Goal: Information Seeking & Learning: Learn about a topic

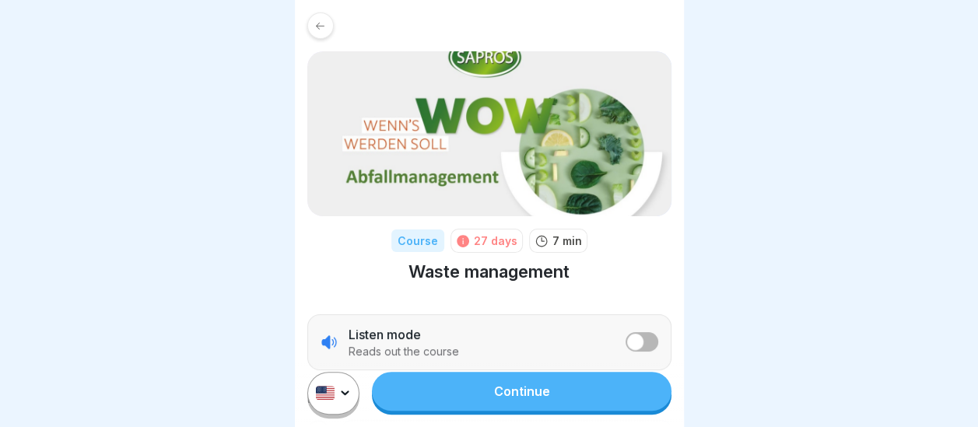
click at [479, 405] on link "Continue" at bounding box center [521, 391] width 299 height 39
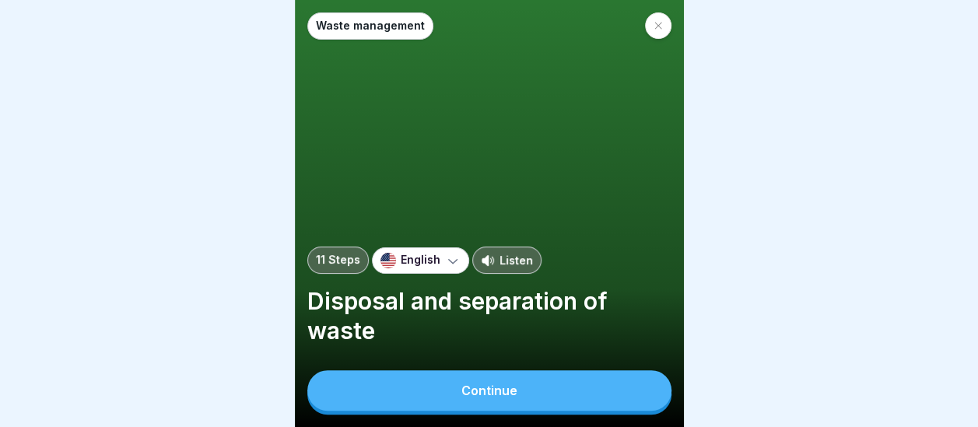
scroll to position [12, 0]
click at [447, 395] on button "Continue" at bounding box center [489, 390] width 364 height 40
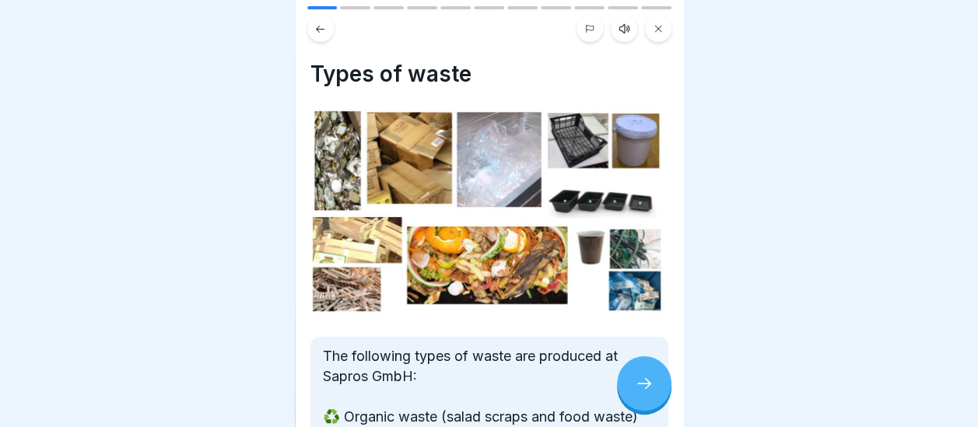
click at [635, 263] on img at bounding box center [489, 212] width 358 height 206
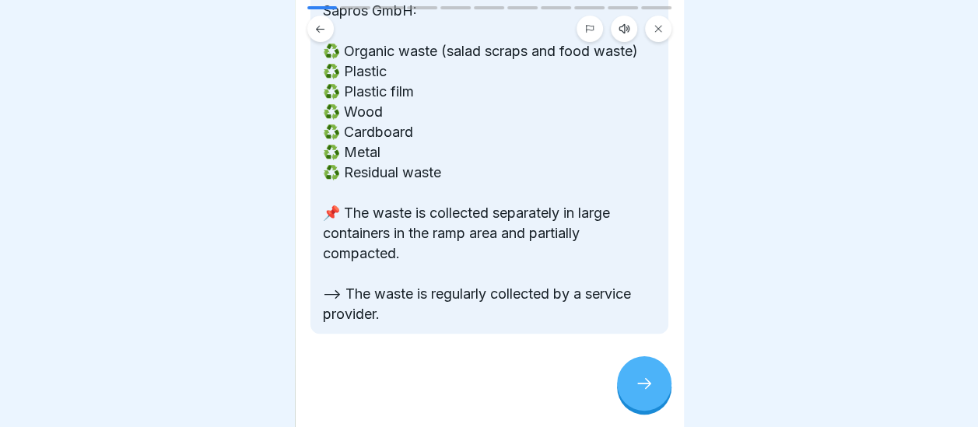
scroll to position [380, 0]
click at [649, 384] on icon at bounding box center [644, 383] width 14 height 11
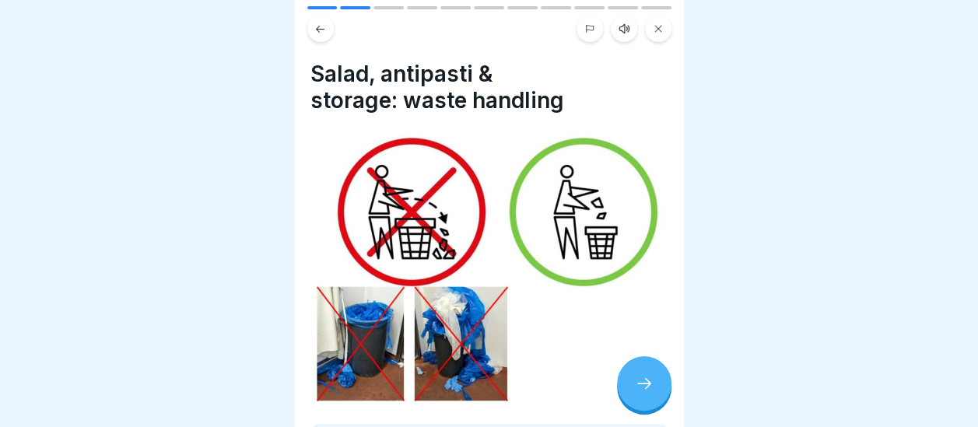
scroll to position [322, 0]
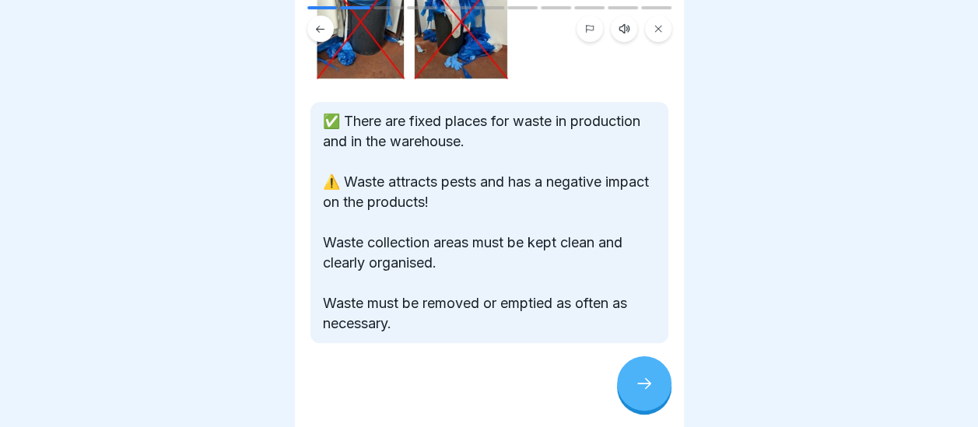
click at [647, 390] on icon at bounding box center [644, 383] width 19 height 19
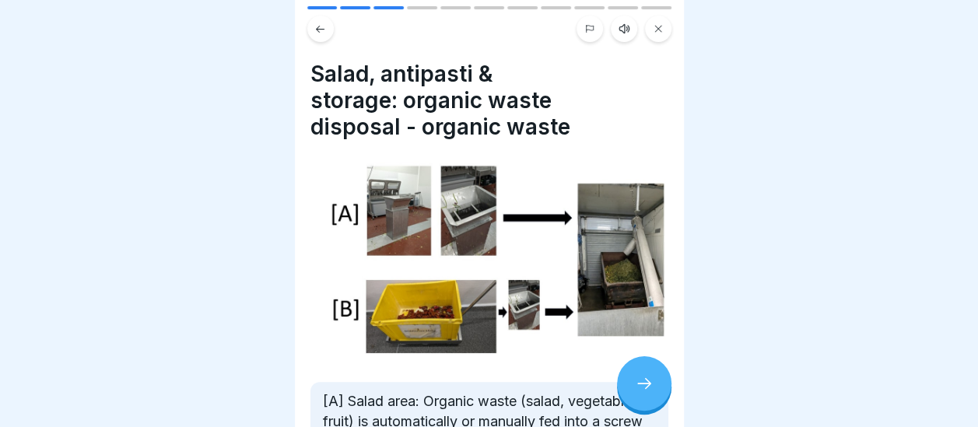
click at [678, 6] on div at bounding box center [489, 24] width 389 height 36
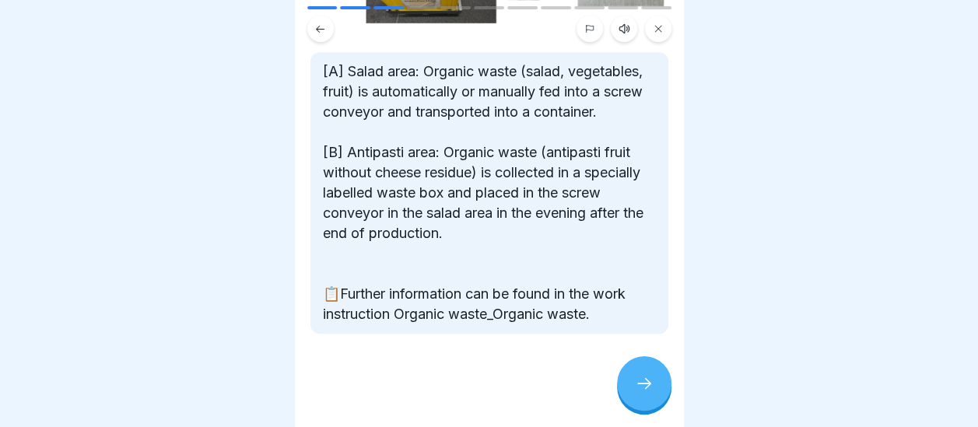
scroll to position [344, 0]
click at [645, 386] on icon at bounding box center [644, 383] width 19 height 19
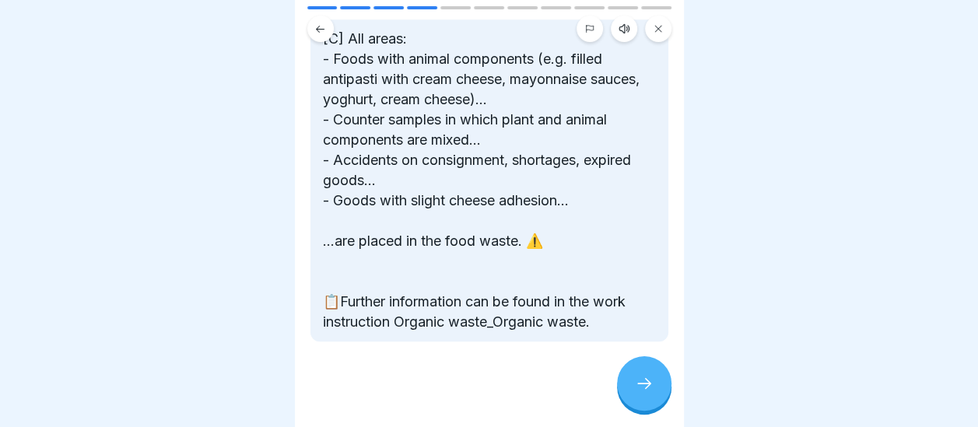
scroll to position [353, 0]
click at [639, 377] on icon at bounding box center [644, 383] width 19 height 19
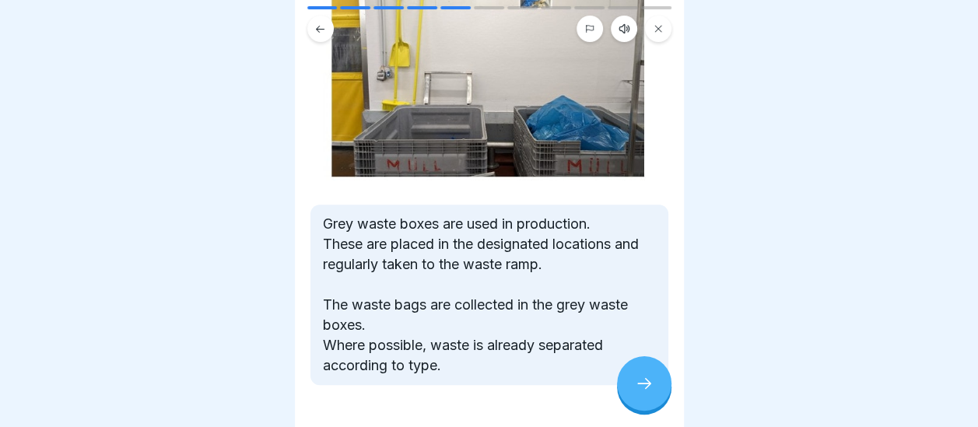
scroll to position [400, 0]
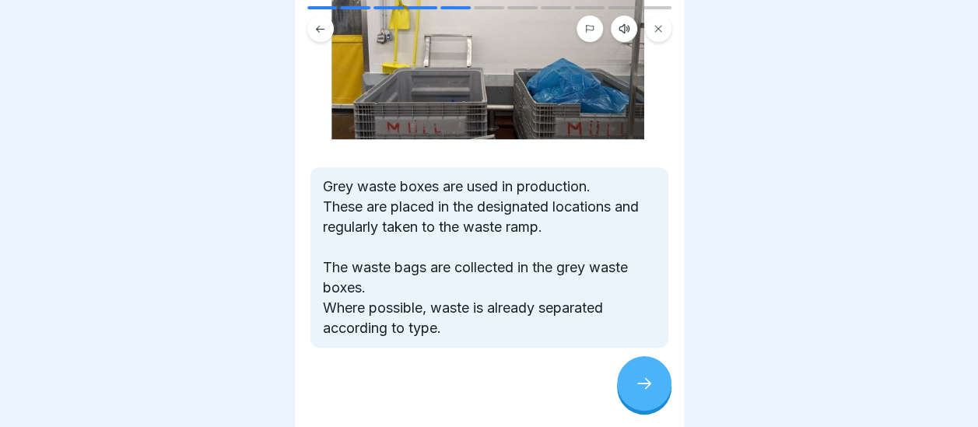
click at [648, 379] on icon at bounding box center [644, 383] width 19 height 19
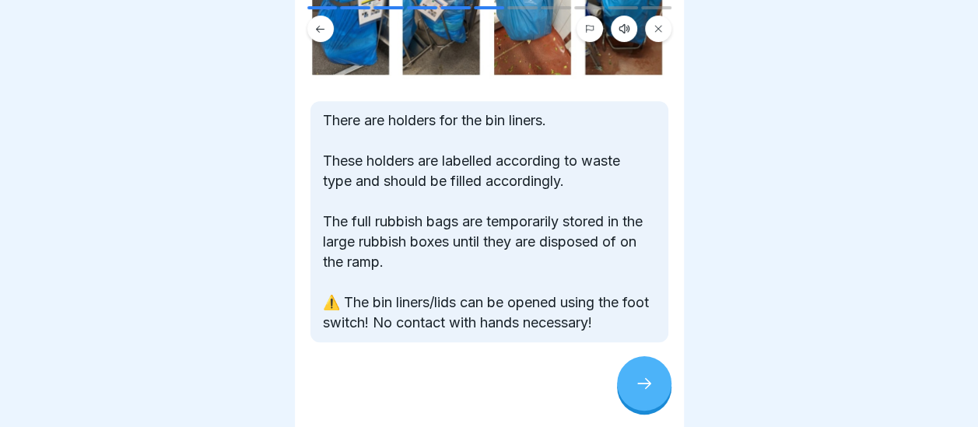
scroll to position [270, 0]
click at [639, 383] on icon at bounding box center [644, 383] width 19 height 19
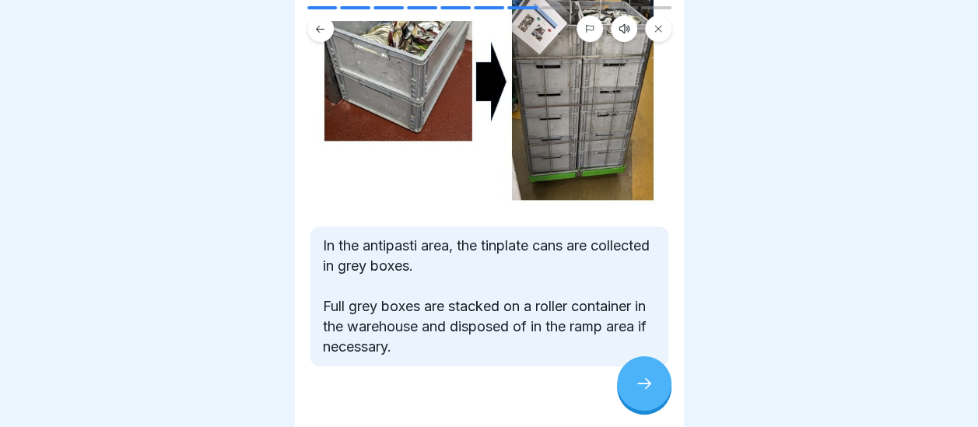
scroll to position [190, 0]
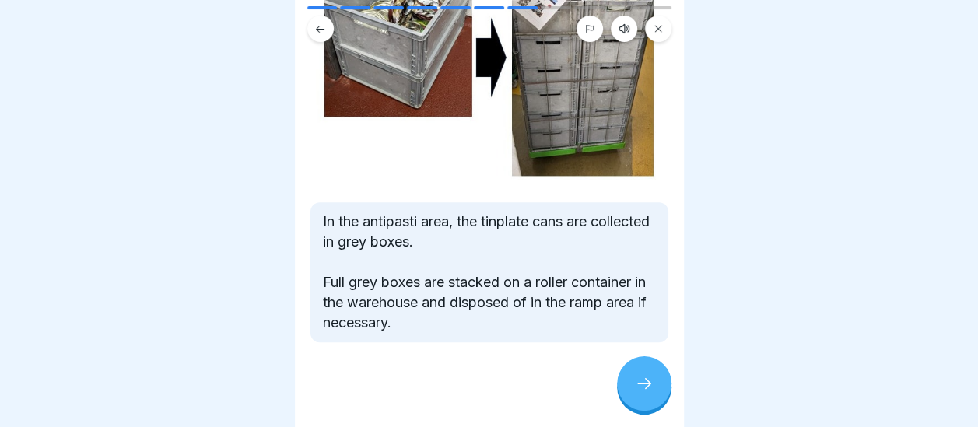
click at [637, 380] on icon at bounding box center [644, 383] width 19 height 19
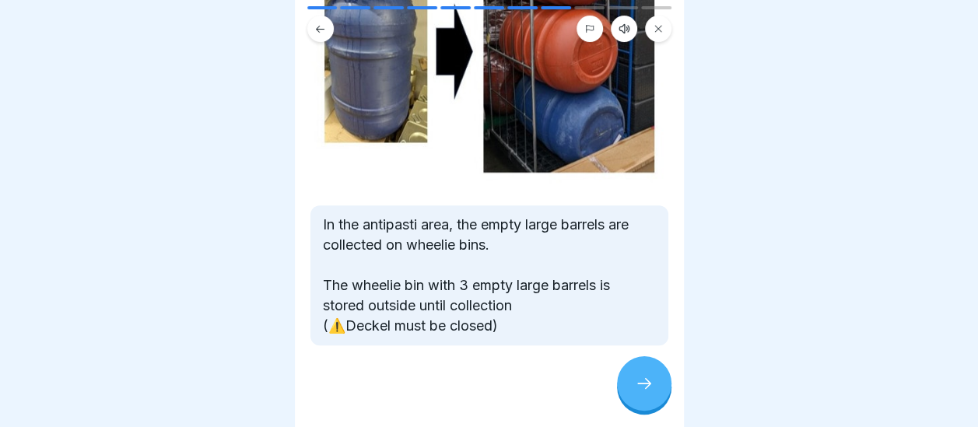
scroll to position [257, 0]
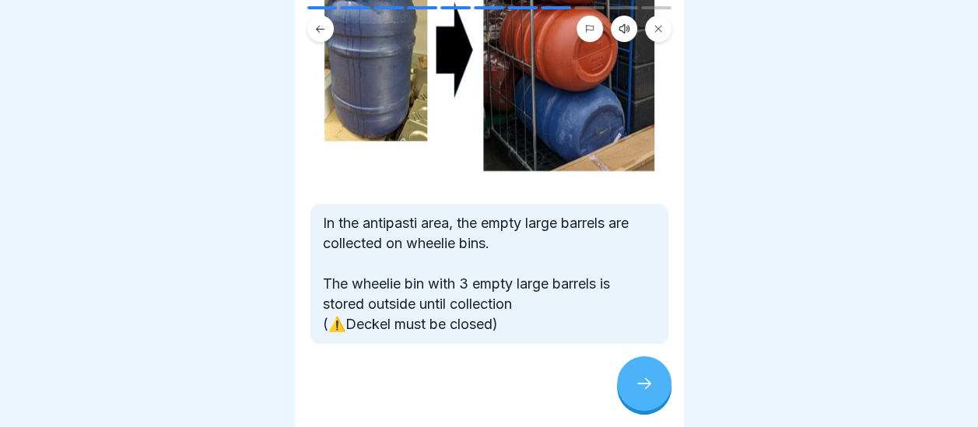
click at [641, 382] on icon at bounding box center [644, 383] width 19 height 19
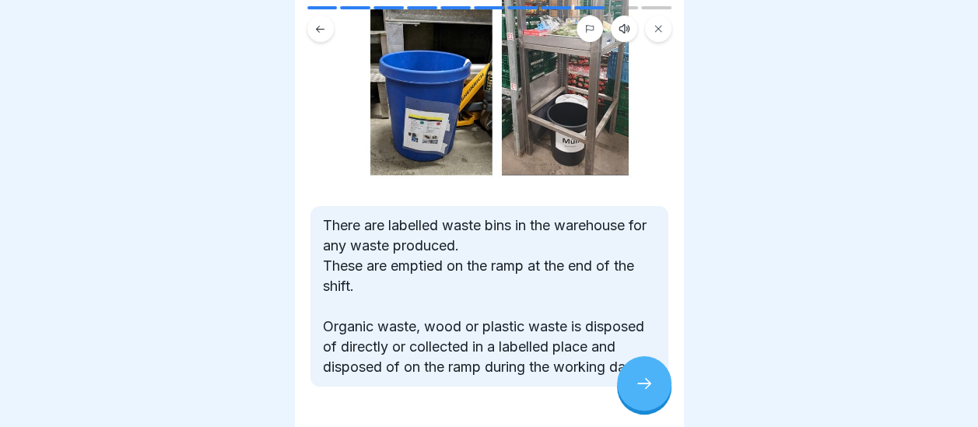
scroll to position [187, 0]
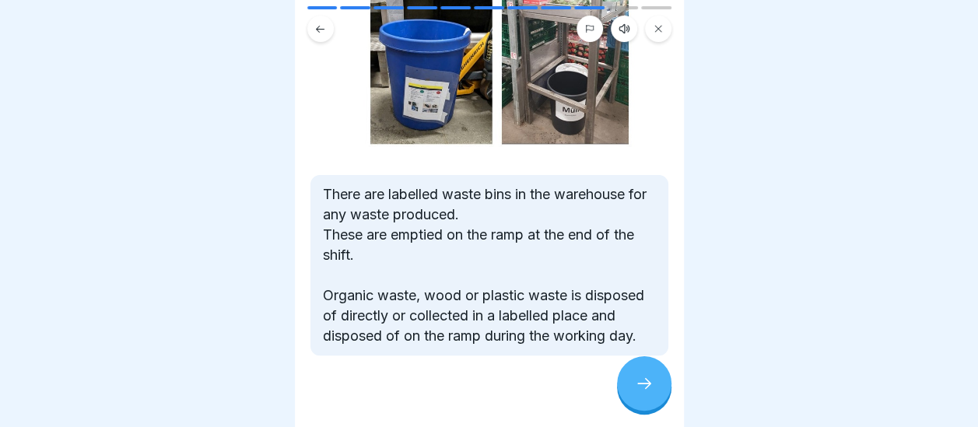
click at [652, 386] on icon at bounding box center [644, 383] width 19 height 19
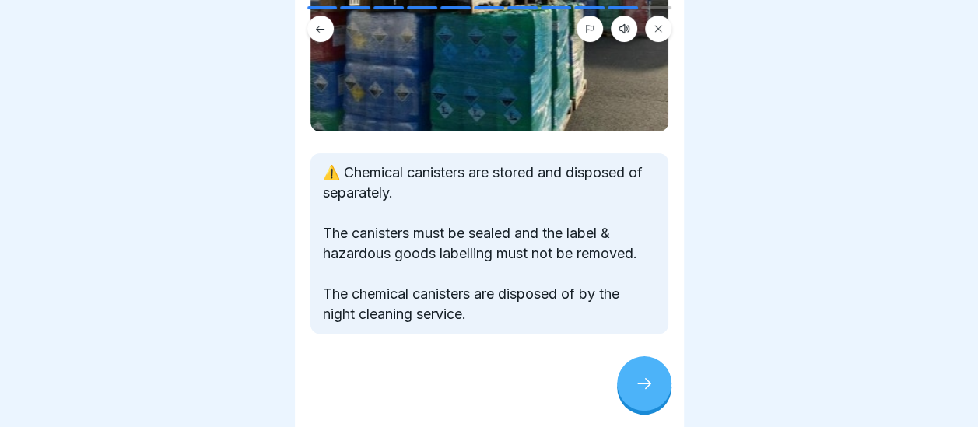
scroll to position [181, 0]
click at [643, 381] on icon at bounding box center [644, 383] width 19 height 19
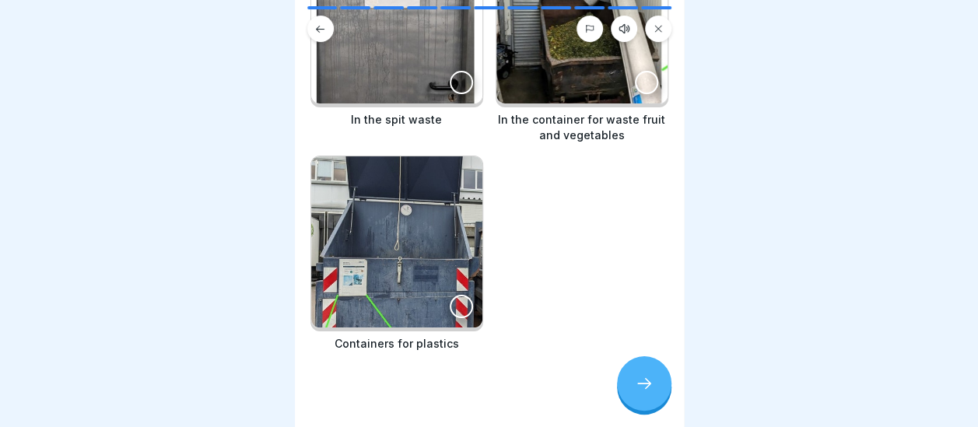
scroll to position [240, 0]
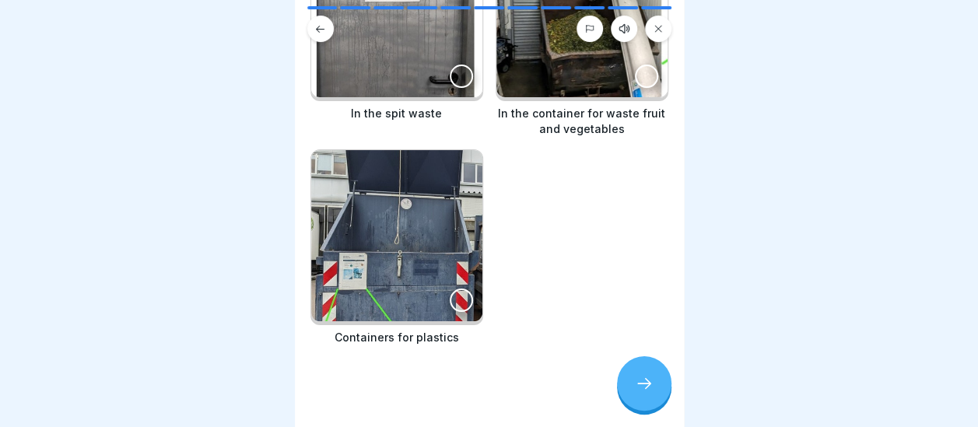
click at [639, 389] on icon at bounding box center [644, 383] width 19 height 19
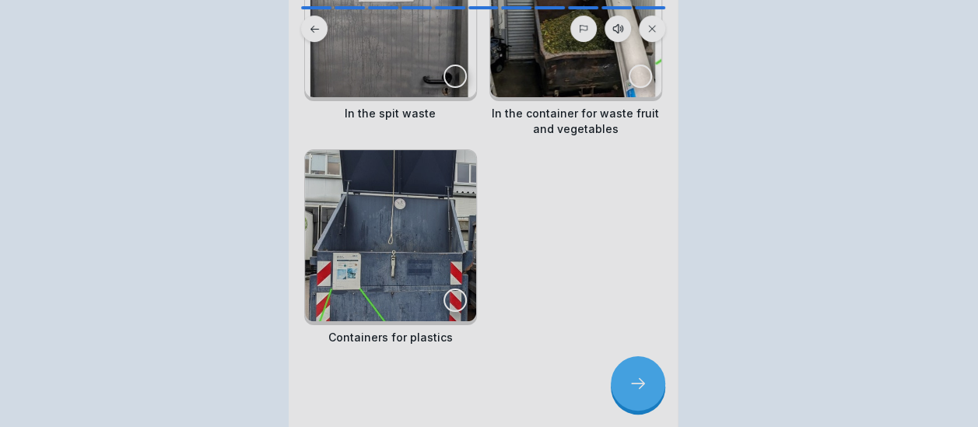
scroll to position [0, 0]
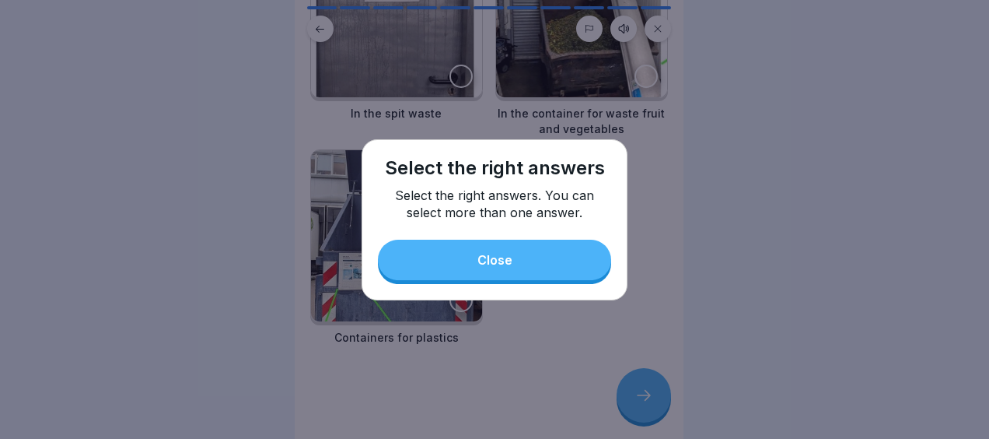
click at [562, 274] on button "Close" at bounding box center [494, 260] width 233 height 40
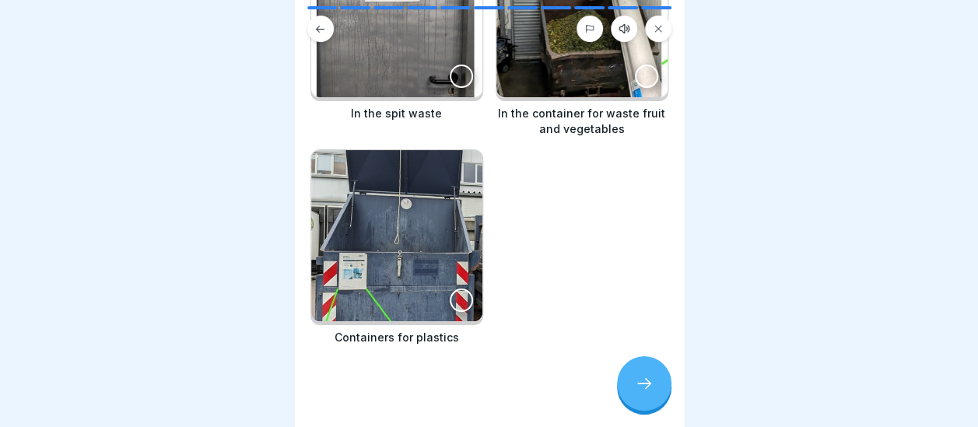
click at [677, 8] on div at bounding box center [489, 24] width 389 height 36
click at [675, 8] on div at bounding box center [489, 24] width 389 height 36
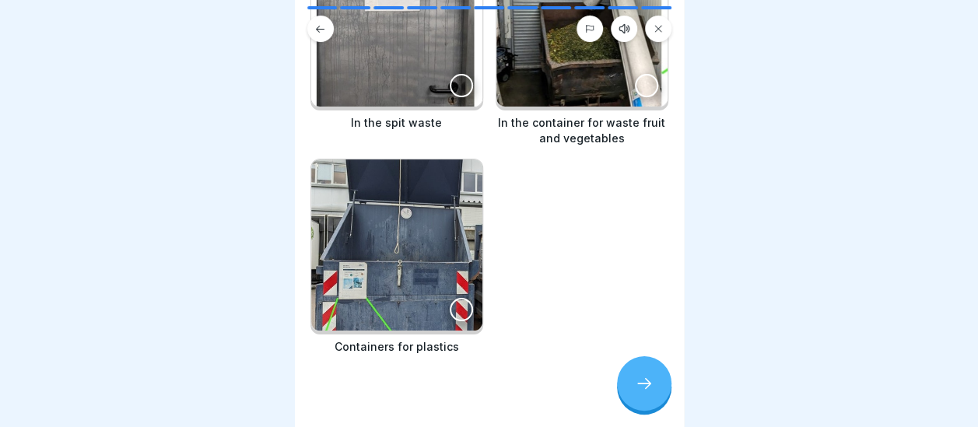
scroll to position [240, 0]
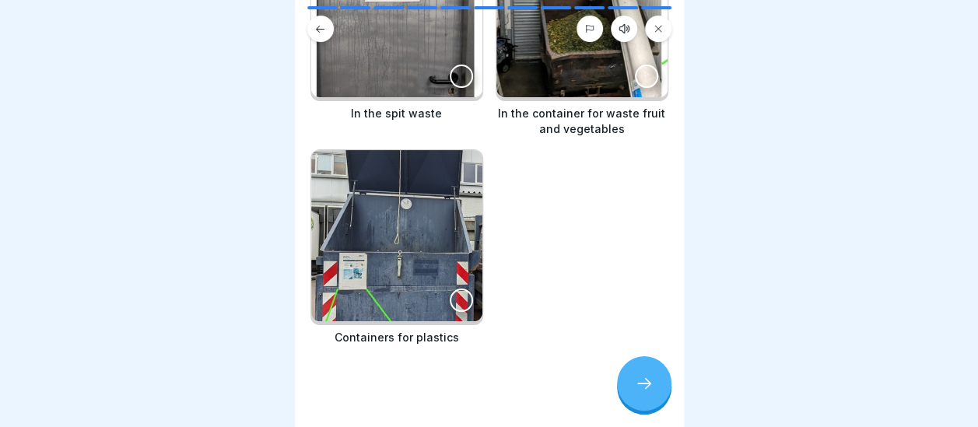
click at [678, 7] on div at bounding box center [489, 24] width 389 height 36
click at [677, 11] on div at bounding box center [489, 24] width 389 height 36
click at [675, 12] on div at bounding box center [489, 24] width 389 height 36
click at [675, 26] on div at bounding box center [489, 24] width 389 height 36
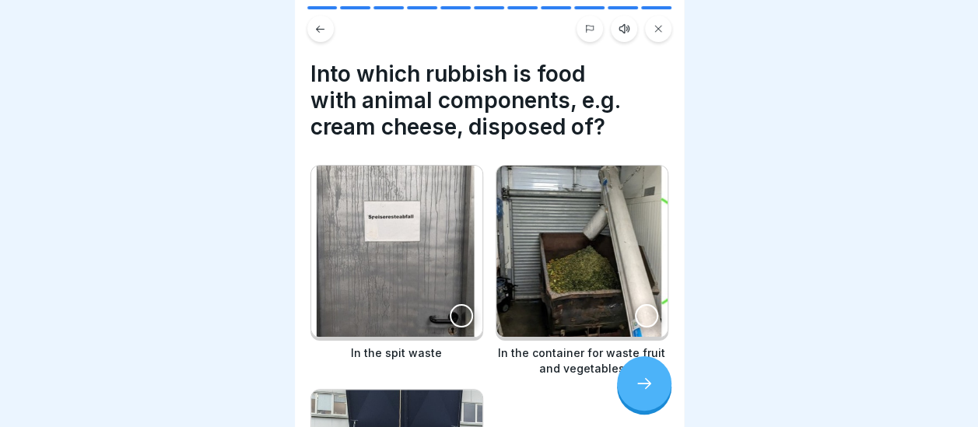
click at [638, 304] on div at bounding box center [646, 315] width 23 height 23
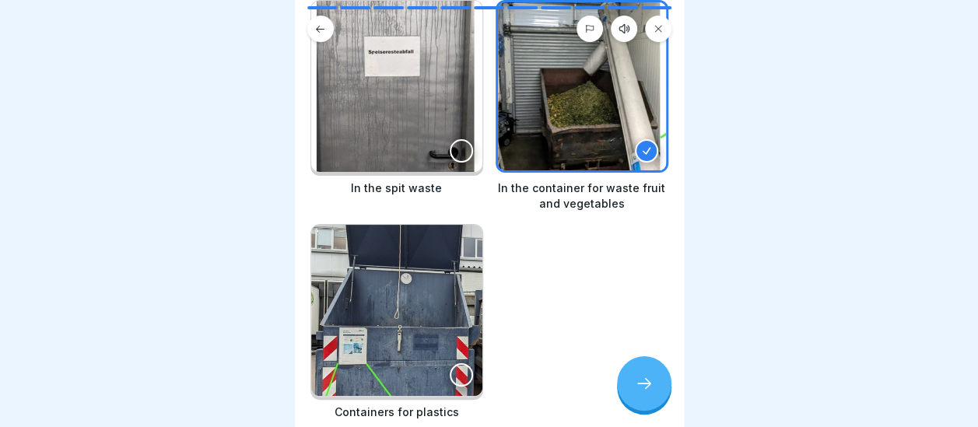
scroll to position [176, 0]
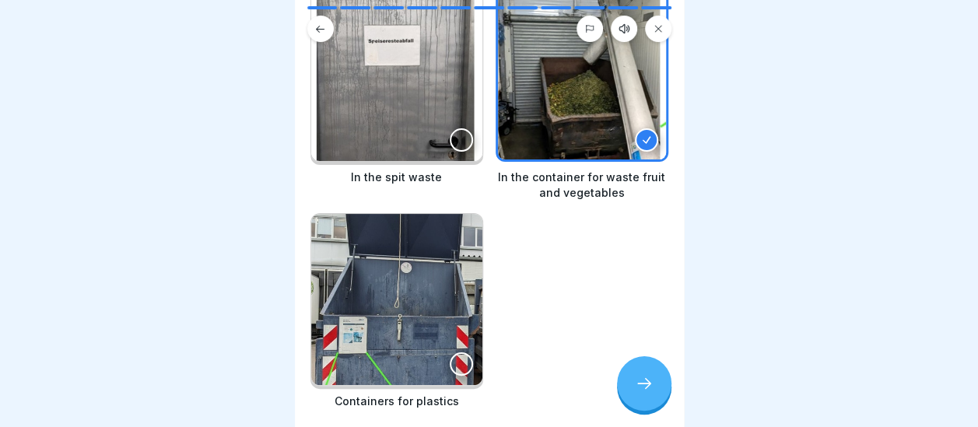
click at [641, 386] on div at bounding box center [644, 383] width 54 height 54
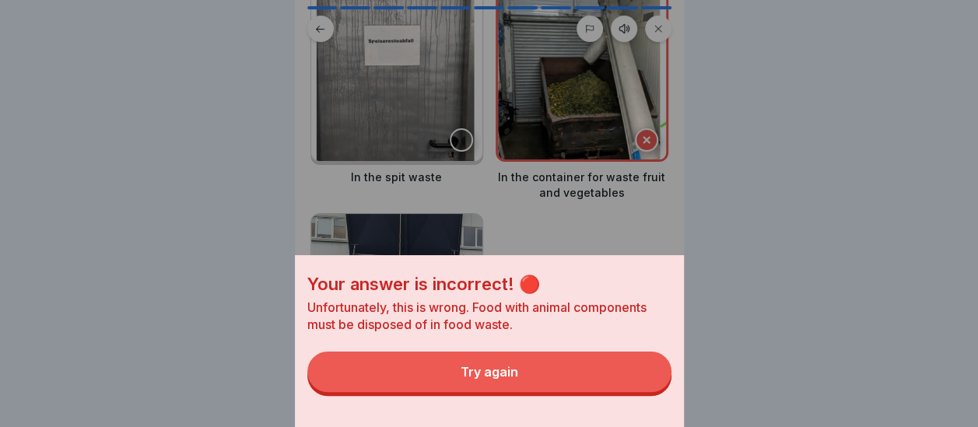
click at [641, 386] on button "Try again" at bounding box center [489, 372] width 364 height 40
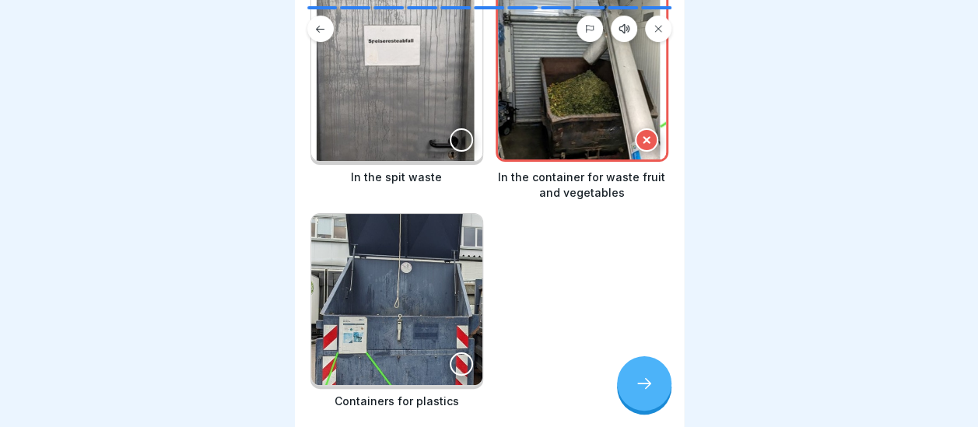
click at [457, 131] on div at bounding box center [461, 139] width 23 height 23
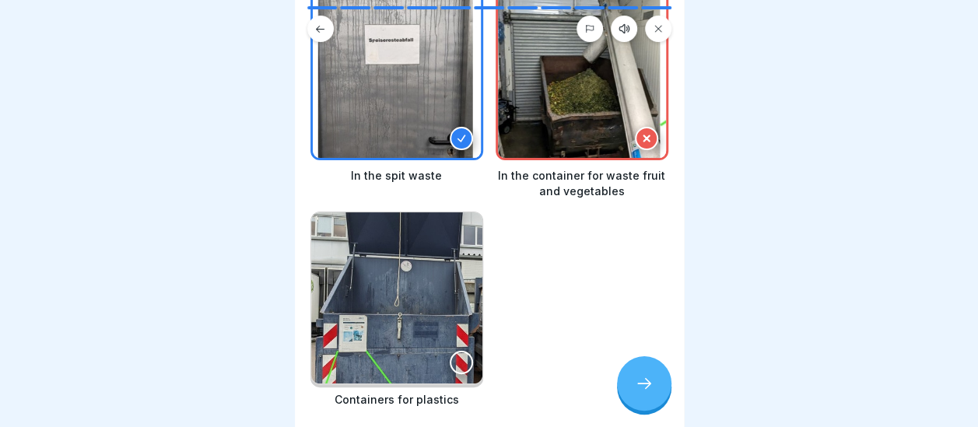
click at [641, 133] on icon at bounding box center [646, 138] width 11 height 11
click at [643, 393] on icon at bounding box center [644, 383] width 19 height 19
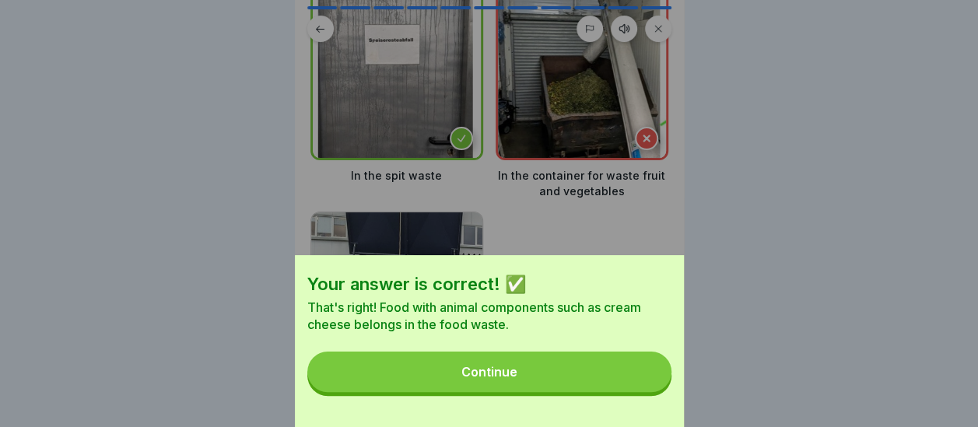
click at [567, 387] on button "Continue" at bounding box center [489, 372] width 364 height 40
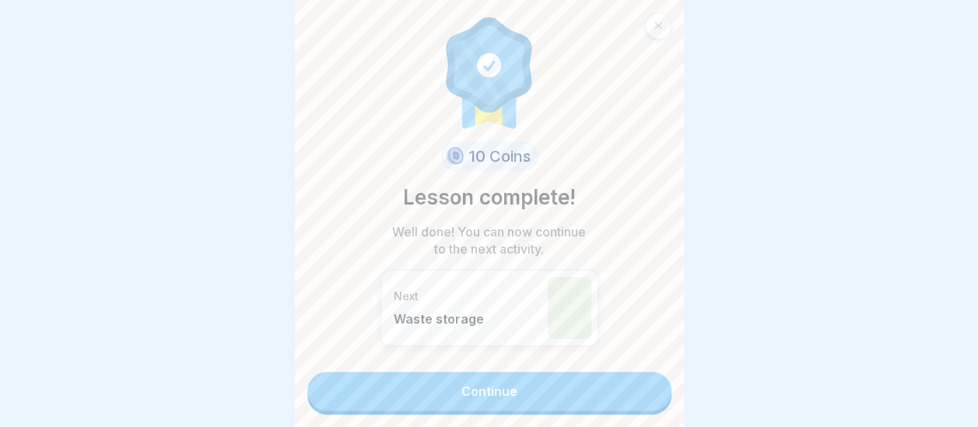
click at [545, 394] on link "Continue" at bounding box center [489, 391] width 364 height 39
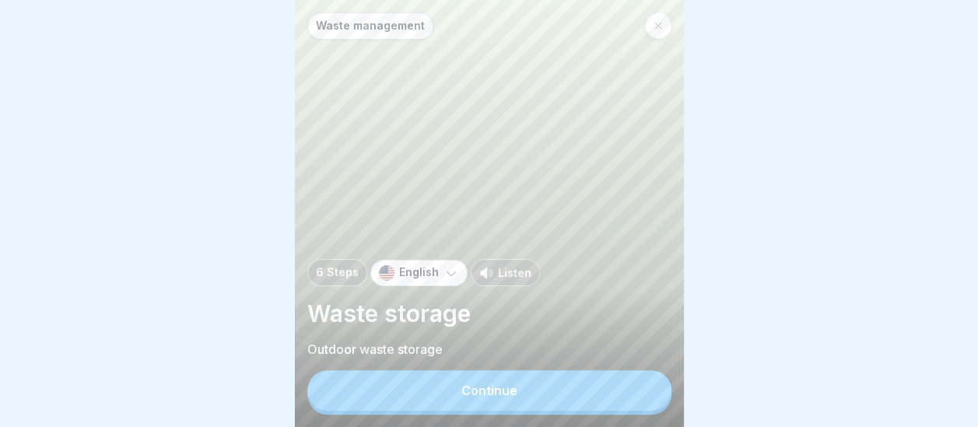
click at [549, 397] on button "Continue" at bounding box center [489, 390] width 364 height 40
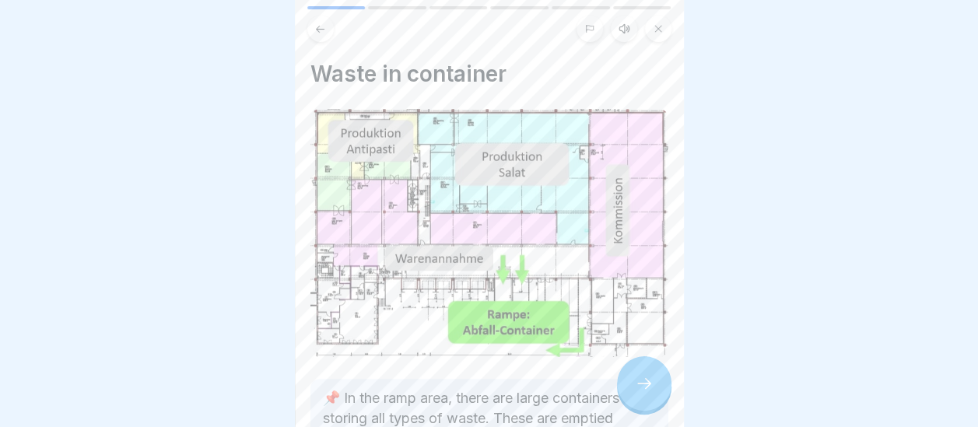
scroll to position [217, 0]
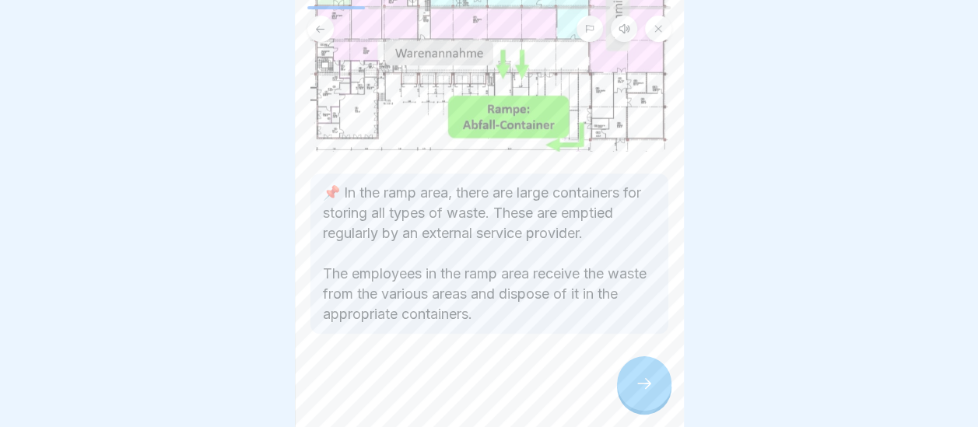
click at [641, 393] on icon at bounding box center [644, 383] width 19 height 19
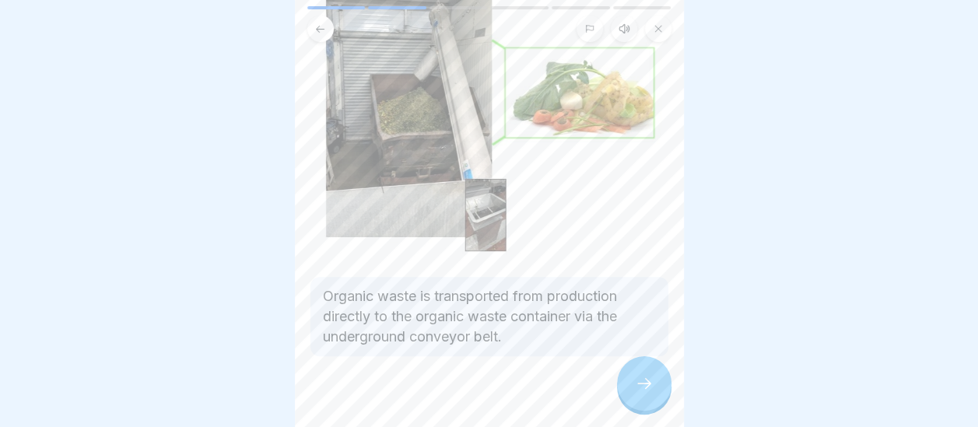
scroll to position [184, 0]
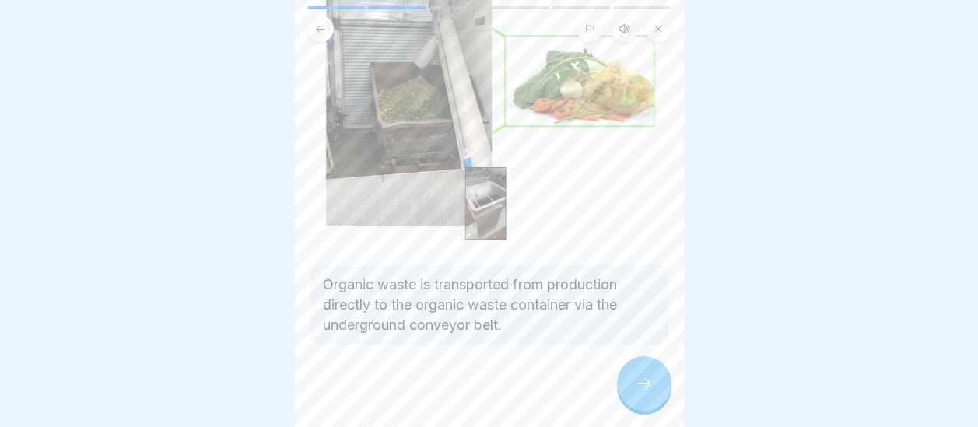
click at [650, 393] on icon at bounding box center [644, 383] width 19 height 19
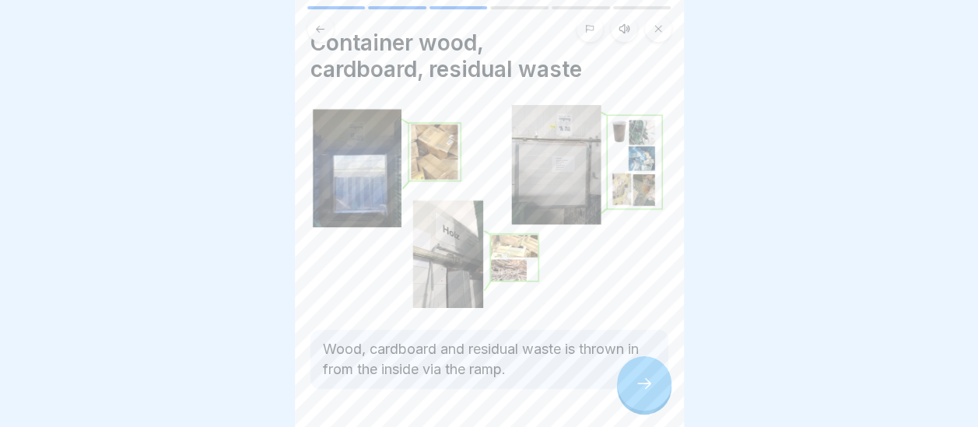
scroll to position [62, 0]
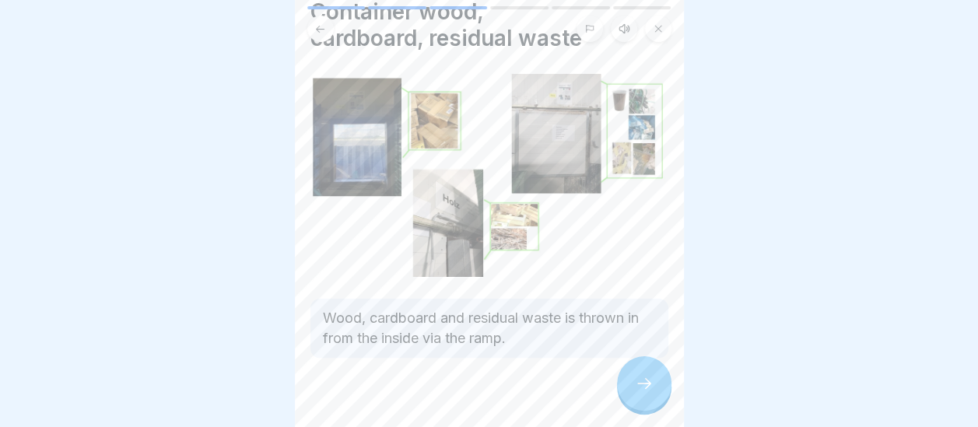
click at [643, 389] on icon at bounding box center [644, 383] width 19 height 19
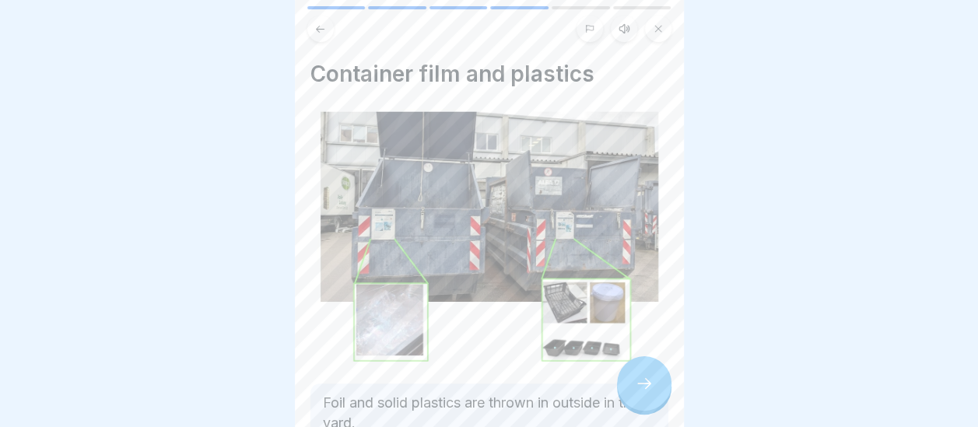
click at [650, 393] on icon at bounding box center [644, 383] width 19 height 19
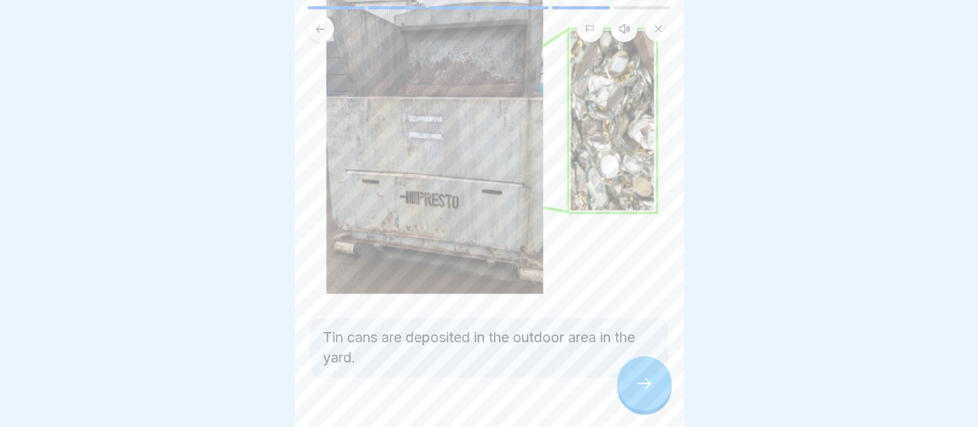
scroll to position [177, 0]
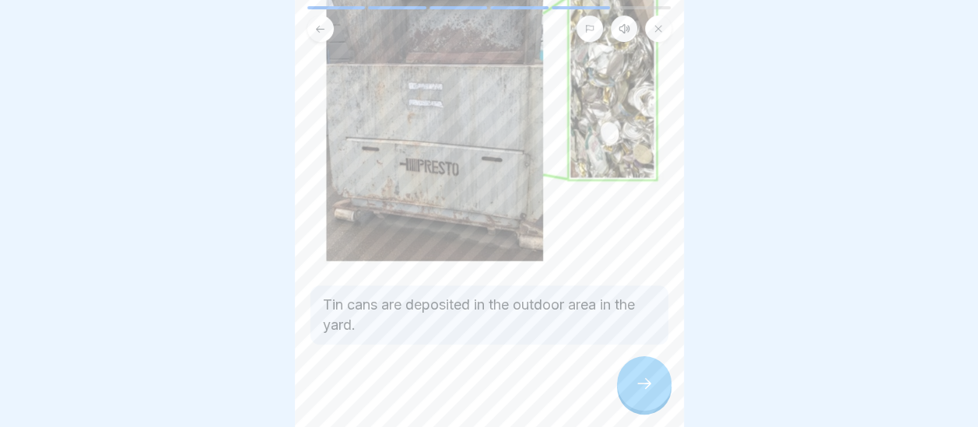
click at [639, 388] on icon at bounding box center [644, 383] width 19 height 19
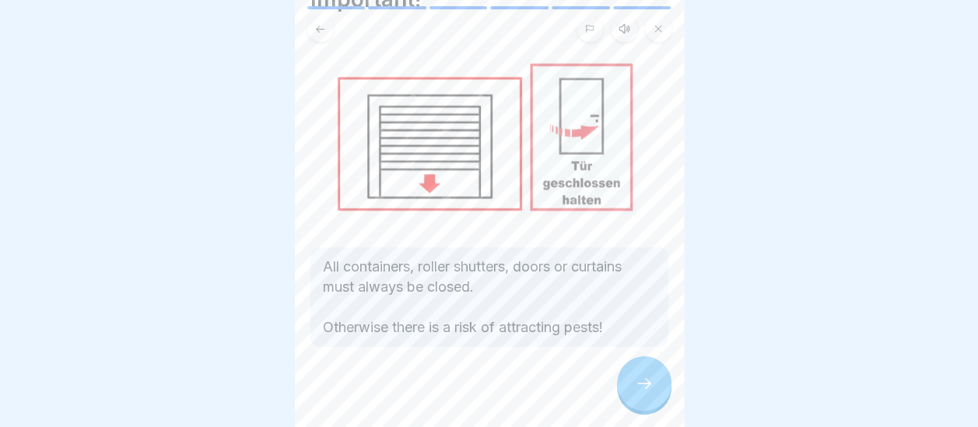
scroll to position [82, 0]
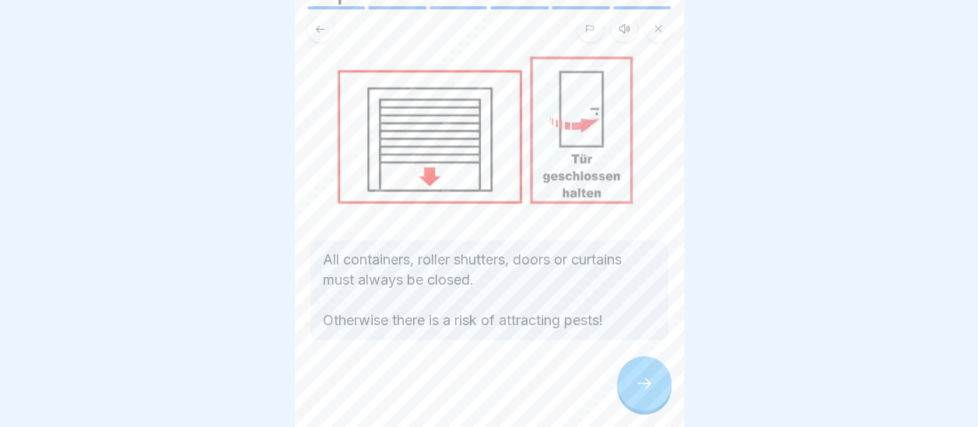
click at [639, 393] on icon at bounding box center [644, 383] width 19 height 19
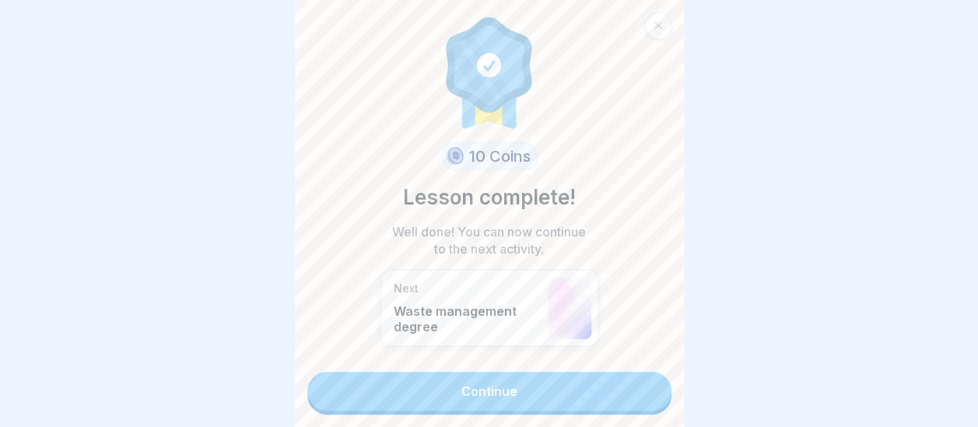
click at [557, 401] on link "Continue" at bounding box center [489, 391] width 364 height 39
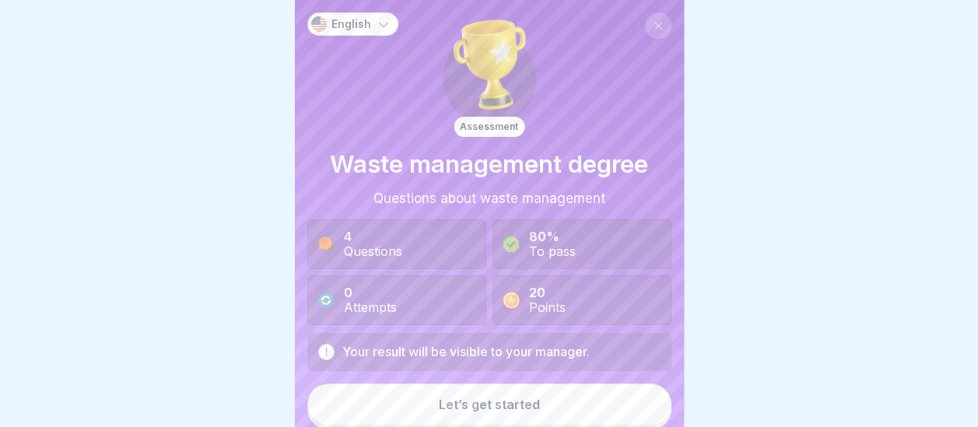
click at [545, 411] on button "Let’s get started" at bounding box center [489, 404] width 364 height 42
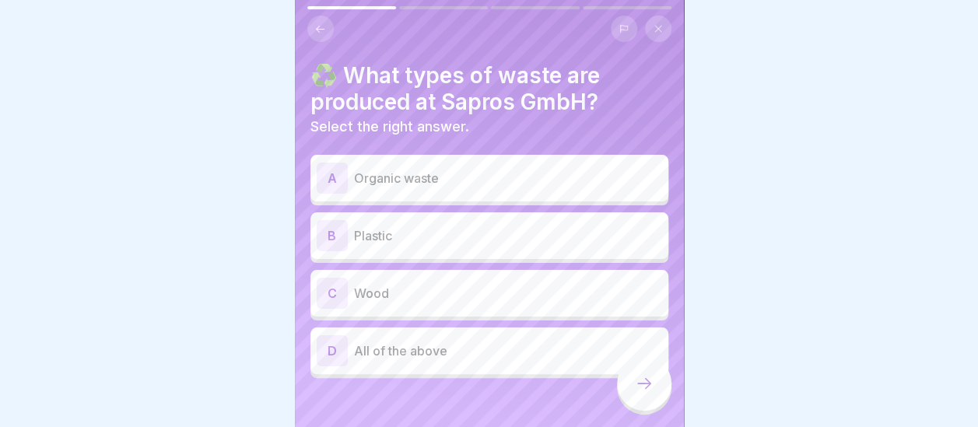
click at [412, 348] on p "All of the above" at bounding box center [508, 350] width 308 height 19
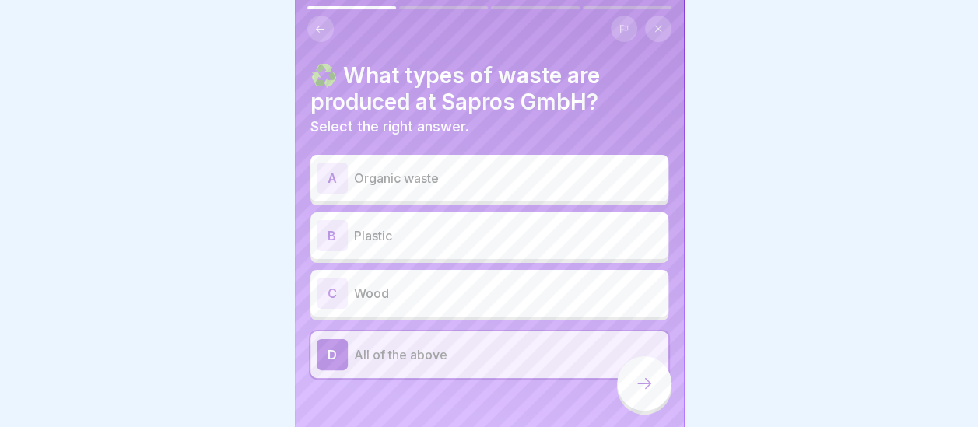
click at [641, 393] on icon at bounding box center [644, 383] width 19 height 19
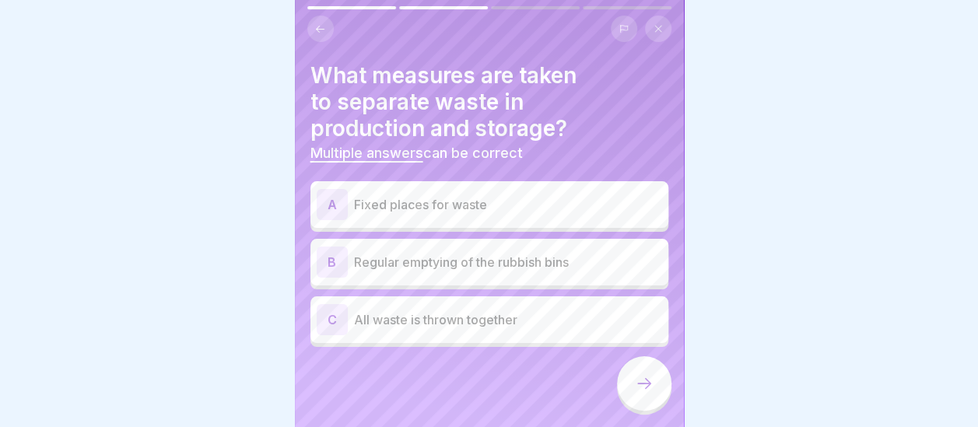
click at [440, 271] on p "Regular emptying of the rubbish bins" at bounding box center [508, 262] width 308 height 19
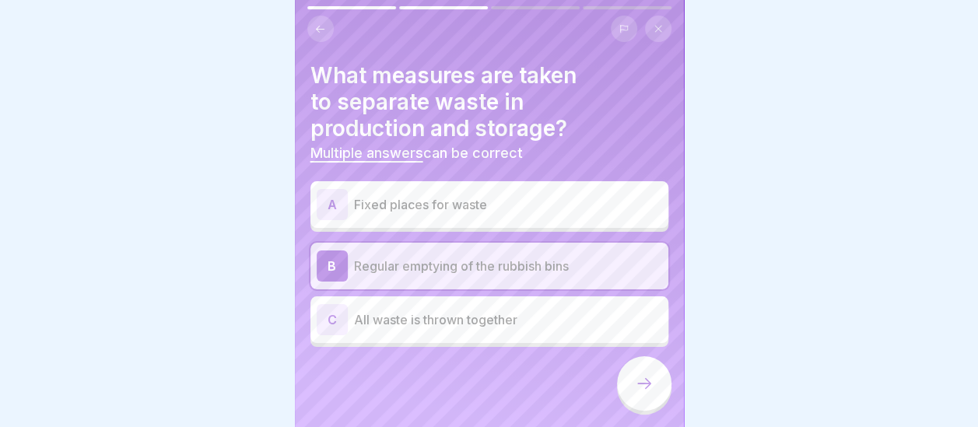
click at [427, 208] on p "Fixed places for waste" at bounding box center [508, 204] width 308 height 19
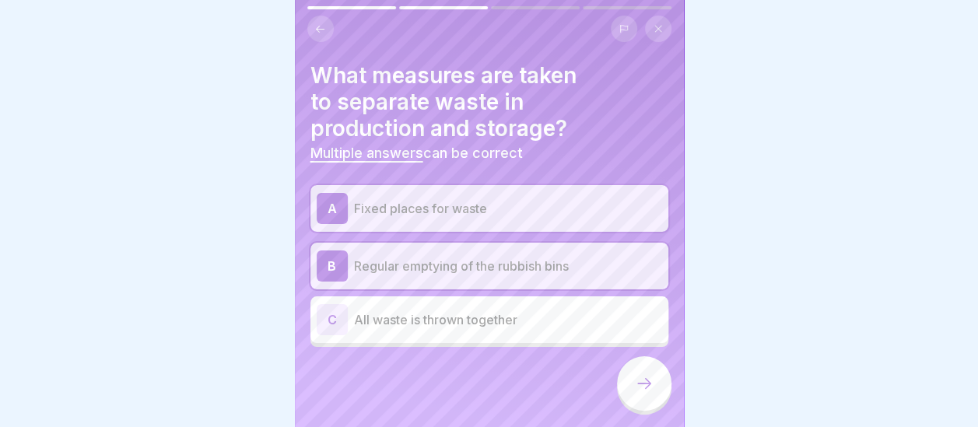
click at [657, 405] on div at bounding box center [644, 383] width 54 height 54
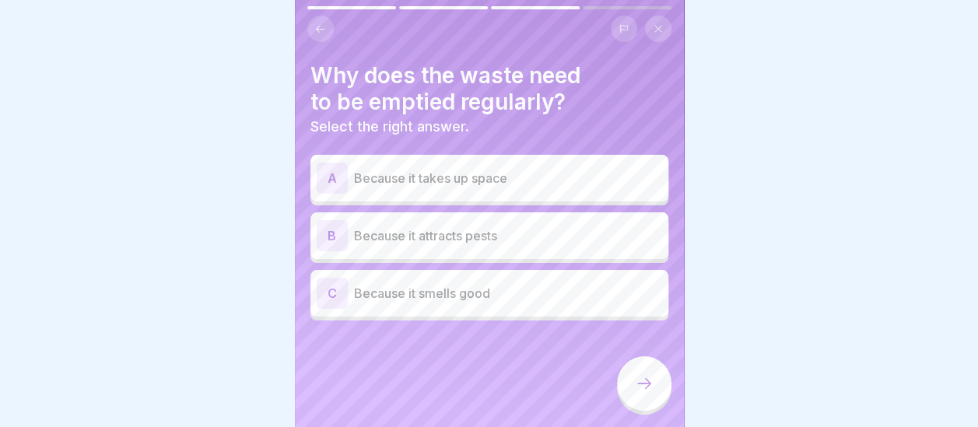
click at [528, 229] on p "Because it attracts pests" at bounding box center [508, 235] width 308 height 19
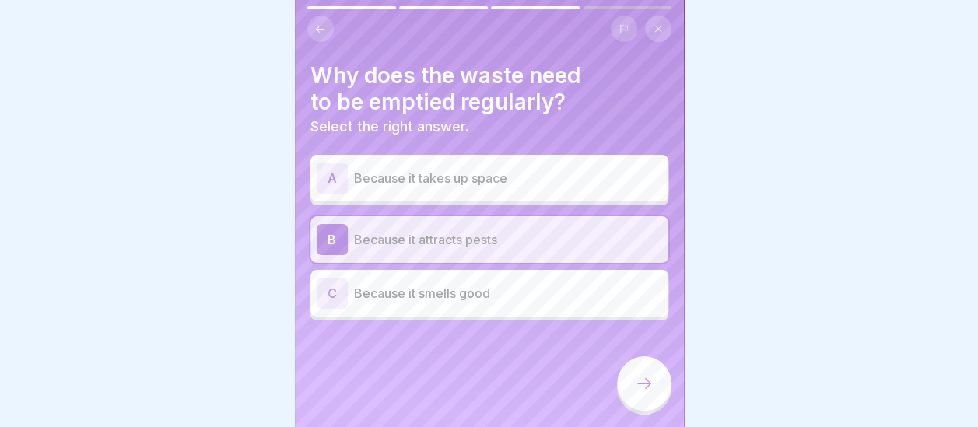
click at [655, 400] on div at bounding box center [644, 383] width 54 height 54
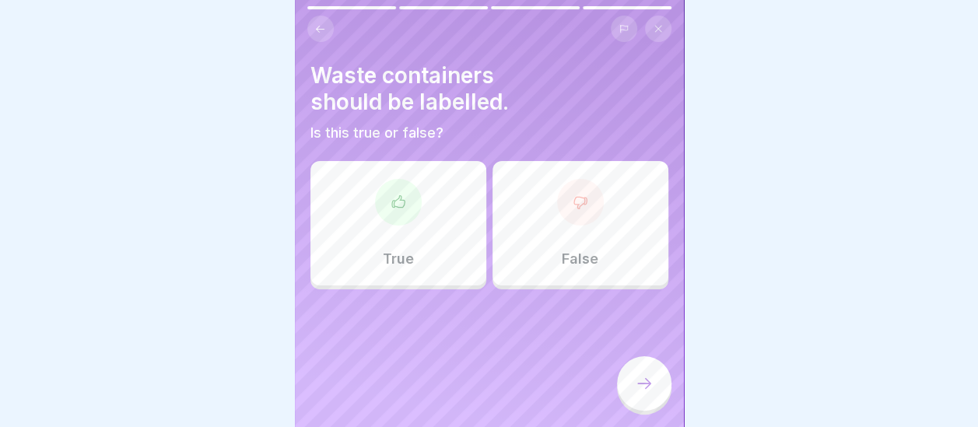
click at [524, 362] on div "Waste containers should be labelled. Is this true or false? True False" at bounding box center [489, 213] width 389 height 427
click at [425, 258] on div "True" at bounding box center [398, 223] width 176 height 124
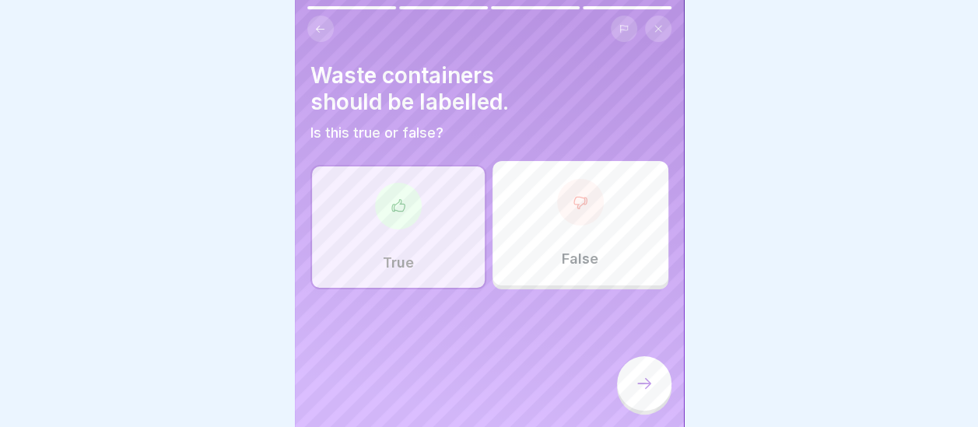
click at [646, 393] on icon at bounding box center [644, 383] width 19 height 19
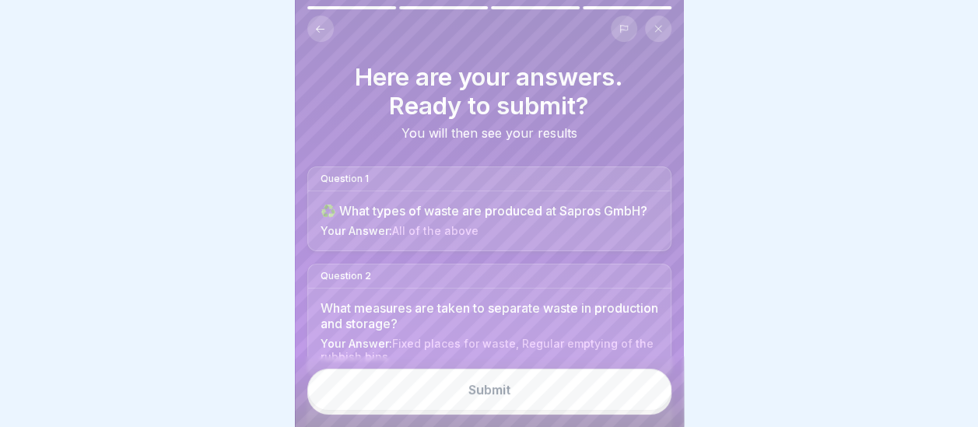
click at [489, 397] on div "Submit" at bounding box center [489, 390] width 42 height 14
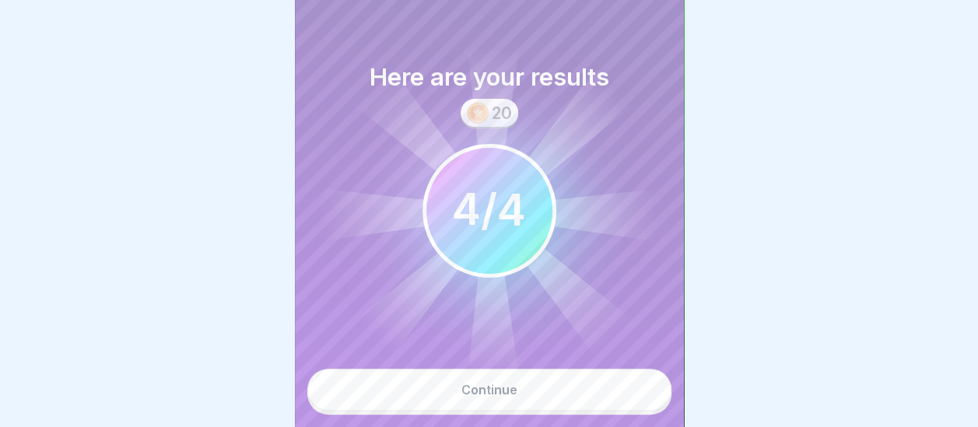
click at [510, 397] on div "Continue" at bounding box center [489, 390] width 56 height 14
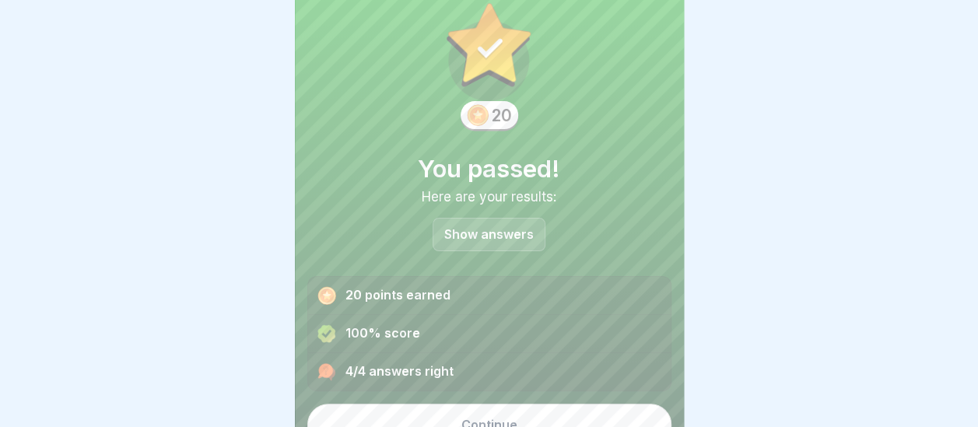
scroll to position [58, 0]
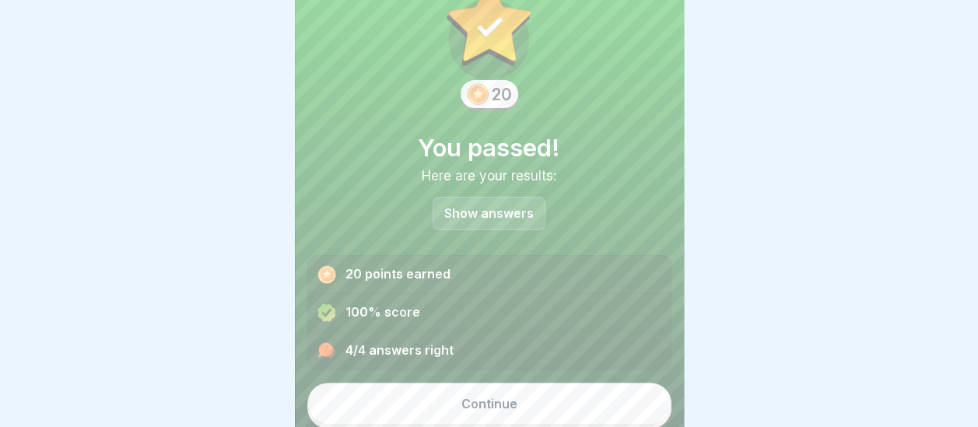
click at [484, 406] on div "Continue" at bounding box center [489, 404] width 56 height 14
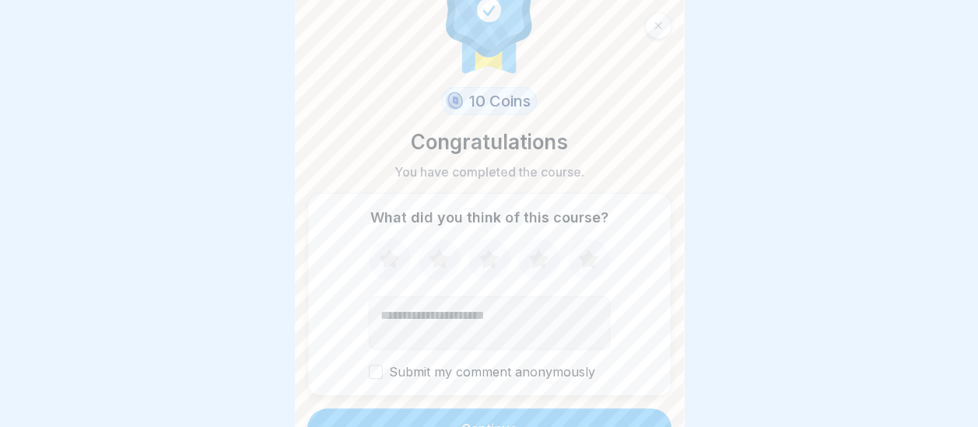
scroll to position [79, 0]
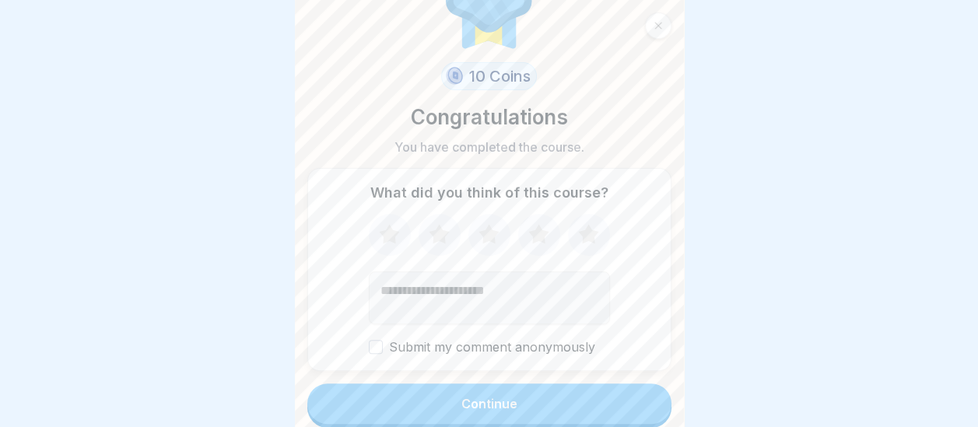
click at [390, 239] on icon at bounding box center [389, 235] width 41 height 40
click at [467, 411] on button "Continue" at bounding box center [489, 403] width 364 height 40
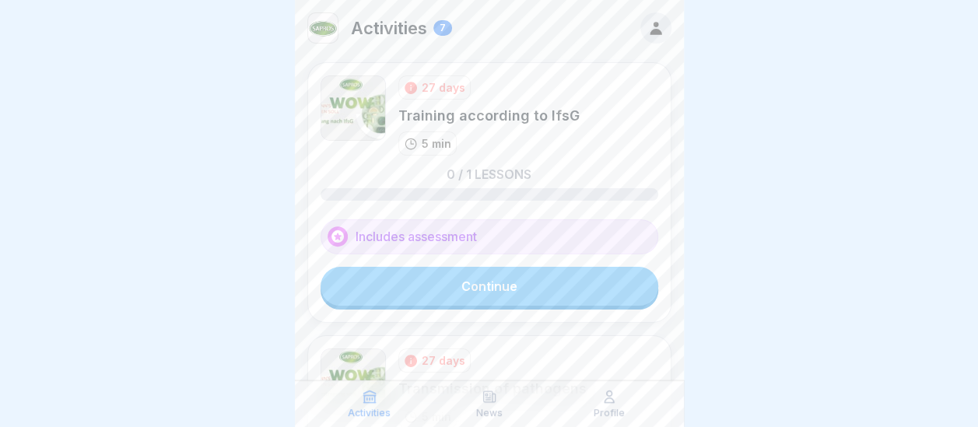
click at [678, 0] on div at bounding box center [489, 0] width 389 height 0
drag, startPoint x: 678, startPoint y: 327, endPoint x: 487, endPoint y: 284, distance: 196.1
click at [487, 284] on div "Activities 7 27 days Training according to IfsG 5 min 0 / 1 lessons Includes as…" at bounding box center [489, 213] width 389 height 427
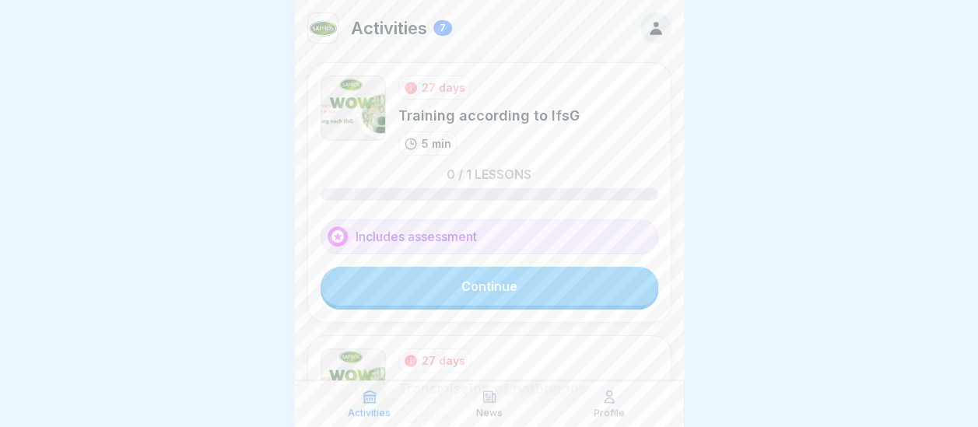
click at [487, 284] on link "Continue" at bounding box center [489, 286] width 338 height 39
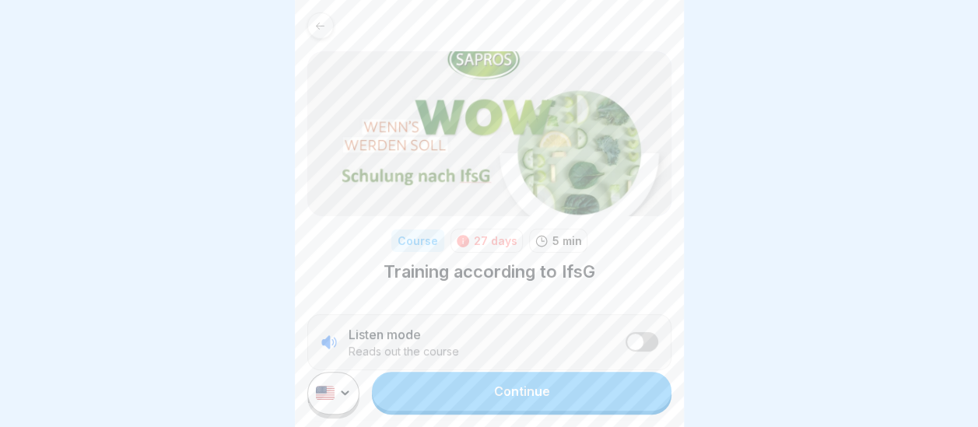
click at [513, 406] on link "Continue" at bounding box center [521, 391] width 299 height 39
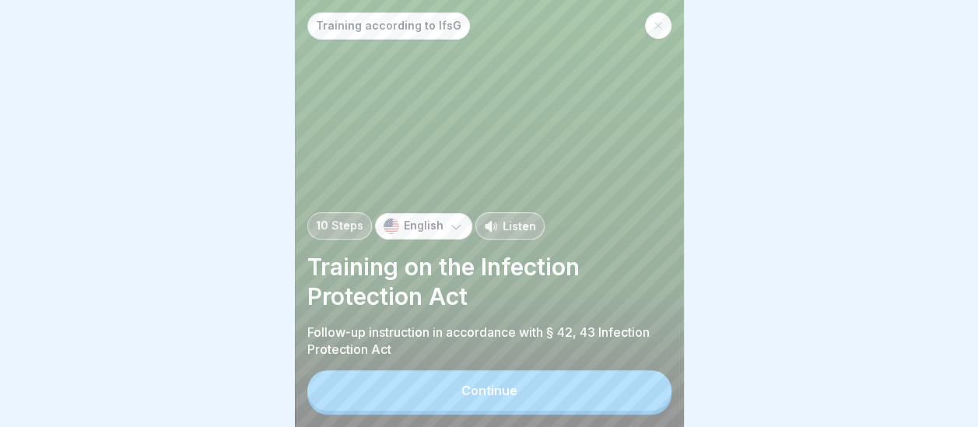
click at [672, 370] on div "Training according to IfsG 10 Steps English Listen Training on the Infection Pr…" at bounding box center [489, 213] width 389 height 427
click at [529, 403] on button "Continue" at bounding box center [489, 390] width 364 height 40
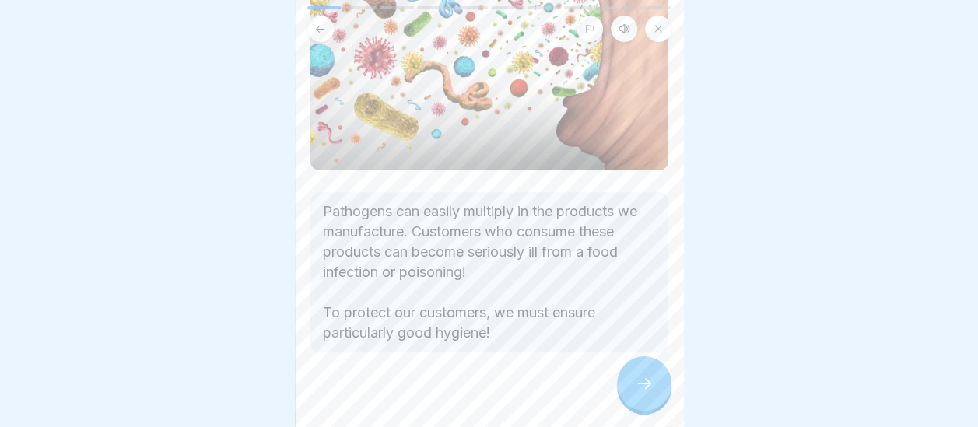
scroll to position [217, 0]
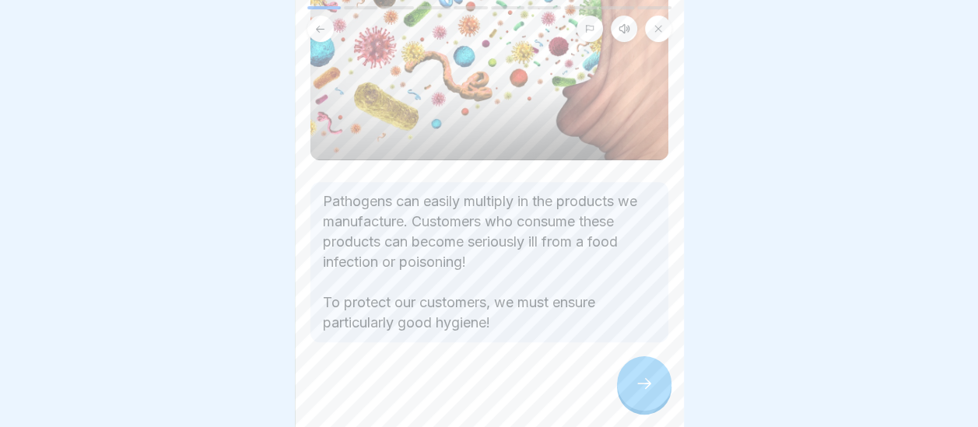
click at [636, 390] on icon at bounding box center [644, 383] width 19 height 19
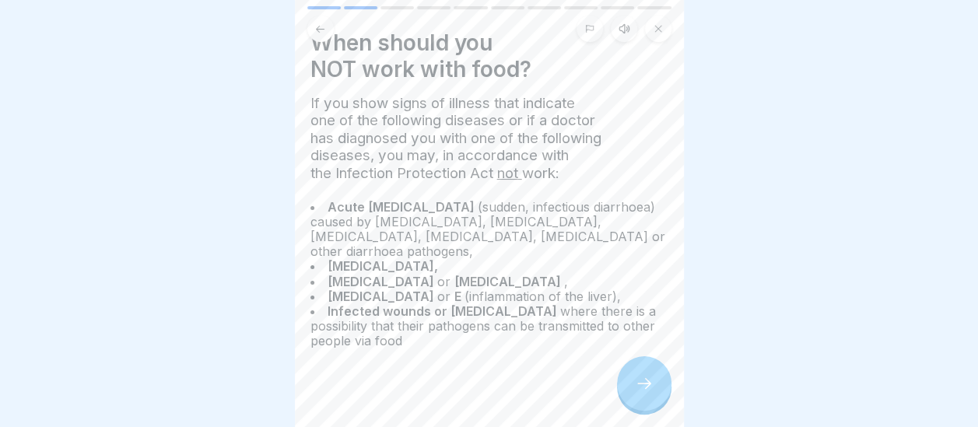
scroll to position [31, 0]
click at [638, 393] on icon at bounding box center [644, 383] width 19 height 19
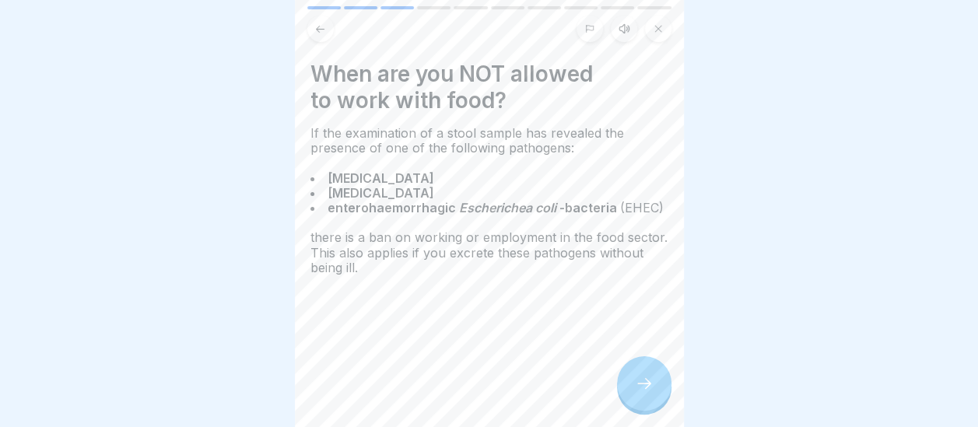
click at [639, 393] on icon at bounding box center [644, 383] width 19 height 19
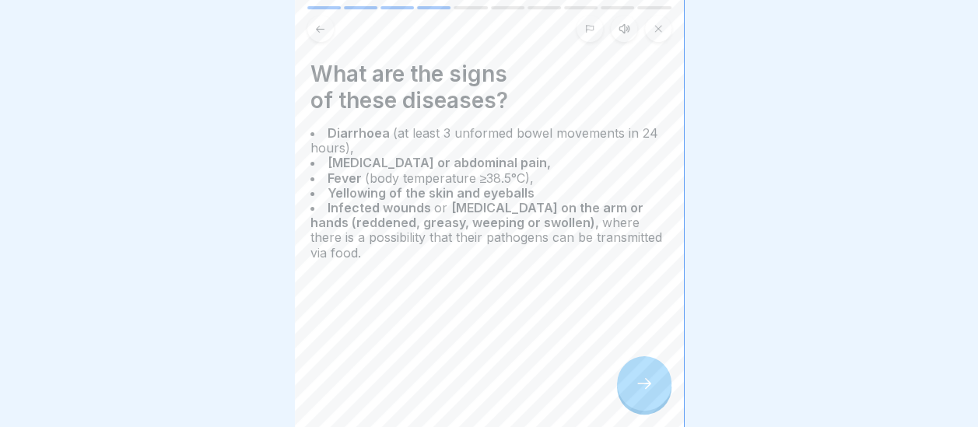
click at [639, 393] on icon at bounding box center [644, 383] width 19 height 19
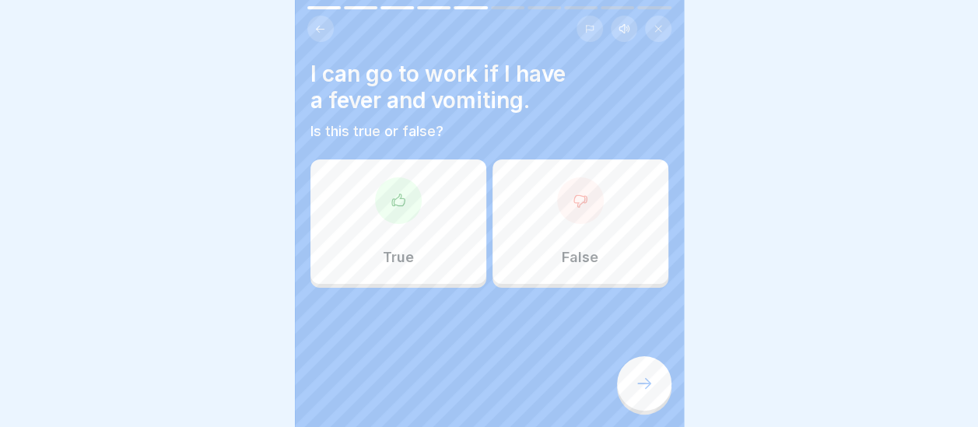
click at [566, 240] on div "False" at bounding box center [580, 221] width 176 height 124
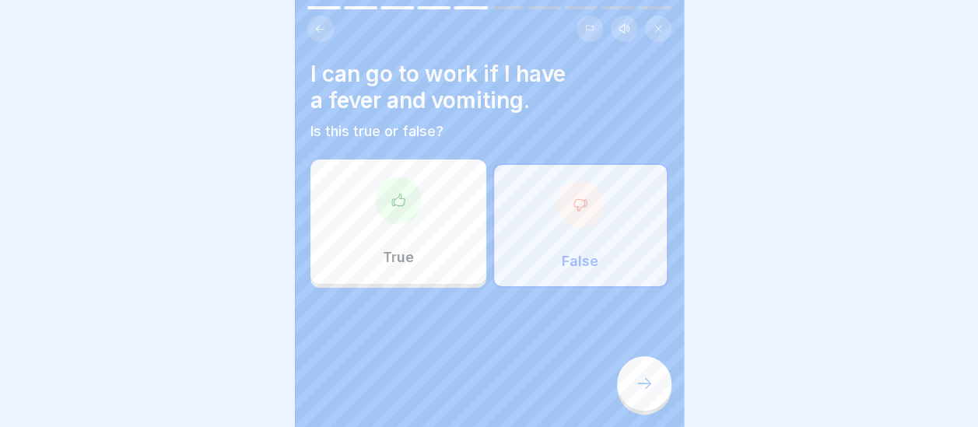
click at [644, 393] on icon at bounding box center [644, 383] width 19 height 19
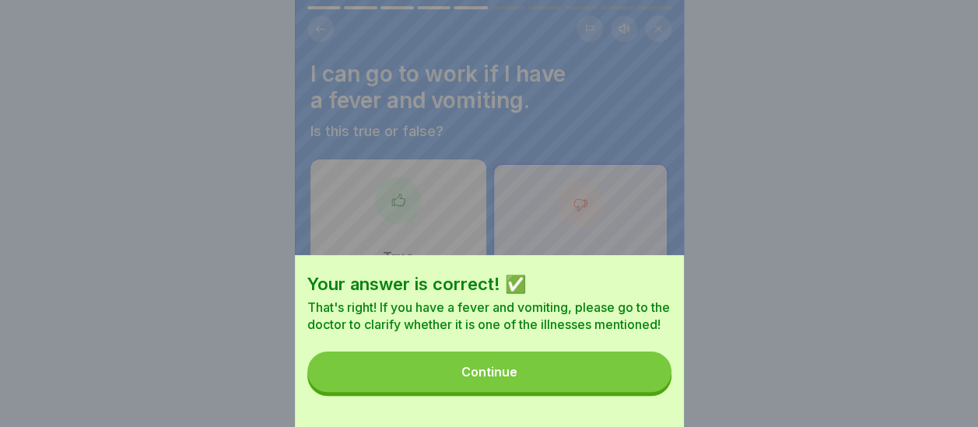
click at [512, 379] on div "Continue" at bounding box center [489, 372] width 56 height 14
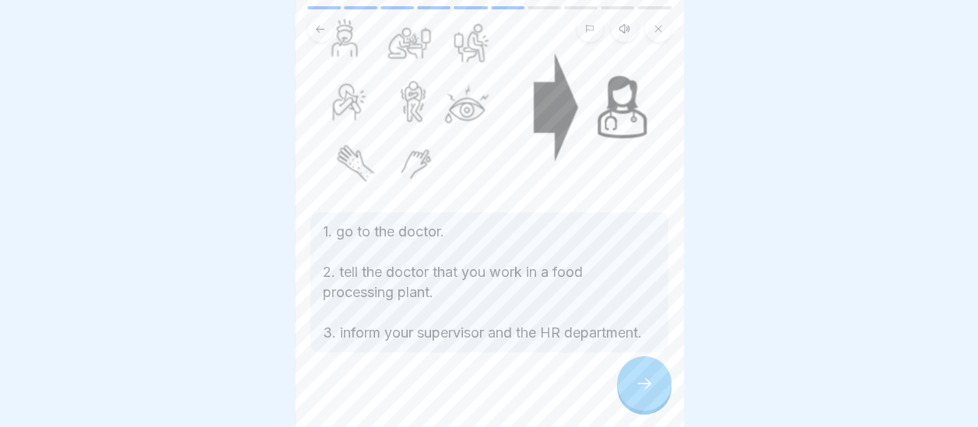
scroll to position [129, 0]
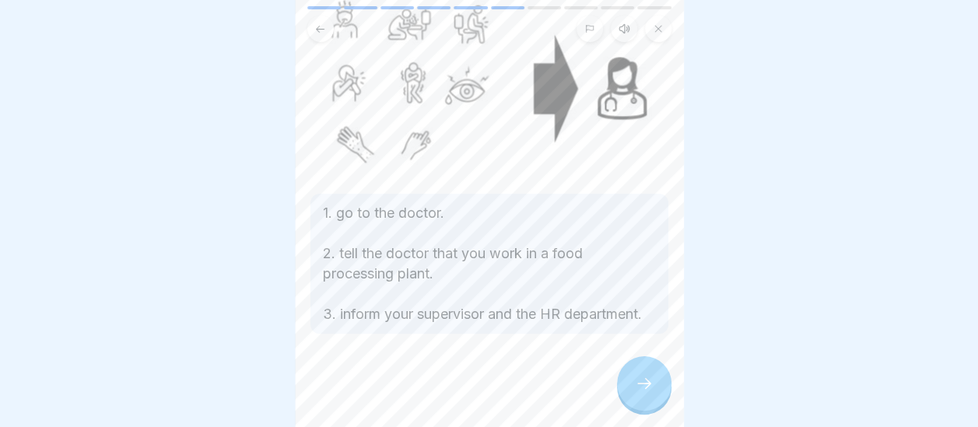
click at [640, 393] on icon at bounding box center [644, 383] width 19 height 19
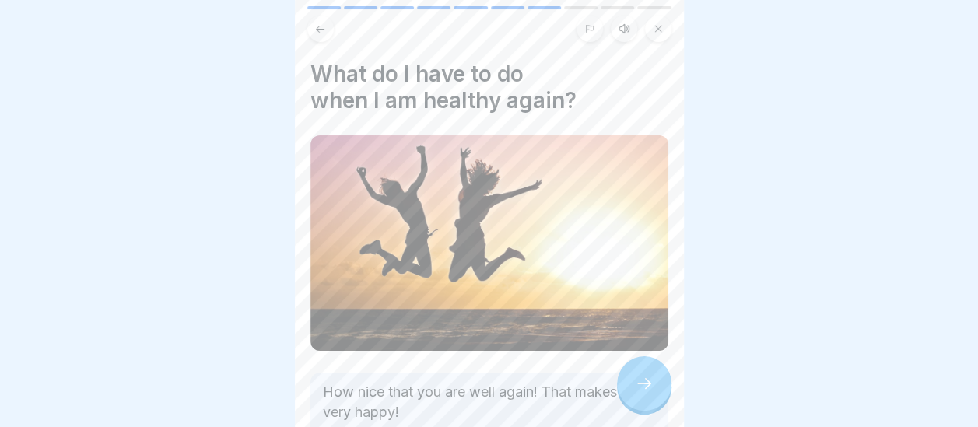
scroll to position [293, 0]
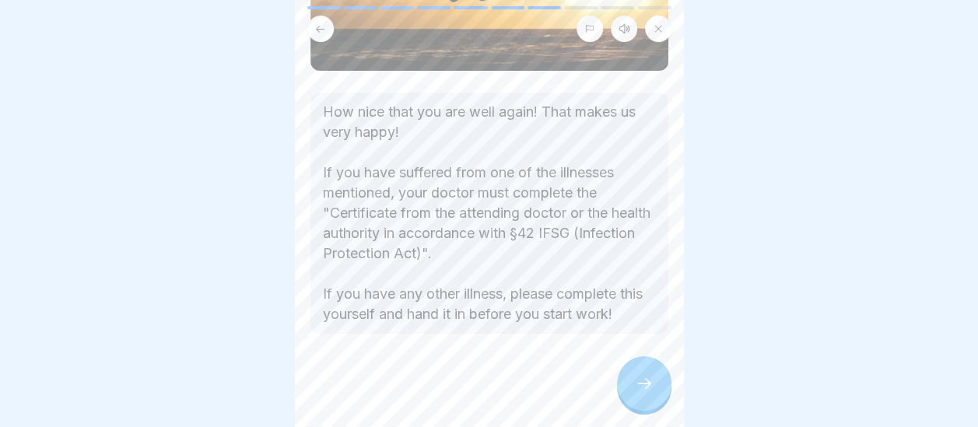
click at [646, 393] on icon at bounding box center [644, 383] width 19 height 19
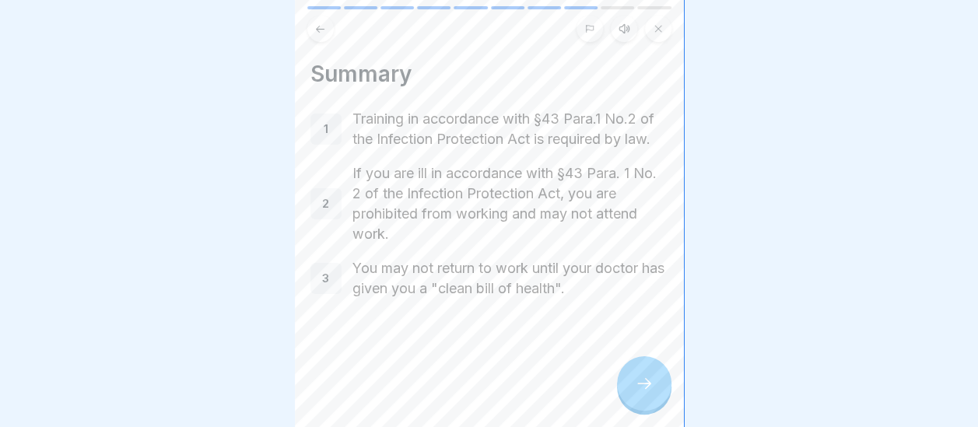
click at [646, 393] on icon at bounding box center [644, 383] width 19 height 19
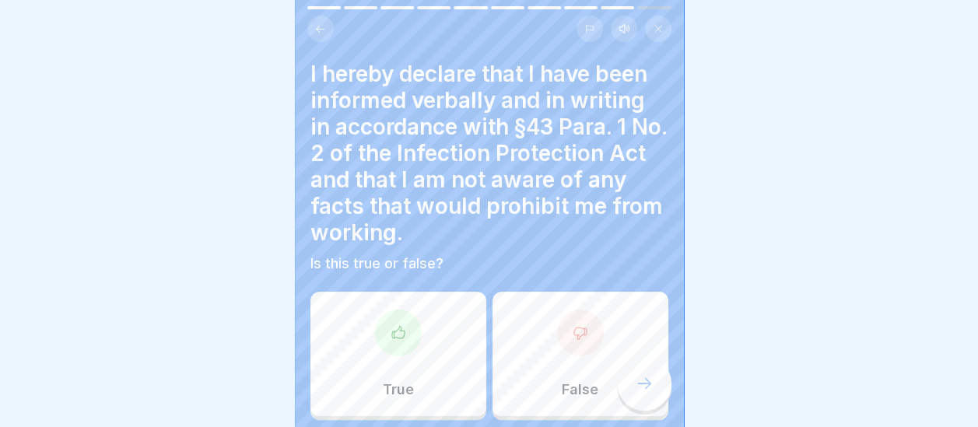
click at [553, 360] on div "False" at bounding box center [580, 354] width 176 height 124
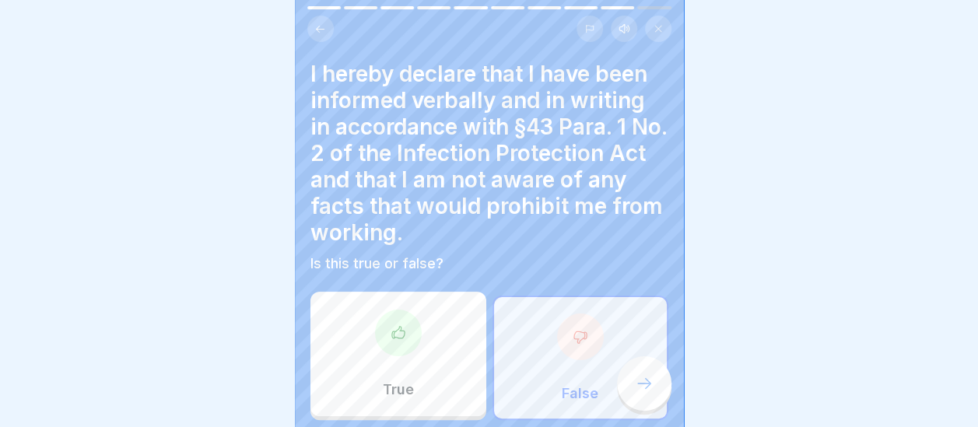
click at [649, 393] on icon at bounding box center [644, 383] width 19 height 19
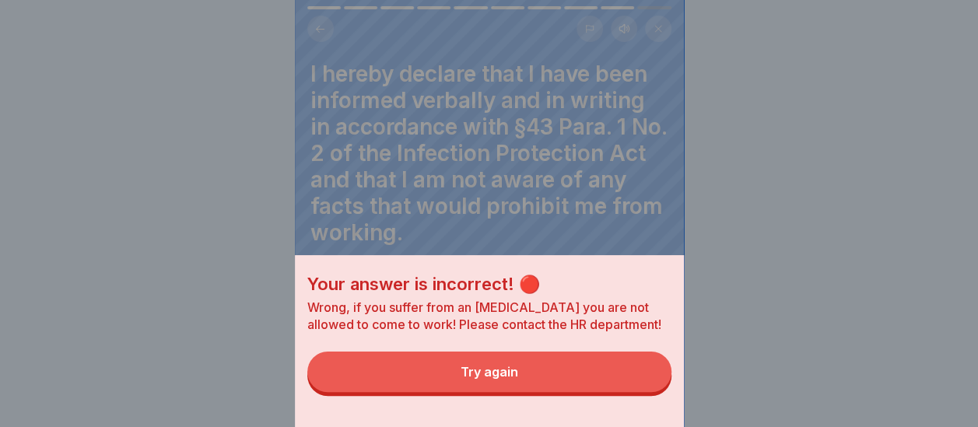
click at [535, 373] on button "Try again" at bounding box center [489, 372] width 364 height 40
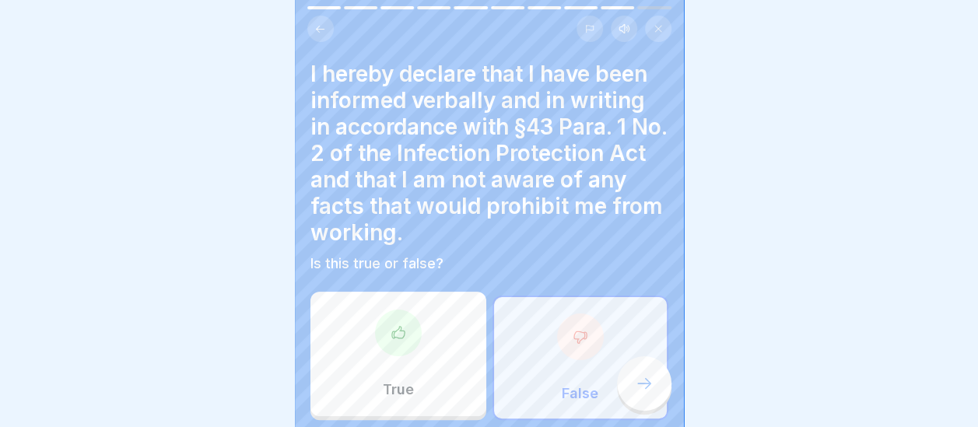
click at [369, 386] on div "True" at bounding box center [398, 354] width 176 height 124
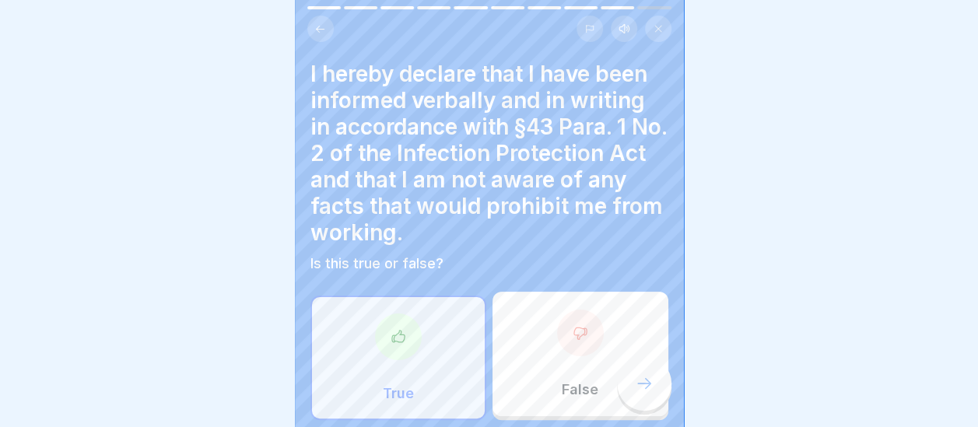
click at [644, 393] on icon at bounding box center [644, 383] width 19 height 19
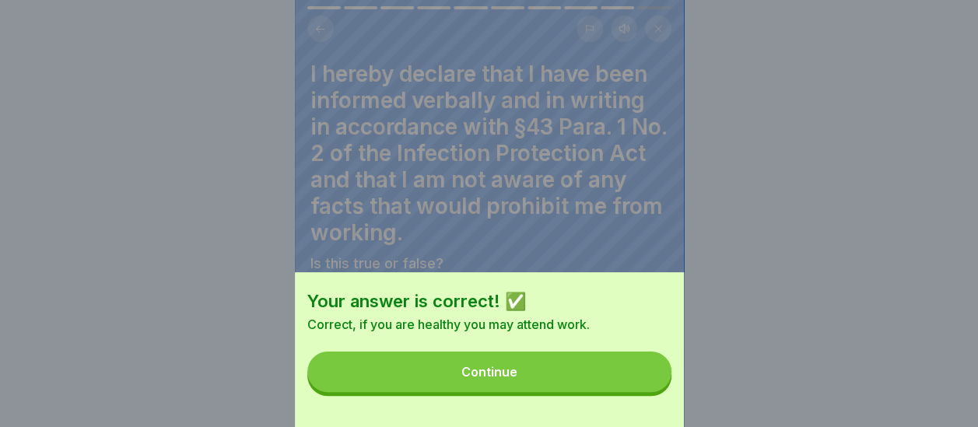
click at [559, 385] on button "Continue" at bounding box center [489, 372] width 364 height 40
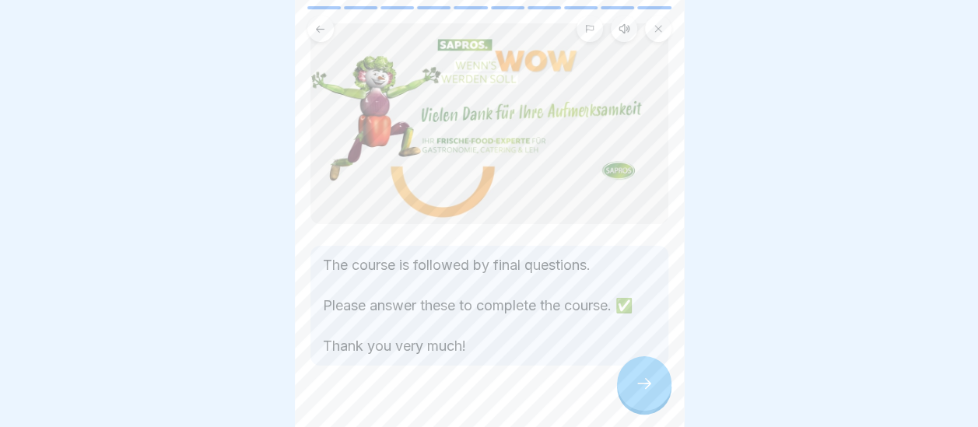
scroll to position [84, 0]
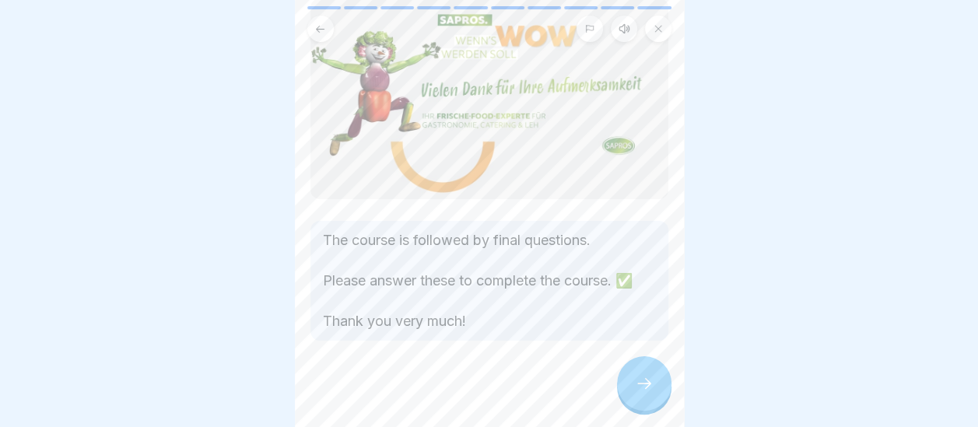
click at [645, 393] on icon at bounding box center [644, 383] width 19 height 19
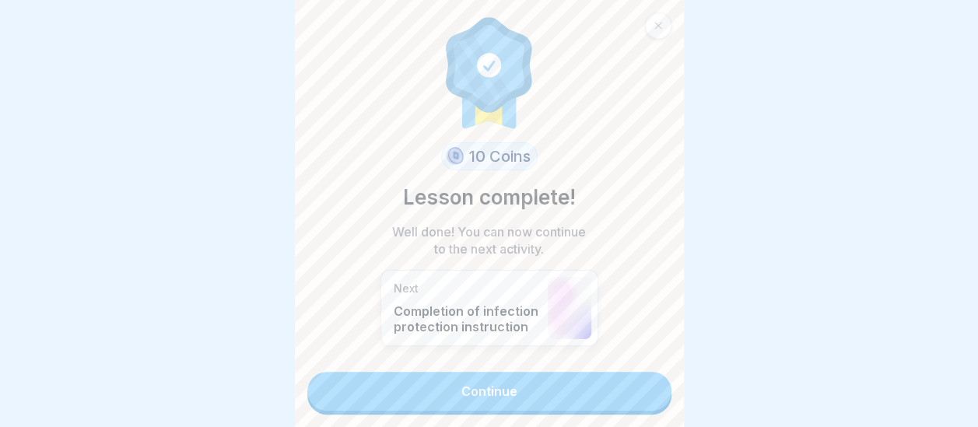
click at [525, 390] on link "Continue" at bounding box center [489, 391] width 364 height 39
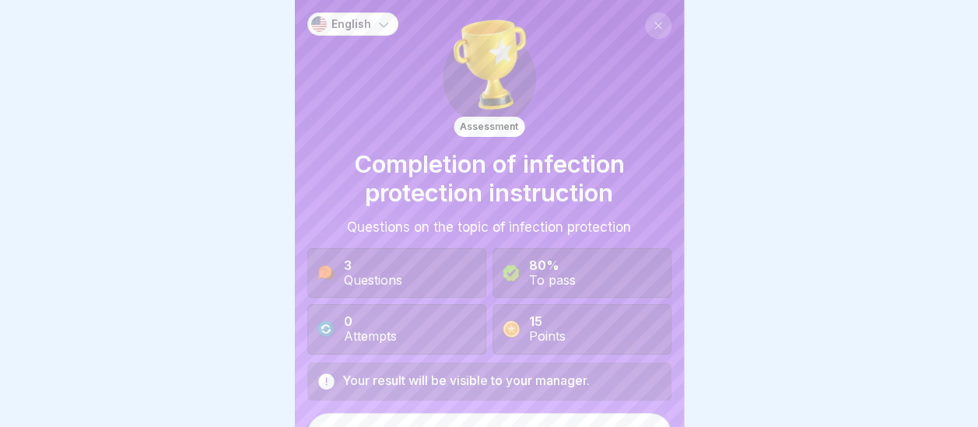
scroll to position [30, 0]
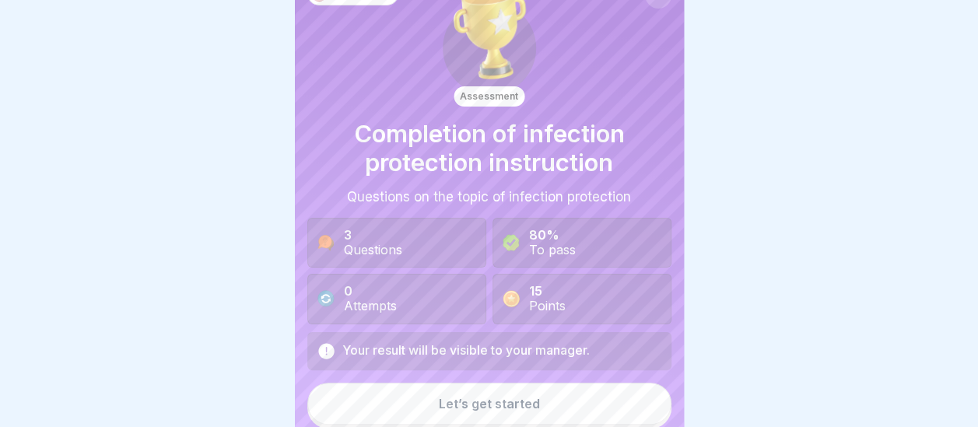
click at [503, 398] on div "Let’s get started" at bounding box center [489, 404] width 101 height 14
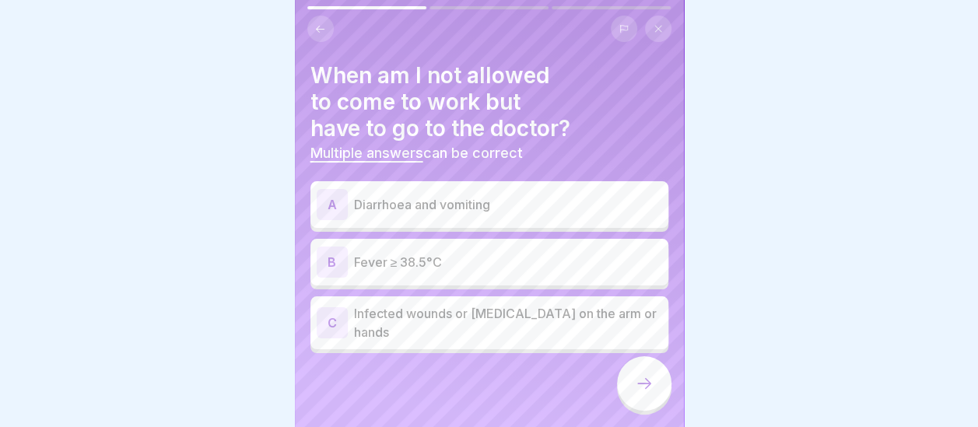
click at [421, 329] on p "Infected wounds or skin diseases on the arm or hands" at bounding box center [508, 322] width 308 height 37
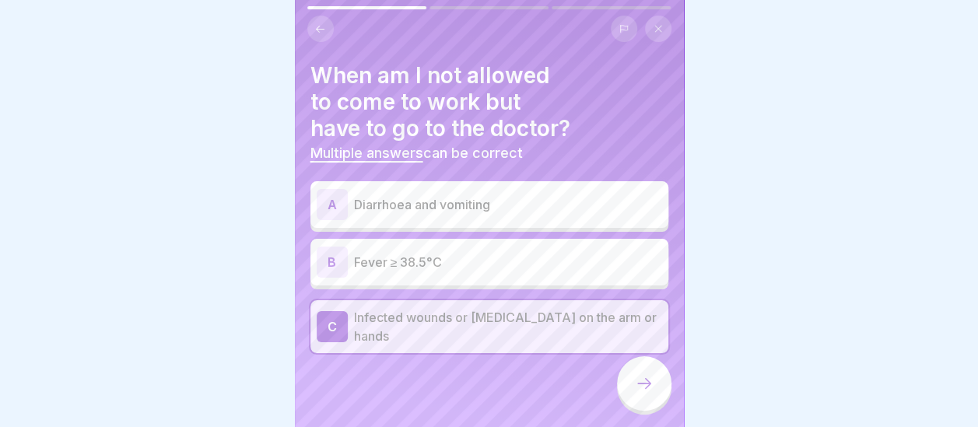
click at [398, 257] on p "Fever ≥ 38.5°C" at bounding box center [508, 262] width 308 height 19
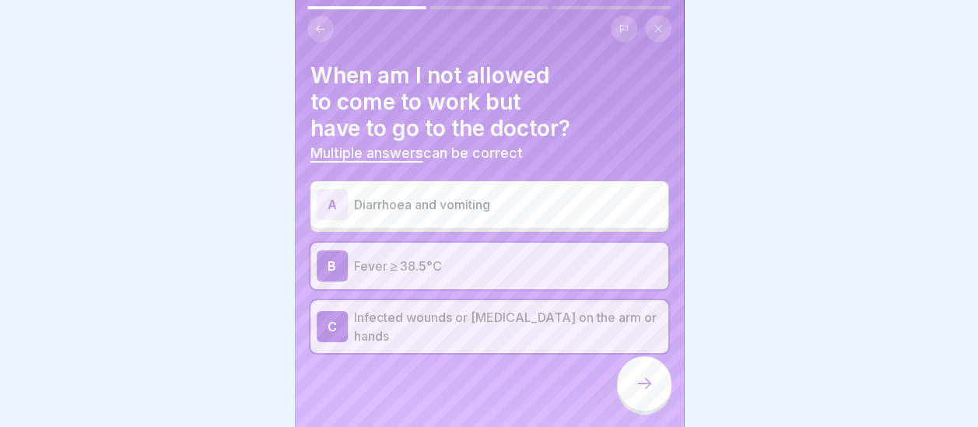
click at [404, 200] on p "Diarrhoea and vomiting" at bounding box center [508, 204] width 308 height 19
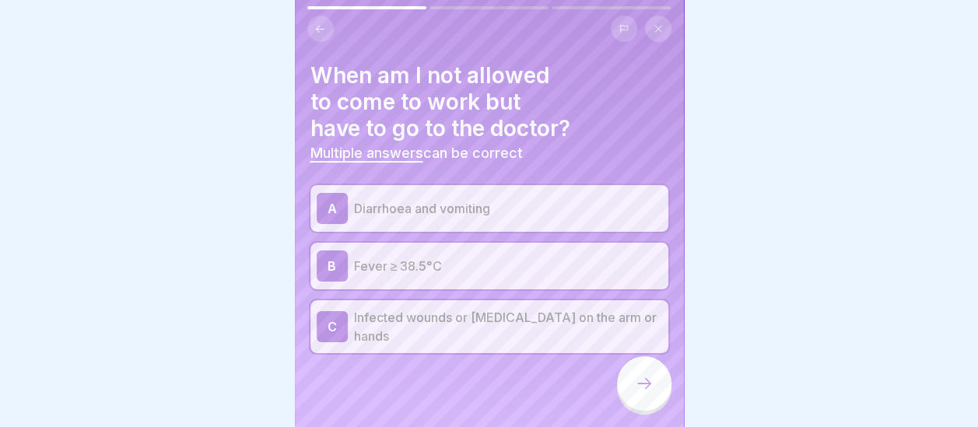
click at [647, 411] on div at bounding box center [644, 383] width 54 height 54
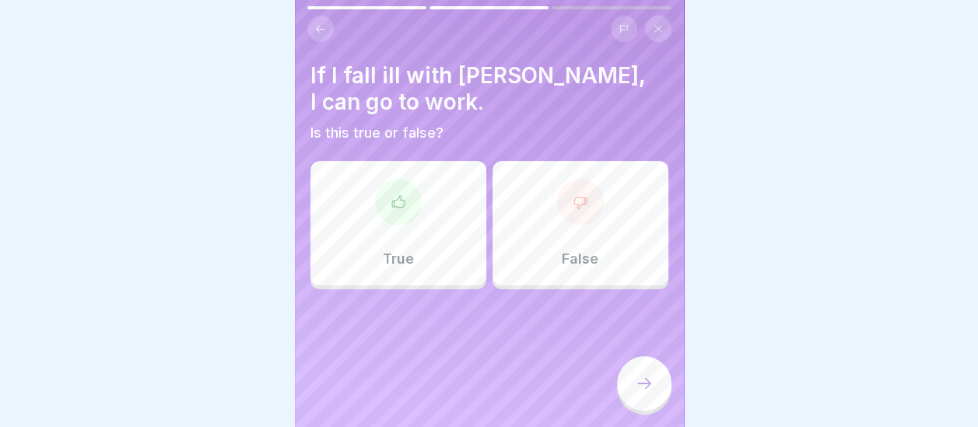
click at [566, 252] on p "False" at bounding box center [580, 258] width 37 height 17
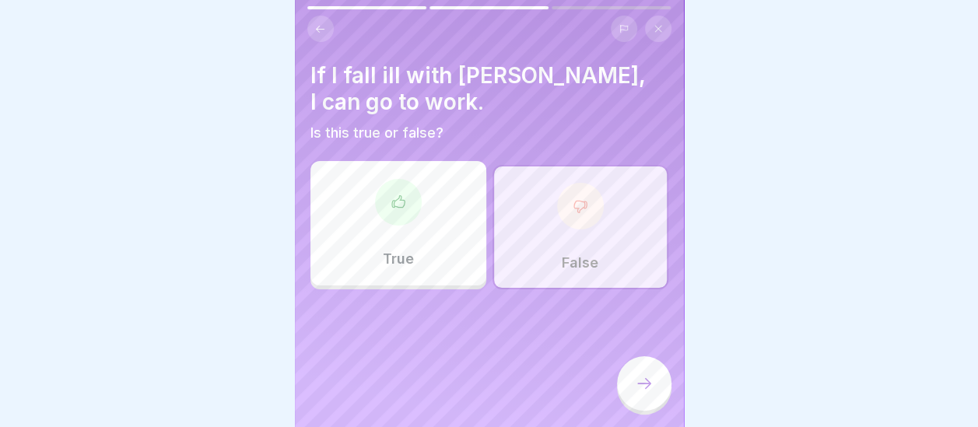
click at [652, 387] on icon at bounding box center [644, 383] width 19 height 19
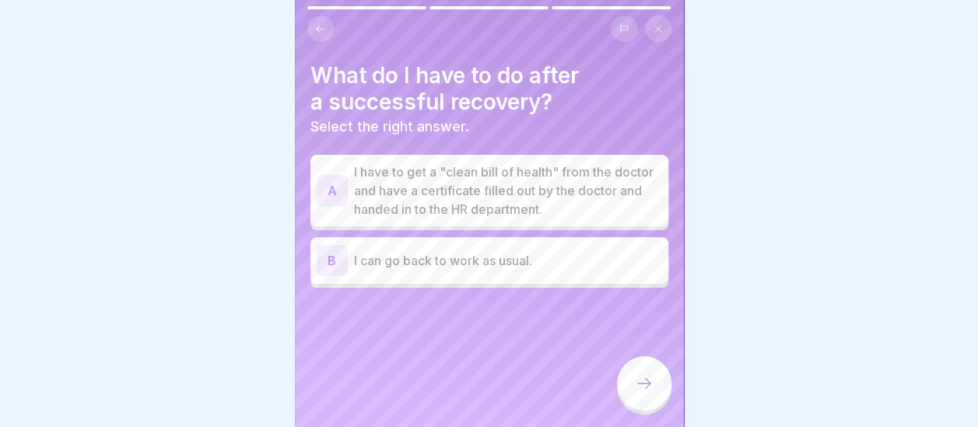
click at [439, 198] on p "I have to get a "clean bill of health" from the doctor and have a certificate f…" at bounding box center [508, 191] width 308 height 56
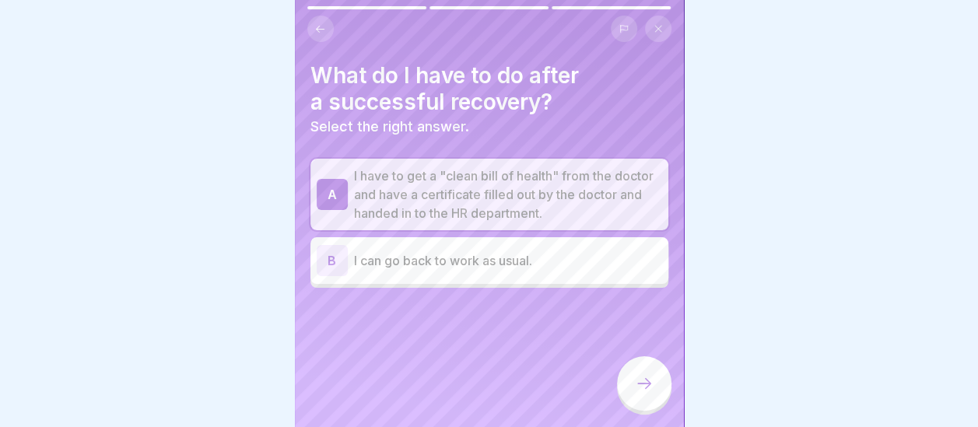
click at [647, 393] on icon at bounding box center [644, 383] width 19 height 19
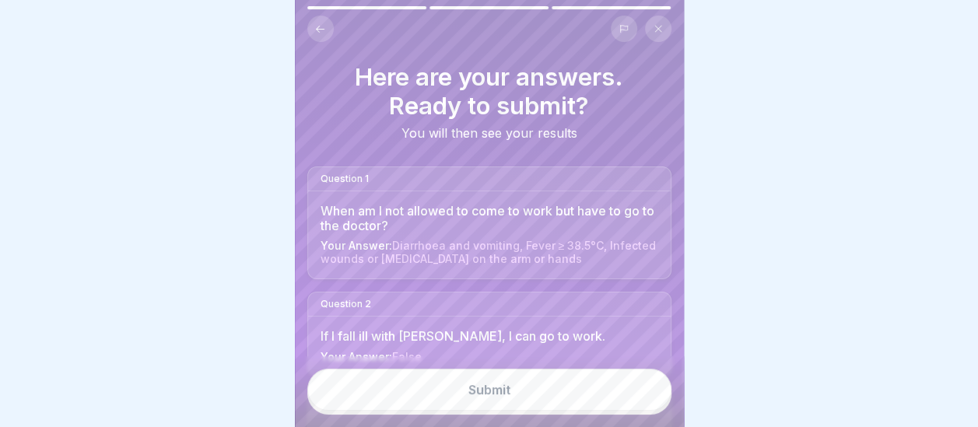
click at [679, 391] on div "Submit" at bounding box center [489, 391] width 389 height 71
click at [684, 406] on div at bounding box center [878, 213] width 389 height 427
click at [678, 412] on div "Submit" at bounding box center [489, 391] width 389 height 71
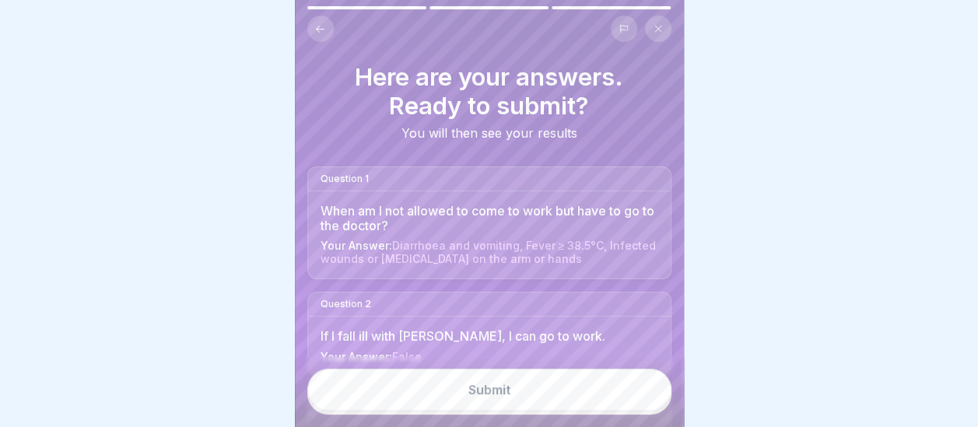
click at [538, 420] on div "Submit" at bounding box center [489, 391] width 389 height 71
click at [538, 411] on button "Submit" at bounding box center [489, 390] width 364 height 42
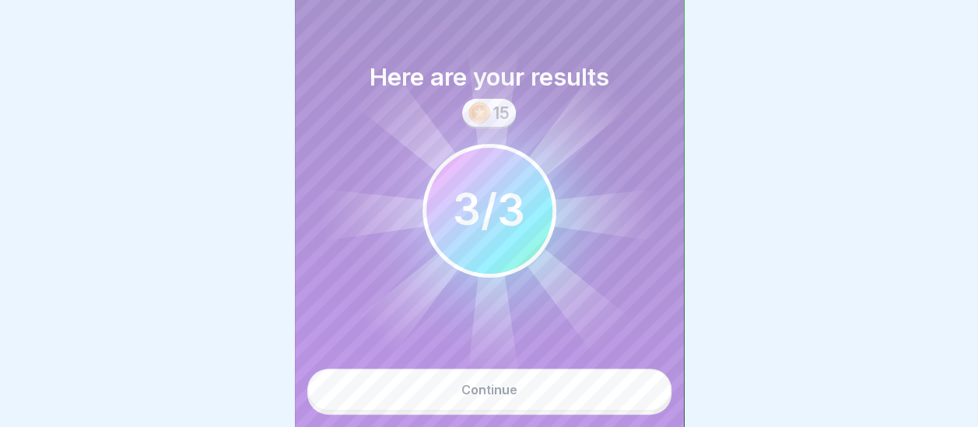
click at [529, 411] on button "Continue" at bounding box center [489, 390] width 364 height 42
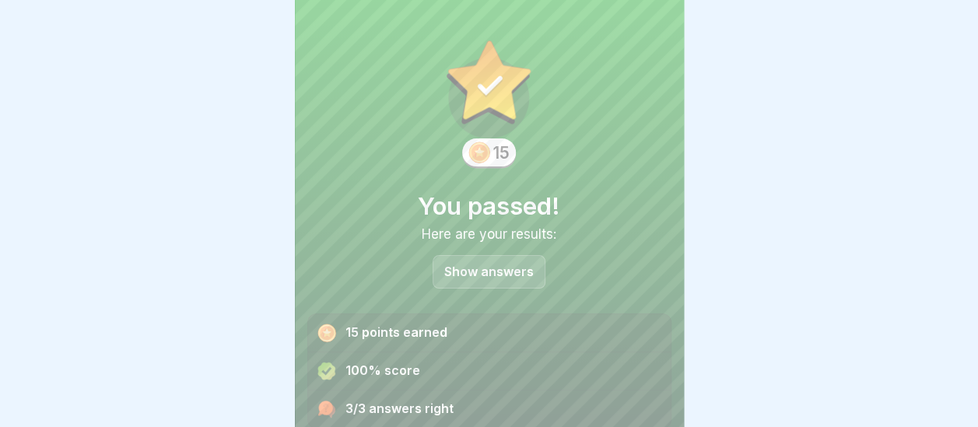
scroll to position [58, 0]
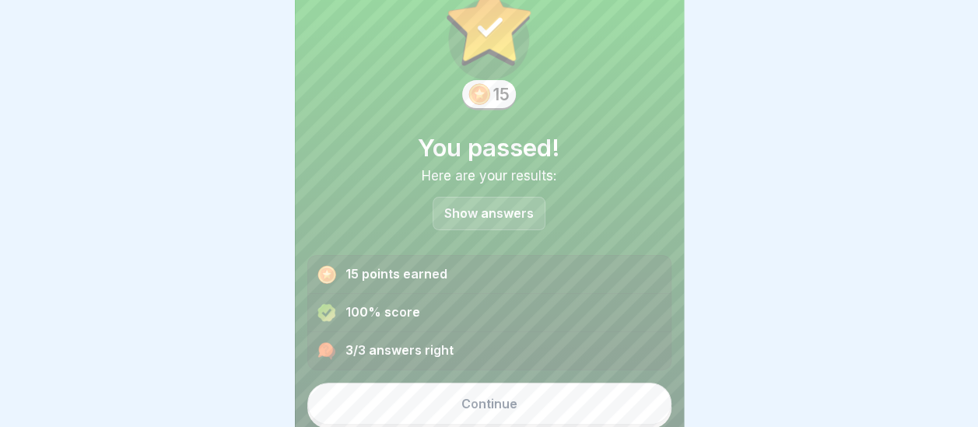
click at [485, 406] on div "Continue" at bounding box center [489, 404] width 56 height 14
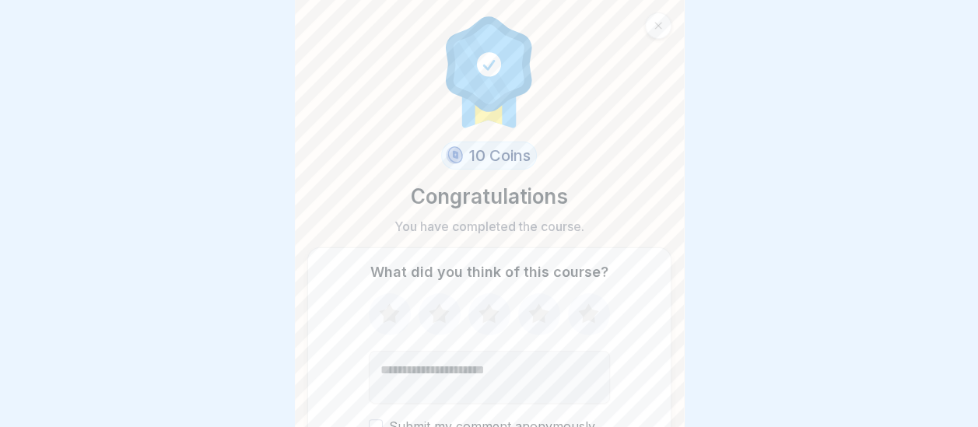
scroll to position [79, 0]
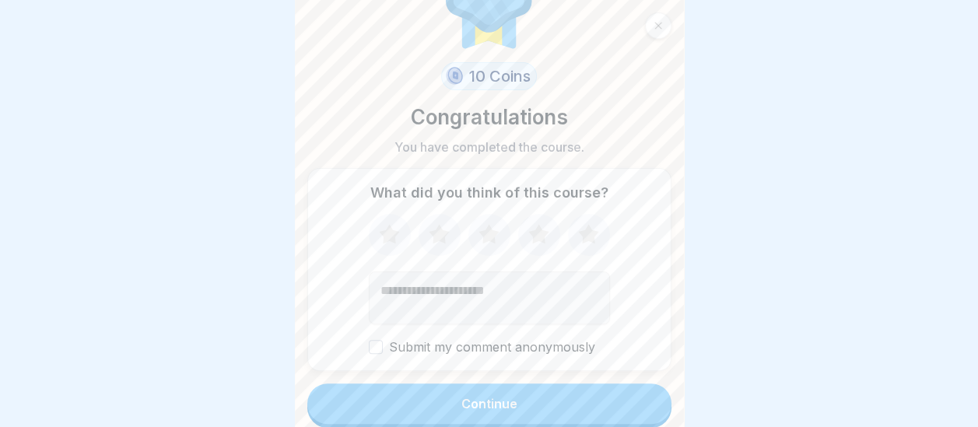
click at [380, 232] on icon at bounding box center [389, 233] width 20 height 19
click at [464, 408] on div "Continue" at bounding box center [489, 404] width 56 height 14
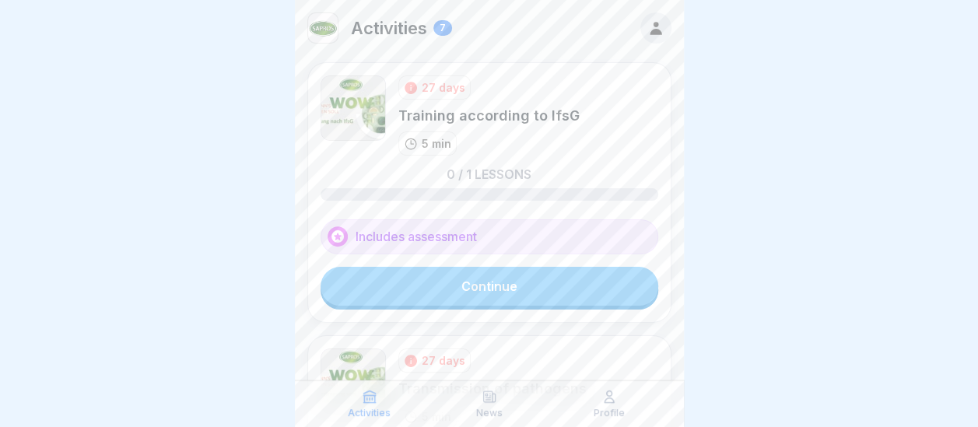
click at [545, 288] on link "Continue" at bounding box center [489, 286] width 338 height 39
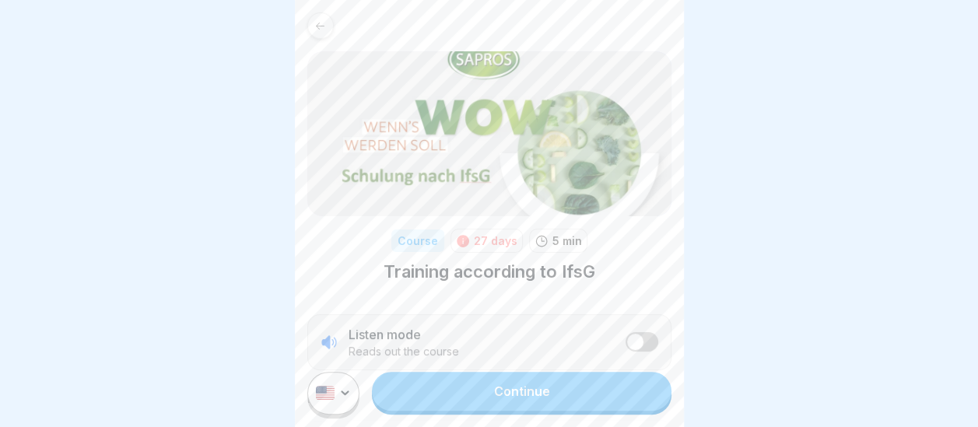
scroll to position [261, 0]
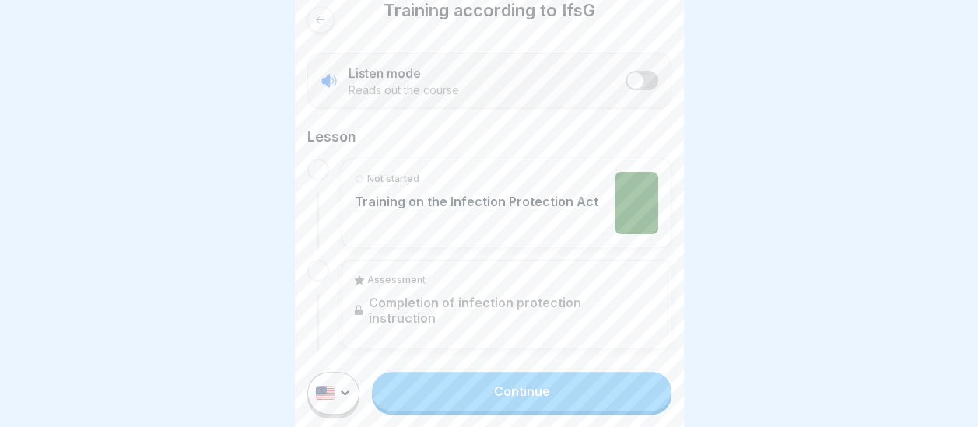
click at [528, 401] on link "Continue" at bounding box center [521, 391] width 299 height 39
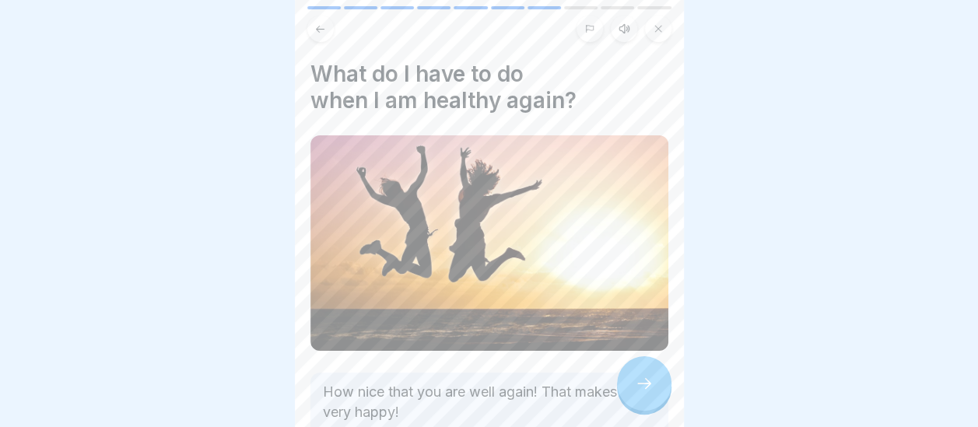
scroll to position [293, 0]
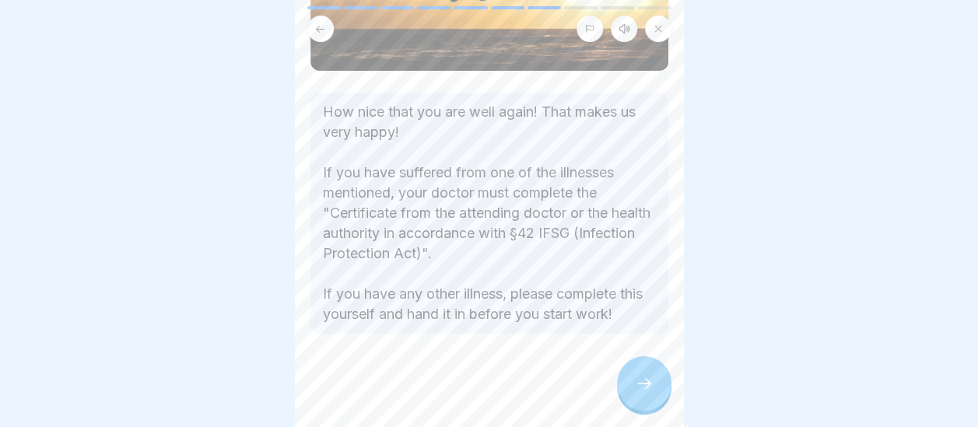
click at [638, 393] on icon at bounding box center [644, 383] width 19 height 19
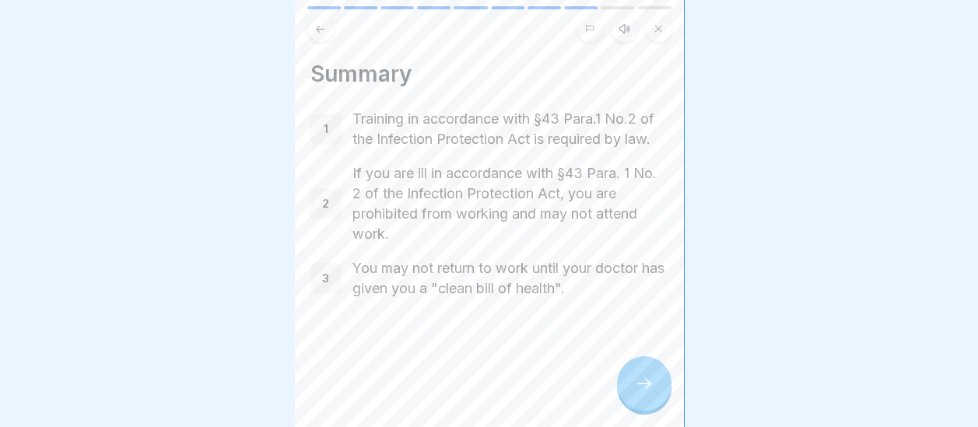
click at [629, 401] on div at bounding box center [644, 383] width 54 height 54
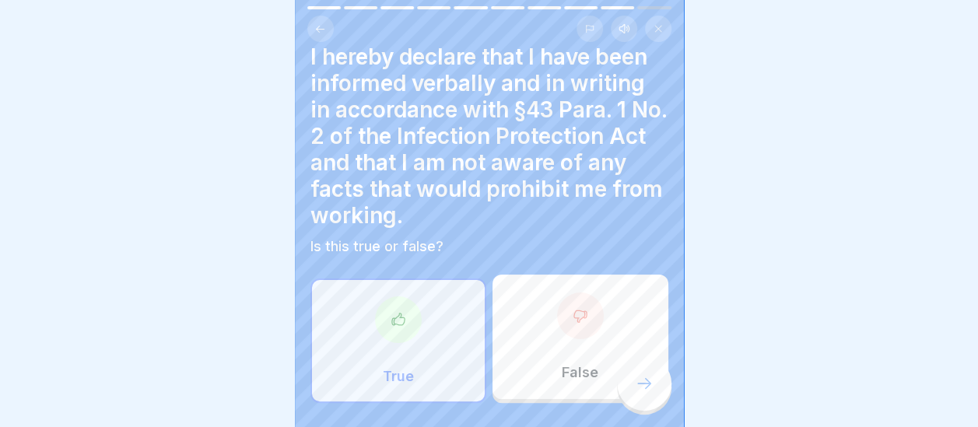
scroll to position [31, 0]
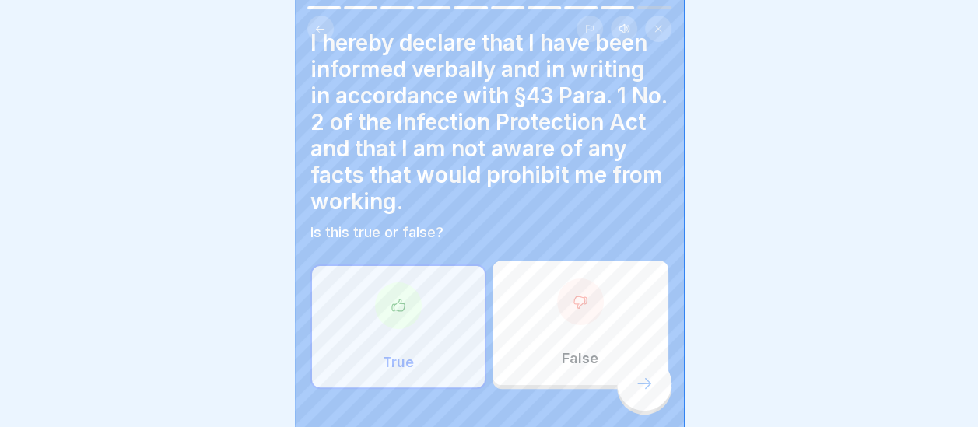
click at [370, 334] on div "True" at bounding box center [398, 326] width 176 height 124
click at [408, 316] on div at bounding box center [398, 305] width 47 height 47
click at [640, 393] on icon at bounding box center [644, 383] width 19 height 19
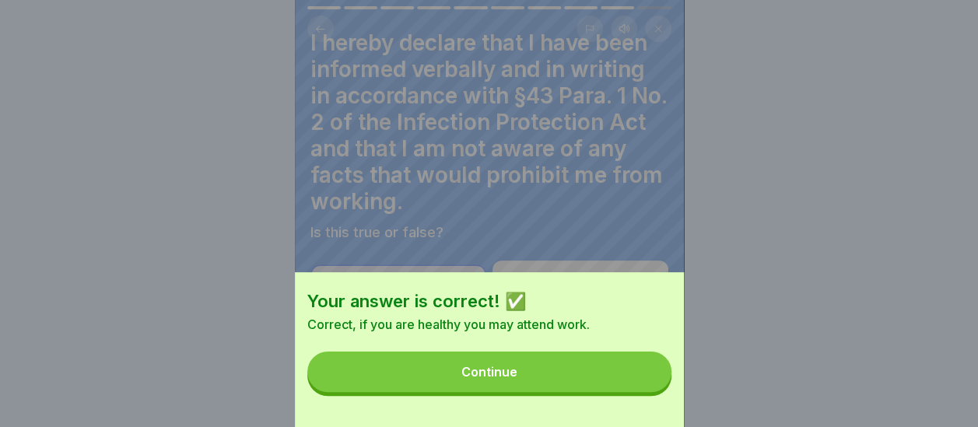
click at [588, 380] on button "Continue" at bounding box center [489, 372] width 364 height 40
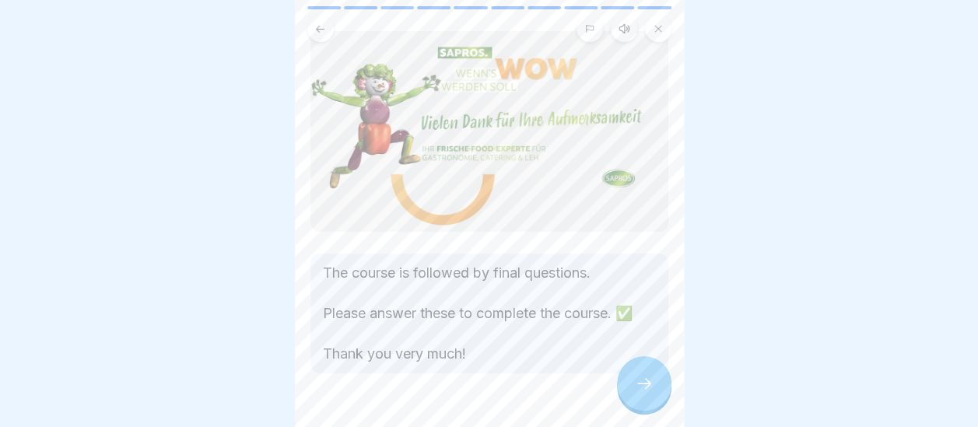
scroll to position [84, 0]
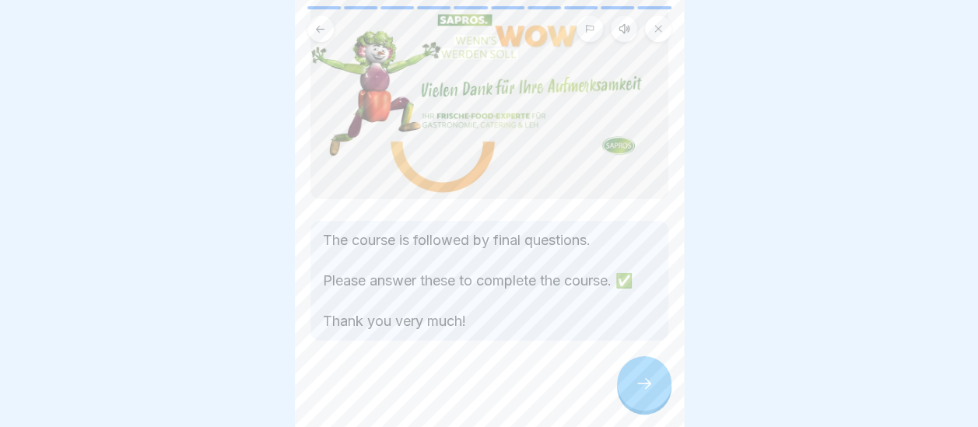
click at [631, 397] on div at bounding box center [644, 383] width 54 height 54
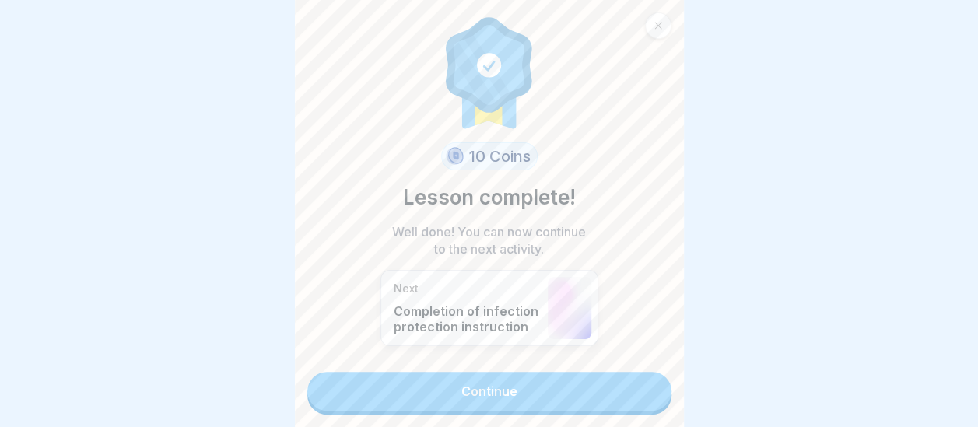
click at [596, 407] on link "Continue" at bounding box center [489, 391] width 364 height 39
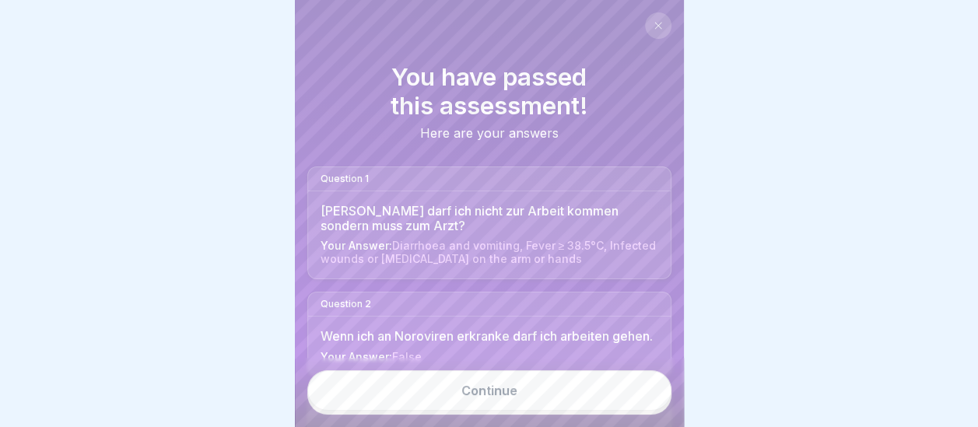
click at [677, 398] on div "Continue" at bounding box center [489, 392] width 389 height 69
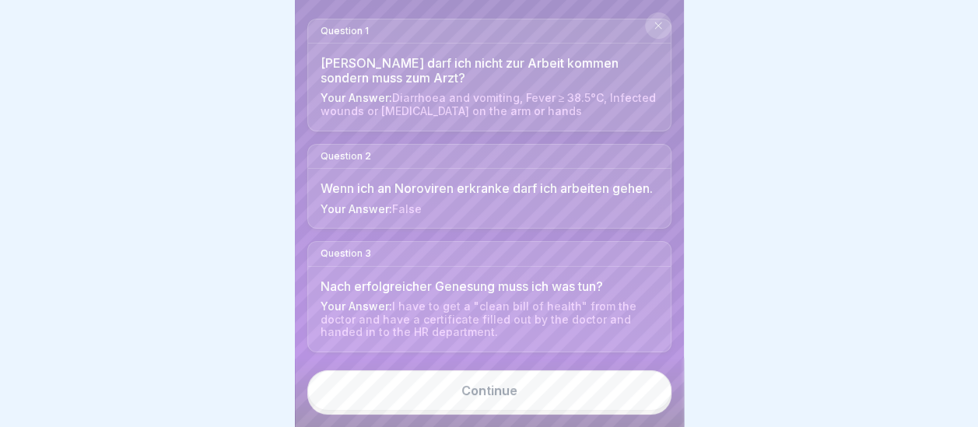
click at [517, 406] on link "Continue" at bounding box center [489, 390] width 364 height 40
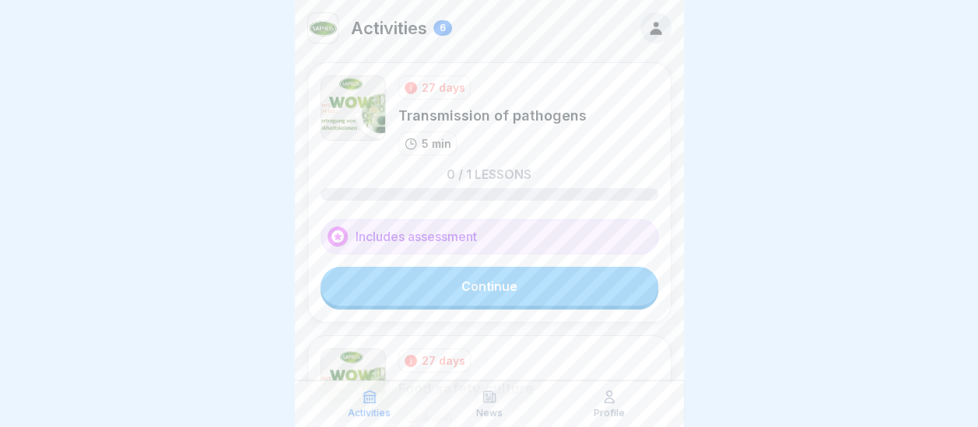
click at [510, 289] on link "Continue" at bounding box center [489, 286] width 338 height 39
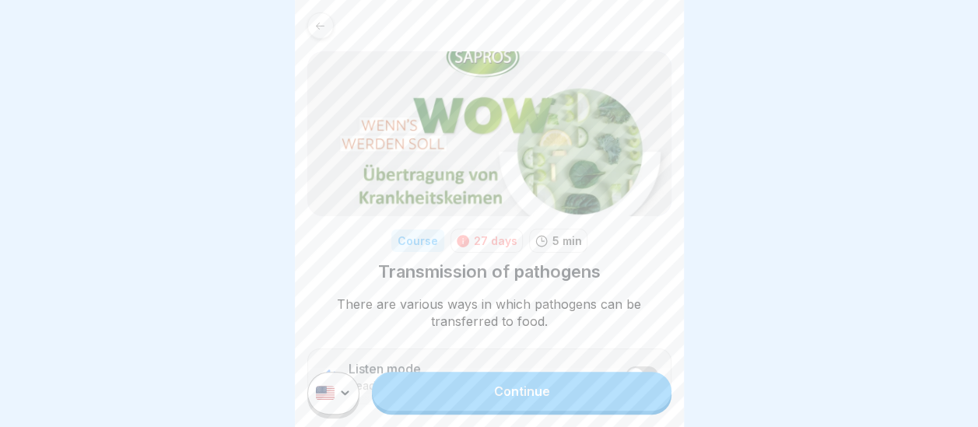
scroll to position [296, 0]
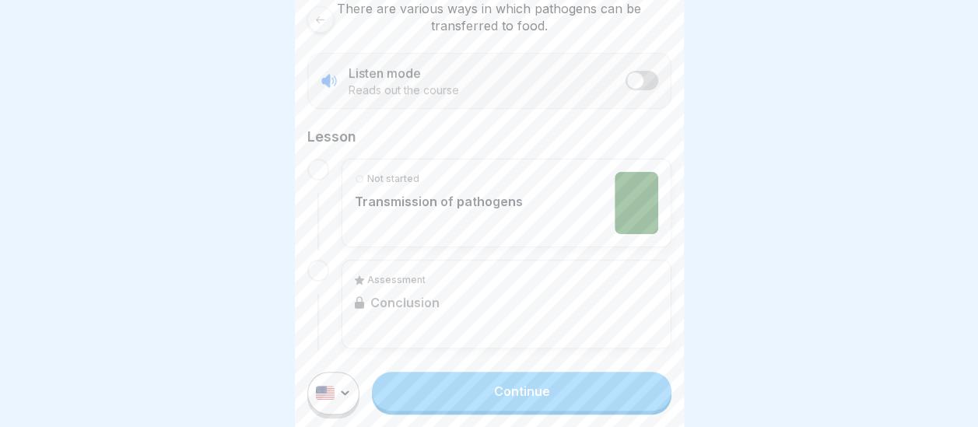
click at [552, 395] on link "Continue" at bounding box center [521, 391] width 299 height 39
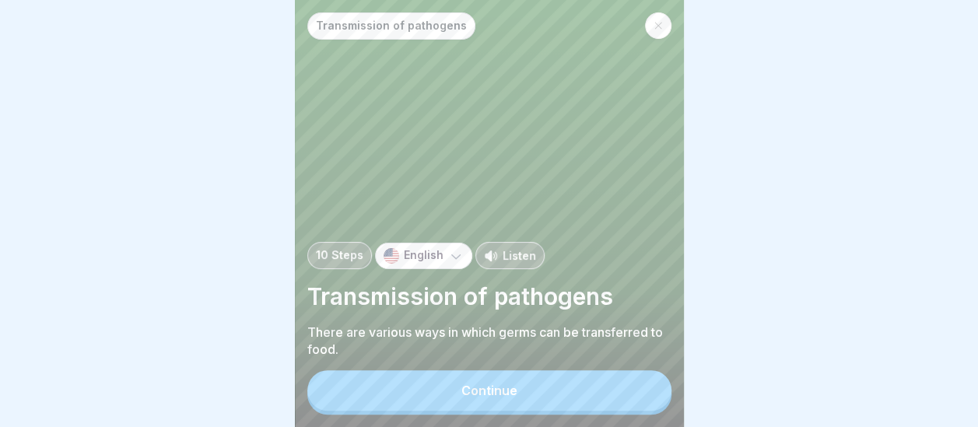
click at [545, 408] on button "Continue" at bounding box center [489, 390] width 364 height 40
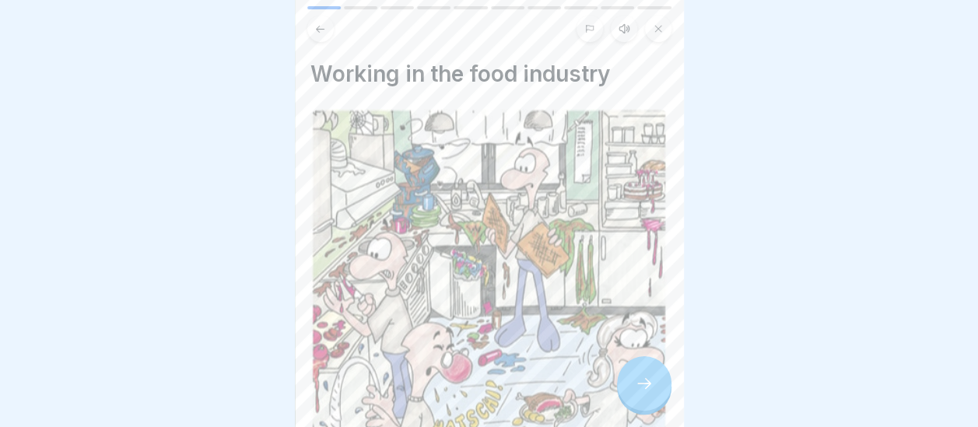
scroll to position [229, 0]
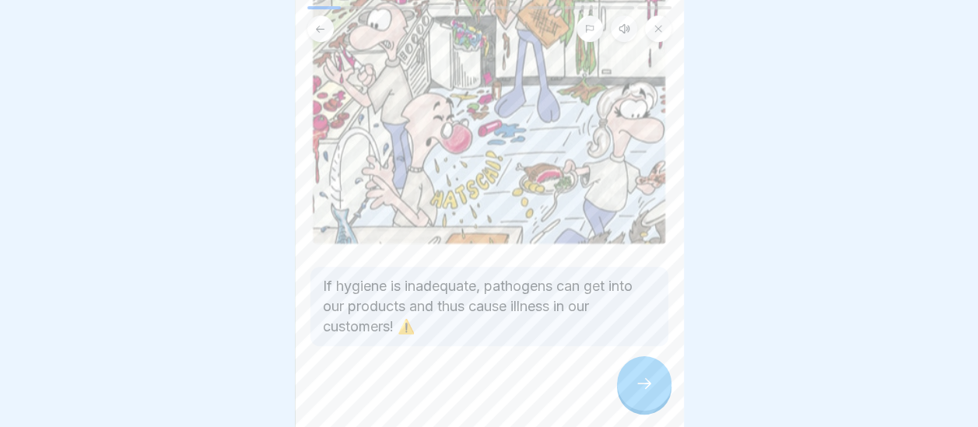
click at [635, 393] on icon at bounding box center [644, 383] width 19 height 19
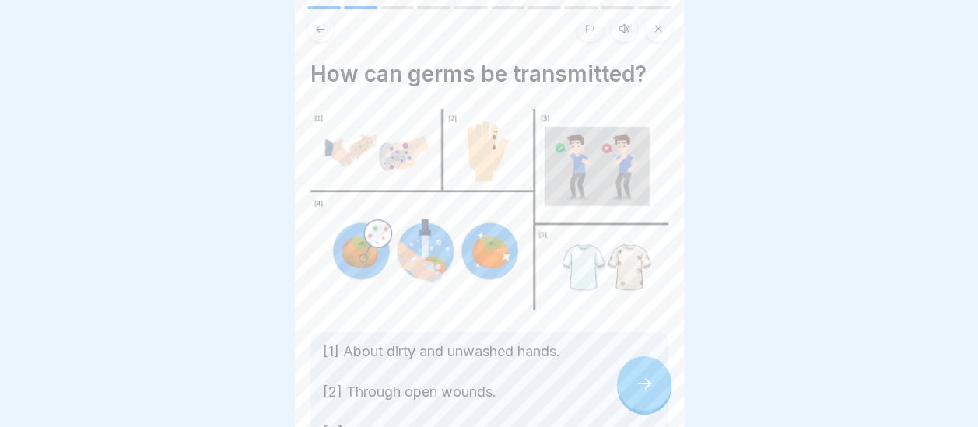
scroll to position [212, 0]
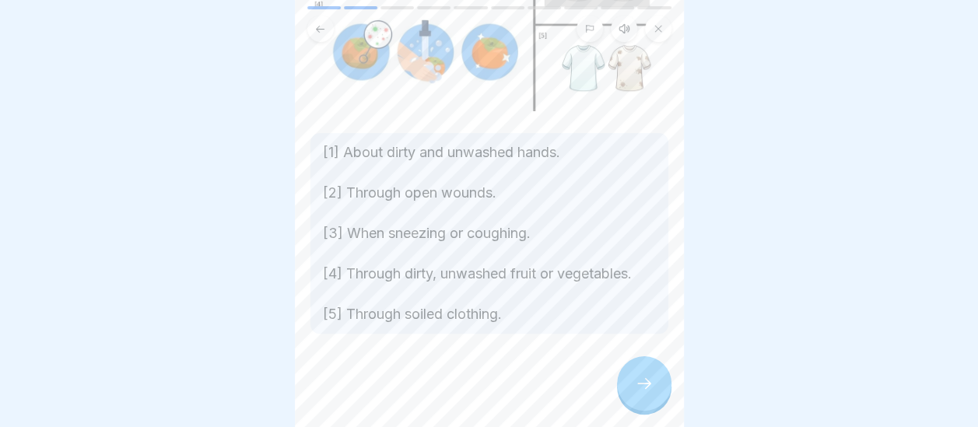
click at [646, 393] on icon at bounding box center [644, 383] width 19 height 19
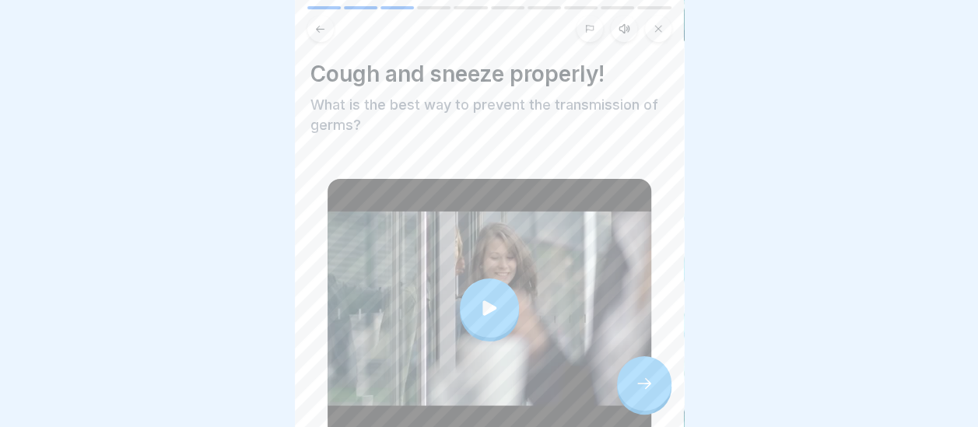
click at [492, 300] on icon at bounding box center [489, 308] width 22 height 22
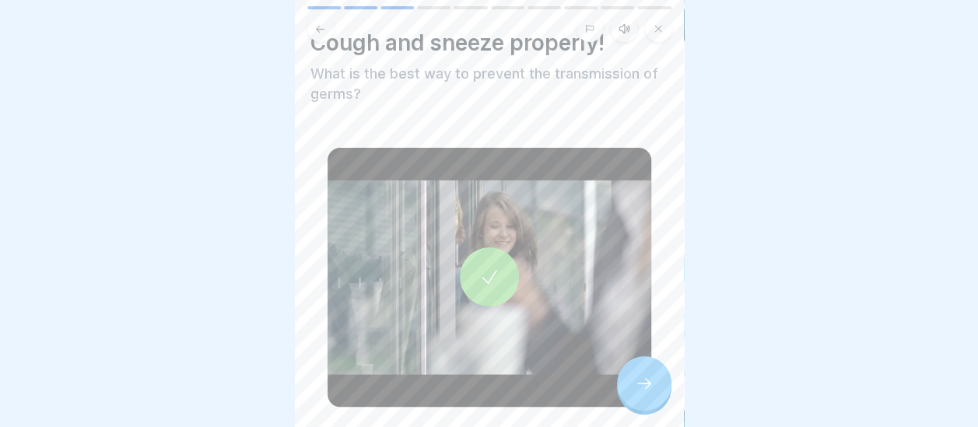
scroll to position [62, 0]
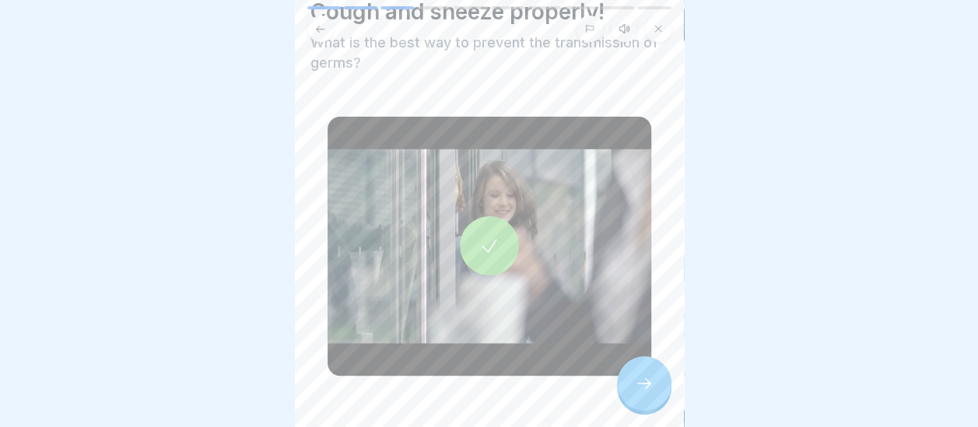
click at [643, 393] on icon at bounding box center [644, 383] width 19 height 19
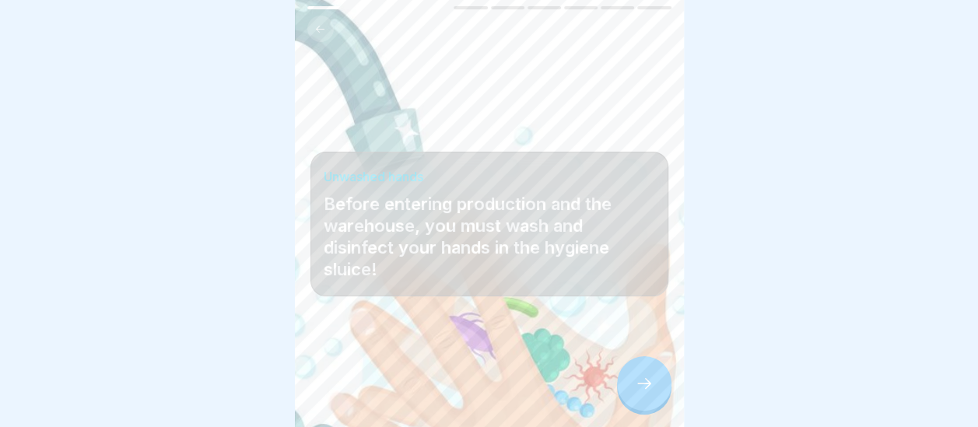
click at [646, 393] on icon at bounding box center [644, 383] width 19 height 19
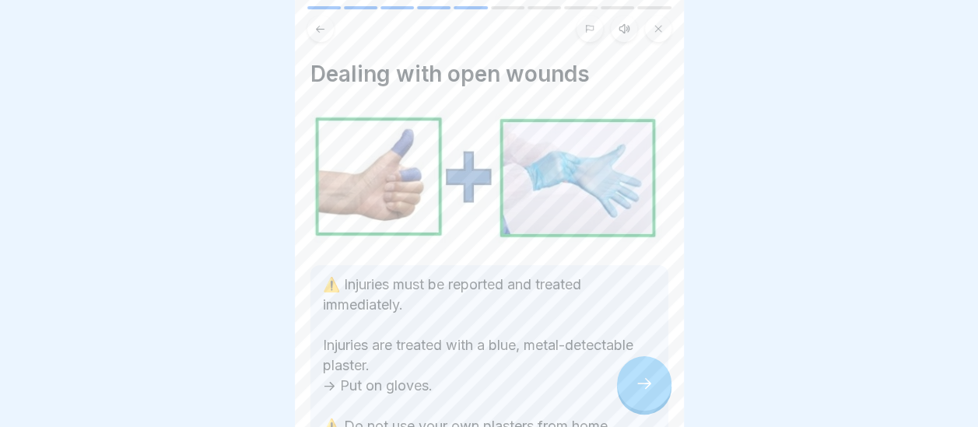
click at [684, 413] on div at bounding box center [489, 213] width 978 height 427
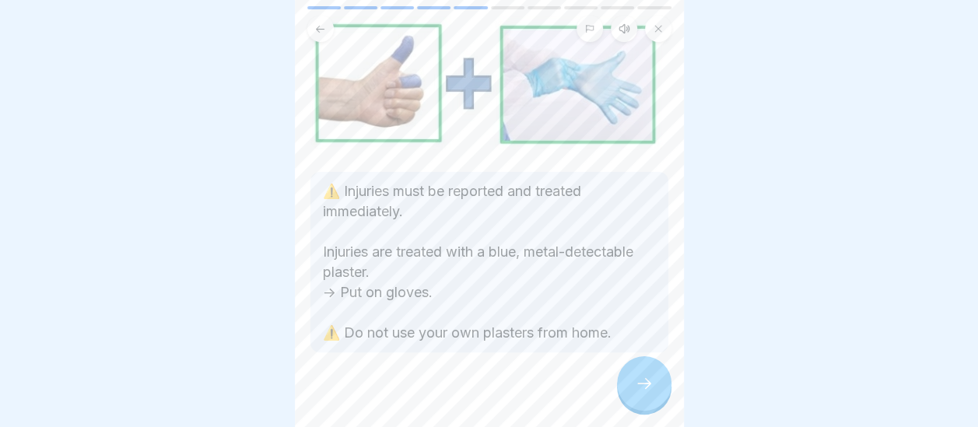
scroll to position [107, 0]
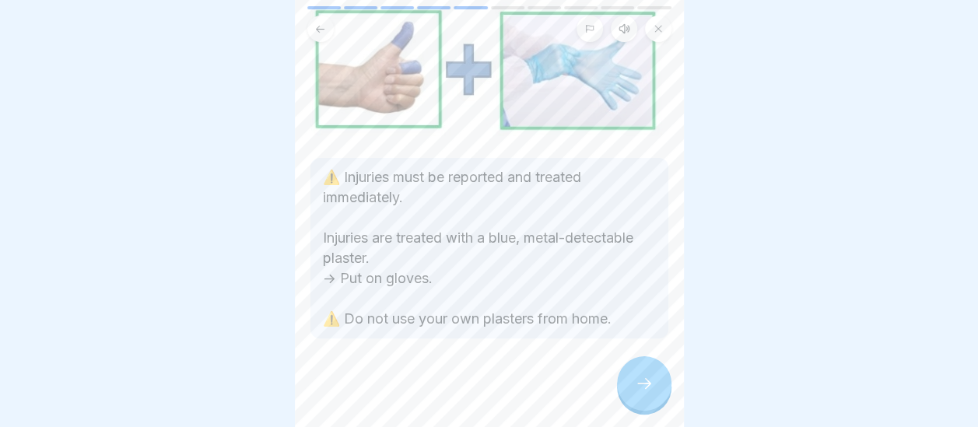
click at [643, 390] on icon at bounding box center [644, 383] width 19 height 19
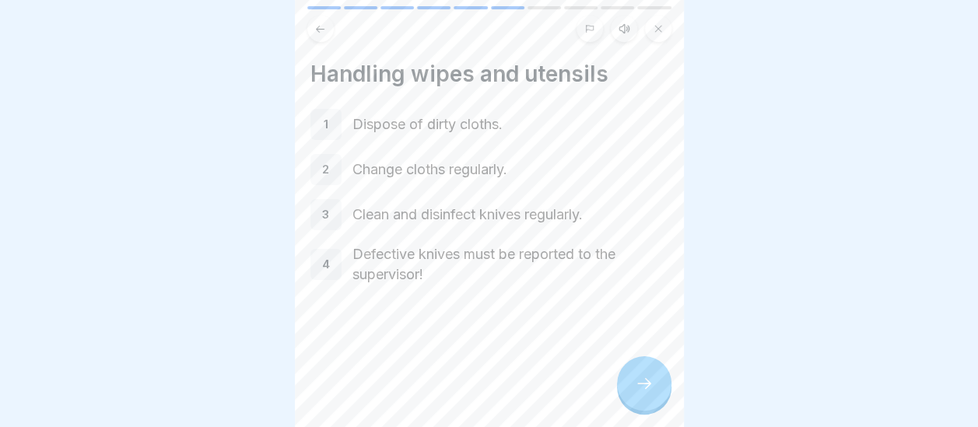
click at [643, 390] on icon at bounding box center [644, 383] width 19 height 19
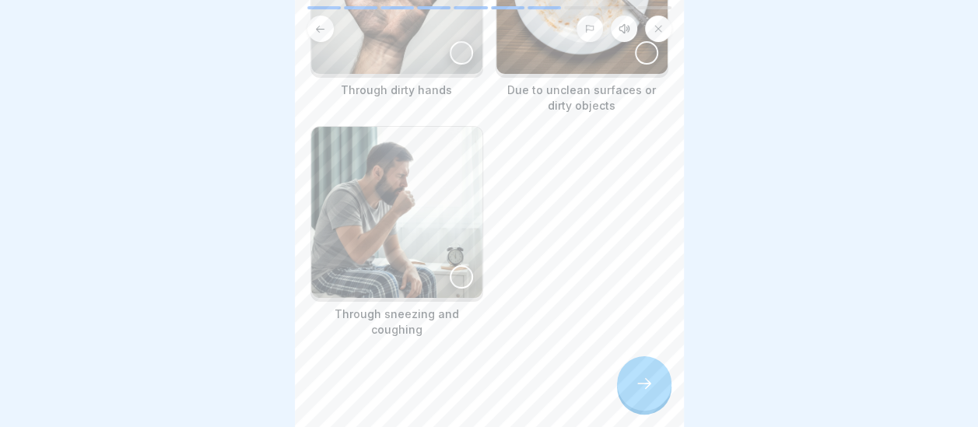
scroll to position [218, 0]
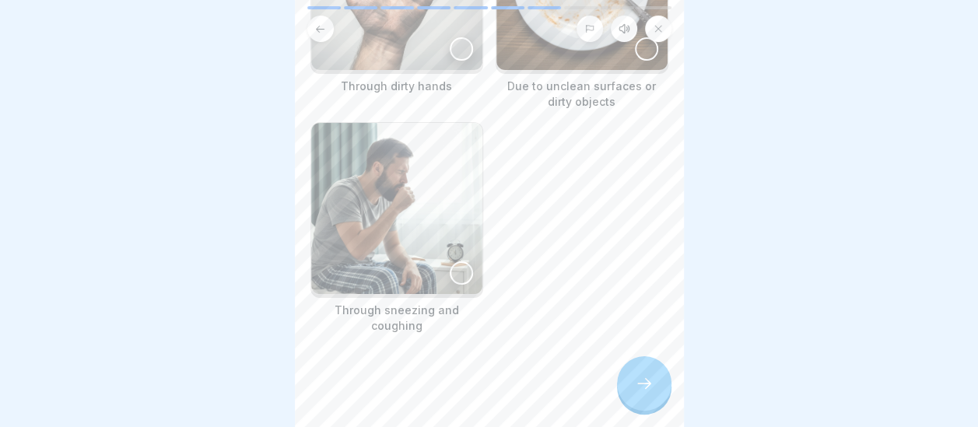
click at [643, 391] on icon at bounding box center [644, 383] width 19 height 19
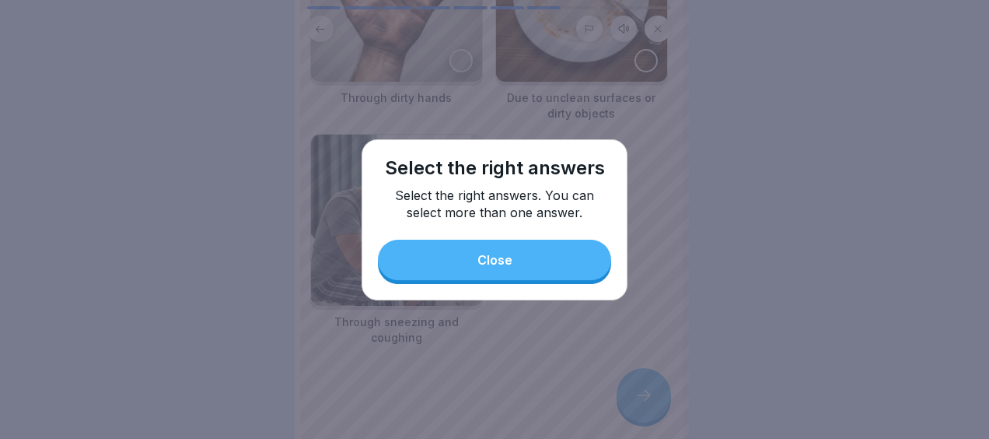
click at [573, 246] on button "Close" at bounding box center [494, 260] width 233 height 40
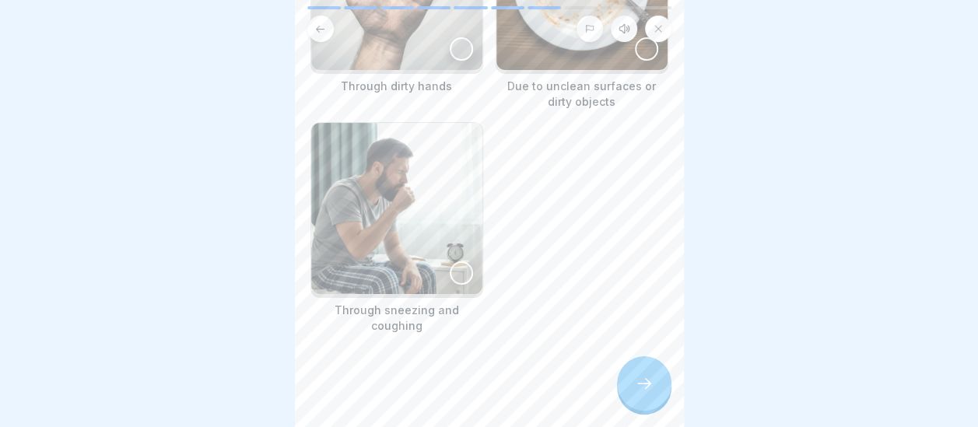
click at [676, 32] on div at bounding box center [489, 24] width 389 height 36
click at [675, 25] on div at bounding box center [489, 24] width 389 height 36
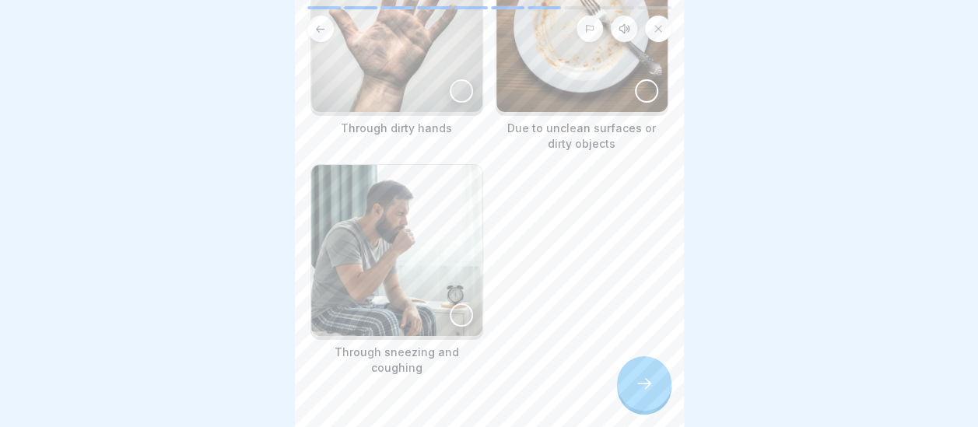
scroll to position [187, 0]
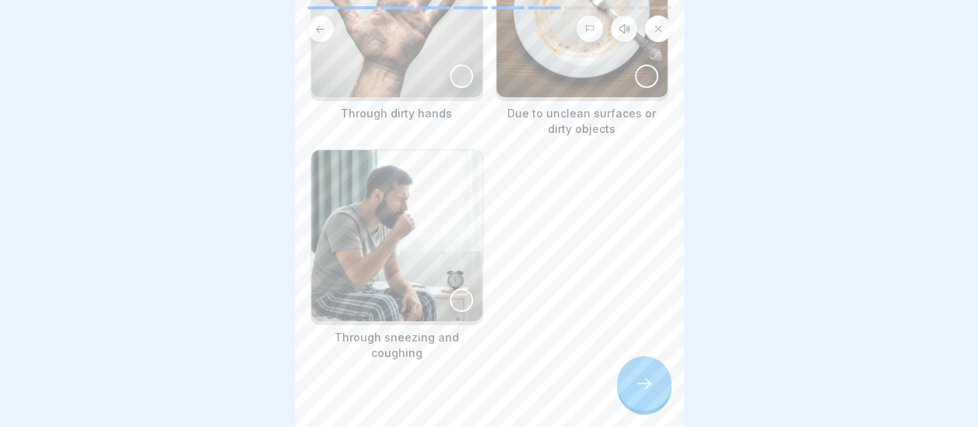
click at [456, 88] on div at bounding box center [461, 76] width 23 height 23
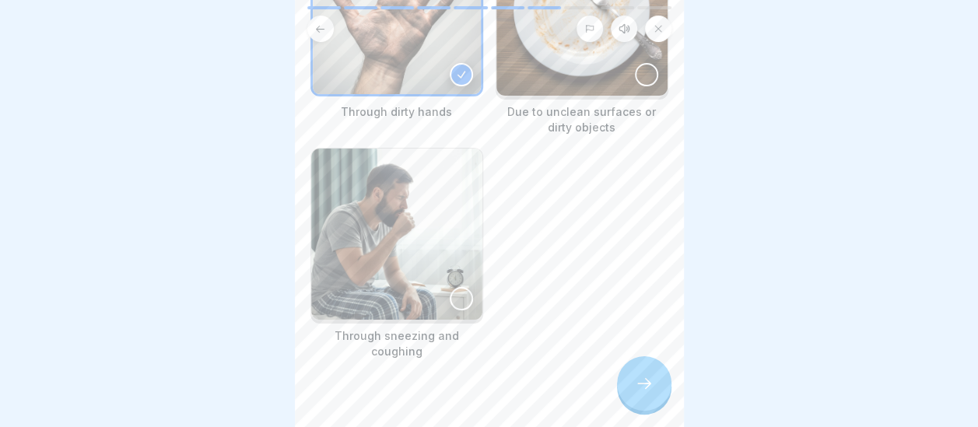
click at [636, 86] on div at bounding box center [646, 74] width 23 height 23
click at [450, 310] on div at bounding box center [461, 298] width 23 height 23
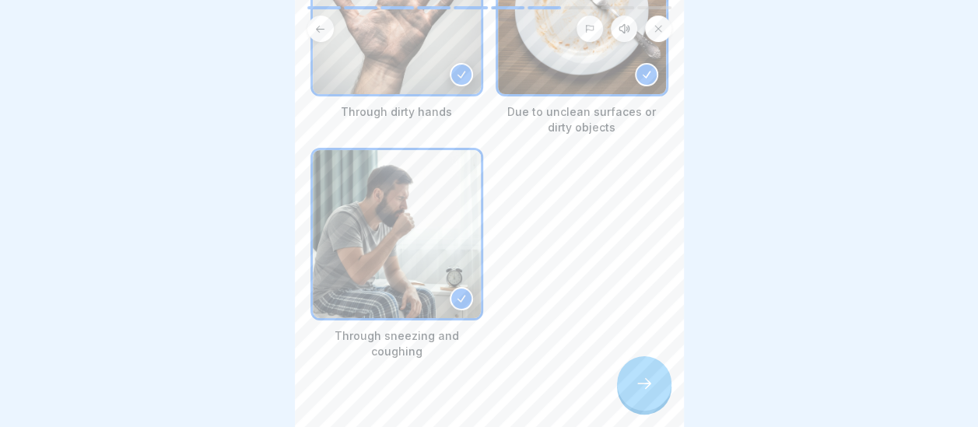
click at [677, 27] on div at bounding box center [489, 24] width 389 height 36
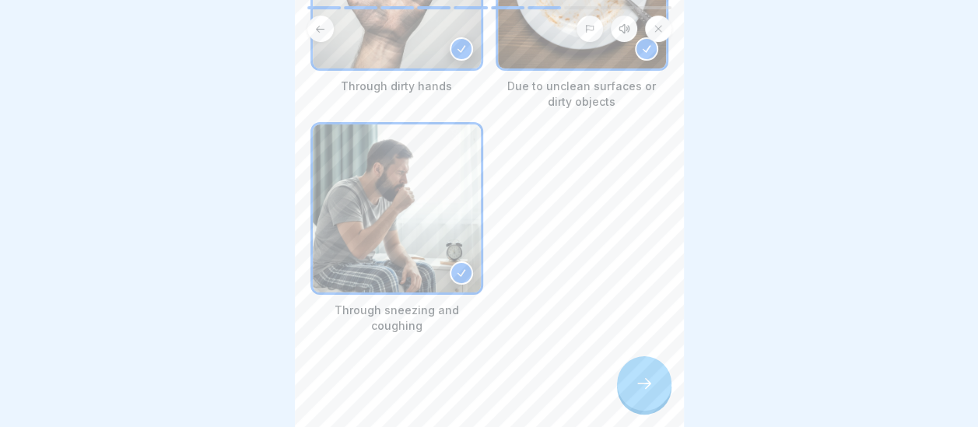
click at [644, 393] on icon at bounding box center [644, 383] width 19 height 19
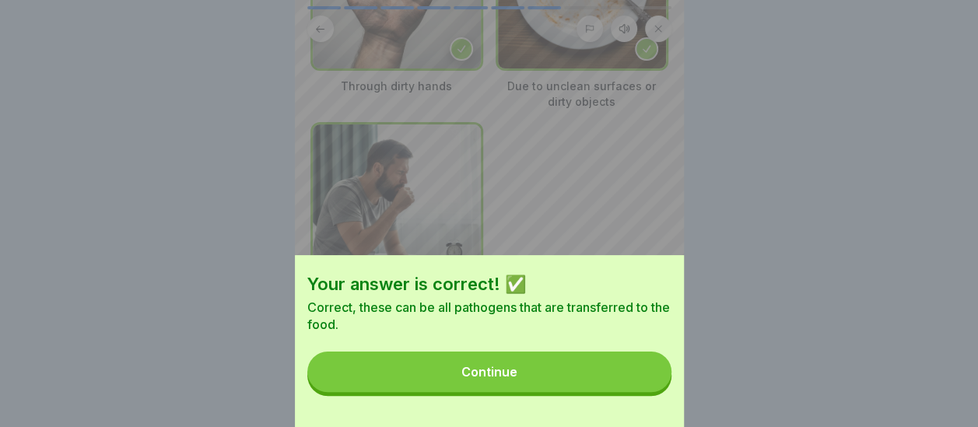
click at [579, 392] on button "Continue" at bounding box center [489, 372] width 364 height 40
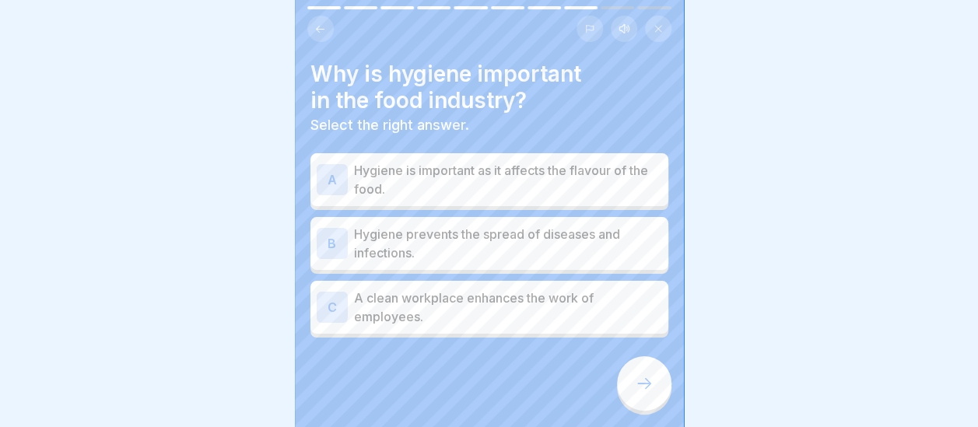
click at [413, 310] on p "A clean workplace enhances the work of employees." at bounding box center [508, 307] width 308 height 37
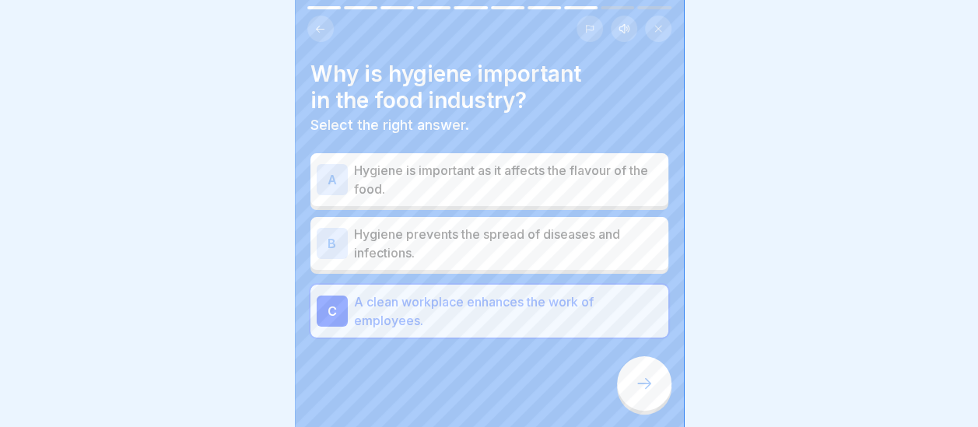
click at [653, 411] on div at bounding box center [644, 383] width 54 height 54
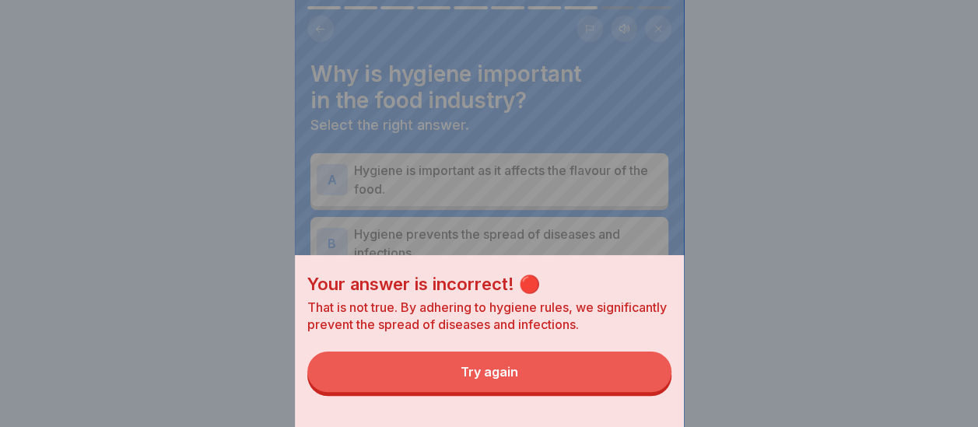
click at [561, 386] on button "Try again" at bounding box center [489, 372] width 364 height 40
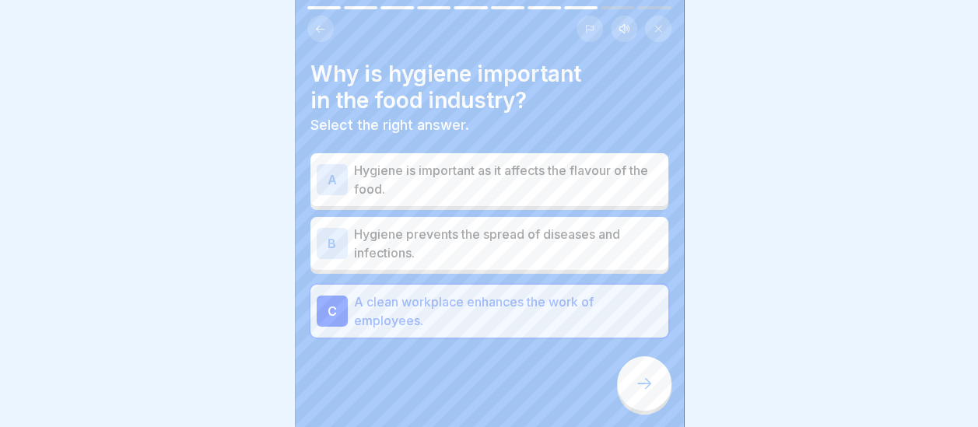
click at [425, 252] on p "Hygiene prevents the spread of diseases and infections." at bounding box center [508, 243] width 308 height 37
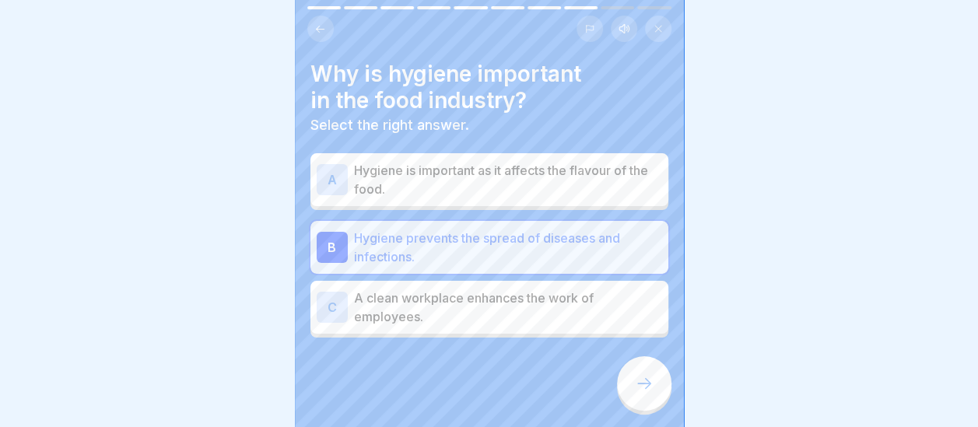
click at [646, 393] on icon at bounding box center [644, 383] width 19 height 19
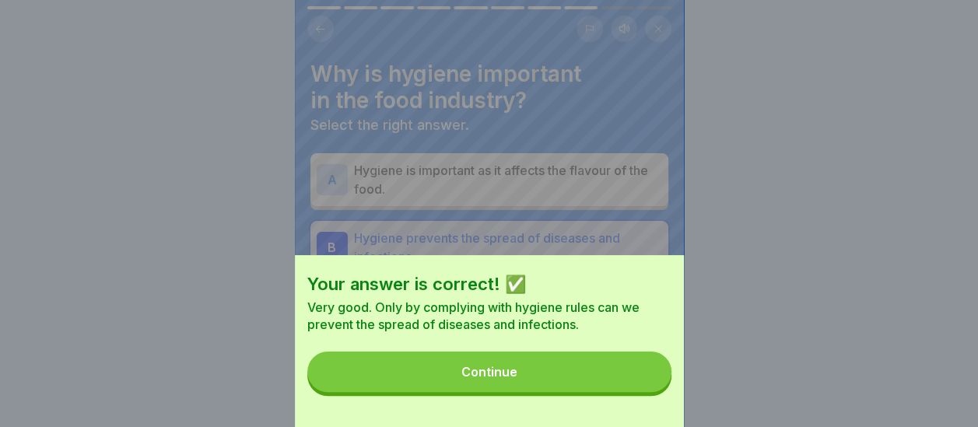
click at [526, 384] on button "Continue" at bounding box center [489, 372] width 364 height 40
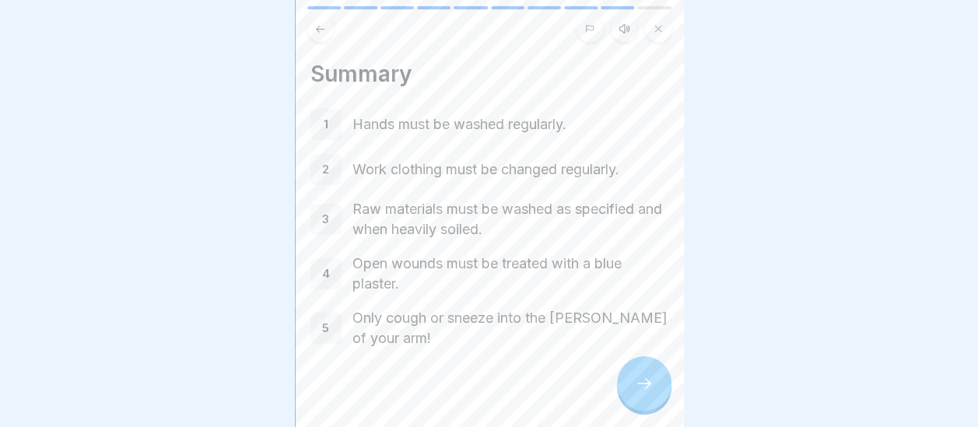
scroll to position [15, 0]
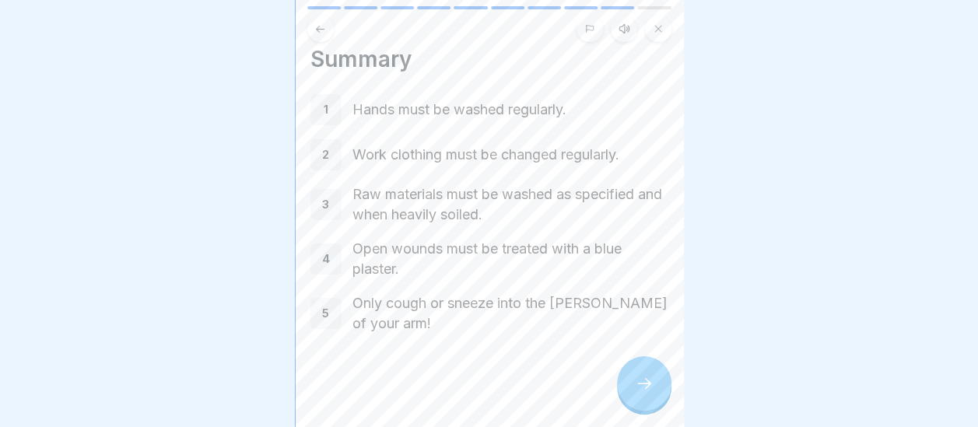
click at [652, 393] on icon at bounding box center [644, 383] width 19 height 19
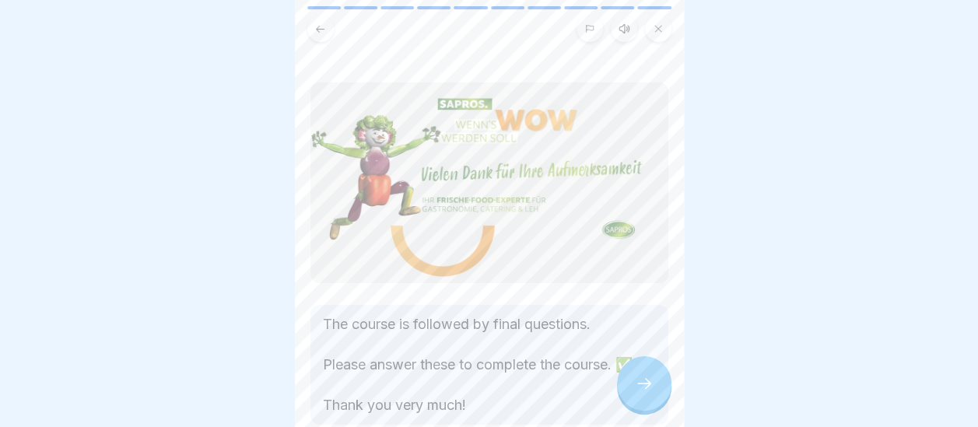
scroll to position [84, 0]
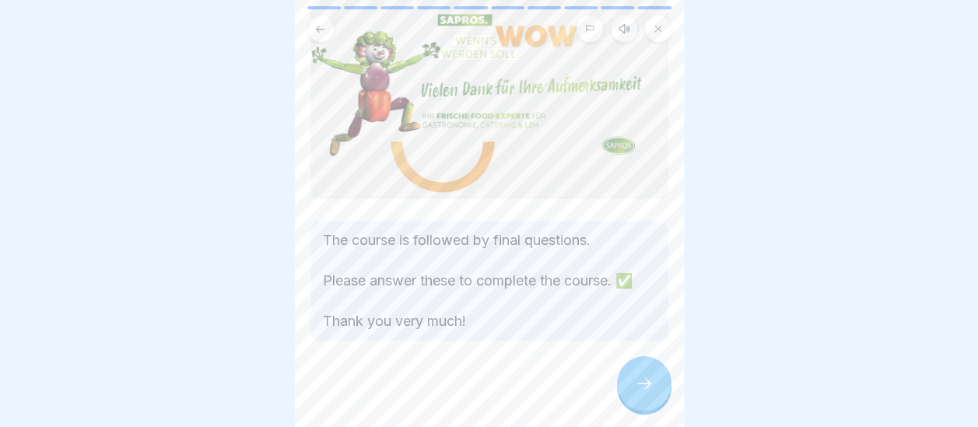
click at [646, 393] on icon at bounding box center [644, 383] width 19 height 19
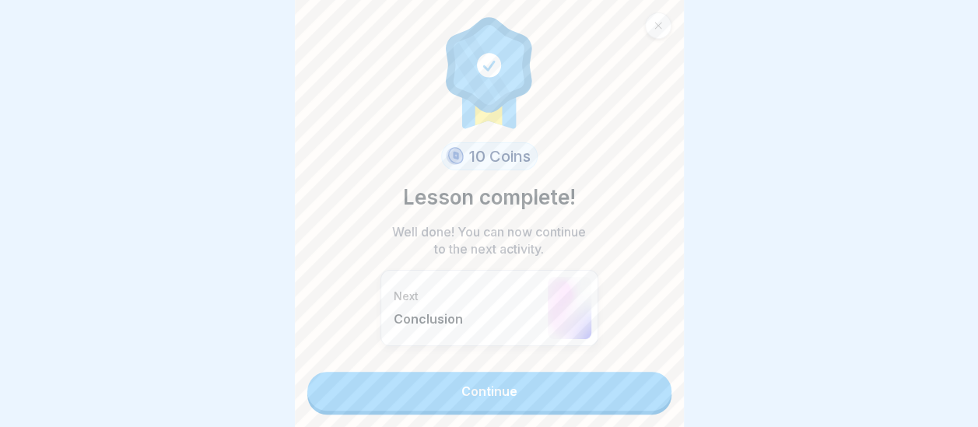
click at [538, 401] on link "Continue" at bounding box center [489, 391] width 364 height 39
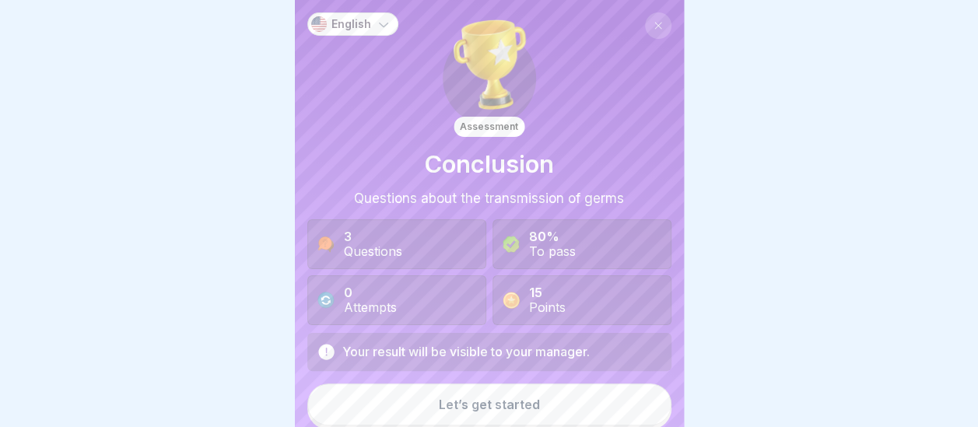
click at [534, 397] on button "Let’s get started" at bounding box center [489, 404] width 364 height 42
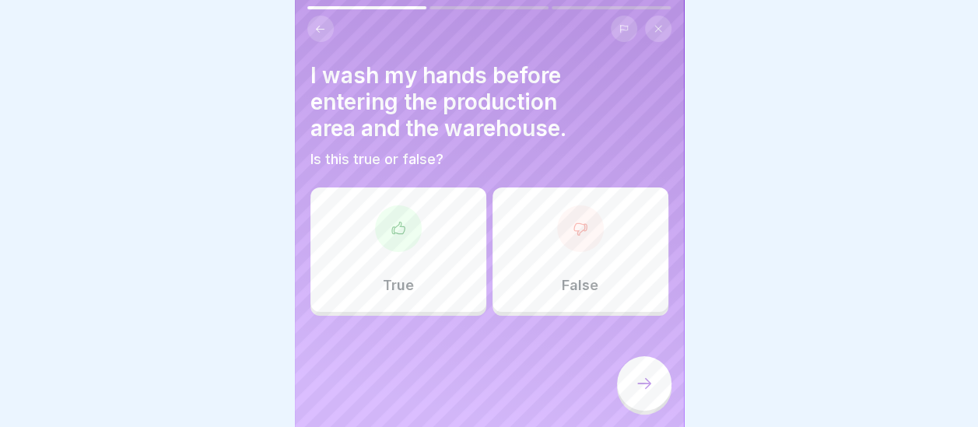
click at [414, 272] on div "True" at bounding box center [398, 249] width 176 height 124
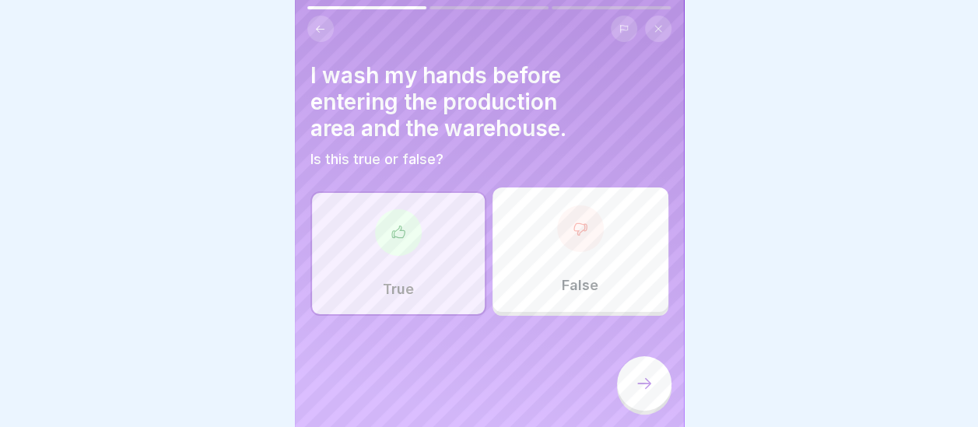
click at [642, 391] on icon at bounding box center [644, 383] width 19 height 19
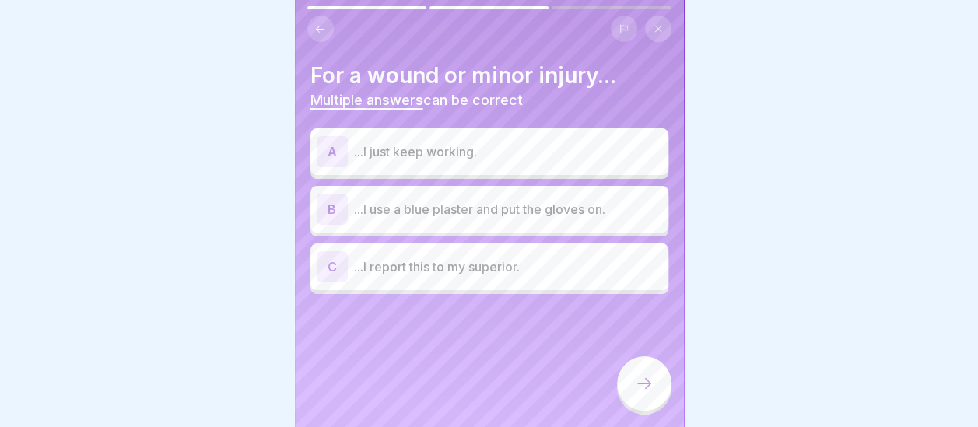
click at [482, 260] on p "...I report this to my superior." at bounding box center [508, 266] width 308 height 19
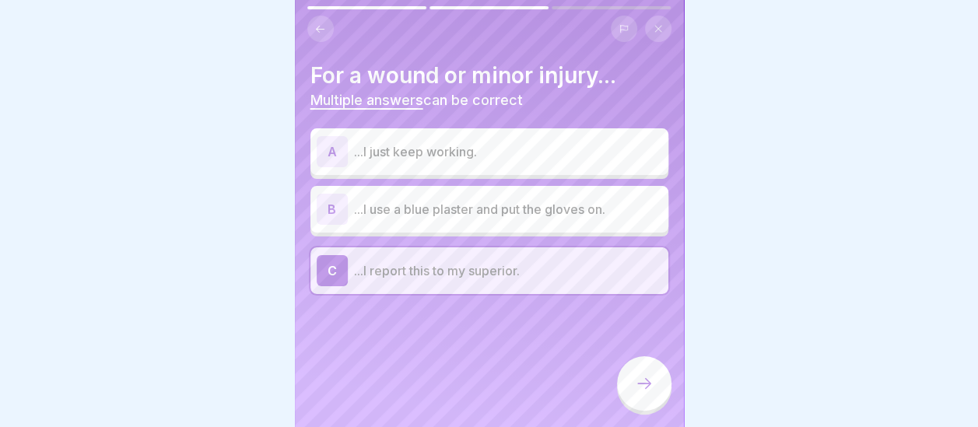
click at [469, 219] on div "B ...I use a blue plaster and put the gloves on." at bounding box center [489, 209] width 345 height 31
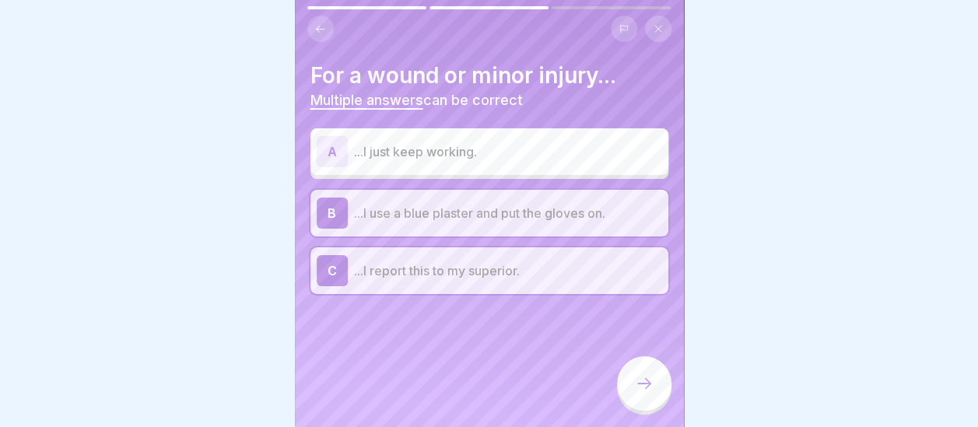
click at [639, 386] on div at bounding box center [644, 383] width 54 height 54
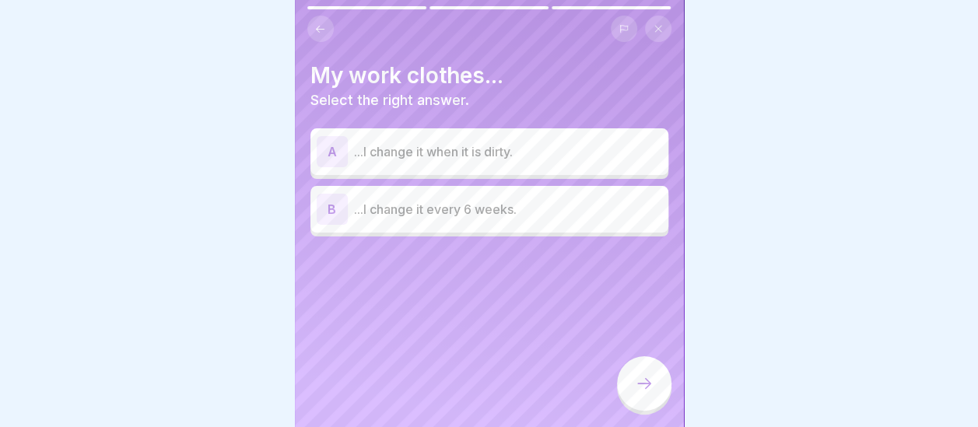
click at [426, 156] on p "...I change it when it is dirty." at bounding box center [508, 151] width 308 height 19
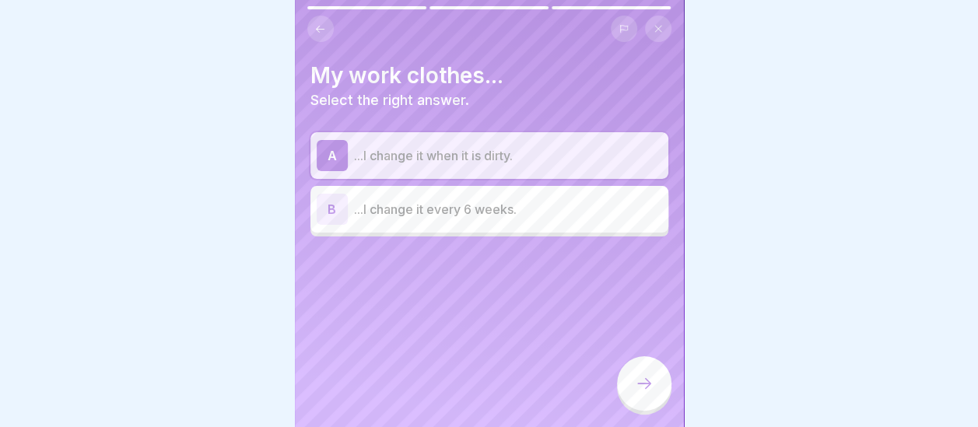
click at [644, 393] on icon at bounding box center [644, 383] width 19 height 19
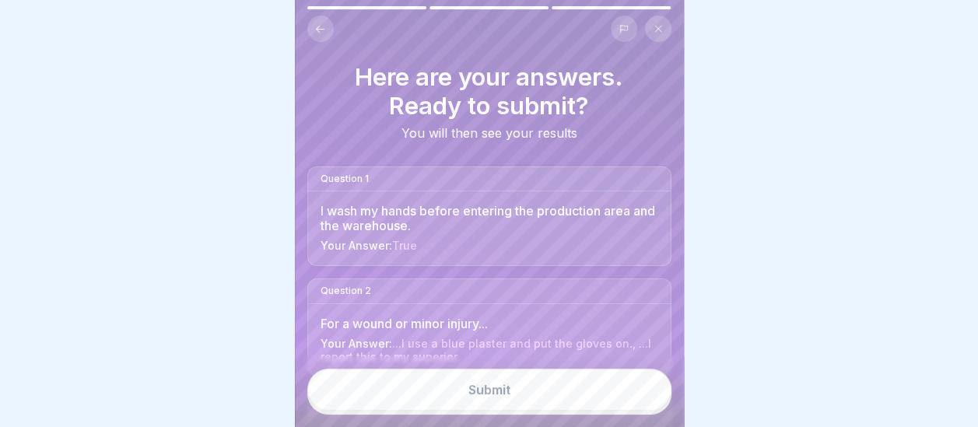
click at [569, 410] on button "Submit" at bounding box center [489, 390] width 364 height 42
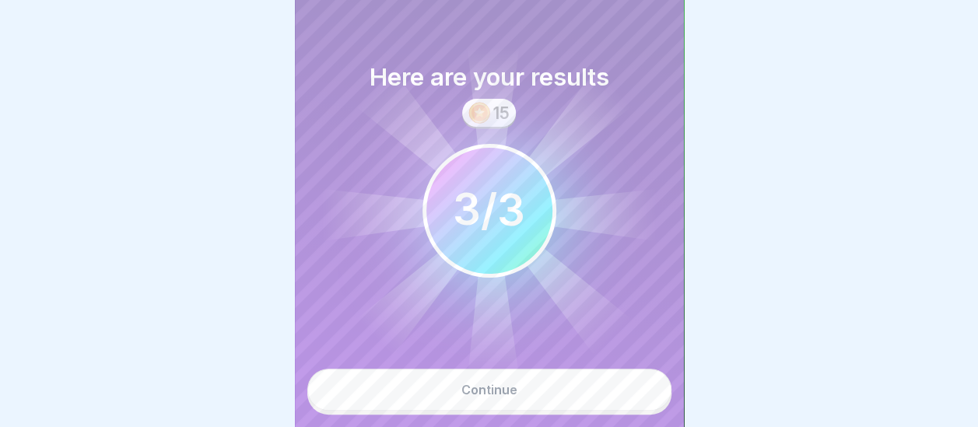
click at [565, 404] on button "Continue" at bounding box center [489, 390] width 364 height 42
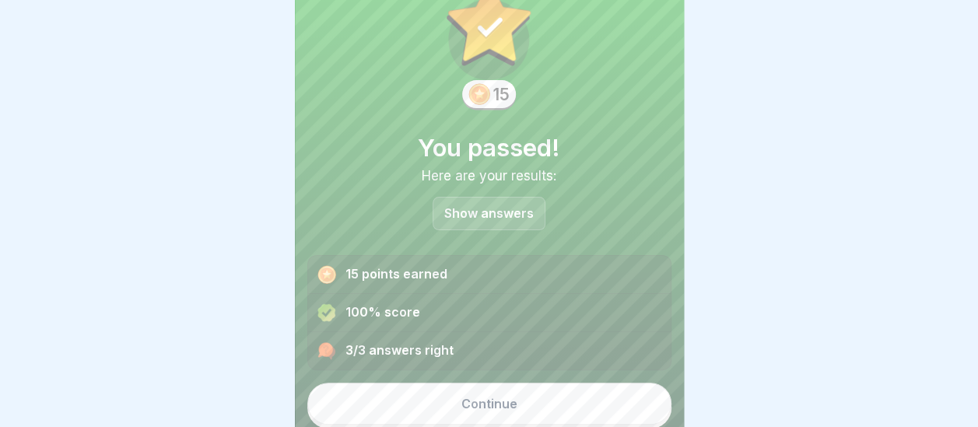
scroll to position [58, 0]
click at [530, 410] on button "Continue" at bounding box center [489, 404] width 364 height 42
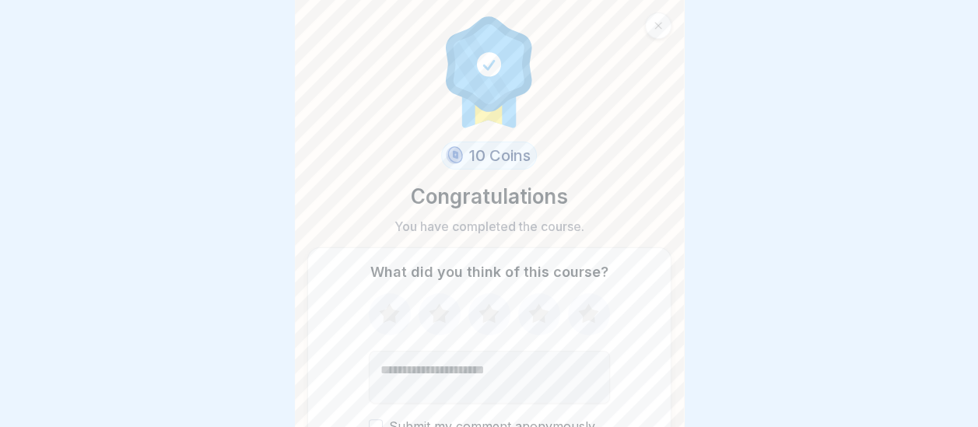
click at [383, 315] on icon at bounding box center [389, 312] width 20 height 19
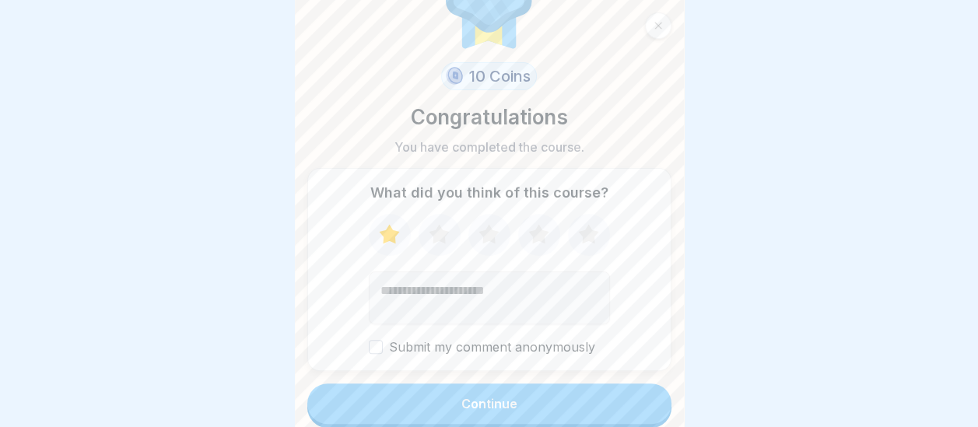
click at [533, 233] on icon at bounding box center [538, 233] width 20 height 19
click at [522, 401] on button "Continue" at bounding box center [489, 403] width 364 height 40
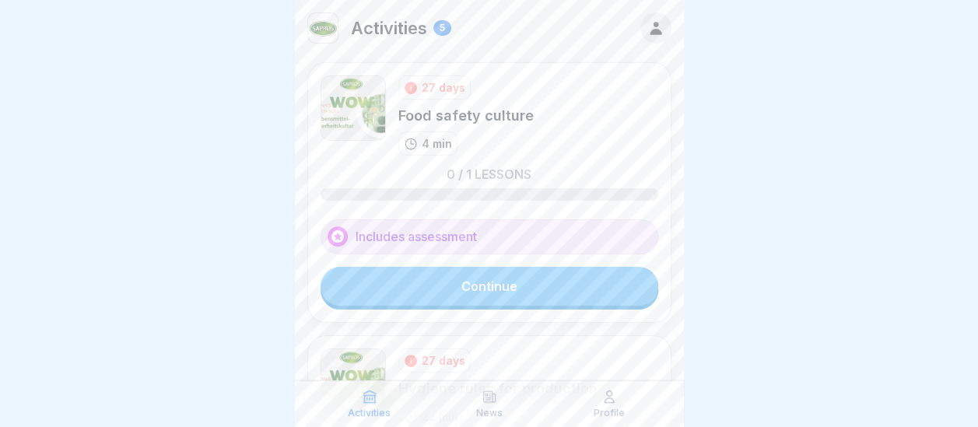
click at [674, 0] on div at bounding box center [489, 0] width 389 height 0
click at [502, 282] on link "Continue" at bounding box center [489, 286] width 338 height 39
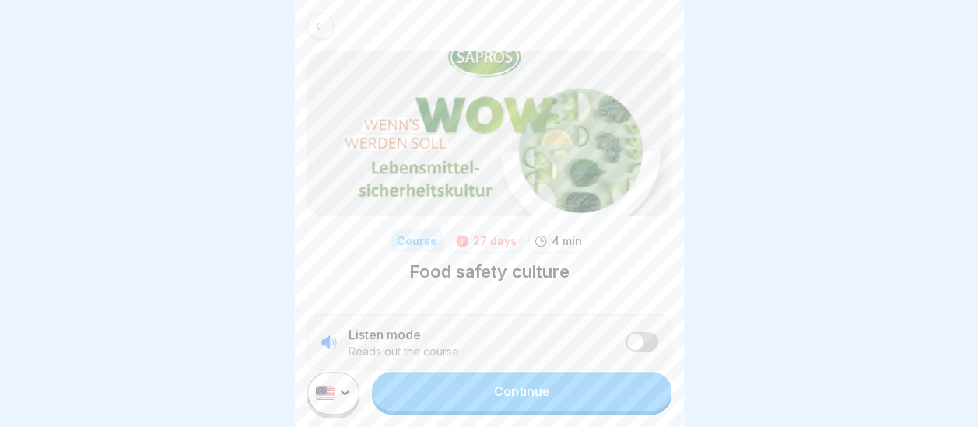
scroll to position [261, 0]
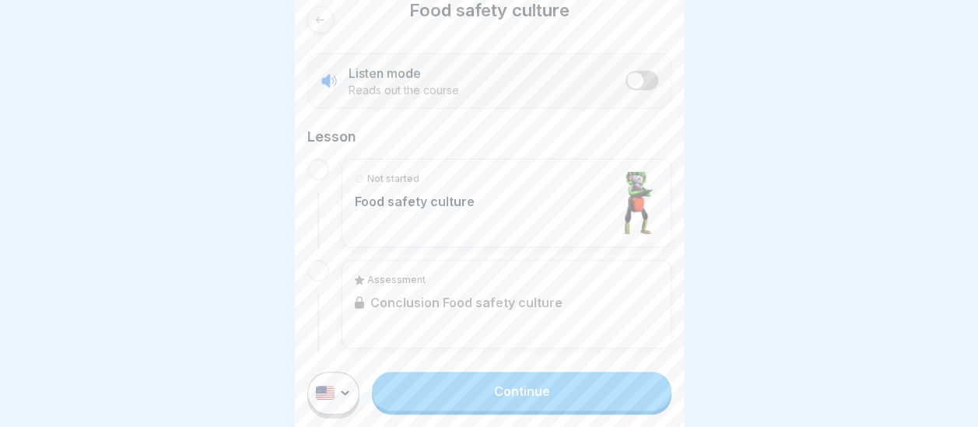
click at [559, 406] on link "Continue" at bounding box center [521, 391] width 299 height 39
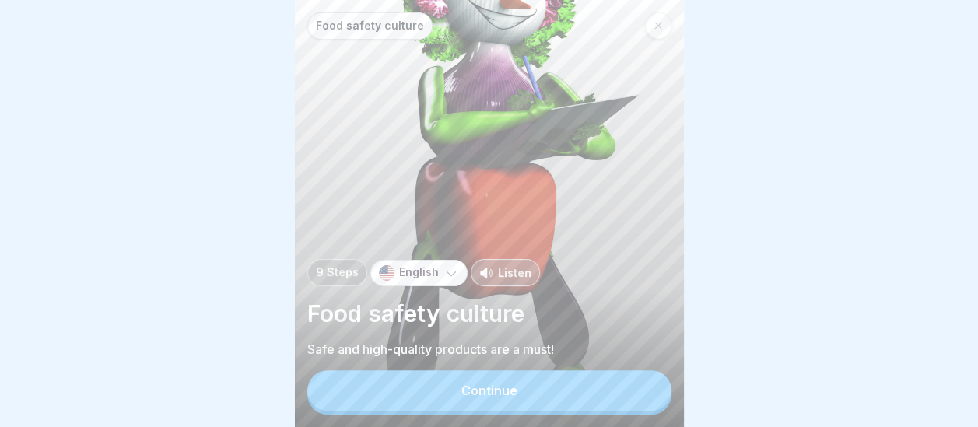
click at [547, 399] on button "Continue" at bounding box center [489, 390] width 364 height 40
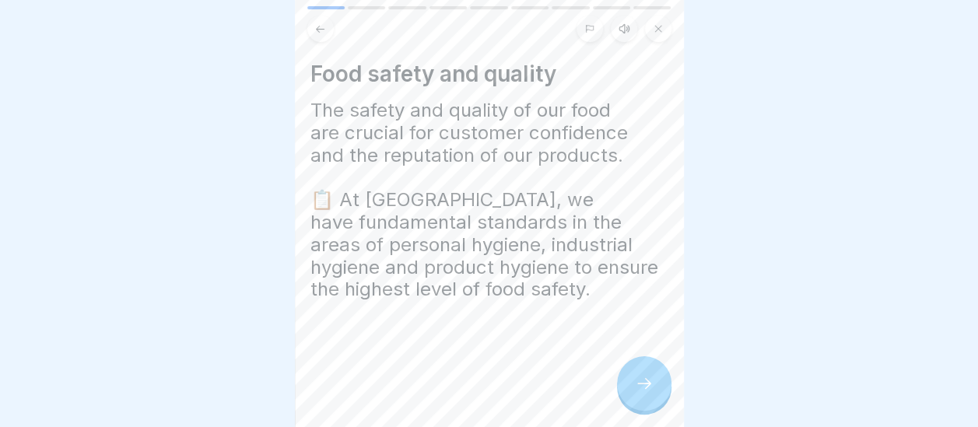
click at [641, 404] on div at bounding box center [644, 383] width 54 height 54
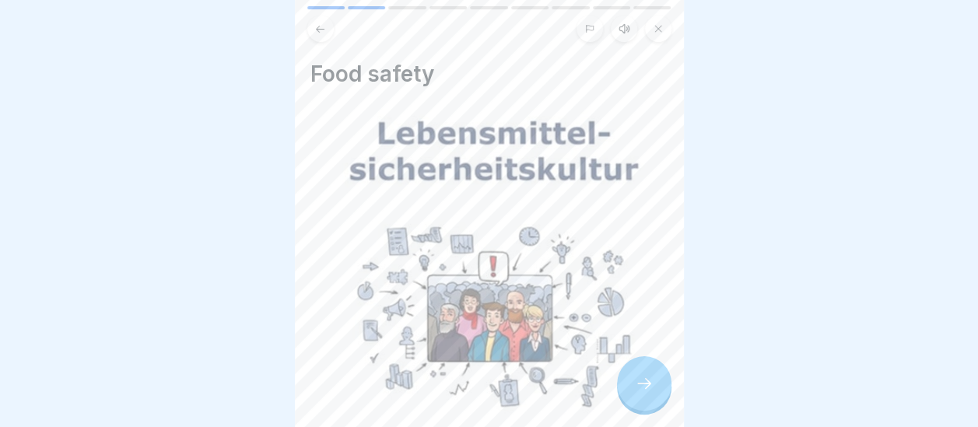
scroll to position [260, 0]
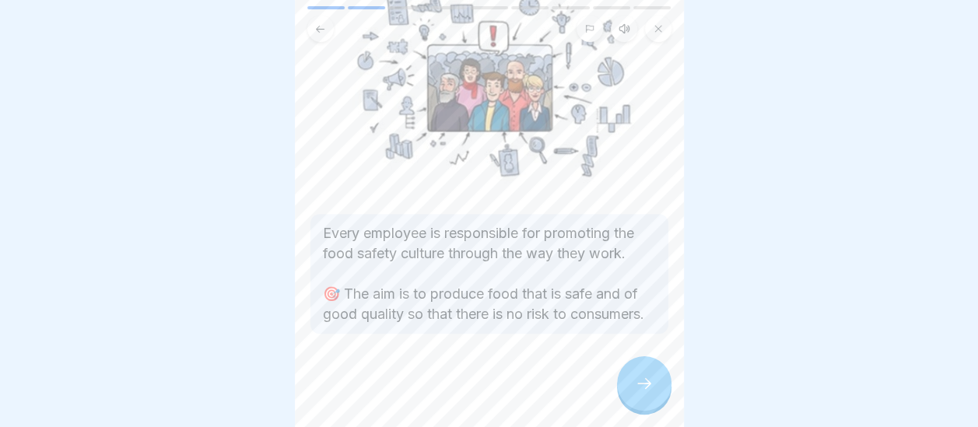
click at [636, 404] on div at bounding box center [644, 383] width 54 height 54
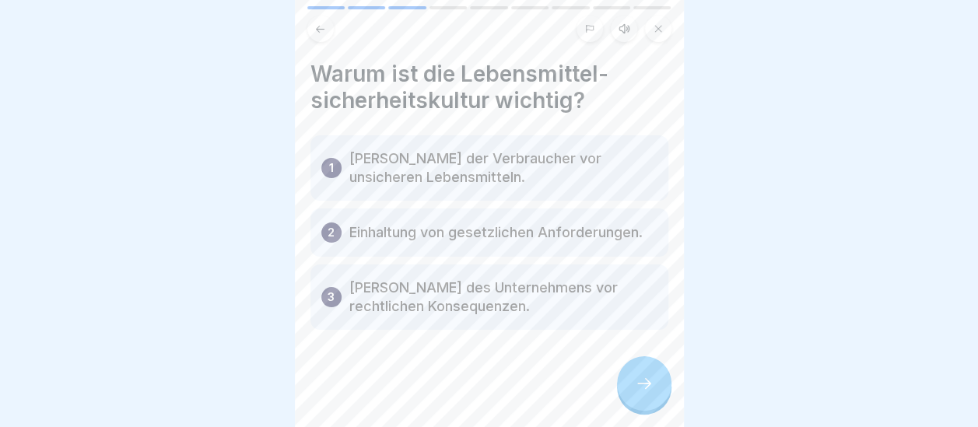
scroll to position [0, 0]
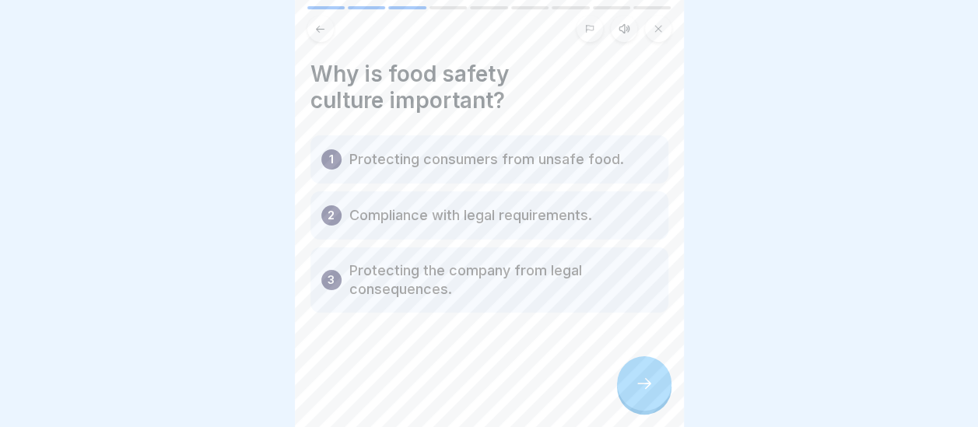
click at [658, 400] on div at bounding box center [644, 383] width 54 height 54
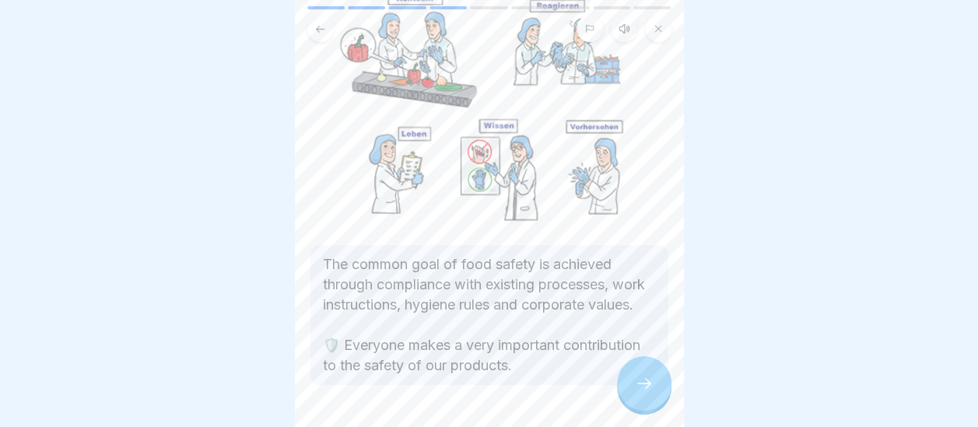
scroll to position [188, 0]
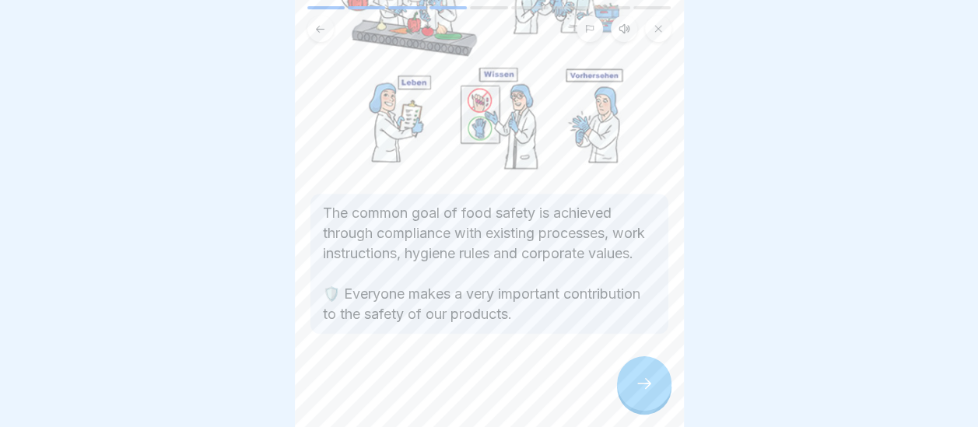
click at [644, 387] on div at bounding box center [644, 383] width 54 height 54
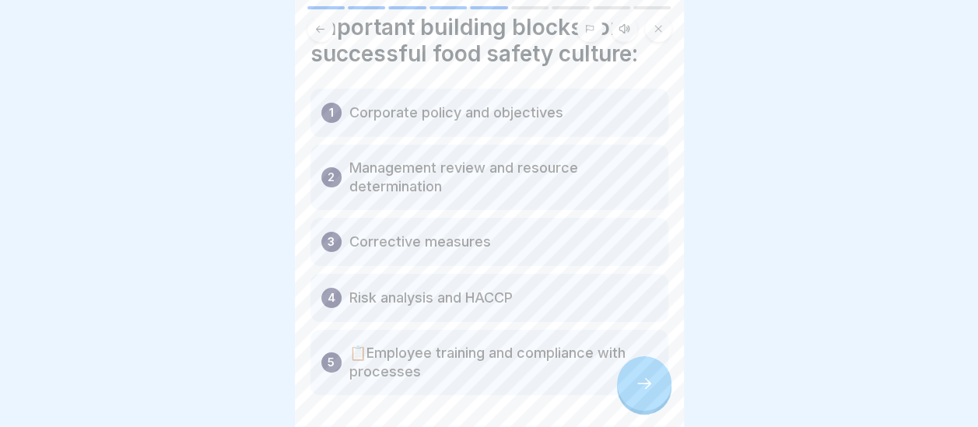
scroll to position [62, 0]
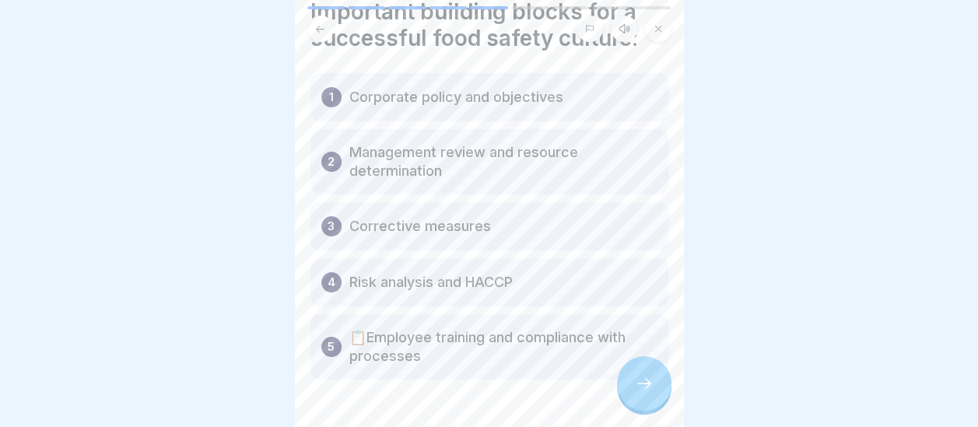
click at [653, 395] on div at bounding box center [644, 383] width 54 height 54
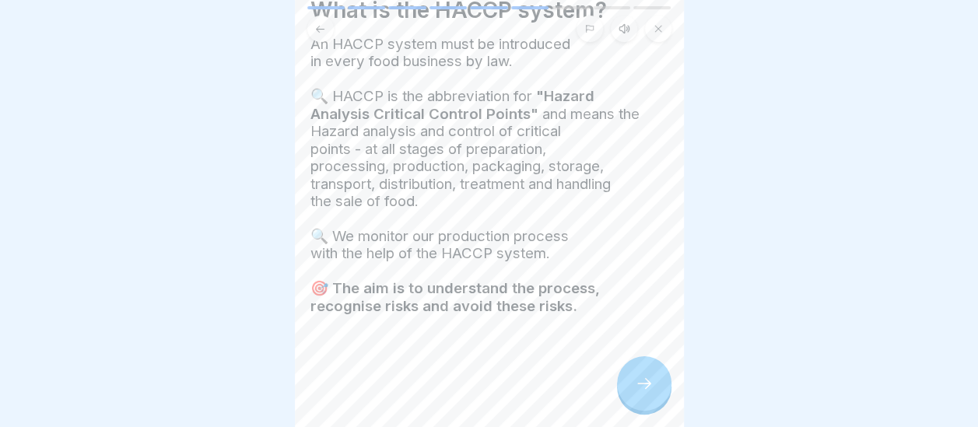
scroll to position [78, 0]
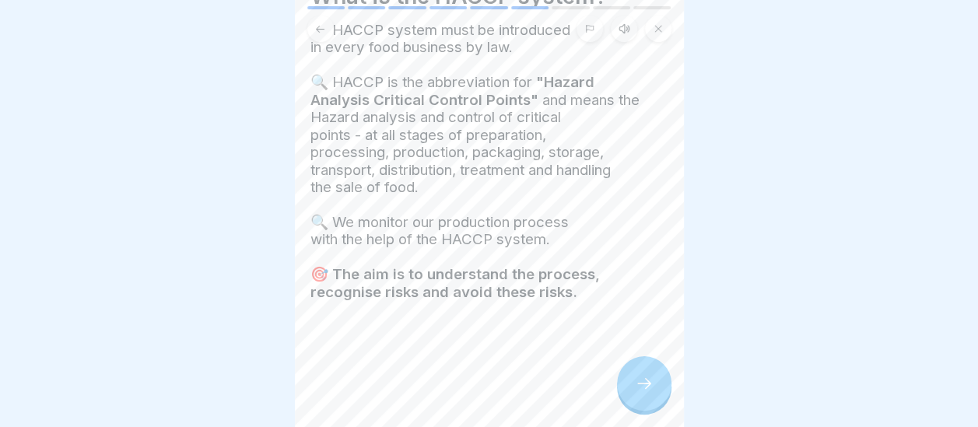
click at [639, 393] on icon at bounding box center [644, 383] width 19 height 19
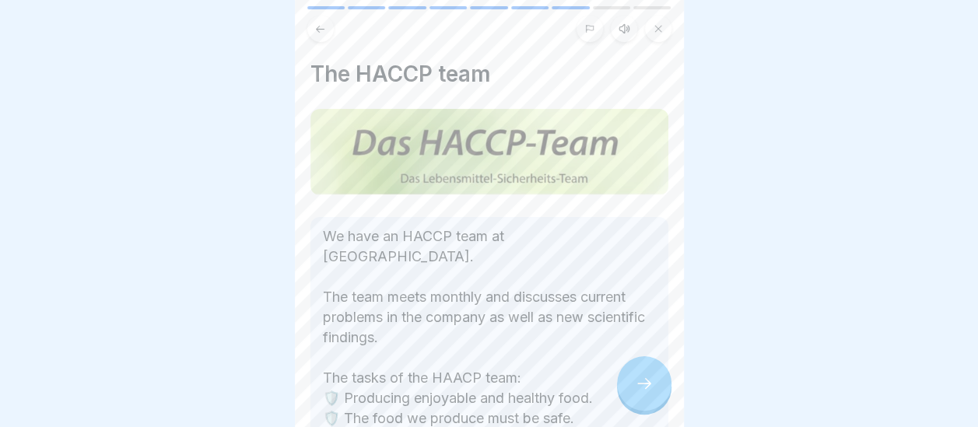
click at [668, 416] on div "The HACCP team We have an HACCP team at Sapros. The team meets monthly and disc…" at bounding box center [489, 213] width 389 height 427
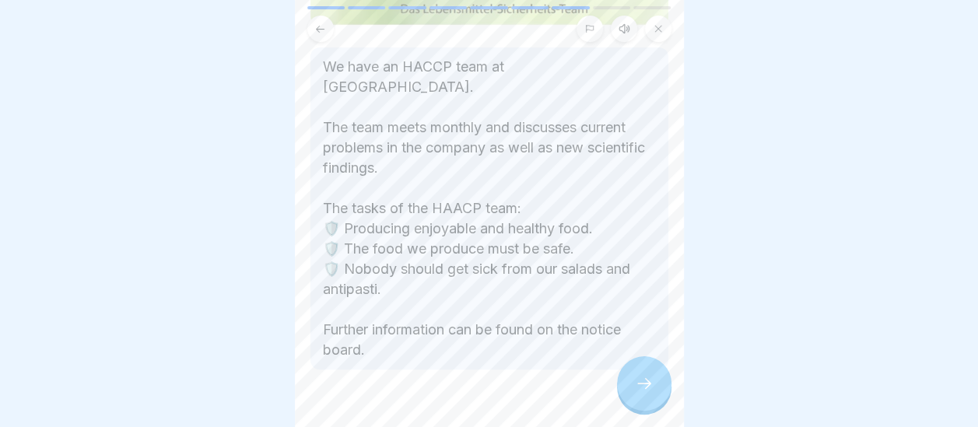
scroll to position [182, 0]
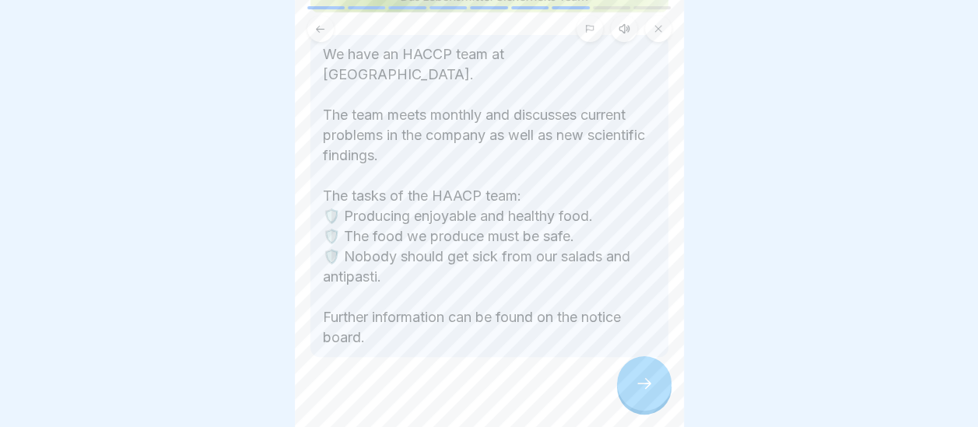
click at [674, 40] on div at bounding box center [489, 24] width 389 height 36
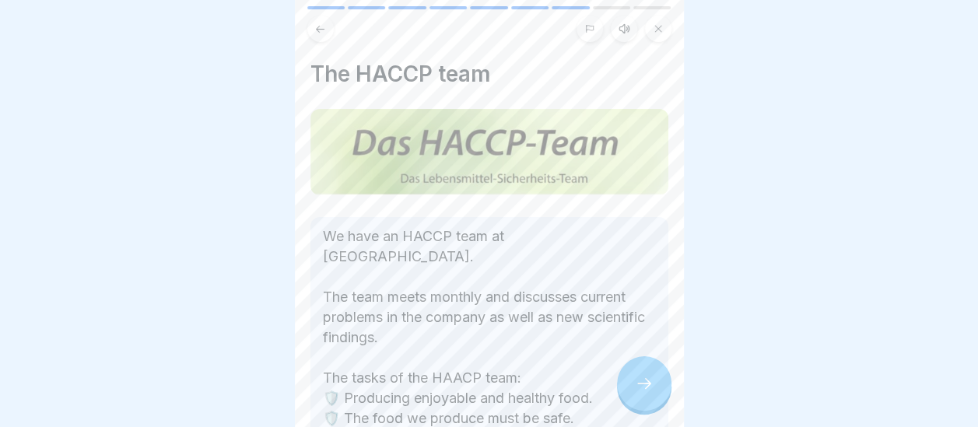
click at [639, 393] on icon at bounding box center [644, 383] width 19 height 19
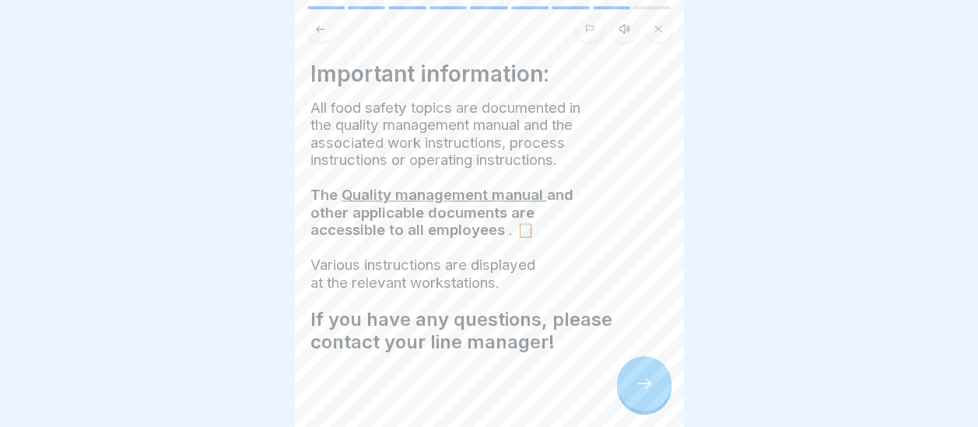
scroll to position [20, 0]
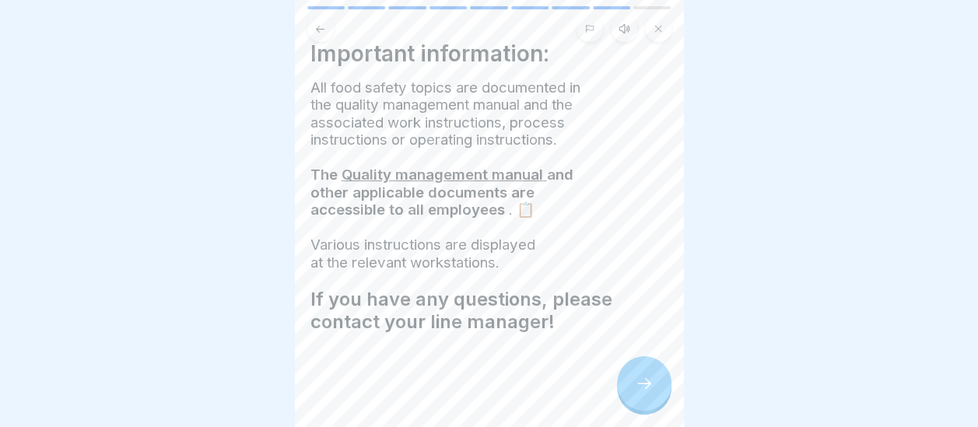
click at [649, 393] on icon at bounding box center [644, 383] width 19 height 19
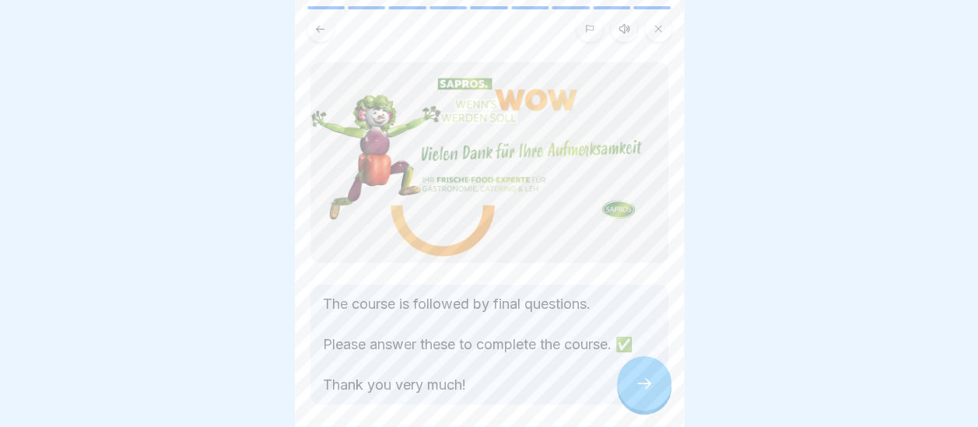
scroll to position [31, 0]
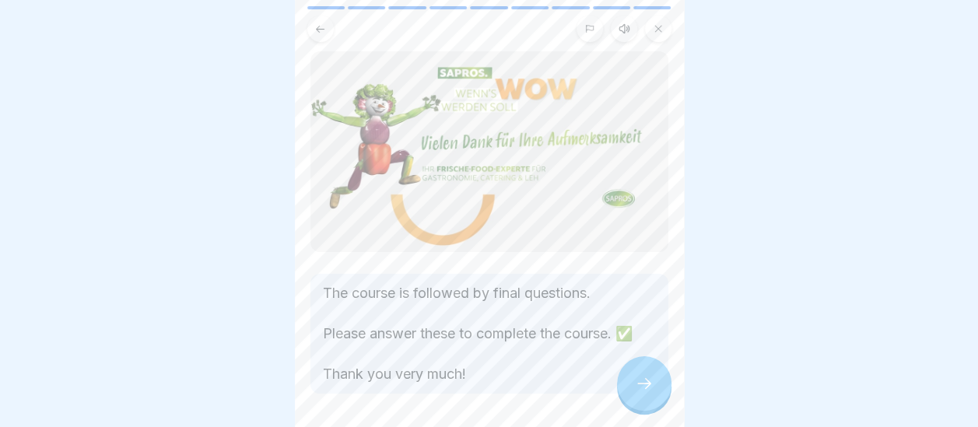
click at [649, 406] on div at bounding box center [644, 383] width 54 height 54
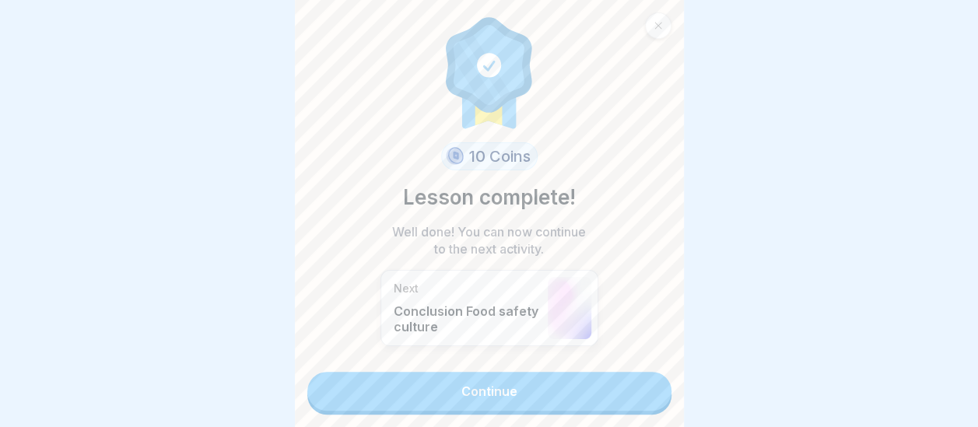
click at [552, 394] on link "Continue" at bounding box center [489, 391] width 364 height 39
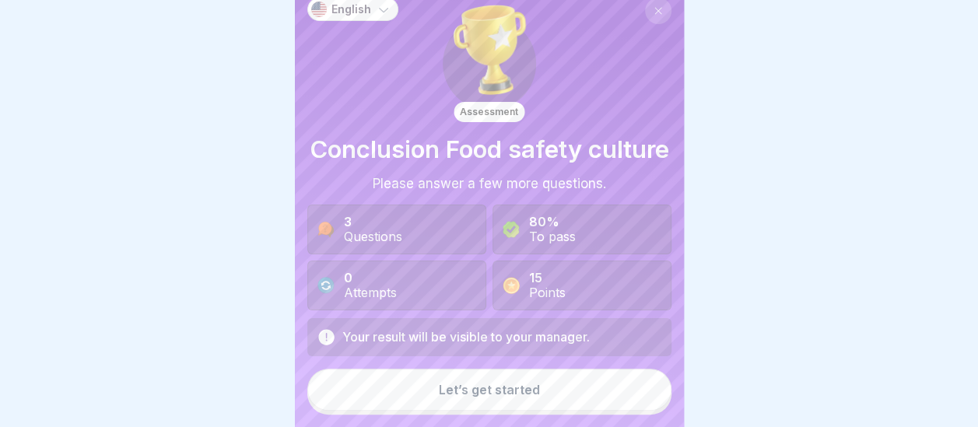
scroll to position [30, 0]
click at [501, 411] on button "Let’s get started" at bounding box center [489, 390] width 364 height 42
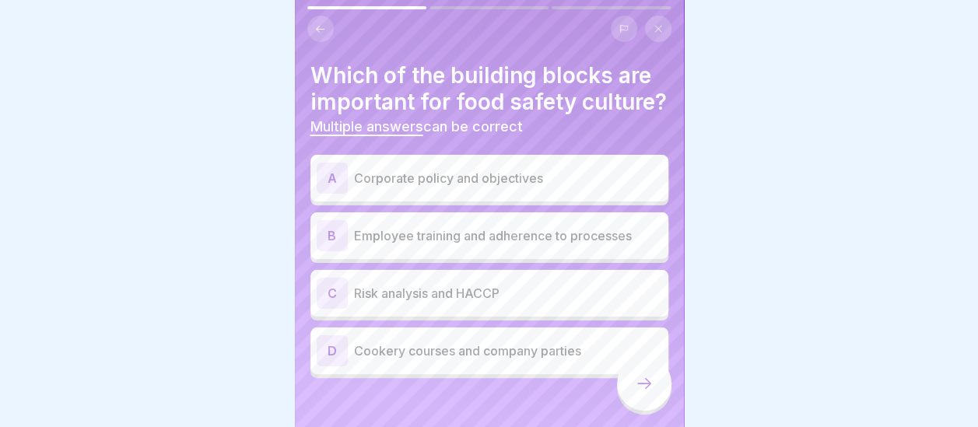
click at [424, 303] on p "Risk analysis and HACCP" at bounding box center [508, 293] width 308 height 19
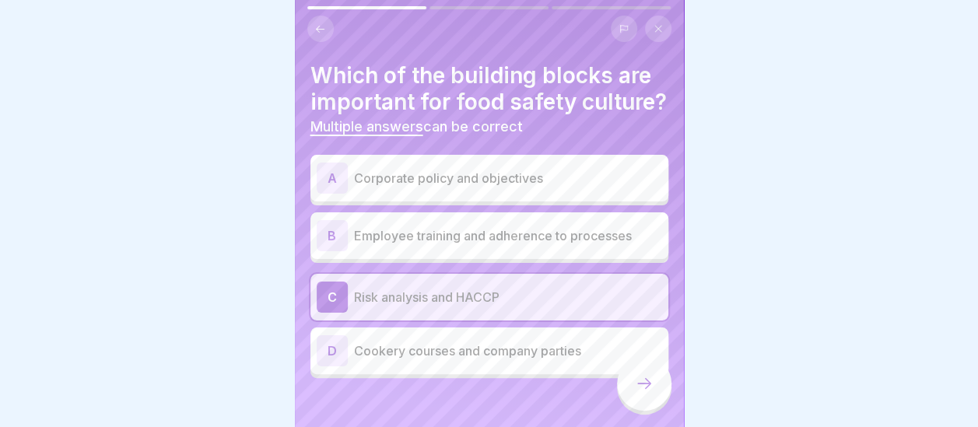
click at [500, 245] on p "Employee training and adherence to processes" at bounding box center [508, 235] width 308 height 19
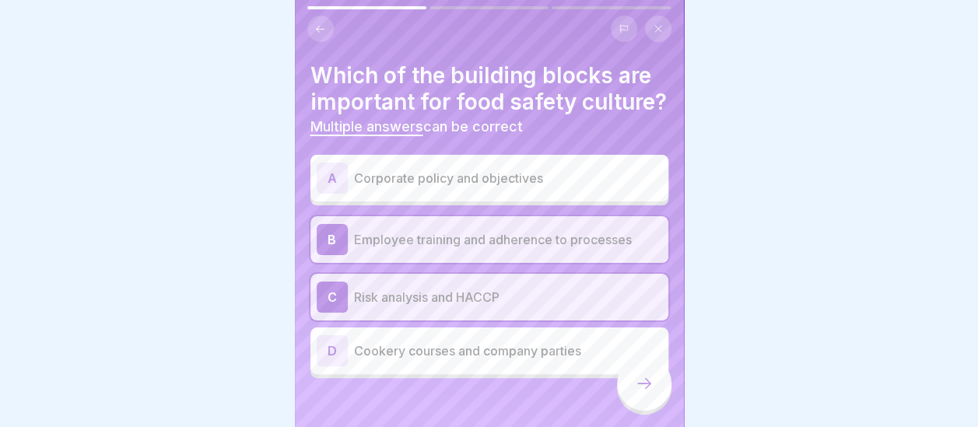
click at [467, 187] on p "Corporate policy and objectives" at bounding box center [508, 178] width 308 height 19
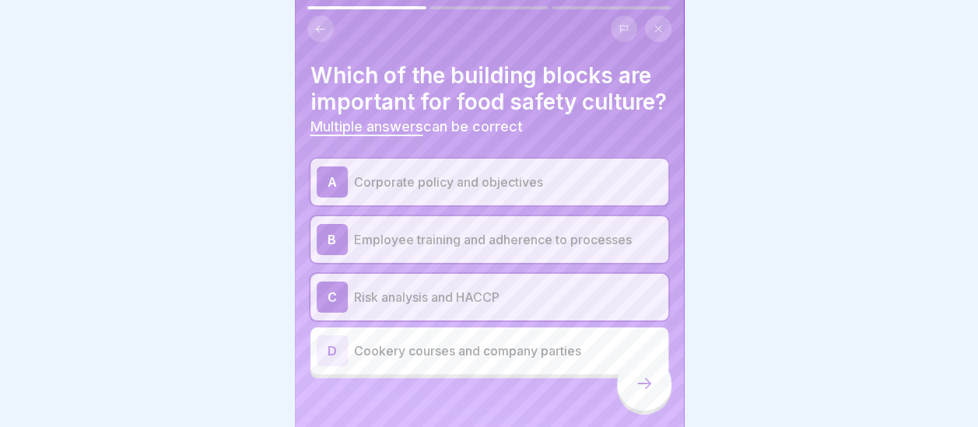
click at [644, 393] on icon at bounding box center [644, 383] width 19 height 19
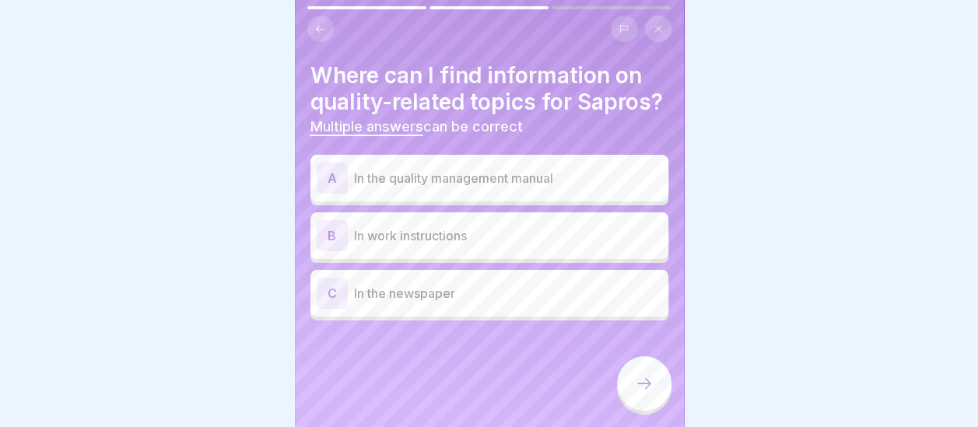
click at [432, 245] on p "In work instructions" at bounding box center [508, 235] width 308 height 19
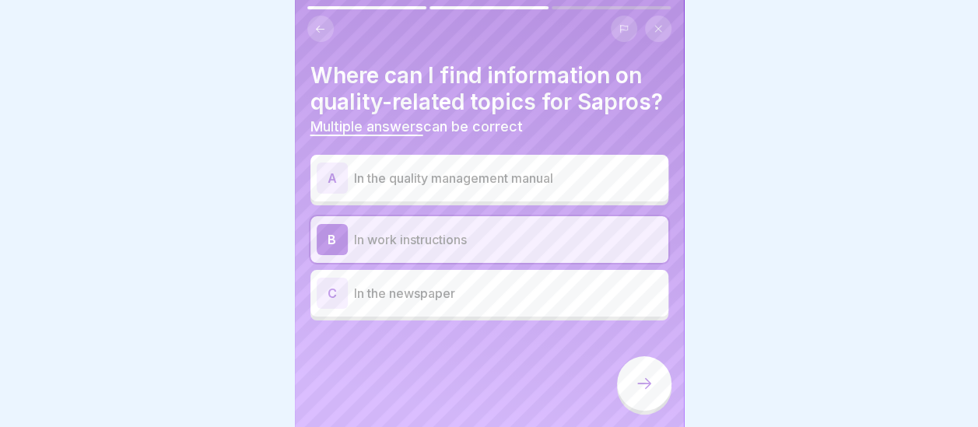
click at [432, 187] on p "In the quality management manual" at bounding box center [508, 178] width 308 height 19
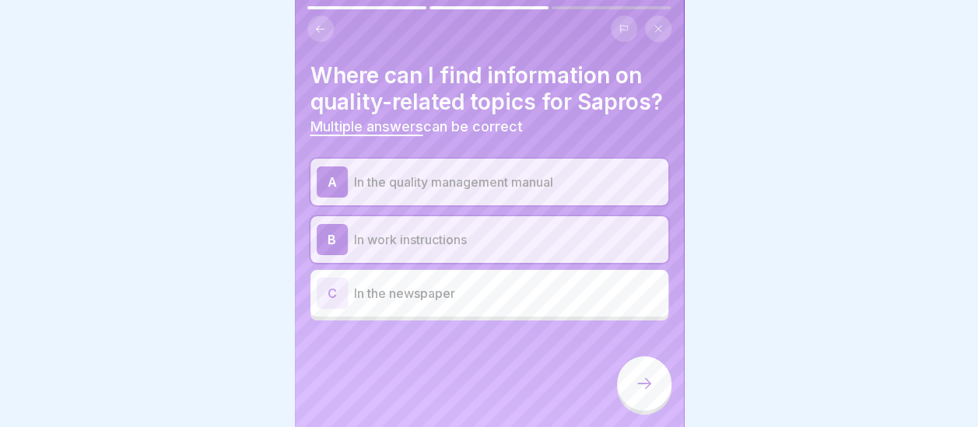
click at [650, 393] on icon at bounding box center [644, 383] width 19 height 19
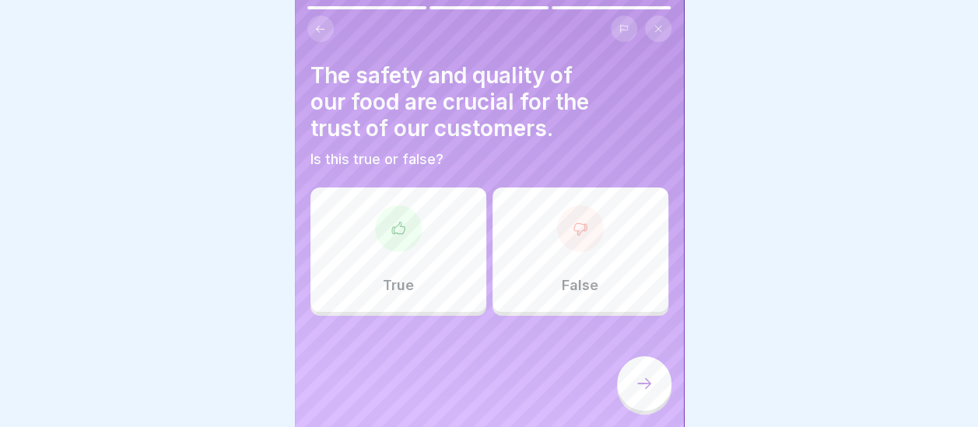
click at [412, 258] on div "True" at bounding box center [398, 249] width 176 height 124
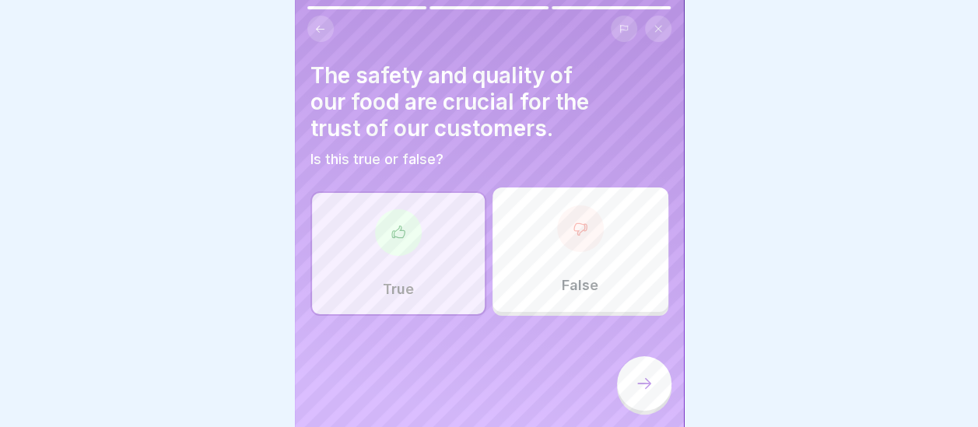
click at [643, 393] on icon at bounding box center [644, 383] width 19 height 19
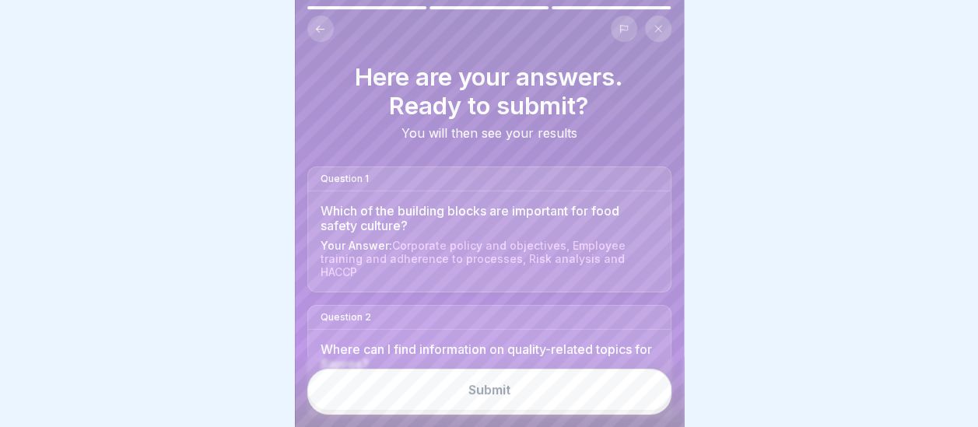
click at [551, 403] on button "Submit" at bounding box center [489, 390] width 364 height 42
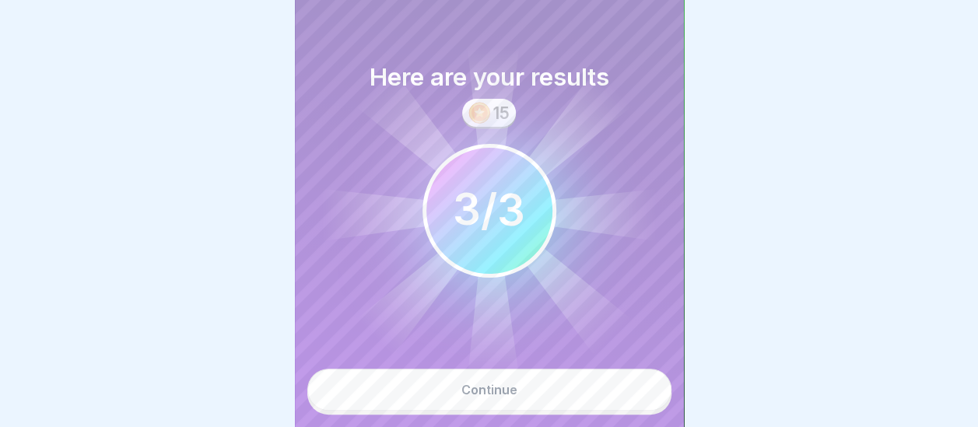
click at [551, 403] on button "Continue" at bounding box center [489, 390] width 364 height 42
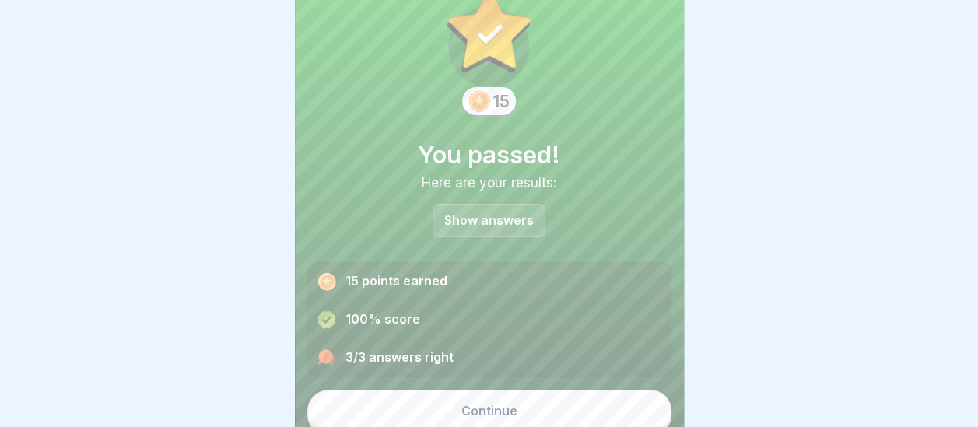
scroll to position [58, 0]
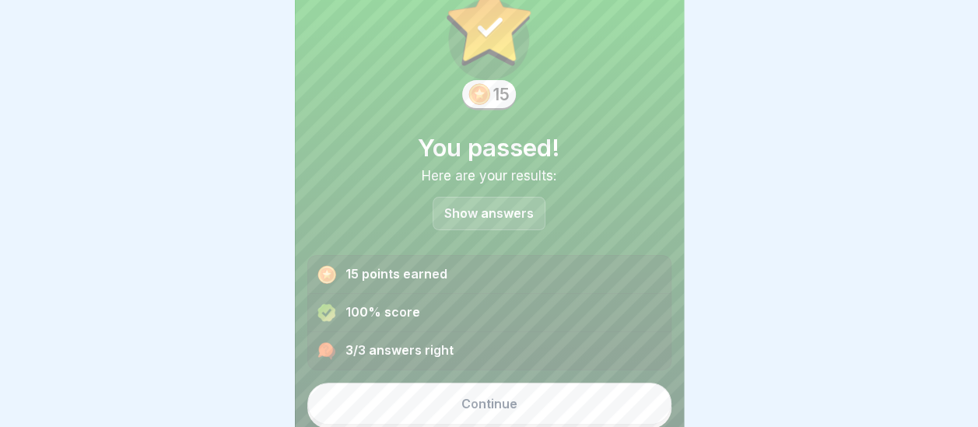
click at [531, 398] on button "Continue" at bounding box center [489, 404] width 364 height 42
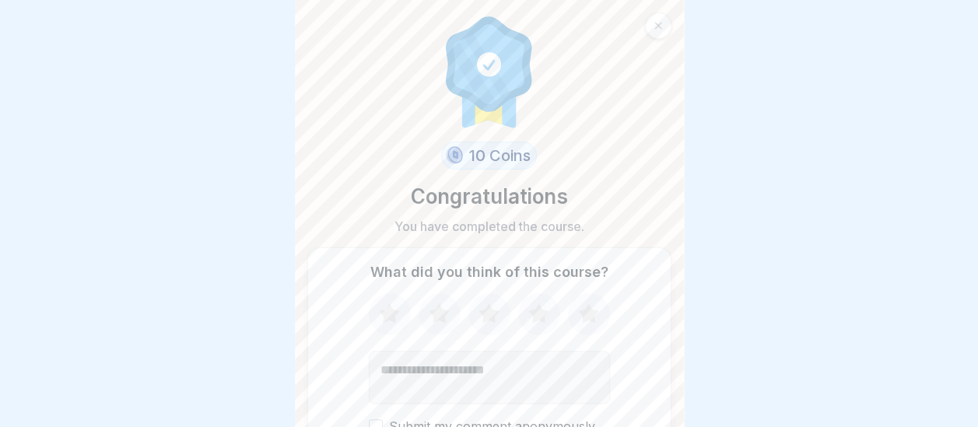
click at [537, 314] on icon at bounding box center [538, 312] width 20 height 19
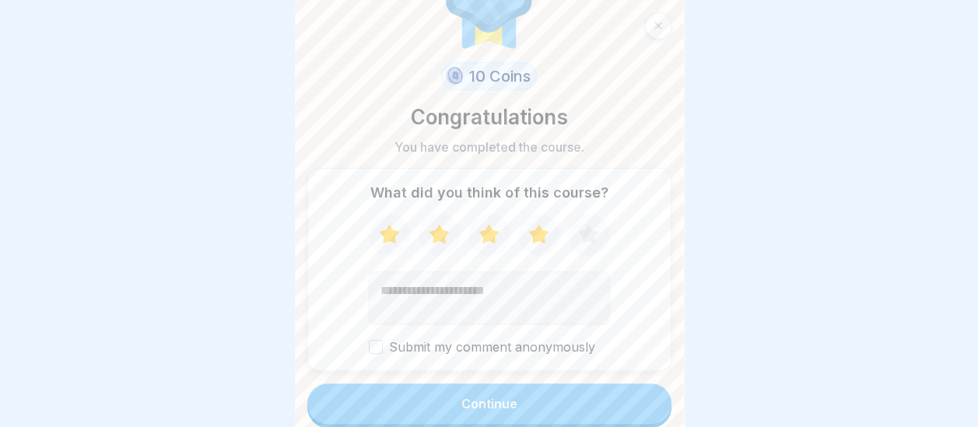
click at [562, 406] on button "Continue" at bounding box center [489, 403] width 364 height 40
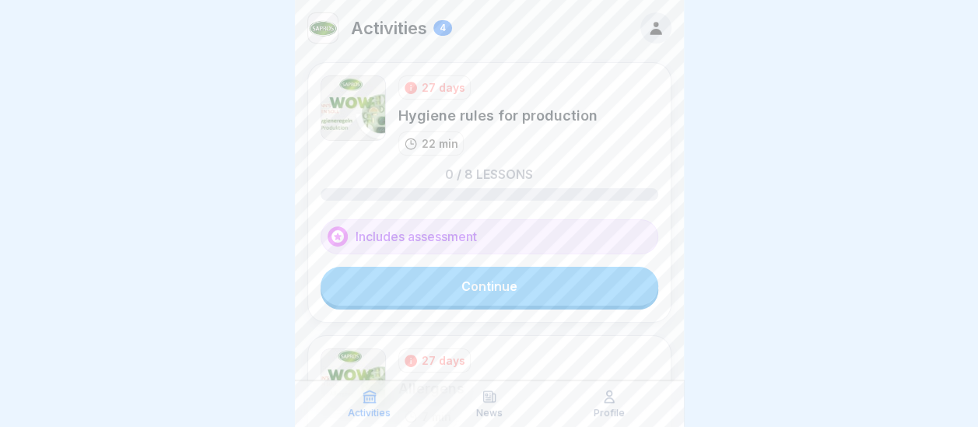
click at [513, 286] on link "Continue" at bounding box center [489, 286] width 338 height 39
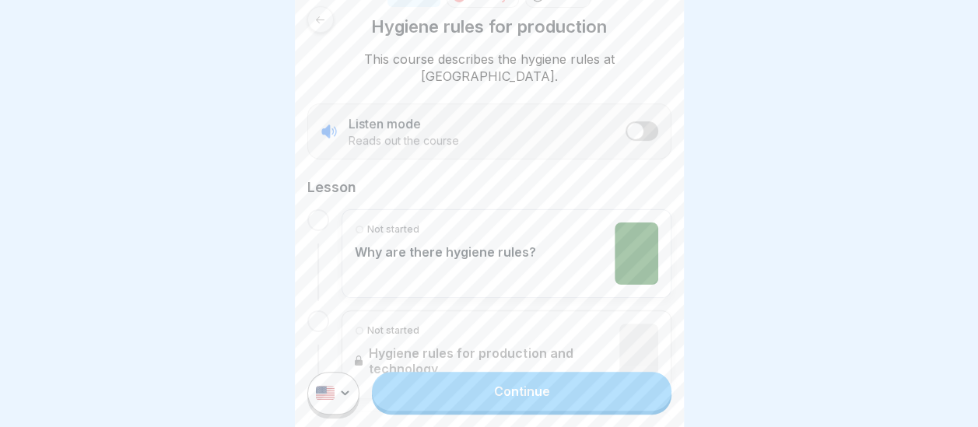
scroll to position [236, 0]
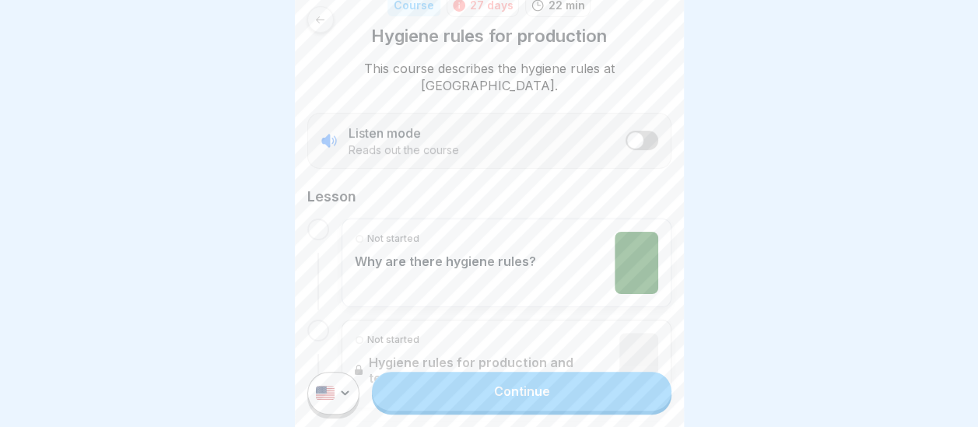
click at [454, 403] on link "Continue" at bounding box center [521, 391] width 299 height 39
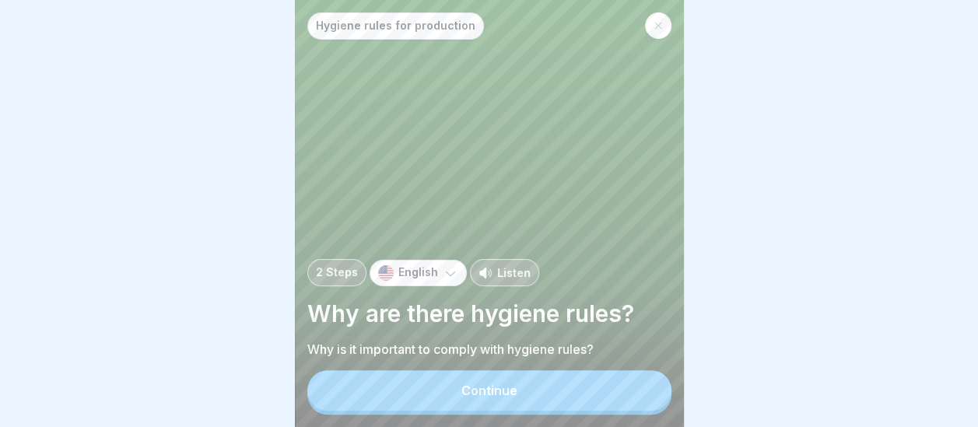
click at [495, 397] on div "Continue" at bounding box center [489, 390] width 56 height 14
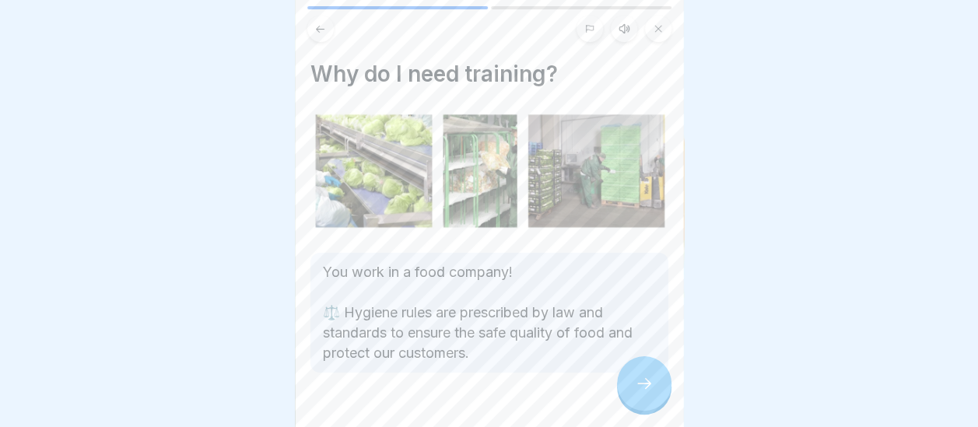
click at [638, 393] on icon at bounding box center [644, 383] width 19 height 19
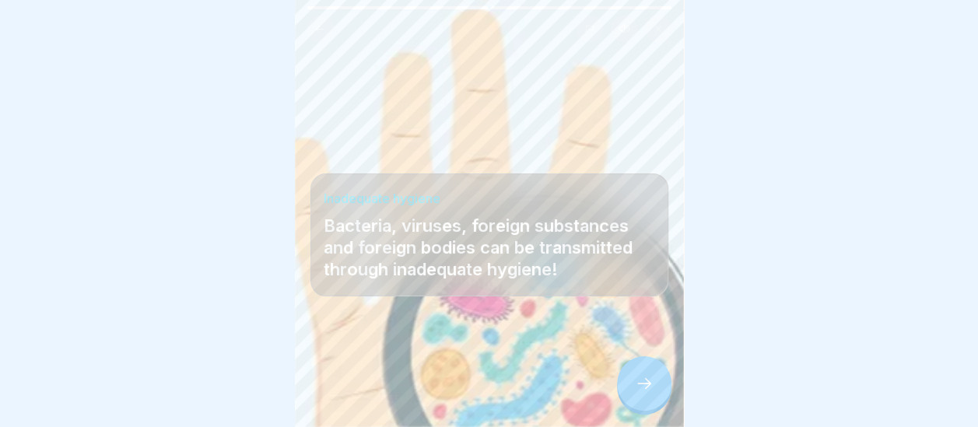
click at [646, 393] on icon at bounding box center [644, 383] width 19 height 19
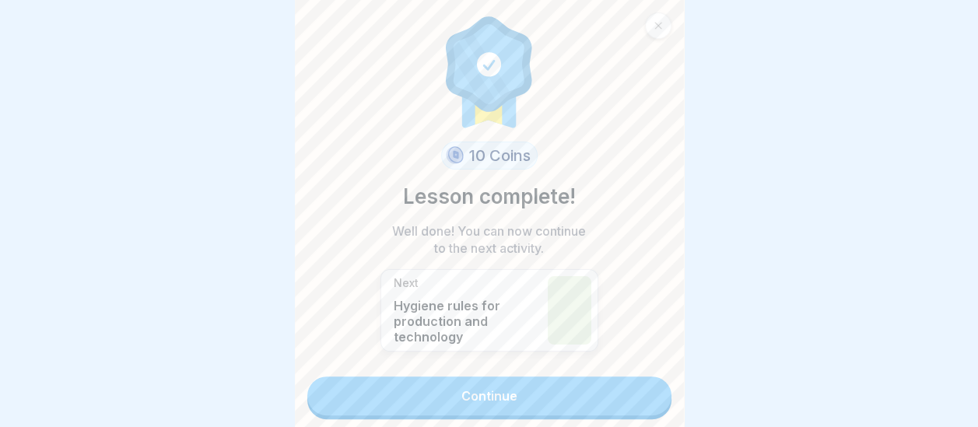
click at [563, 409] on link "Continue" at bounding box center [489, 395] width 364 height 39
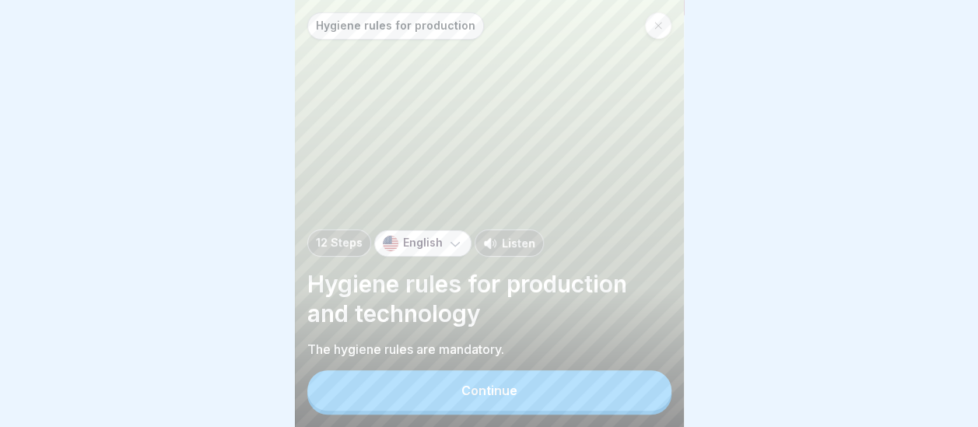
click at [543, 411] on button "Continue" at bounding box center [489, 390] width 364 height 40
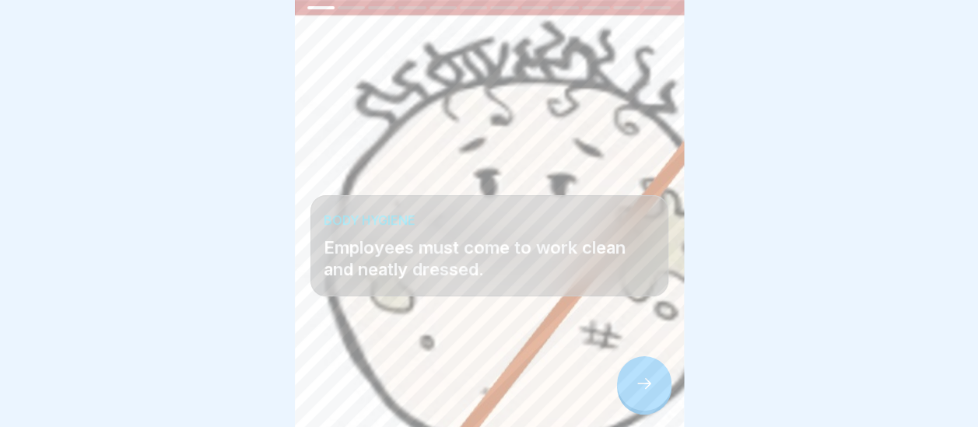
click at [641, 393] on icon at bounding box center [644, 383] width 19 height 19
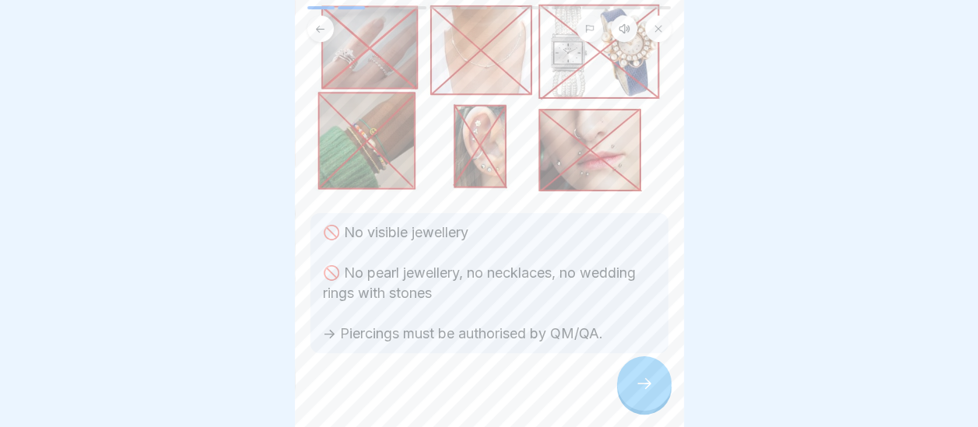
scroll to position [120, 0]
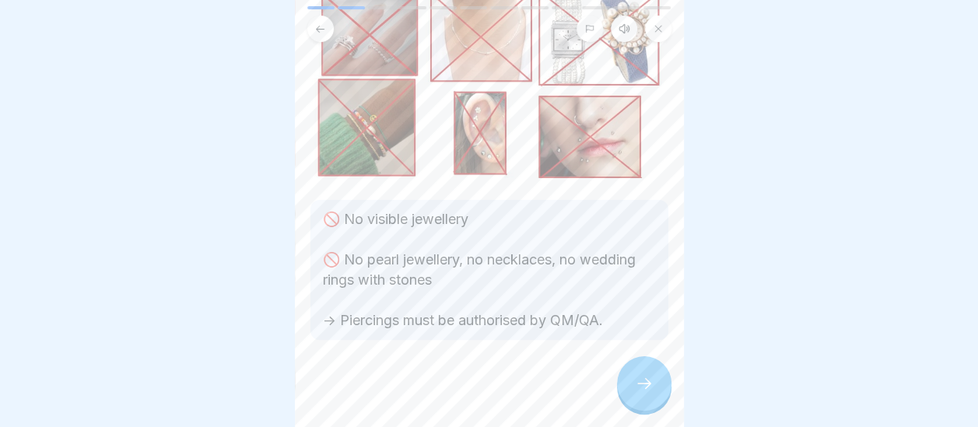
click at [644, 390] on icon at bounding box center [644, 383] width 19 height 19
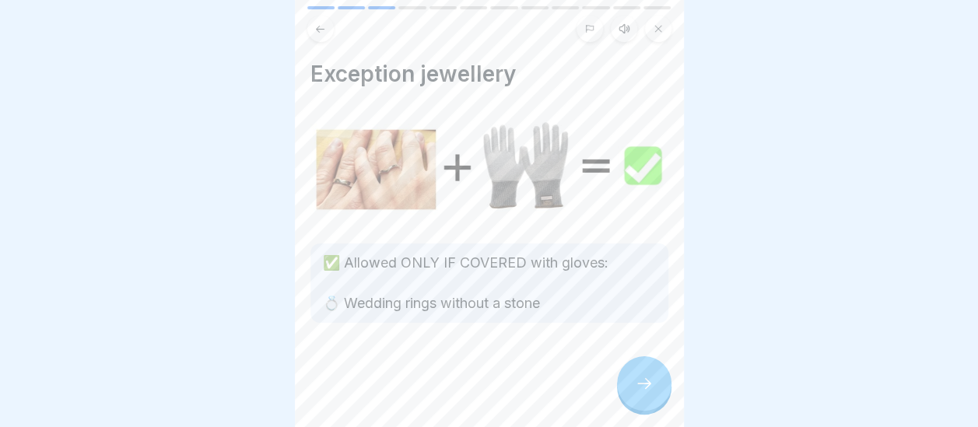
click at [638, 393] on icon at bounding box center [644, 383] width 19 height 19
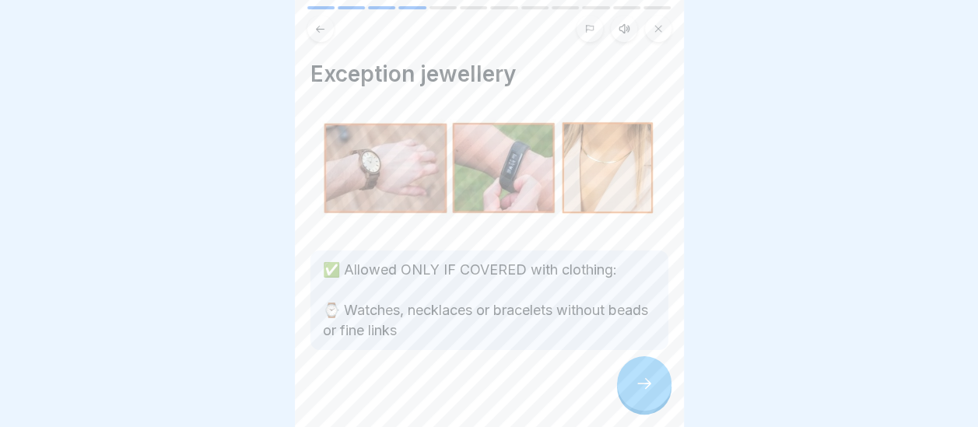
click at [640, 393] on icon at bounding box center [644, 383] width 19 height 19
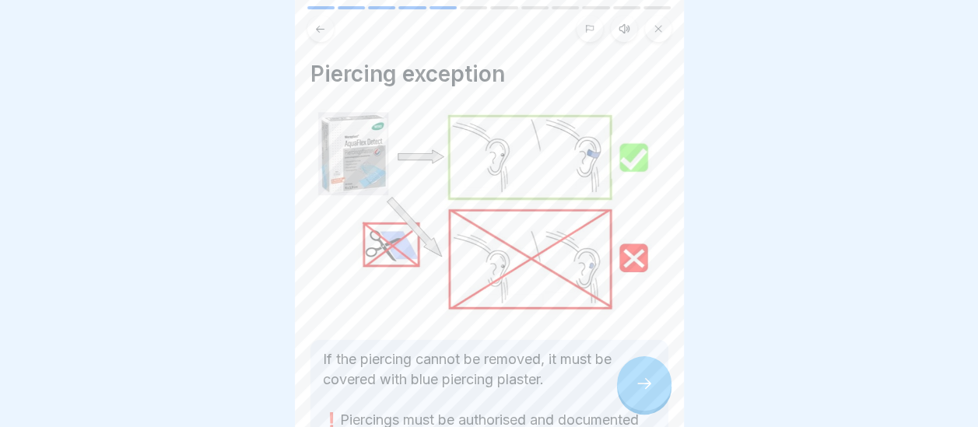
click at [646, 393] on icon at bounding box center [644, 383] width 19 height 19
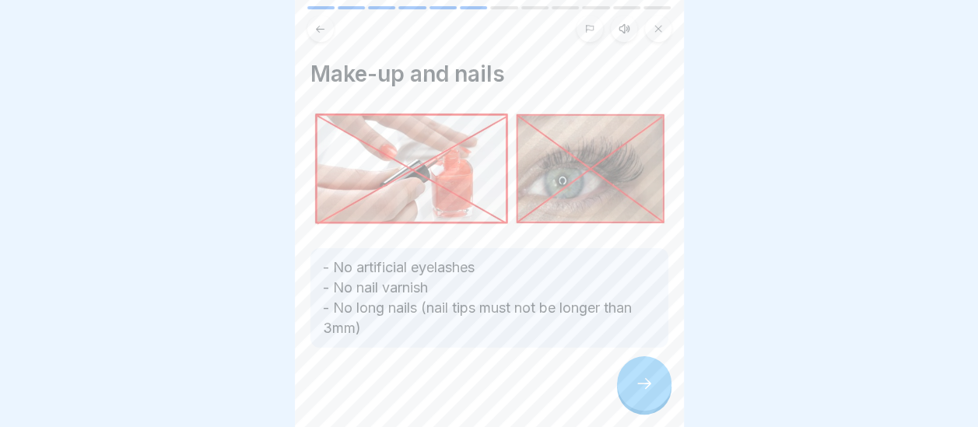
click at [646, 393] on icon at bounding box center [644, 383] width 19 height 19
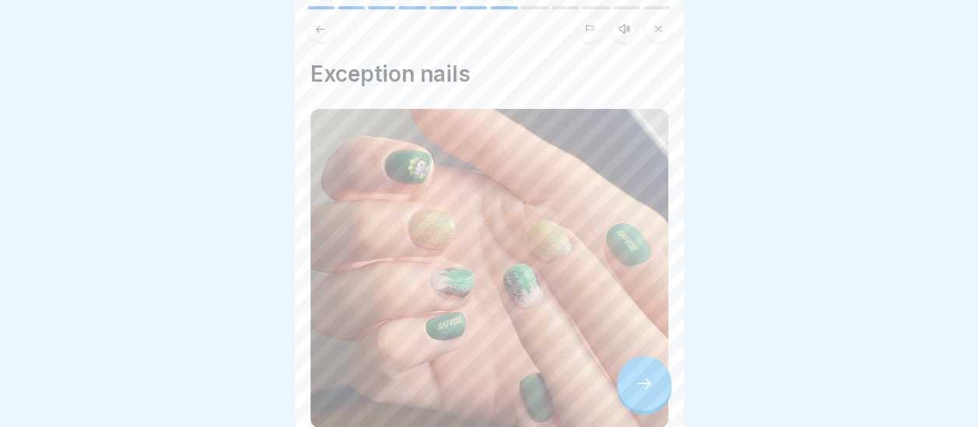
scroll to position [326, 0]
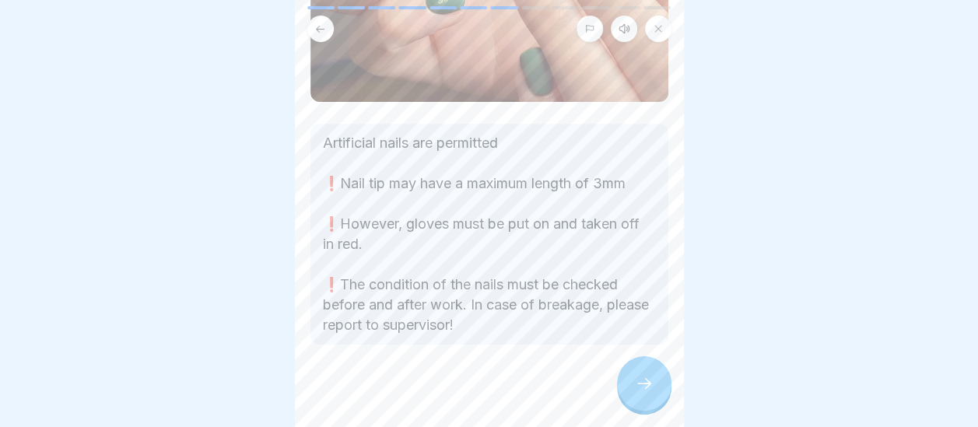
click at [650, 393] on icon at bounding box center [644, 383] width 19 height 19
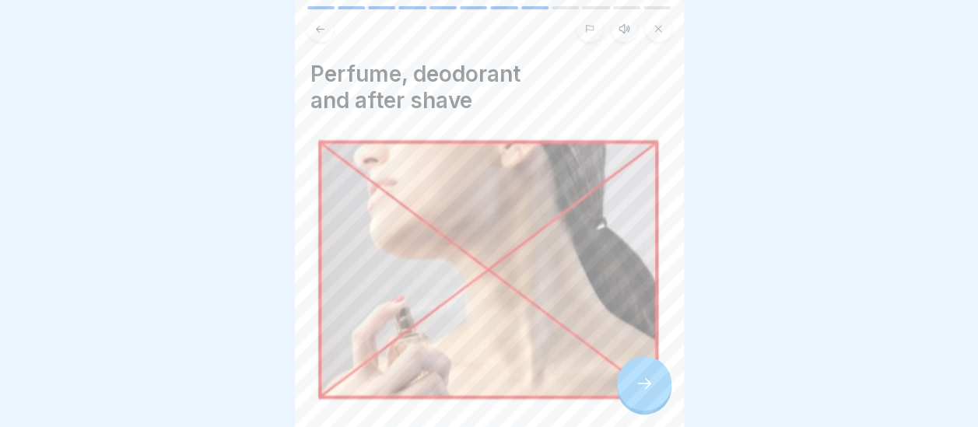
scroll to position [127, 0]
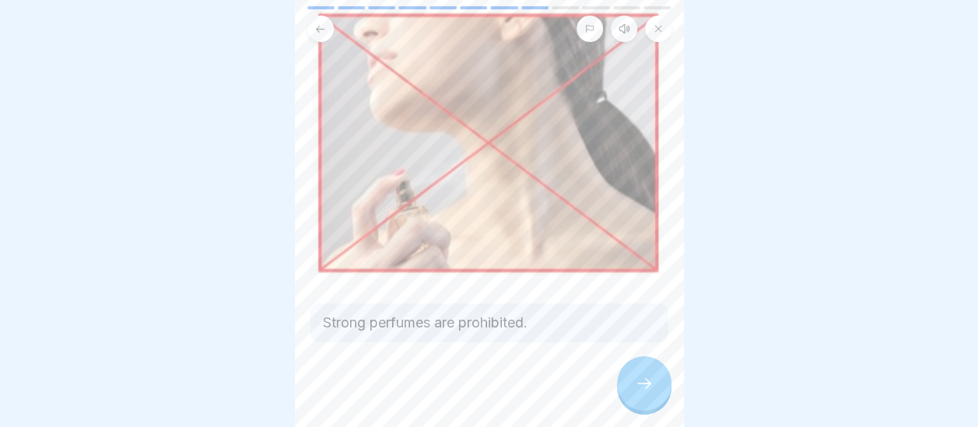
click at [643, 390] on icon at bounding box center [644, 383] width 19 height 19
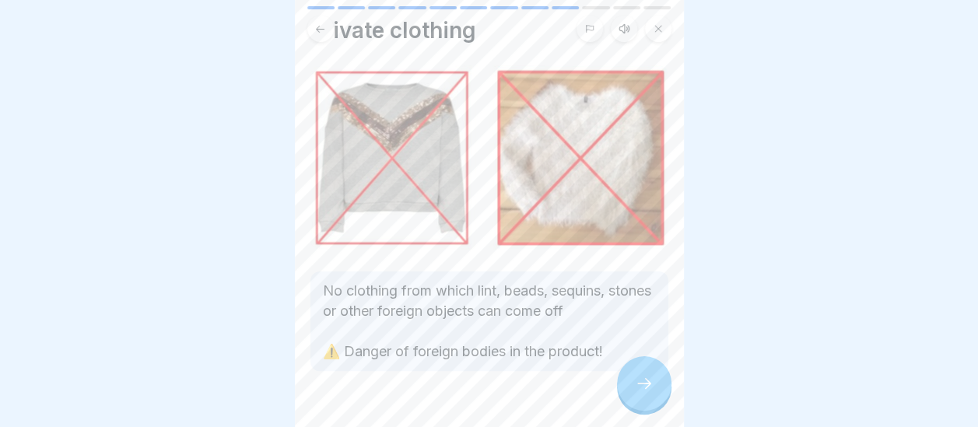
scroll to position [75, 0]
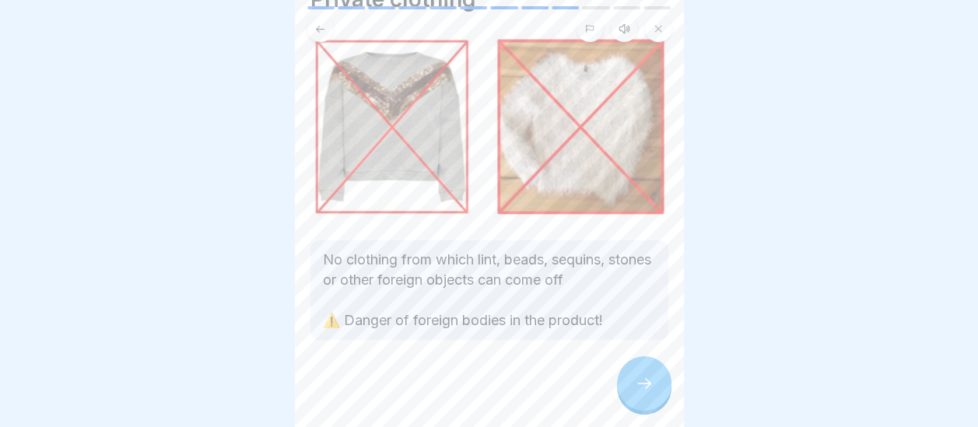
click at [641, 406] on div at bounding box center [644, 383] width 54 height 54
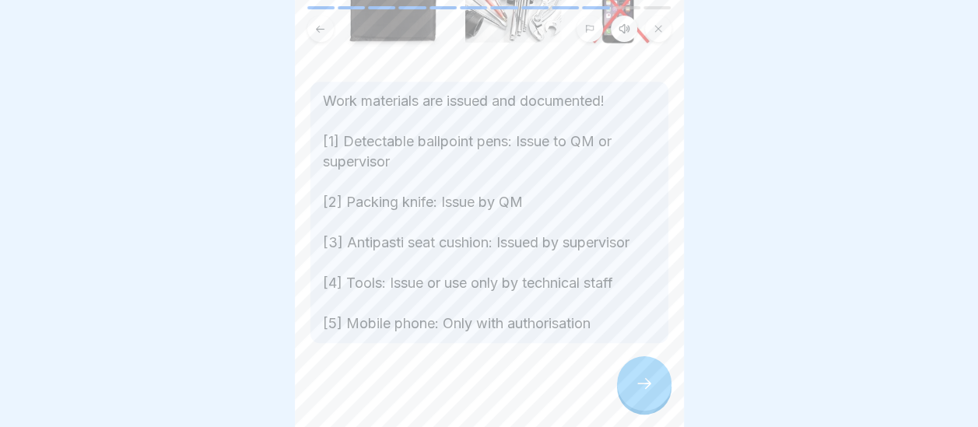
scroll to position [0, 0]
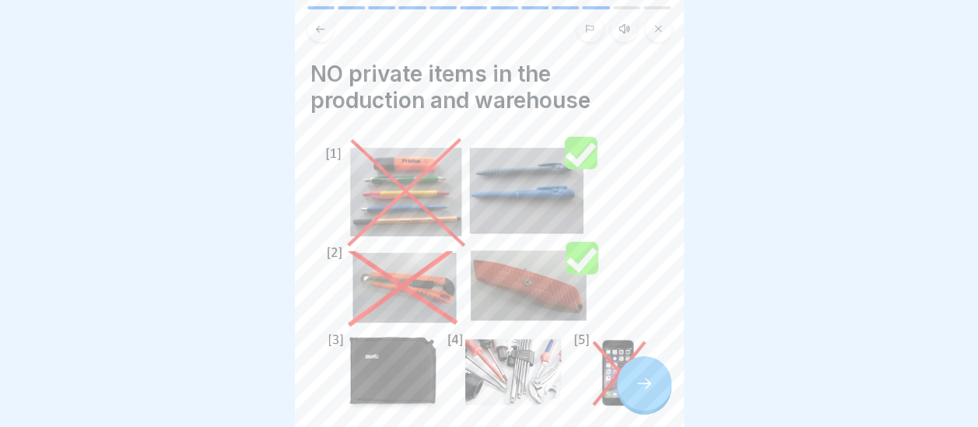
click at [644, 387] on icon at bounding box center [644, 383] width 19 height 19
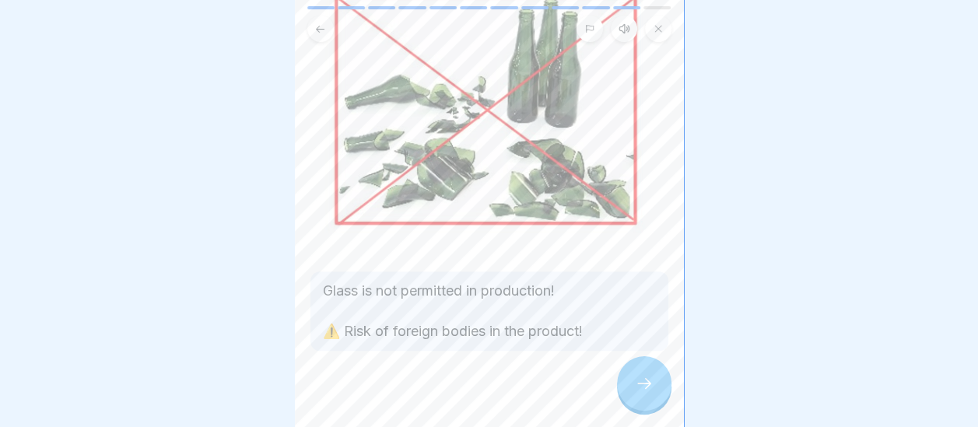
scroll to position [145, 0]
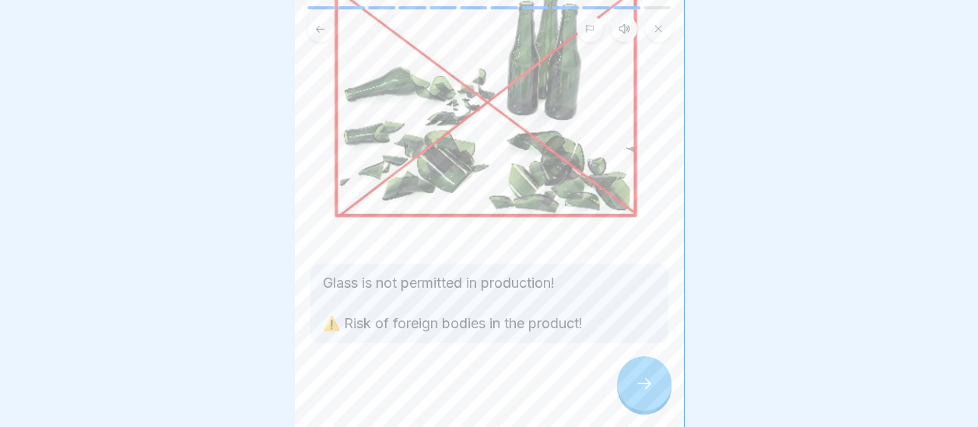
click at [649, 393] on icon at bounding box center [644, 383] width 19 height 19
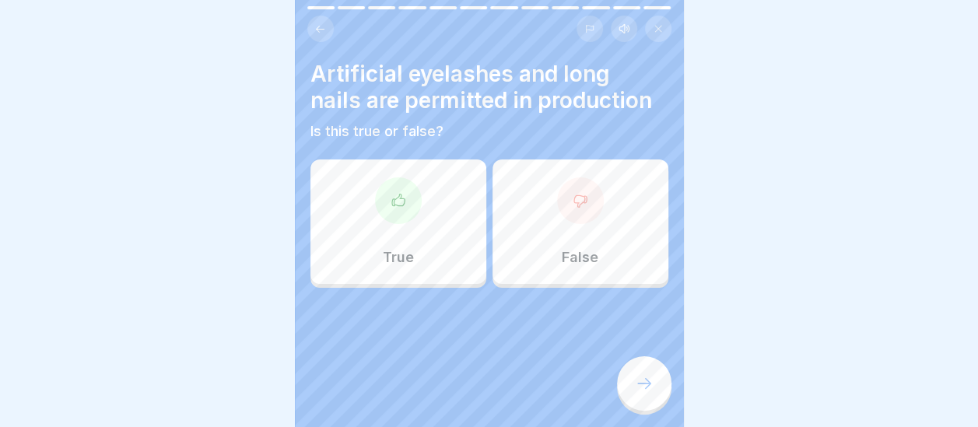
click at [559, 222] on div "False" at bounding box center [580, 221] width 176 height 124
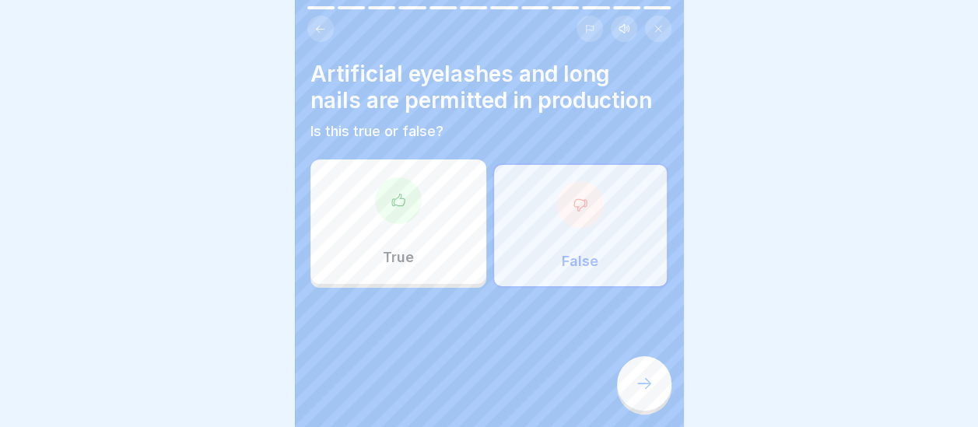
click at [638, 393] on icon at bounding box center [644, 383] width 19 height 19
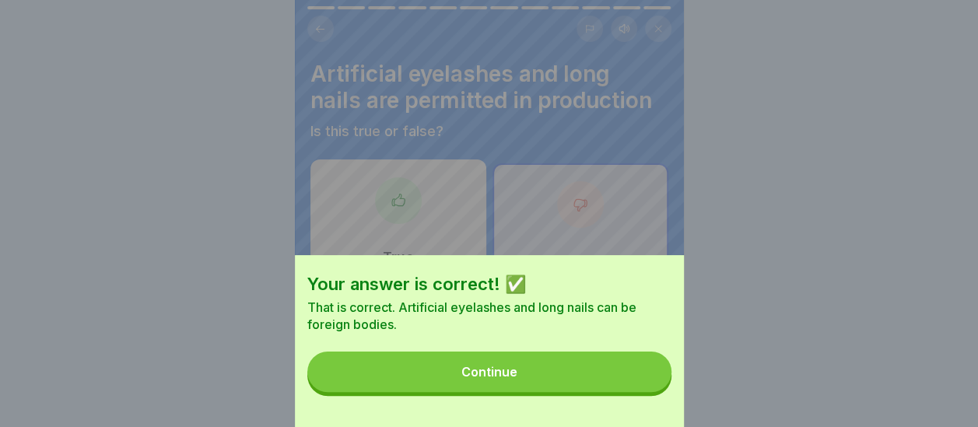
click at [540, 375] on button "Continue" at bounding box center [489, 372] width 364 height 40
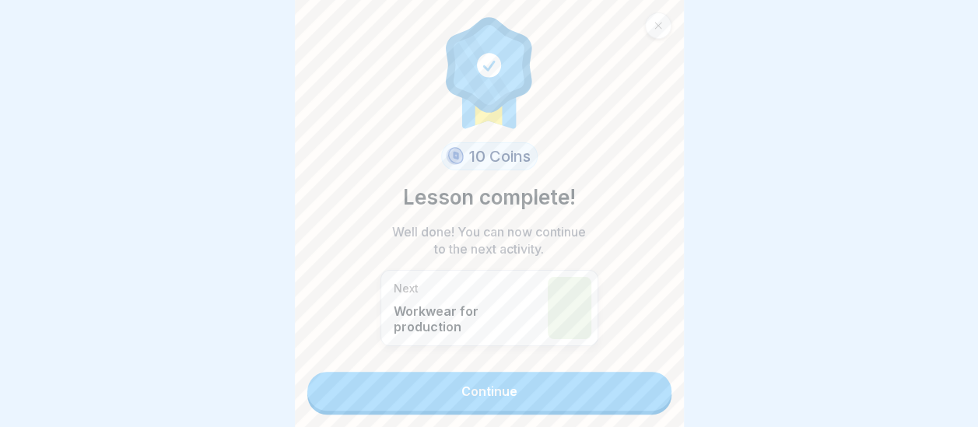
click at [529, 386] on link "Continue" at bounding box center [489, 391] width 364 height 39
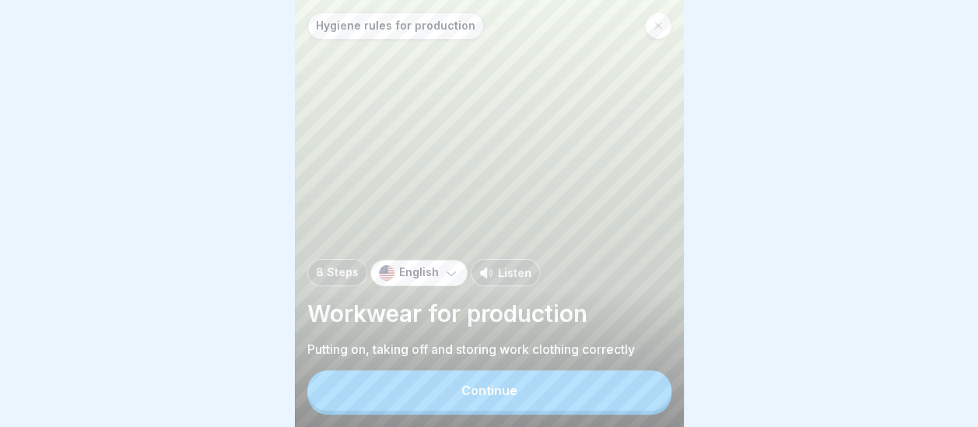
click at [527, 394] on button "Continue" at bounding box center [489, 390] width 364 height 40
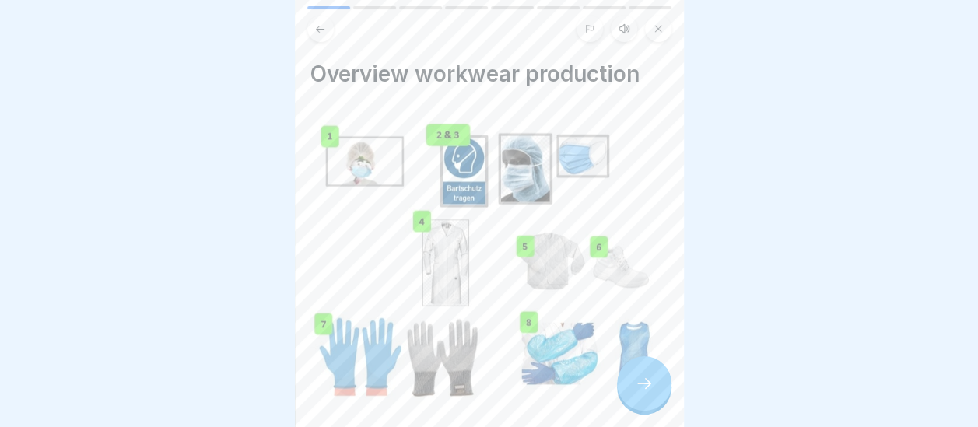
click at [669, 415] on div "Overview workwear production [1] Hairnet [2] Beard protector [3] Mouthguard [4]…" at bounding box center [489, 213] width 389 height 427
click at [671, 415] on div "Overview workwear production [1] Hairnet [2] Beard protector [3] Mouthguard [4]…" at bounding box center [489, 213] width 389 height 427
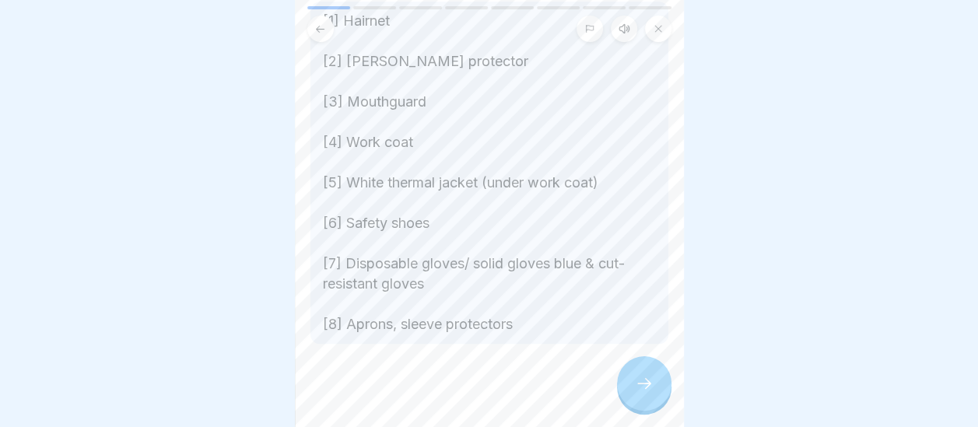
scroll to position [434, 0]
click at [643, 391] on icon at bounding box center [644, 383] width 19 height 19
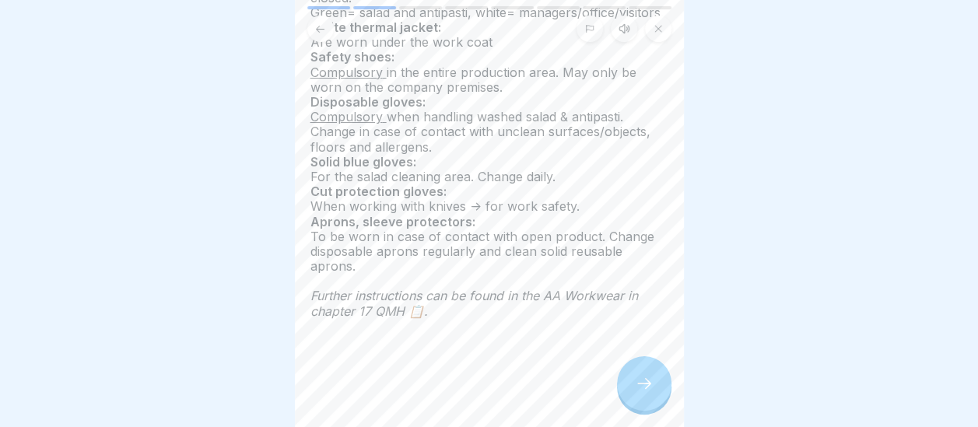
scroll to position [285, 0]
click at [617, 401] on div at bounding box center [644, 383] width 54 height 54
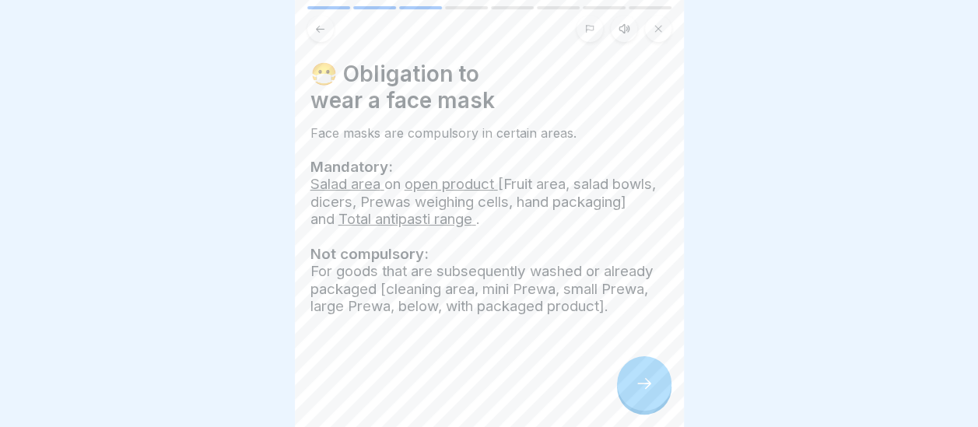
scroll to position [32, 0]
click at [646, 393] on icon at bounding box center [644, 383] width 19 height 19
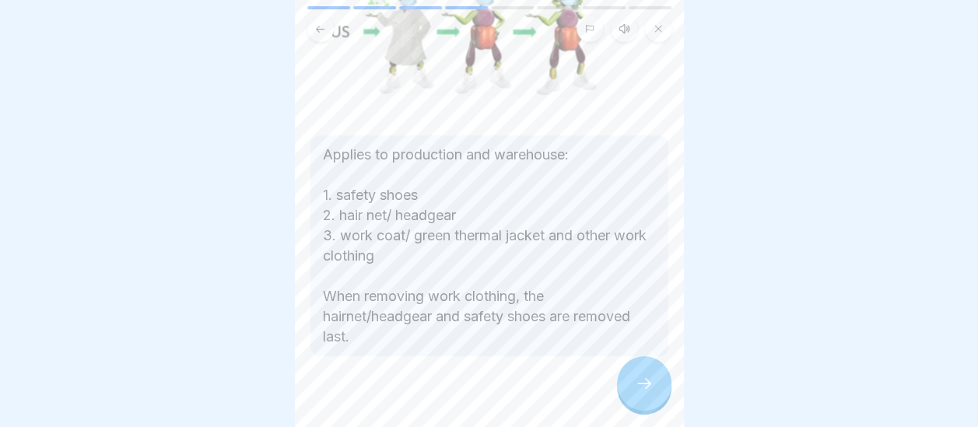
scroll to position [414, 0]
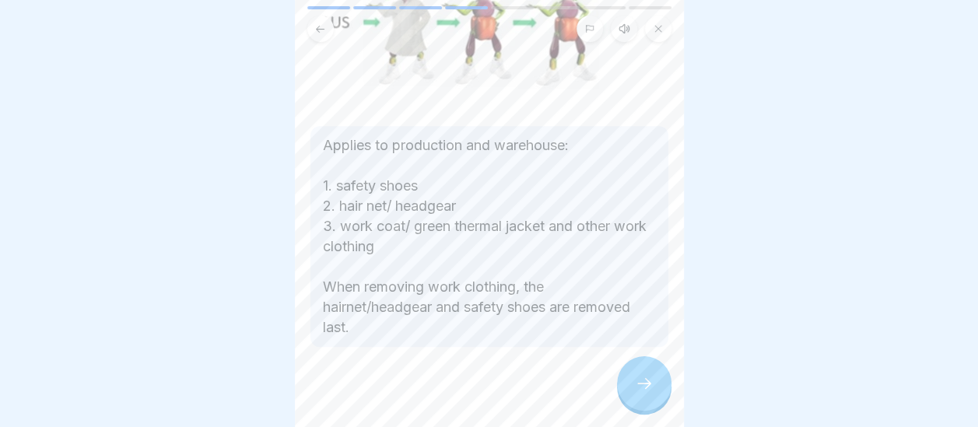
click at [649, 393] on icon at bounding box center [644, 383] width 19 height 19
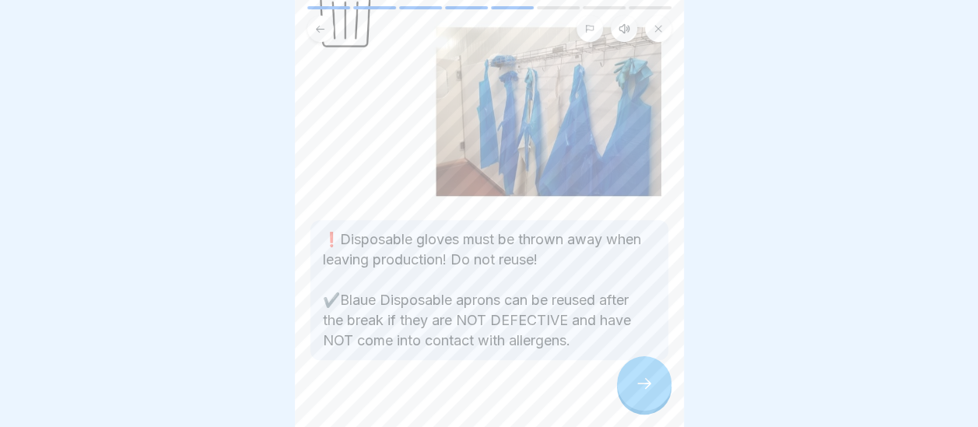
scroll to position [205, 0]
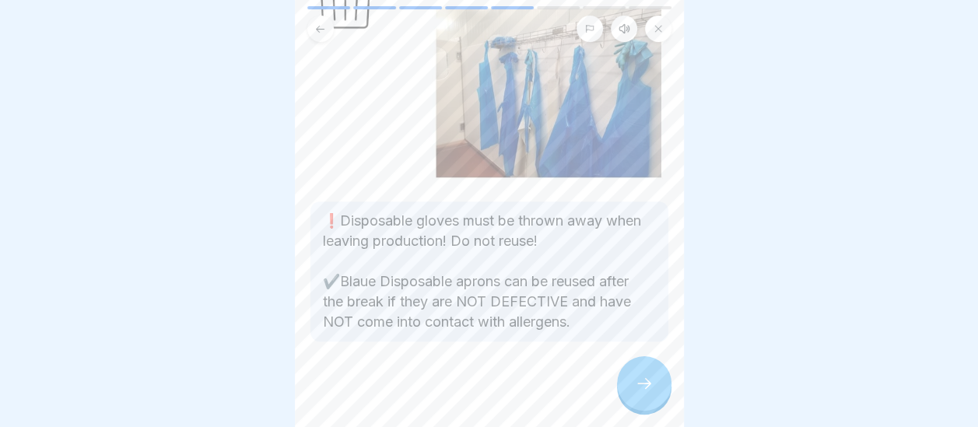
click at [656, 397] on div at bounding box center [644, 383] width 54 height 54
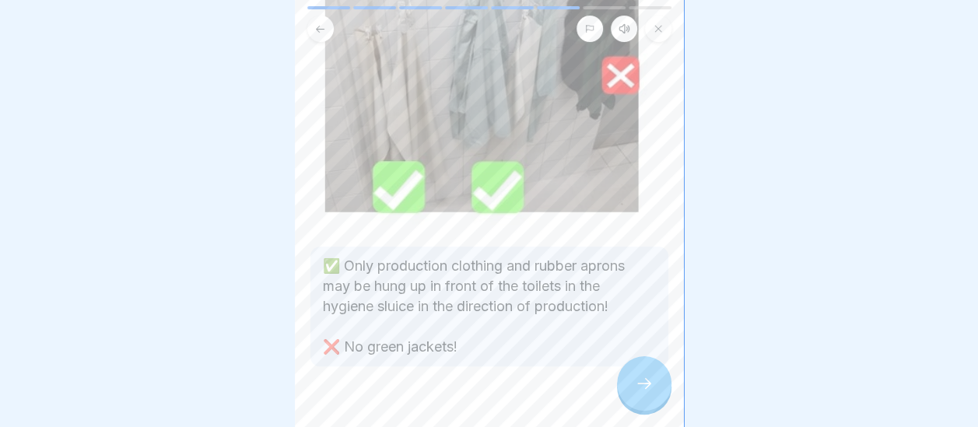
scroll to position [218, 0]
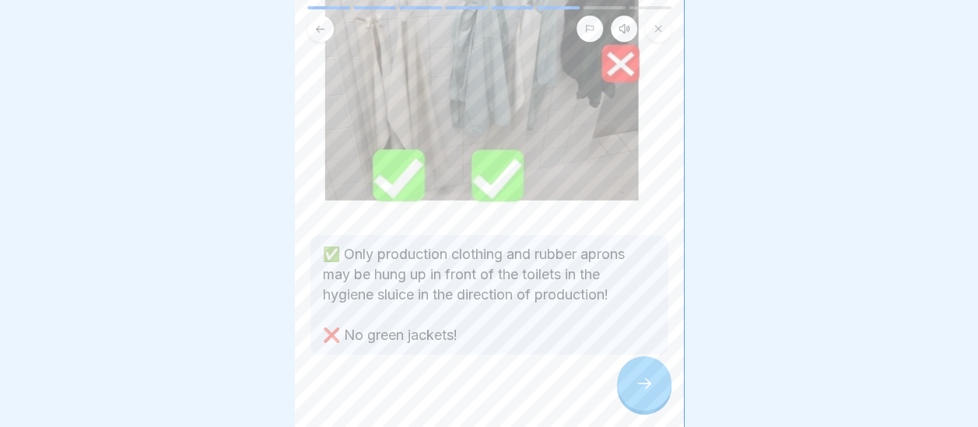
click at [645, 393] on icon at bounding box center [644, 383] width 19 height 19
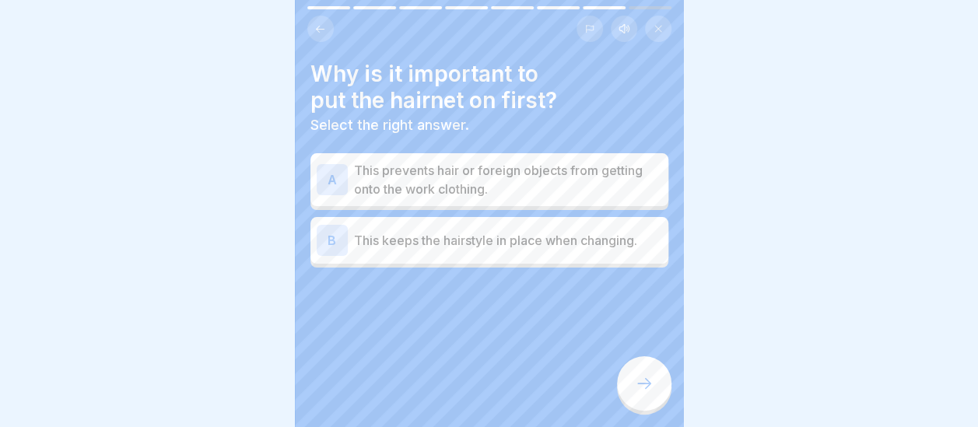
click at [337, 178] on div "A" at bounding box center [332, 179] width 31 height 31
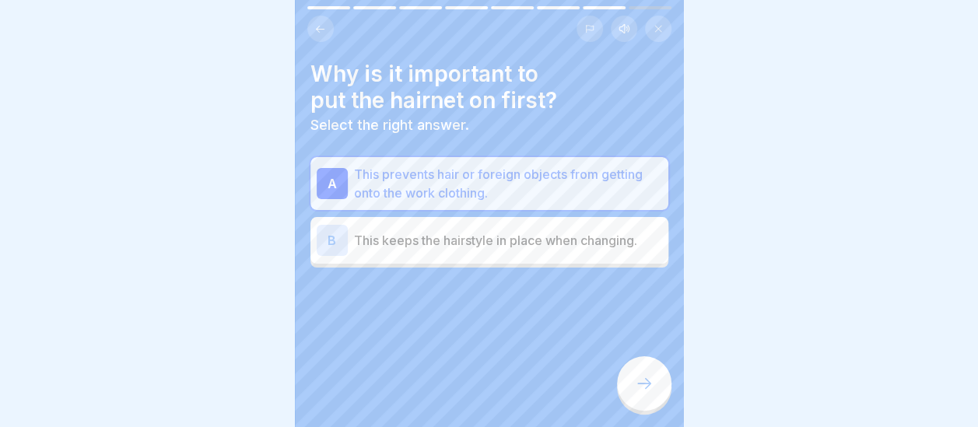
click at [649, 382] on div at bounding box center [644, 383] width 54 height 54
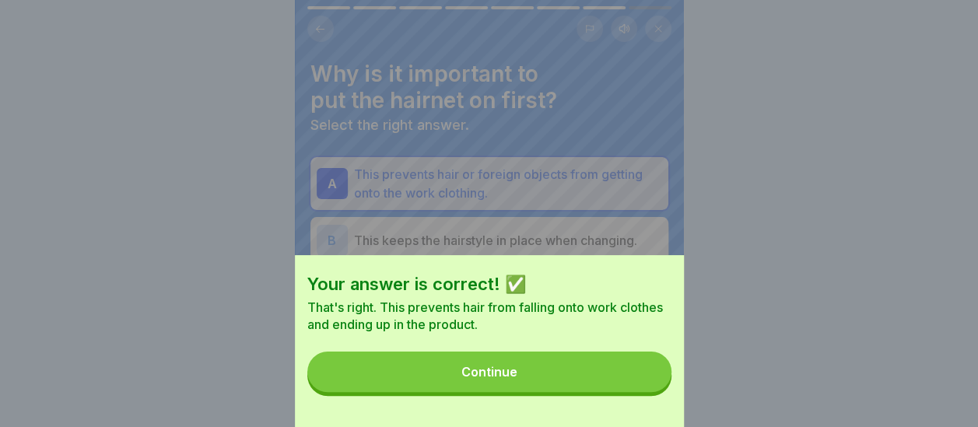
click at [558, 390] on button "Continue" at bounding box center [489, 372] width 364 height 40
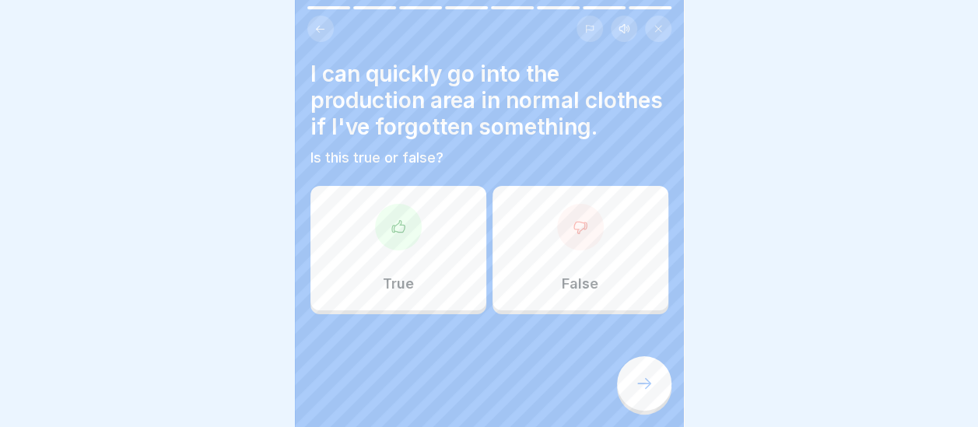
click at [551, 287] on div "False" at bounding box center [580, 248] width 176 height 124
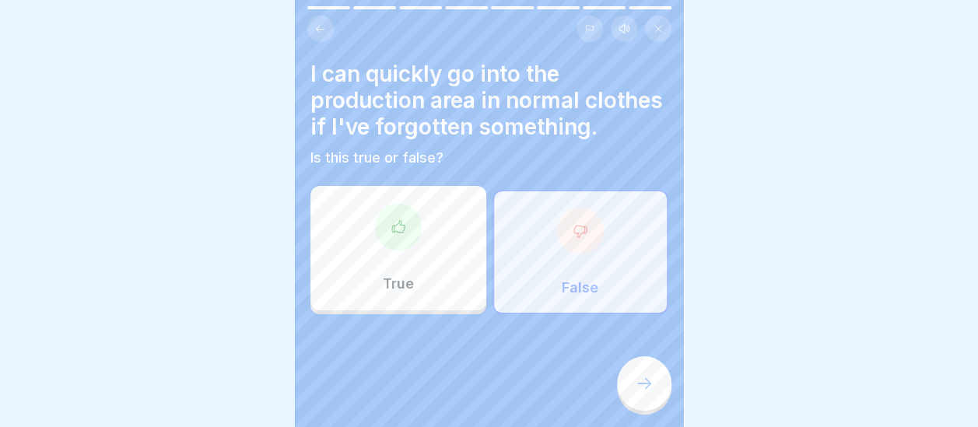
click at [648, 393] on icon at bounding box center [644, 383] width 19 height 19
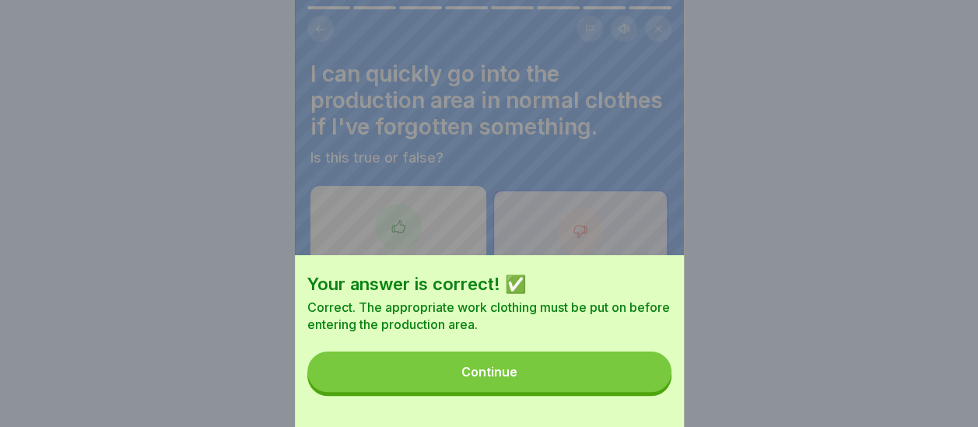
click at [562, 380] on button "Continue" at bounding box center [489, 372] width 364 height 40
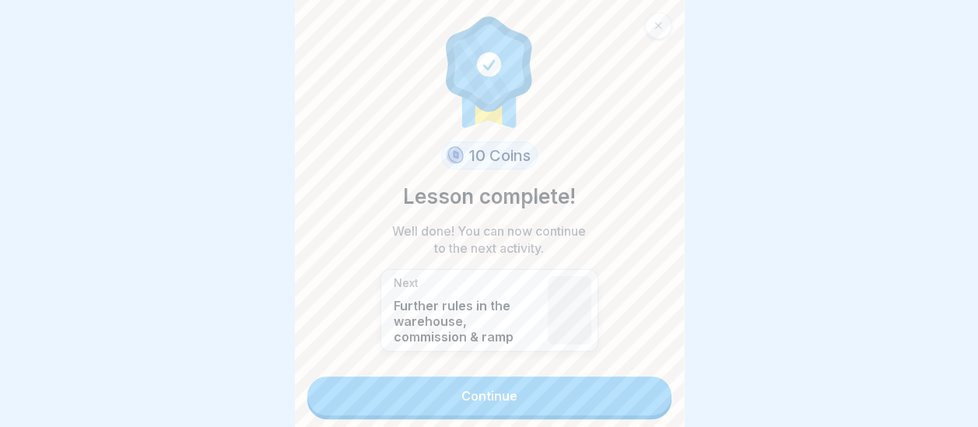
click at [523, 390] on link "Continue" at bounding box center [489, 395] width 364 height 39
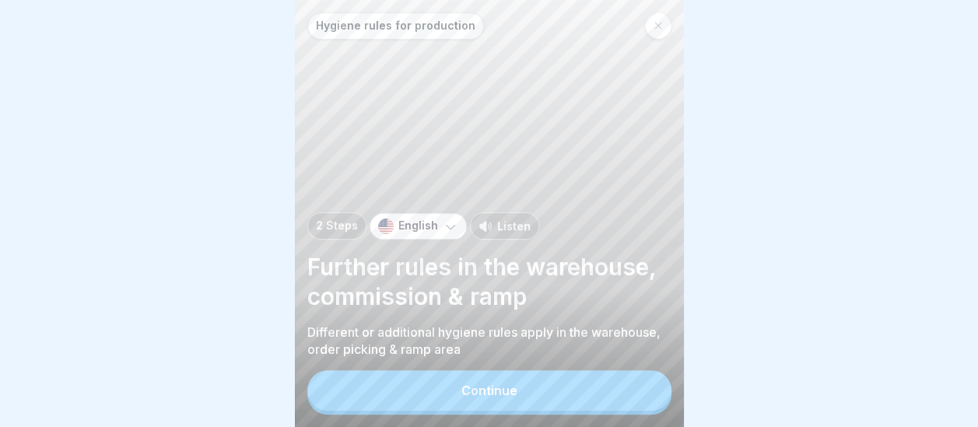
click at [512, 397] on div "Continue" at bounding box center [489, 390] width 56 height 14
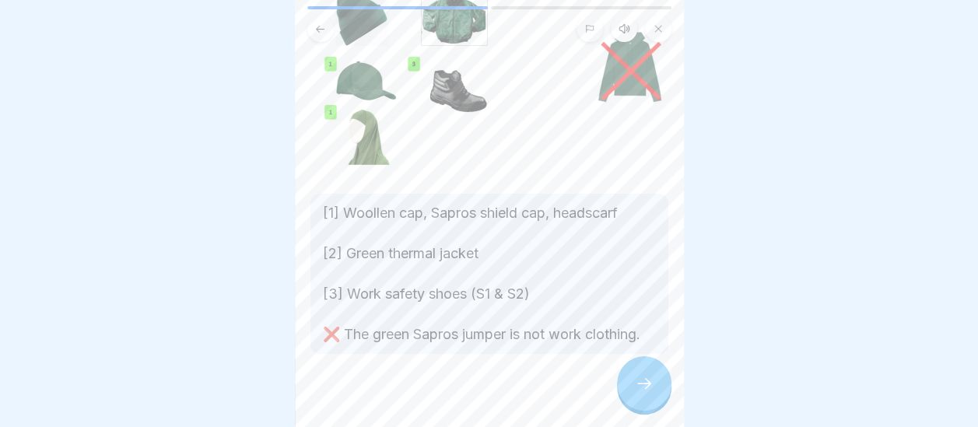
scroll to position [187, 0]
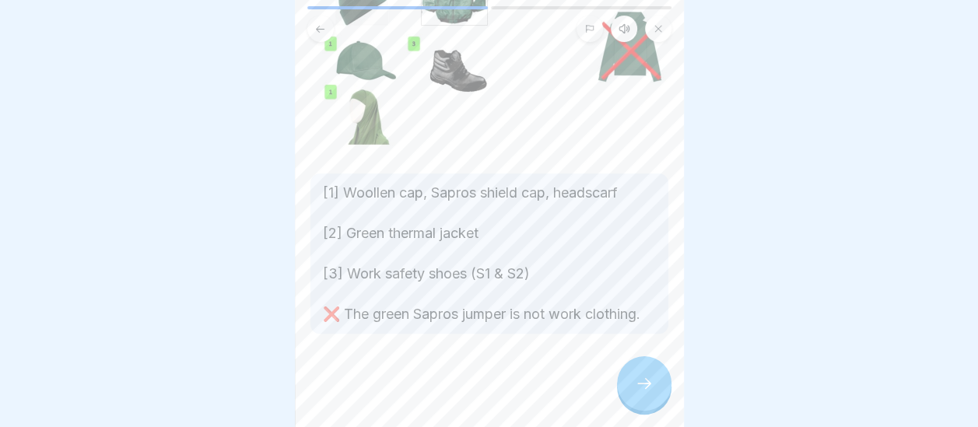
click at [644, 393] on icon at bounding box center [644, 383] width 19 height 19
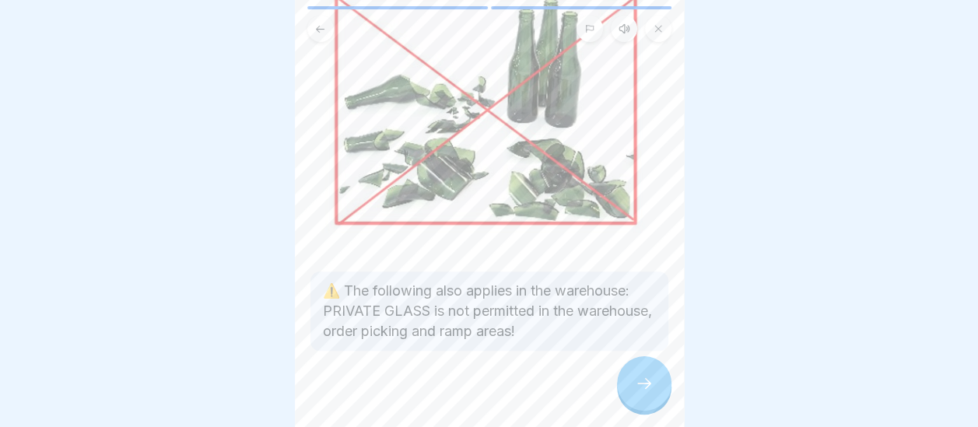
scroll to position [165, 0]
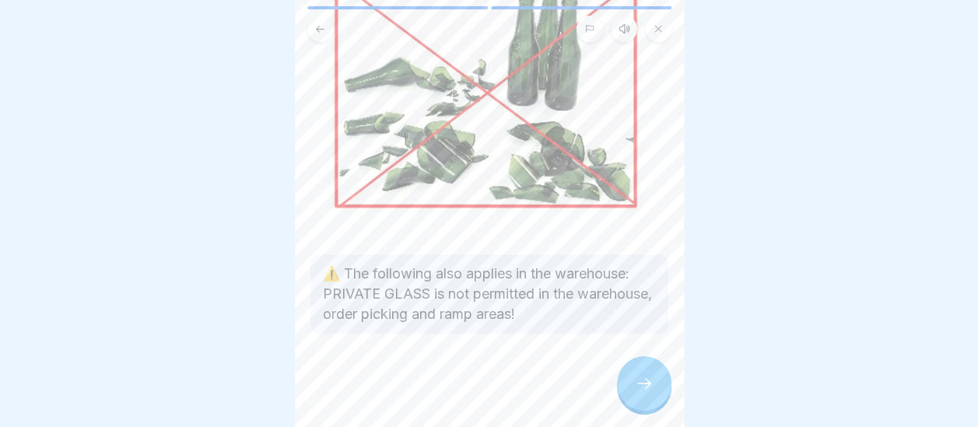
click at [645, 393] on icon at bounding box center [644, 383] width 19 height 19
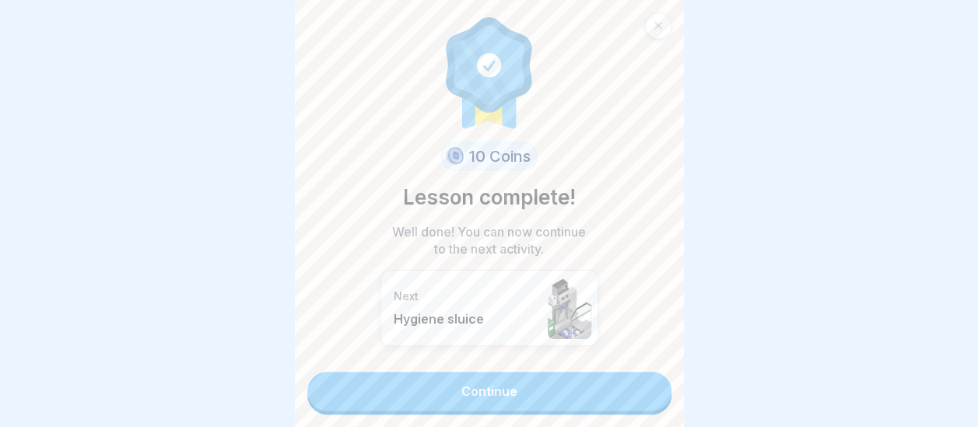
click at [520, 398] on link "Continue" at bounding box center [489, 391] width 364 height 39
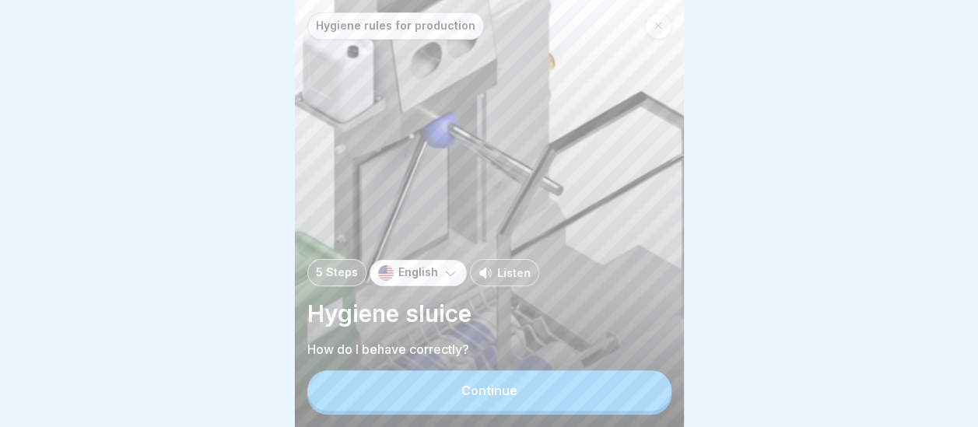
click at [541, 401] on button "Continue" at bounding box center [489, 390] width 364 height 40
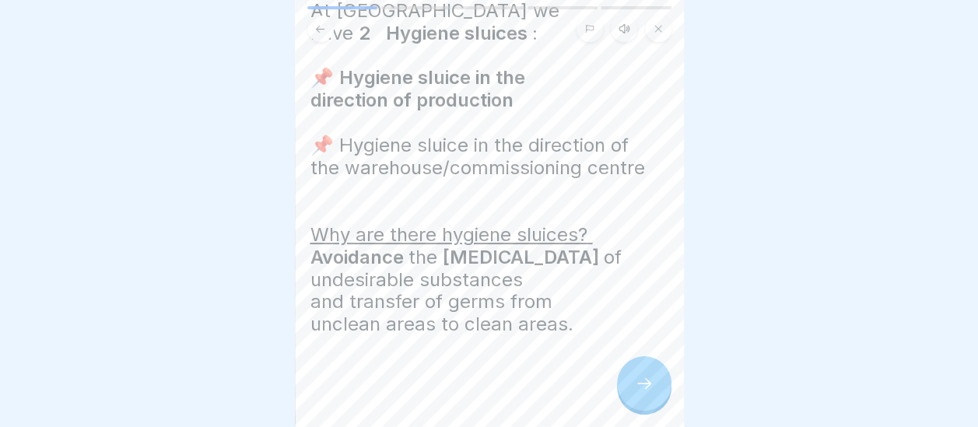
scroll to position [102, 0]
click at [660, 400] on div at bounding box center [644, 383] width 54 height 54
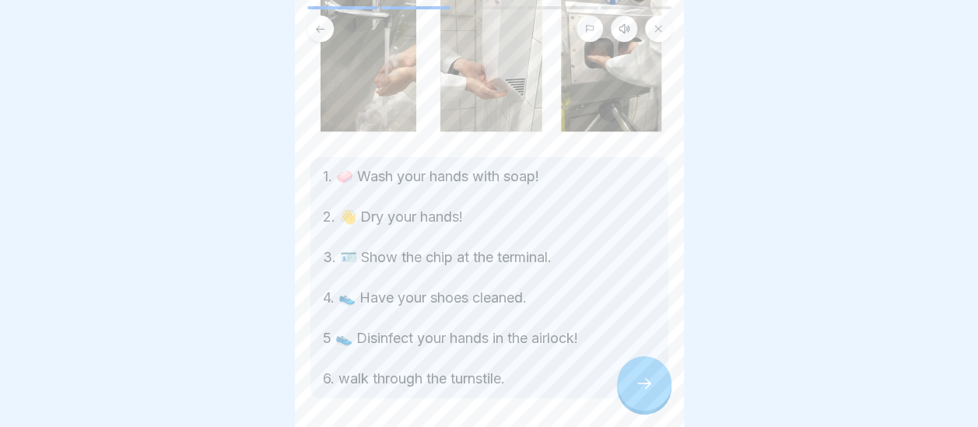
scroll to position [156, 0]
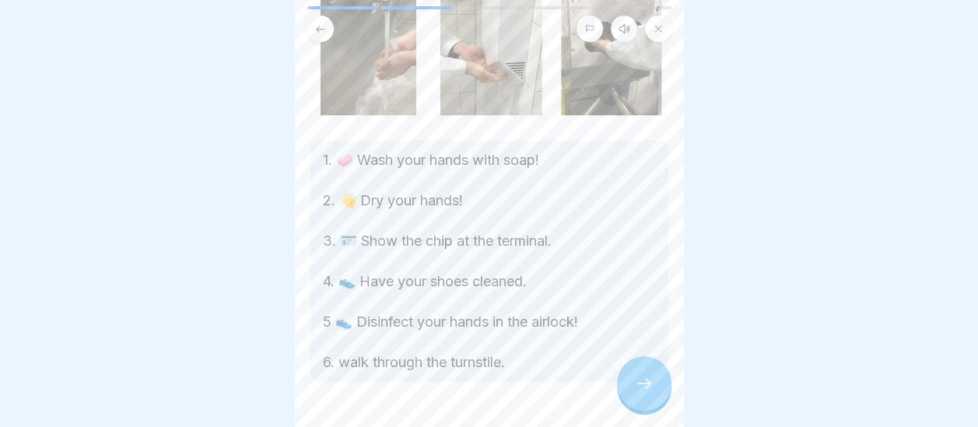
click at [639, 386] on div at bounding box center [644, 383] width 54 height 54
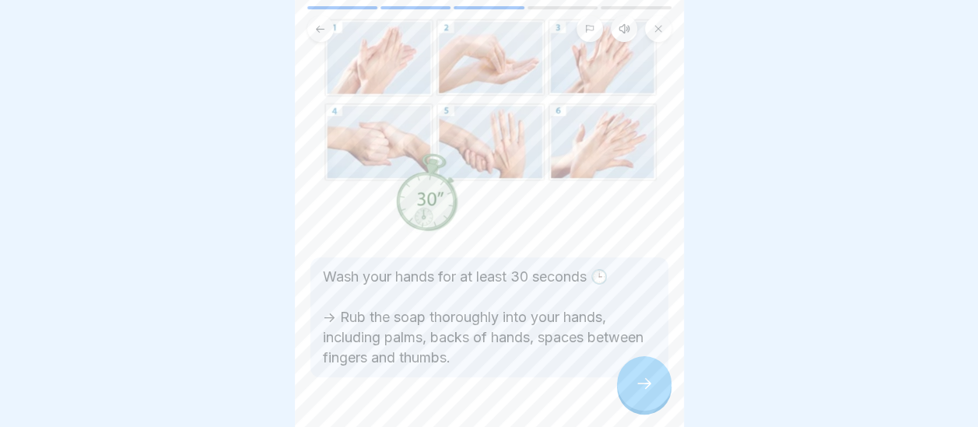
scroll to position [131, 0]
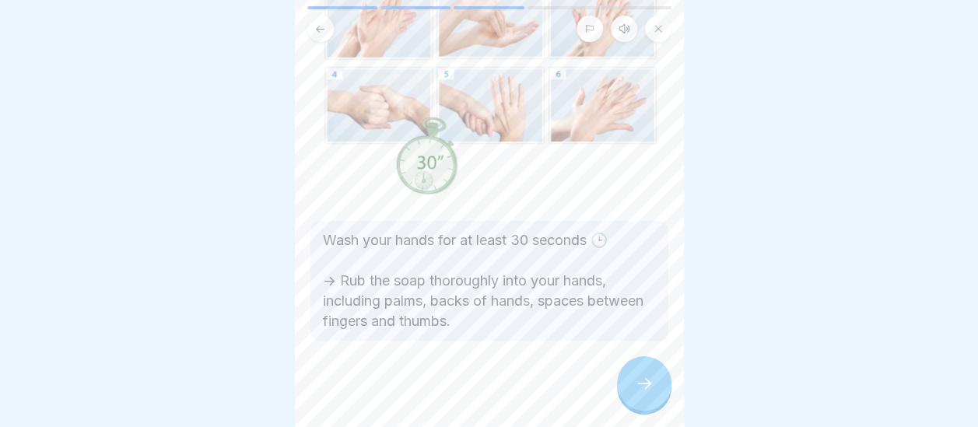
click at [632, 400] on div at bounding box center [644, 383] width 54 height 54
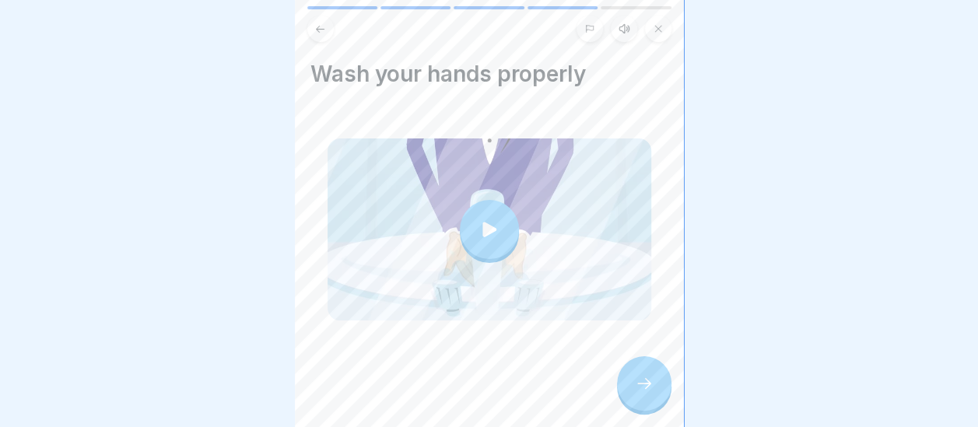
click at [482, 225] on icon at bounding box center [489, 229] width 14 height 15
click at [636, 393] on icon at bounding box center [644, 383] width 19 height 19
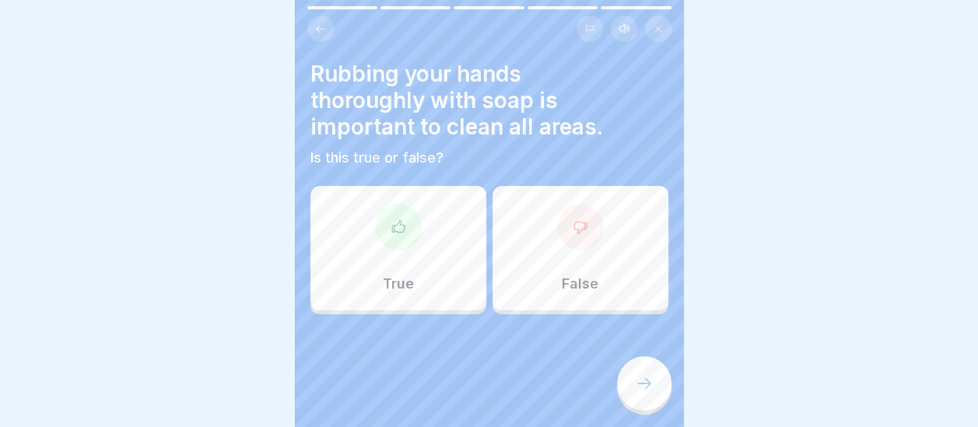
click at [408, 248] on div "True" at bounding box center [398, 248] width 176 height 124
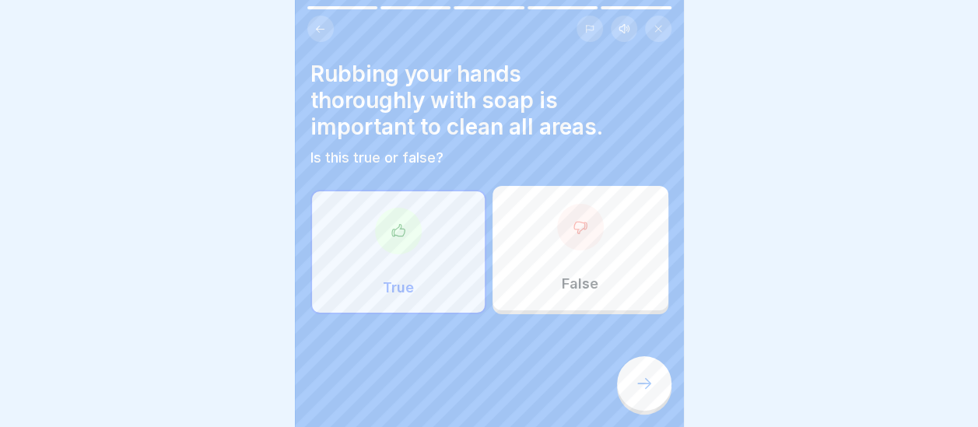
click at [652, 406] on div at bounding box center [644, 383] width 54 height 54
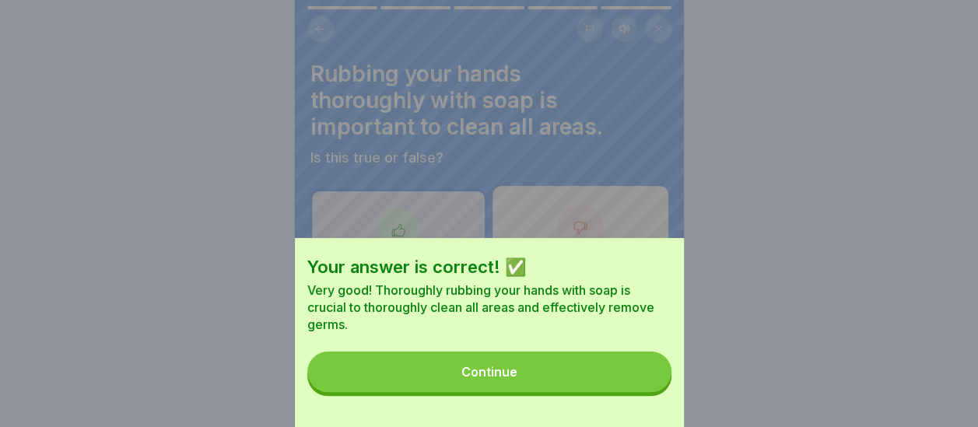
click at [540, 384] on button "Continue" at bounding box center [489, 372] width 364 height 40
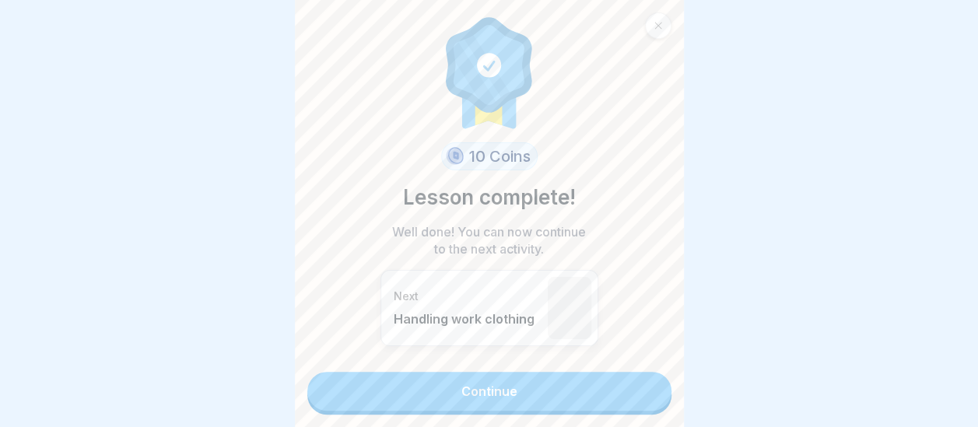
click at [526, 393] on link "Continue" at bounding box center [489, 391] width 364 height 39
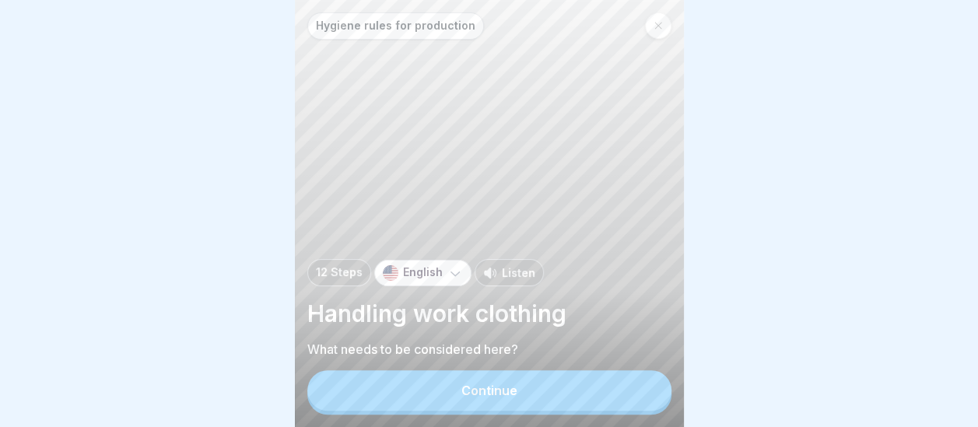
click at [567, 403] on button "Continue" at bounding box center [489, 390] width 364 height 40
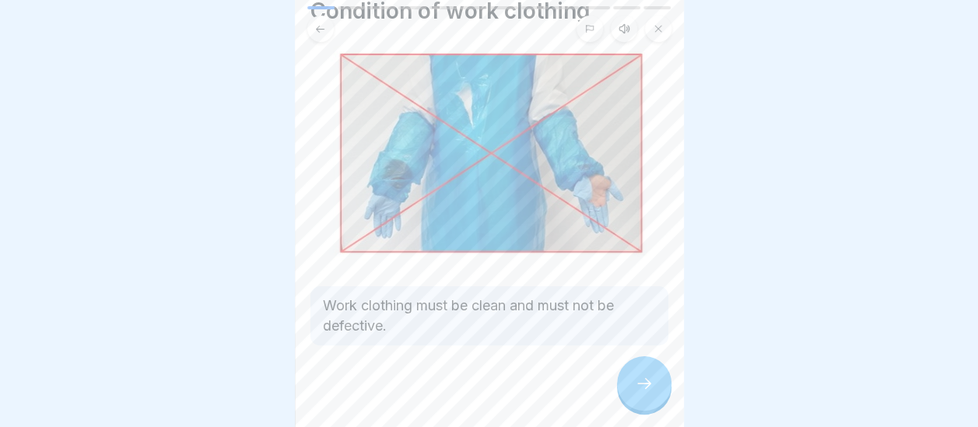
scroll to position [68, 0]
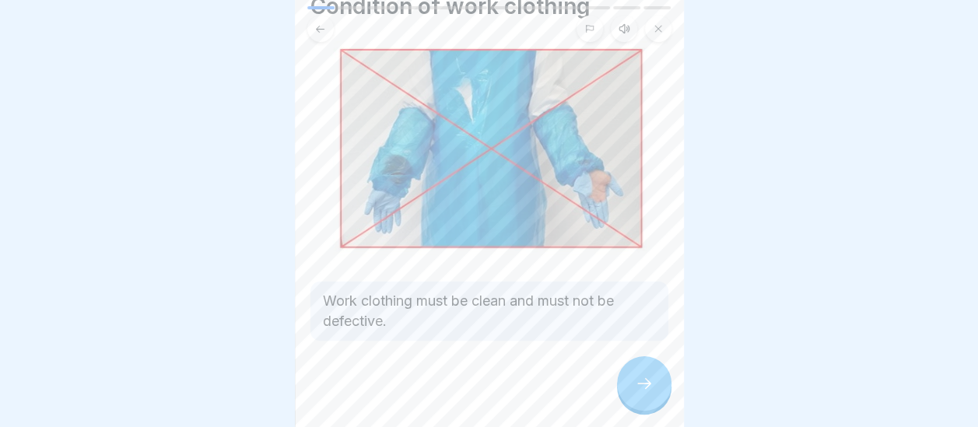
click at [639, 393] on icon at bounding box center [644, 383] width 19 height 19
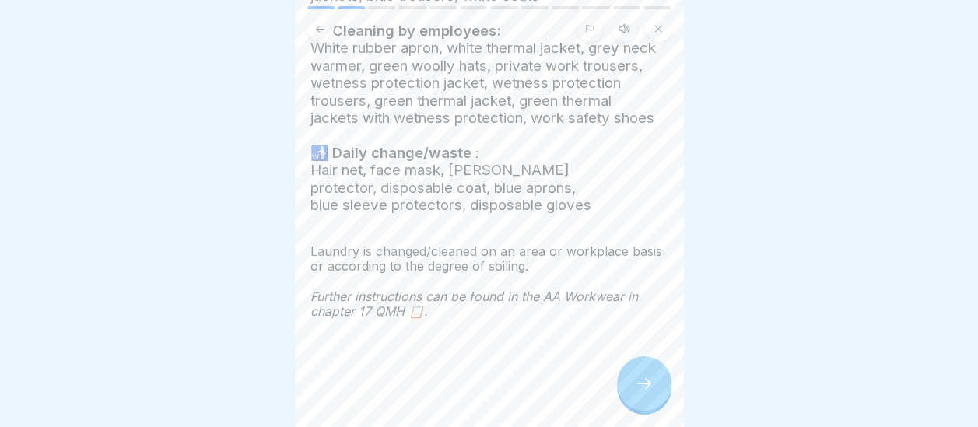
scroll to position [165, 0]
click at [638, 386] on div at bounding box center [644, 383] width 54 height 54
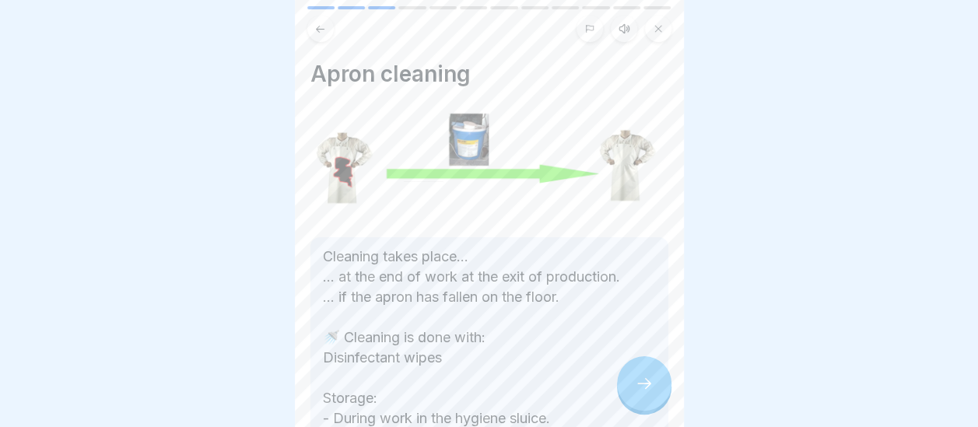
scroll to position [202, 0]
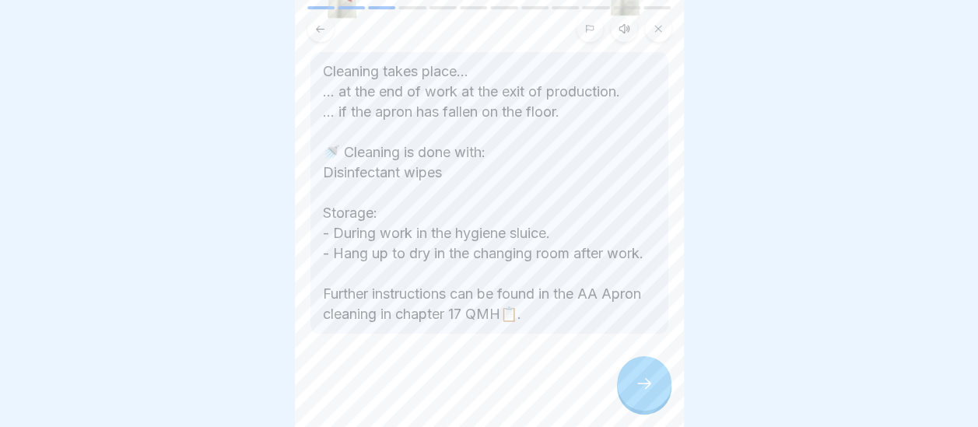
click at [648, 382] on div at bounding box center [644, 383] width 54 height 54
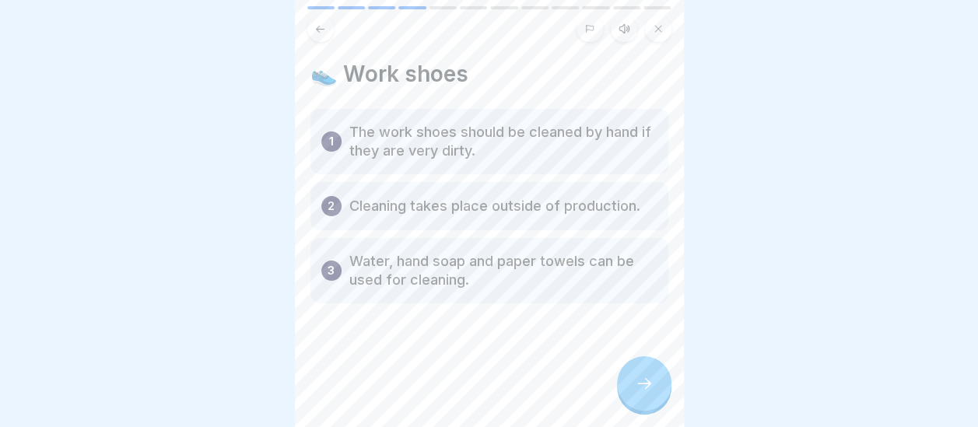
click at [646, 393] on icon at bounding box center [644, 383] width 19 height 19
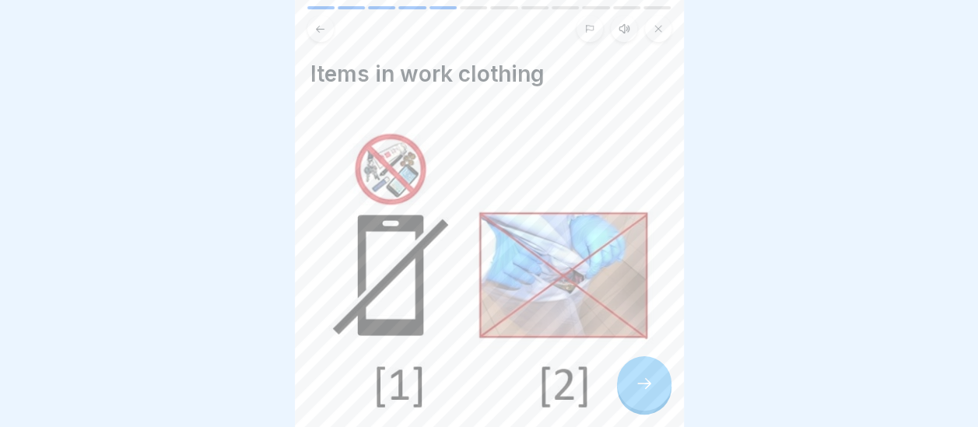
scroll to position [317, 0]
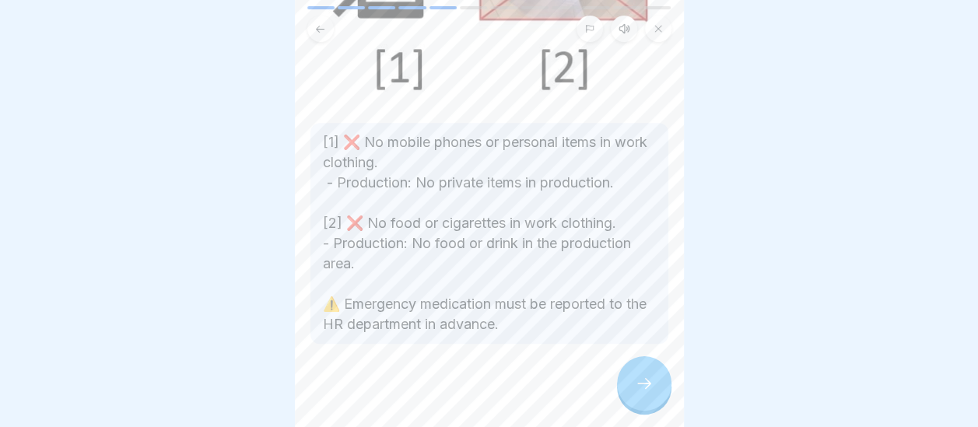
click at [640, 389] on icon at bounding box center [644, 383] width 19 height 19
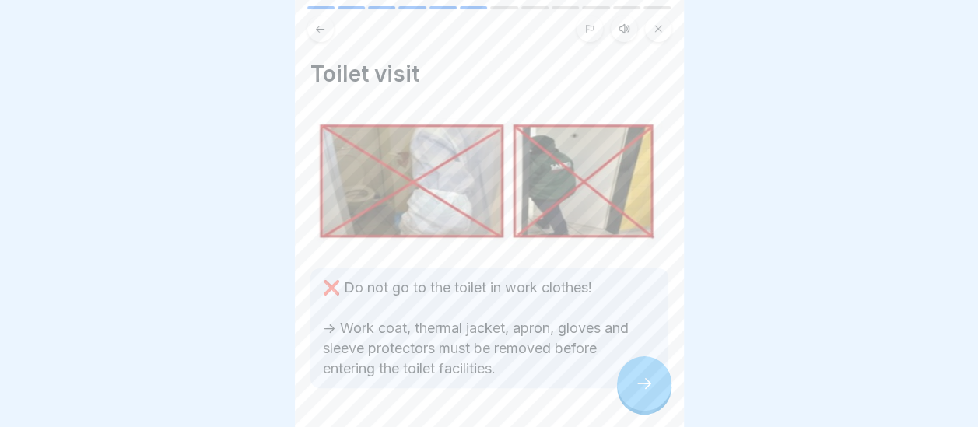
click at [640, 389] on icon at bounding box center [644, 383] width 19 height 19
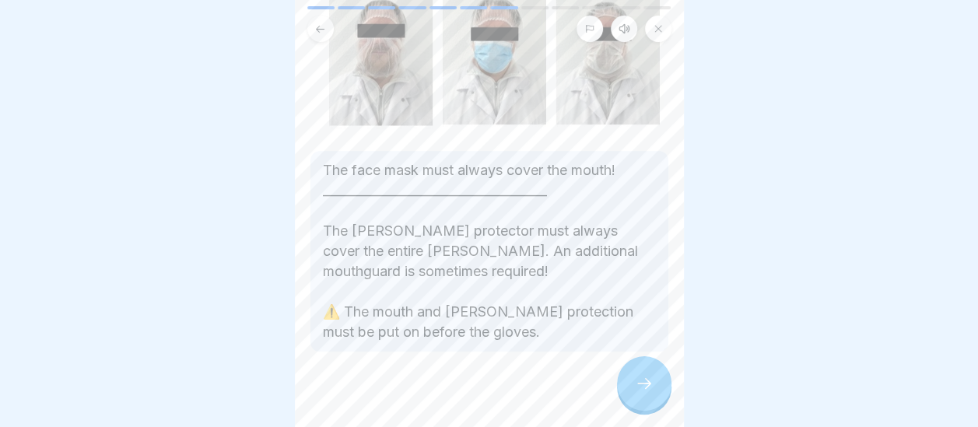
scroll to position [297, 0]
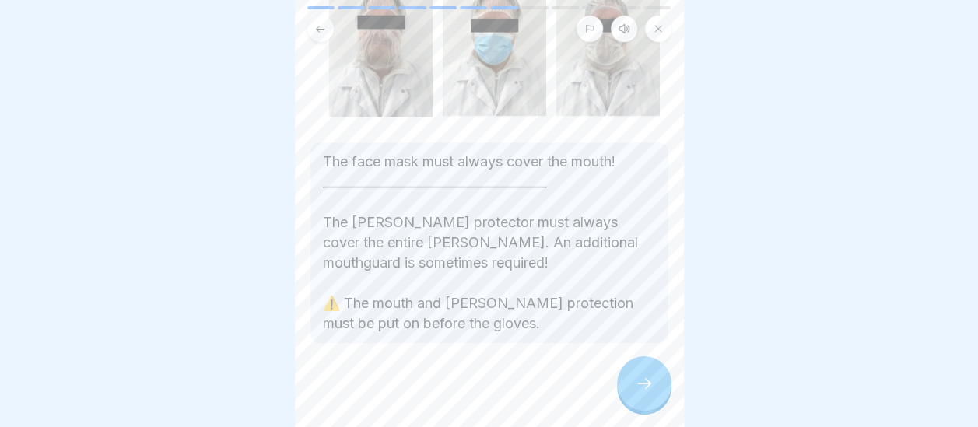
click at [650, 392] on icon at bounding box center [644, 383] width 19 height 19
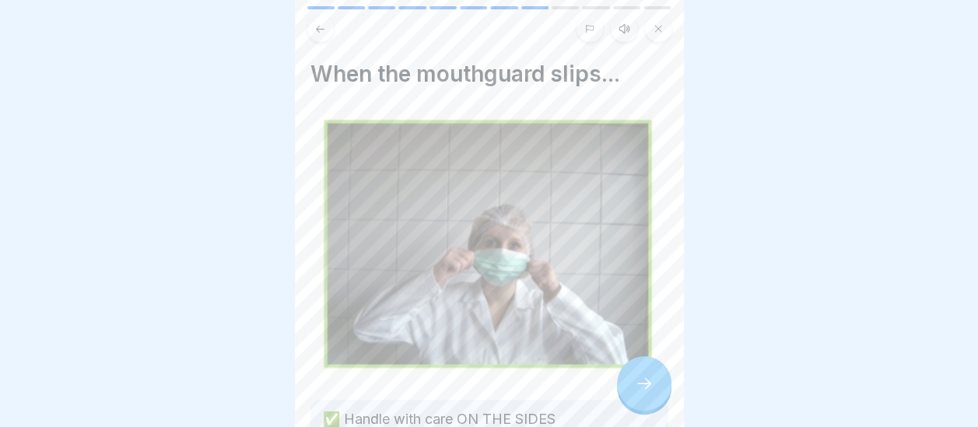
click at [650, 392] on icon at bounding box center [644, 383] width 19 height 19
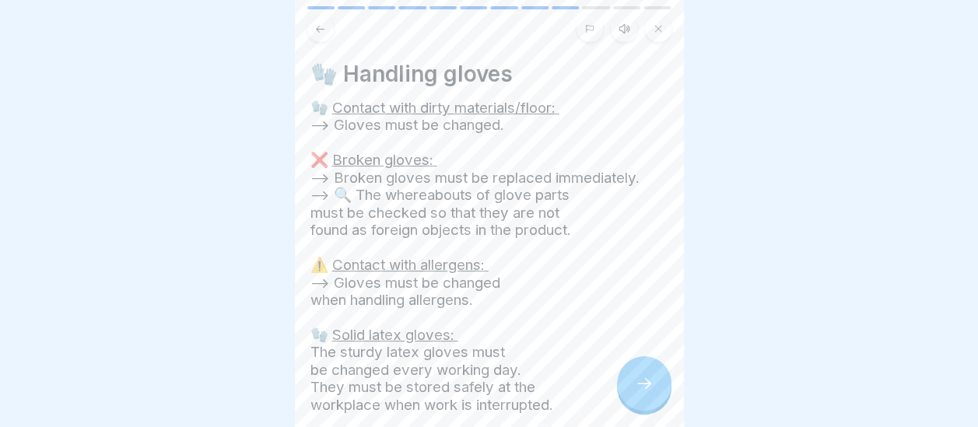
click at [647, 393] on icon at bounding box center [644, 383] width 19 height 19
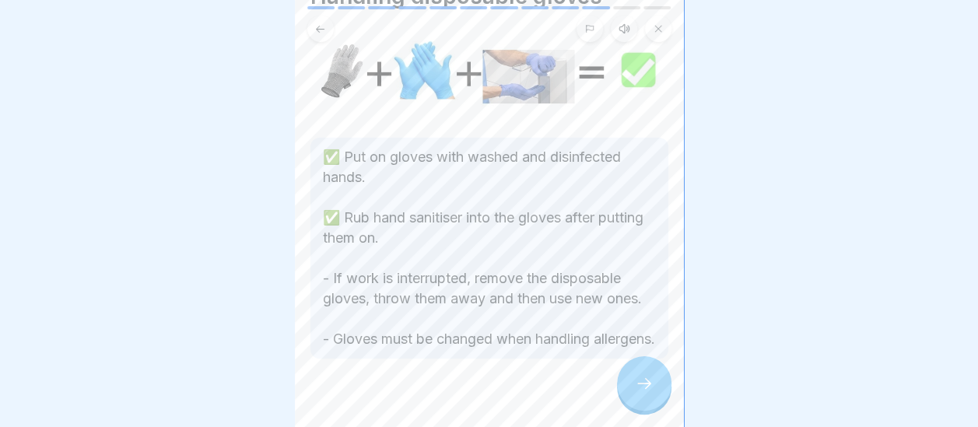
scroll to position [93, 0]
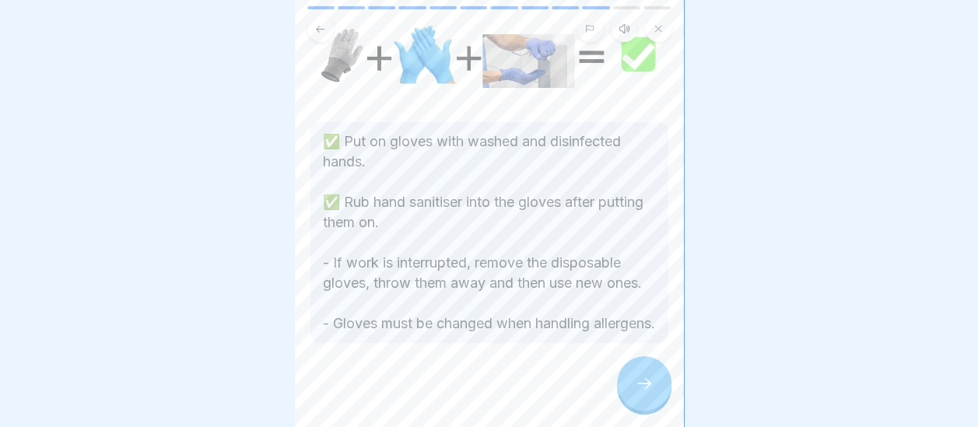
click at [646, 393] on icon at bounding box center [644, 383] width 19 height 19
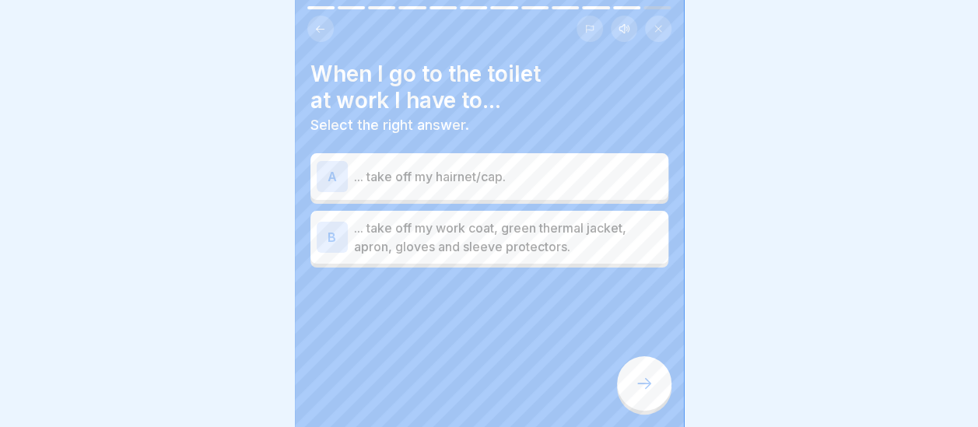
click at [338, 236] on div "B" at bounding box center [332, 237] width 31 height 31
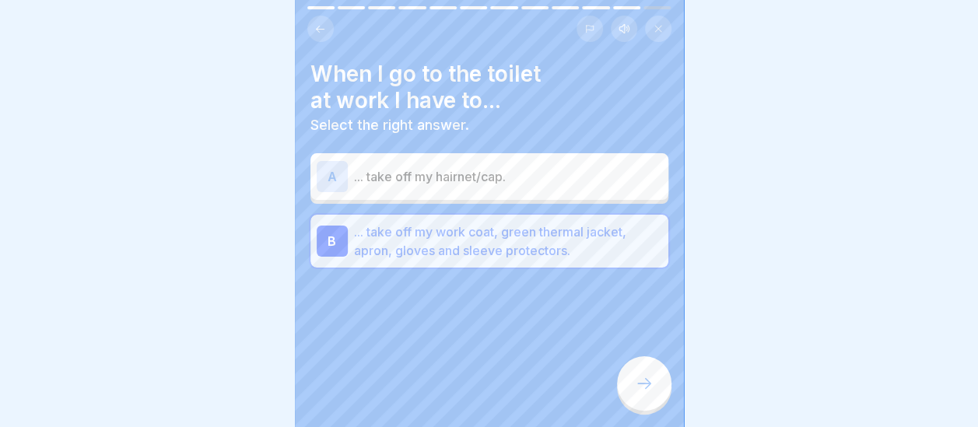
click at [641, 393] on icon at bounding box center [644, 383] width 19 height 19
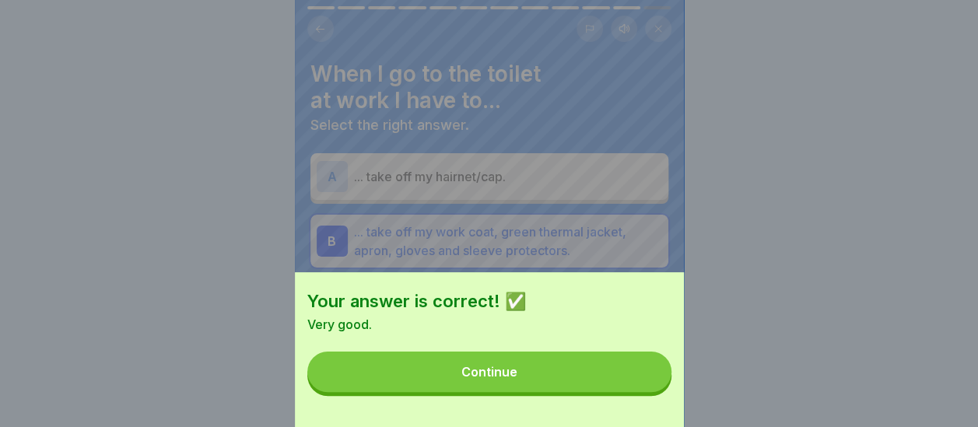
click at [480, 376] on button "Continue" at bounding box center [489, 372] width 364 height 40
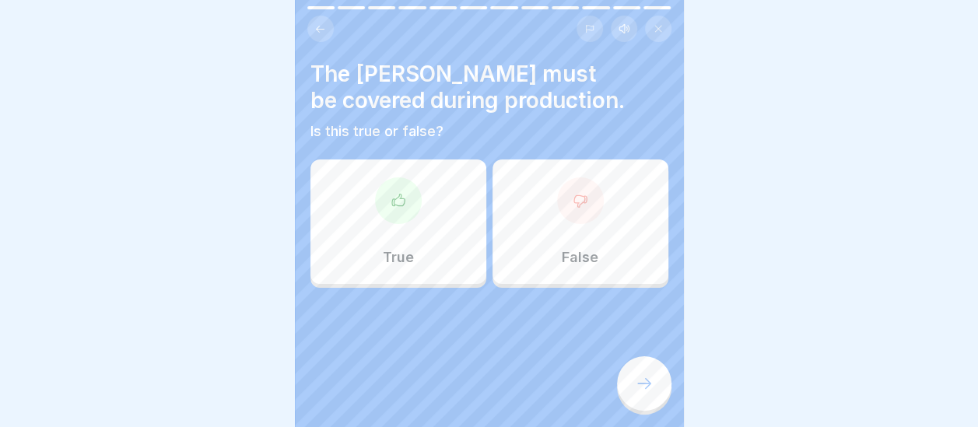
click at [384, 237] on div "True" at bounding box center [398, 221] width 176 height 124
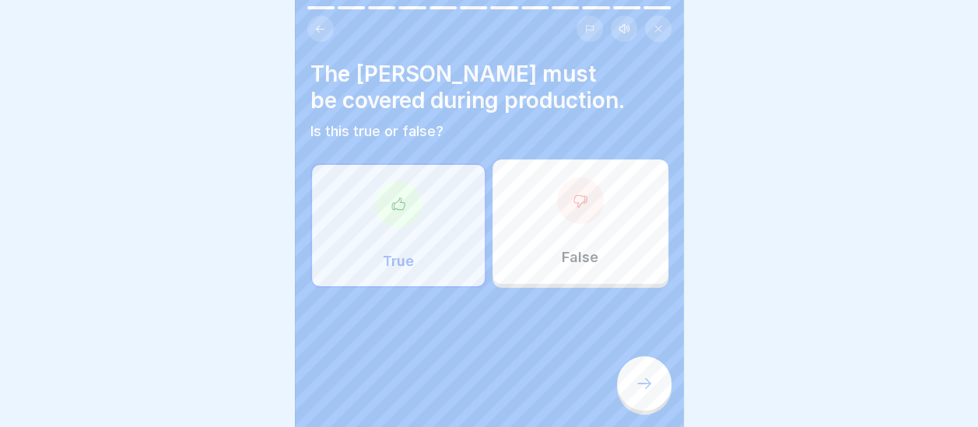
click at [636, 390] on icon at bounding box center [644, 383] width 19 height 19
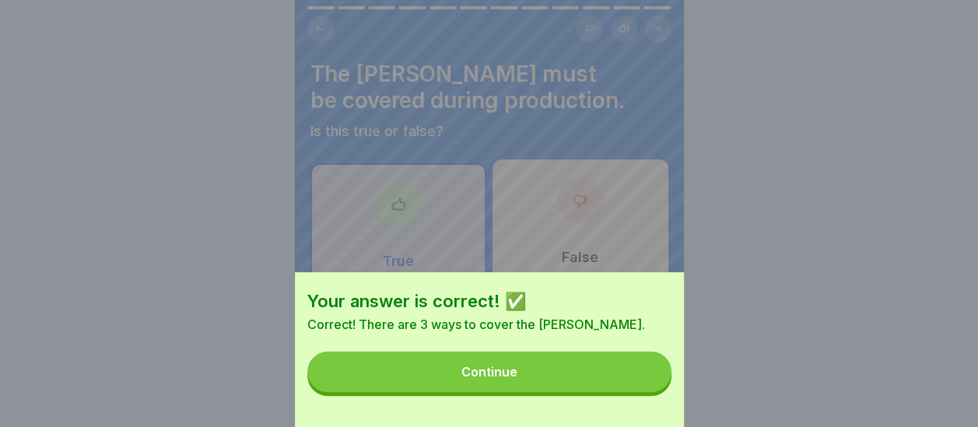
click at [504, 379] on div "Continue" at bounding box center [489, 372] width 56 height 14
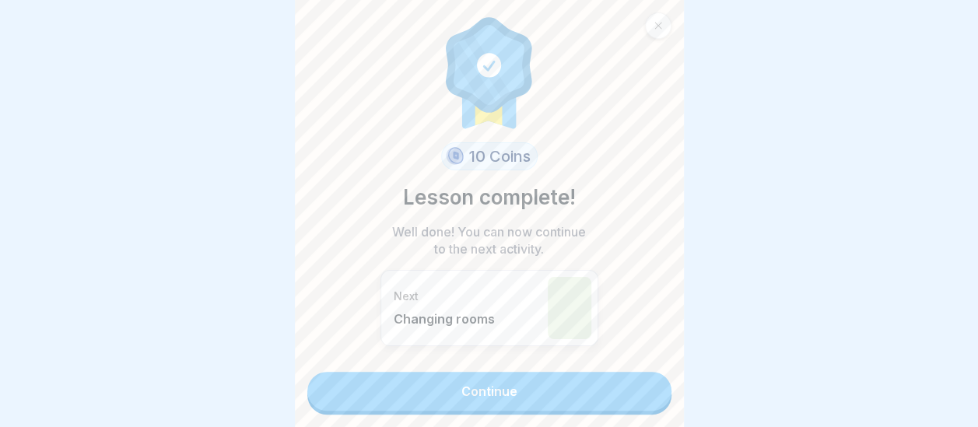
click at [489, 388] on link "Continue" at bounding box center [489, 391] width 364 height 39
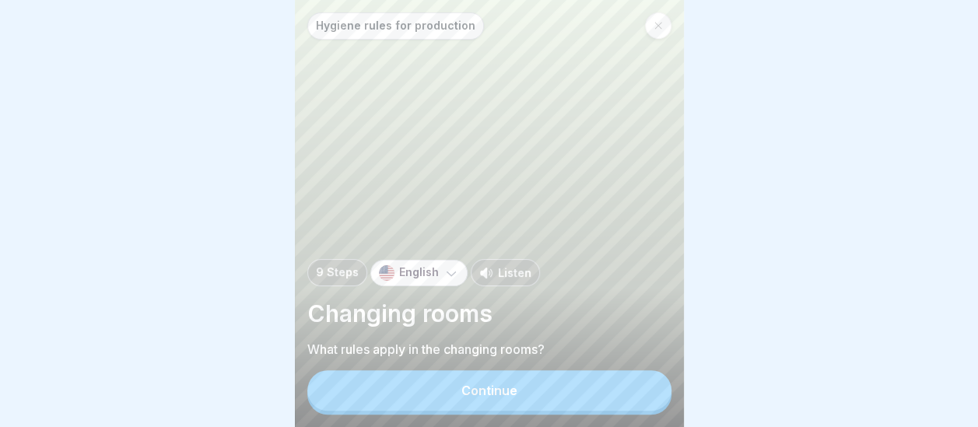
click at [494, 397] on div "Continue" at bounding box center [489, 390] width 56 height 14
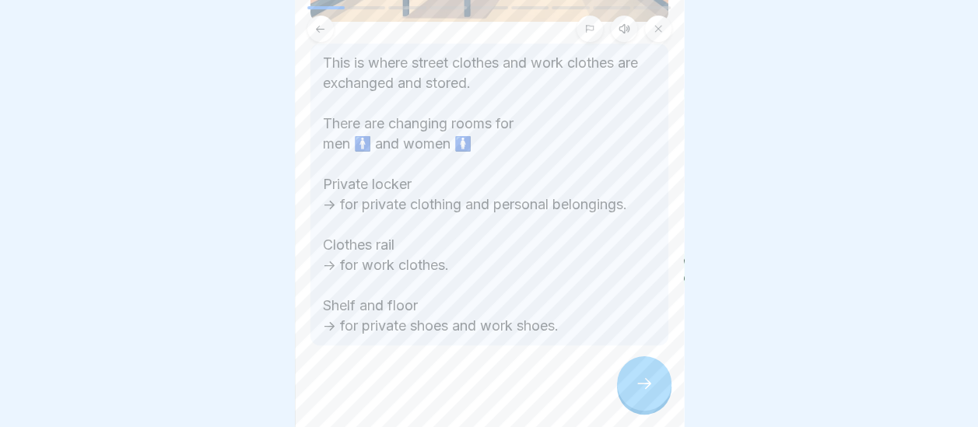
scroll to position [329, 0]
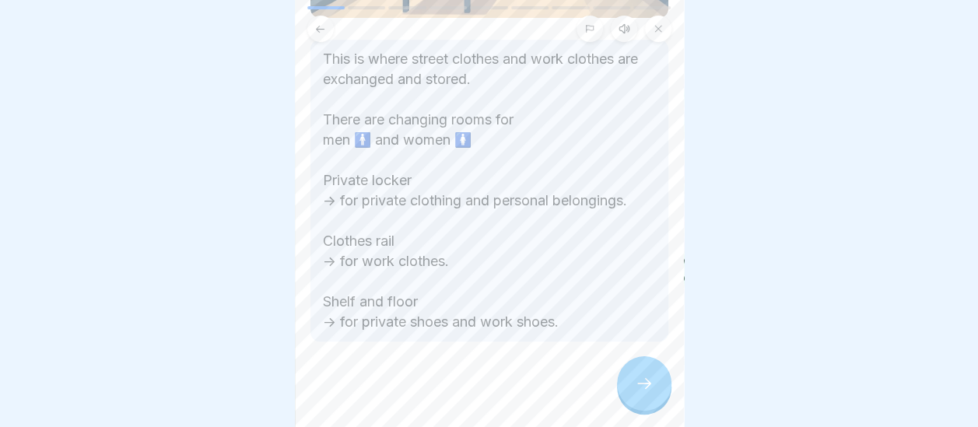
click at [646, 393] on icon at bounding box center [644, 383] width 19 height 19
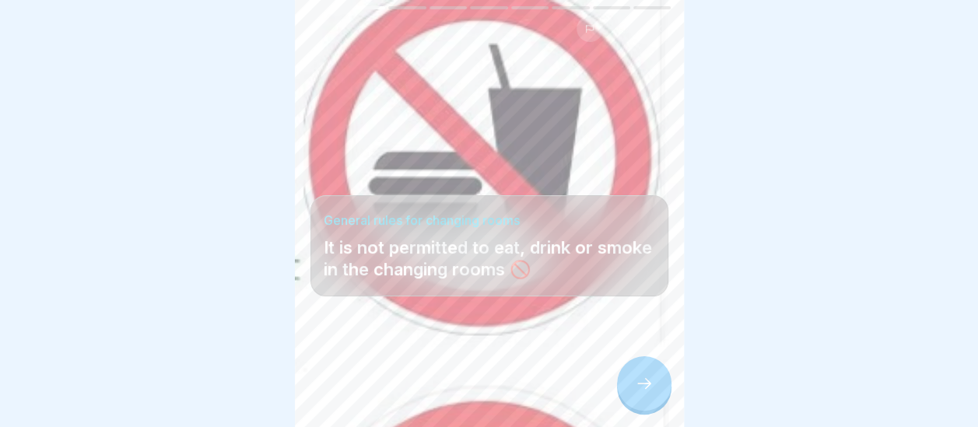
click at [645, 393] on icon at bounding box center [644, 383] width 19 height 19
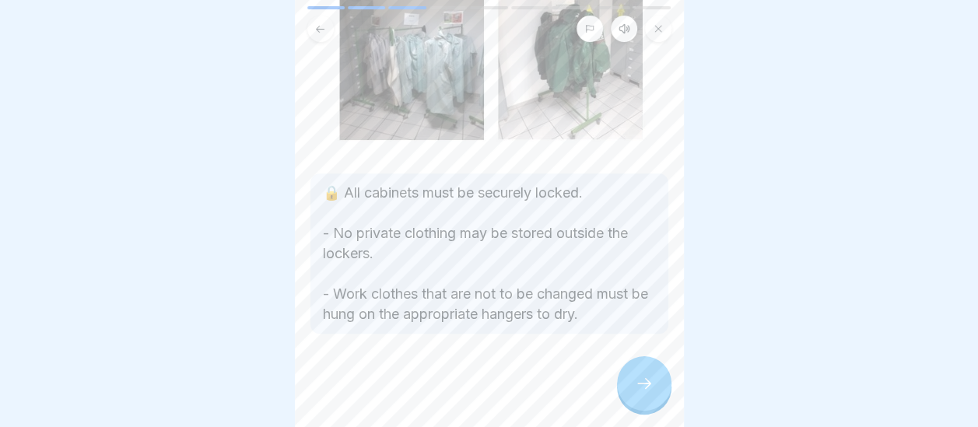
scroll to position [194, 0]
click at [644, 408] on div at bounding box center [644, 383] width 54 height 54
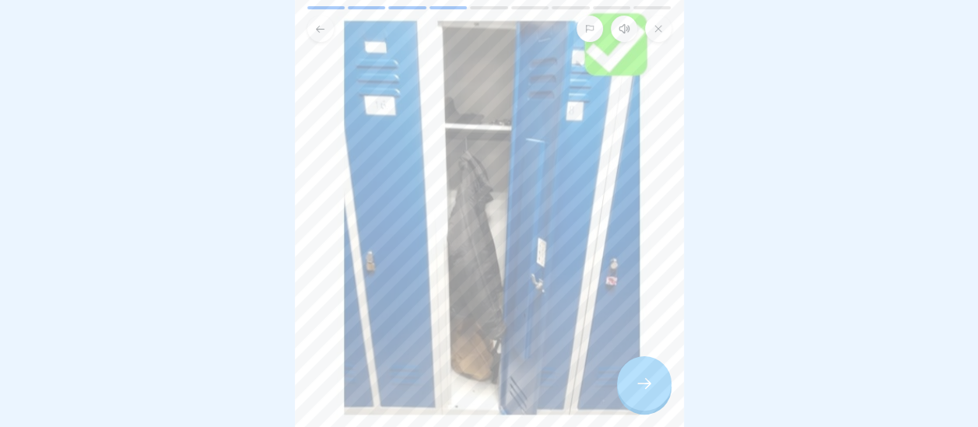
scroll to position [124, 0]
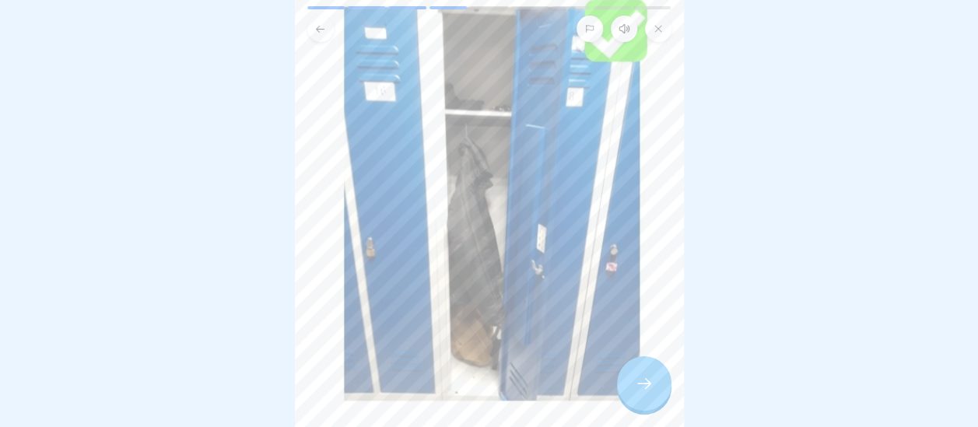
click at [645, 389] on icon at bounding box center [644, 383] width 19 height 19
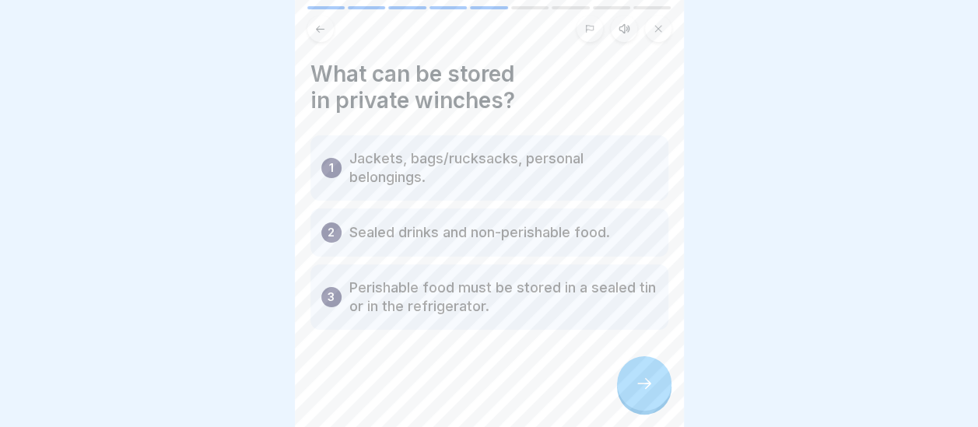
click at [646, 389] on icon at bounding box center [644, 383] width 19 height 19
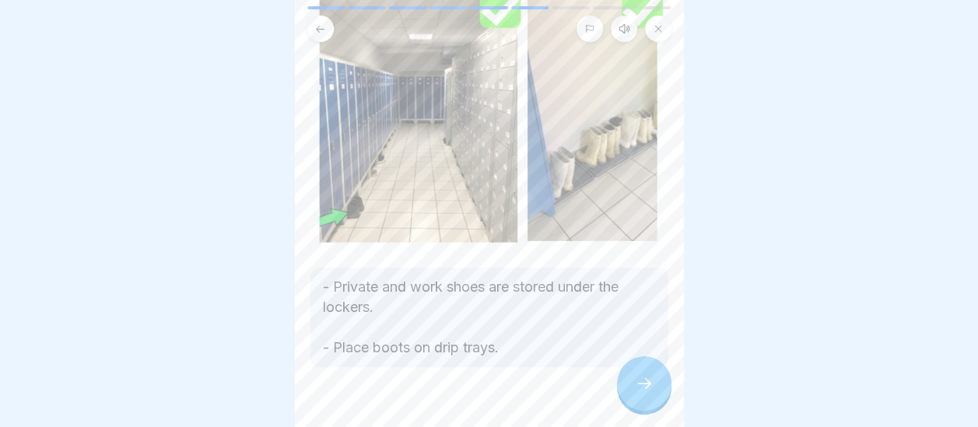
click at [643, 393] on icon at bounding box center [644, 383] width 19 height 19
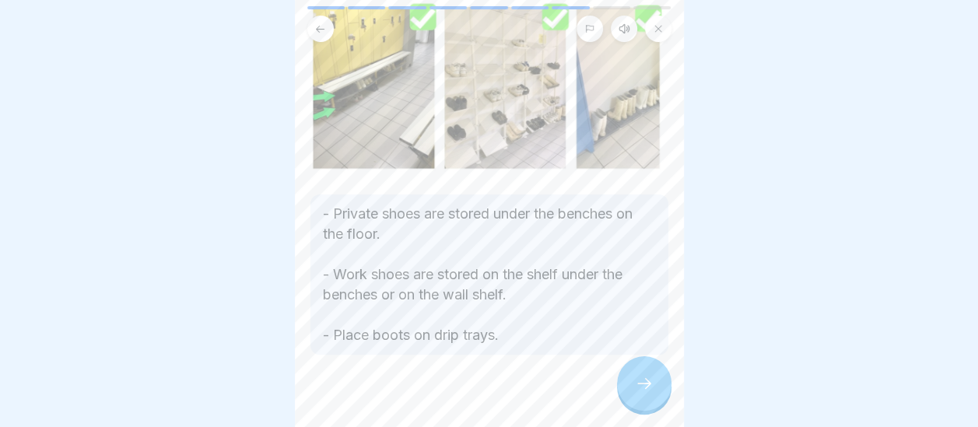
scroll to position [124, 0]
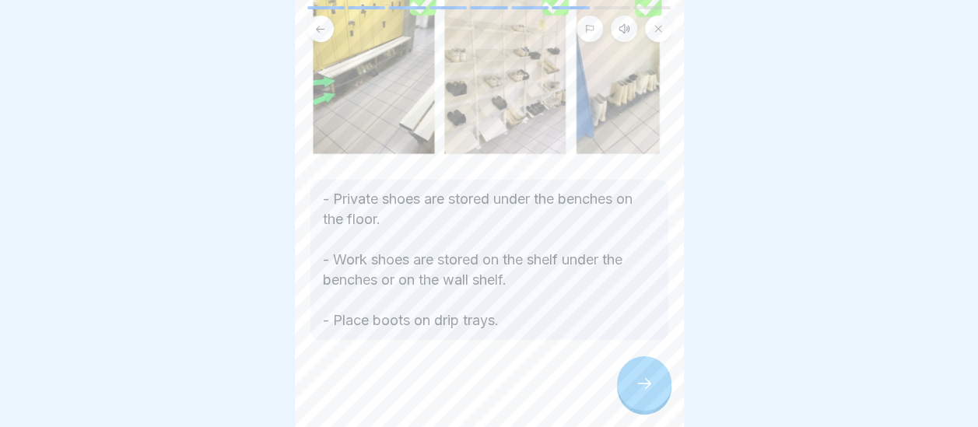
click at [650, 393] on icon at bounding box center [644, 383] width 19 height 19
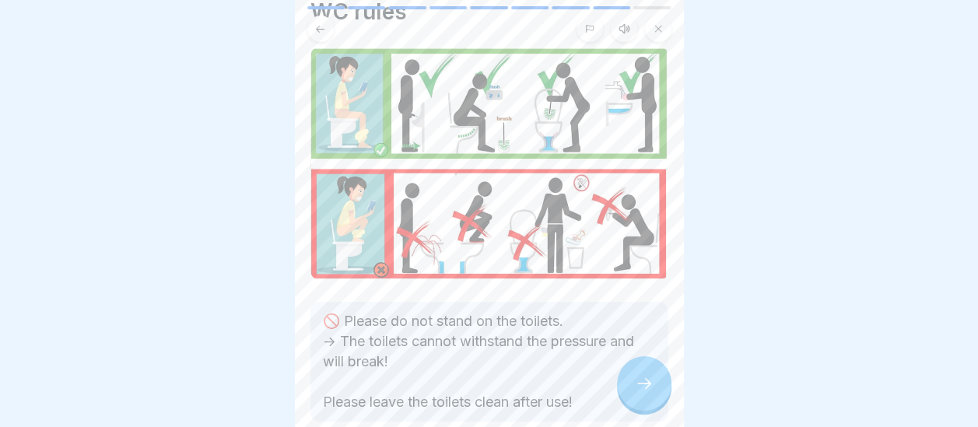
scroll to position [93, 0]
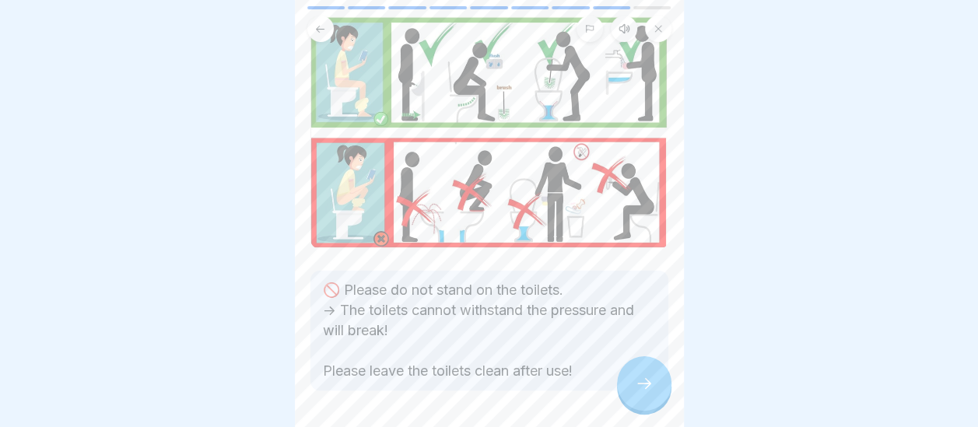
click at [678, 26] on div at bounding box center [489, 24] width 389 height 36
click at [639, 393] on icon at bounding box center [644, 383] width 19 height 19
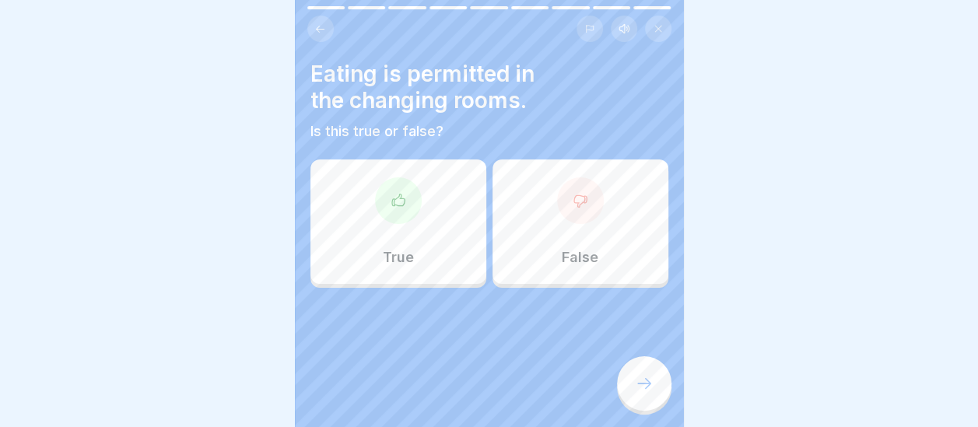
click at [566, 233] on div "False" at bounding box center [580, 221] width 176 height 124
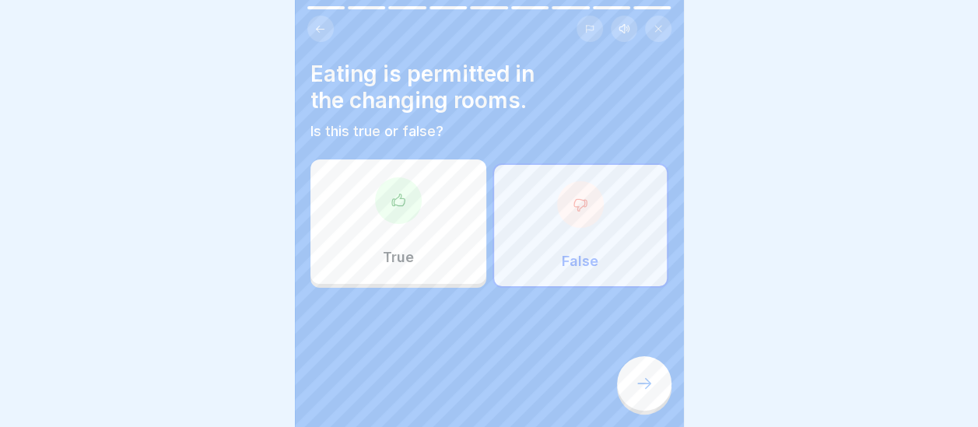
click at [635, 393] on icon at bounding box center [644, 383] width 19 height 19
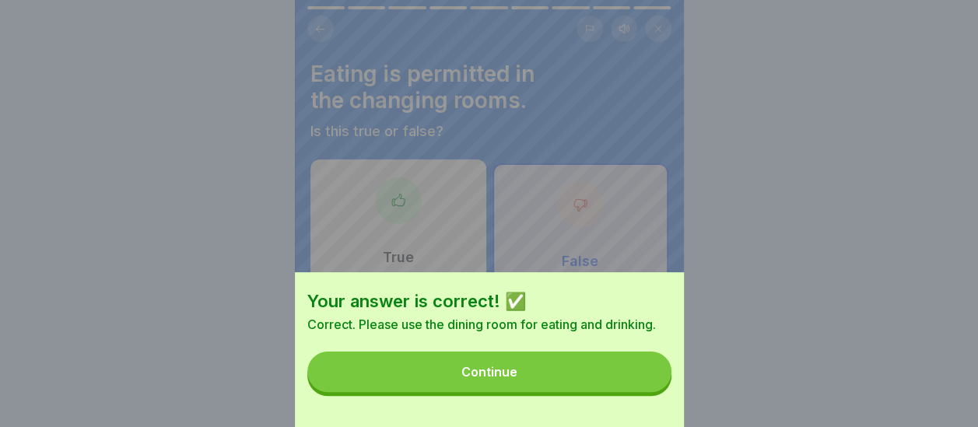
click at [559, 379] on button "Continue" at bounding box center [489, 372] width 364 height 40
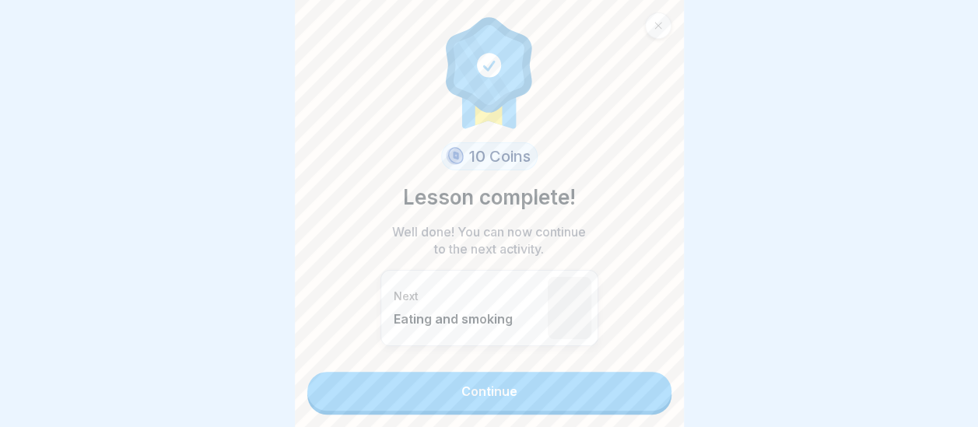
click at [552, 387] on link "Continue" at bounding box center [489, 391] width 364 height 39
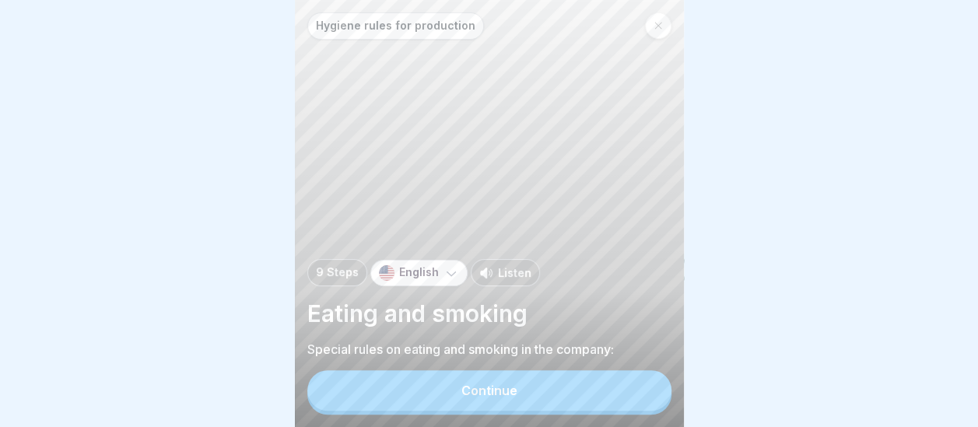
click at [545, 401] on button "Continue" at bounding box center [489, 390] width 364 height 40
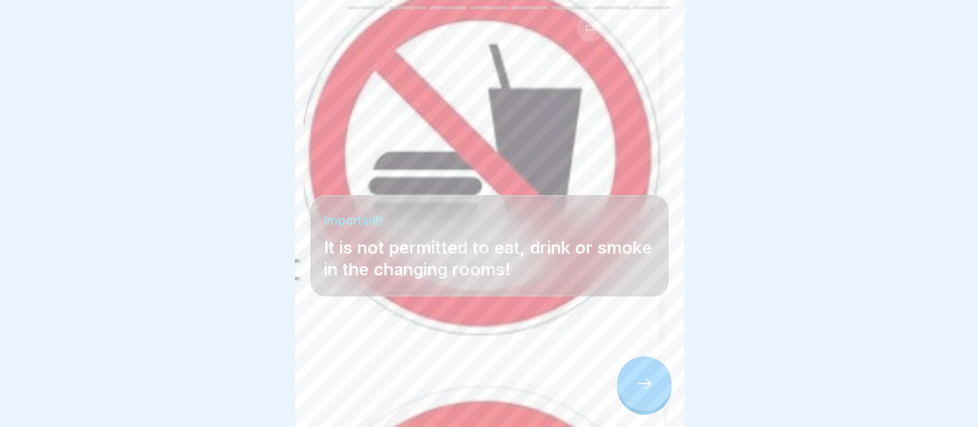
click at [643, 393] on icon at bounding box center [644, 383] width 19 height 19
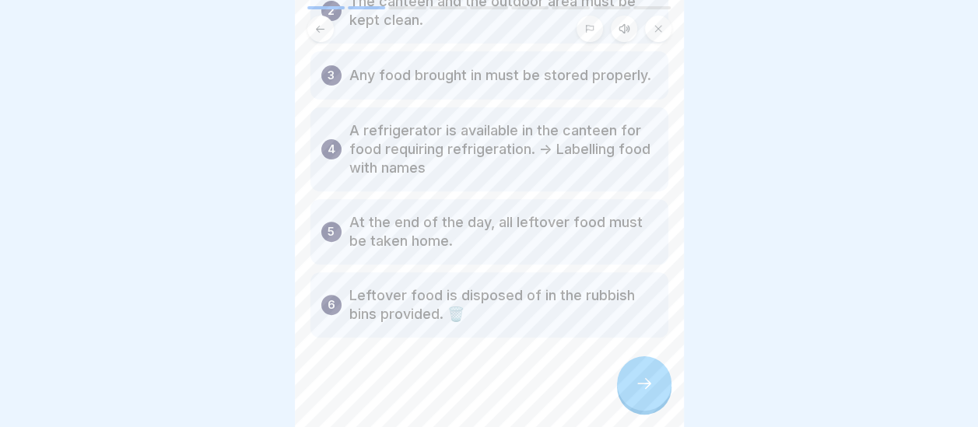
scroll to position [218, 0]
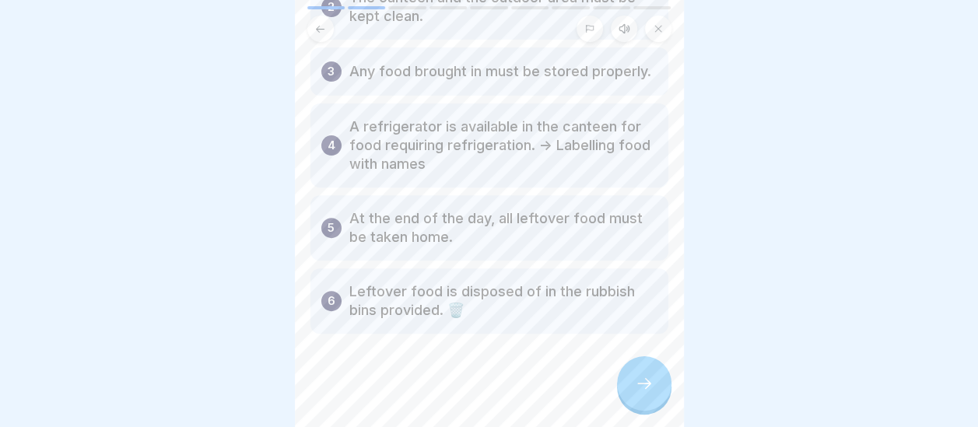
click at [650, 393] on icon at bounding box center [644, 383] width 19 height 19
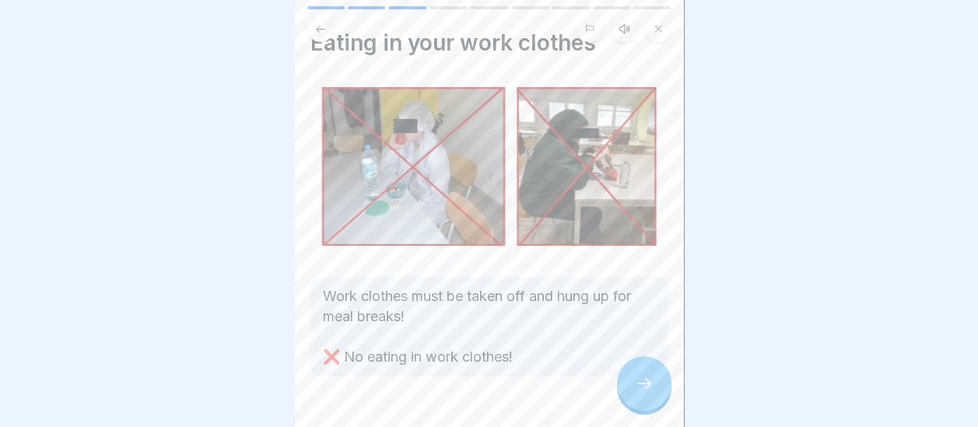
scroll to position [62, 0]
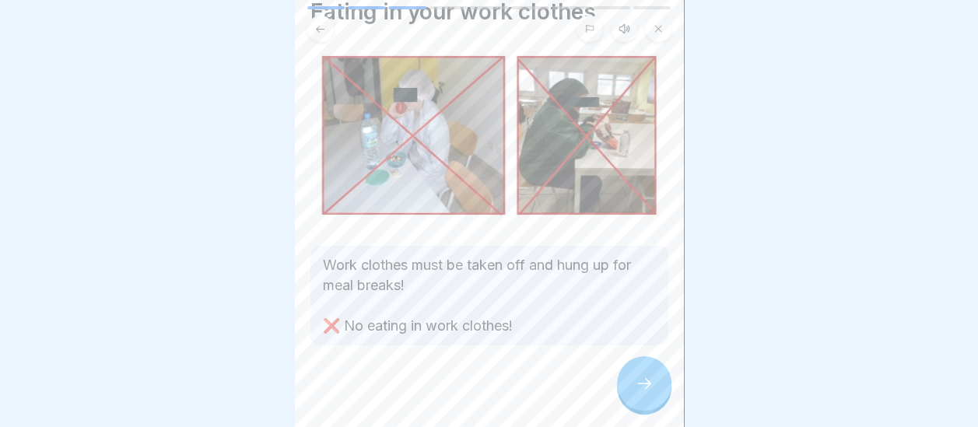
click at [643, 393] on icon at bounding box center [644, 383] width 19 height 19
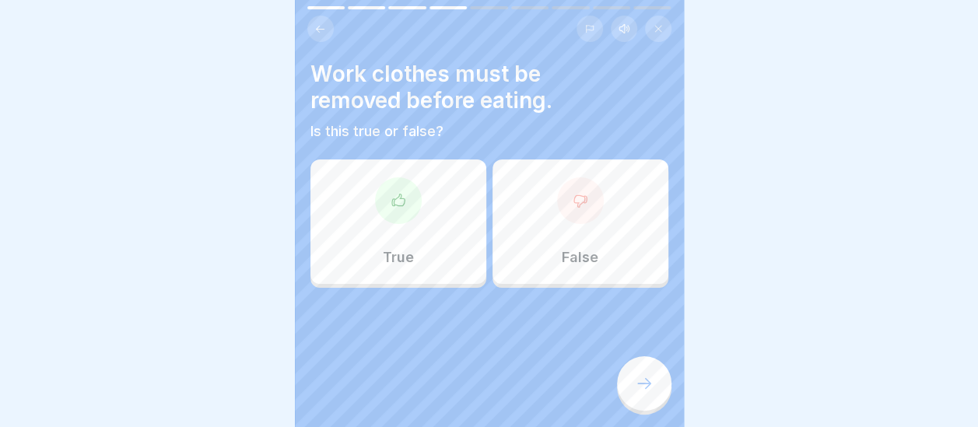
click at [415, 228] on div "True" at bounding box center [398, 221] width 176 height 124
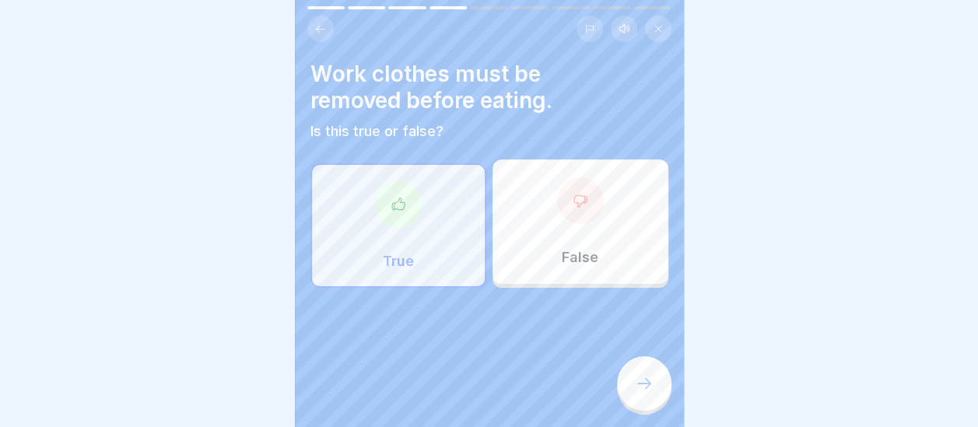
click at [639, 393] on icon at bounding box center [644, 383] width 19 height 19
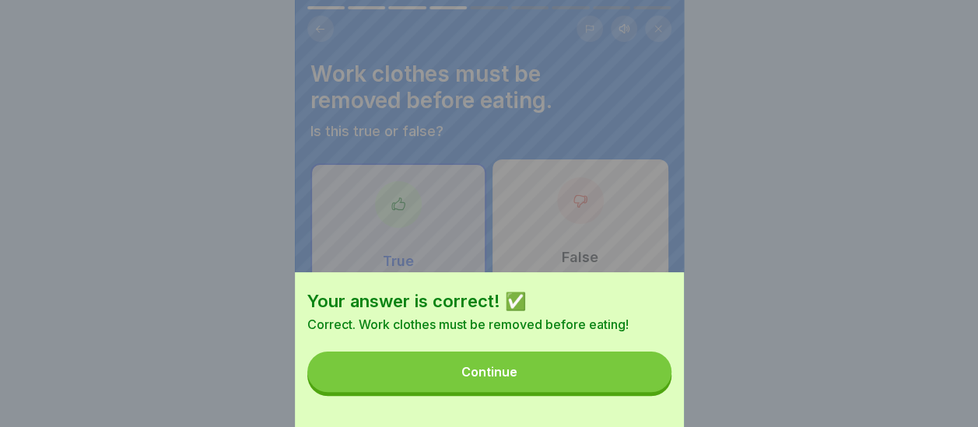
click at [535, 382] on button "Continue" at bounding box center [489, 372] width 364 height 40
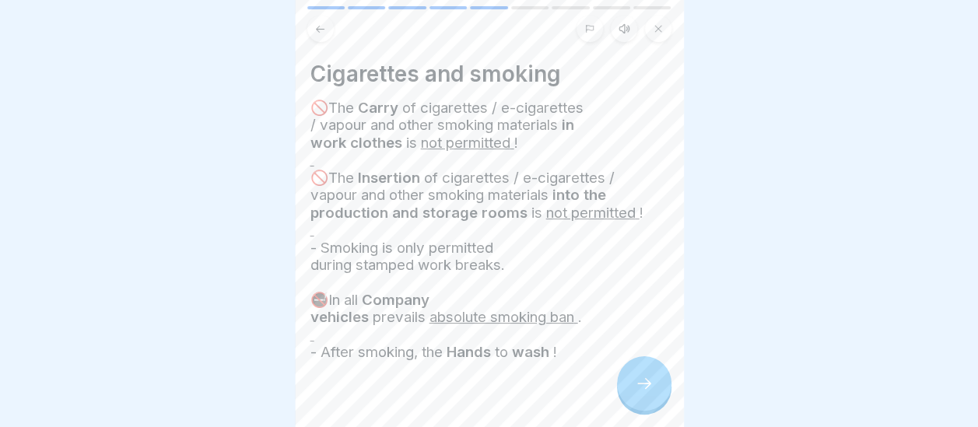
click at [666, 394] on div at bounding box center [644, 383] width 54 height 54
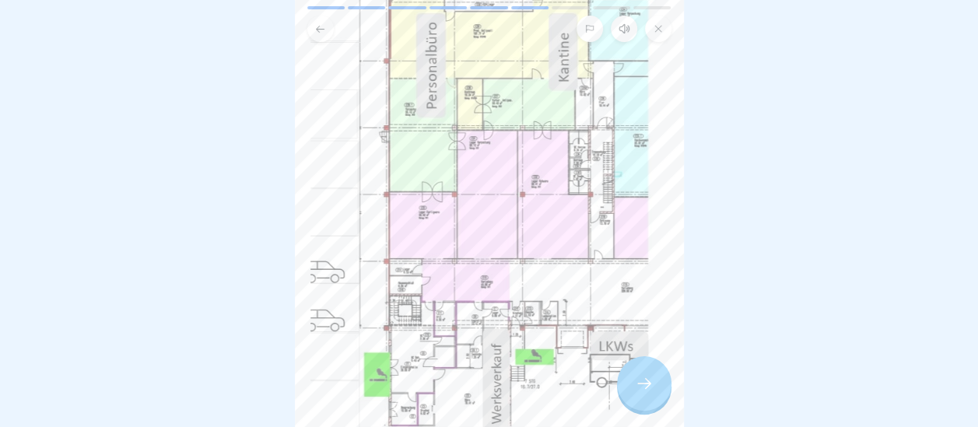
scroll to position [187, 0]
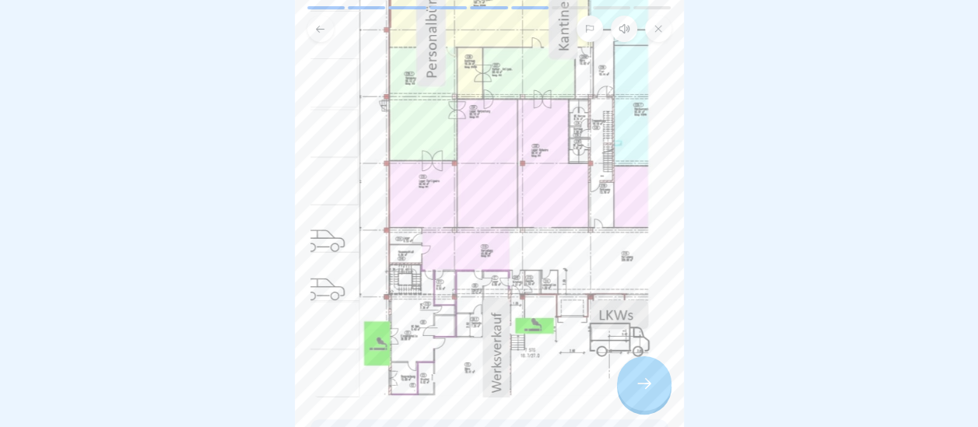
click at [652, 408] on div at bounding box center [644, 383] width 54 height 54
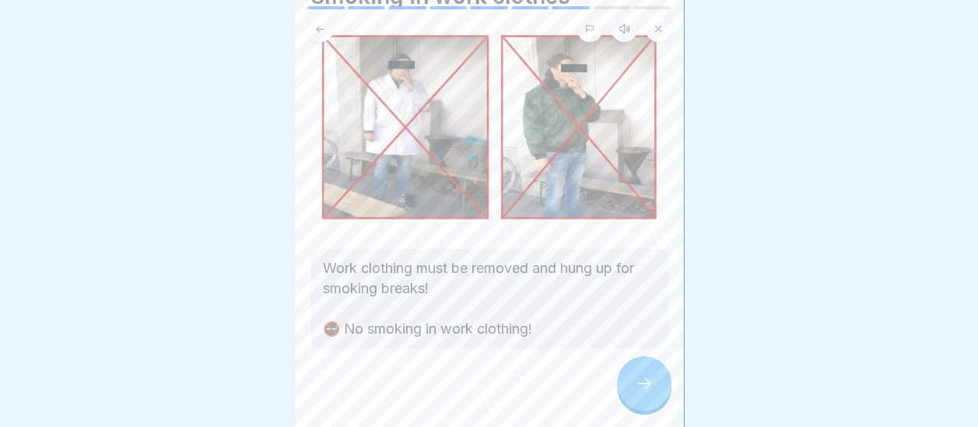
scroll to position [93, 0]
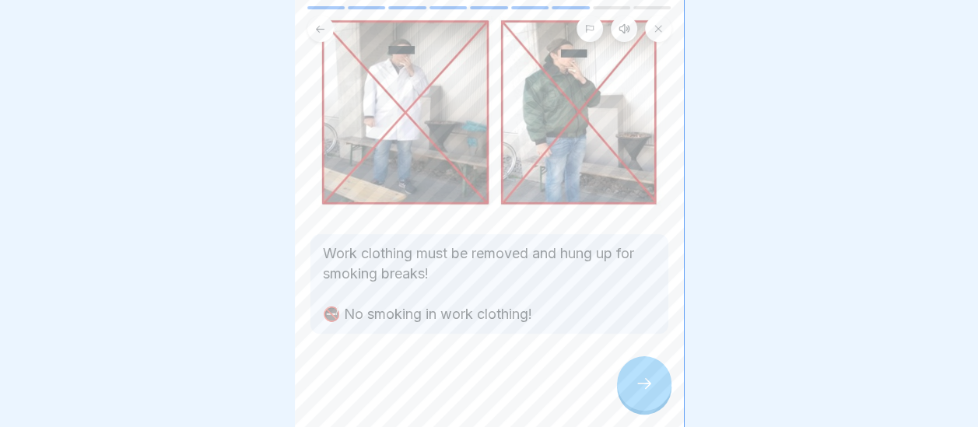
click at [643, 387] on icon at bounding box center [644, 383] width 19 height 19
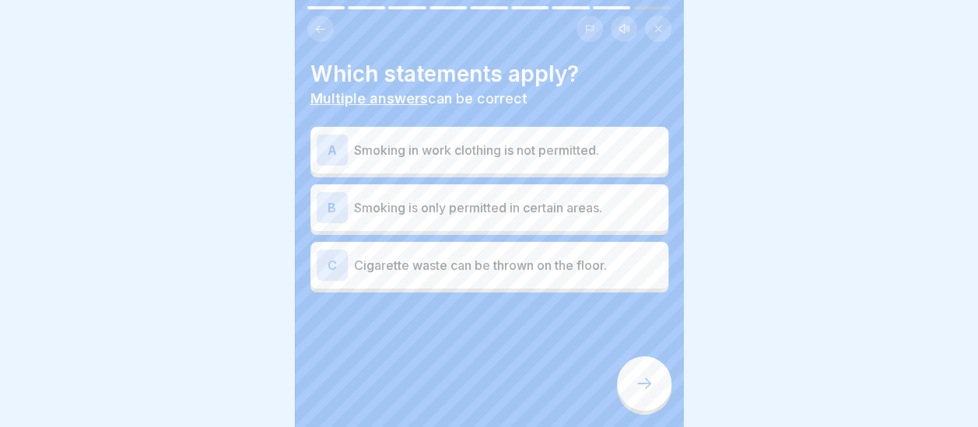
click at [379, 193] on div "B Smoking is only permitted in certain areas." at bounding box center [489, 207] width 345 height 31
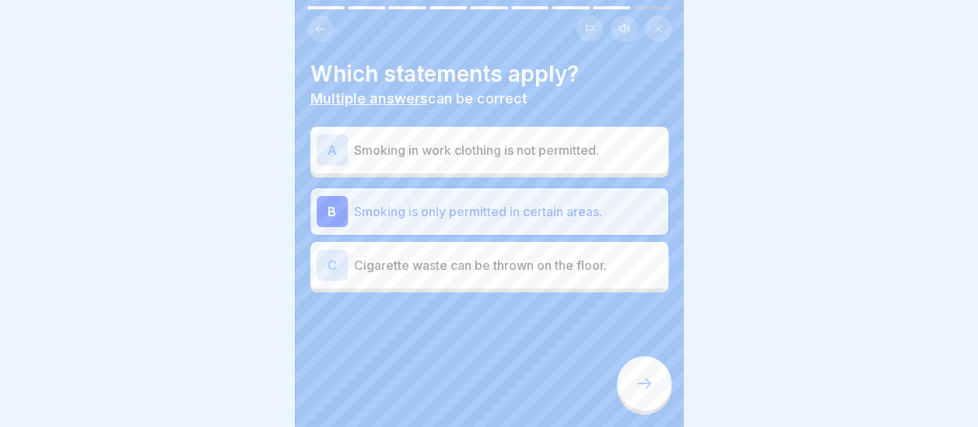
click at [401, 160] on div "A Smoking in work clothing is not permitted." at bounding box center [489, 150] width 345 height 31
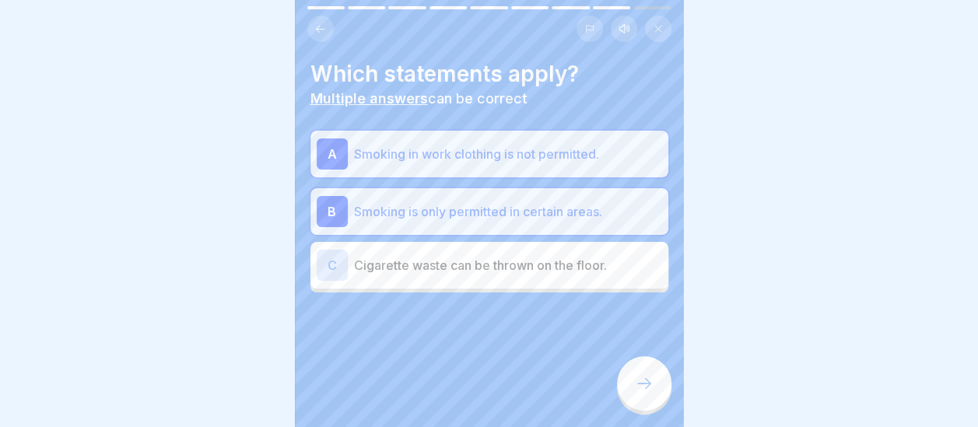
click at [638, 393] on icon at bounding box center [644, 383] width 19 height 19
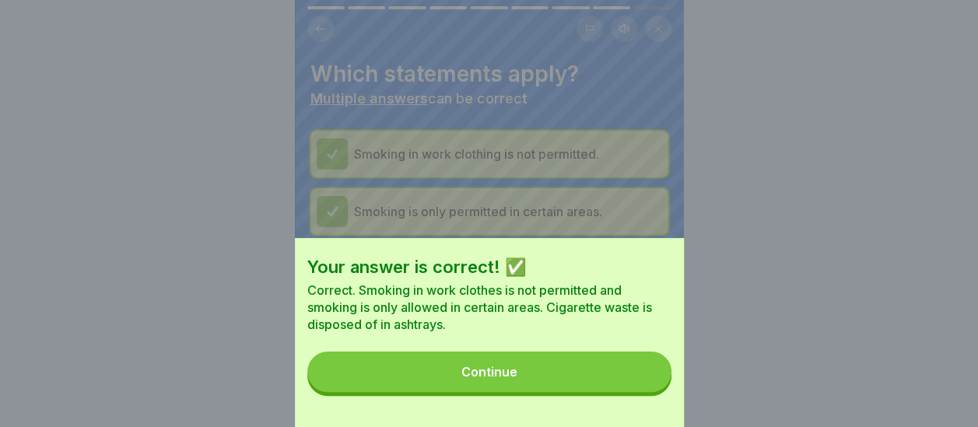
click at [562, 376] on button "Continue" at bounding box center [489, 372] width 364 height 40
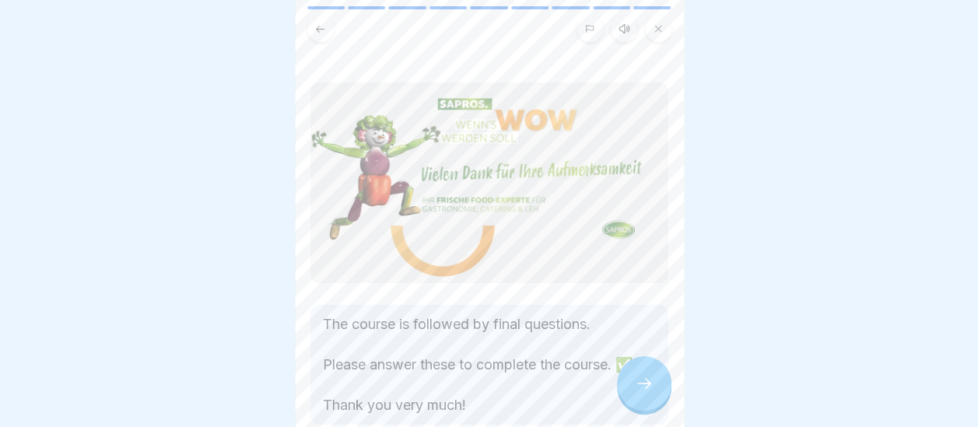
click at [643, 393] on icon at bounding box center [644, 383] width 19 height 19
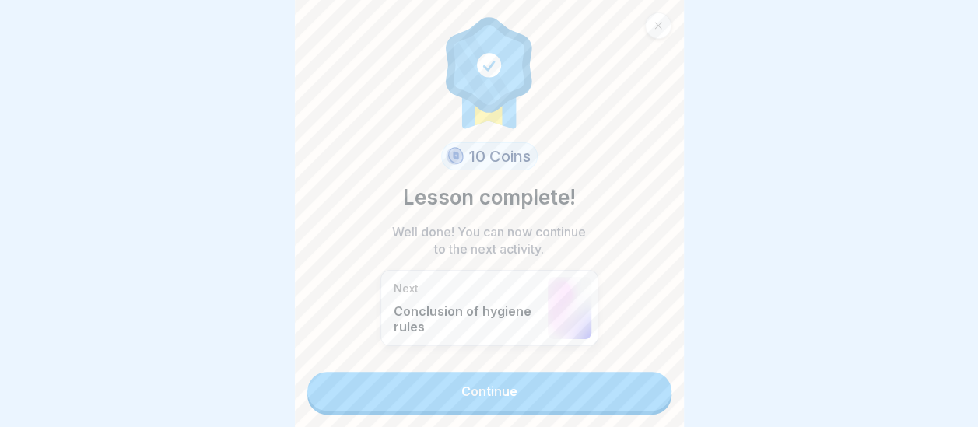
click at [566, 391] on link "Continue" at bounding box center [489, 391] width 364 height 39
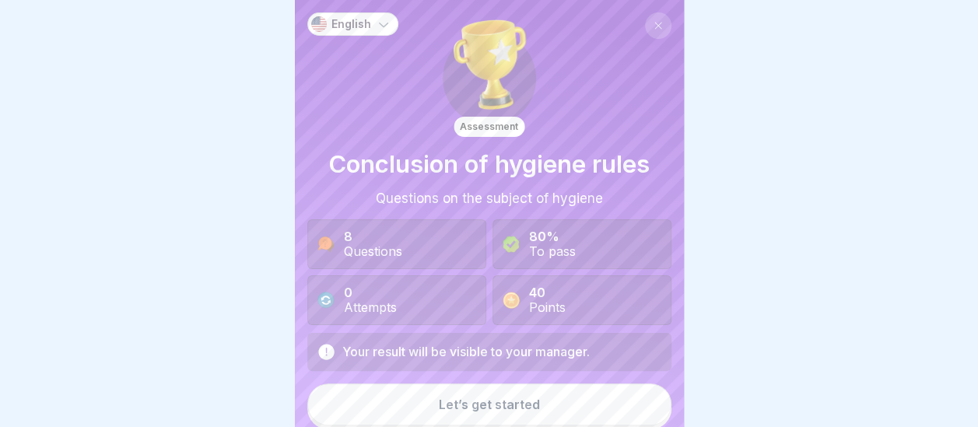
click at [538, 408] on button "Let’s get started" at bounding box center [489, 404] width 364 height 42
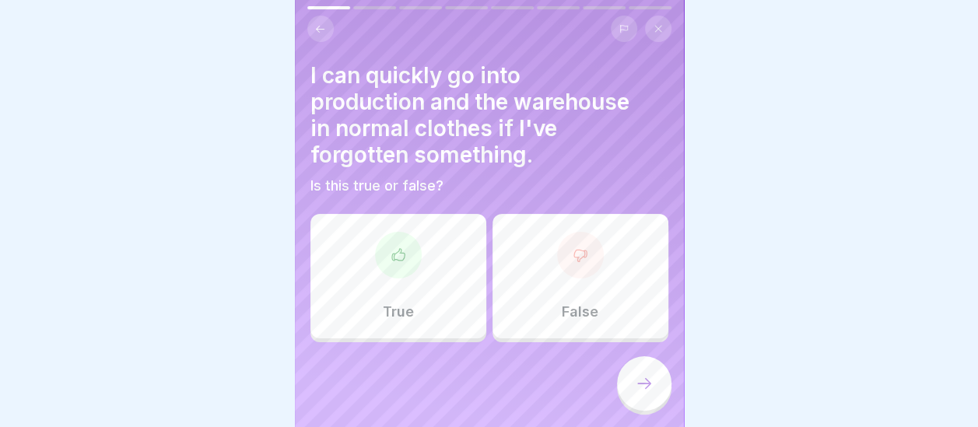
click at [560, 271] on div at bounding box center [580, 255] width 47 height 47
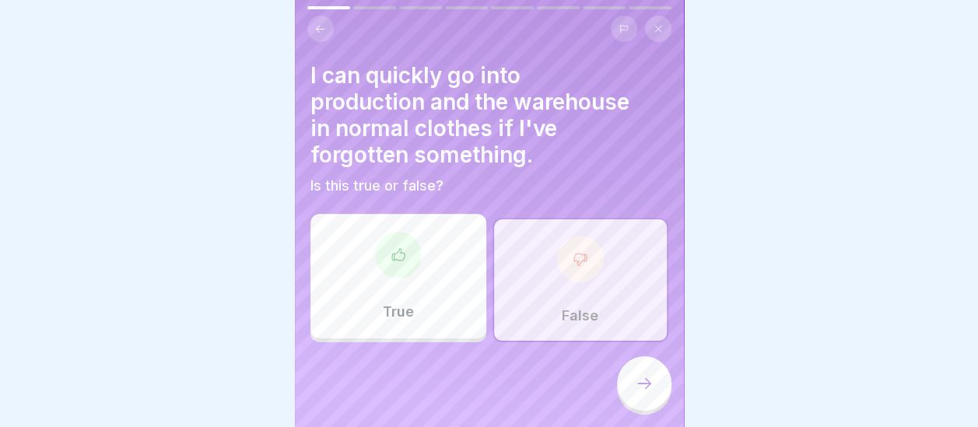
click at [641, 393] on icon at bounding box center [644, 383] width 19 height 19
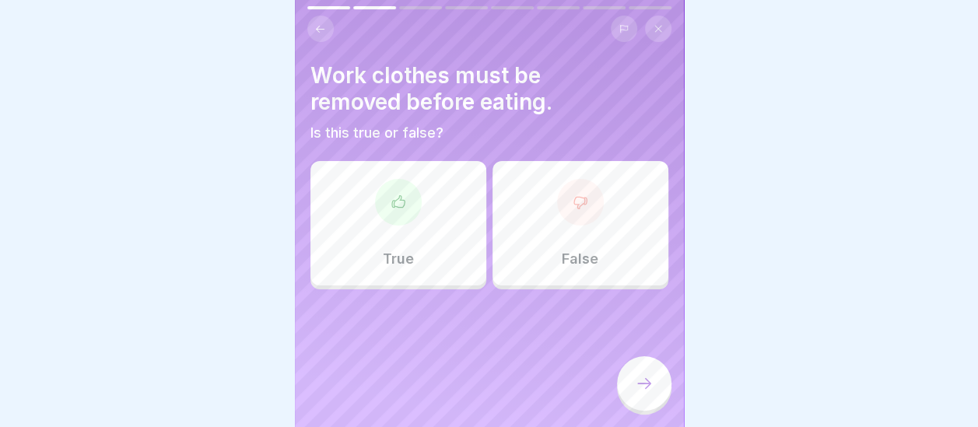
click at [400, 199] on icon at bounding box center [397, 201] width 12 height 12
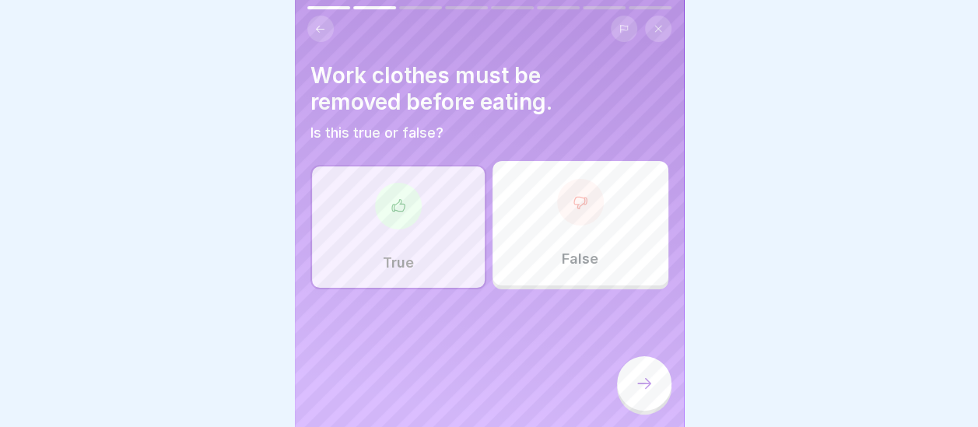
click at [636, 393] on icon at bounding box center [644, 383] width 19 height 19
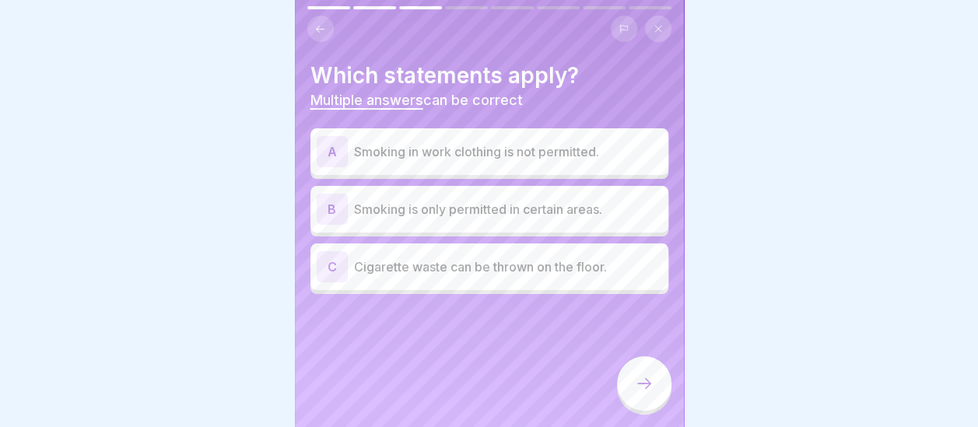
click at [398, 167] on div "A Smoking in work clothing is not permitted." at bounding box center [489, 151] width 358 height 47
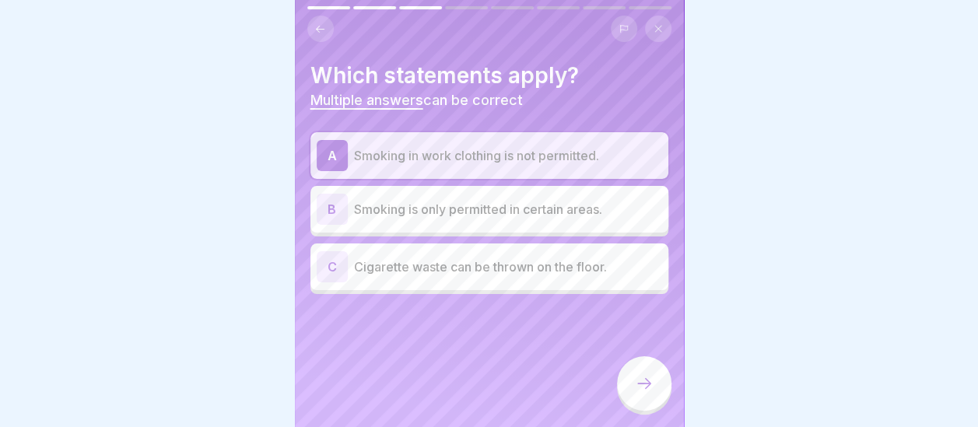
click at [394, 233] on div "A Smoking in work clothing is not permitted. B Smoking is only permitted in cer…" at bounding box center [489, 213] width 358 height 162
click at [394, 220] on div "B Smoking is only permitted in certain areas." at bounding box center [489, 209] width 345 height 31
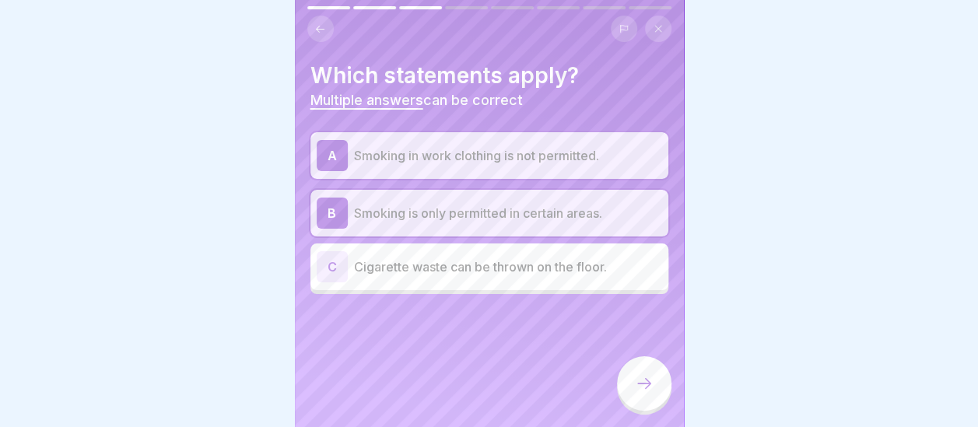
click at [643, 393] on icon at bounding box center [644, 383] width 19 height 19
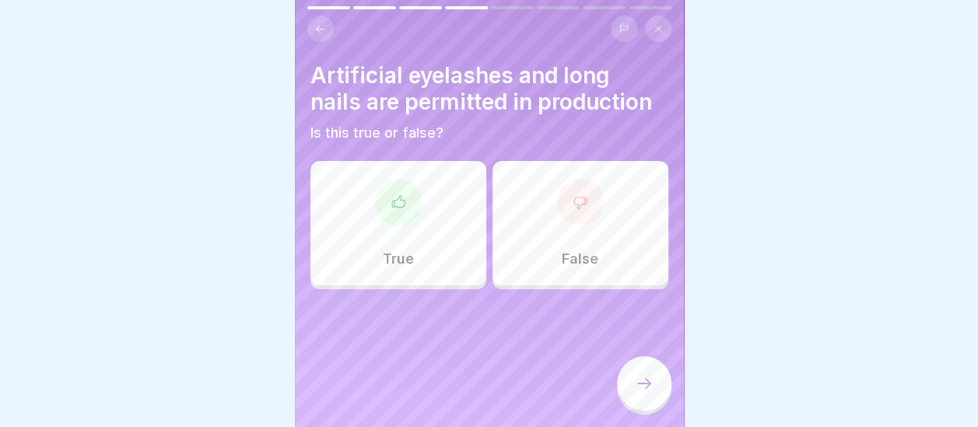
click at [569, 272] on div "False" at bounding box center [580, 223] width 176 height 124
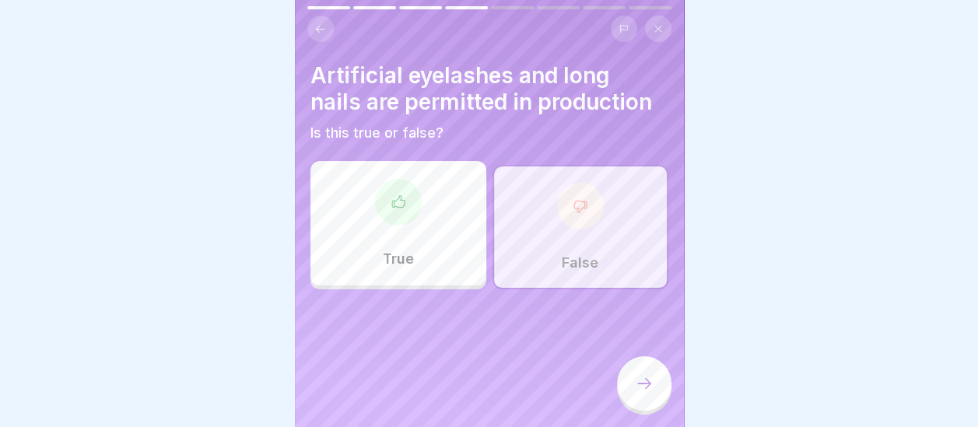
click at [644, 393] on icon at bounding box center [644, 383] width 19 height 19
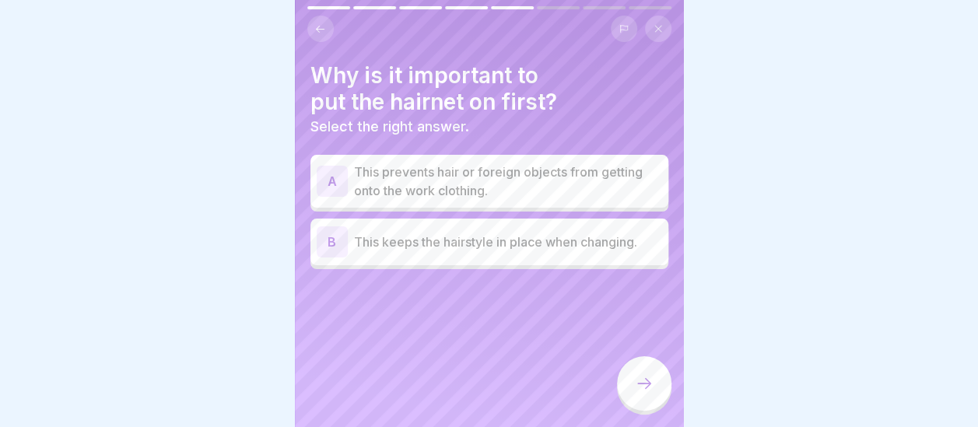
click at [439, 194] on p "This prevents hair or foreign objects from getting onto the work clothing." at bounding box center [508, 181] width 308 height 37
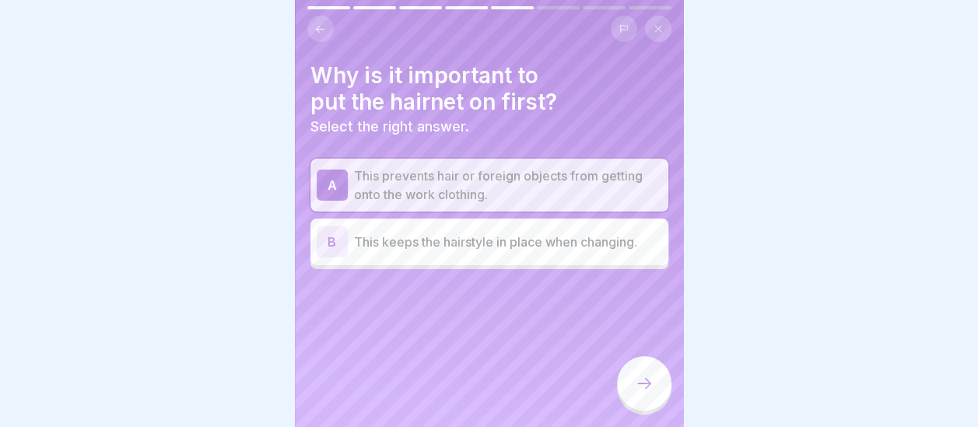
click at [632, 401] on div at bounding box center [644, 383] width 54 height 54
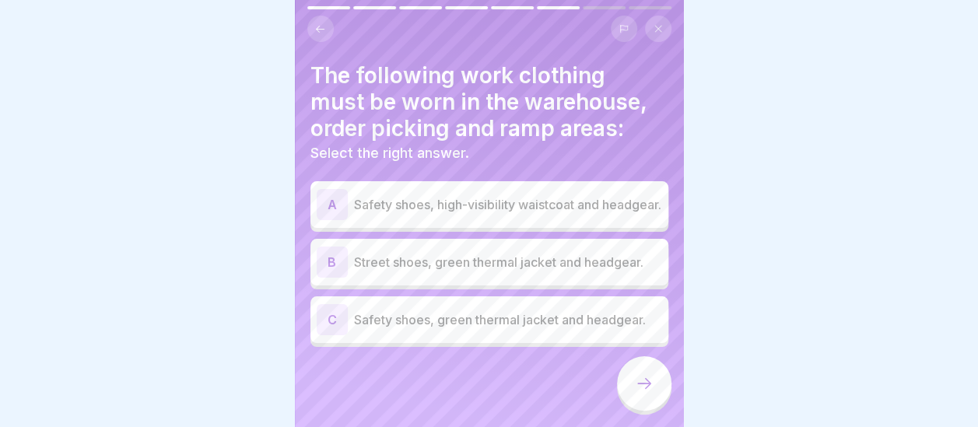
click at [434, 329] on p "Safety shoes, green thermal jacket and headgear." at bounding box center [508, 319] width 308 height 19
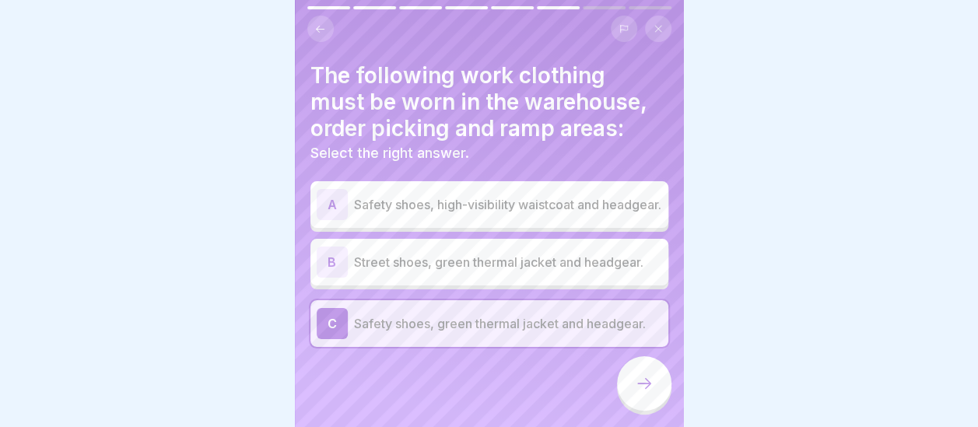
click at [644, 405] on div at bounding box center [644, 383] width 54 height 54
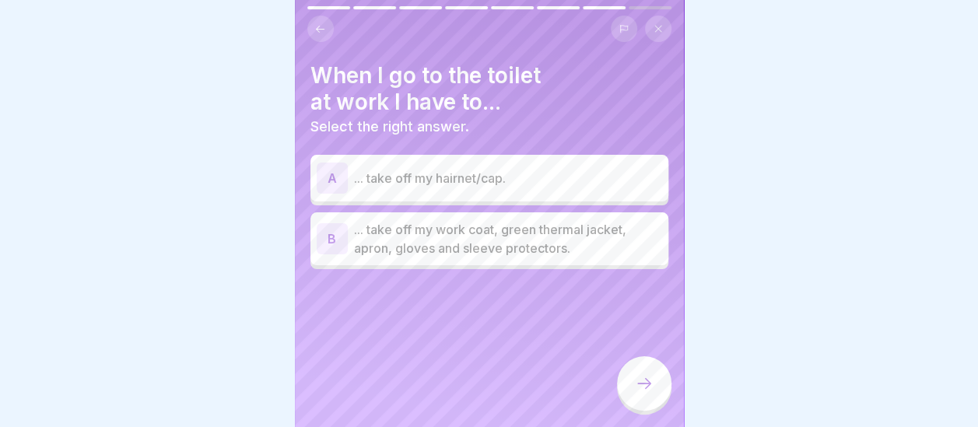
click at [458, 238] on p "... take off my work coat, green thermal jacket, apron, gloves and sleeve prote…" at bounding box center [508, 238] width 308 height 37
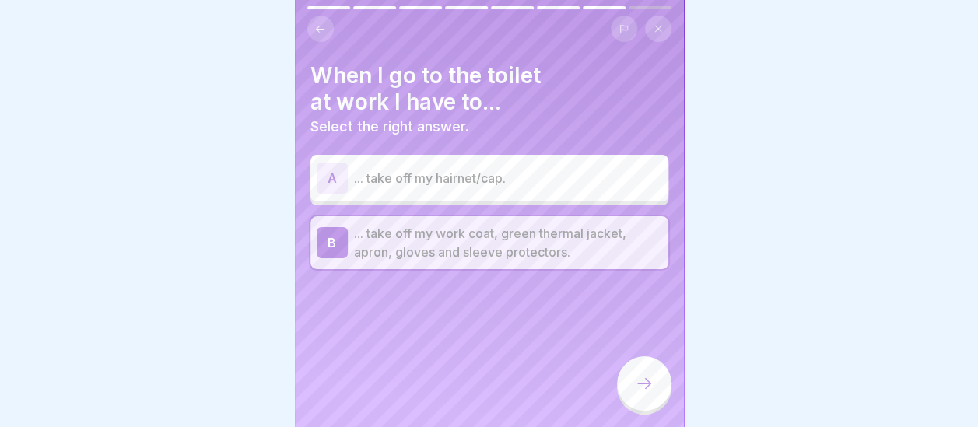
click at [641, 393] on icon at bounding box center [644, 383] width 19 height 19
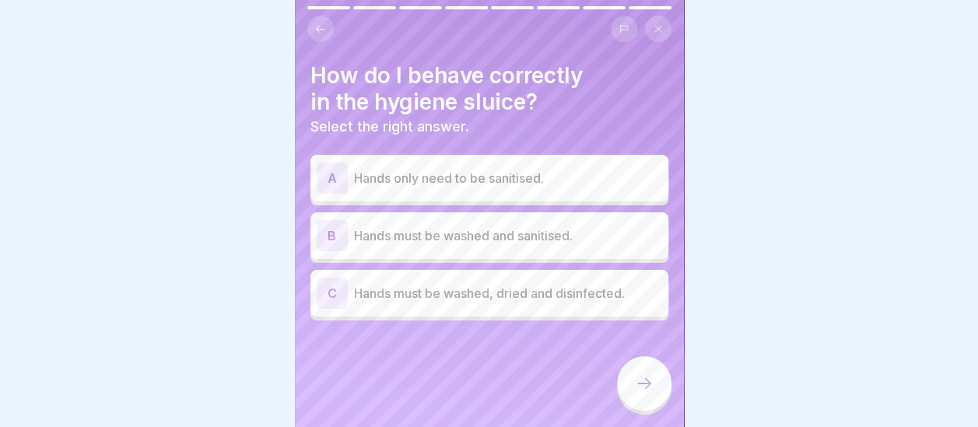
click at [485, 299] on p "Hands must be washed, dried and disinfected." at bounding box center [508, 293] width 308 height 19
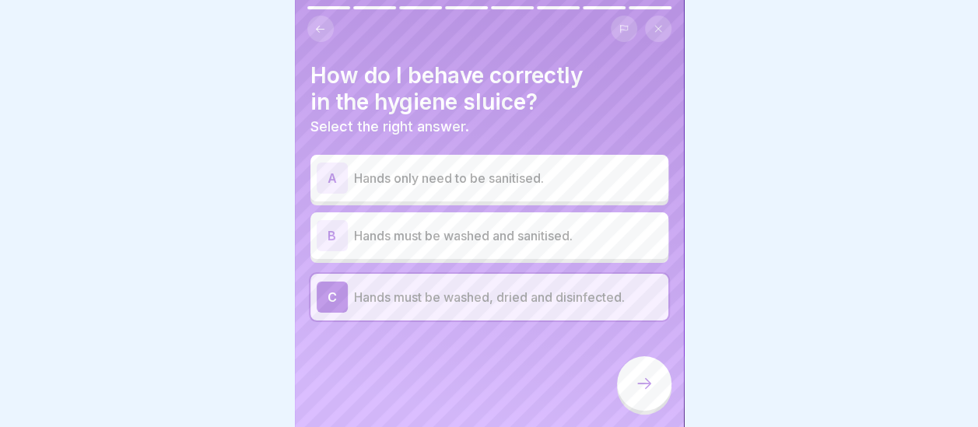
click at [650, 390] on icon at bounding box center [644, 383] width 19 height 19
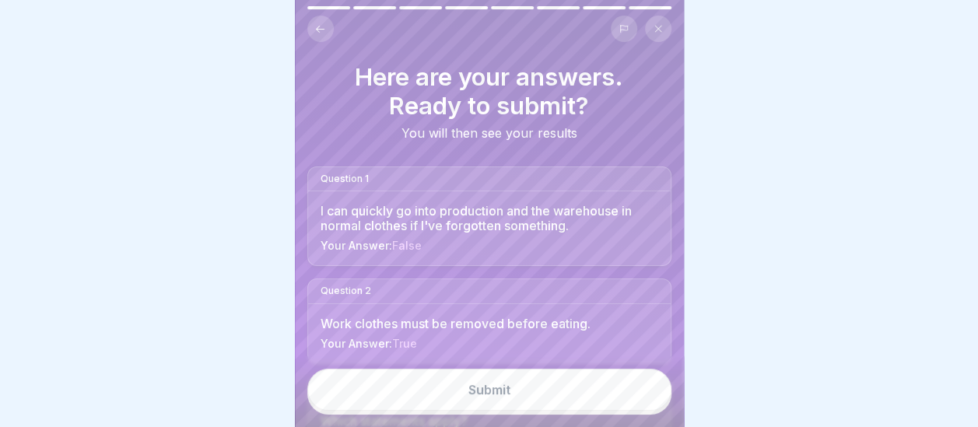
click at [529, 400] on button "Submit" at bounding box center [489, 390] width 364 height 42
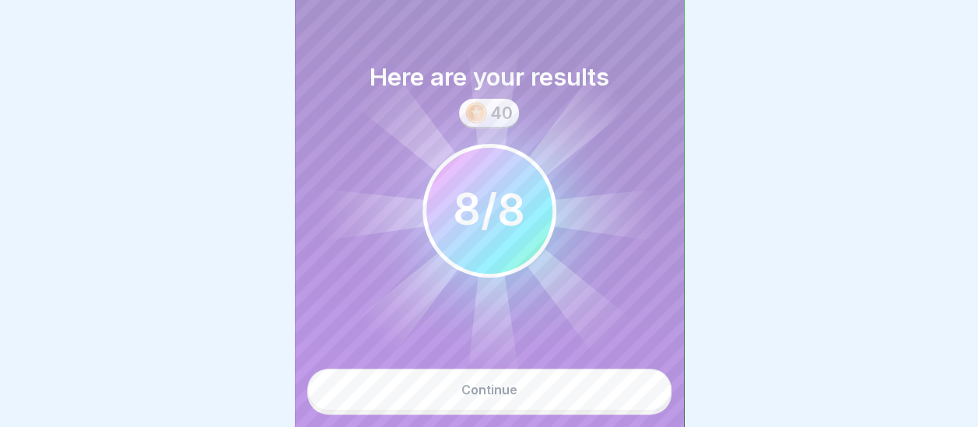
click at [504, 397] on div "Continue" at bounding box center [489, 390] width 56 height 14
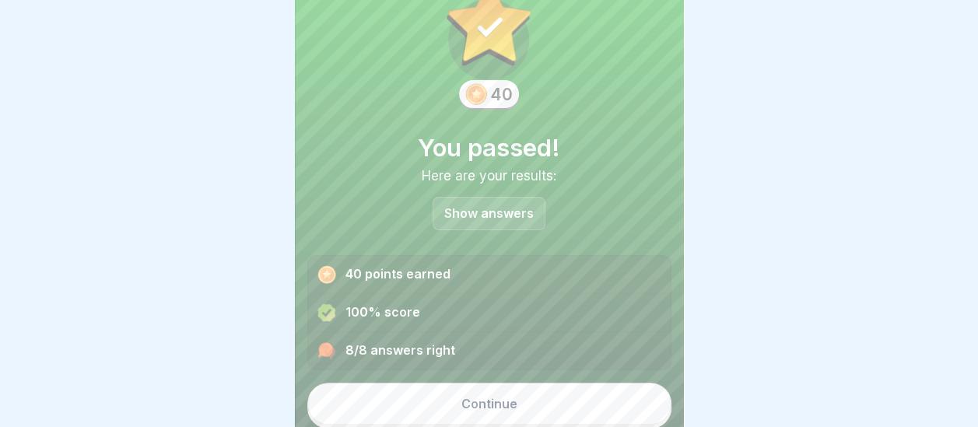
scroll to position [58, 0]
click at [514, 400] on button "Continue" at bounding box center [489, 404] width 364 height 42
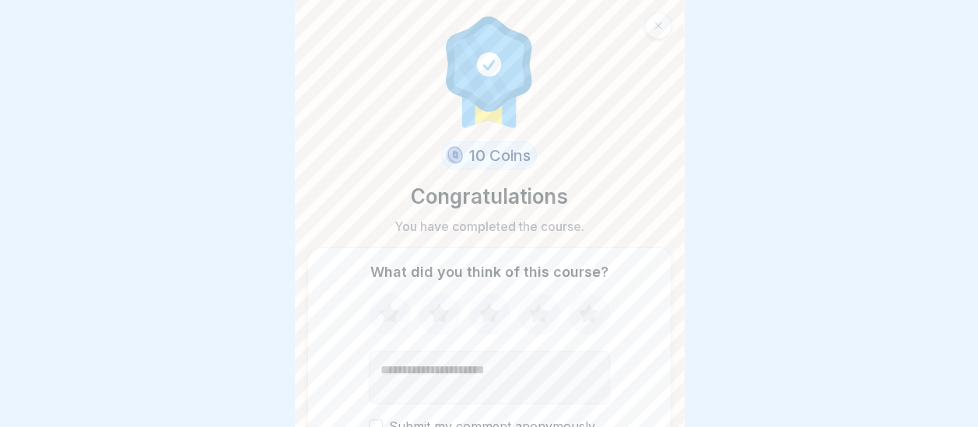
click at [528, 311] on icon at bounding box center [538, 312] width 20 height 19
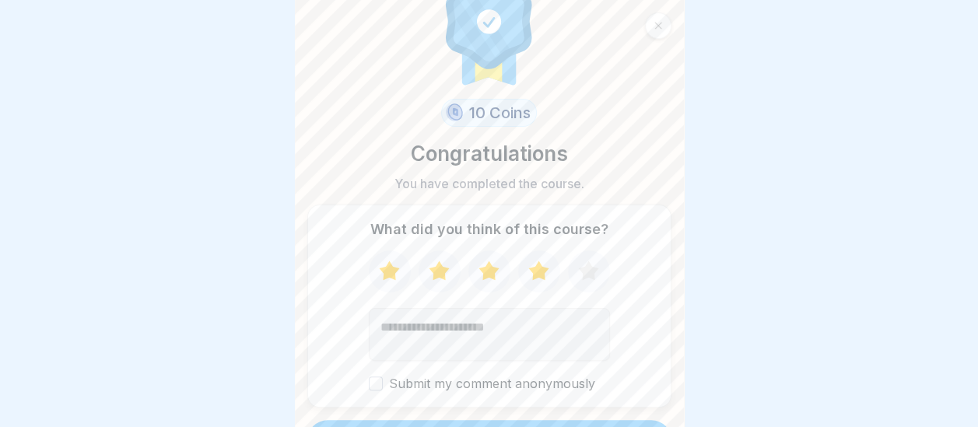
scroll to position [79, 0]
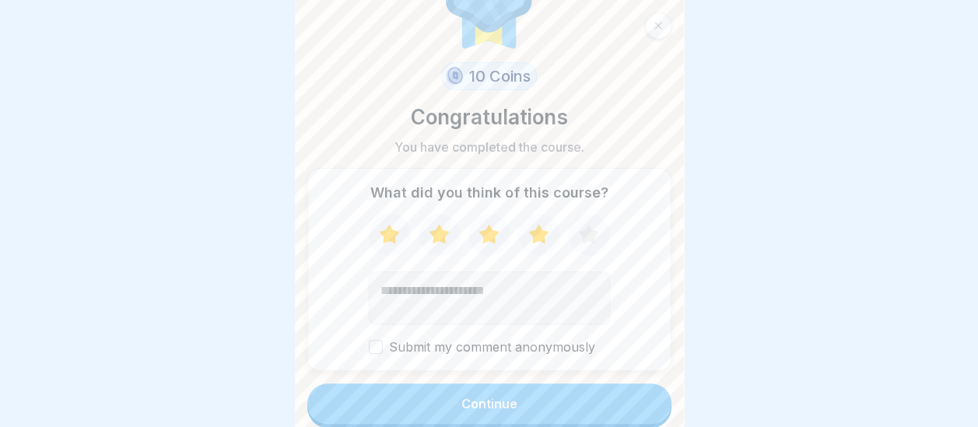
click at [517, 403] on button "Continue" at bounding box center [489, 403] width 364 height 40
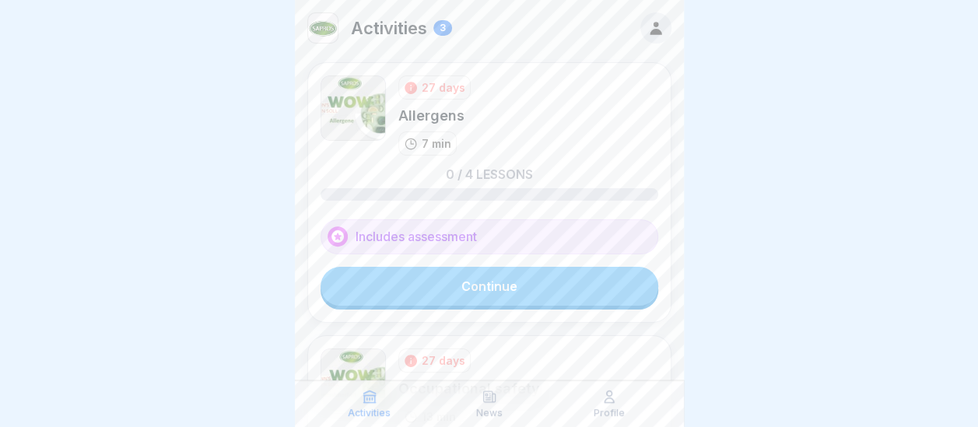
click at [474, 282] on link "Continue" at bounding box center [489, 286] width 338 height 39
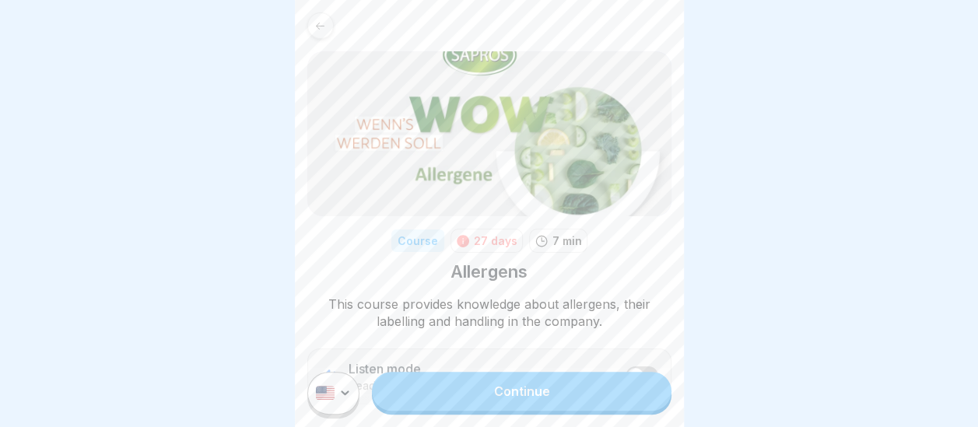
click at [513, 403] on link "Continue" at bounding box center [521, 391] width 299 height 39
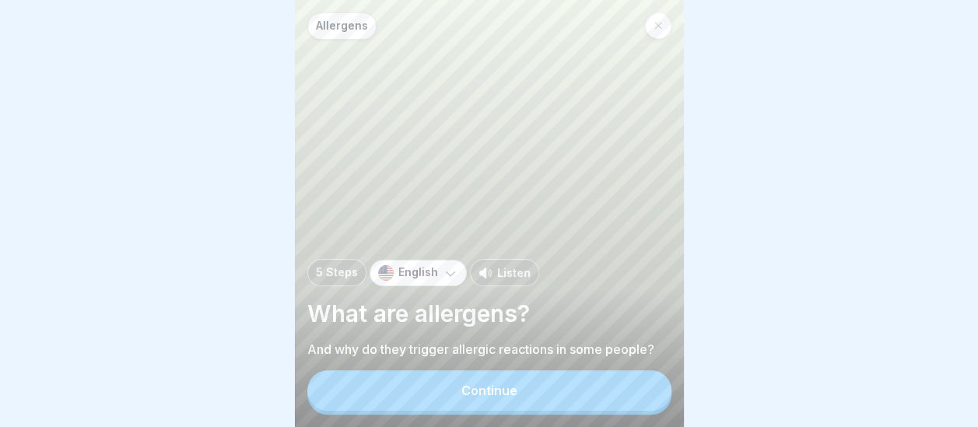
click at [513, 397] on div "Continue" at bounding box center [489, 390] width 56 height 14
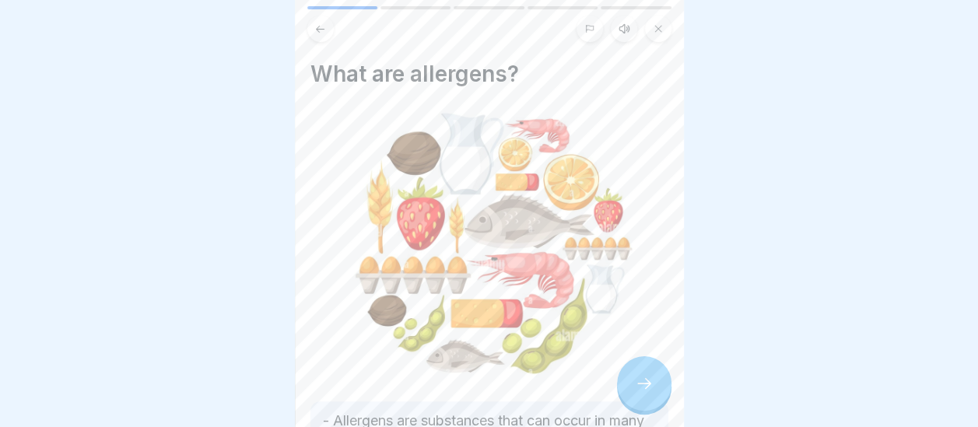
scroll to position [239, 0]
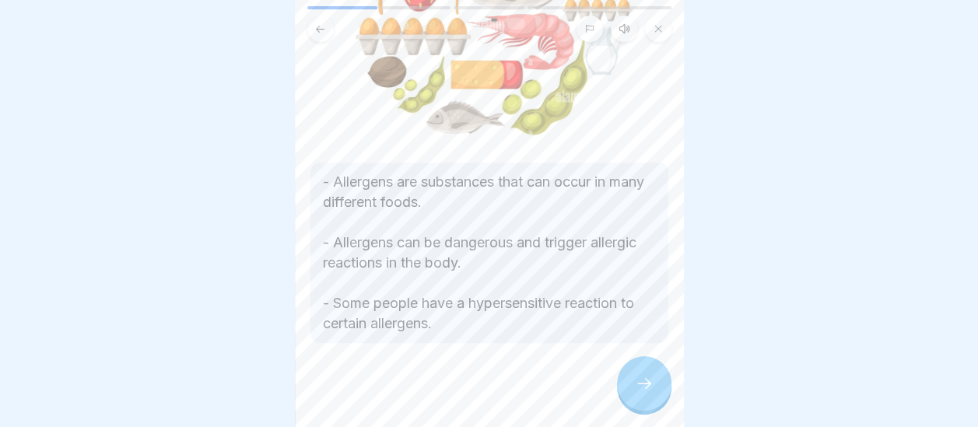
click at [647, 393] on icon at bounding box center [644, 383] width 19 height 19
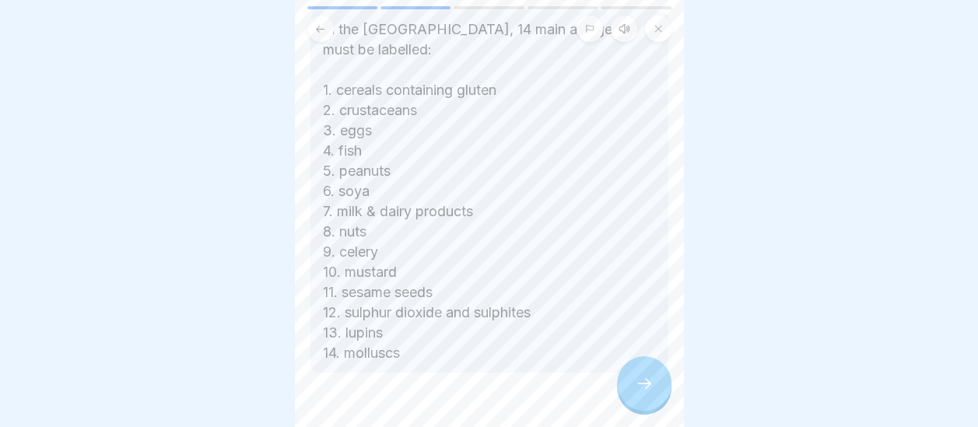
scroll to position [334, 0]
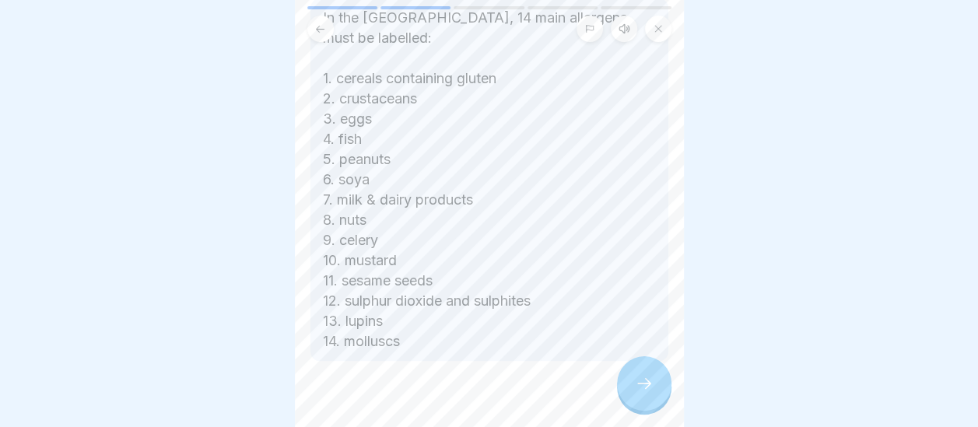
click at [633, 396] on div at bounding box center [644, 383] width 54 height 54
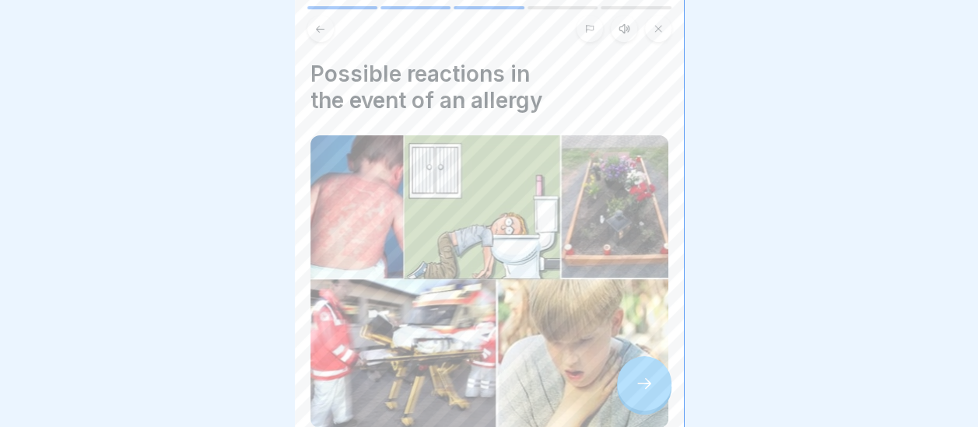
click at [644, 393] on icon at bounding box center [644, 383] width 19 height 19
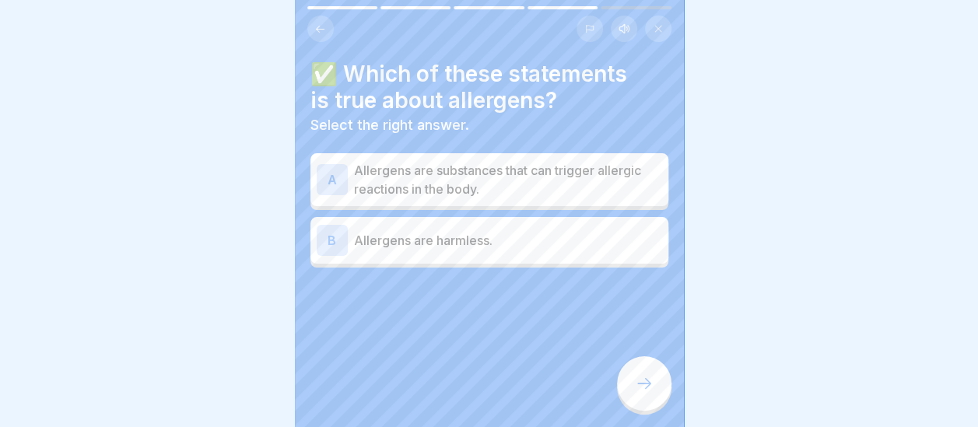
click at [457, 176] on p "Allergens are substances that can trigger allergic reactions in the body." at bounding box center [508, 179] width 308 height 37
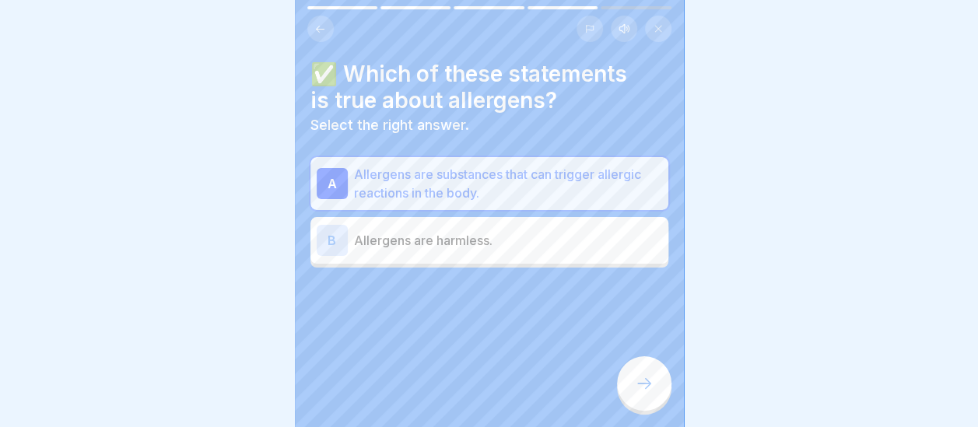
click at [660, 396] on div at bounding box center [644, 383] width 54 height 54
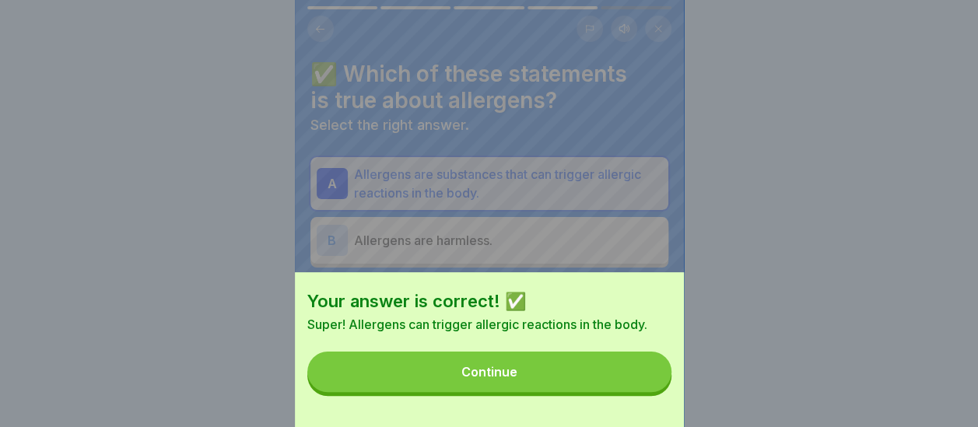
click at [571, 392] on button "Continue" at bounding box center [489, 372] width 364 height 40
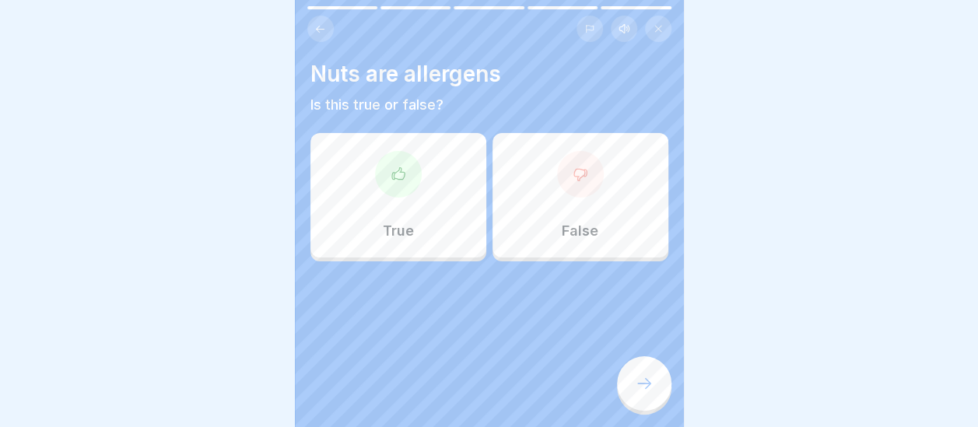
click at [396, 191] on div at bounding box center [398, 174] width 47 height 47
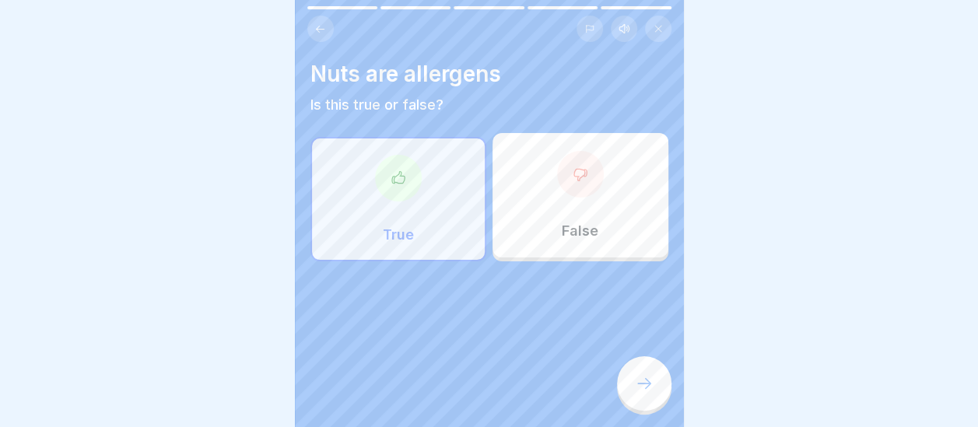
click at [632, 385] on div at bounding box center [644, 383] width 54 height 54
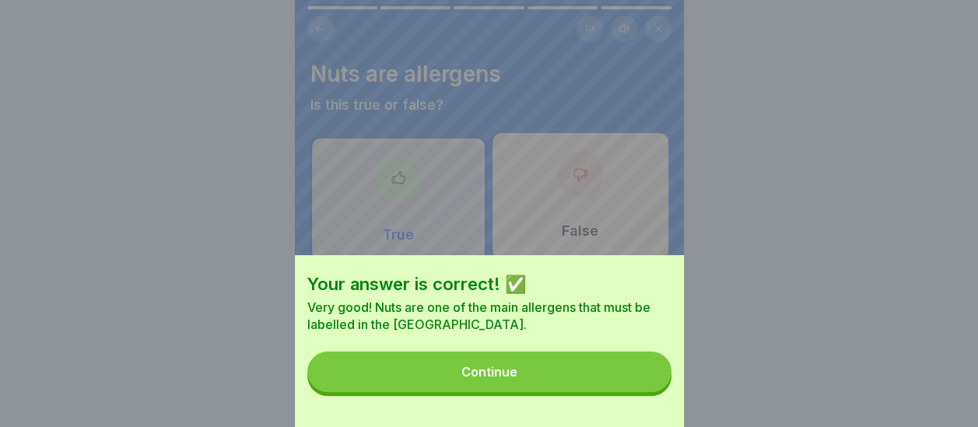
click at [596, 388] on button "Continue" at bounding box center [489, 372] width 364 height 40
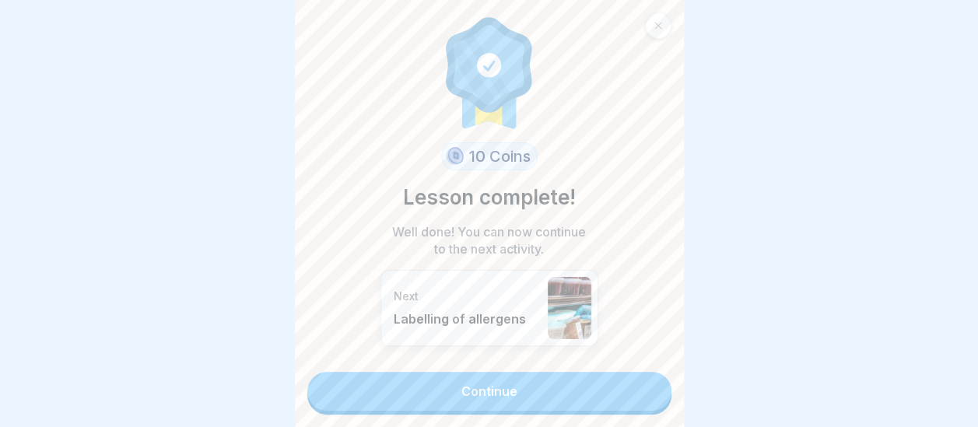
click at [550, 383] on link "Continue" at bounding box center [489, 391] width 364 height 39
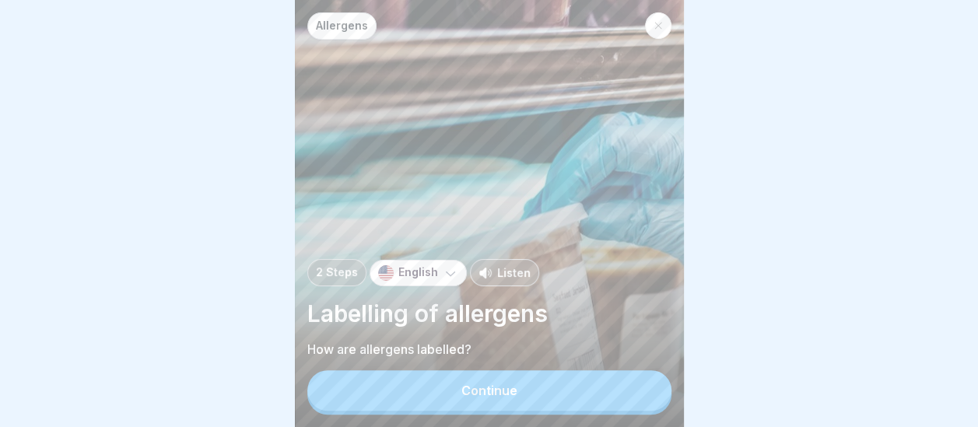
click at [524, 395] on button "Continue" at bounding box center [489, 390] width 364 height 40
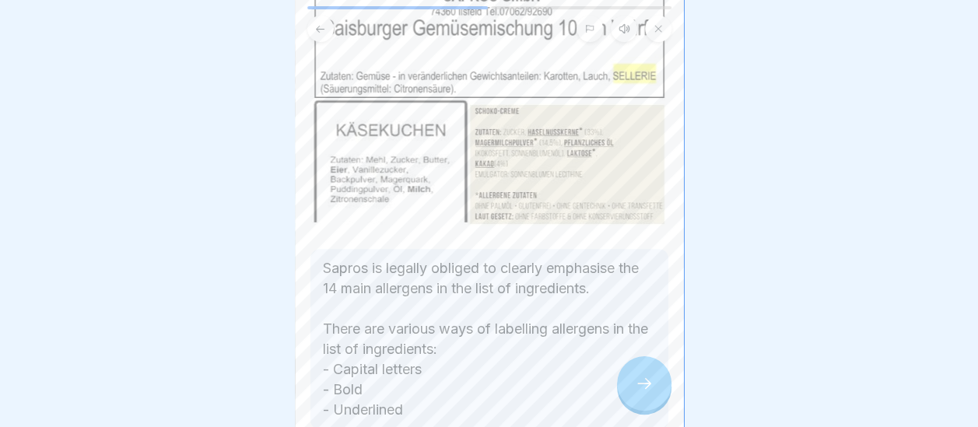
scroll to position [156, 0]
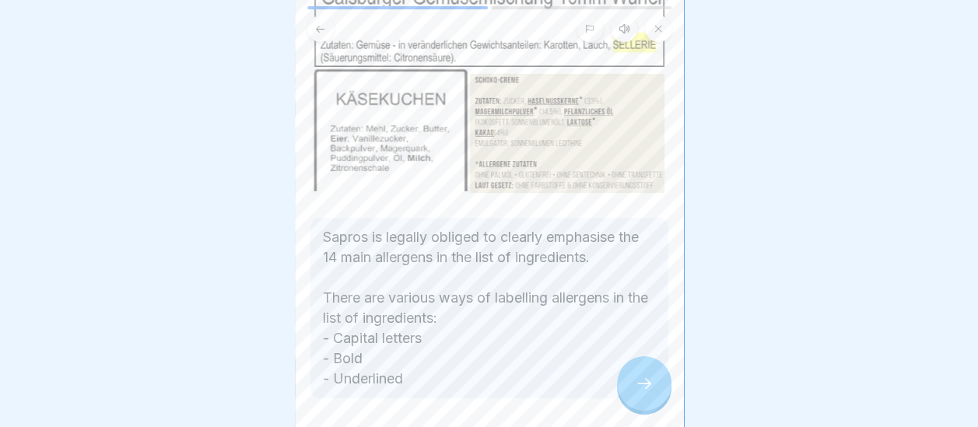
click at [639, 392] on icon at bounding box center [644, 383] width 19 height 19
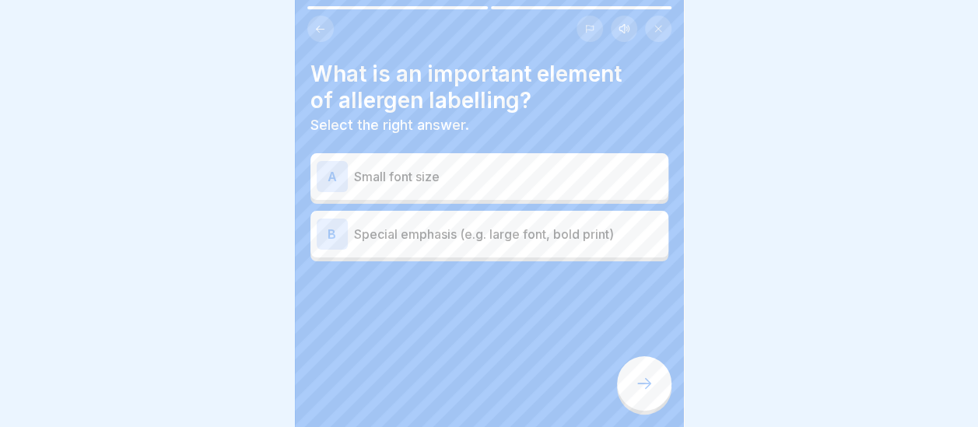
click at [551, 228] on p "Special emphasis (e.g. large font, bold print)" at bounding box center [508, 234] width 308 height 19
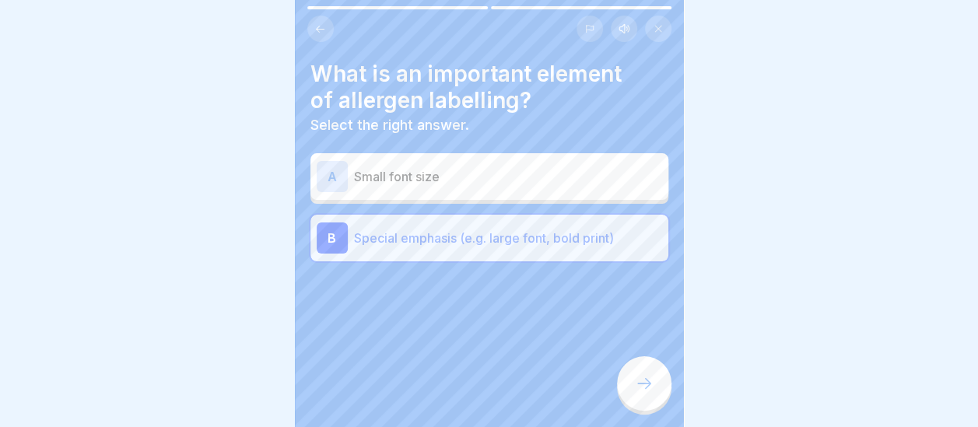
click at [636, 393] on icon at bounding box center [644, 383] width 19 height 19
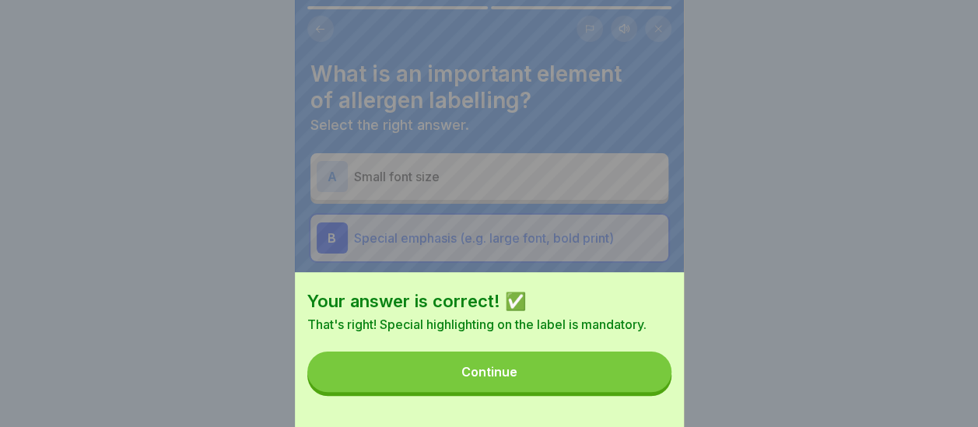
click at [569, 376] on button "Continue" at bounding box center [489, 372] width 364 height 40
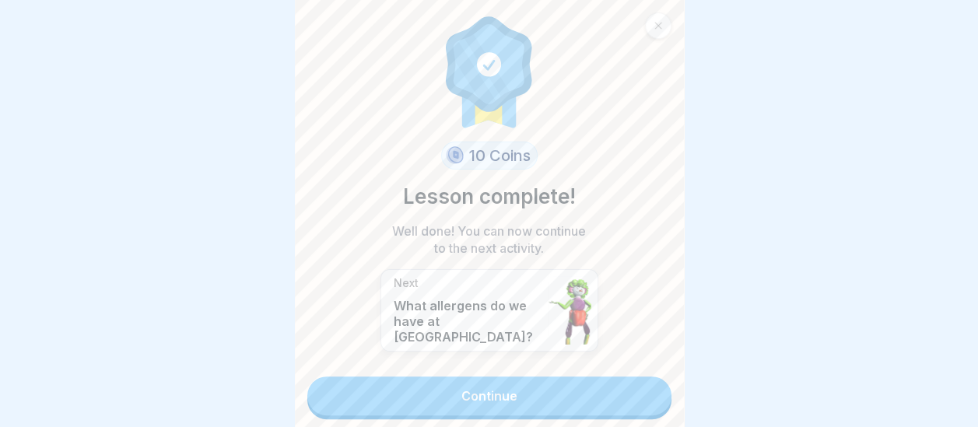
click at [538, 378] on link "Continue" at bounding box center [489, 395] width 364 height 39
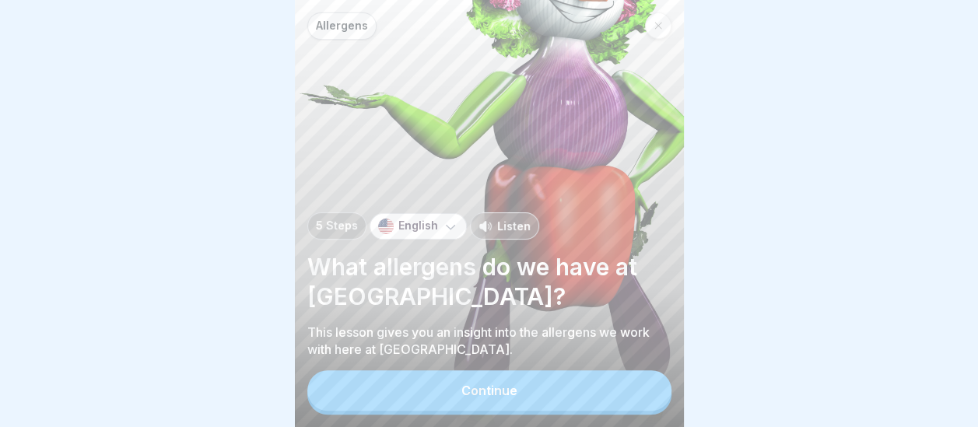
click at [527, 403] on button "Continue" at bounding box center [489, 390] width 364 height 40
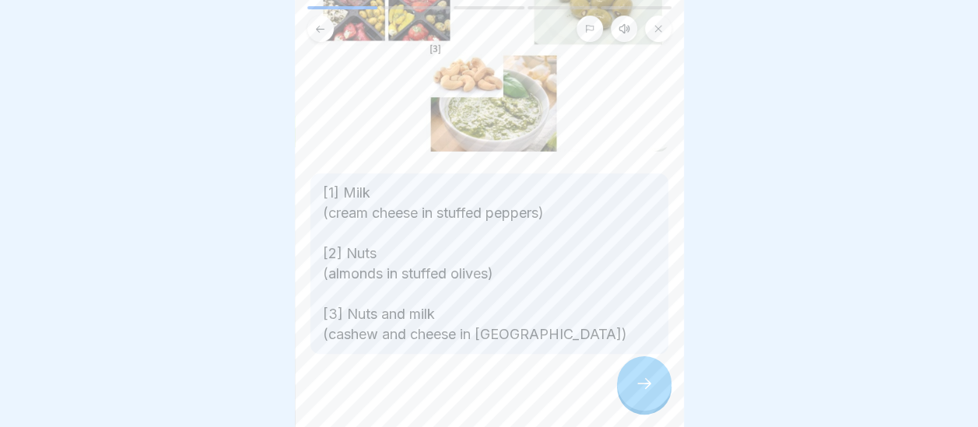
scroll to position [199, 0]
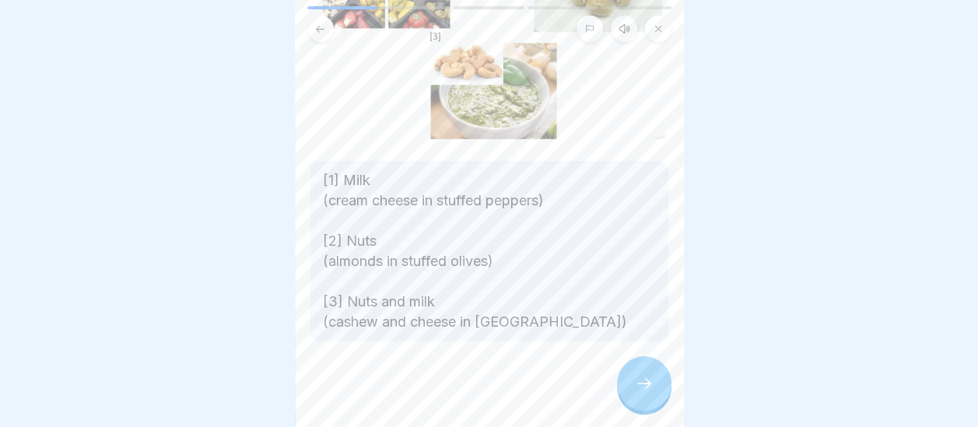
click at [642, 391] on icon at bounding box center [644, 383] width 19 height 19
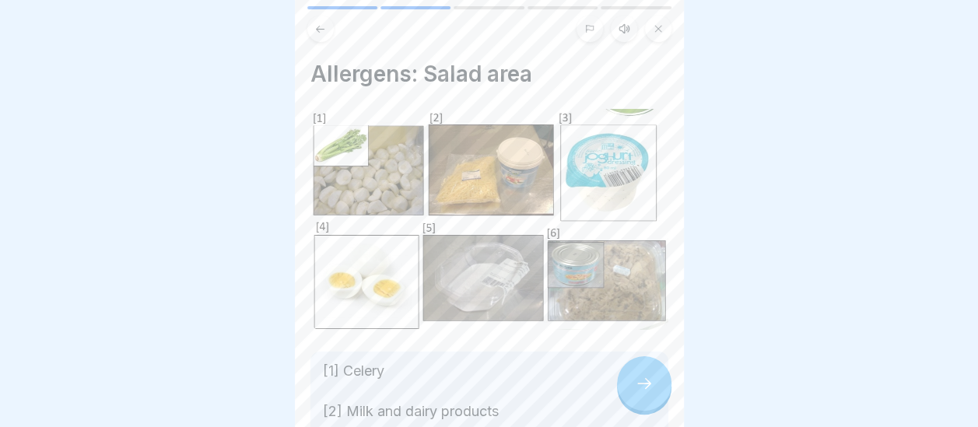
scroll to position [271, 0]
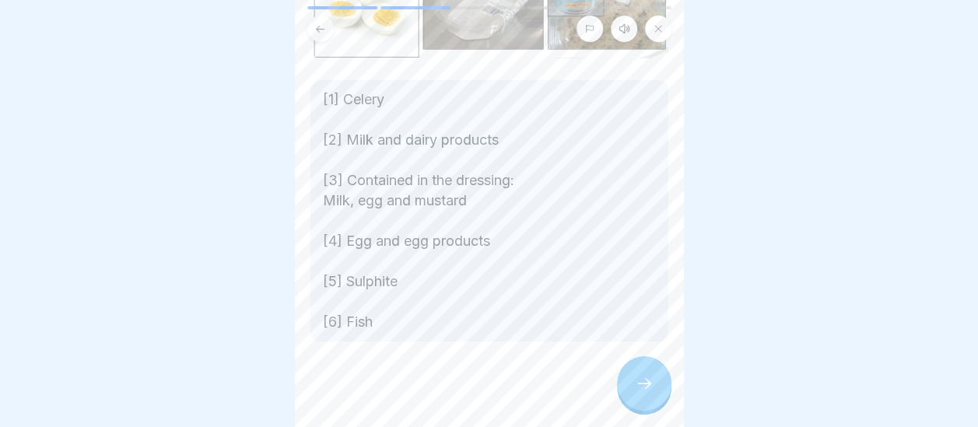
click at [643, 393] on icon at bounding box center [644, 383] width 19 height 19
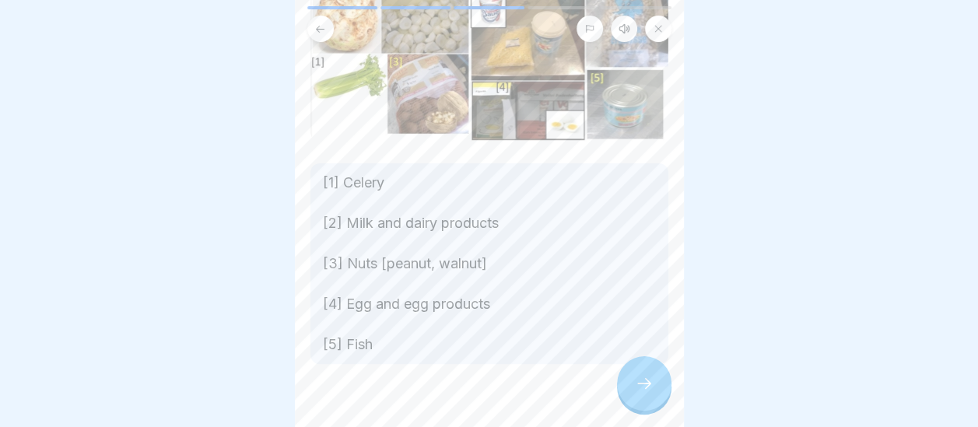
scroll to position [166, 0]
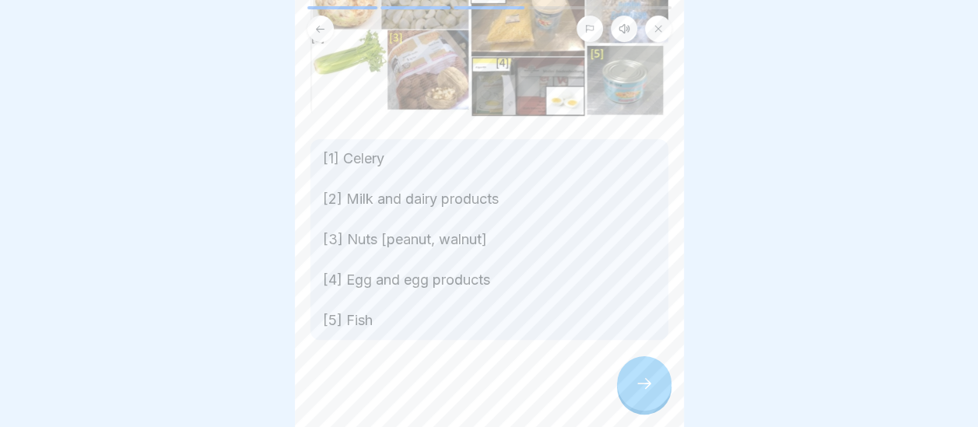
click at [643, 393] on icon at bounding box center [644, 383] width 19 height 19
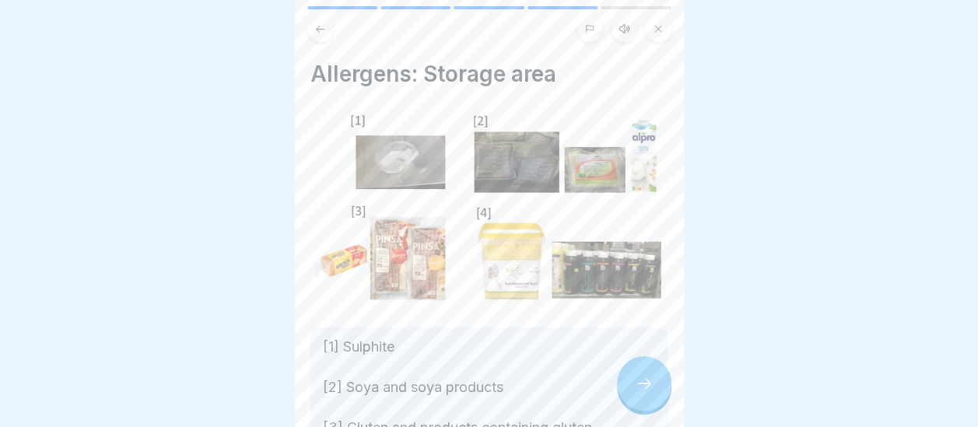
scroll to position [168, 0]
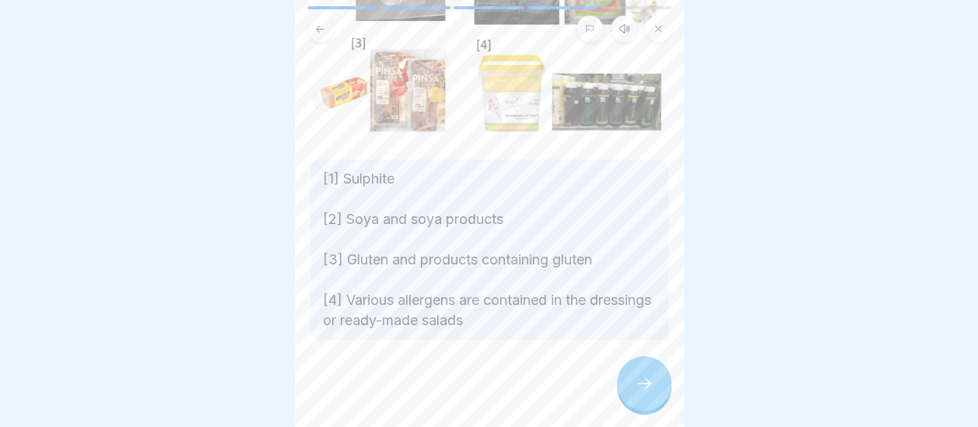
click at [649, 393] on icon at bounding box center [644, 383] width 19 height 19
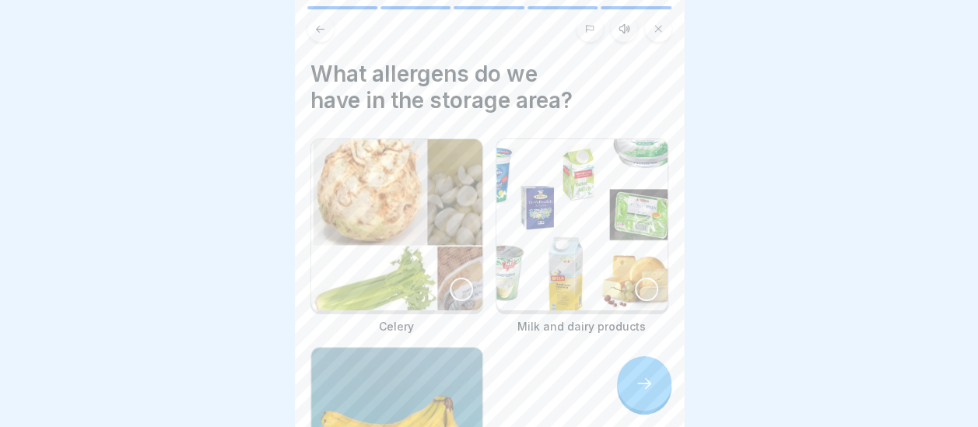
scroll to position [198, 0]
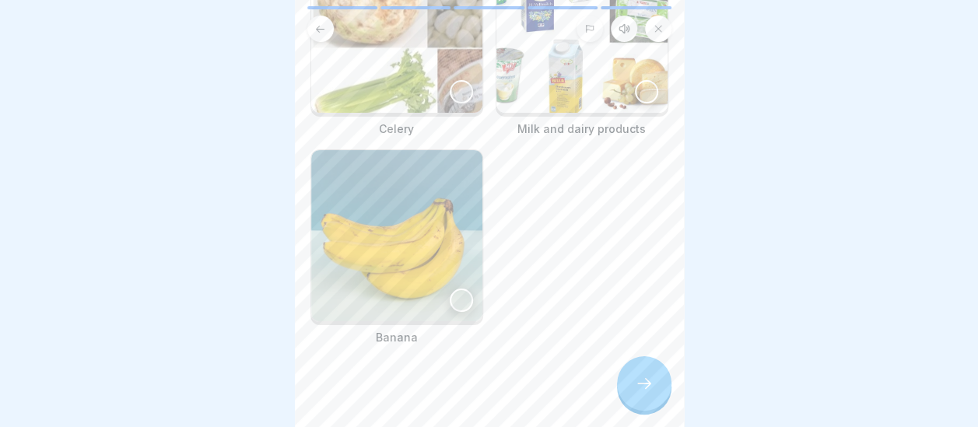
click at [678, 34] on div at bounding box center [489, 24] width 389 height 36
click at [451, 82] on div at bounding box center [461, 91] width 23 height 23
click at [635, 82] on div at bounding box center [646, 91] width 23 height 23
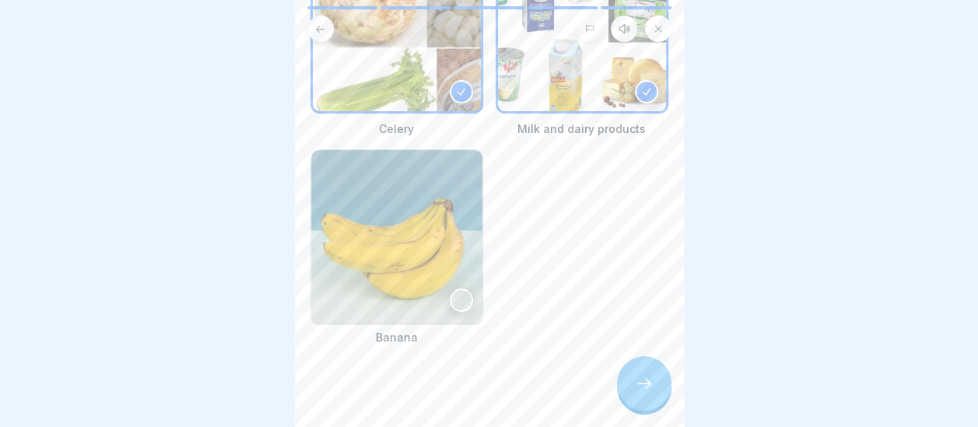
click at [680, 39] on div at bounding box center [489, 24] width 389 height 36
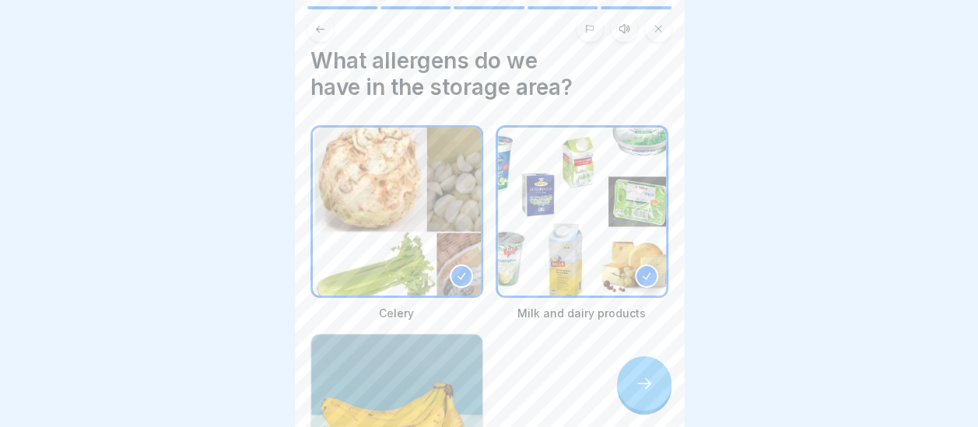
scroll to position [0, 0]
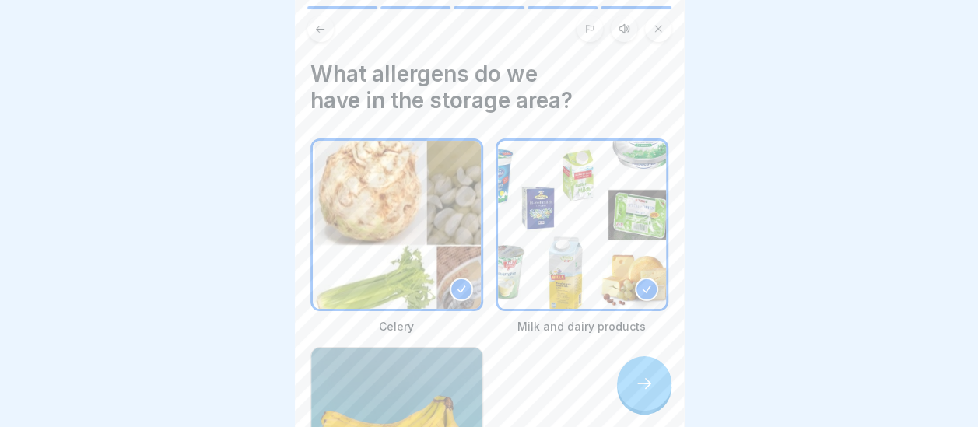
click at [639, 390] on icon at bounding box center [644, 383] width 19 height 19
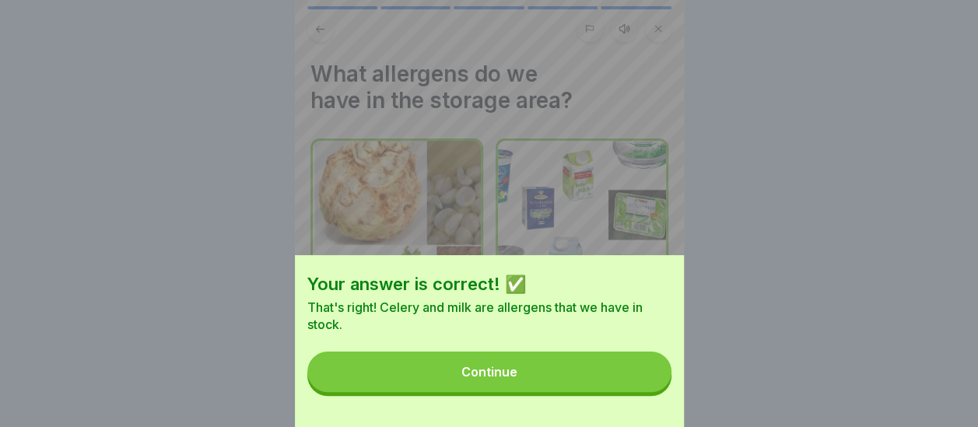
click at [569, 380] on button "Continue" at bounding box center [489, 372] width 364 height 40
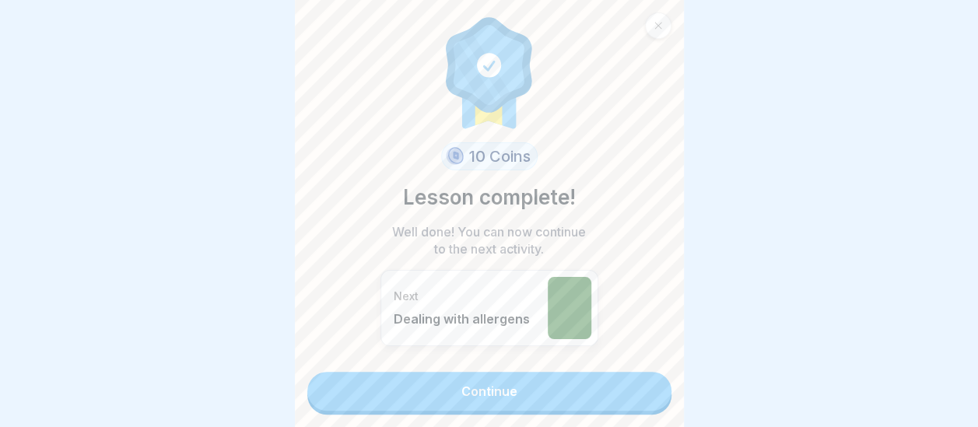
click at [497, 402] on link "Continue" at bounding box center [489, 391] width 364 height 39
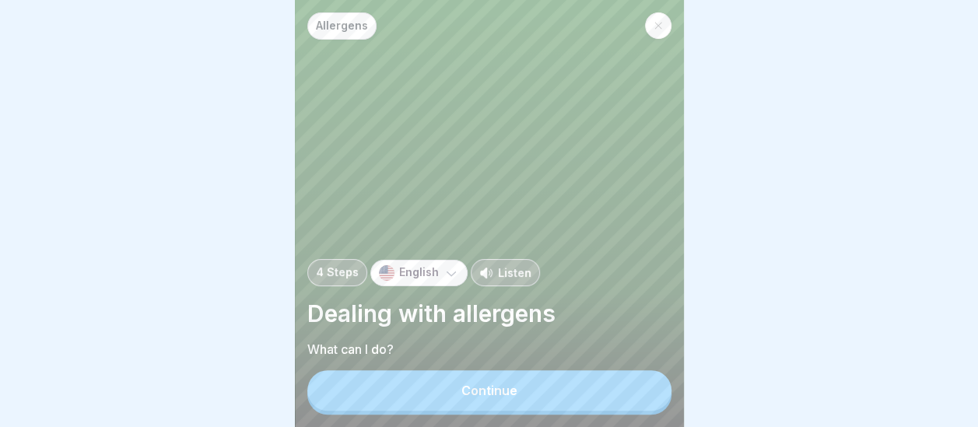
click at [564, 397] on button "Continue" at bounding box center [489, 390] width 364 height 40
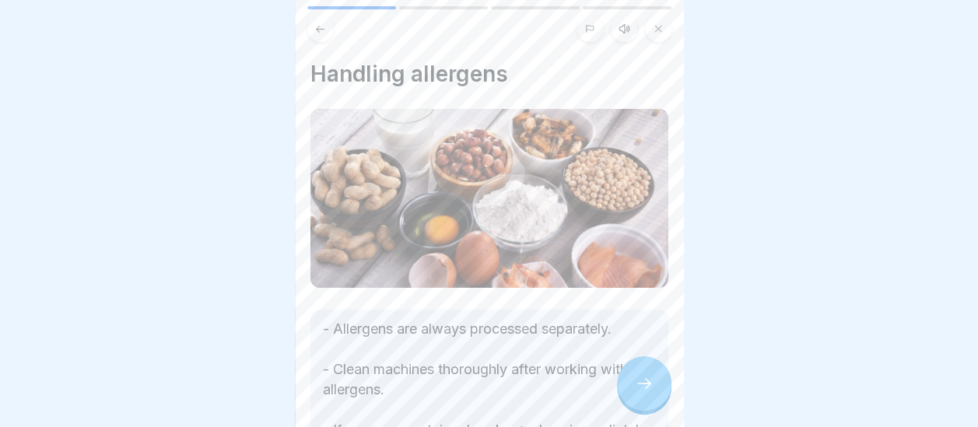
scroll to position [252, 0]
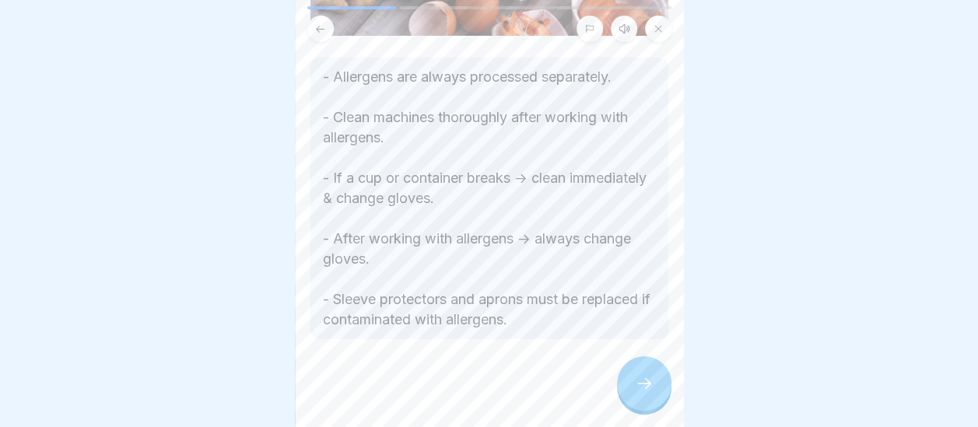
click at [639, 393] on icon at bounding box center [644, 383] width 19 height 19
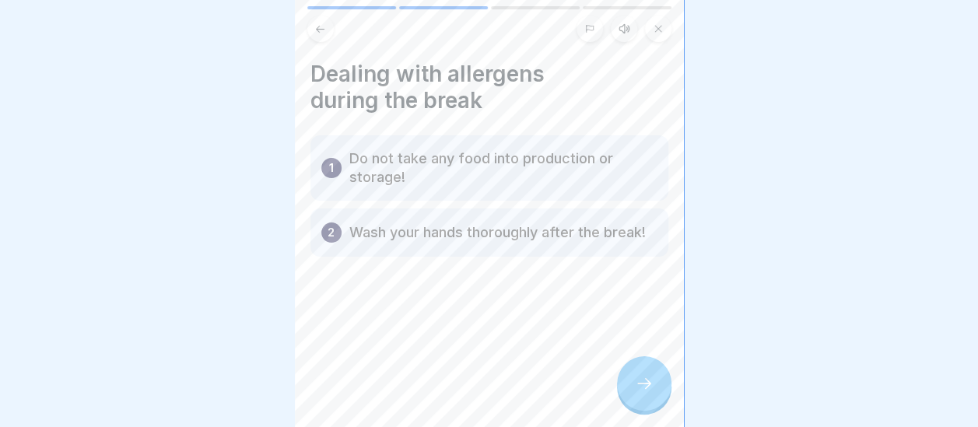
click at [639, 393] on icon at bounding box center [644, 383] width 19 height 19
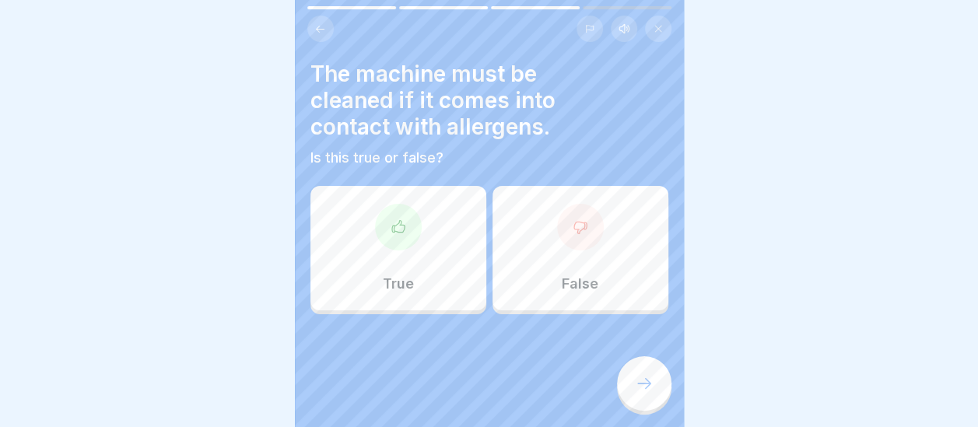
click at [385, 278] on p "True" at bounding box center [398, 283] width 31 height 17
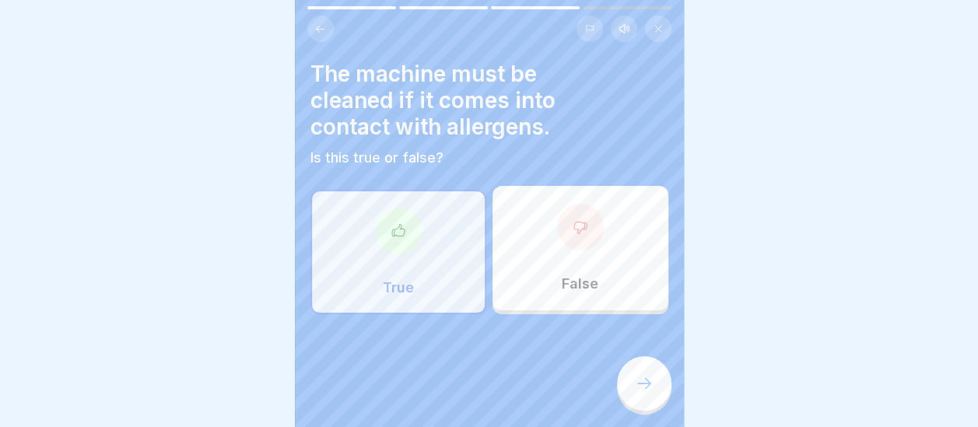
click at [646, 393] on icon at bounding box center [644, 383] width 19 height 19
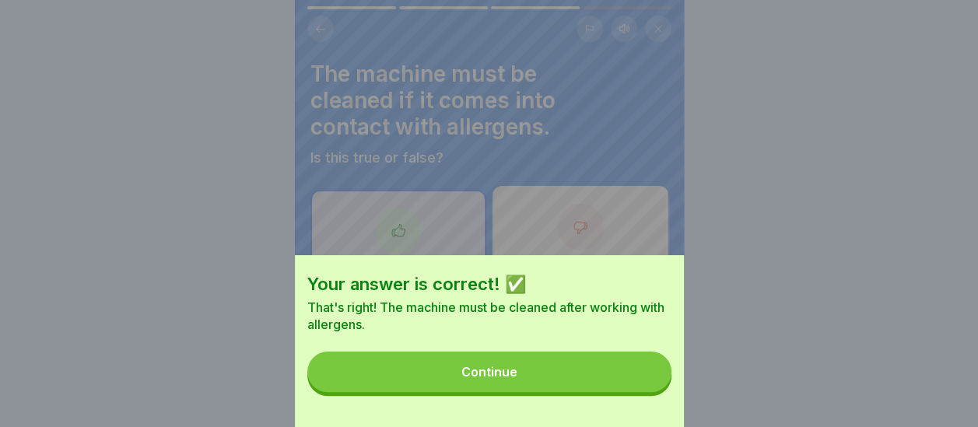
click at [590, 374] on button "Continue" at bounding box center [489, 372] width 364 height 40
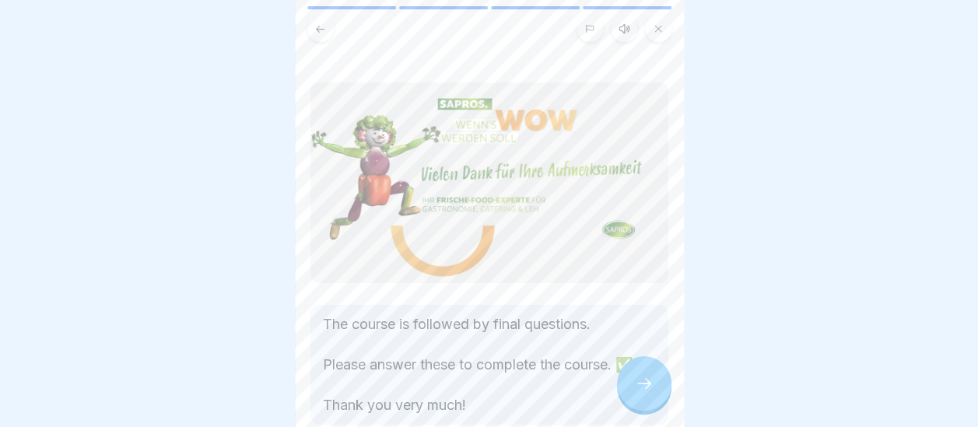
scroll to position [84, 0]
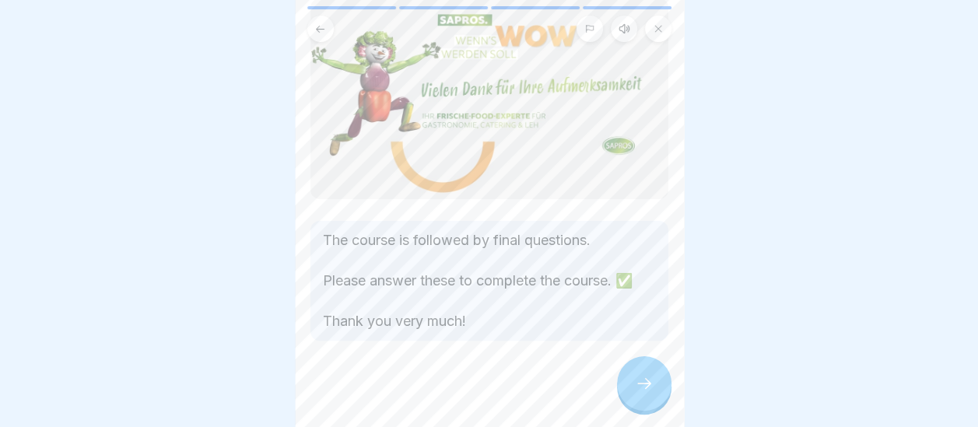
click at [635, 393] on icon at bounding box center [644, 383] width 19 height 19
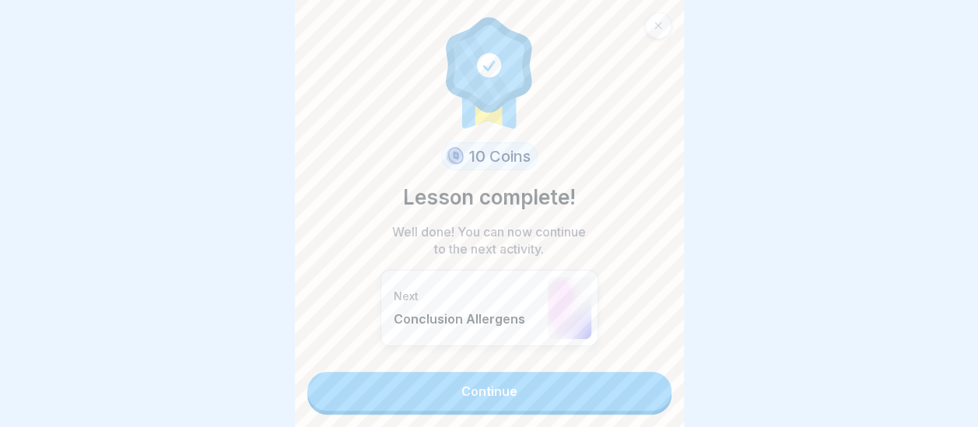
click at [573, 390] on link "Continue" at bounding box center [489, 391] width 364 height 39
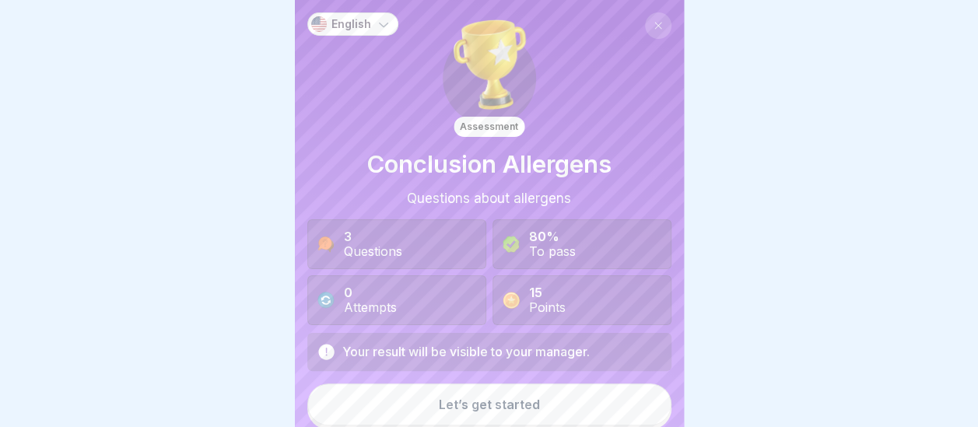
click at [471, 405] on div "Let’s get started" at bounding box center [489, 404] width 101 height 14
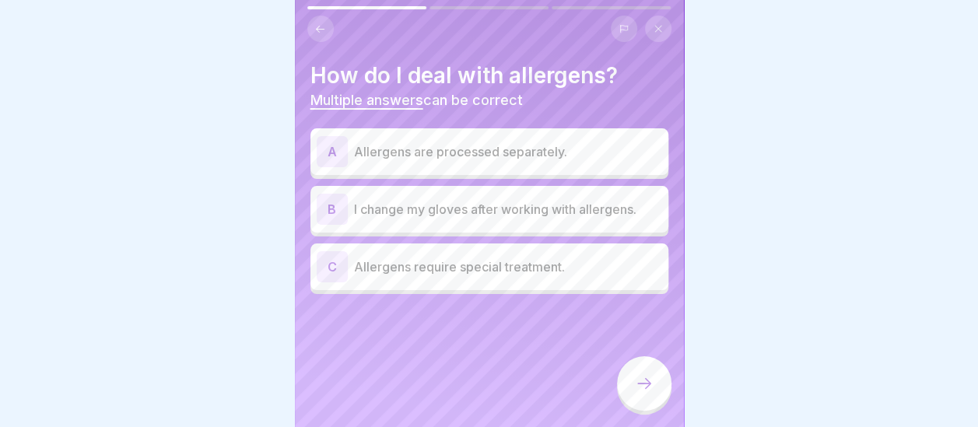
click at [406, 156] on p "Allergens are processed separately." at bounding box center [508, 151] width 308 height 19
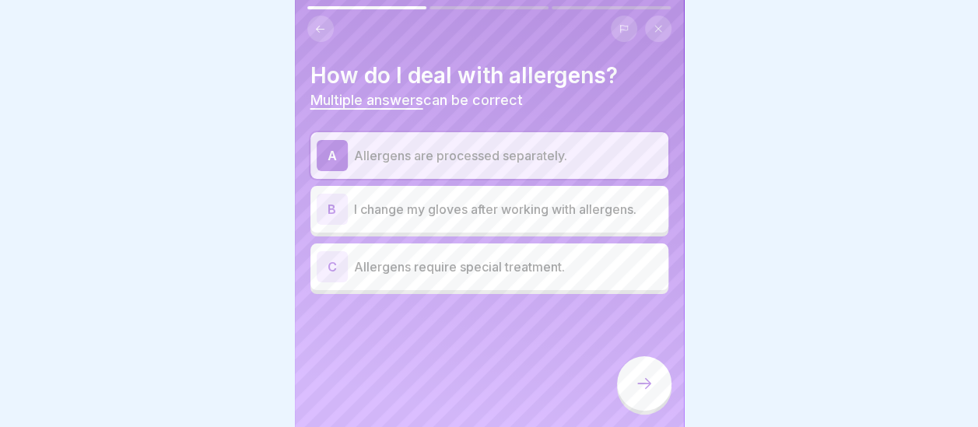
click at [412, 216] on p "I change my gloves after working with allergens." at bounding box center [508, 209] width 308 height 19
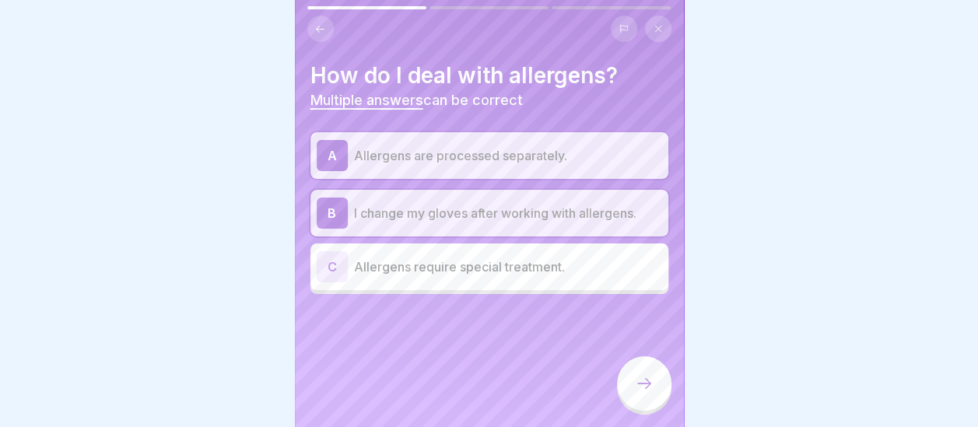
click at [636, 392] on icon at bounding box center [644, 383] width 19 height 19
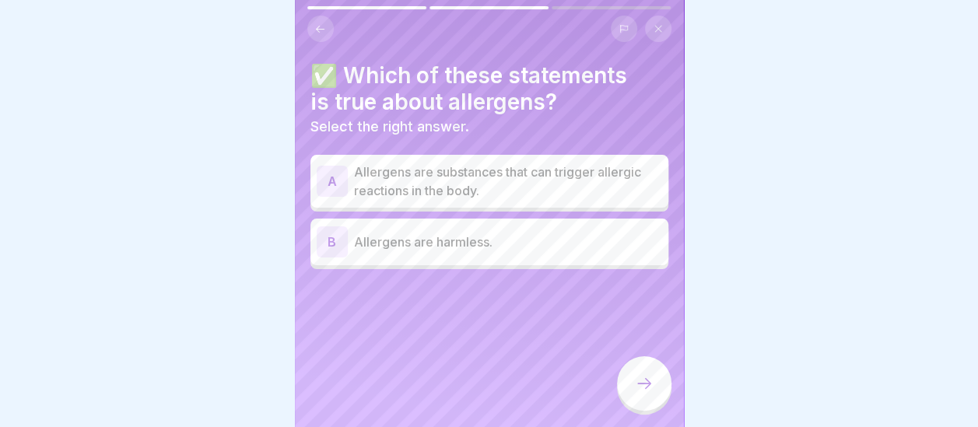
click at [447, 184] on p "Allergens are substances that can trigger allergic reactions in the body." at bounding box center [508, 181] width 308 height 37
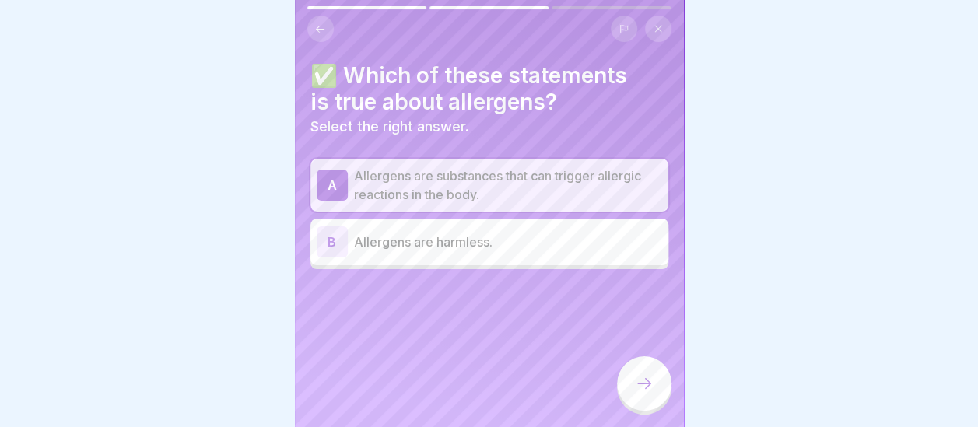
click at [652, 391] on icon at bounding box center [644, 383] width 19 height 19
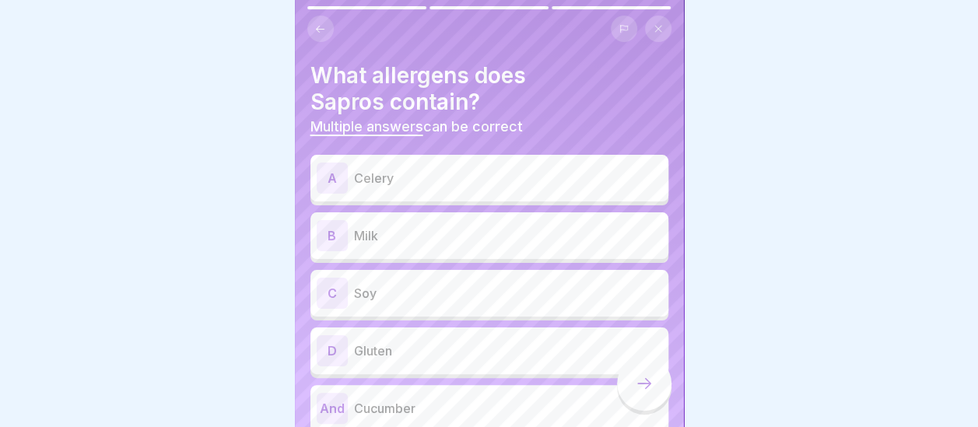
click at [538, 173] on p "Celery" at bounding box center [508, 178] width 308 height 19
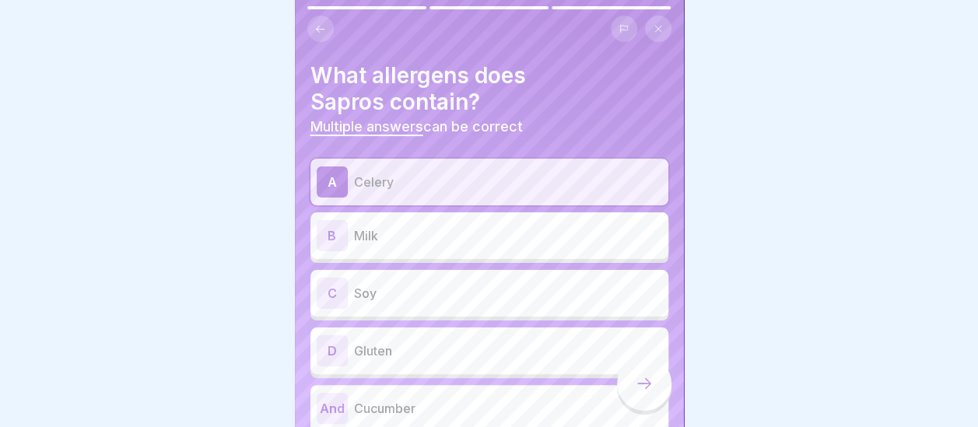
click at [509, 244] on p "Milk" at bounding box center [508, 235] width 308 height 19
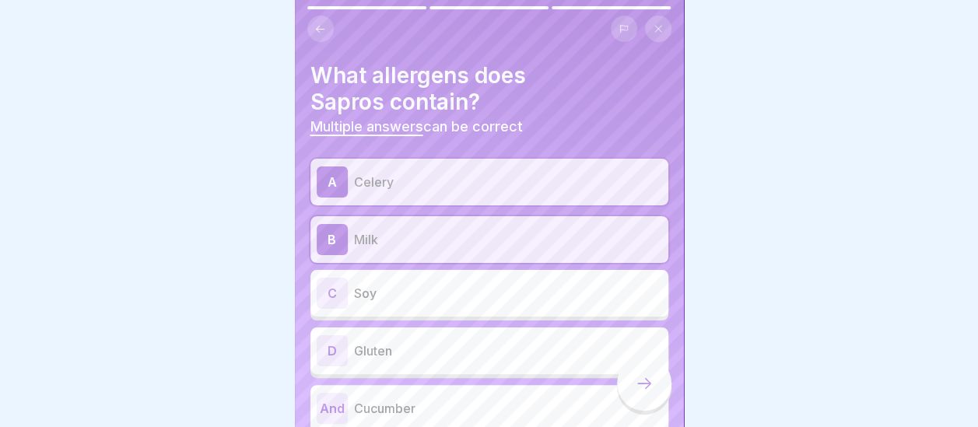
click at [489, 292] on p "Soy" at bounding box center [508, 293] width 308 height 19
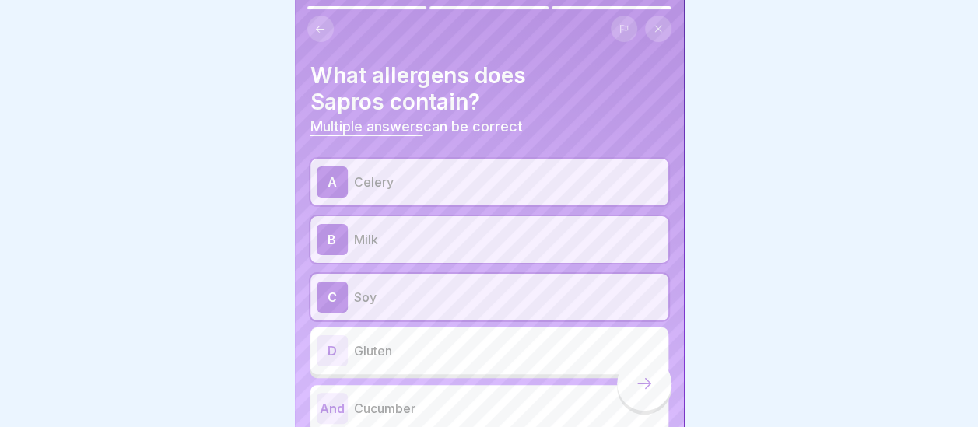
click at [465, 343] on p "Gluten" at bounding box center [508, 350] width 308 height 19
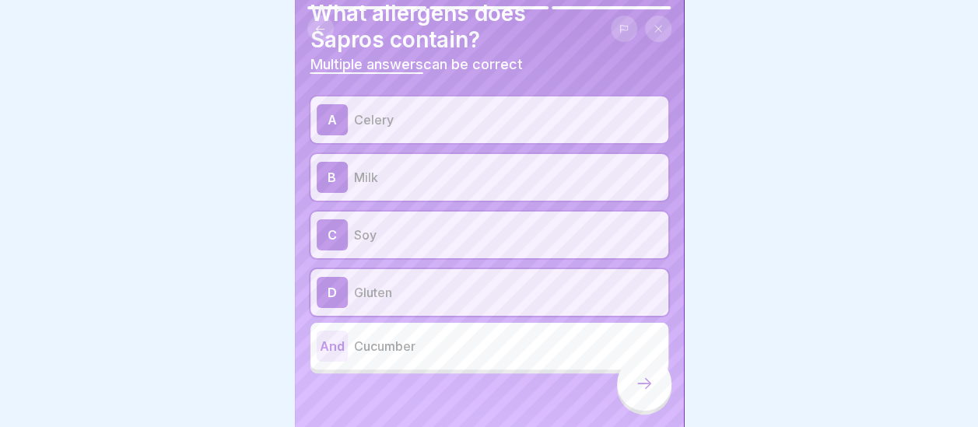
scroll to position [70, 0]
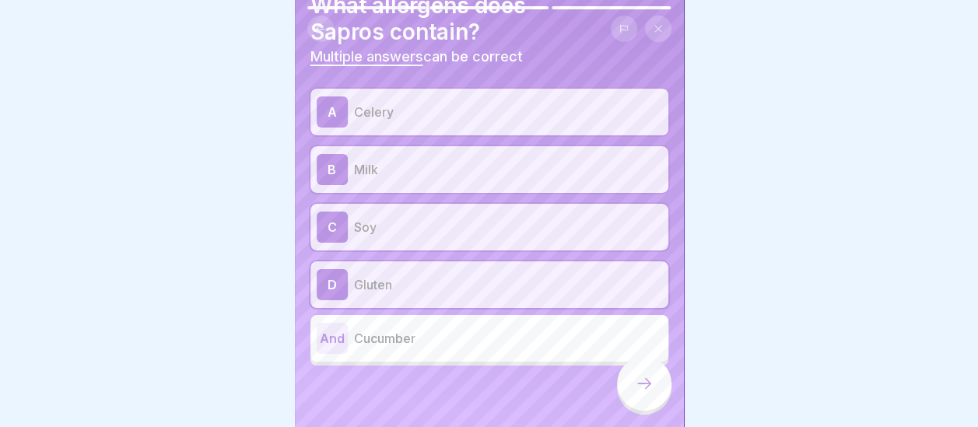
click at [644, 393] on icon at bounding box center [644, 383] width 19 height 19
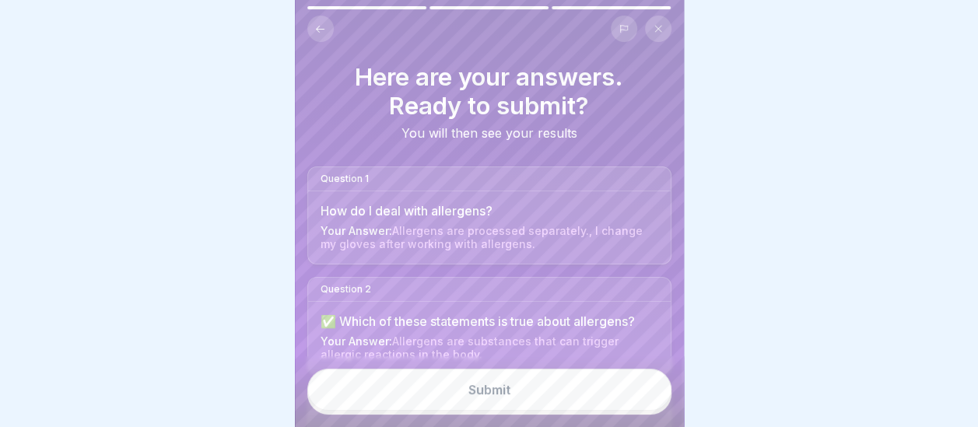
click at [546, 397] on button "Submit" at bounding box center [489, 390] width 364 height 42
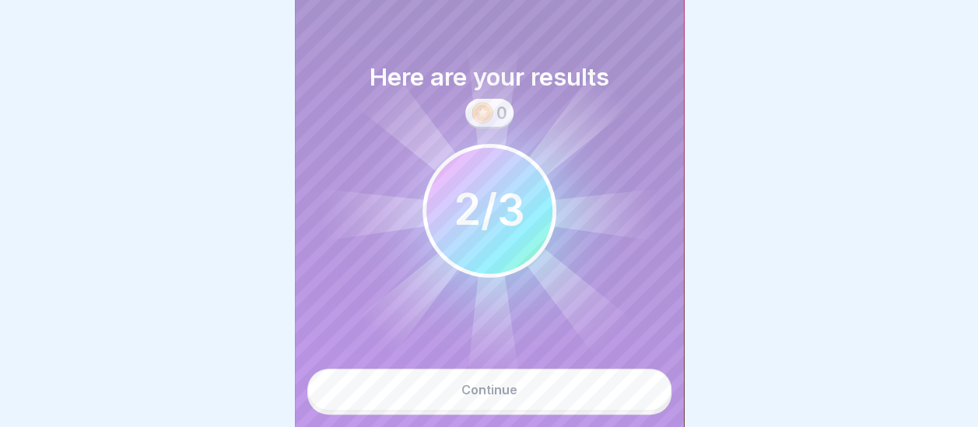
click at [546, 397] on button "Continue" at bounding box center [489, 390] width 364 height 42
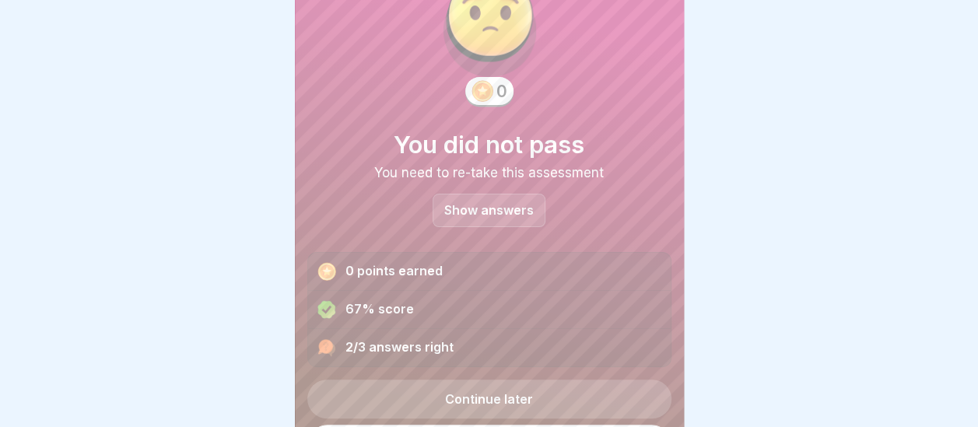
scroll to position [103, 0]
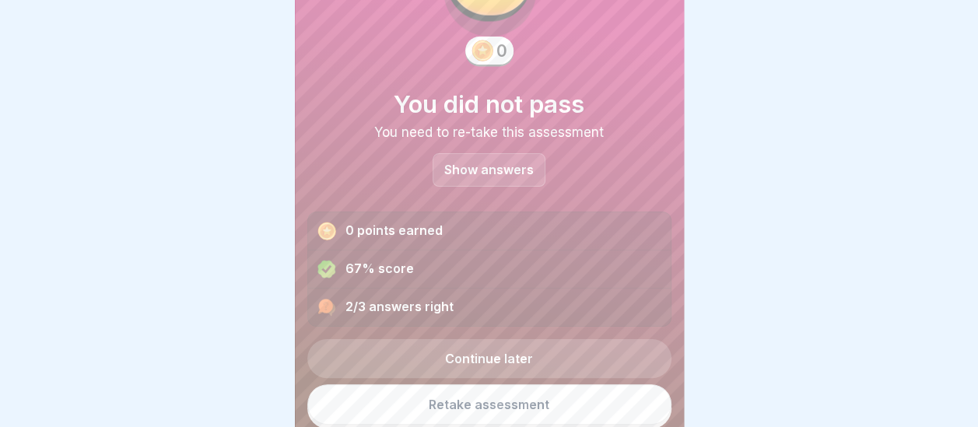
click at [501, 157] on div "Show answers" at bounding box center [488, 169] width 113 height 33
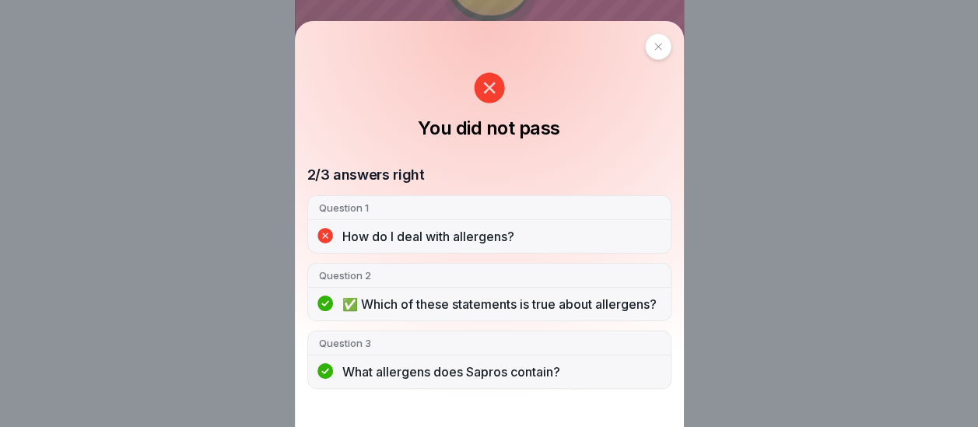
click at [479, 233] on p "How do I deal with allergens?" at bounding box center [500, 236] width 317 height 17
click at [489, 87] on icon at bounding box center [489, 88] width 30 height 30
click at [661, 46] on icon at bounding box center [657, 47] width 7 height 7
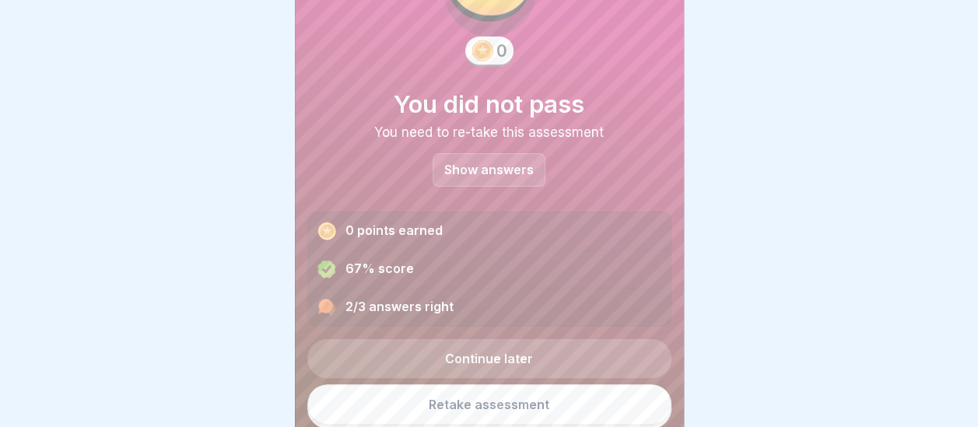
click at [471, 402] on link "Retake assessment" at bounding box center [489, 404] width 364 height 40
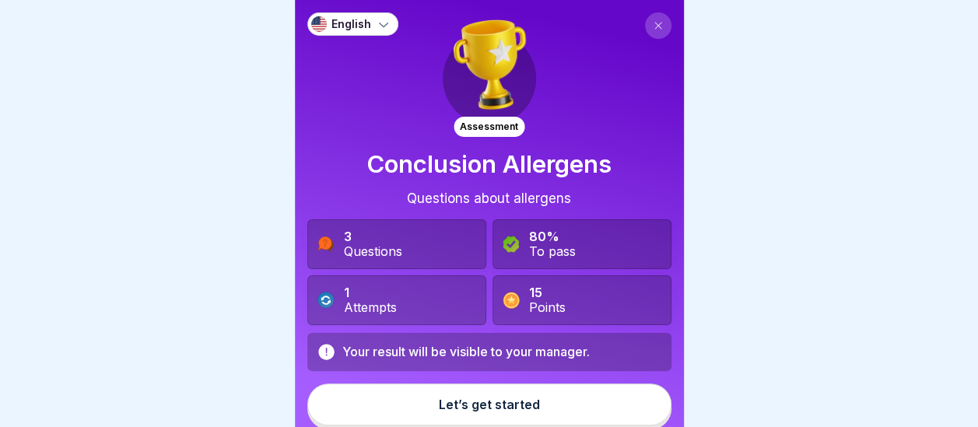
click at [471, 402] on div "Let’s get started" at bounding box center [489, 404] width 101 height 14
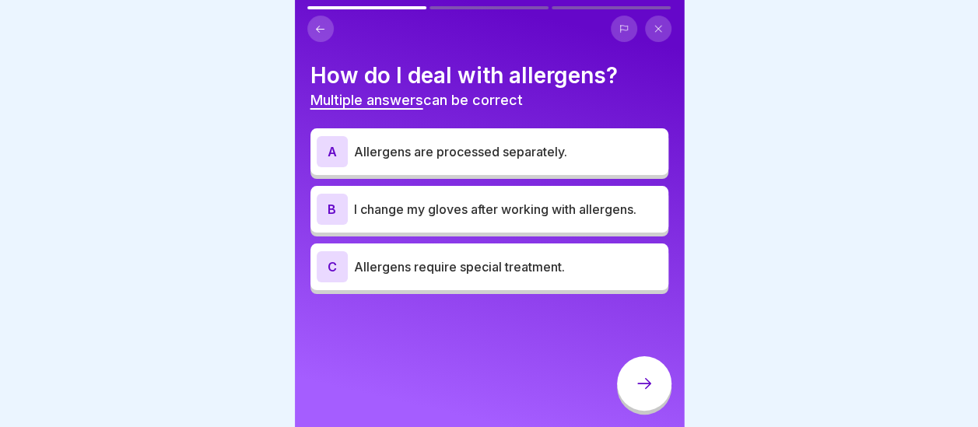
click at [425, 148] on p "Allergens are processed separately." at bounding box center [508, 151] width 308 height 19
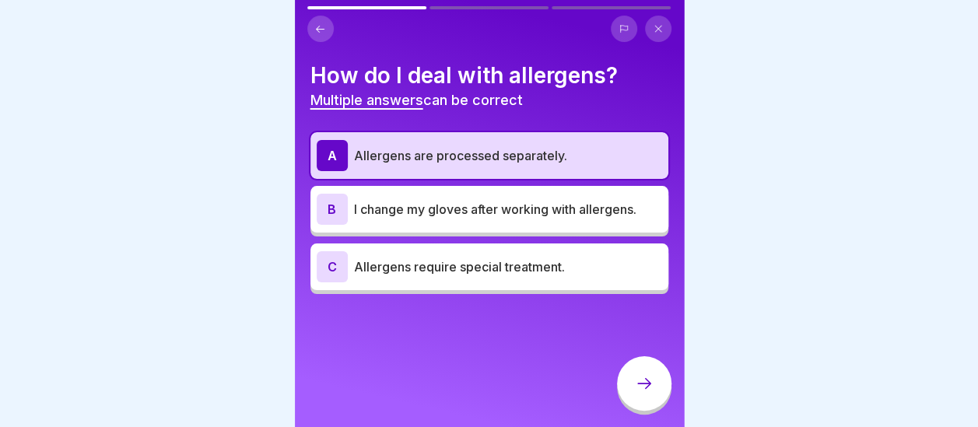
click at [426, 204] on p "I change my gloves after working with allergens." at bounding box center [508, 209] width 308 height 19
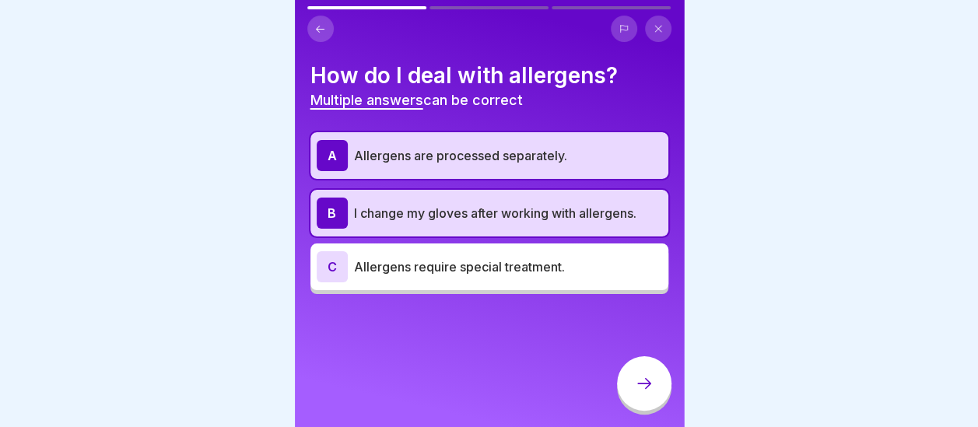
click at [639, 393] on icon at bounding box center [644, 383] width 19 height 19
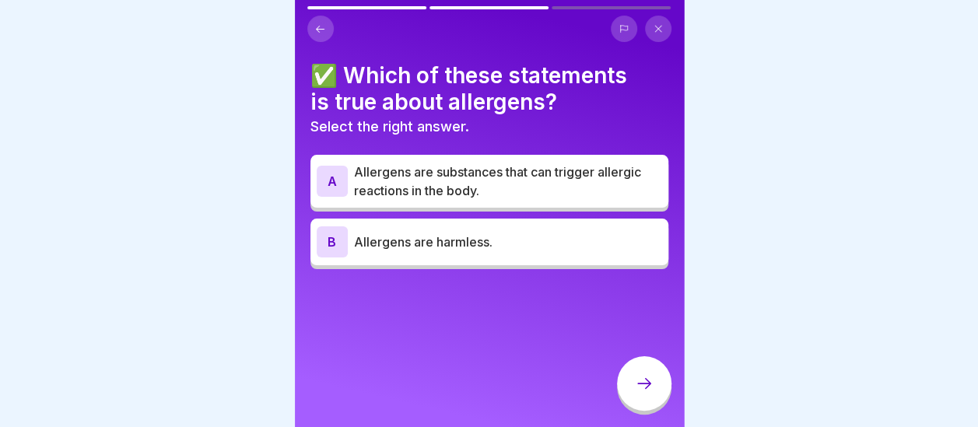
click at [317, 30] on icon at bounding box center [320, 28] width 9 height 7
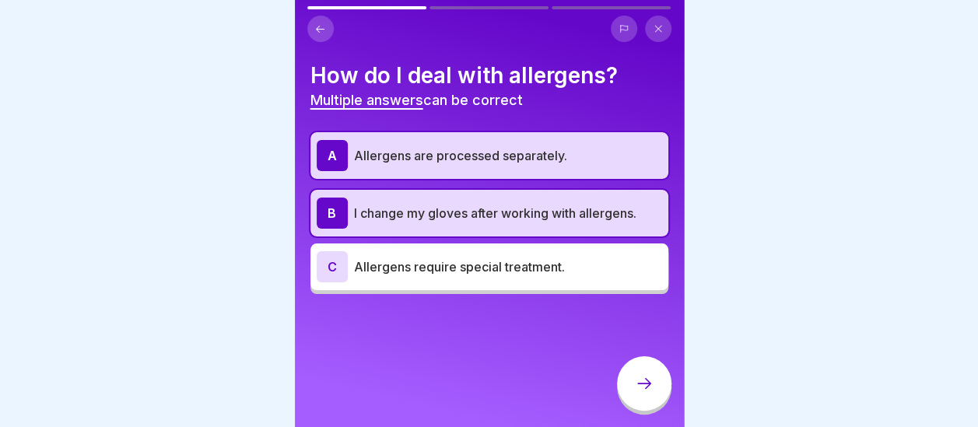
click at [385, 268] on p "Allergens require special treatment." at bounding box center [508, 266] width 308 height 19
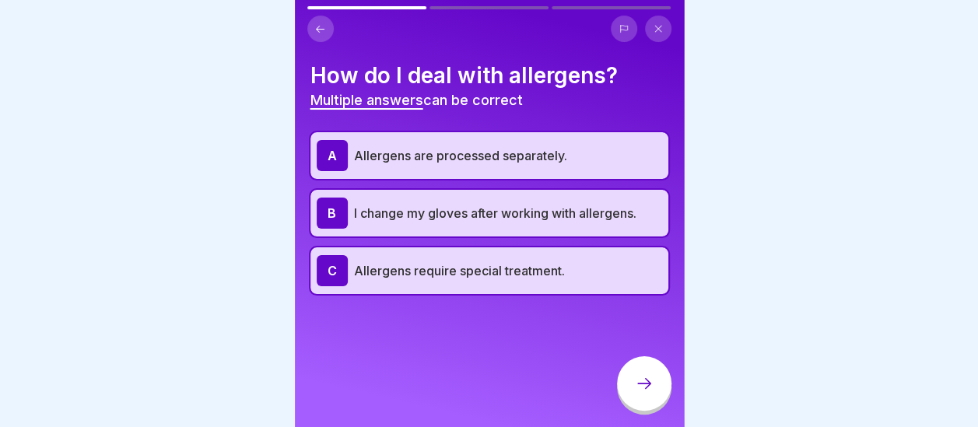
click at [646, 393] on icon at bounding box center [644, 383] width 19 height 19
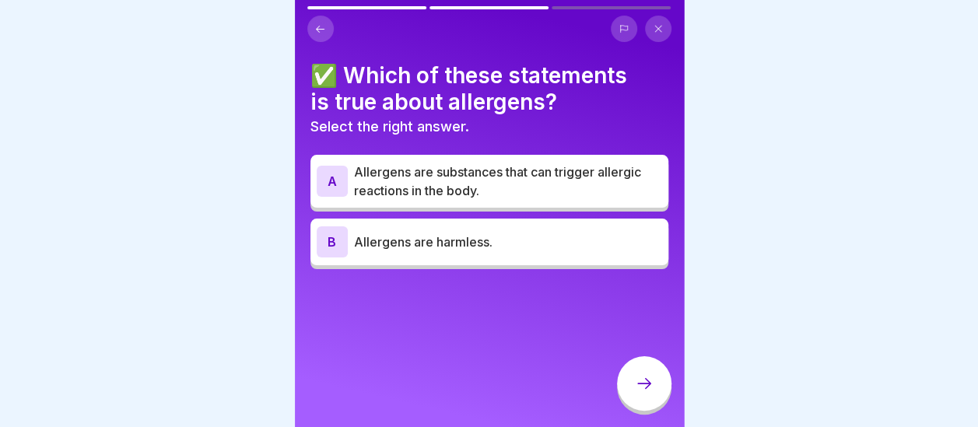
click at [404, 168] on p "Allergens are substances that can trigger allergic reactions in the body." at bounding box center [508, 181] width 308 height 37
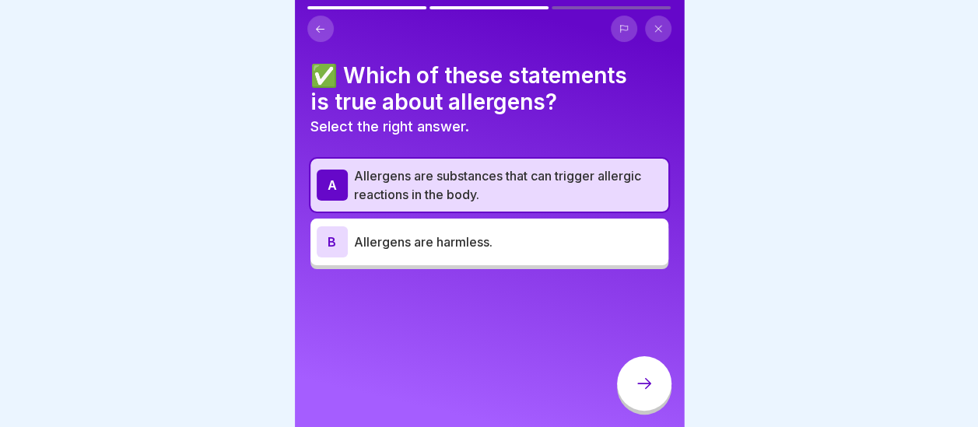
click at [646, 389] on icon at bounding box center [644, 383] width 19 height 19
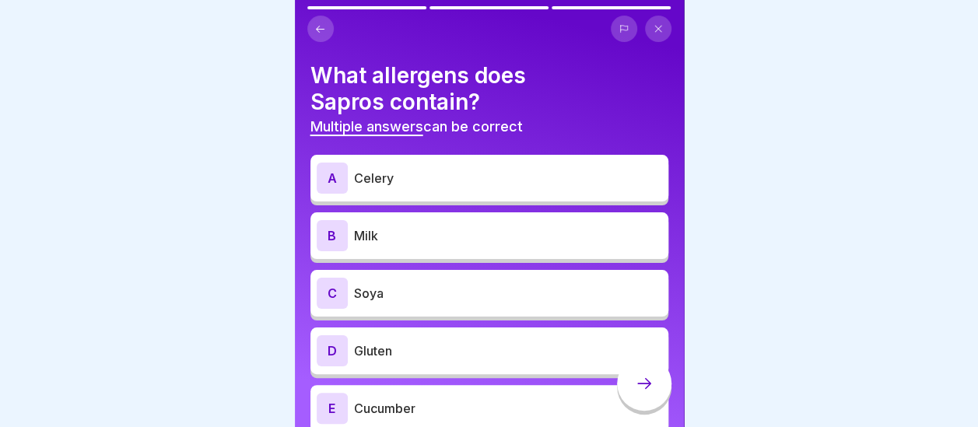
click at [503, 165] on div "A Celery" at bounding box center [489, 178] width 345 height 31
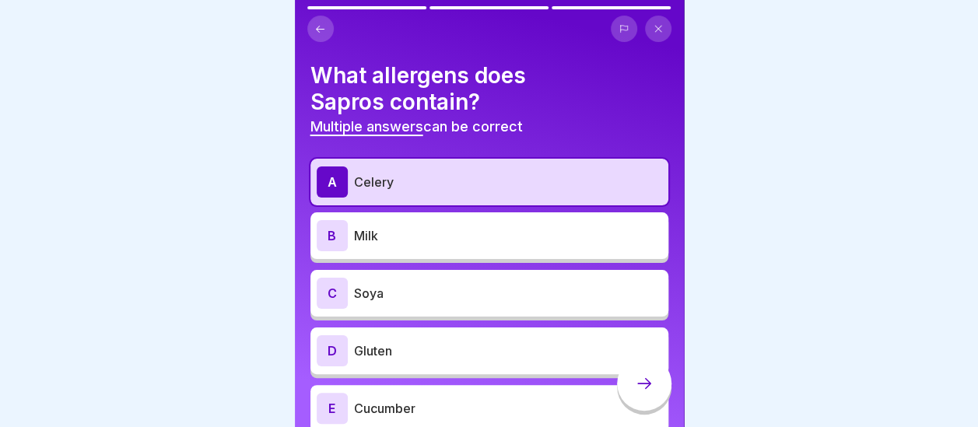
click at [487, 243] on p "Milk" at bounding box center [508, 235] width 308 height 19
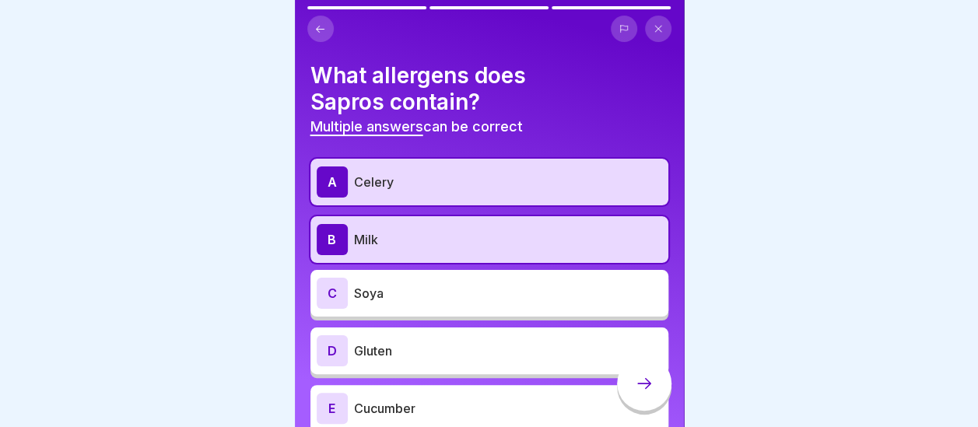
click at [478, 304] on div "C Soya" at bounding box center [489, 293] width 345 height 31
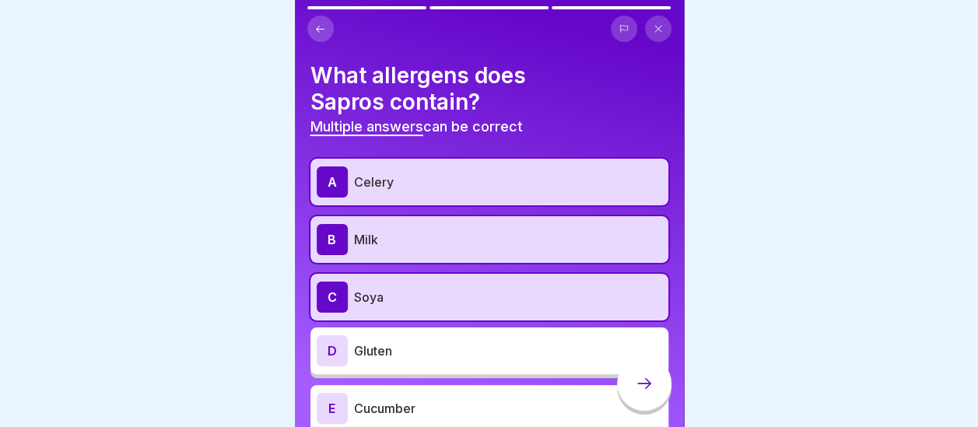
click at [474, 350] on p "Gluten" at bounding box center [508, 350] width 308 height 19
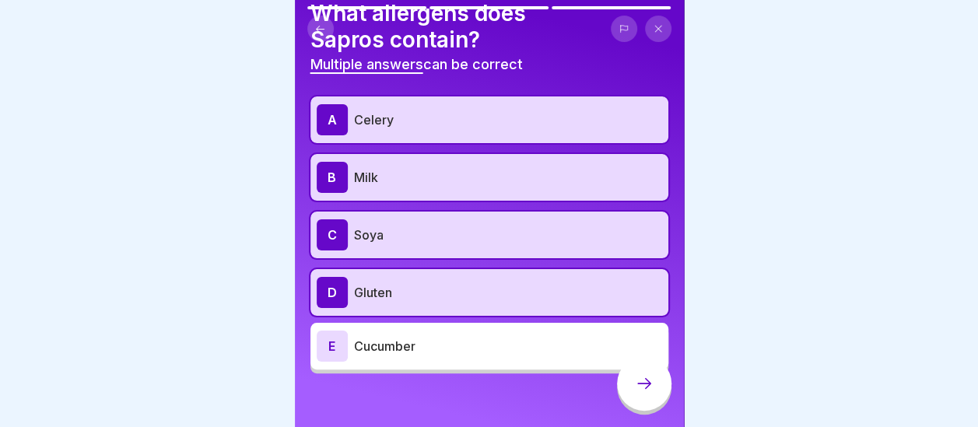
scroll to position [70, 0]
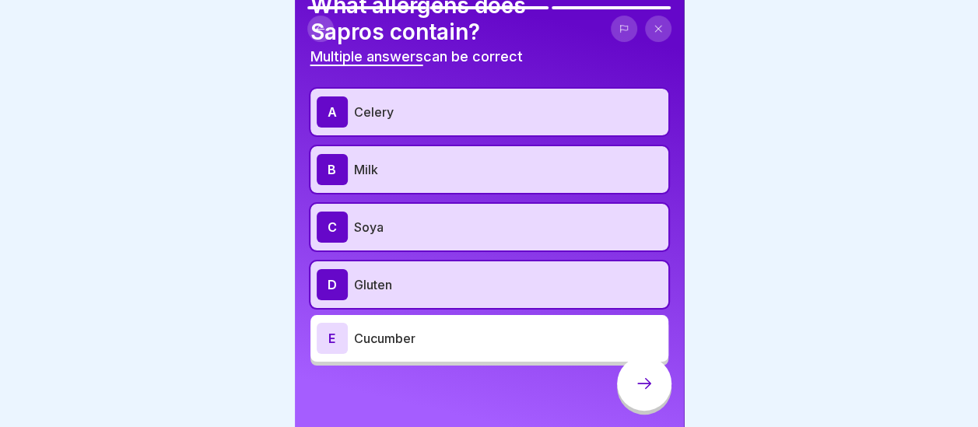
click at [643, 393] on icon at bounding box center [644, 383] width 19 height 19
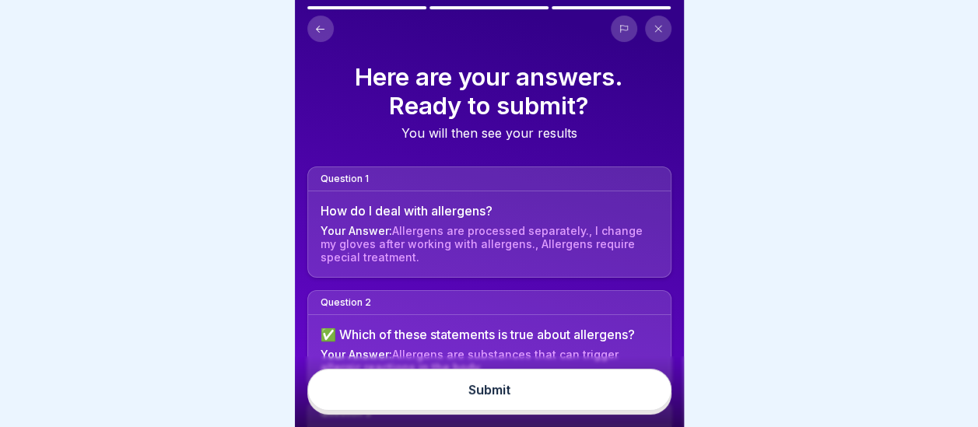
click at [536, 404] on button "Submit" at bounding box center [489, 390] width 364 height 42
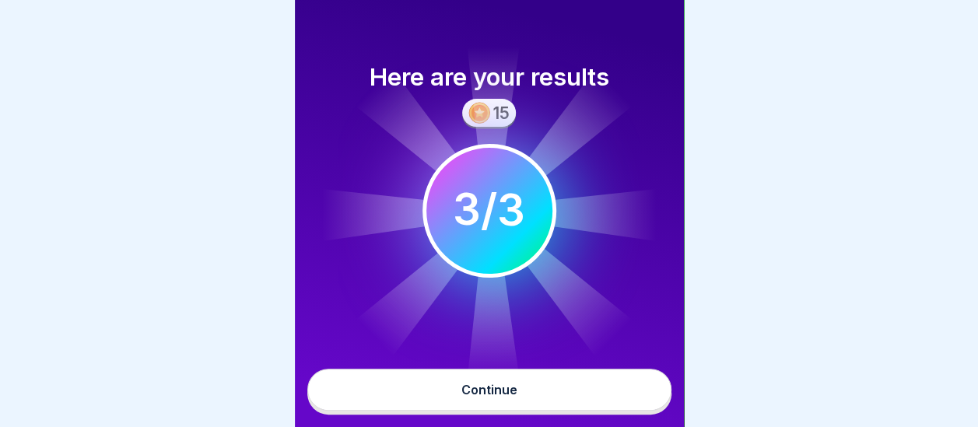
click at [536, 404] on button "Continue" at bounding box center [489, 390] width 364 height 42
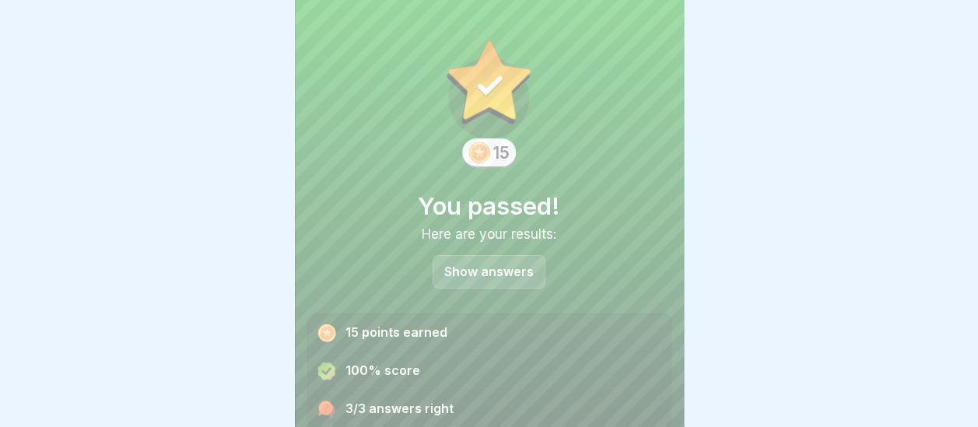
scroll to position [58, 0]
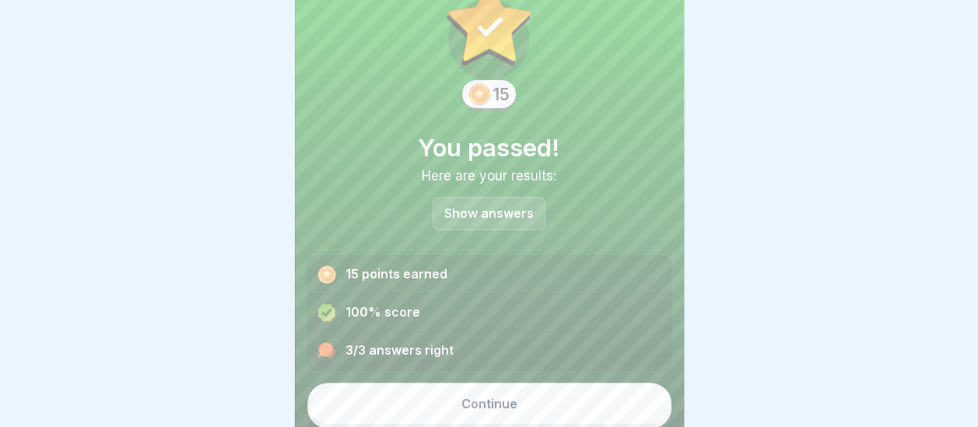
click at [539, 397] on button "Continue" at bounding box center [489, 404] width 364 height 42
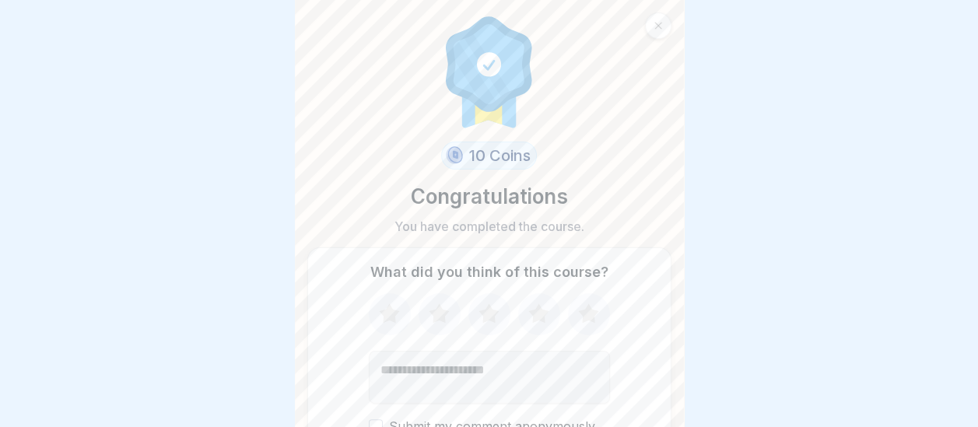
click at [483, 314] on icon at bounding box center [488, 312] width 20 height 19
click at [669, 408] on form "10 Coins Congratulations You have completed the course. What did you think of t…" at bounding box center [489, 213] width 389 height 427
click at [679, 392] on form "10 Coins Congratulations You have completed the course. What did you think of t…" at bounding box center [489, 213] width 389 height 427
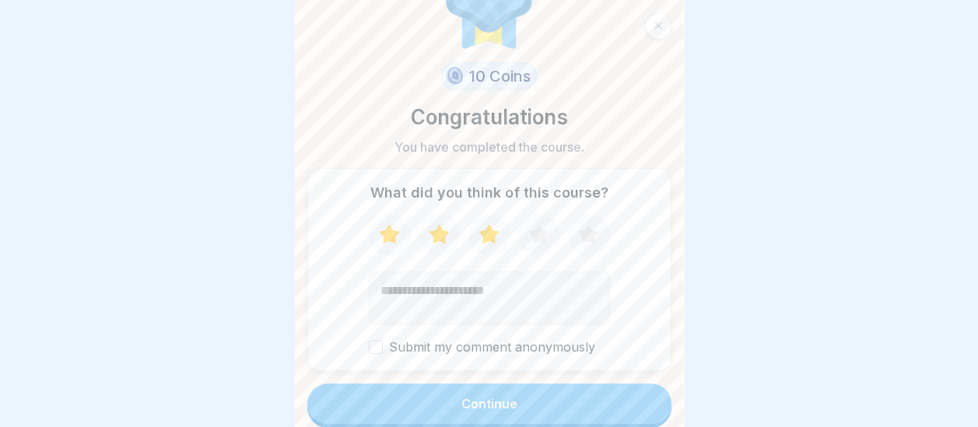
click at [557, 403] on button "Continue" at bounding box center [489, 403] width 364 height 40
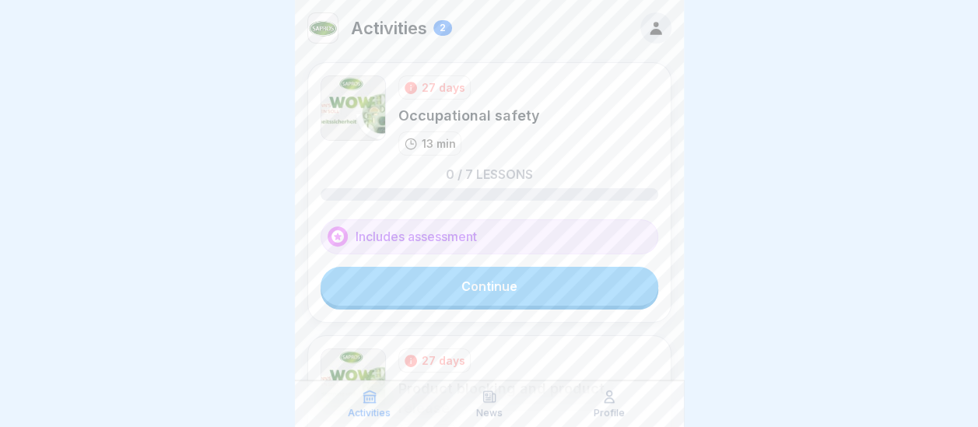
click at [513, 294] on link "Continue" at bounding box center [489, 286] width 338 height 39
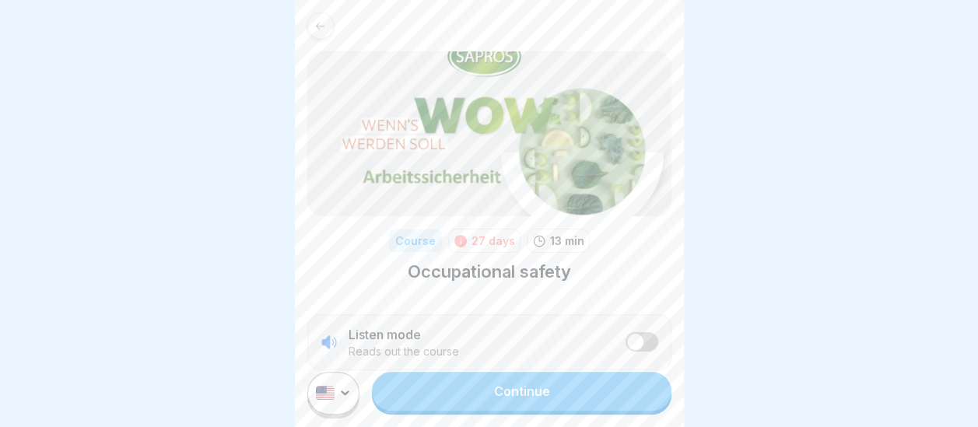
click at [537, 404] on link "Continue" at bounding box center [521, 391] width 299 height 39
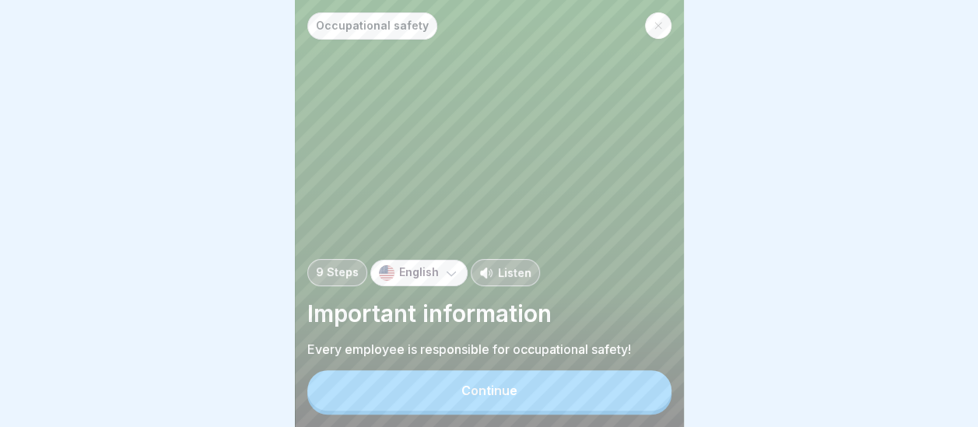
click at [536, 404] on button "Continue" at bounding box center [489, 390] width 364 height 40
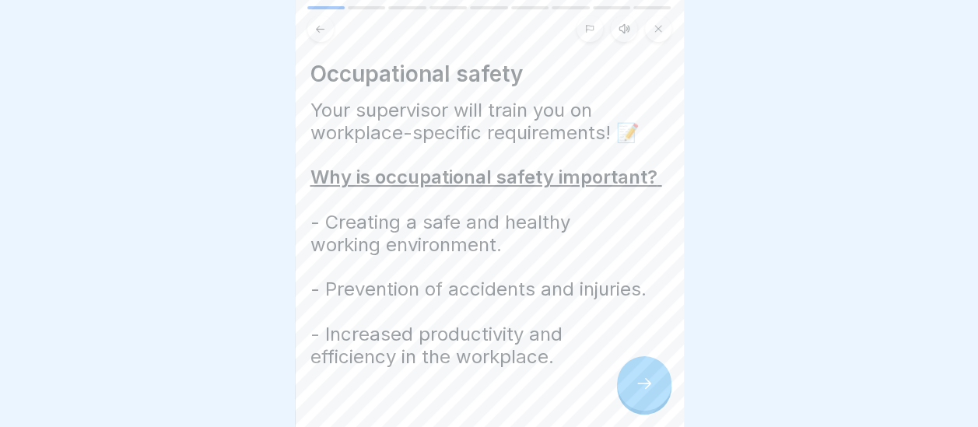
click at [659, 401] on div at bounding box center [644, 383] width 54 height 54
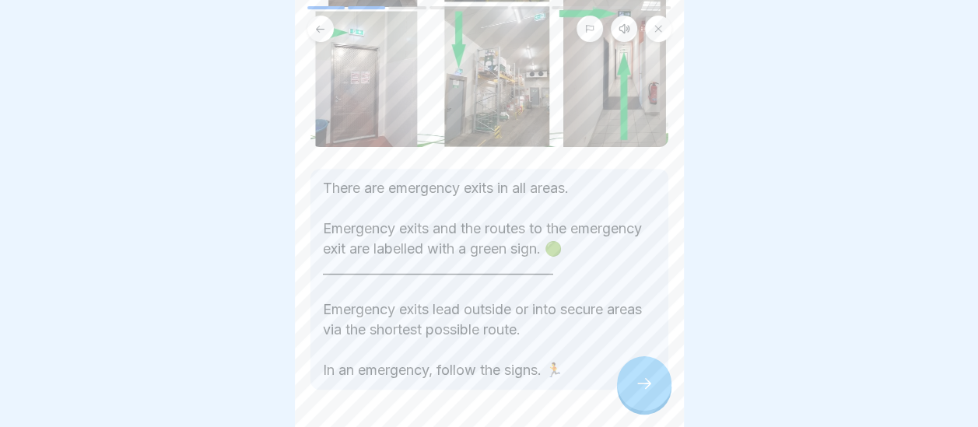
scroll to position [249, 0]
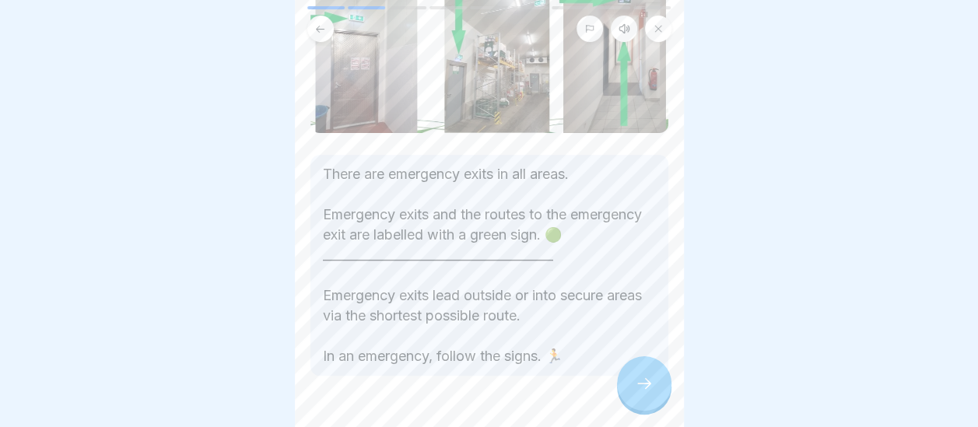
click at [639, 393] on icon at bounding box center [644, 383] width 19 height 19
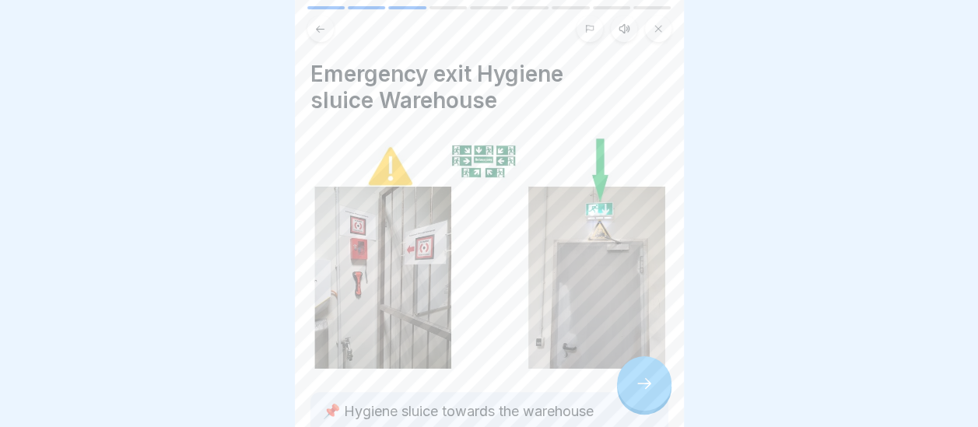
scroll to position [232, 0]
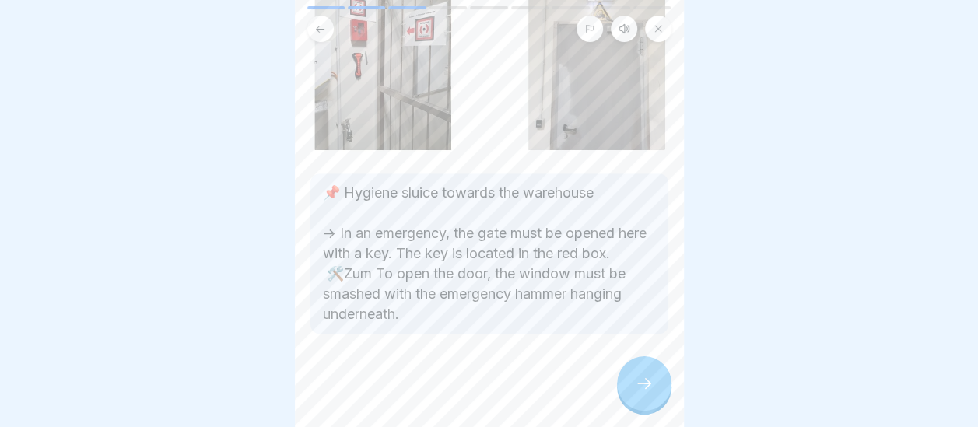
click at [649, 393] on icon at bounding box center [644, 383] width 19 height 19
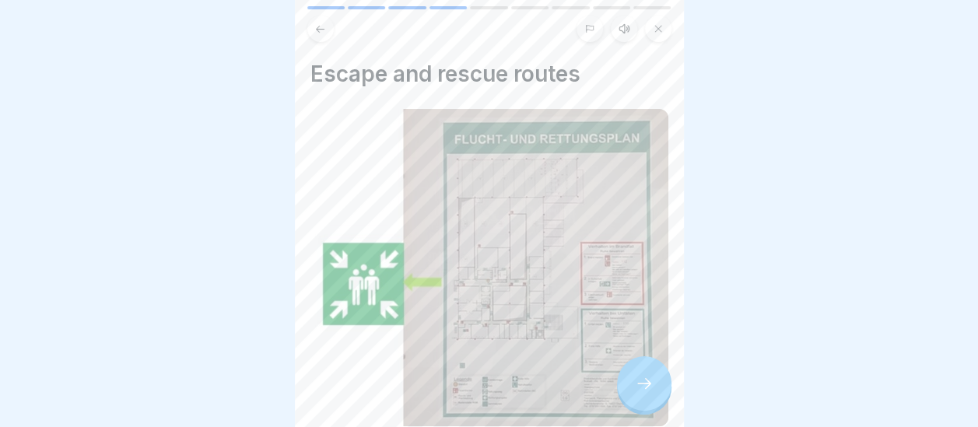
click at [649, 393] on icon at bounding box center [644, 383] width 19 height 19
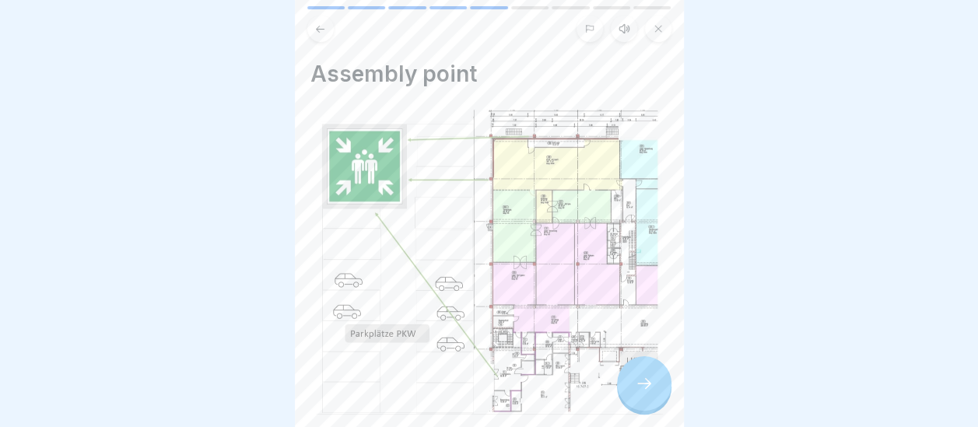
click at [649, 393] on icon at bounding box center [644, 383] width 19 height 19
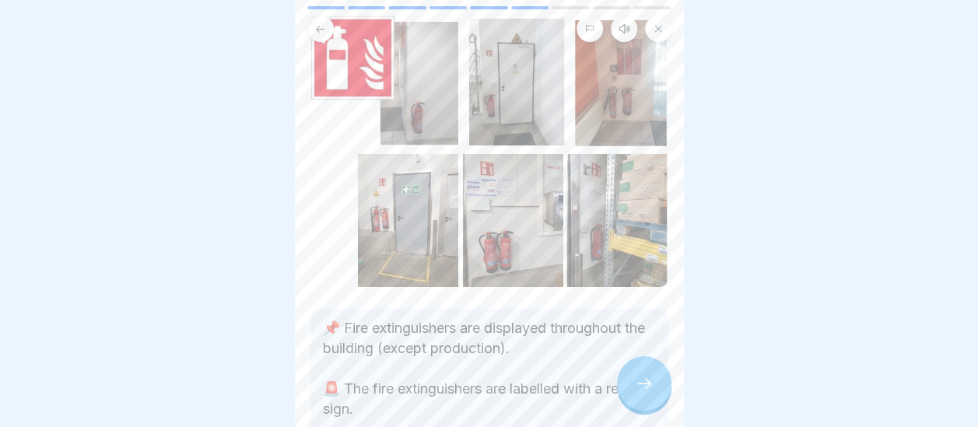
scroll to position [124, 0]
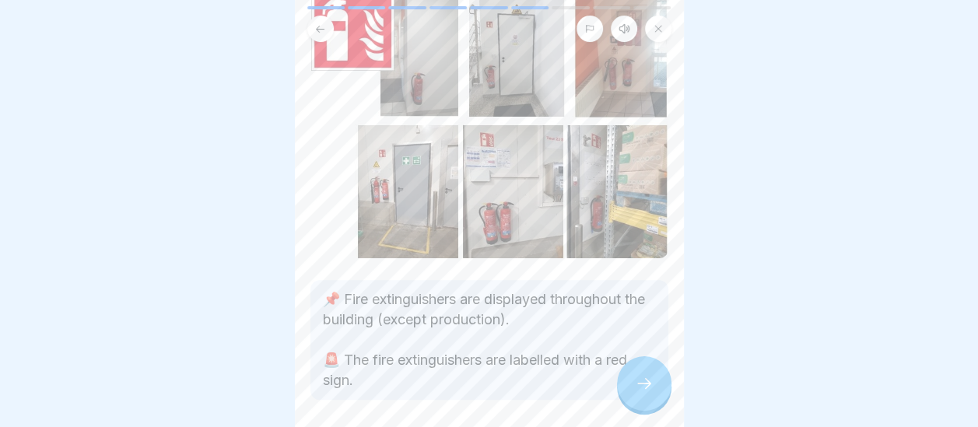
click at [650, 393] on icon at bounding box center [644, 383] width 19 height 19
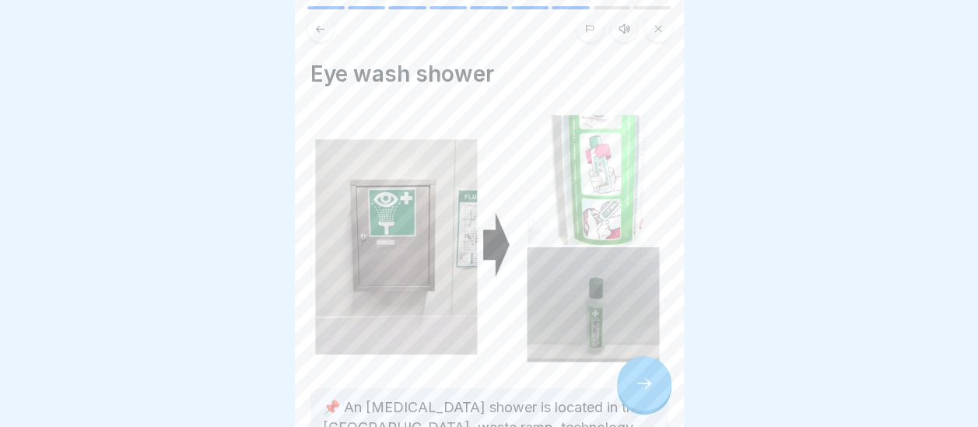
click at [657, 406] on div at bounding box center [644, 383] width 54 height 54
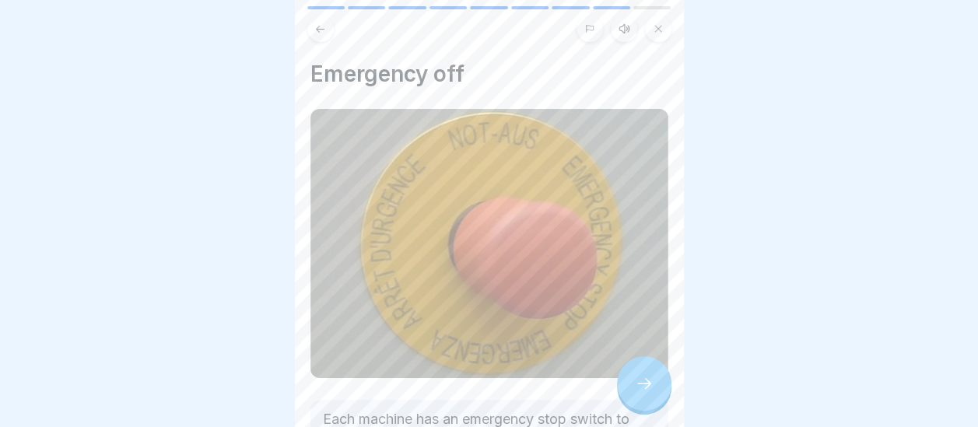
scroll to position [218, 0]
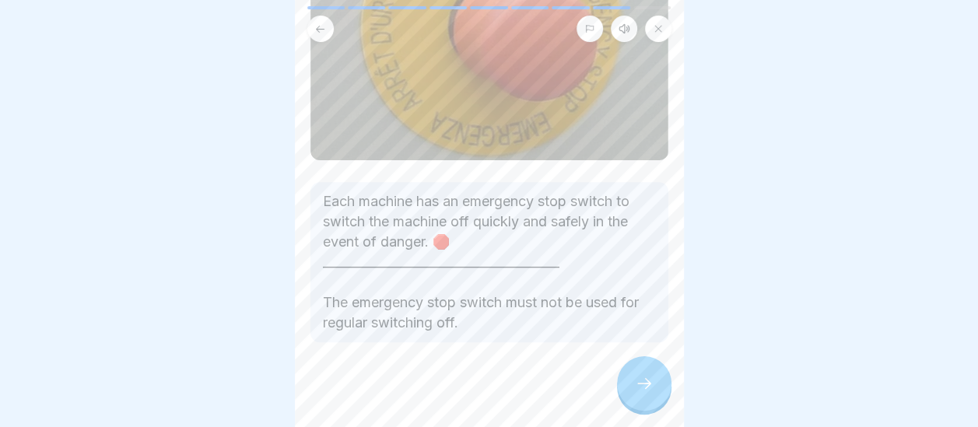
click at [317, 35] on button at bounding box center [320, 29] width 26 height 26
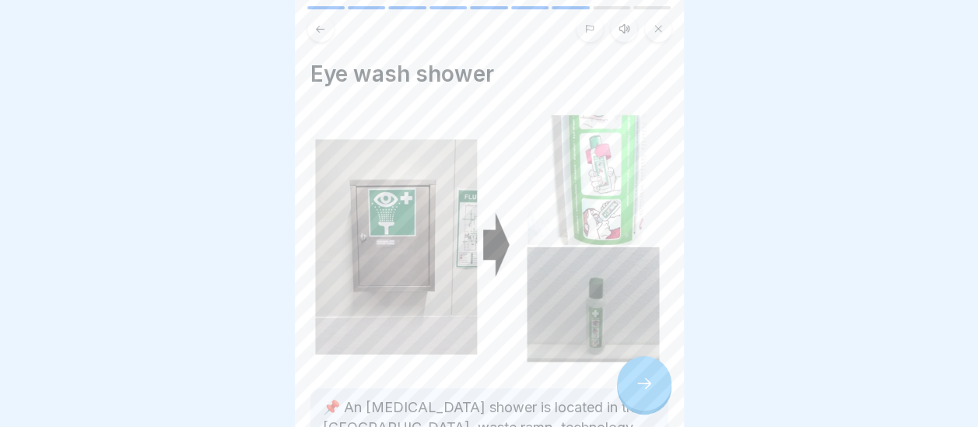
click at [683, 414] on div at bounding box center [489, 213] width 978 height 427
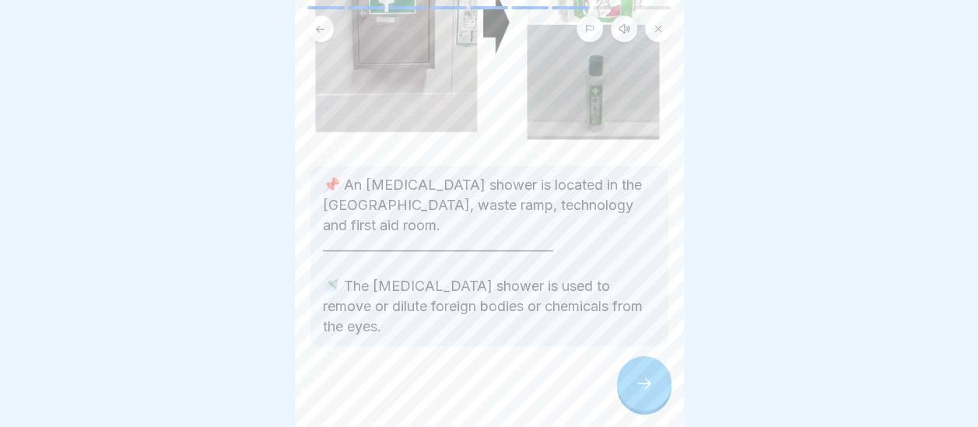
scroll to position [227, 0]
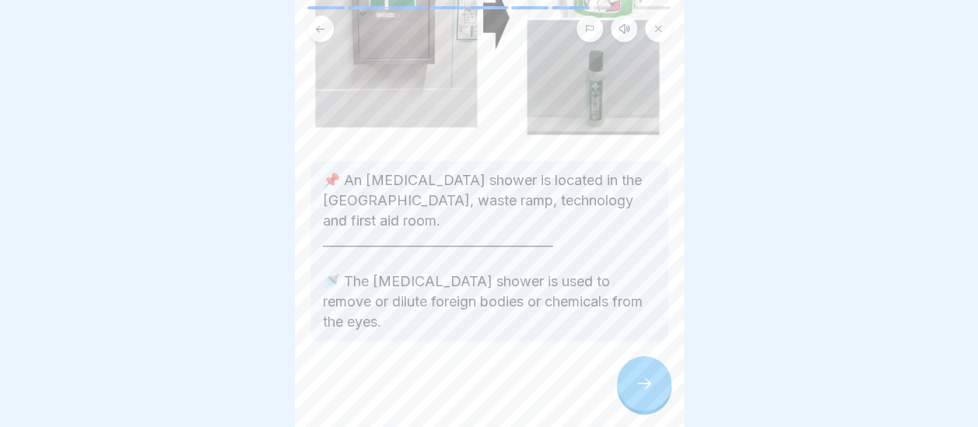
click at [640, 393] on icon at bounding box center [644, 383] width 19 height 19
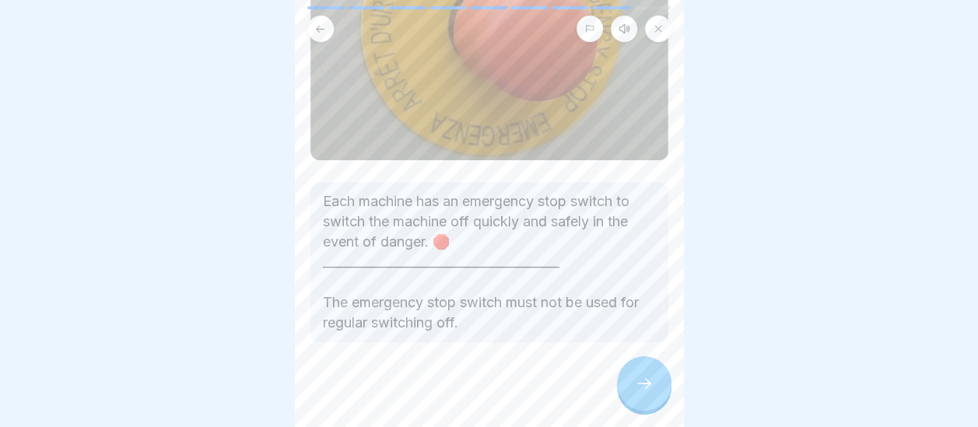
click at [641, 393] on icon at bounding box center [644, 383] width 19 height 19
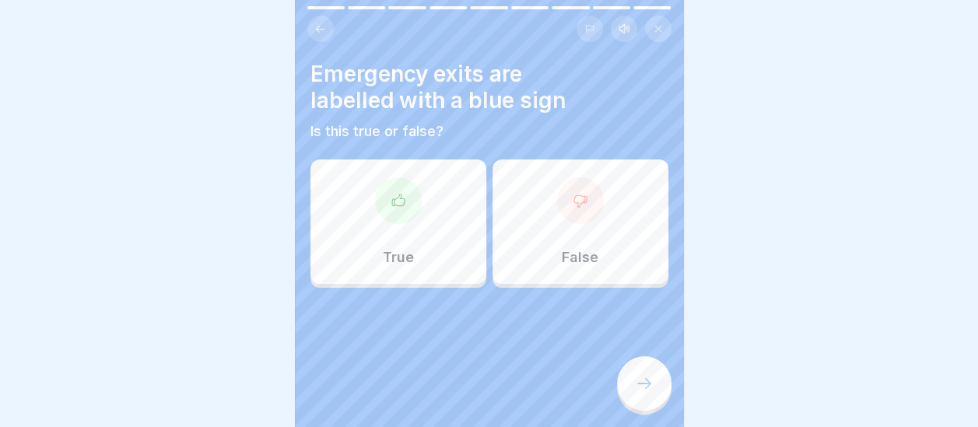
click at [408, 213] on div at bounding box center [398, 200] width 47 height 47
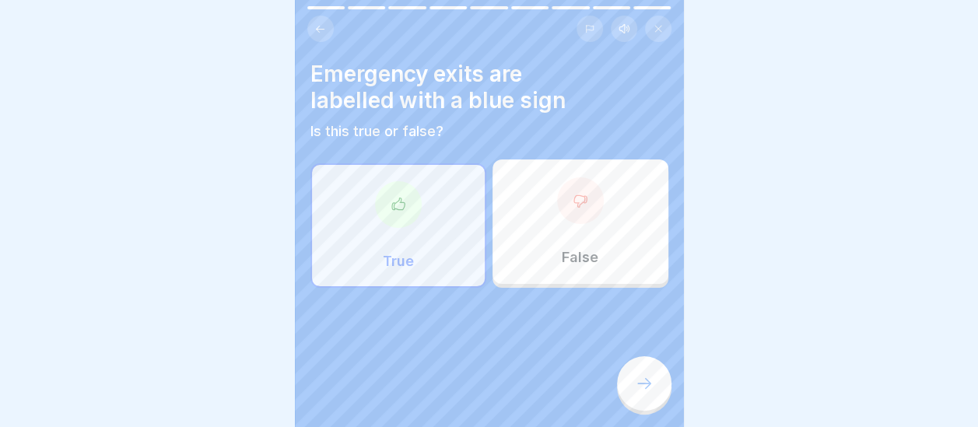
click at [574, 216] on div at bounding box center [580, 200] width 47 height 47
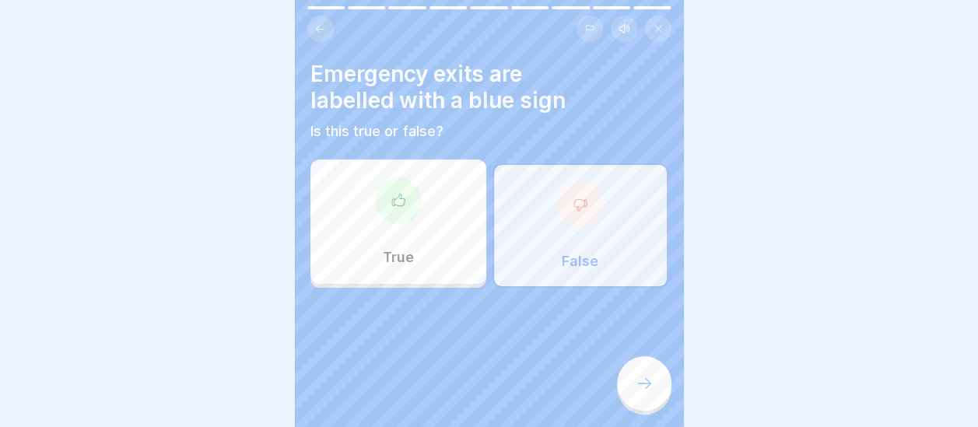
click at [649, 390] on icon at bounding box center [644, 383] width 19 height 19
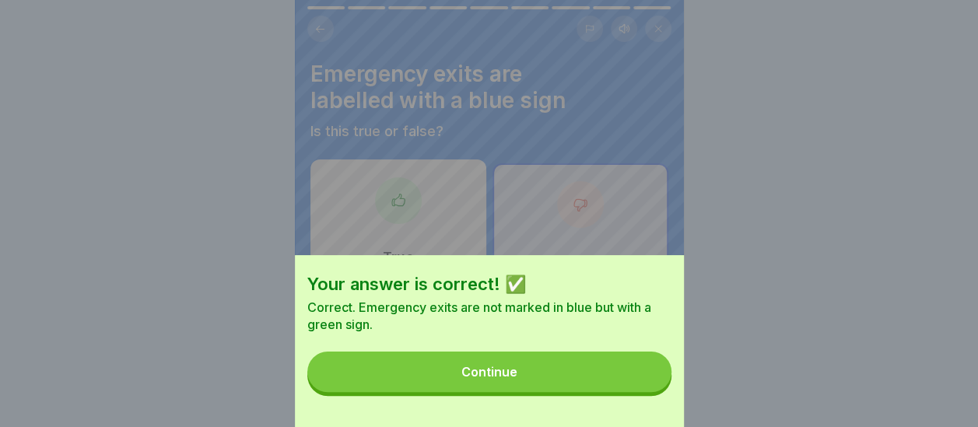
click at [568, 378] on button "Continue" at bounding box center [489, 372] width 364 height 40
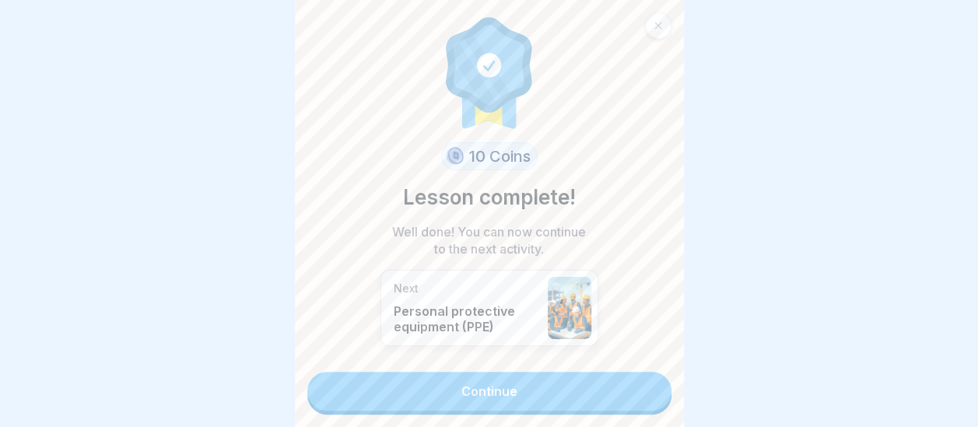
click at [540, 389] on link "Continue" at bounding box center [489, 391] width 364 height 39
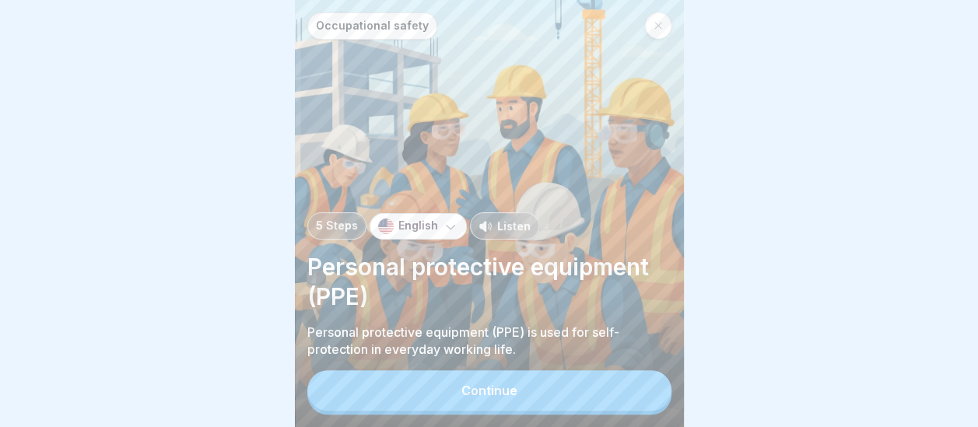
click at [543, 406] on button "Continue" at bounding box center [489, 390] width 364 height 40
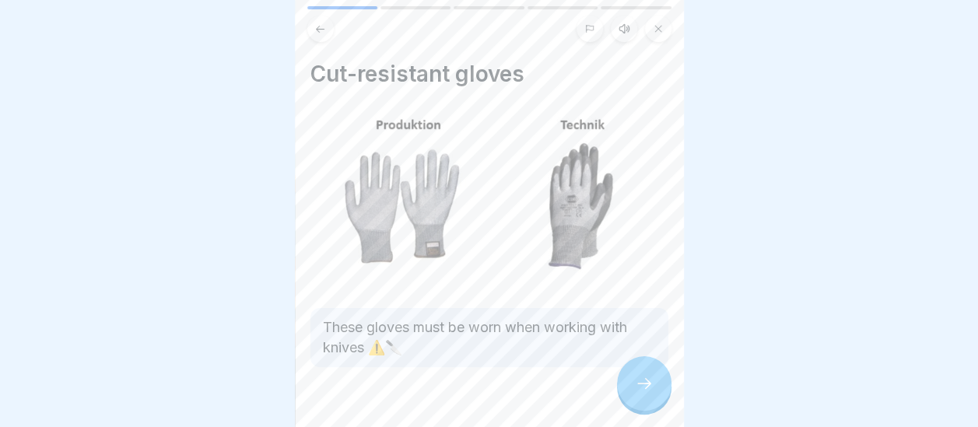
click at [644, 393] on icon at bounding box center [644, 383] width 19 height 19
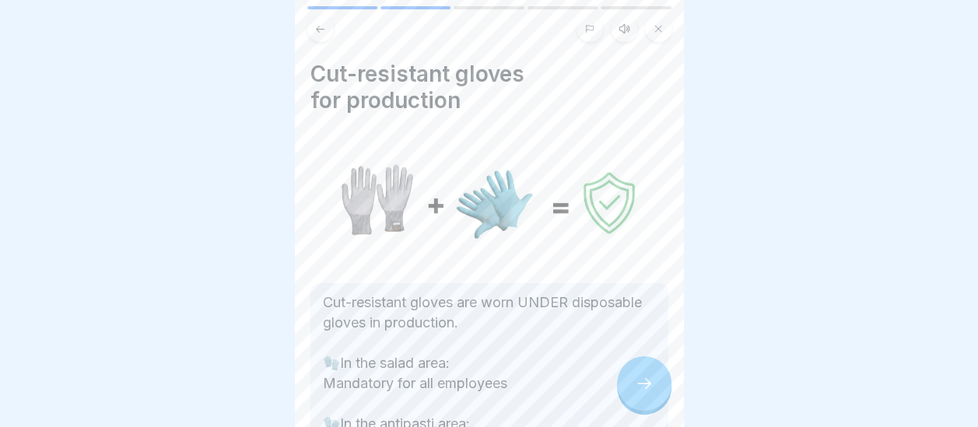
click at [644, 393] on icon at bounding box center [644, 383] width 19 height 19
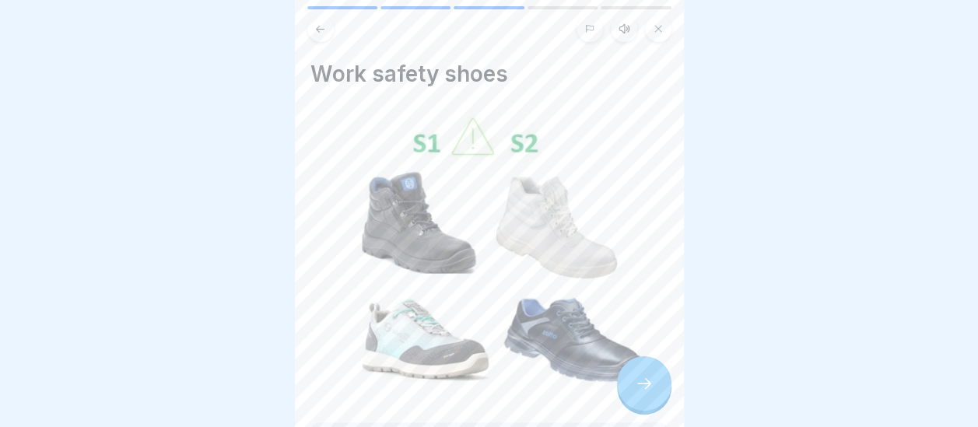
click at [644, 393] on icon at bounding box center [644, 383] width 19 height 19
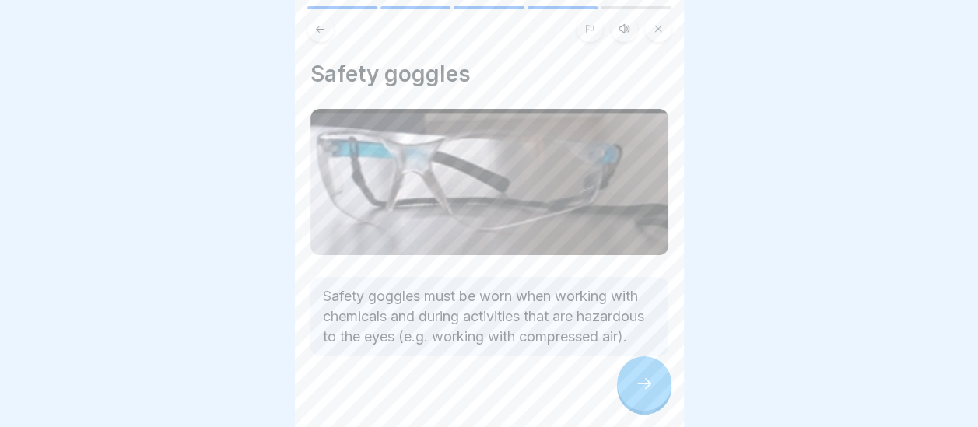
click at [644, 393] on icon at bounding box center [644, 383] width 19 height 19
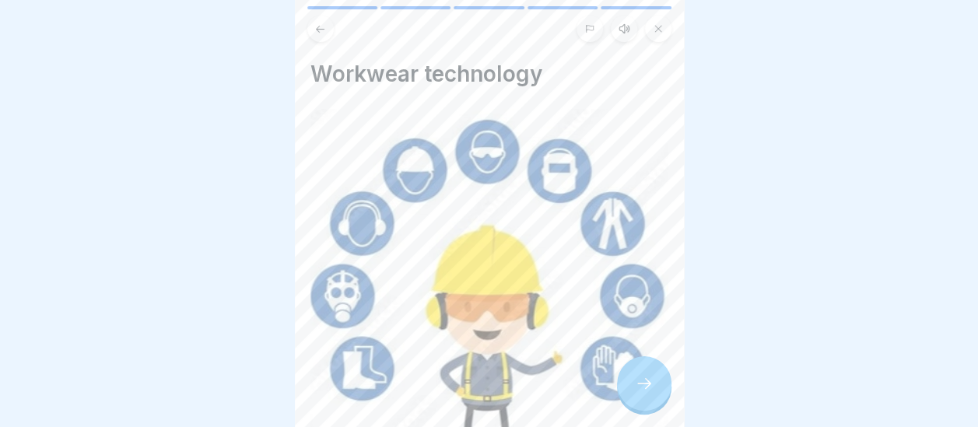
click at [644, 393] on icon at bounding box center [644, 383] width 19 height 19
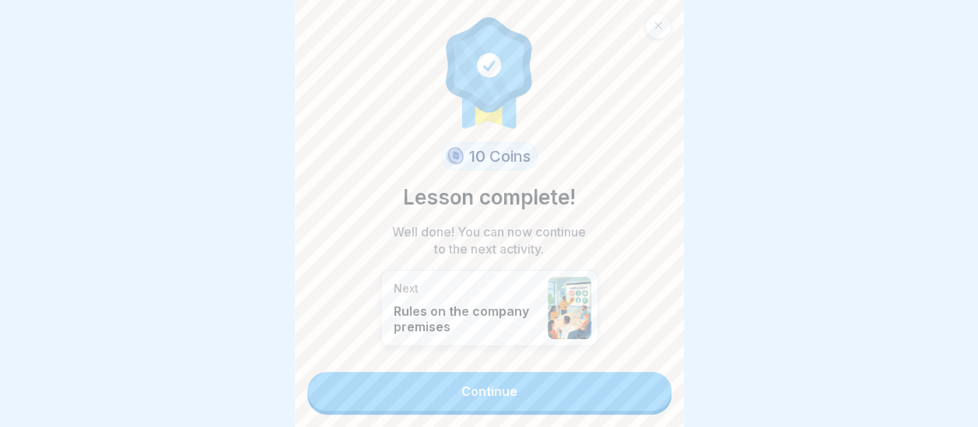
click at [639, 400] on link "Continue" at bounding box center [489, 391] width 364 height 39
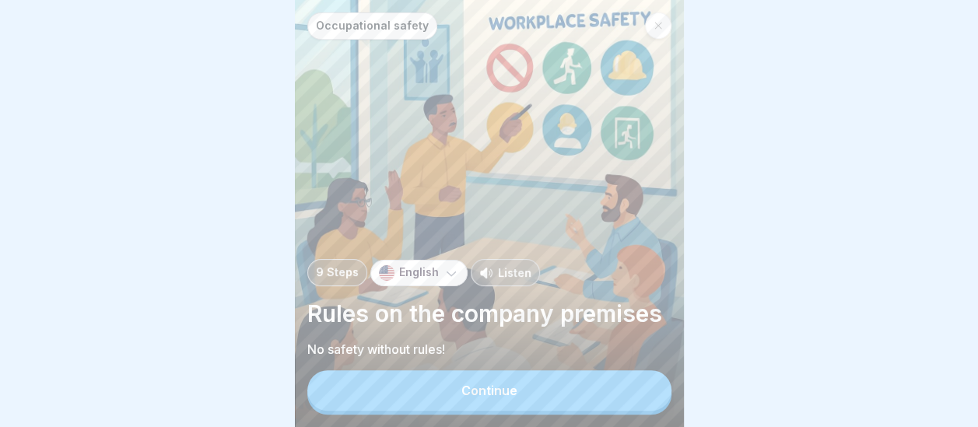
click at [595, 408] on button "Continue" at bounding box center [489, 390] width 364 height 40
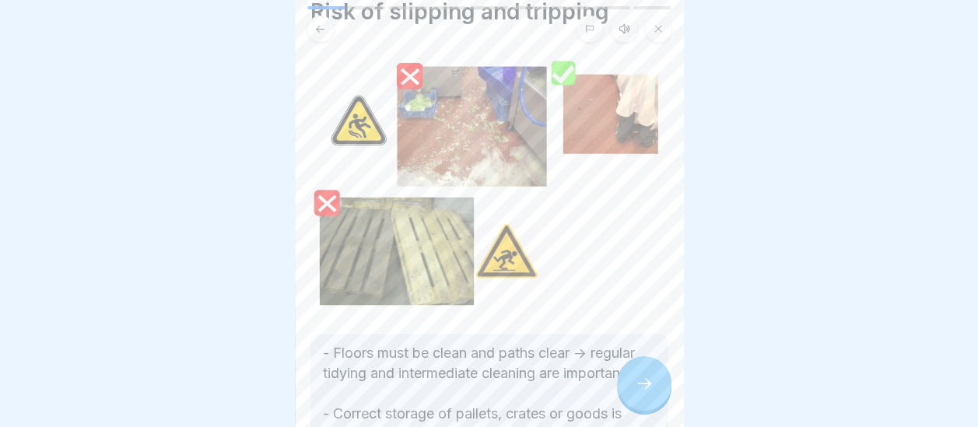
scroll to position [355, 0]
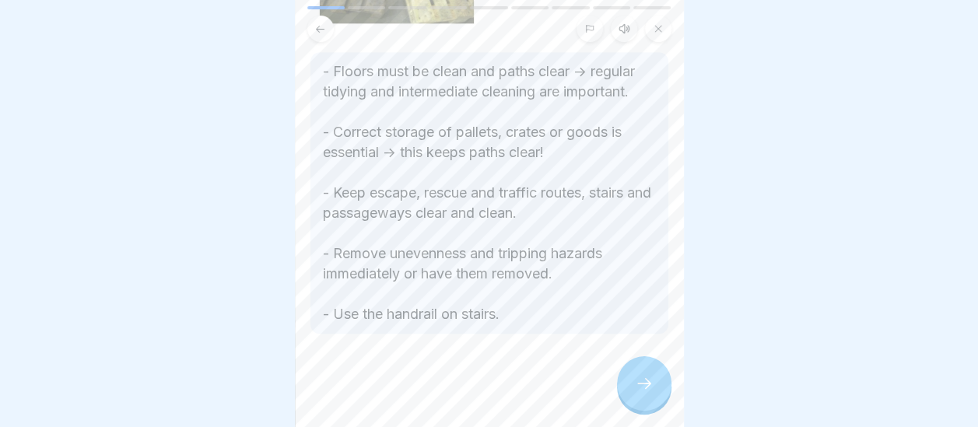
click at [643, 393] on icon at bounding box center [644, 383] width 19 height 19
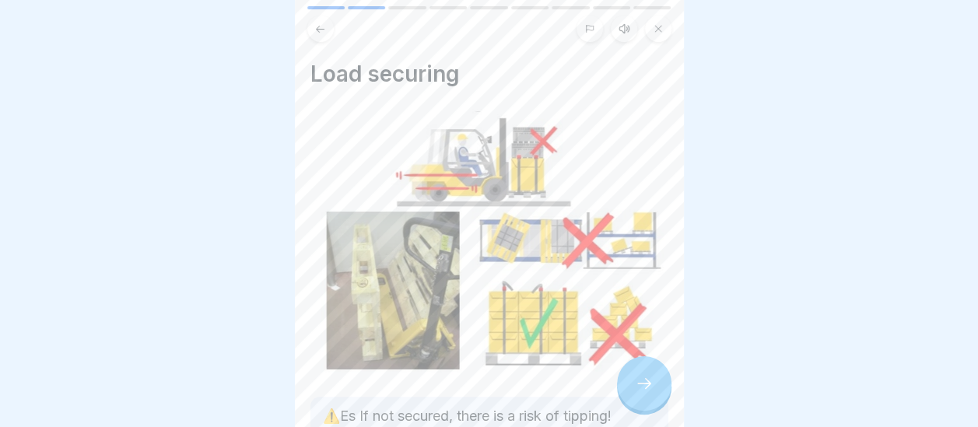
click at [643, 393] on icon at bounding box center [644, 383] width 19 height 19
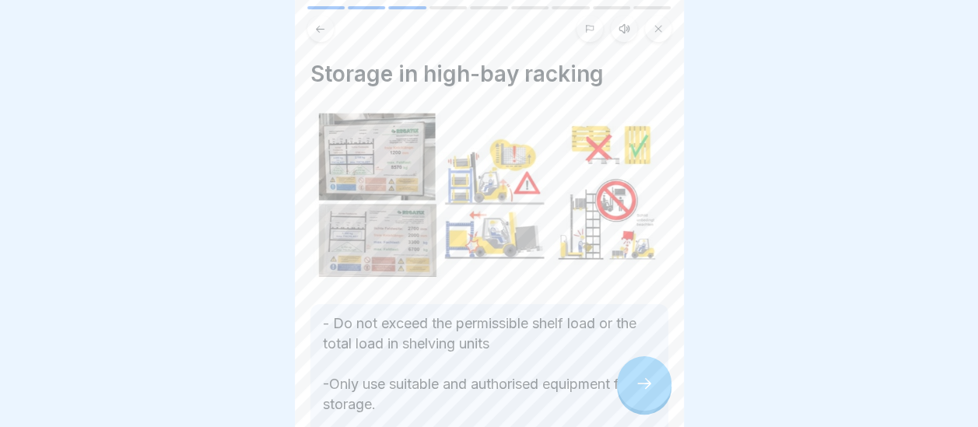
click at [320, 32] on icon at bounding box center [320, 29] width 12 height 12
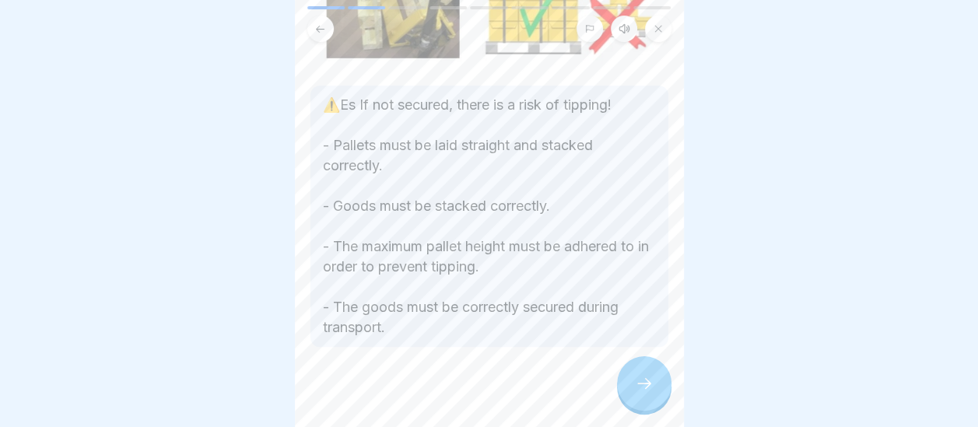
scroll to position [316, 0]
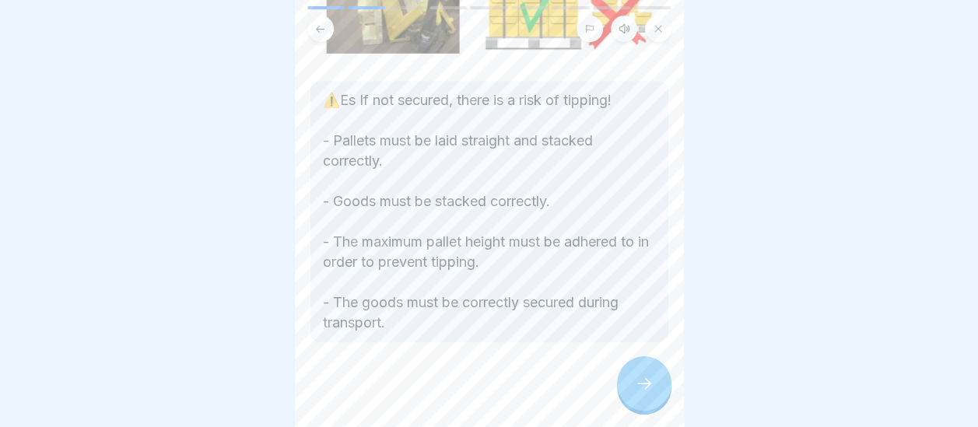
click at [625, 370] on div at bounding box center [489, 388] width 358 height 93
click at [639, 393] on icon at bounding box center [644, 383] width 19 height 19
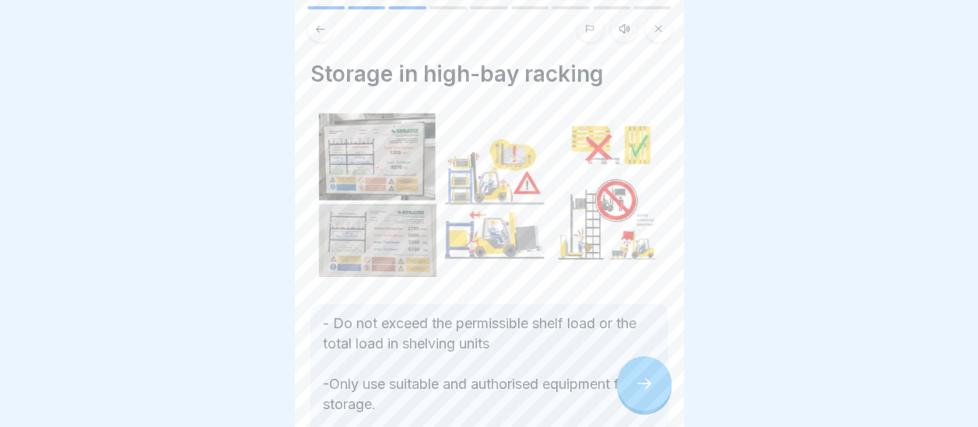
scroll to position [307, 0]
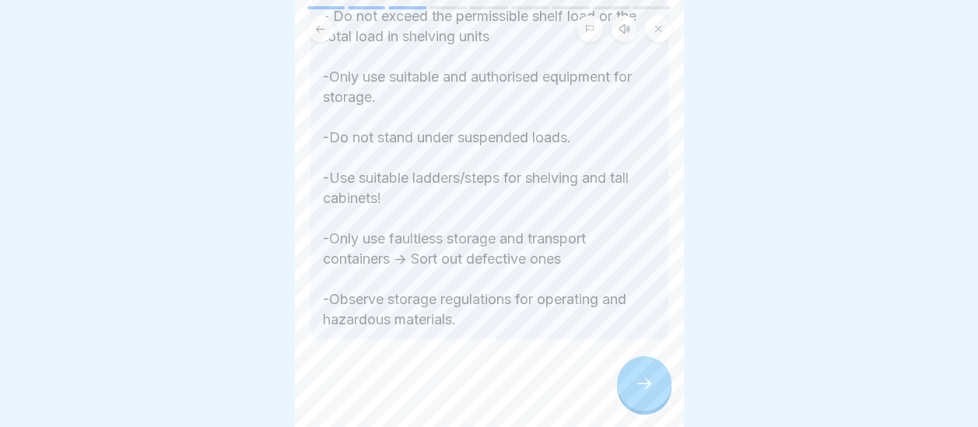
click at [644, 393] on icon at bounding box center [644, 383] width 19 height 19
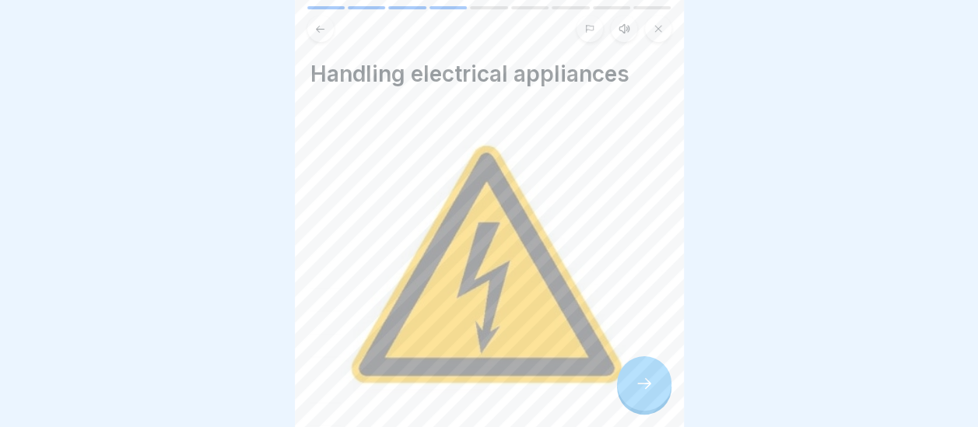
scroll to position [311, 0]
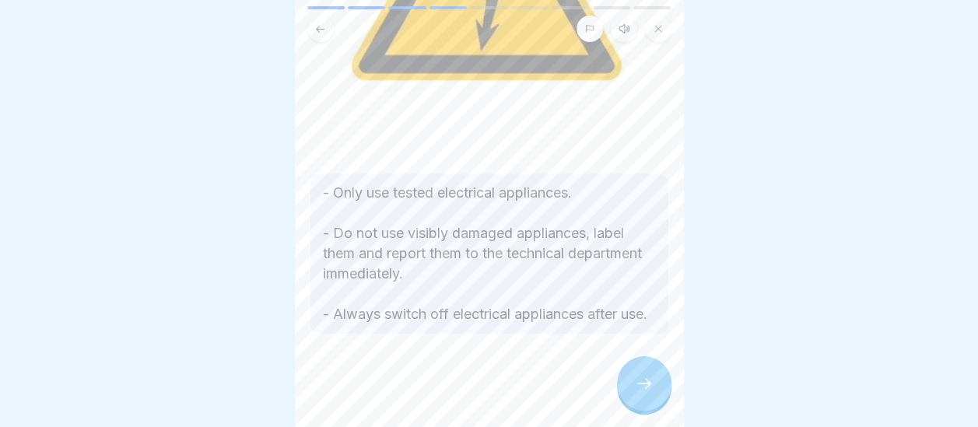
click at [643, 393] on icon at bounding box center [644, 383] width 19 height 19
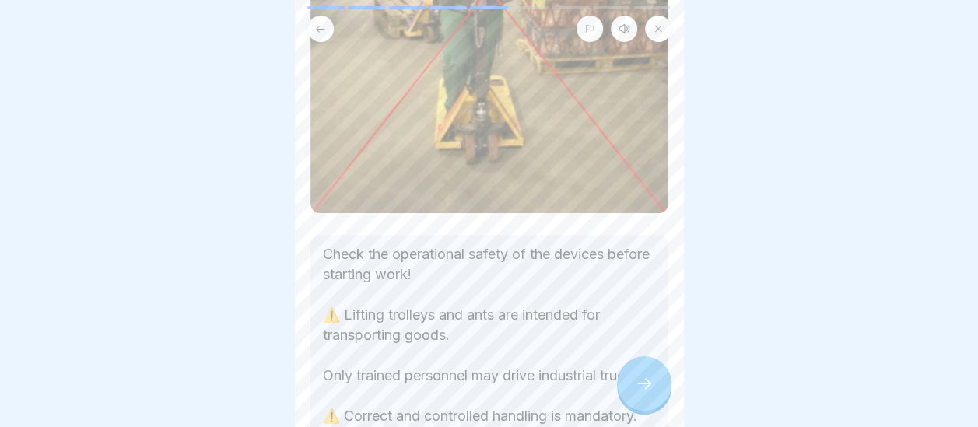
scroll to position [501, 0]
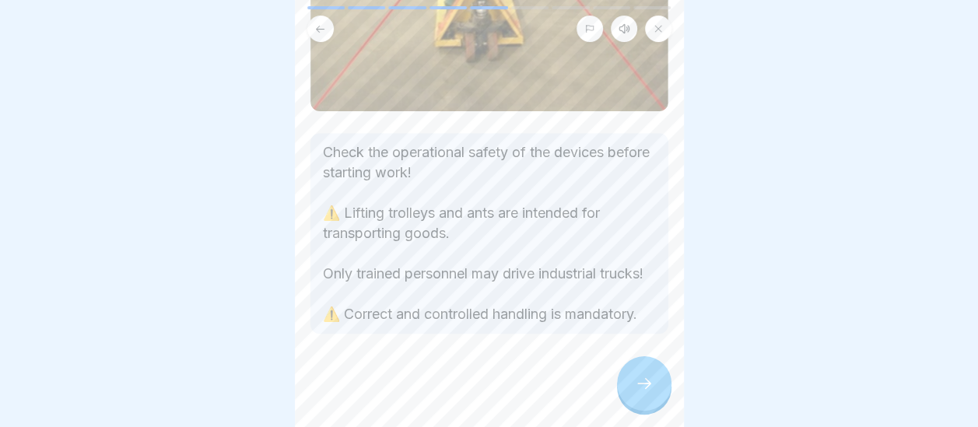
click at [638, 393] on icon at bounding box center [644, 383] width 19 height 19
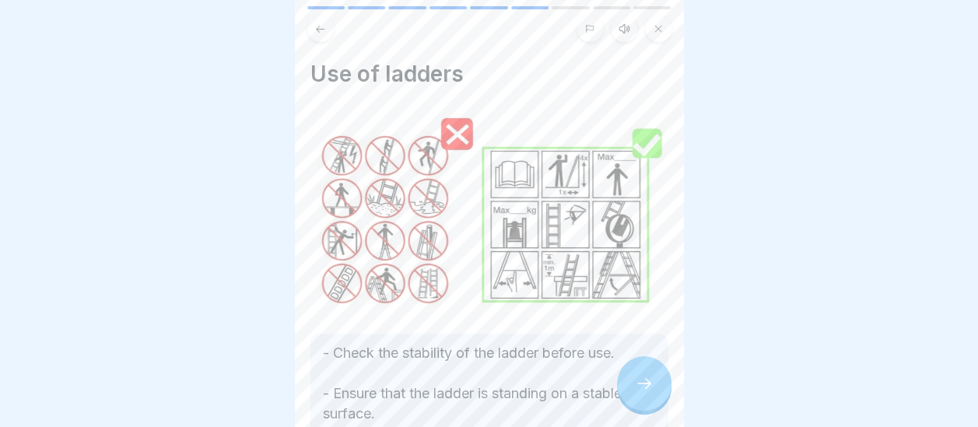
scroll to position [234, 0]
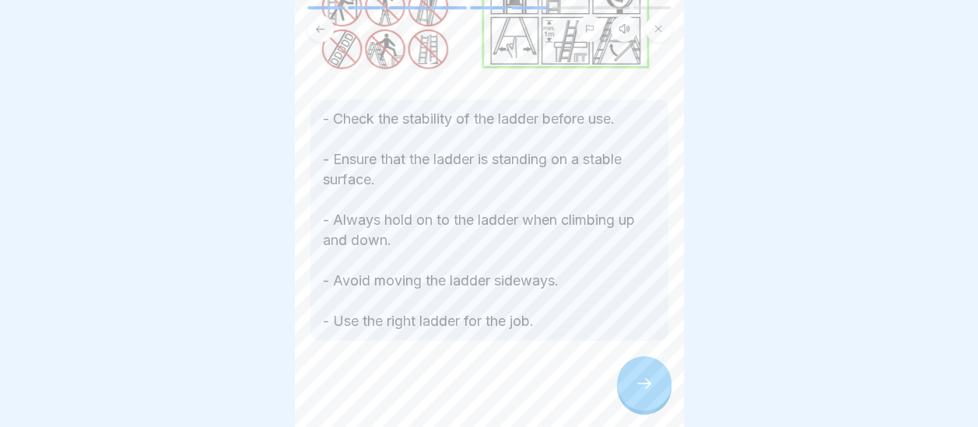
click at [653, 400] on div at bounding box center [644, 383] width 54 height 54
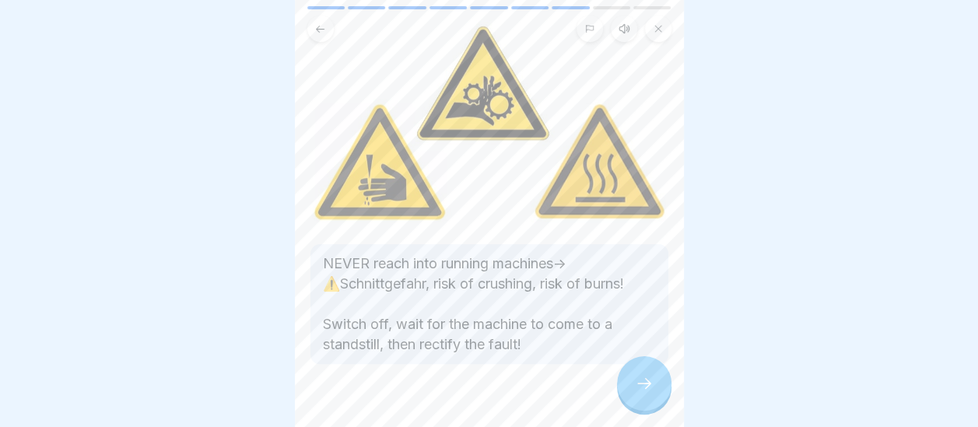
scroll to position [112, 0]
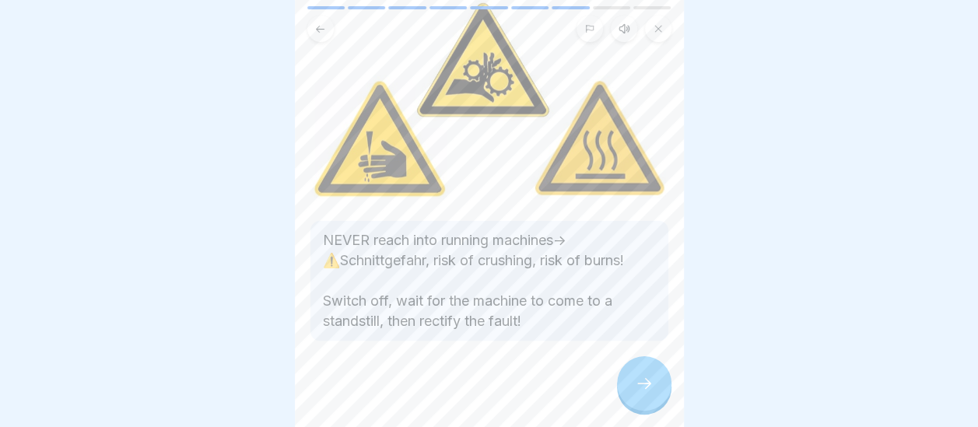
click at [654, 396] on div at bounding box center [644, 383] width 54 height 54
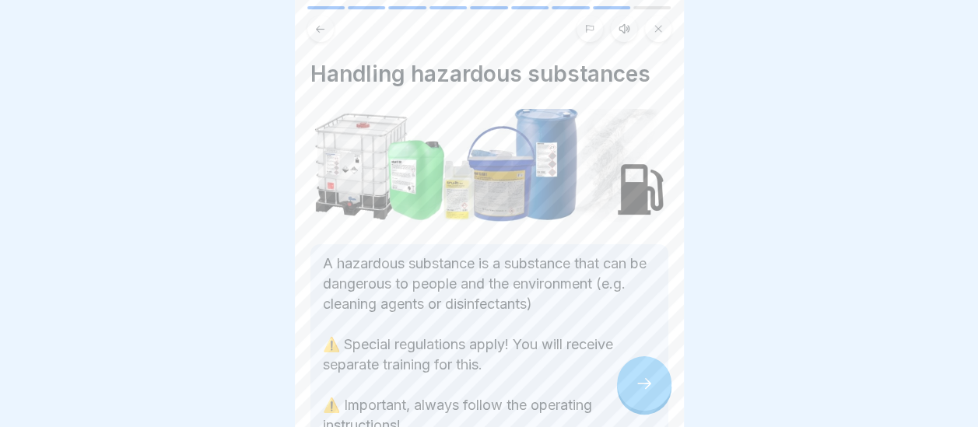
click at [670, 420] on div "Handling hazardous substances A hazardous substance is a substance that can be …" at bounding box center [489, 213] width 389 height 427
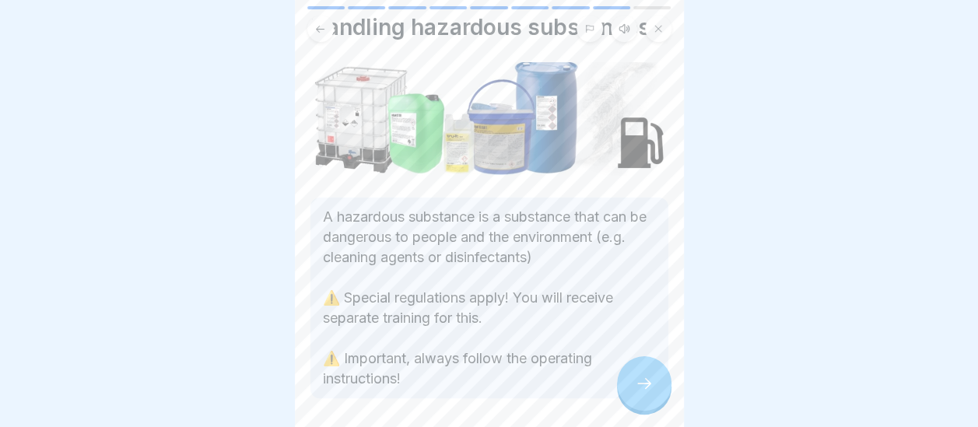
scroll to position [62, 0]
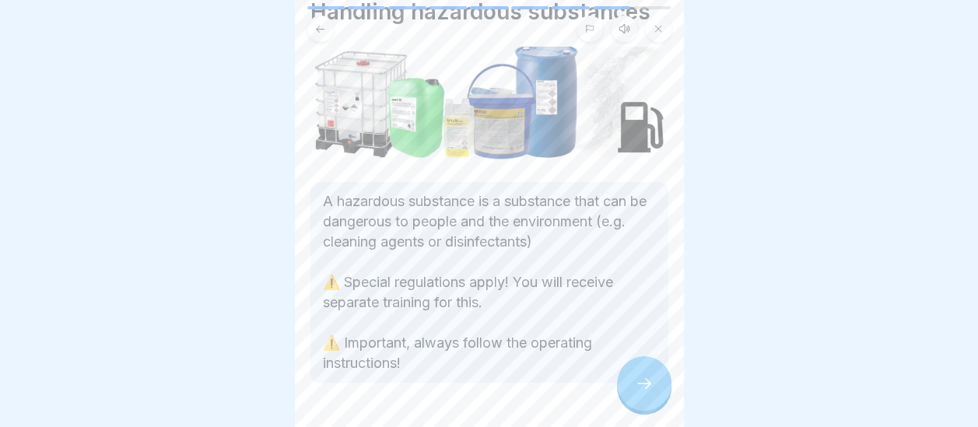
click at [641, 393] on icon at bounding box center [644, 383] width 19 height 19
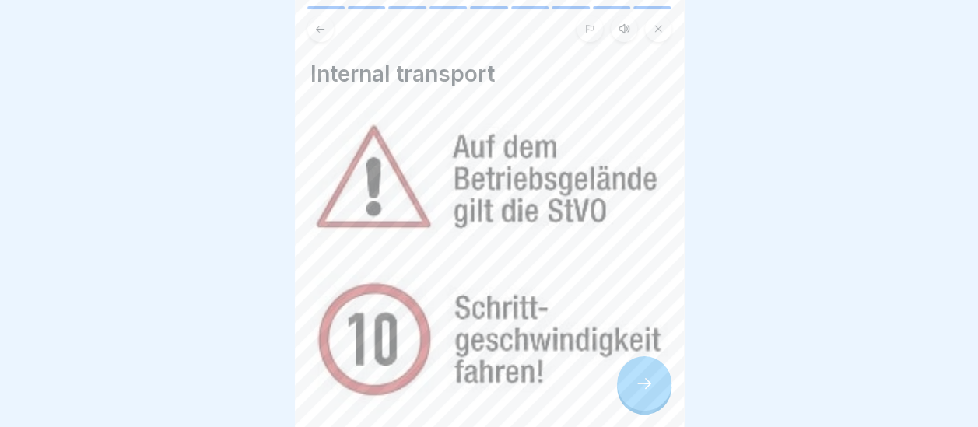
click at [639, 393] on icon at bounding box center [644, 383] width 19 height 19
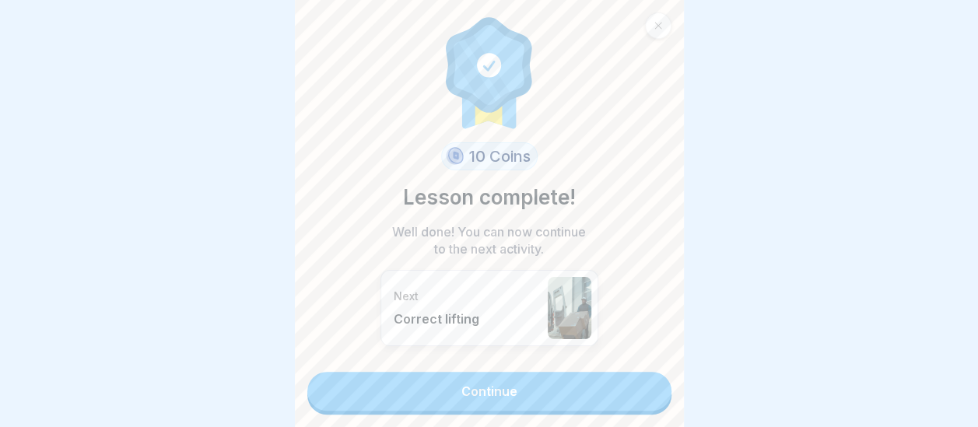
click at [516, 394] on link "Continue" at bounding box center [489, 391] width 364 height 39
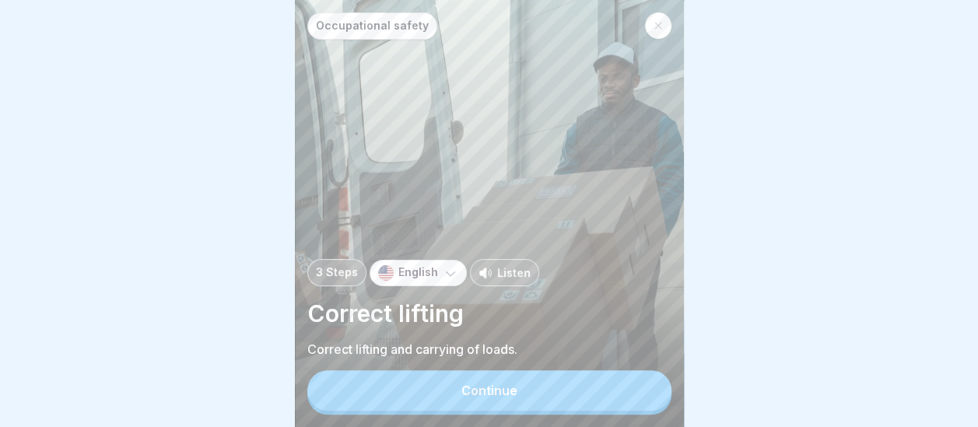
click at [515, 397] on div "Continue" at bounding box center [489, 390] width 56 height 14
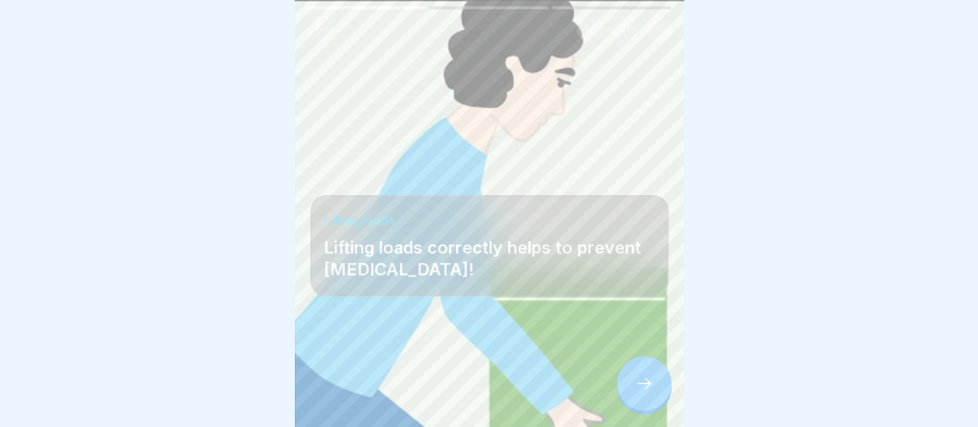
click at [646, 393] on icon at bounding box center [644, 383] width 19 height 19
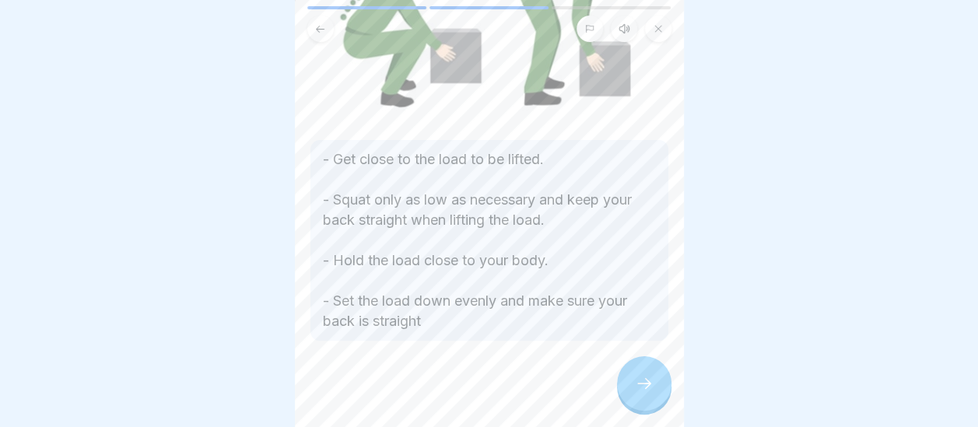
scroll to position [187, 0]
click at [643, 387] on div at bounding box center [644, 383] width 54 height 54
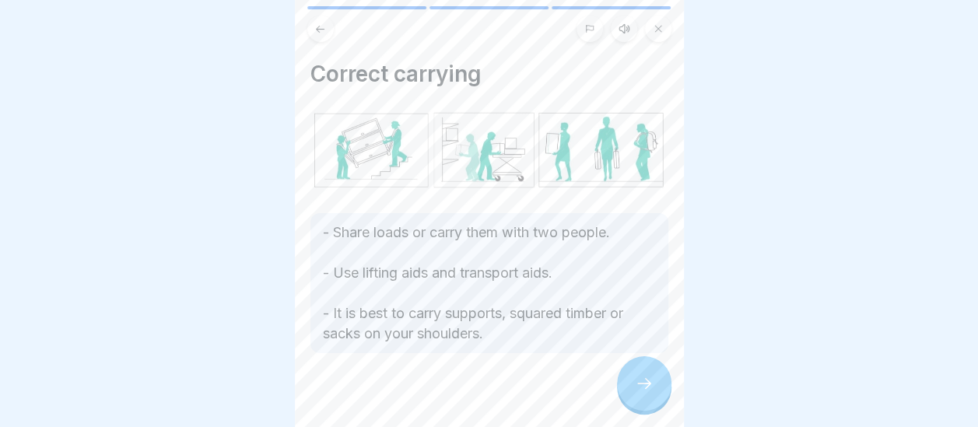
click at [643, 387] on div at bounding box center [644, 383] width 54 height 54
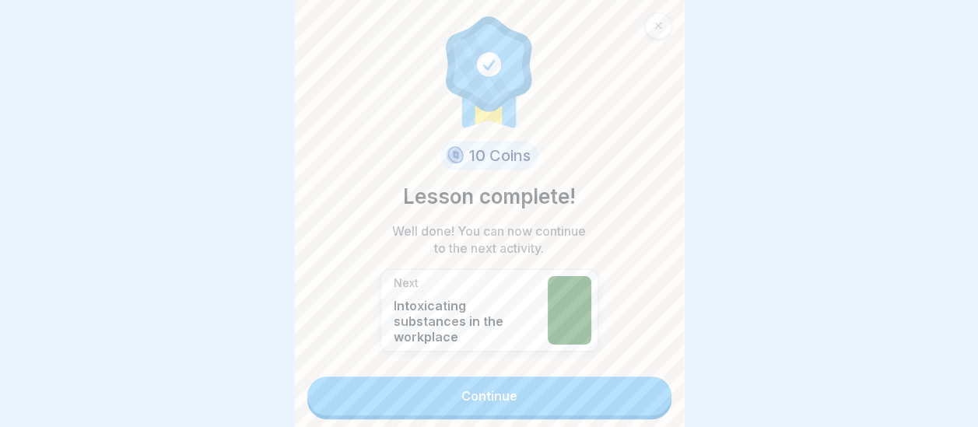
click at [643, 387] on link "Continue" at bounding box center [489, 395] width 364 height 39
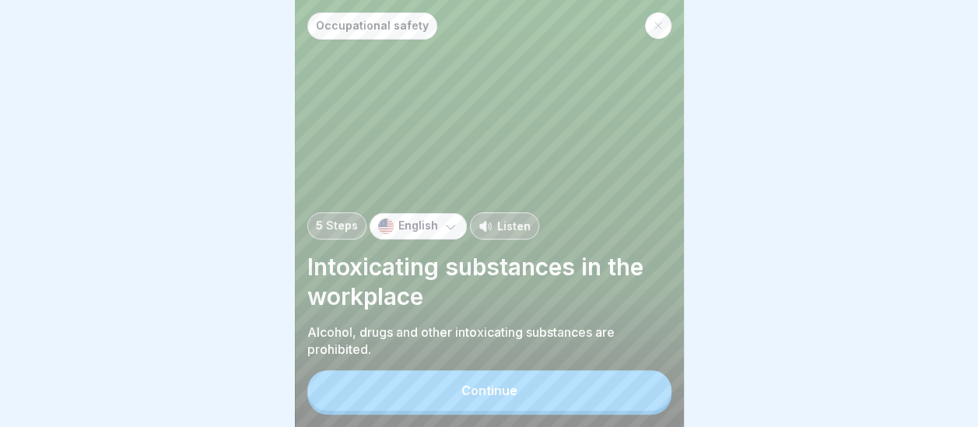
click at [552, 411] on button "Continue" at bounding box center [489, 390] width 364 height 40
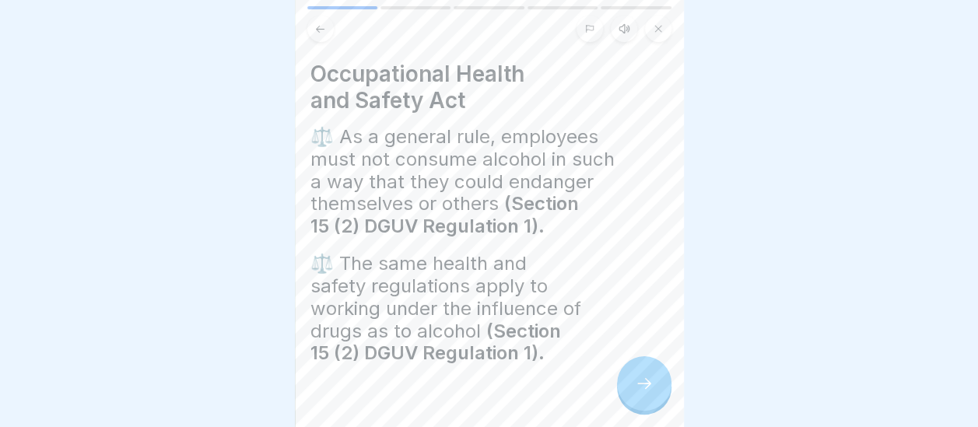
click at [645, 408] on div at bounding box center [644, 383] width 54 height 54
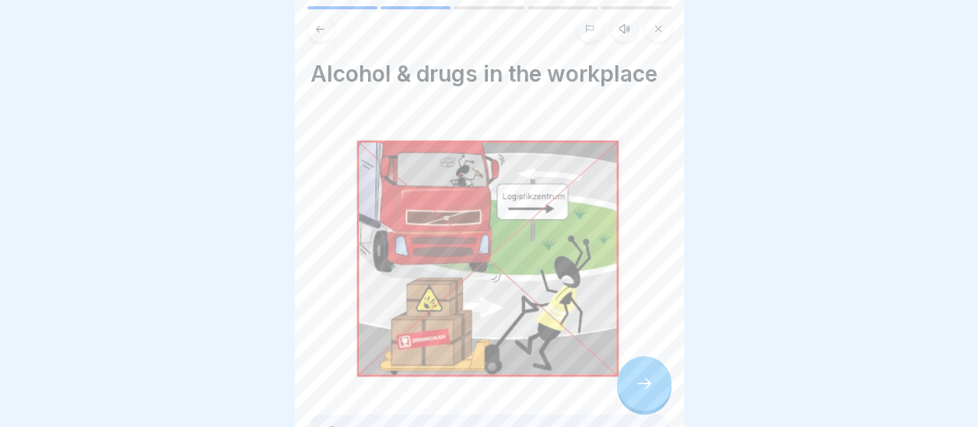
scroll to position [232, 0]
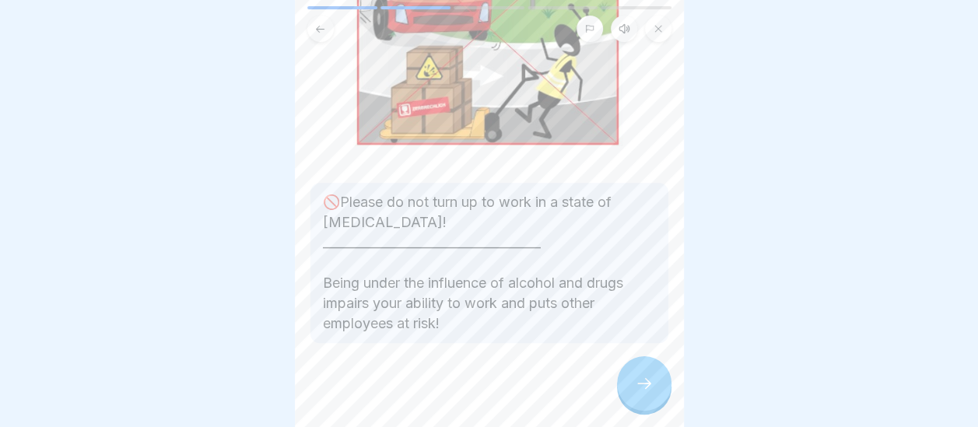
click at [633, 403] on div at bounding box center [644, 383] width 54 height 54
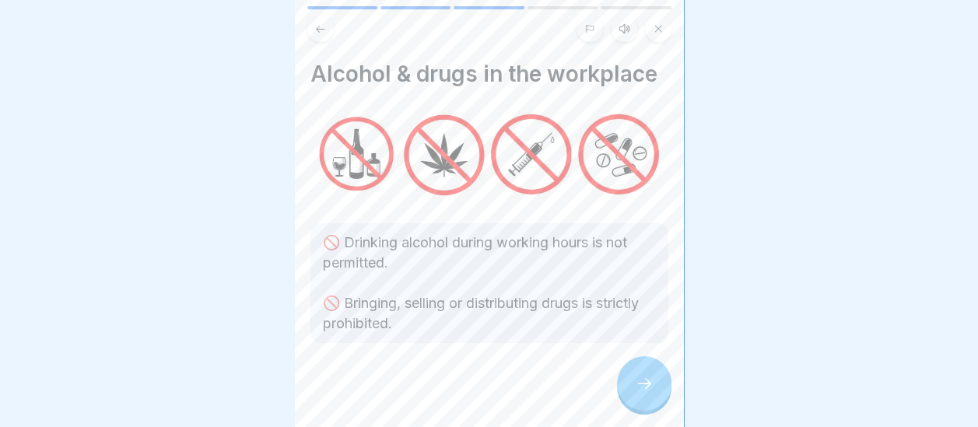
click at [633, 403] on div at bounding box center [644, 383] width 54 height 54
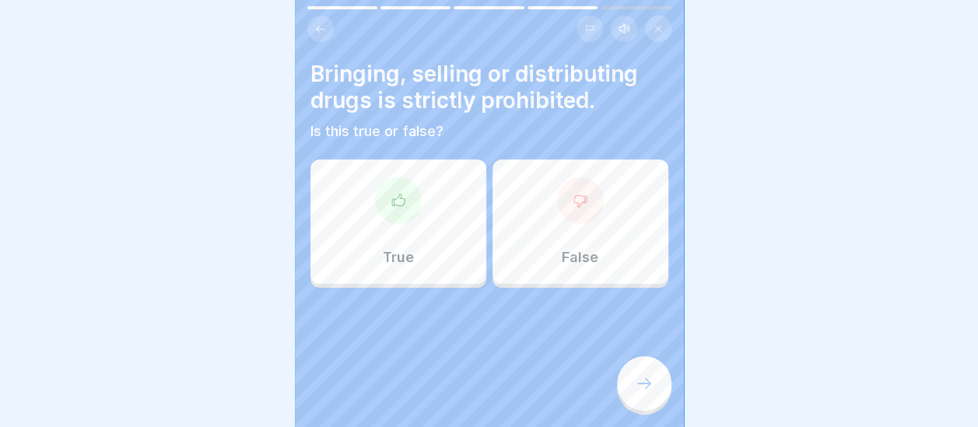
click at [398, 243] on div "True" at bounding box center [398, 221] width 176 height 124
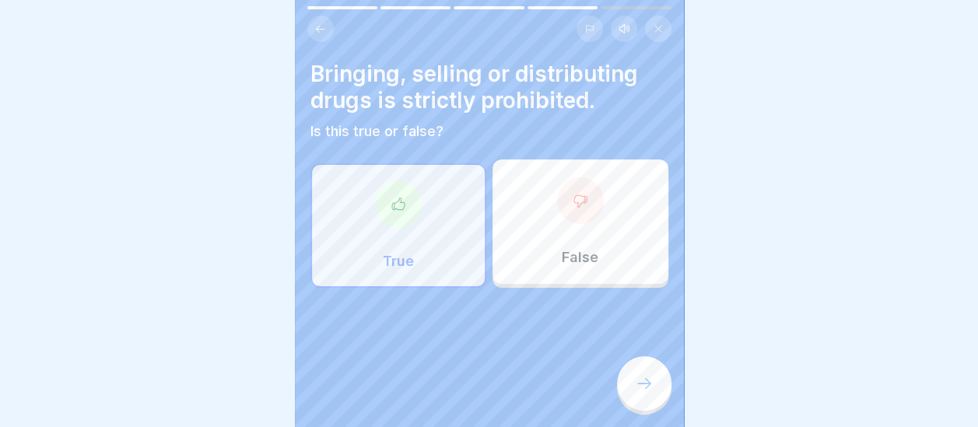
click at [641, 389] on icon at bounding box center [644, 383] width 19 height 19
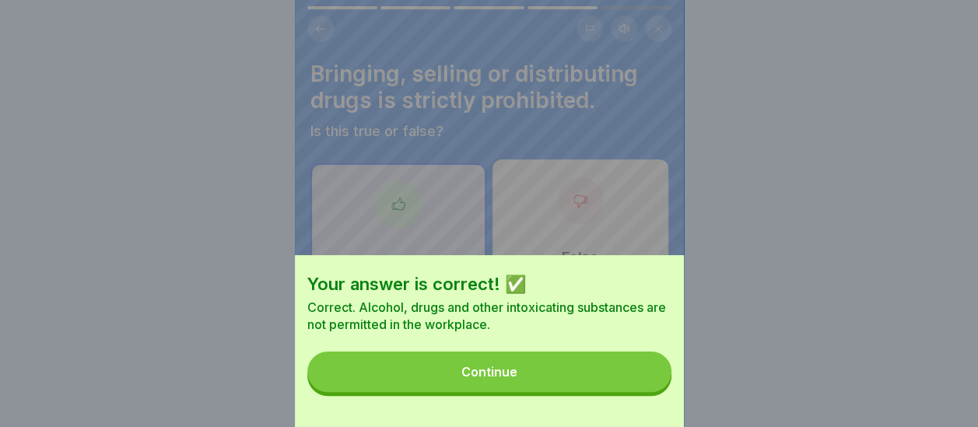
click at [585, 391] on button "Continue" at bounding box center [489, 372] width 364 height 40
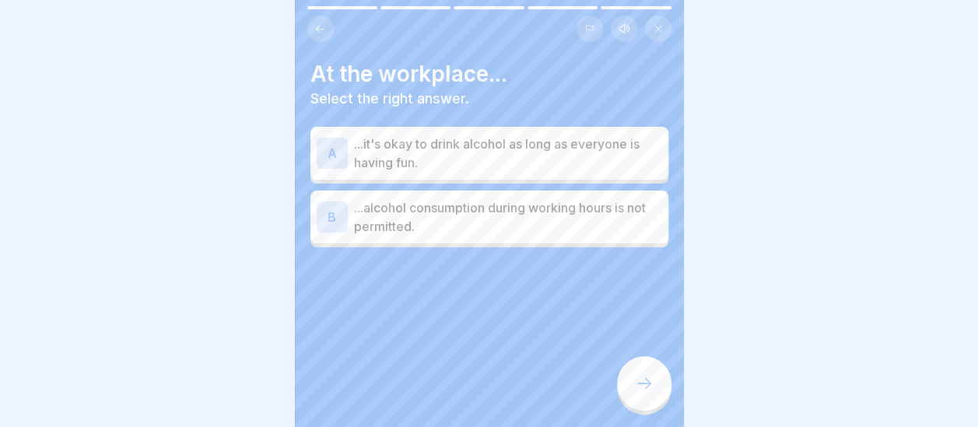
click at [524, 234] on p "...alcohol consumption during working hours is not permitted." at bounding box center [508, 216] width 308 height 37
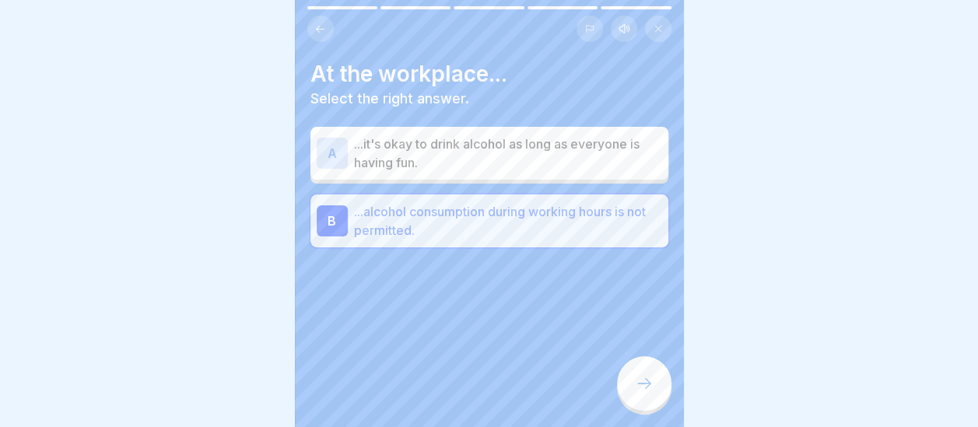
click at [640, 407] on div at bounding box center [644, 383] width 54 height 54
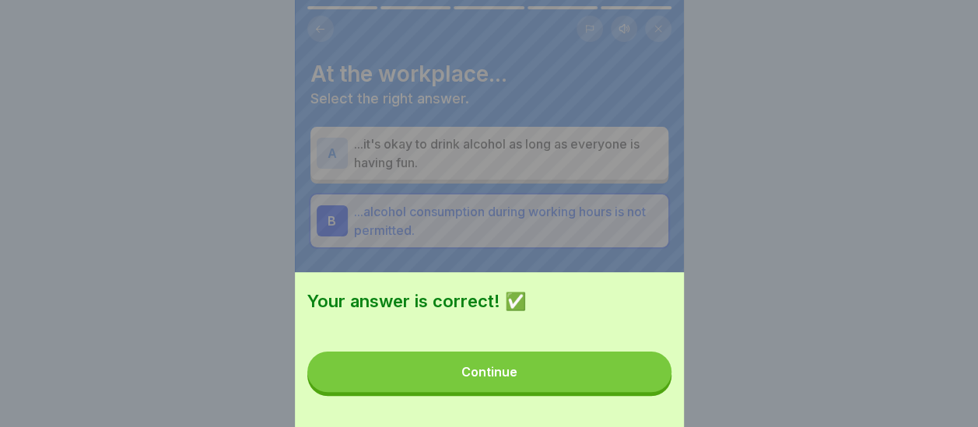
click at [587, 387] on button "Continue" at bounding box center [489, 372] width 364 height 40
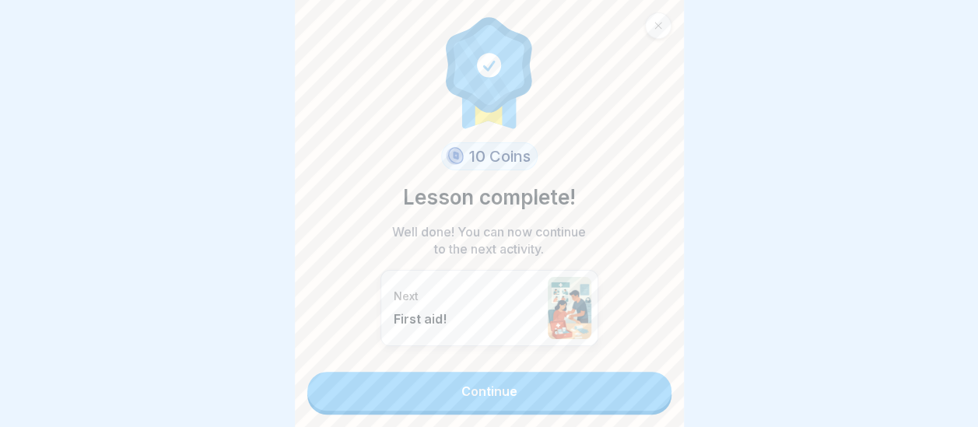
click at [587, 387] on link "Continue" at bounding box center [489, 391] width 364 height 39
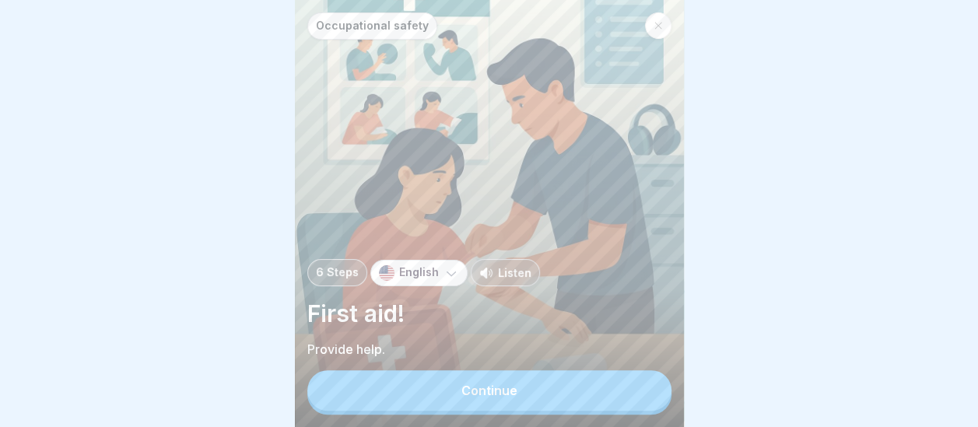
click at [587, 387] on button "Continue" at bounding box center [489, 390] width 364 height 40
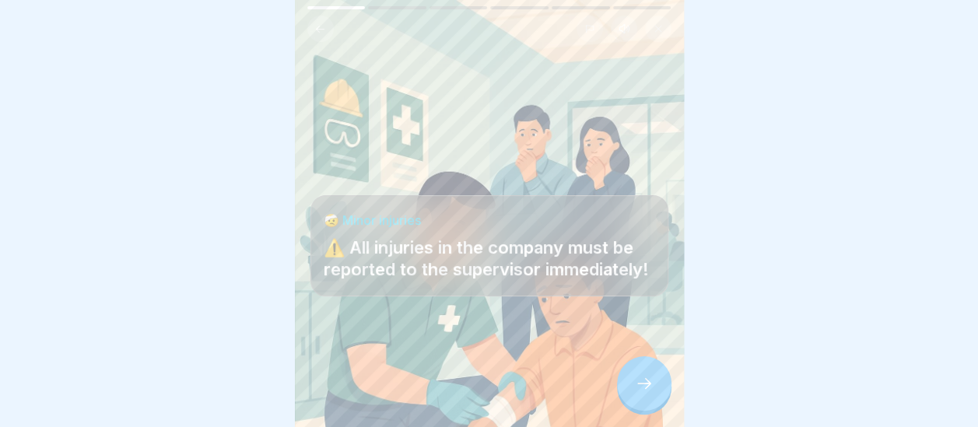
click at [648, 389] on icon at bounding box center [644, 383] width 14 height 11
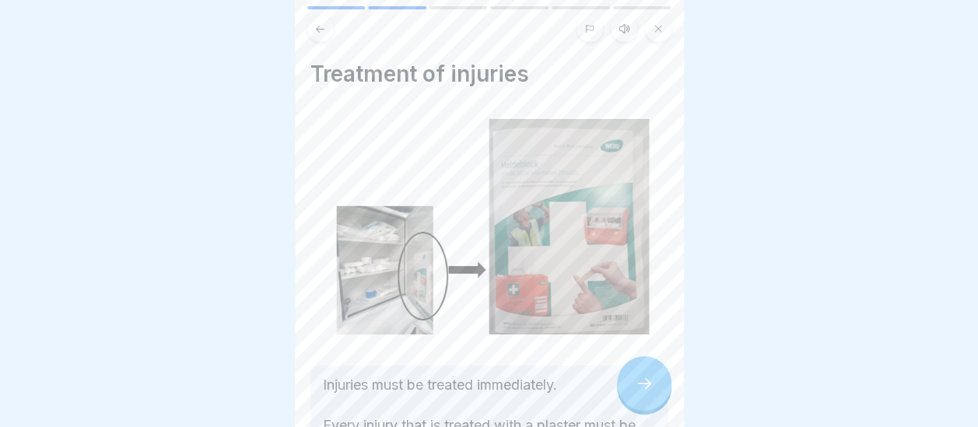
scroll to position [285, 0]
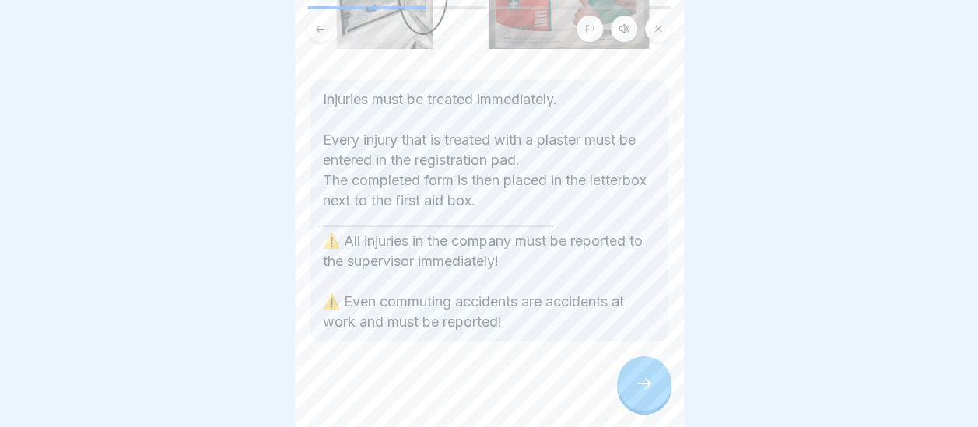
click at [632, 387] on div at bounding box center [644, 383] width 54 height 54
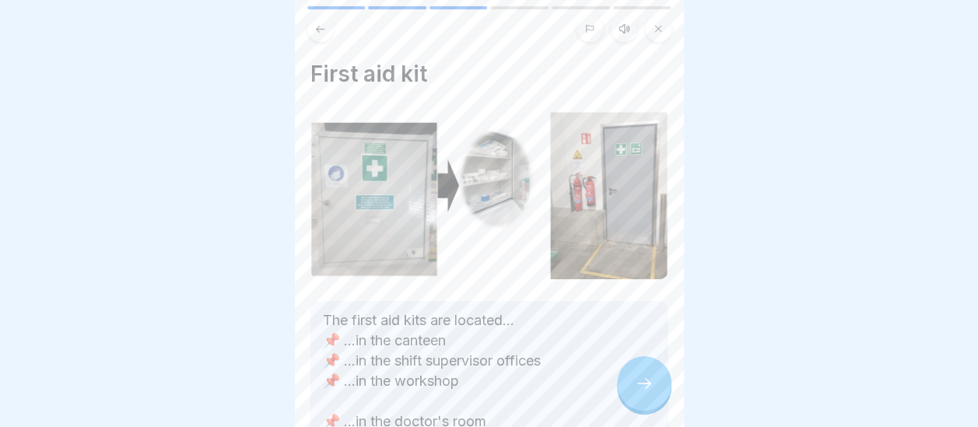
scroll to position [223, 0]
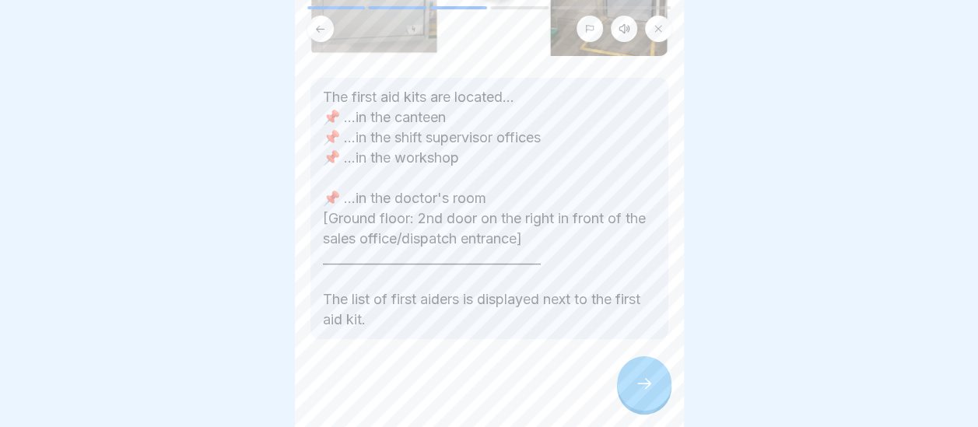
click at [648, 393] on icon at bounding box center [644, 383] width 19 height 19
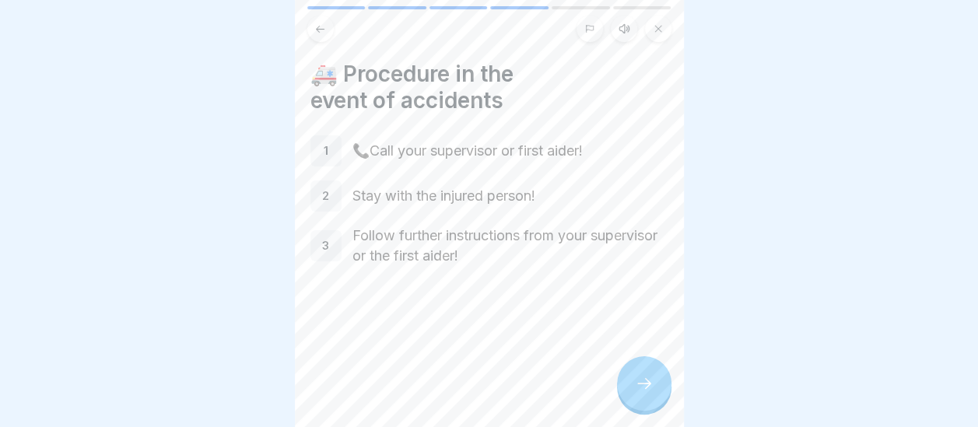
click at [655, 400] on div at bounding box center [644, 383] width 54 height 54
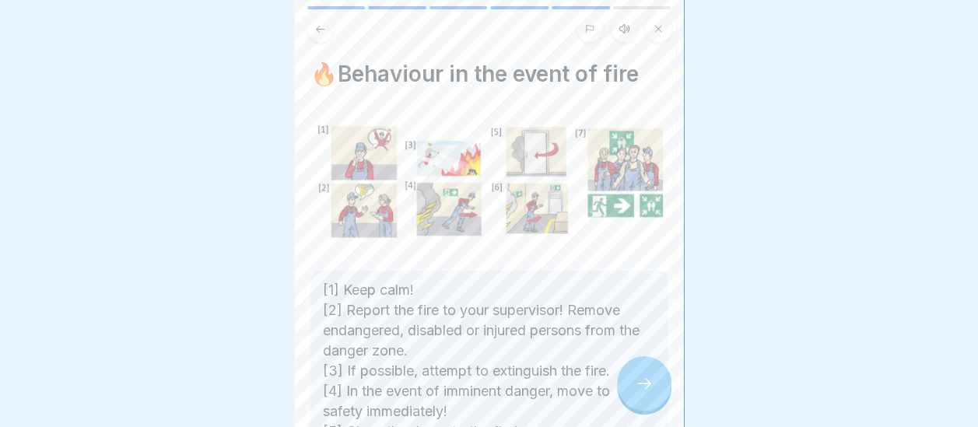
click at [688, 357] on div at bounding box center [489, 213] width 978 height 427
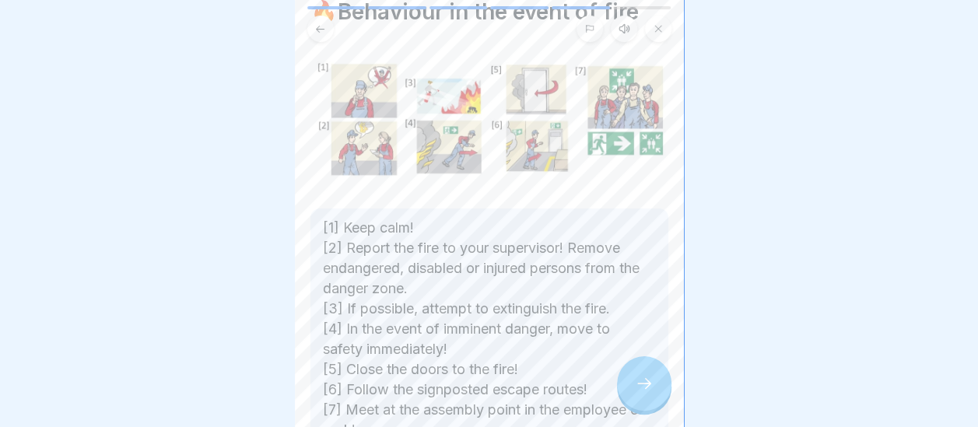
scroll to position [93, 0]
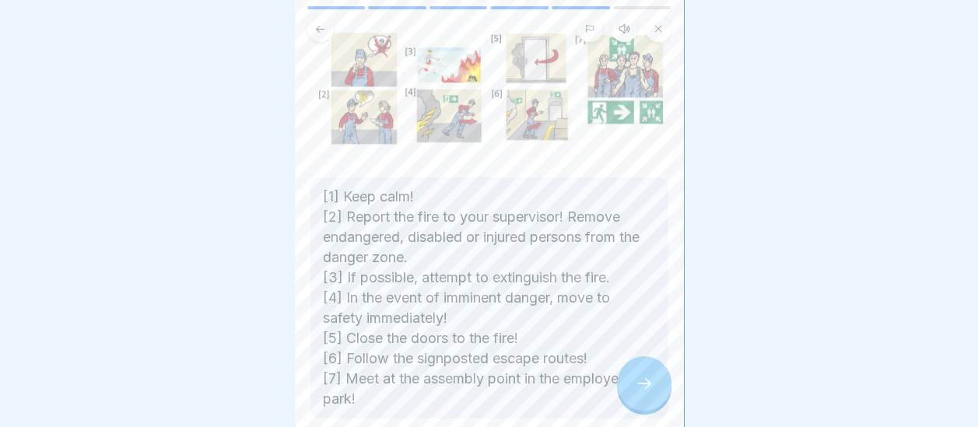
click at [646, 393] on icon at bounding box center [644, 383] width 19 height 19
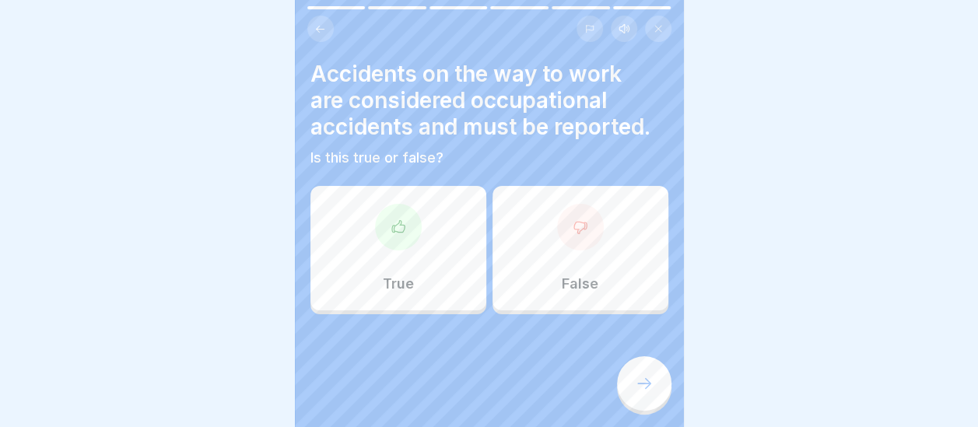
click at [583, 275] on p "False" at bounding box center [580, 283] width 37 height 17
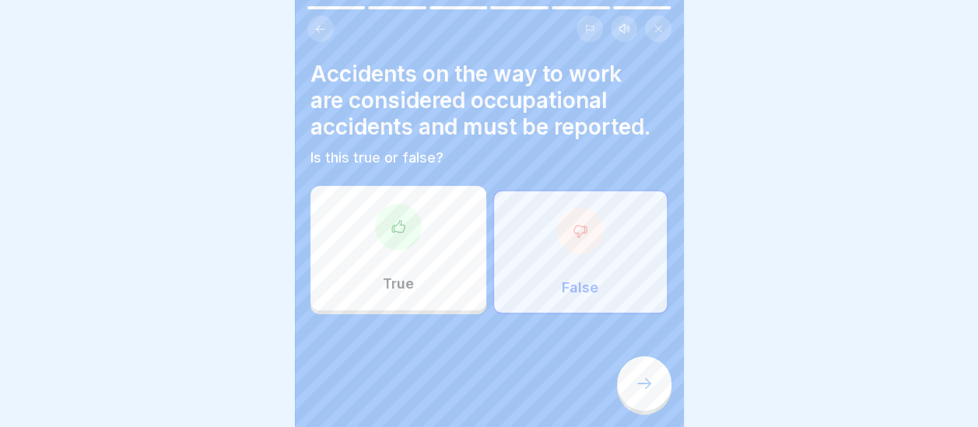
click at [639, 393] on icon at bounding box center [644, 383] width 19 height 19
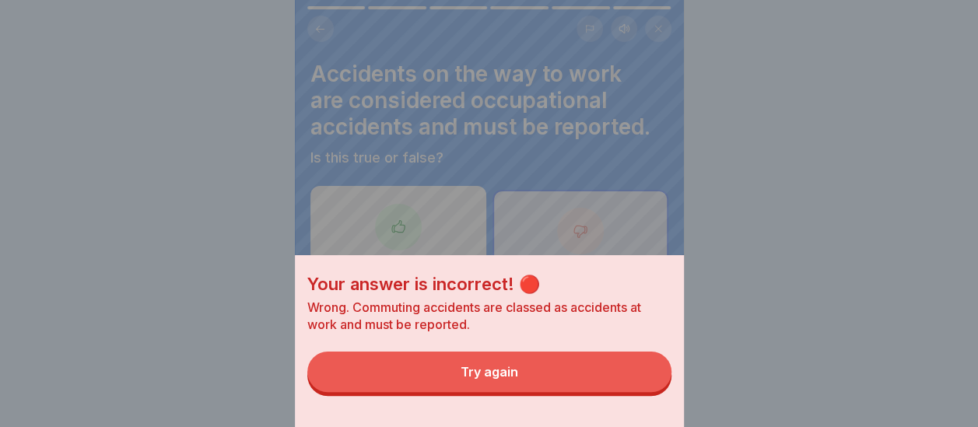
click at [566, 380] on button "Try again" at bounding box center [489, 372] width 364 height 40
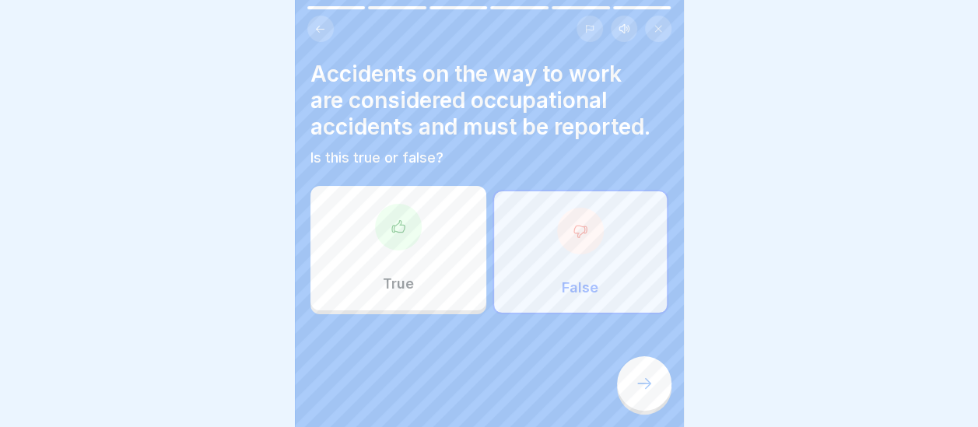
click at [405, 244] on div at bounding box center [398, 227] width 47 height 47
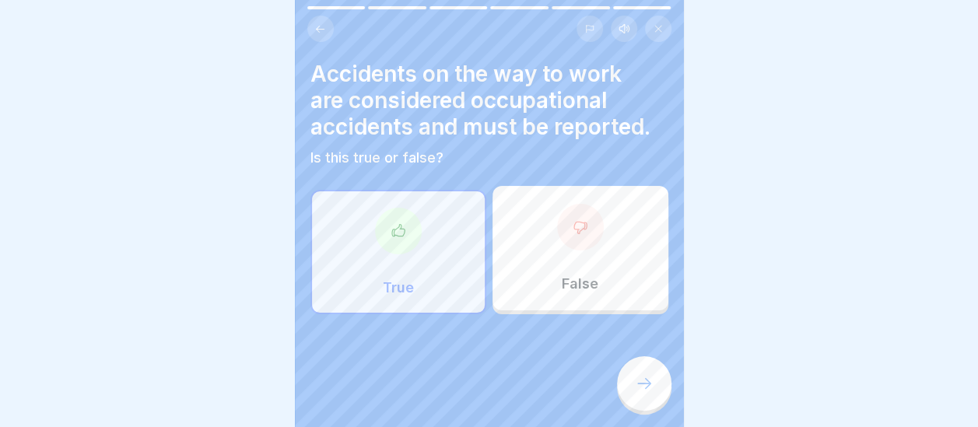
click at [641, 387] on div at bounding box center [644, 383] width 54 height 54
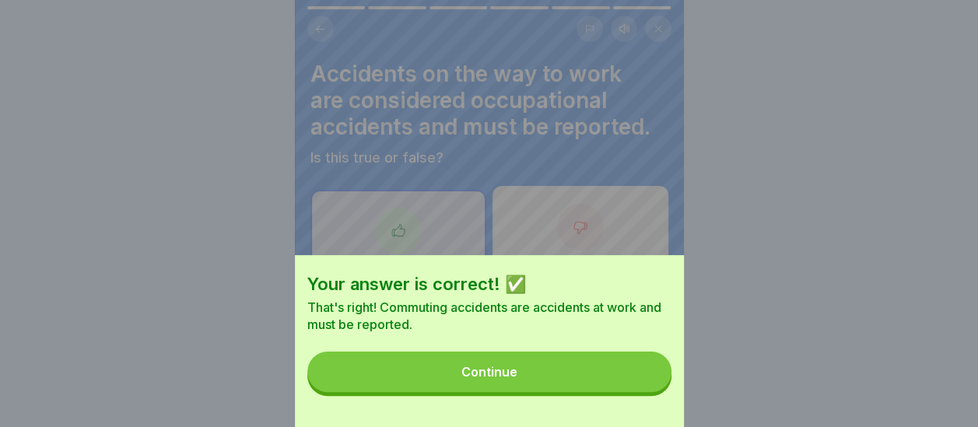
click at [540, 370] on button "Continue" at bounding box center [489, 372] width 364 height 40
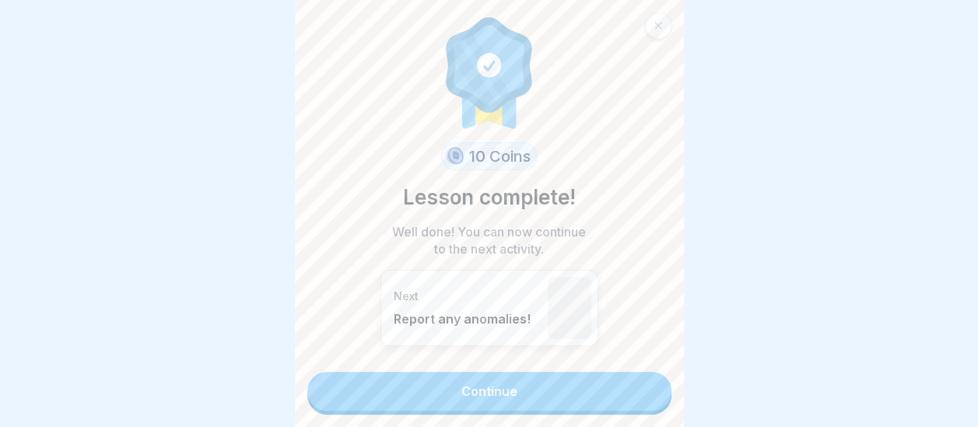
click at [544, 381] on link "Continue" at bounding box center [489, 391] width 364 height 39
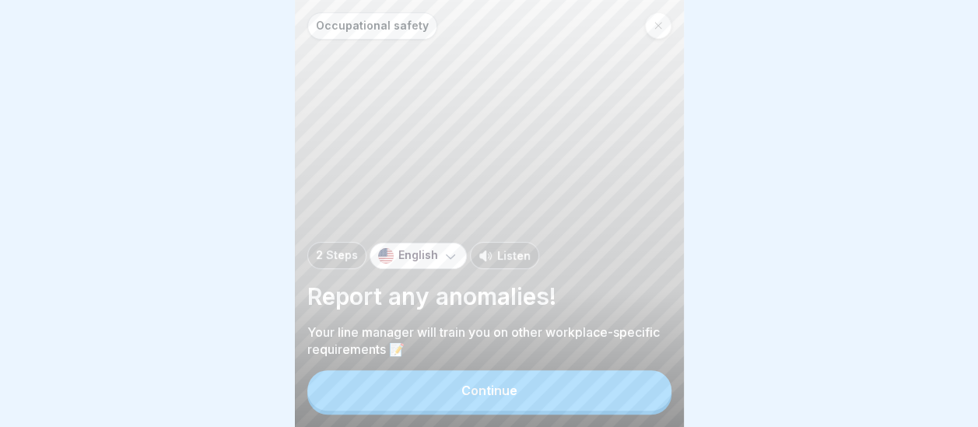
click at [537, 399] on button "Continue" at bounding box center [489, 390] width 364 height 40
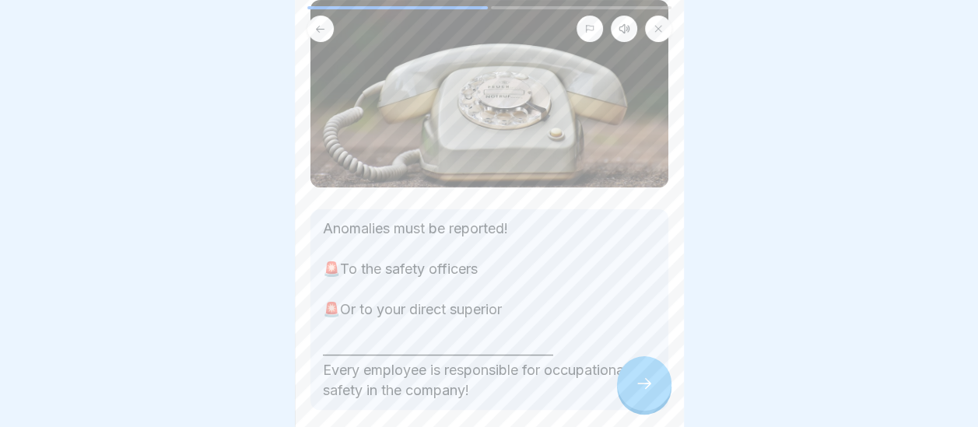
scroll to position [124, 0]
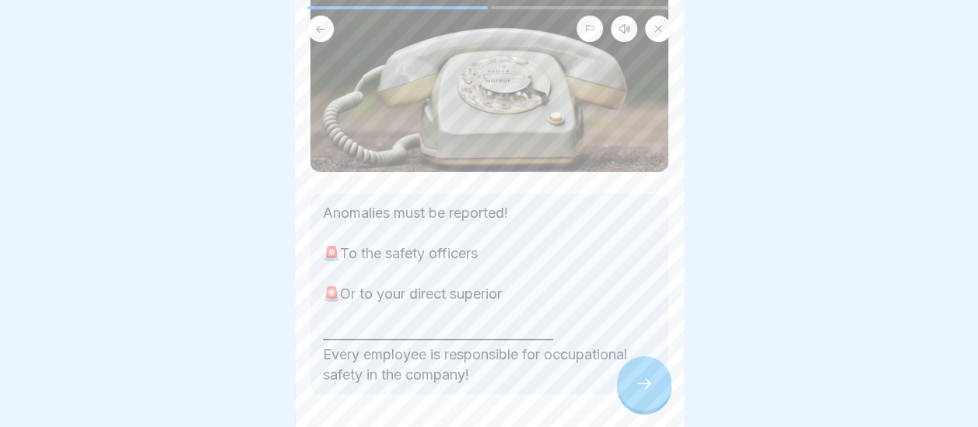
click at [657, 411] on div at bounding box center [644, 383] width 54 height 54
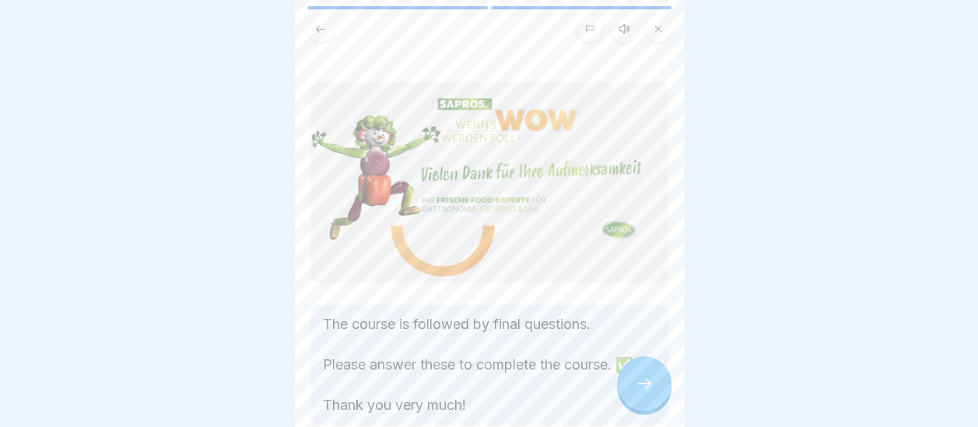
click at [657, 411] on div at bounding box center [644, 383] width 54 height 54
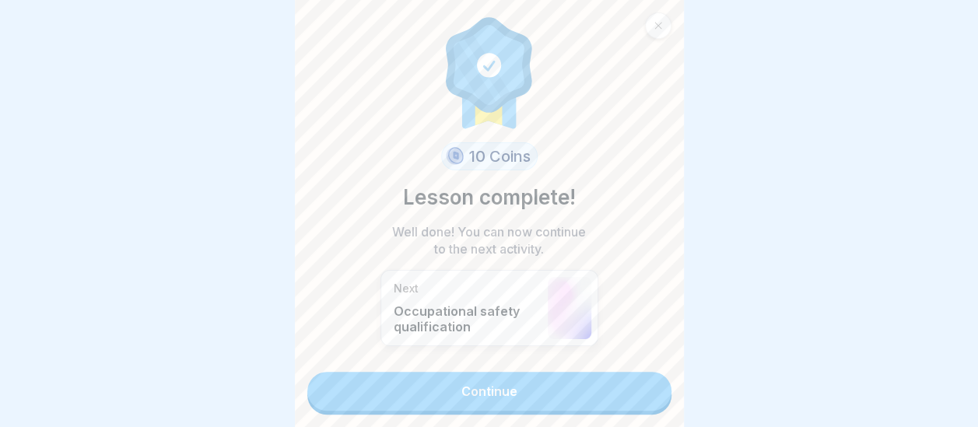
click at [601, 404] on link "Continue" at bounding box center [489, 391] width 364 height 39
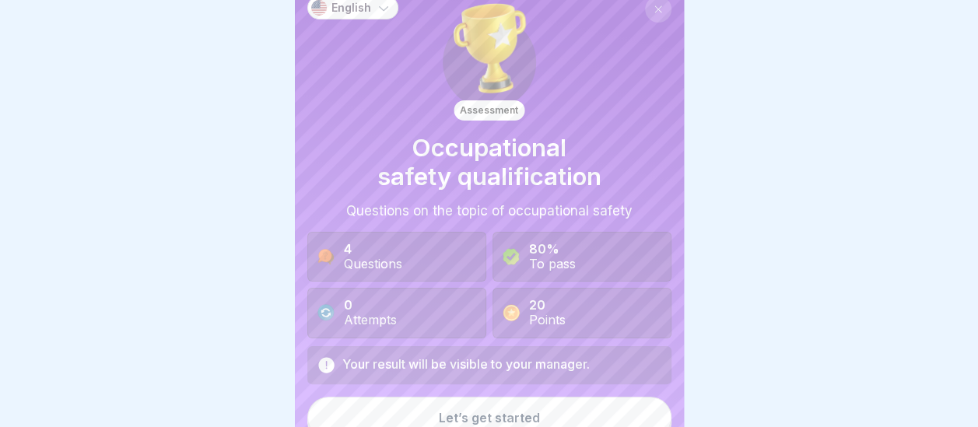
scroll to position [30, 0]
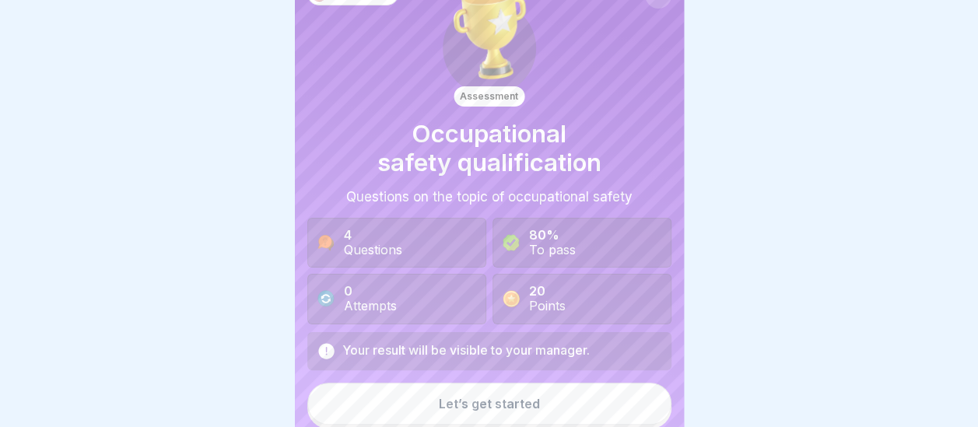
click at [481, 384] on button "Let’s get started" at bounding box center [489, 404] width 364 height 42
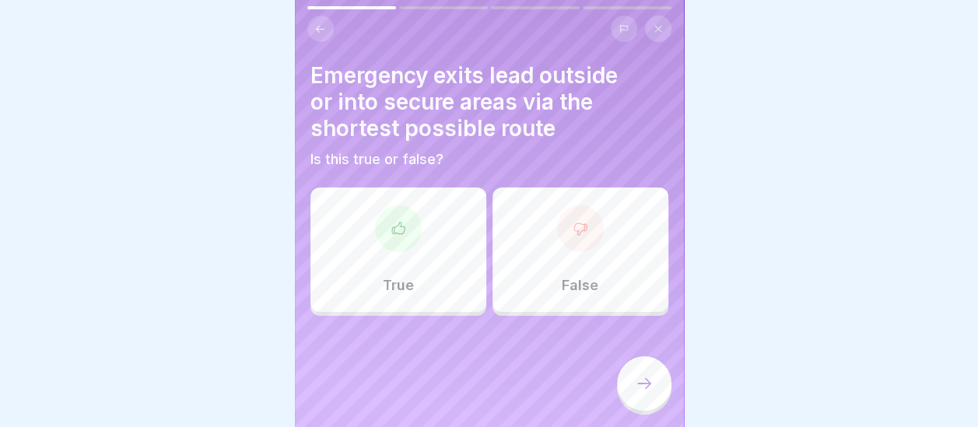
click at [418, 280] on div "True" at bounding box center [398, 249] width 176 height 124
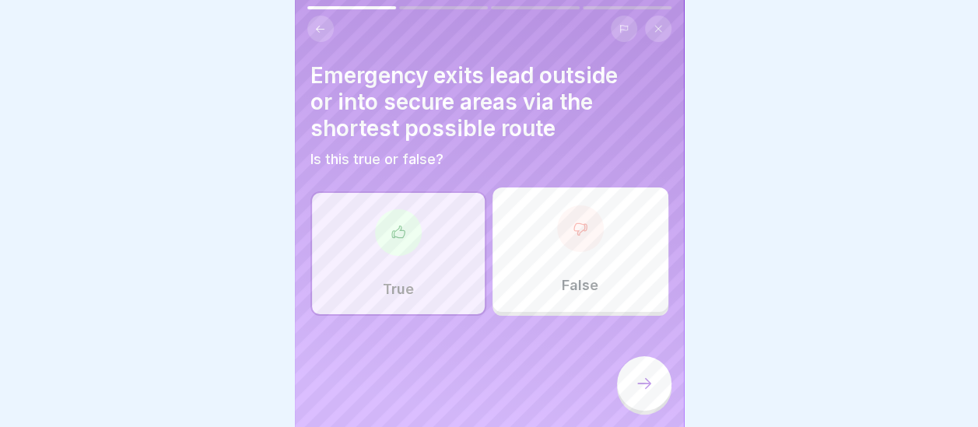
click at [641, 393] on icon at bounding box center [644, 383] width 19 height 19
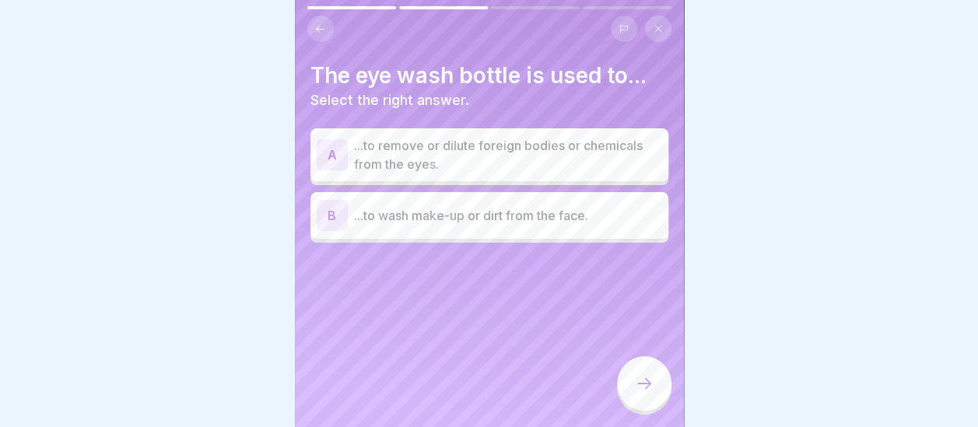
click at [429, 156] on p "...to remove or dilute foreign bodies or chemicals from the eyes." at bounding box center [508, 154] width 308 height 37
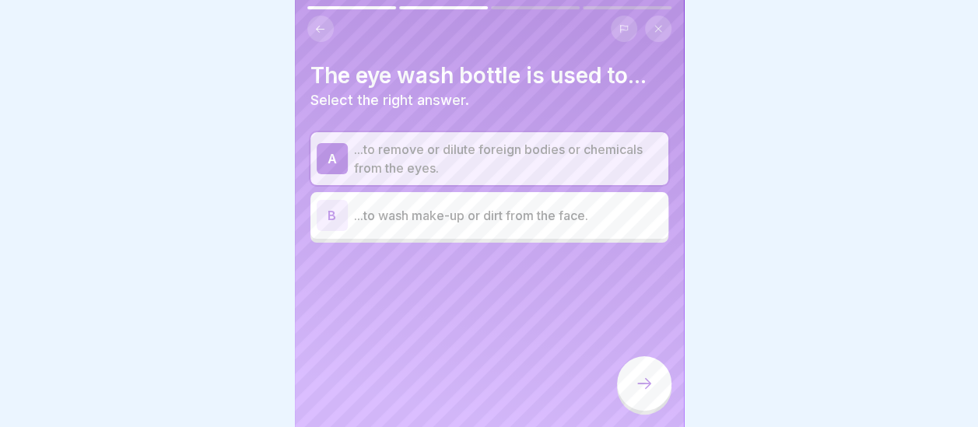
click at [636, 393] on icon at bounding box center [644, 383] width 19 height 19
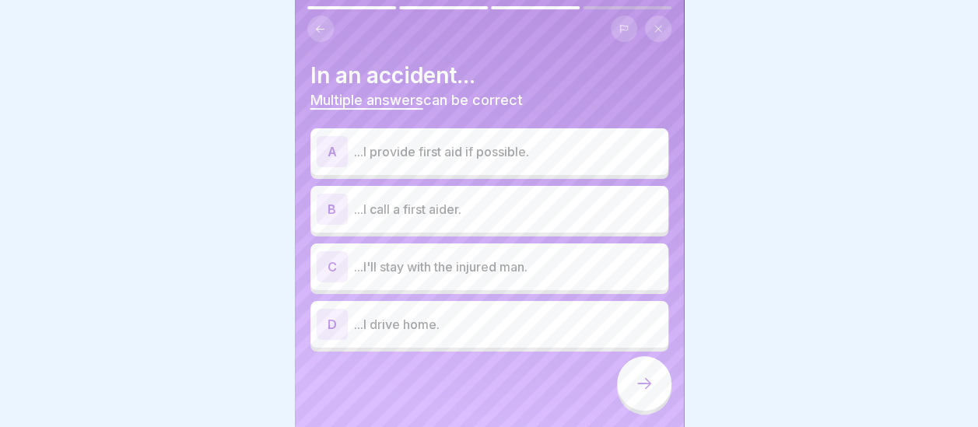
click at [469, 255] on div "C ...I'll stay with the injured man." at bounding box center [489, 266] width 345 height 31
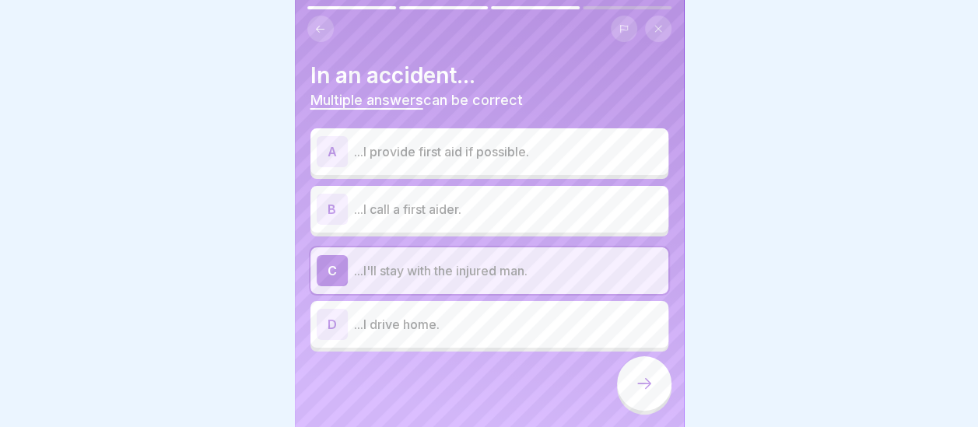
click at [428, 207] on p "...I call a first aider." at bounding box center [508, 209] width 308 height 19
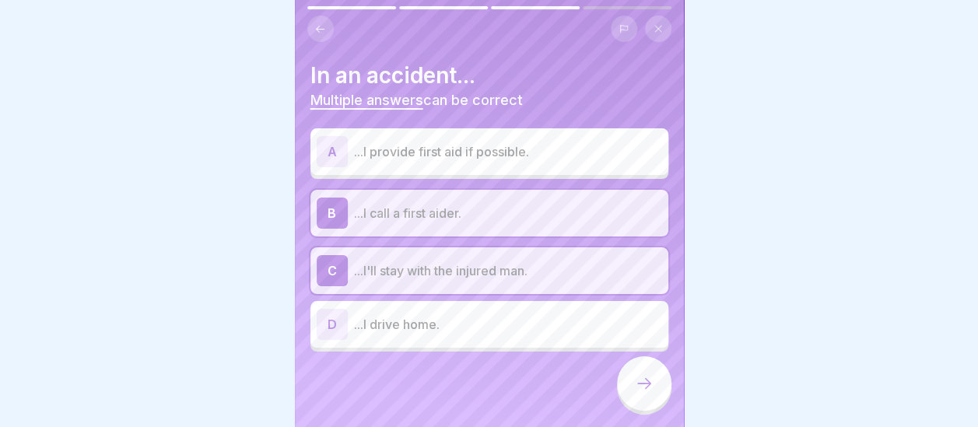
click at [426, 160] on div "A ...I provide first aid if possible." at bounding box center [489, 151] width 345 height 31
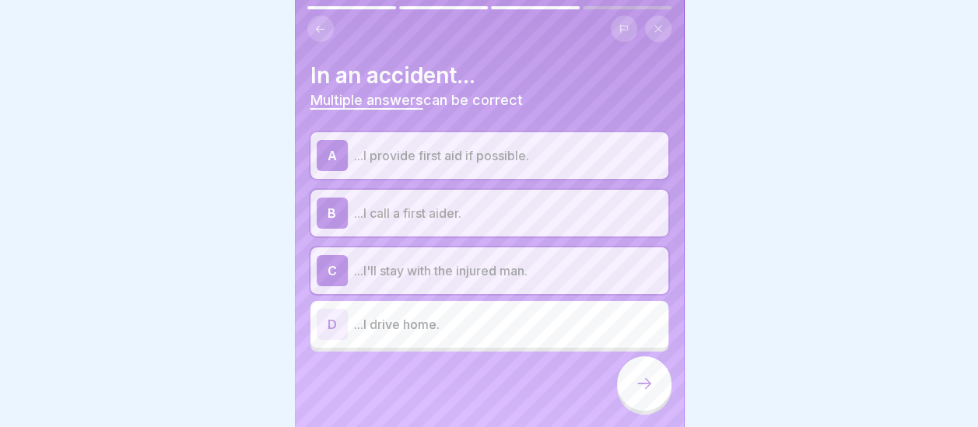
click at [647, 393] on icon at bounding box center [644, 383] width 19 height 19
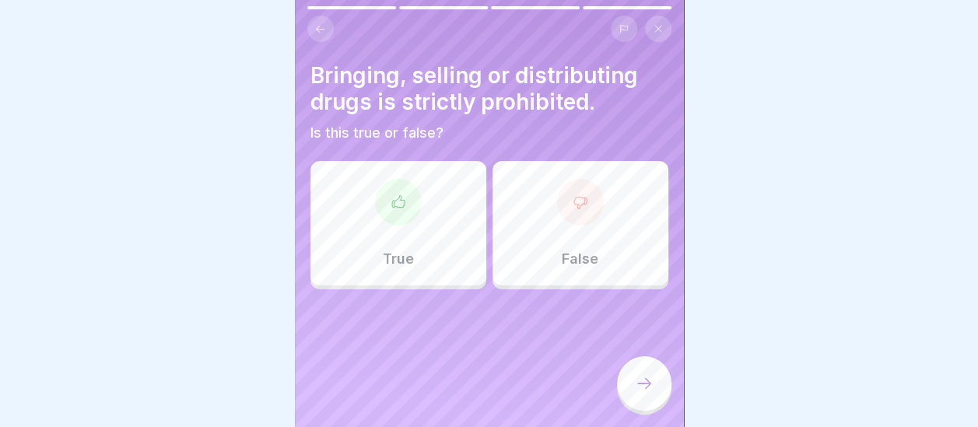
click at [412, 235] on div "True" at bounding box center [398, 223] width 176 height 124
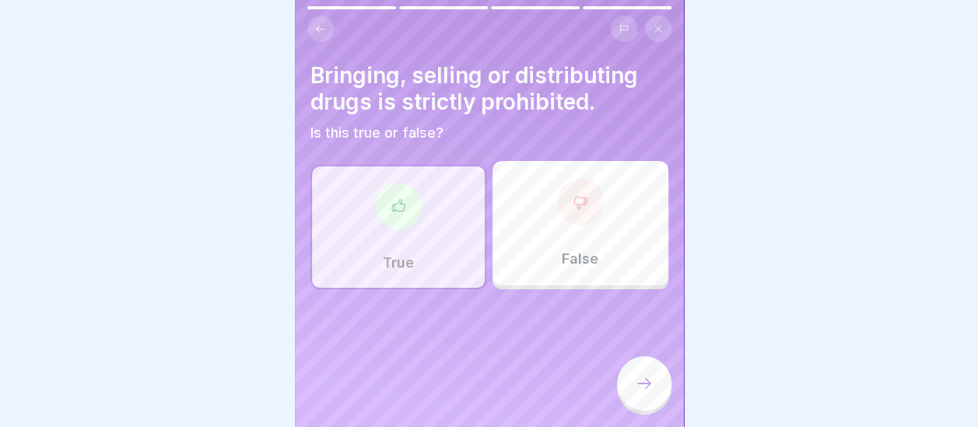
click at [644, 393] on icon at bounding box center [644, 383] width 19 height 19
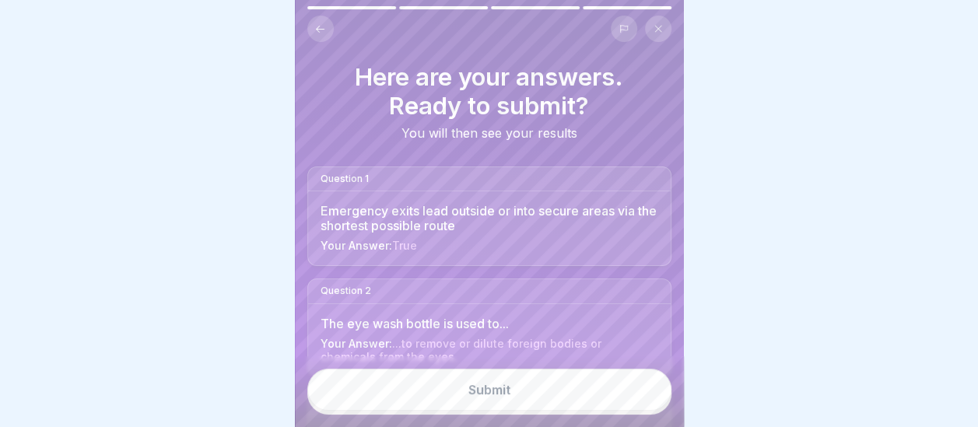
click at [534, 392] on button "Submit" at bounding box center [489, 390] width 364 height 42
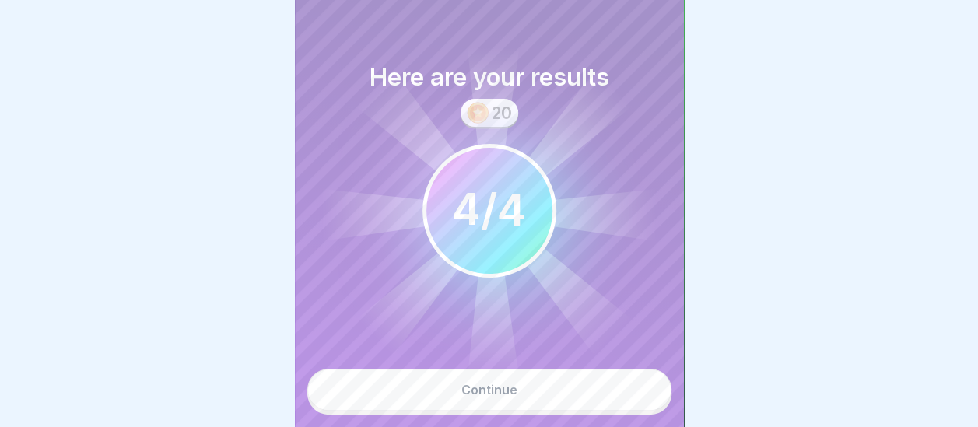
click at [534, 392] on button "Continue" at bounding box center [489, 390] width 364 height 42
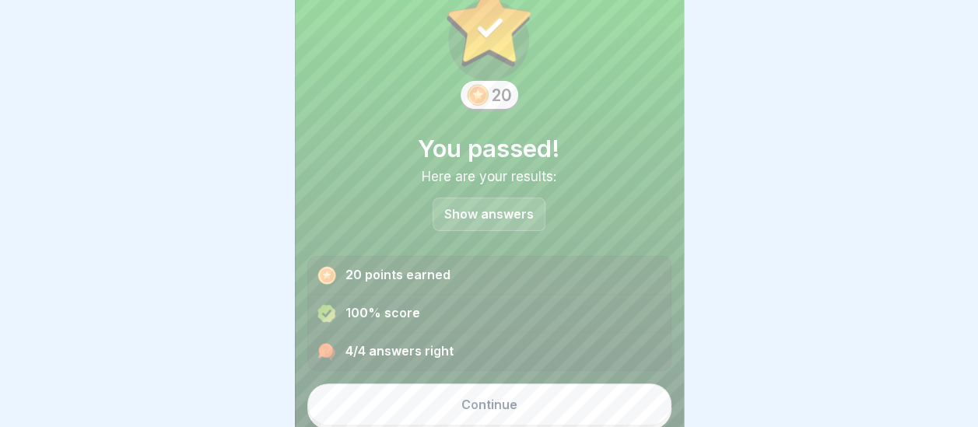
scroll to position [58, 0]
click at [518, 392] on button "Continue" at bounding box center [489, 404] width 364 height 42
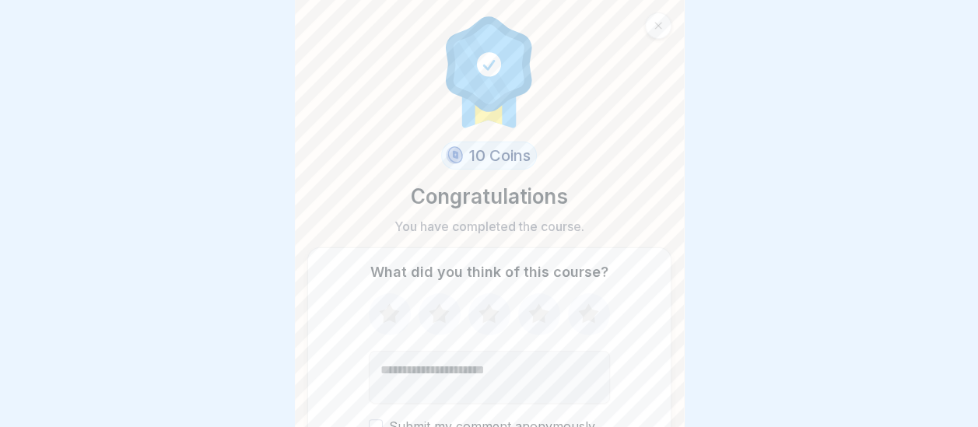
click at [529, 312] on icon at bounding box center [538, 312] width 20 height 19
click at [481, 306] on icon at bounding box center [488, 312] width 20 height 19
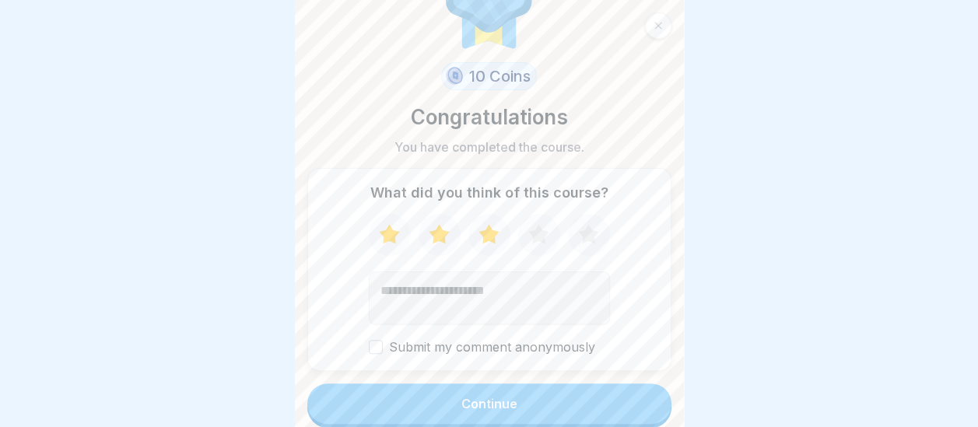
click at [513, 397] on button "Continue" at bounding box center [489, 403] width 364 height 40
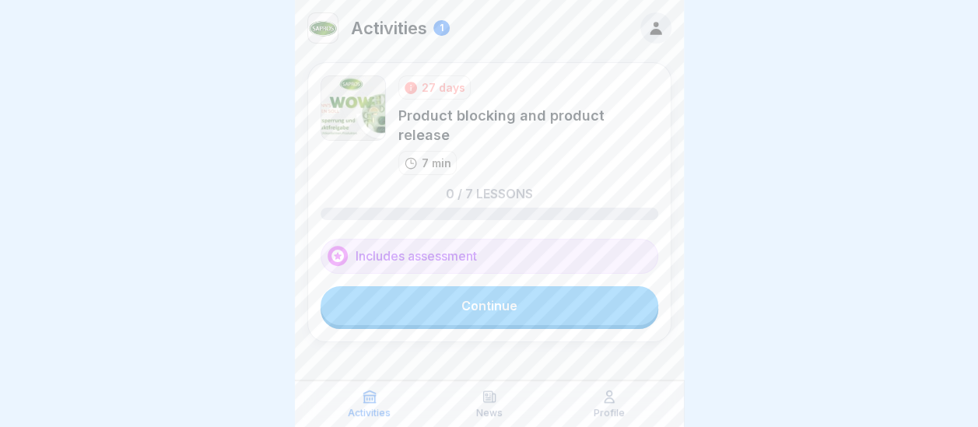
click at [507, 309] on link "Continue" at bounding box center [489, 305] width 338 height 39
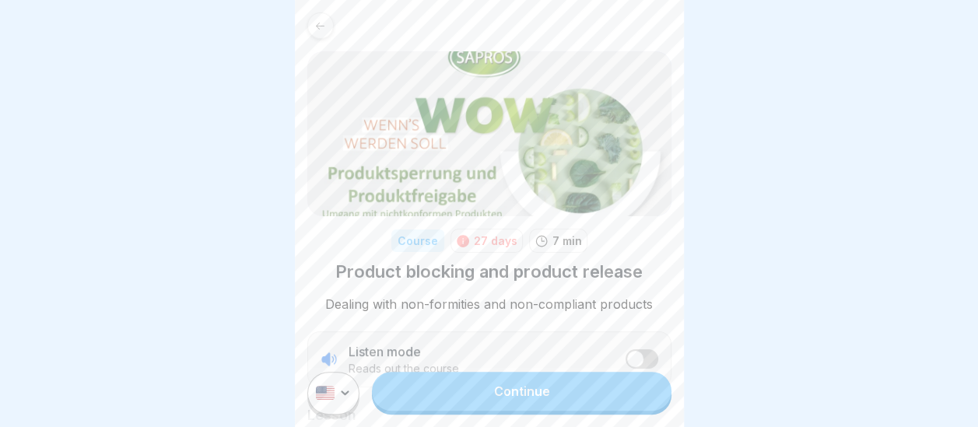
click at [535, 404] on link "Continue" at bounding box center [521, 391] width 299 height 39
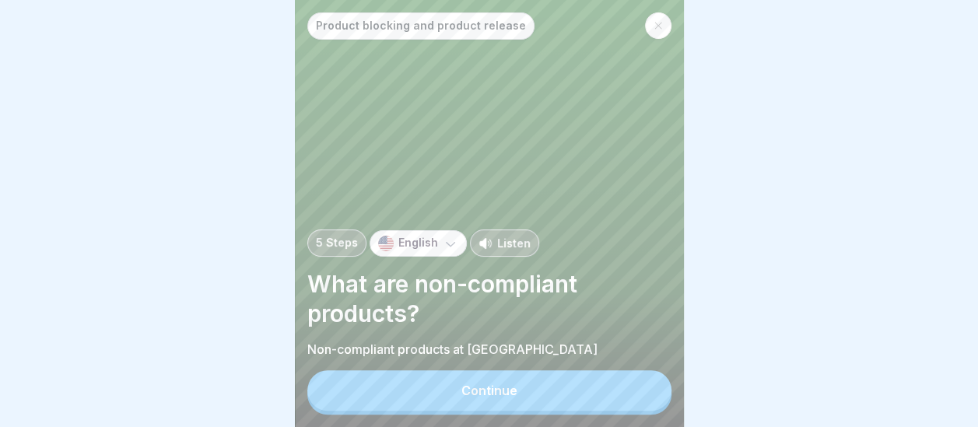
click at [535, 404] on button "Continue" at bounding box center [489, 390] width 364 height 40
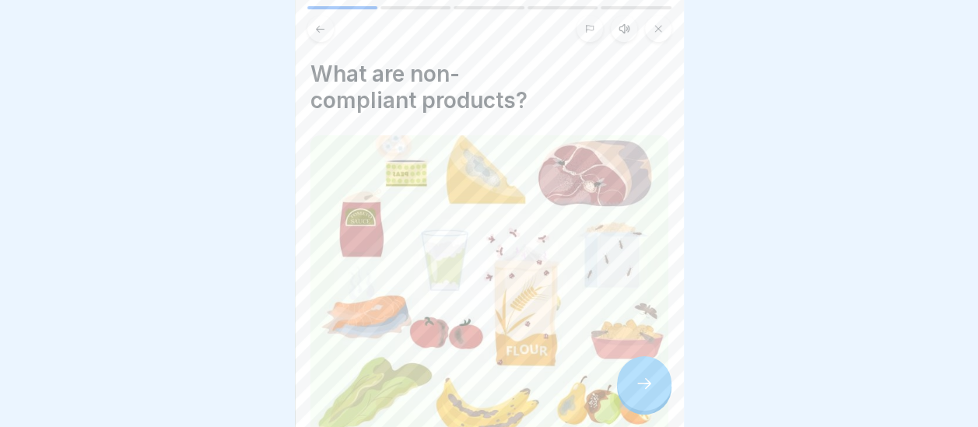
scroll to position [339, 0]
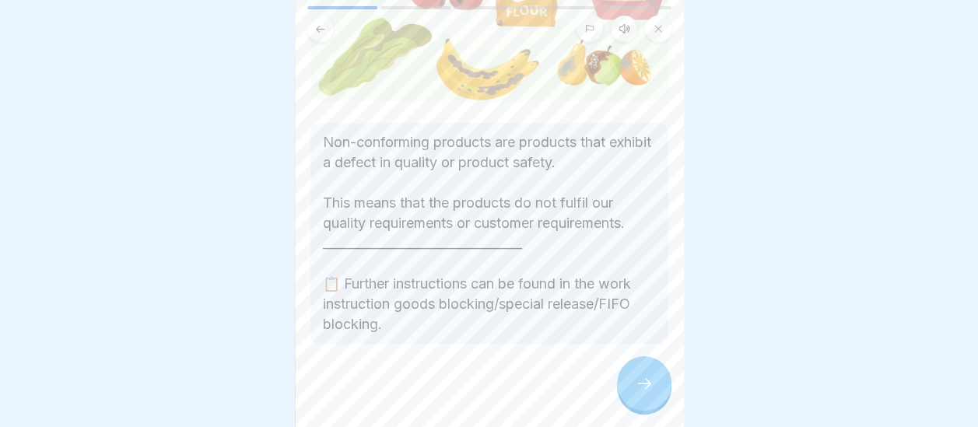
click at [644, 393] on icon at bounding box center [644, 383] width 19 height 19
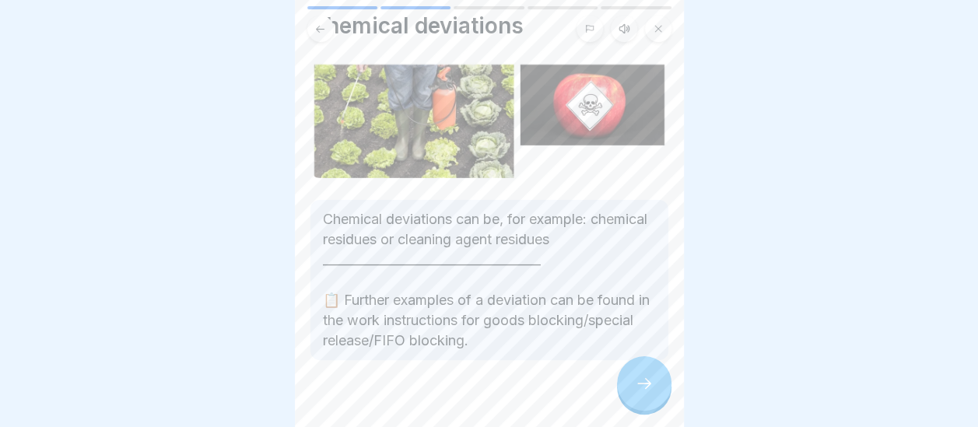
scroll to position [71, 0]
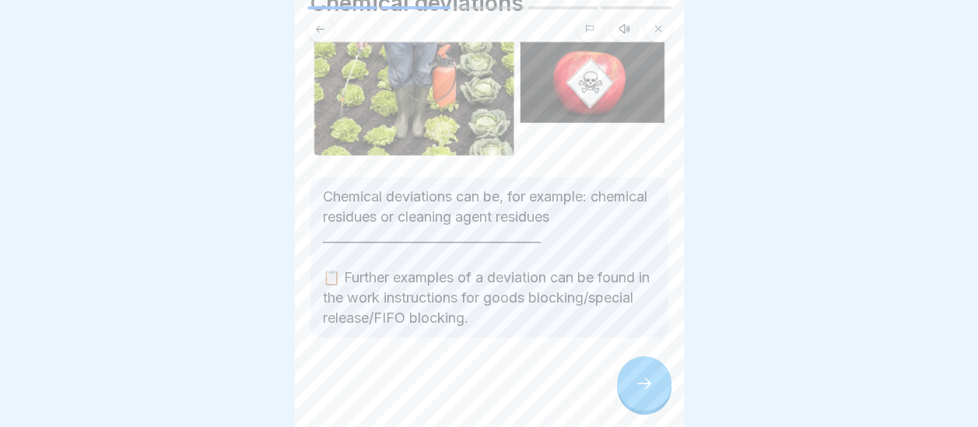
click at [646, 393] on icon at bounding box center [644, 383] width 19 height 19
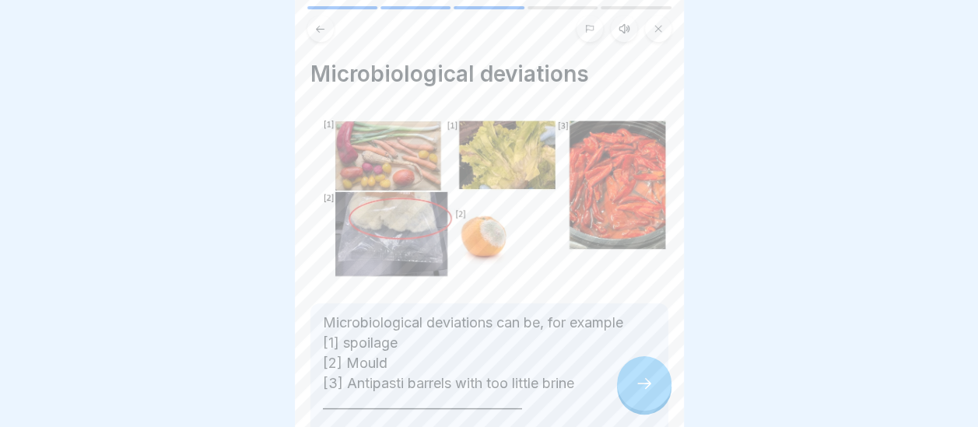
click at [646, 393] on icon at bounding box center [644, 383] width 19 height 19
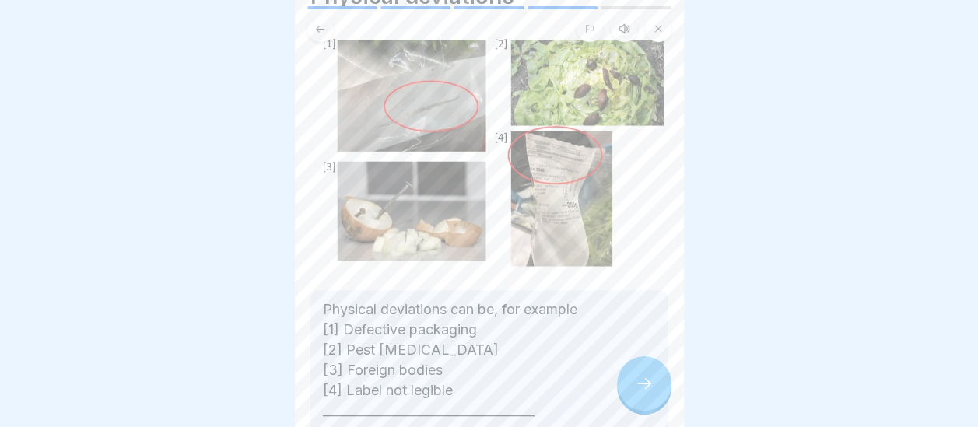
scroll to position [93, 0]
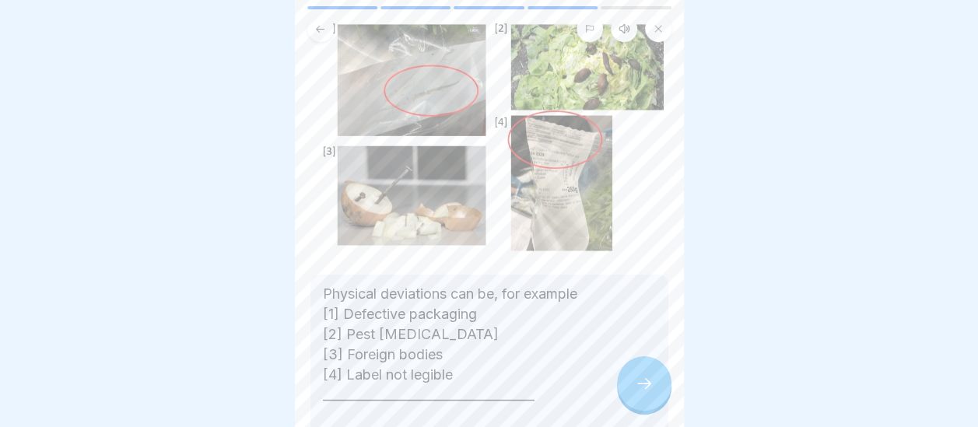
click at [654, 409] on div at bounding box center [644, 383] width 54 height 54
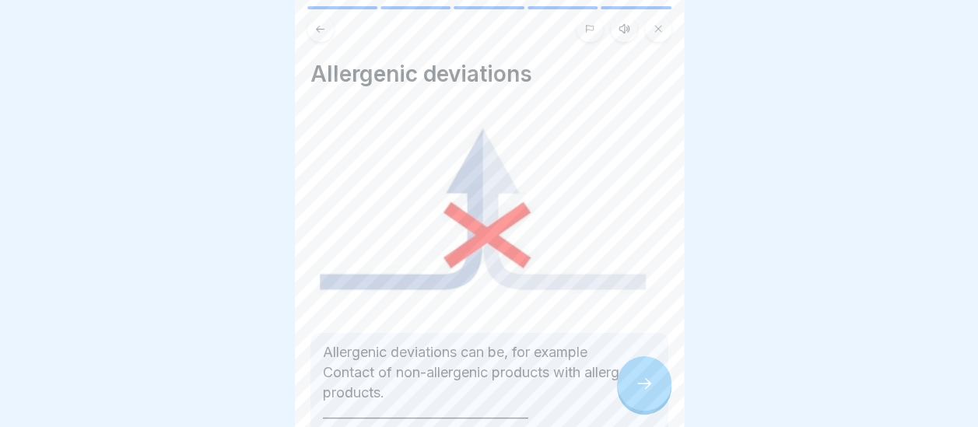
click at [654, 409] on div at bounding box center [644, 383] width 54 height 54
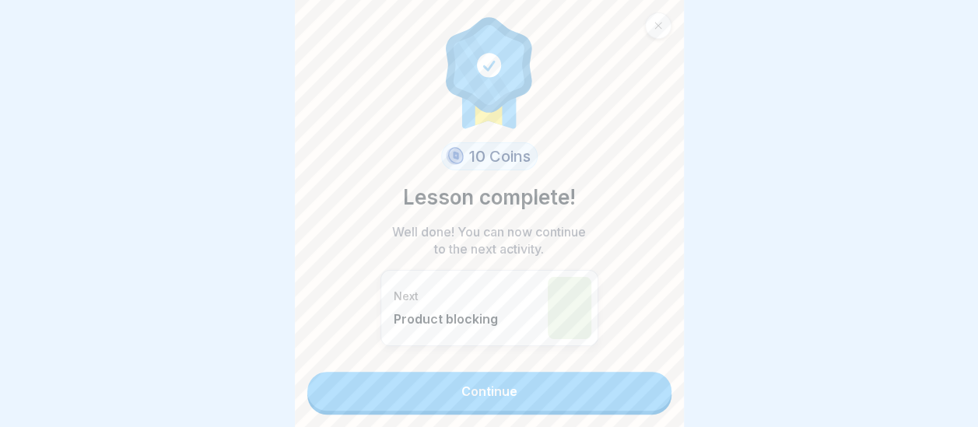
click at [575, 390] on link "Continue" at bounding box center [489, 391] width 364 height 39
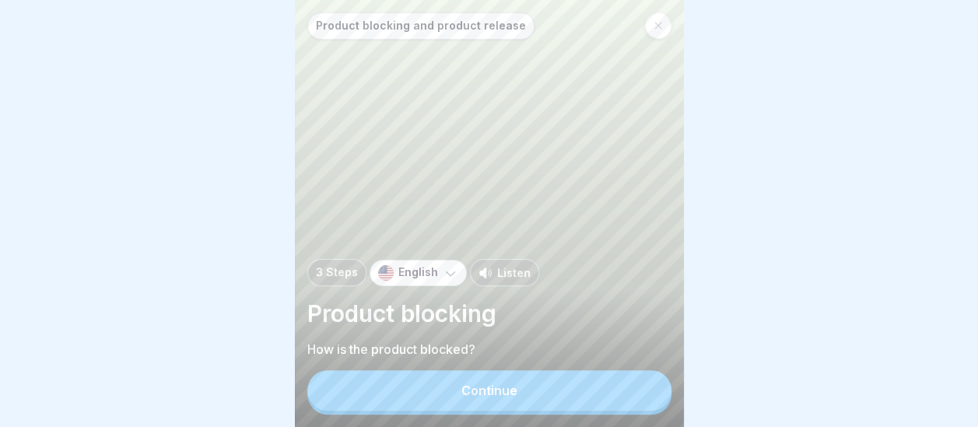
click at [565, 404] on button "Continue" at bounding box center [489, 390] width 364 height 40
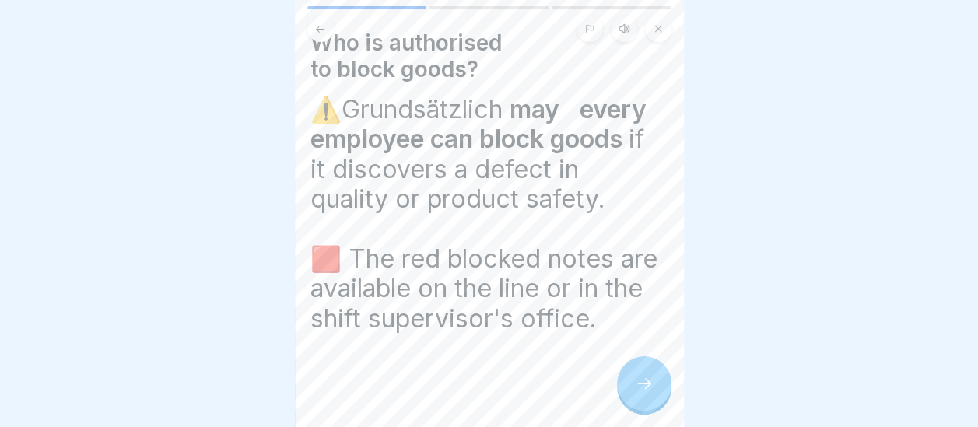
scroll to position [61, 0]
click at [644, 406] on div at bounding box center [644, 383] width 54 height 54
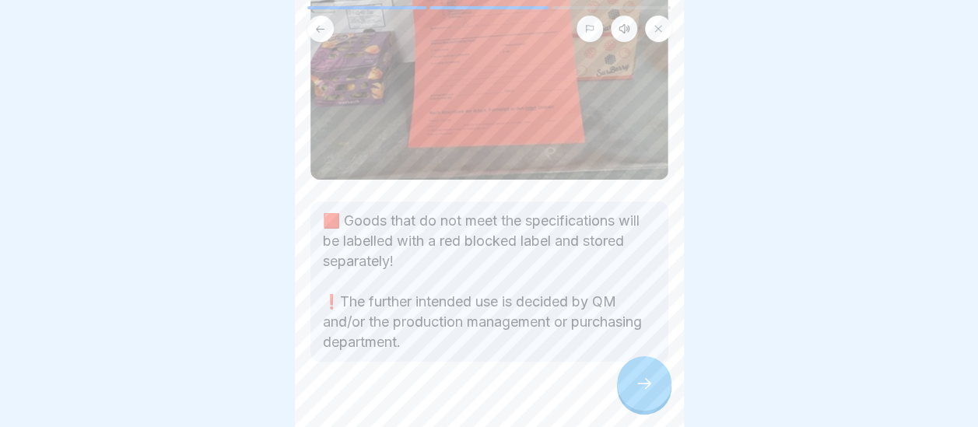
scroll to position [279, 0]
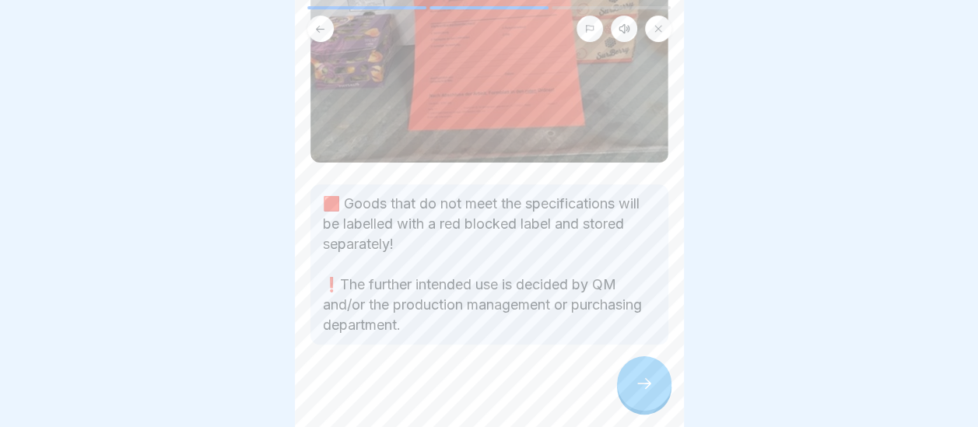
click at [646, 393] on icon at bounding box center [644, 383] width 19 height 19
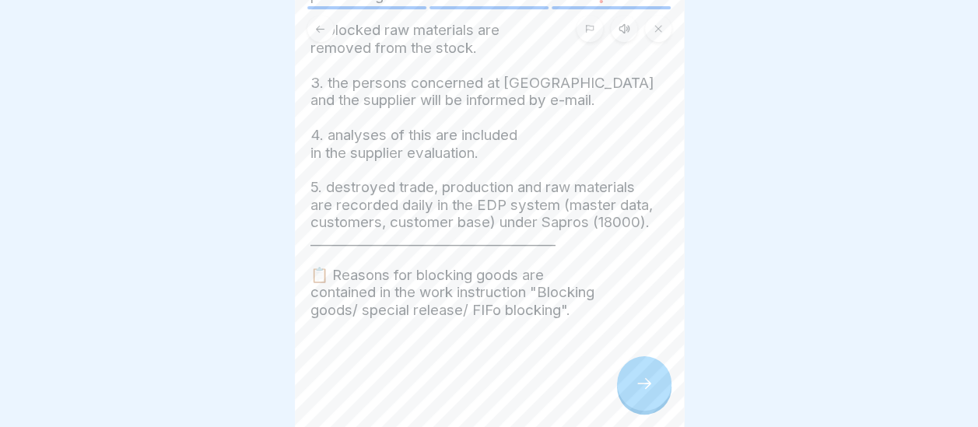
scroll to position [174, 0]
click at [643, 393] on icon at bounding box center [644, 383] width 19 height 19
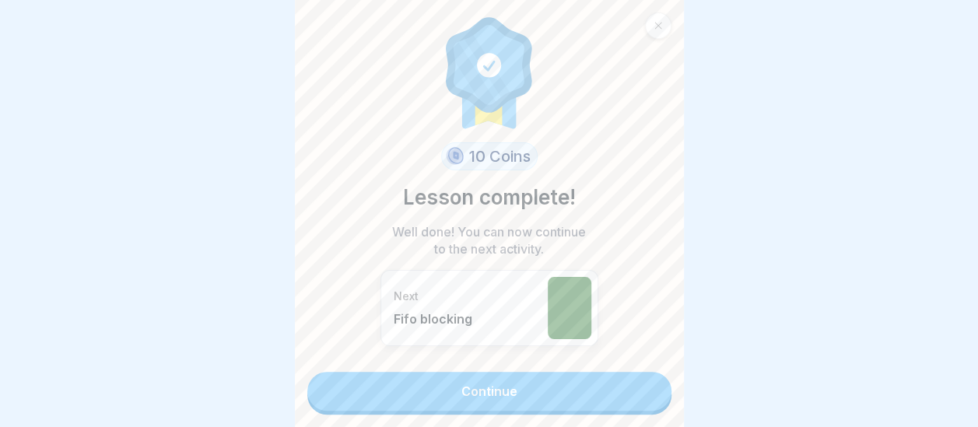
click at [545, 397] on link "Continue" at bounding box center [489, 391] width 364 height 39
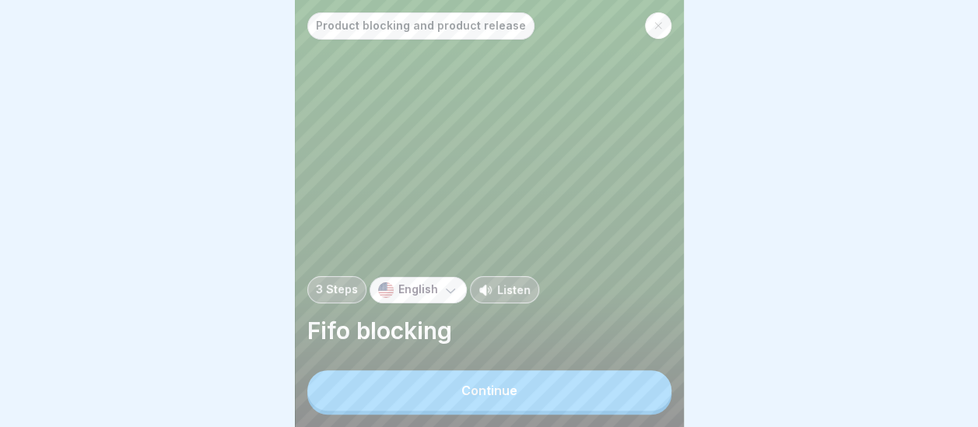
click at [545, 397] on button "Continue" at bounding box center [489, 390] width 364 height 40
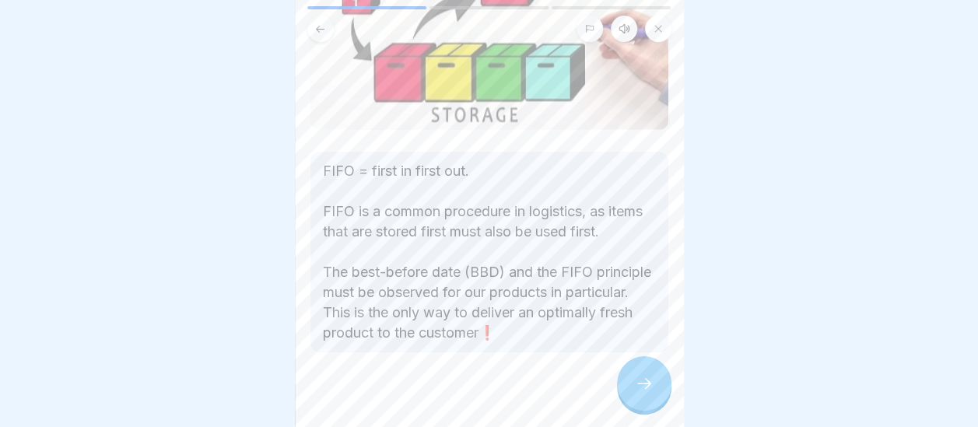
scroll to position [279, 0]
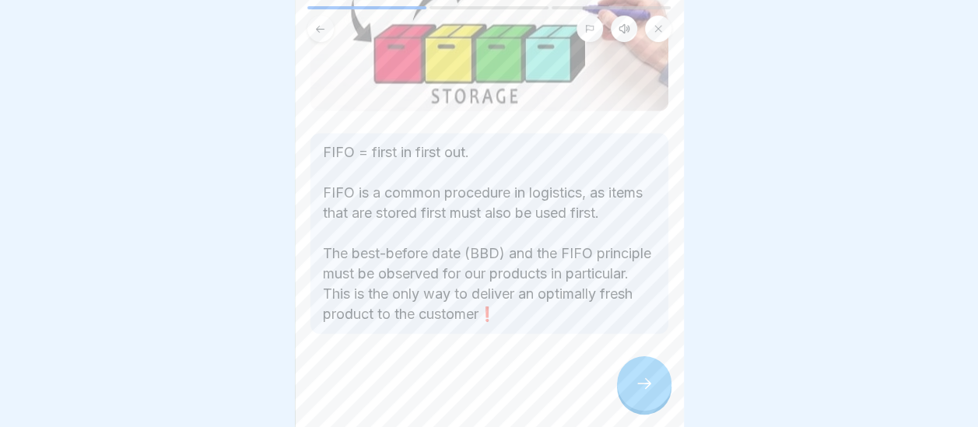
click at [639, 393] on icon at bounding box center [644, 383] width 19 height 19
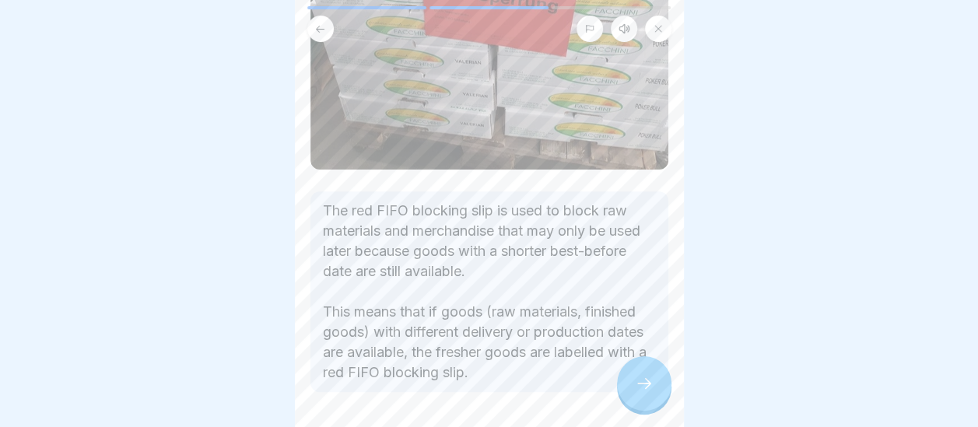
scroll to position [218, 0]
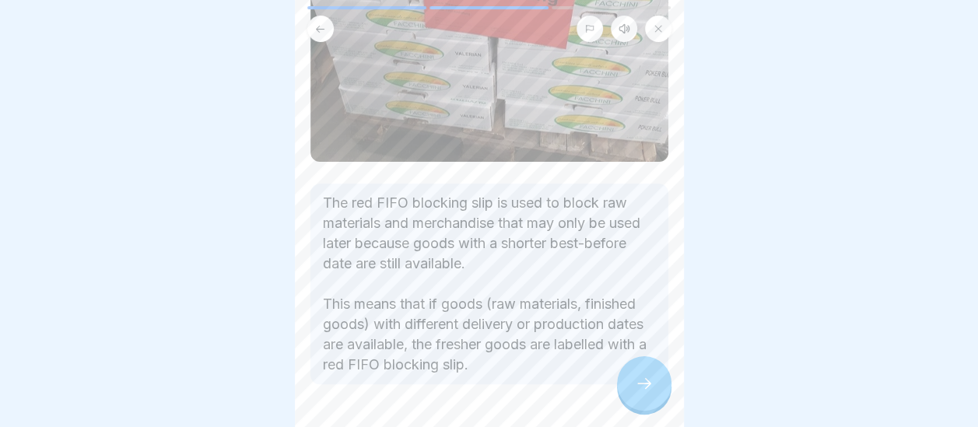
click at [679, 6] on div at bounding box center [489, 24] width 389 height 36
drag, startPoint x: 679, startPoint y: 6, endPoint x: 678, endPoint y: 37, distance: 31.2
click at [678, 37] on div at bounding box center [489, 24] width 389 height 36
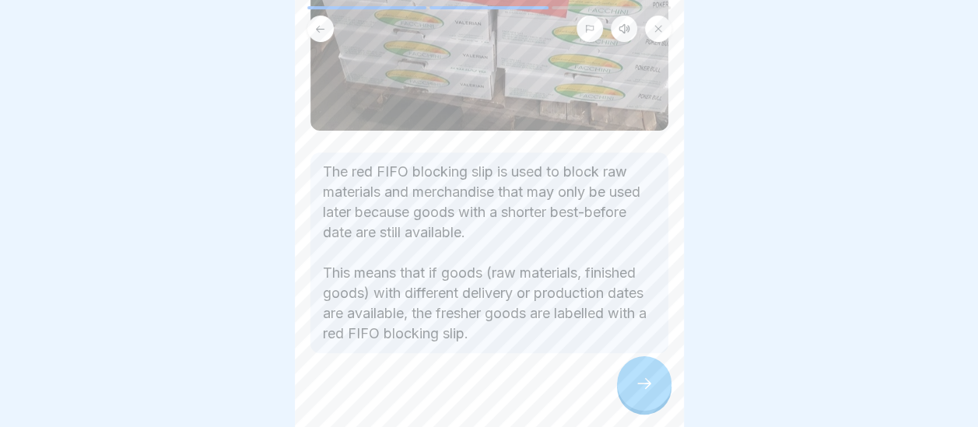
scroll to position [259, 0]
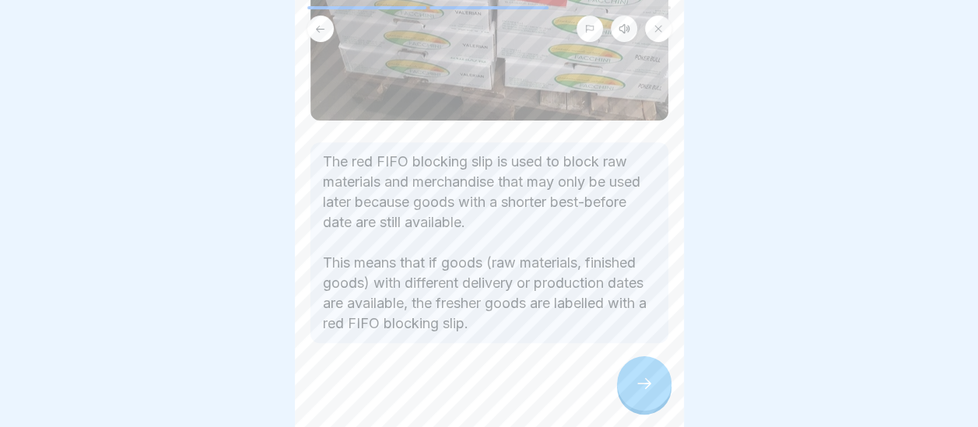
click at [641, 393] on icon at bounding box center [644, 383] width 19 height 19
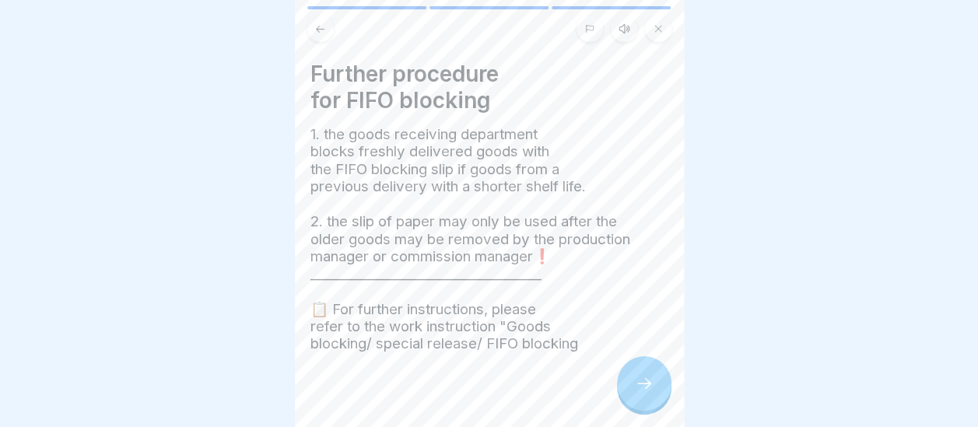
click at [641, 393] on icon at bounding box center [644, 383] width 19 height 19
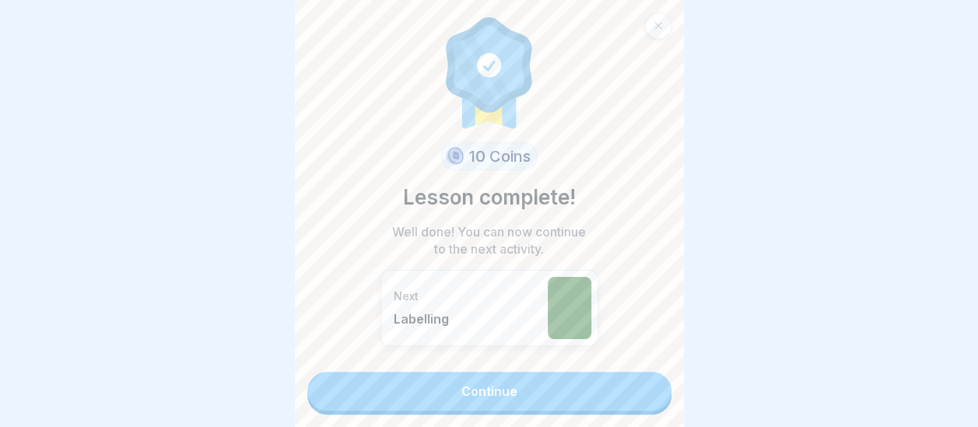
click at [641, 403] on link "Continue" at bounding box center [489, 391] width 364 height 39
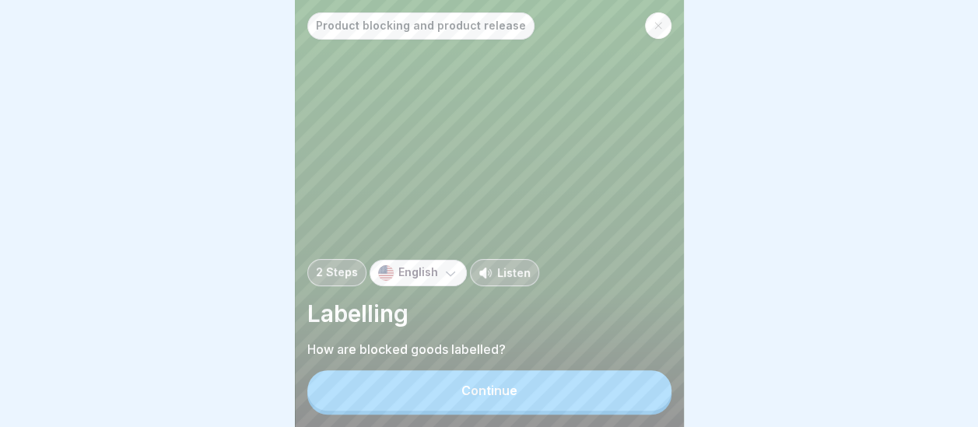
click at [583, 401] on button "Continue" at bounding box center [489, 390] width 364 height 40
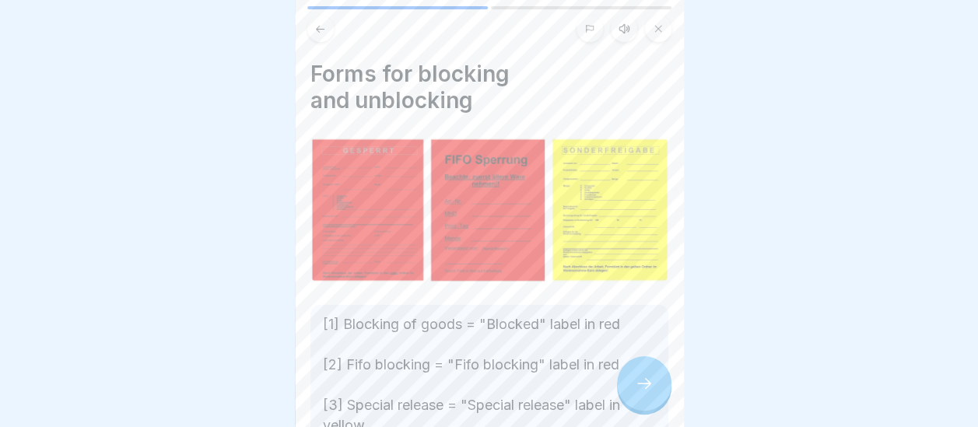
click at [644, 393] on icon at bounding box center [644, 383] width 19 height 19
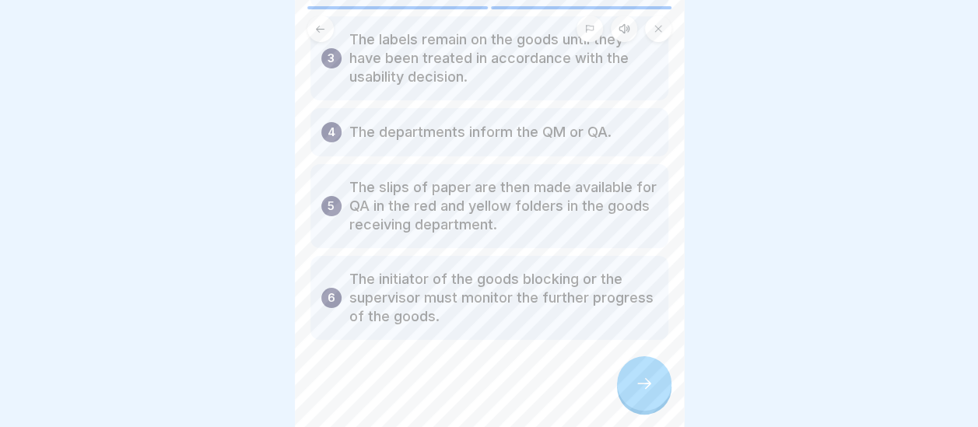
scroll to position [245, 0]
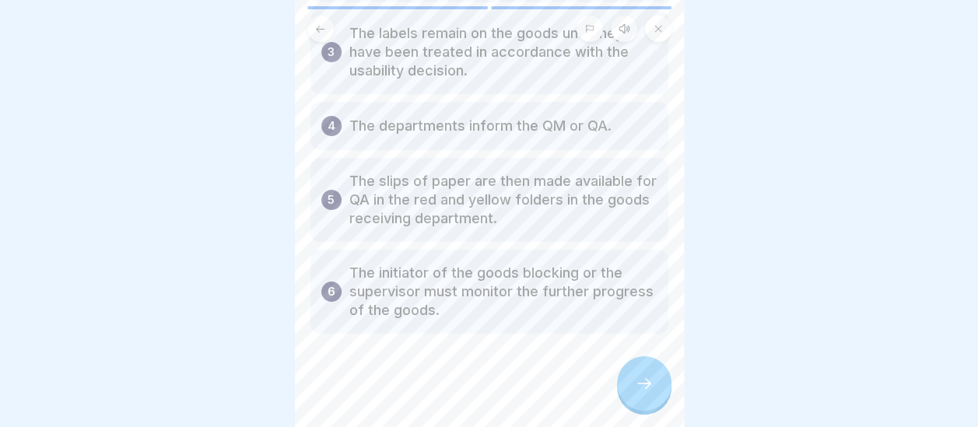
click at [639, 393] on icon at bounding box center [644, 383] width 19 height 19
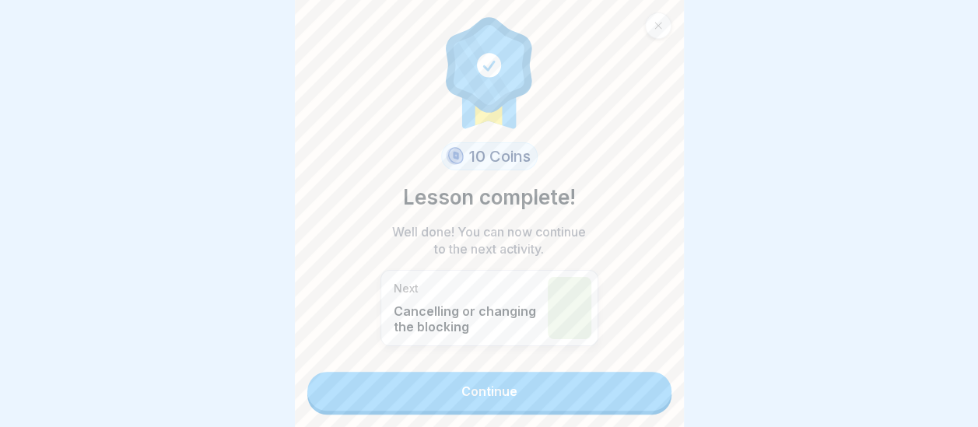
click at [639, 396] on link "Continue" at bounding box center [489, 391] width 364 height 39
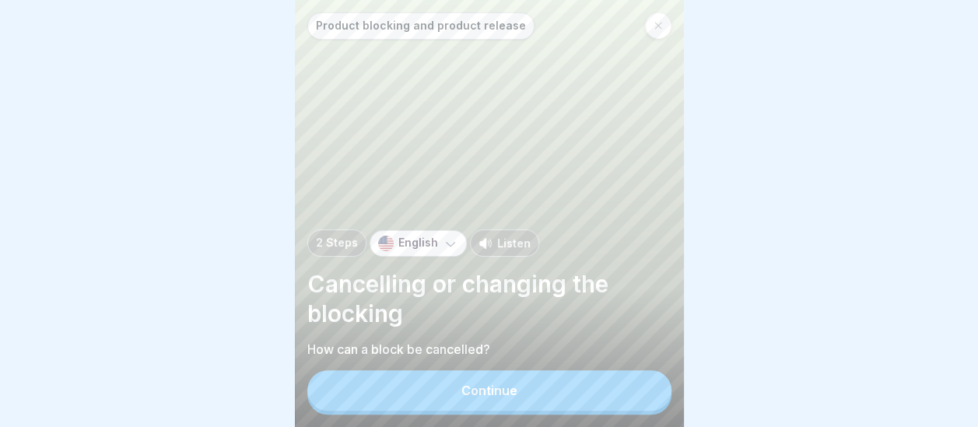
click at [547, 391] on button "Continue" at bounding box center [489, 390] width 364 height 40
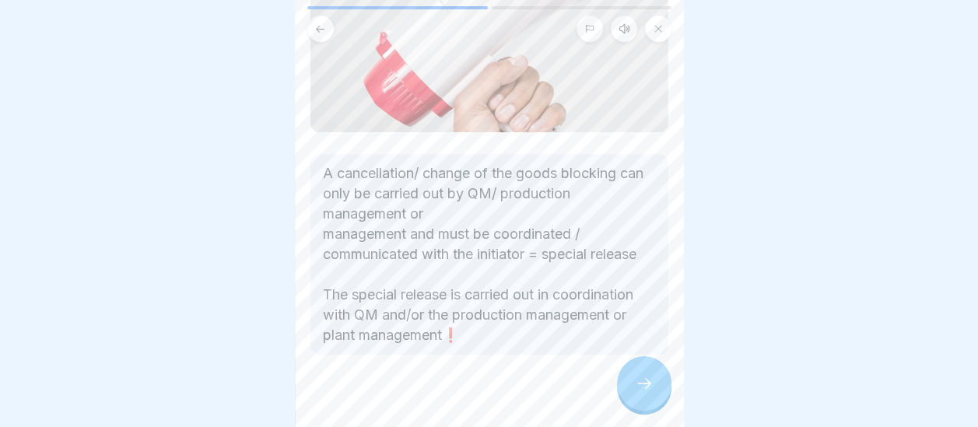
scroll to position [311, 0]
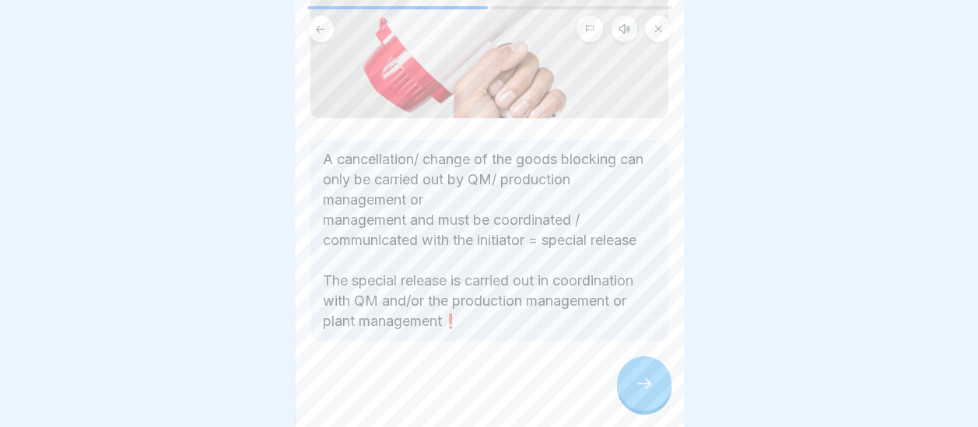
click at [643, 411] on div at bounding box center [644, 383] width 54 height 54
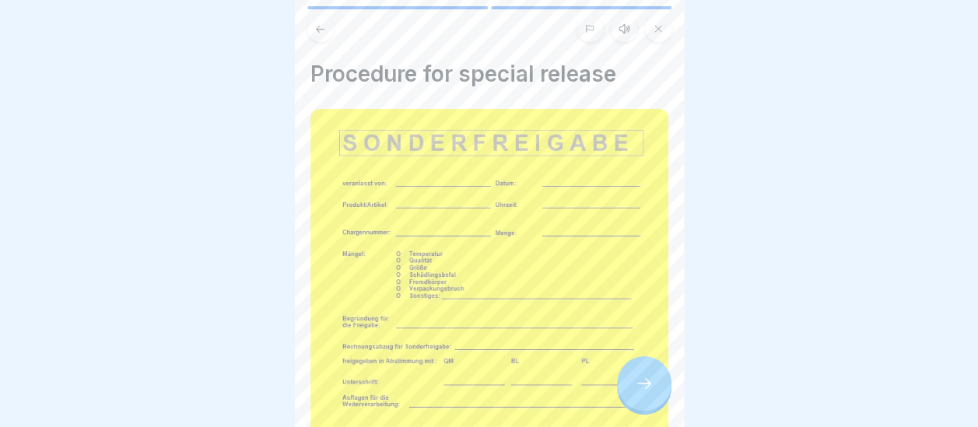
scroll to position [373, 0]
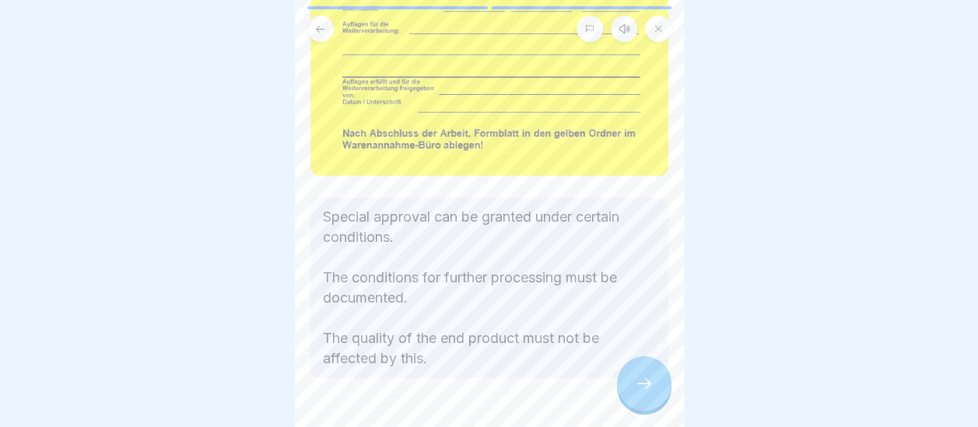
click at [652, 407] on div at bounding box center [644, 383] width 54 height 54
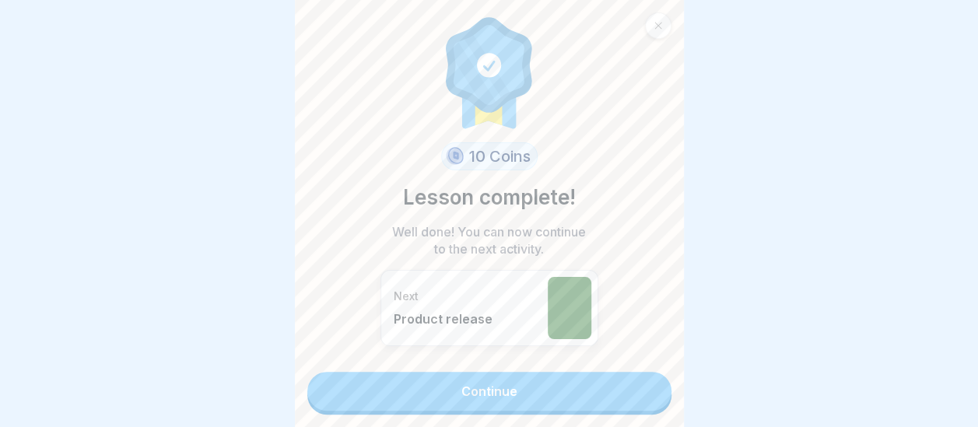
click at [594, 398] on link "Continue" at bounding box center [489, 391] width 364 height 39
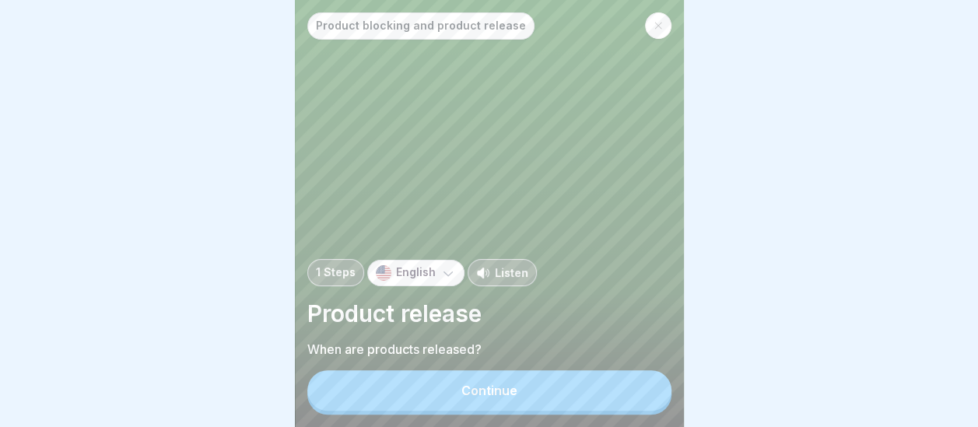
click at [594, 398] on button "Continue" at bounding box center [489, 390] width 364 height 40
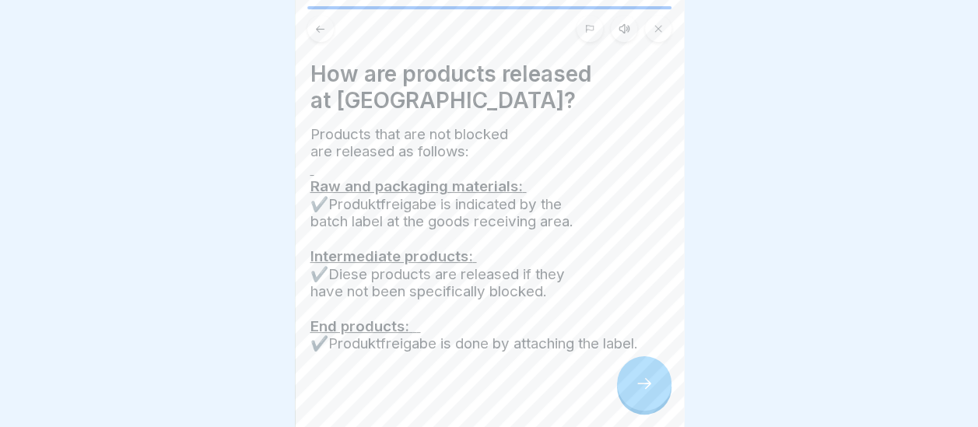
click at [643, 393] on icon at bounding box center [644, 383] width 19 height 19
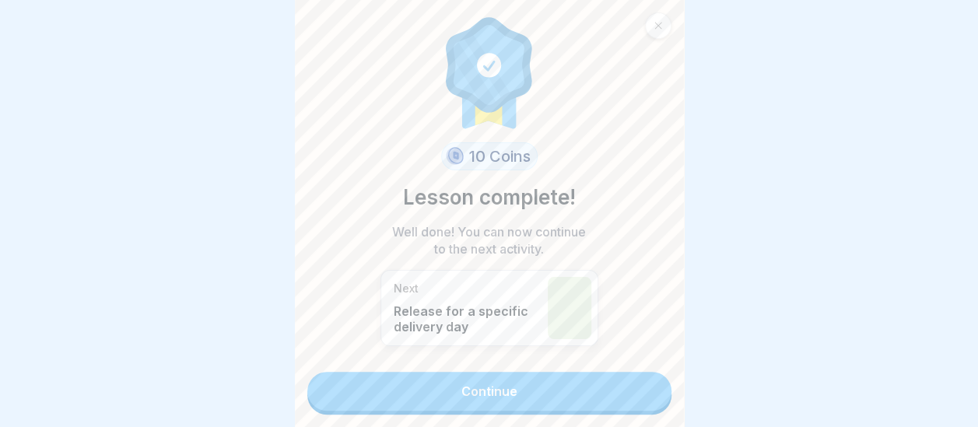
click at [573, 402] on link "Continue" at bounding box center [489, 391] width 364 height 39
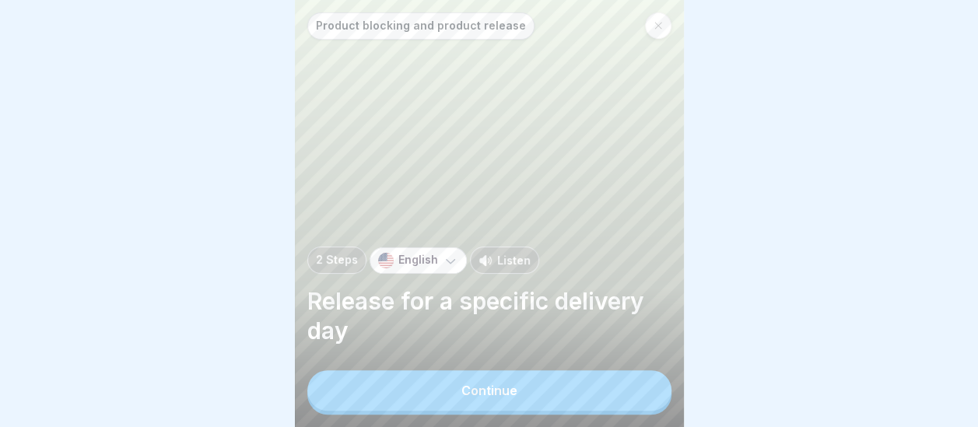
click at [549, 404] on button "Continue" at bounding box center [489, 390] width 364 height 40
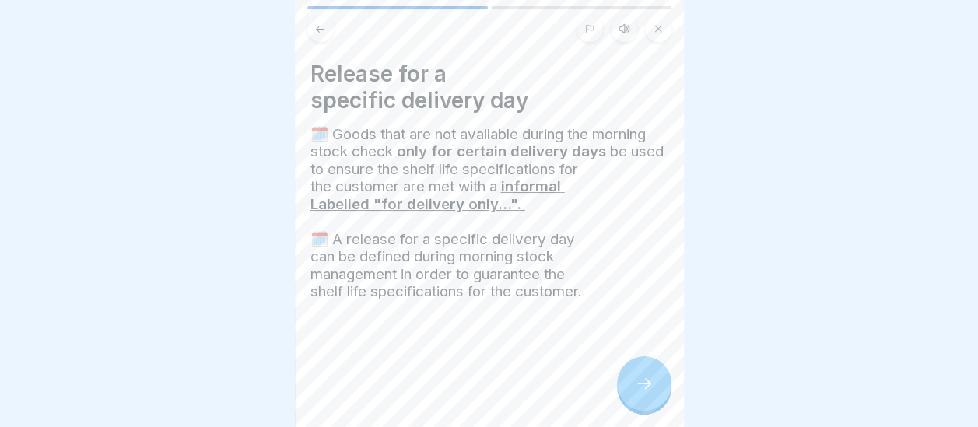
click at [648, 386] on div at bounding box center [644, 383] width 54 height 54
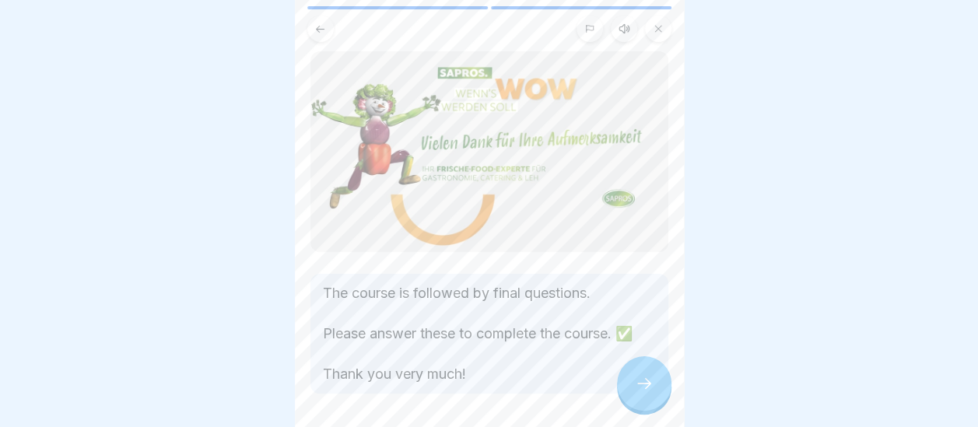
scroll to position [62, 0]
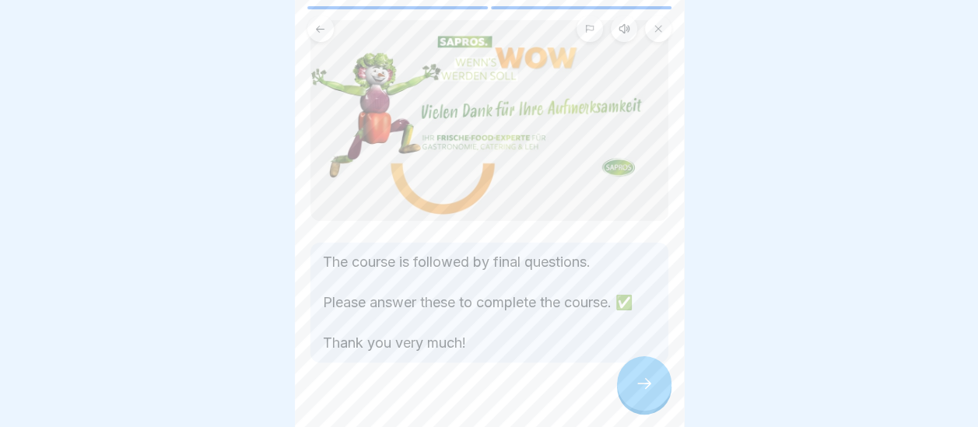
click at [629, 398] on div at bounding box center [644, 383] width 54 height 54
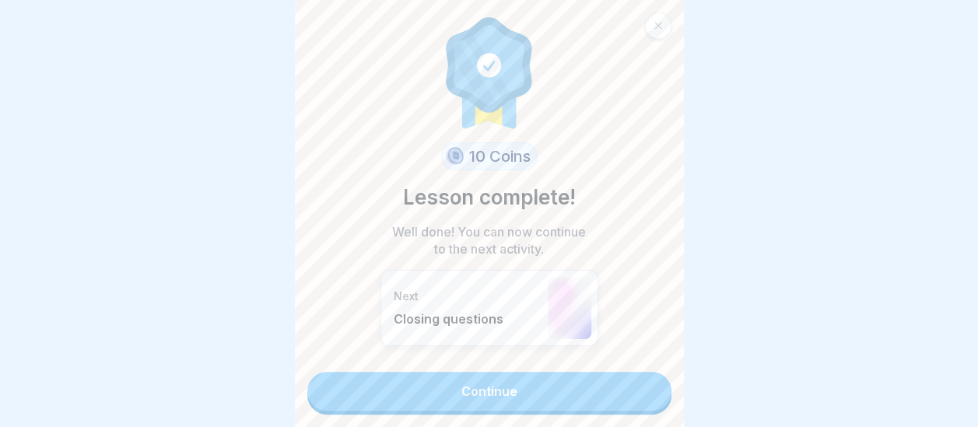
click at [563, 390] on link "Continue" at bounding box center [489, 391] width 364 height 39
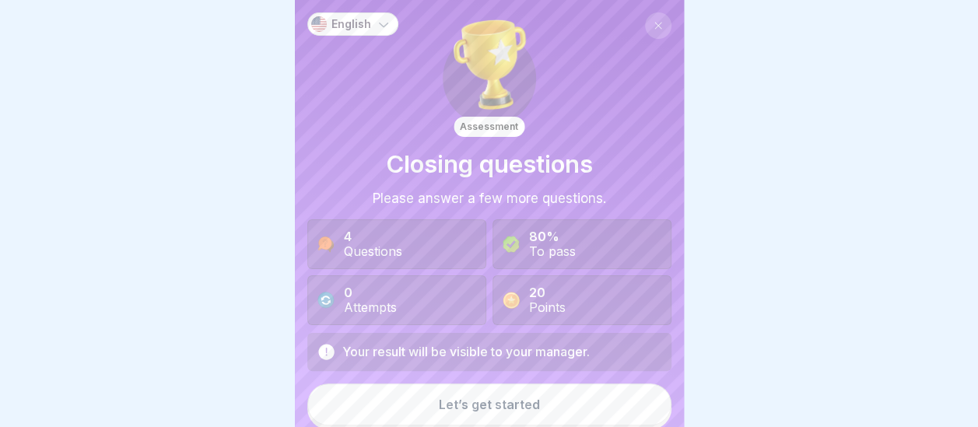
click at [520, 412] on button "Let’s get started" at bounding box center [489, 404] width 364 height 42
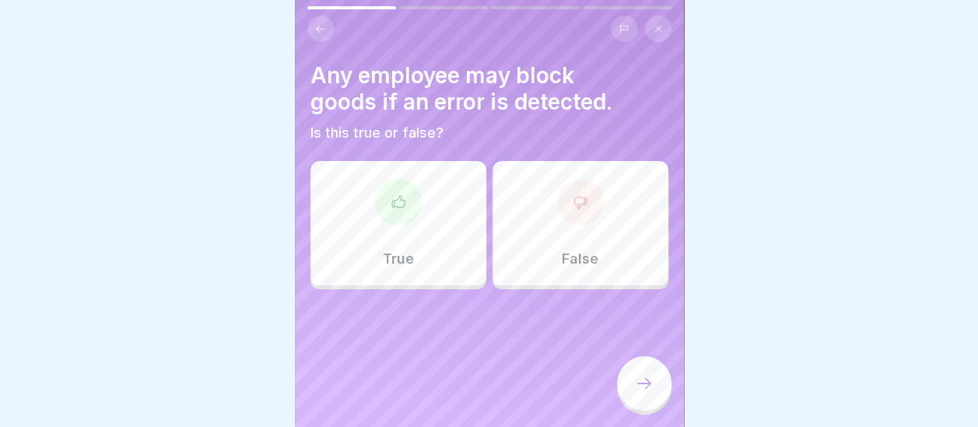
click at [403, 245] on div "True" at bounding box center [398, 223] width 176 height 124
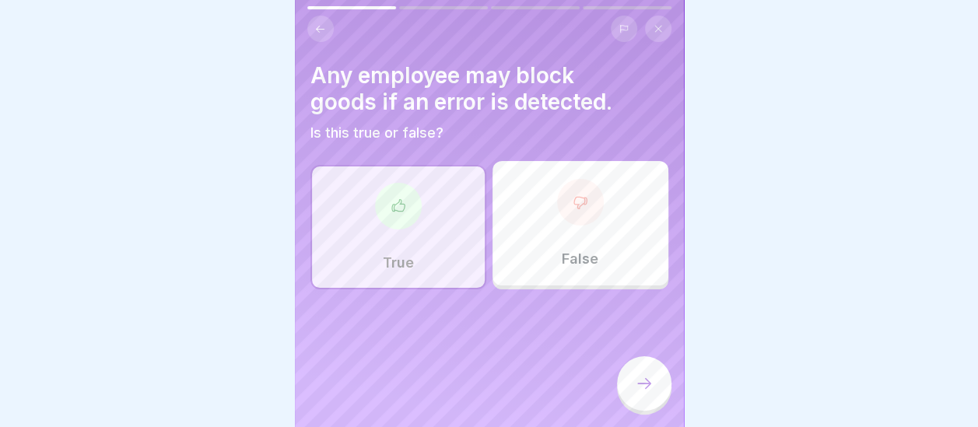
click at [664, 405] on div at bounding box center [644, 383] width 54 height 54
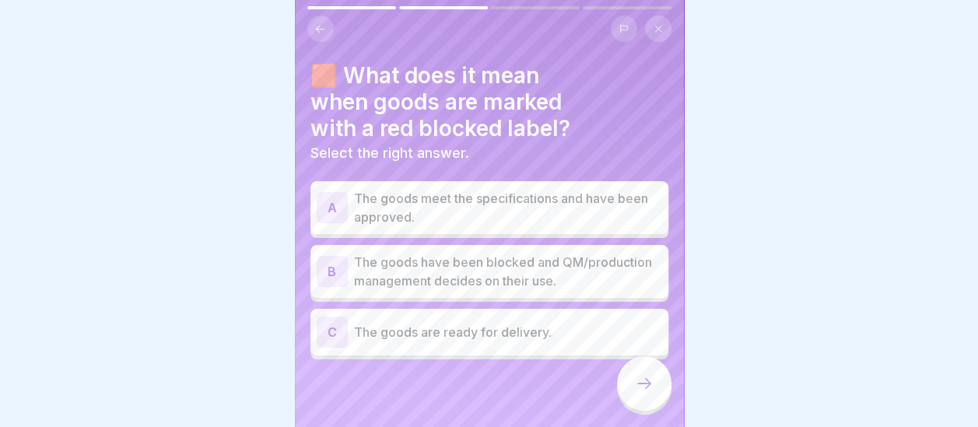
click at [395, 274] on p "The goods have been blocked and QM/production management decides on their use." at bounding box center [508, 271] width 308 height 37
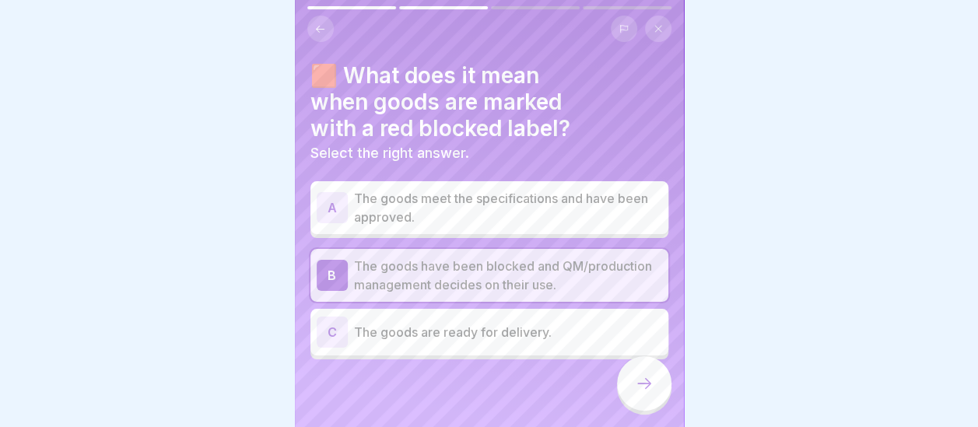
click at [639, 411] on div at bounding box center [644, 383] width 54 height 54
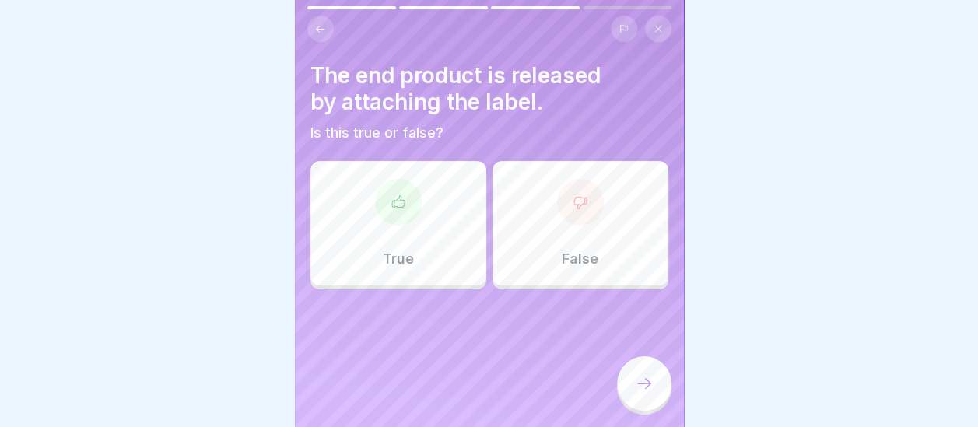
click at [391, 233] on div "True" at bounding box center [398, 223] width 176 height 124
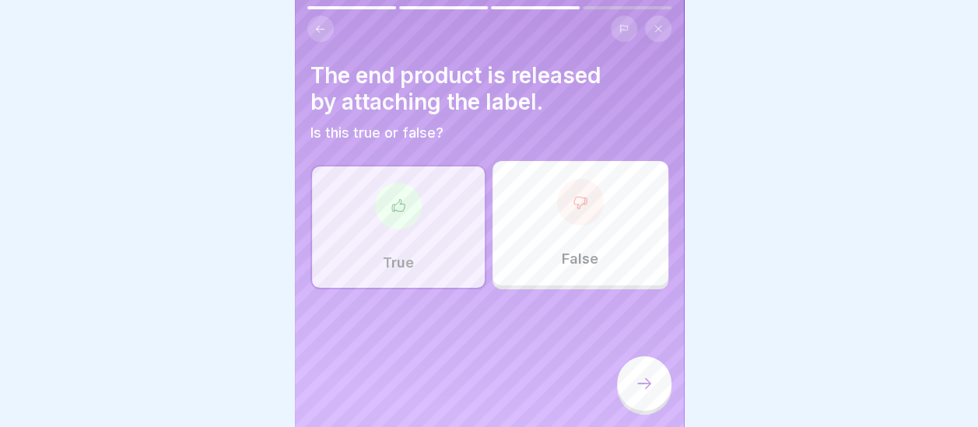
click at [640, 393] on icon at bounding box center [644, 383] width 19 height 19
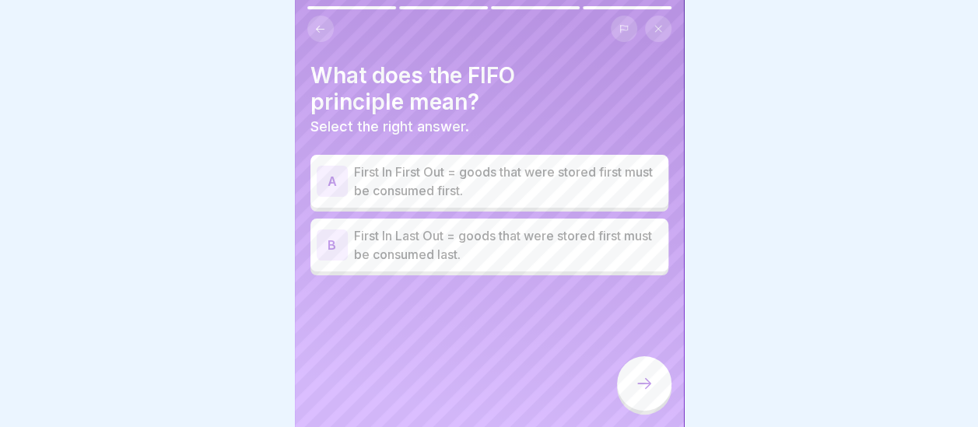
click at [389, 185] on p "First In First Out = goods that were stored first must be consumed first." at bounding box center [508, 181] width 308 height 37
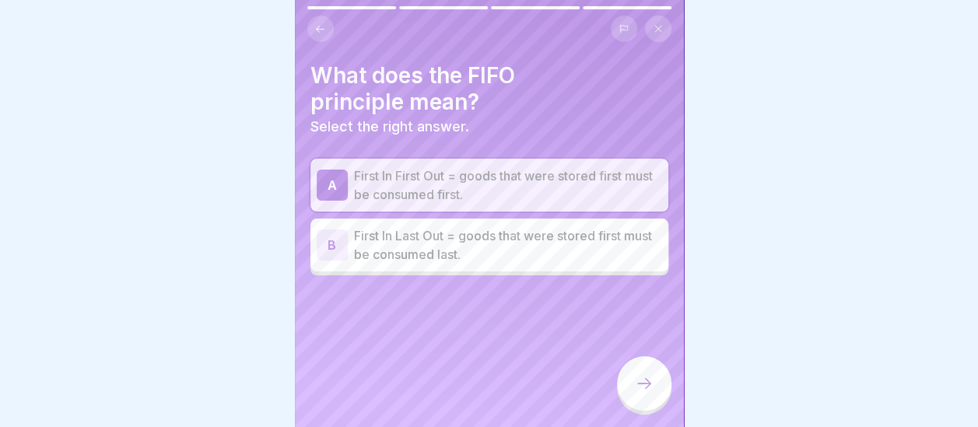
click at [644, 387] on icon at bounding box center [644, 383] width 19 height 19
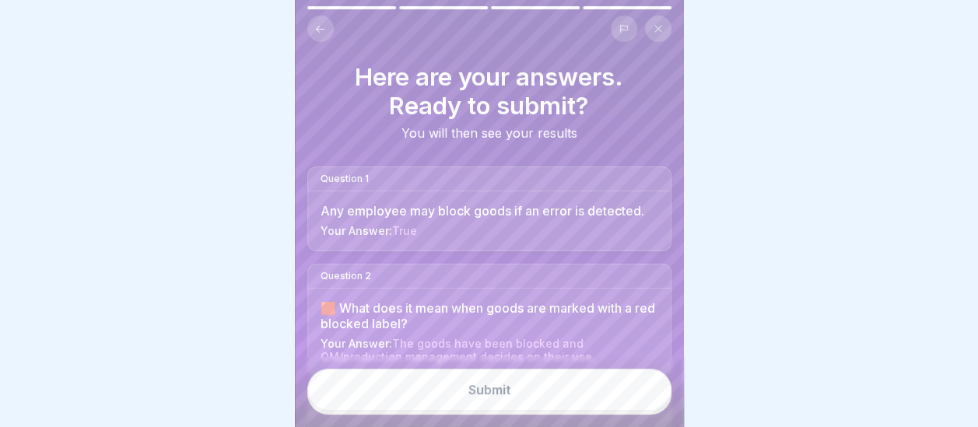
click at [467, 401] on button "Submit" at bounding box center [489, 390] width 364 height 42
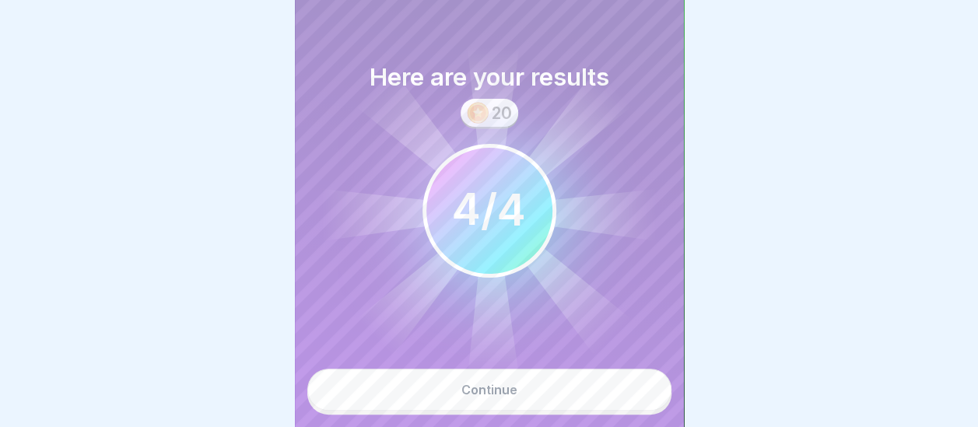
click at [467, 397] on div "Continue" at bounding box center [489, 390] width 56 height 14
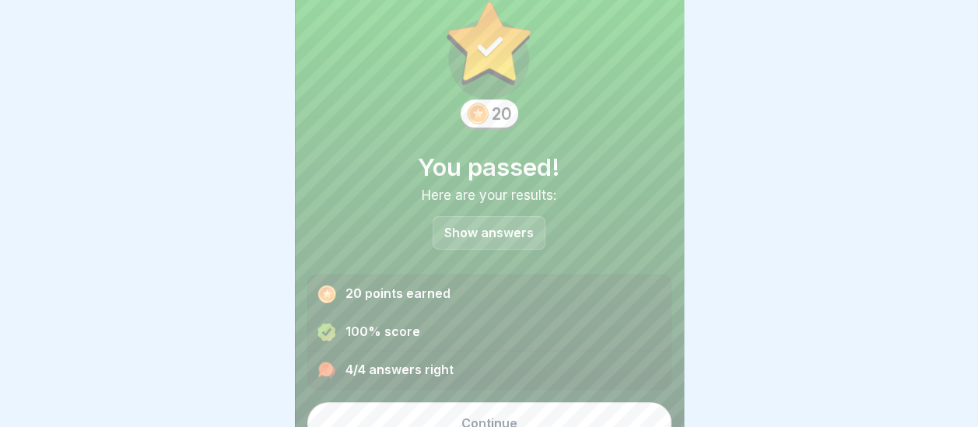
scroll to position [58, 0]
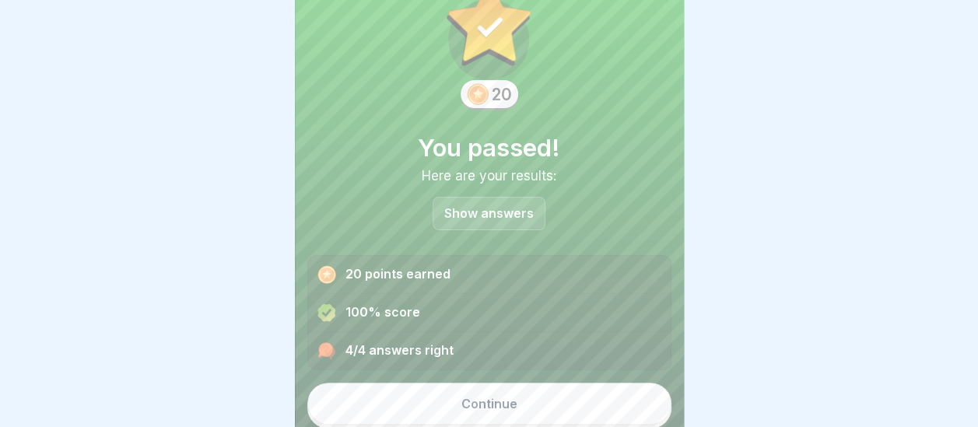
click at [482, 408] on div "Continue" at bounding box center [489, 404] width 56 height 14
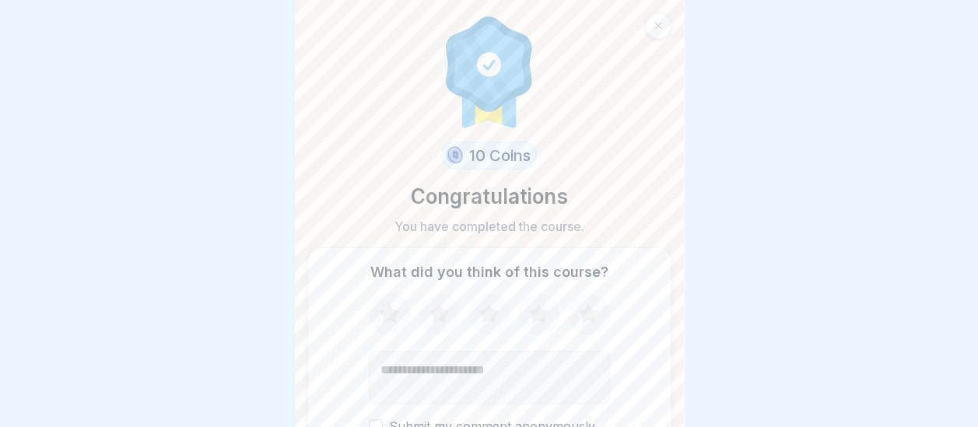
click at [489, 305] on icon at bounding box center [488, 314] width 41 height 40
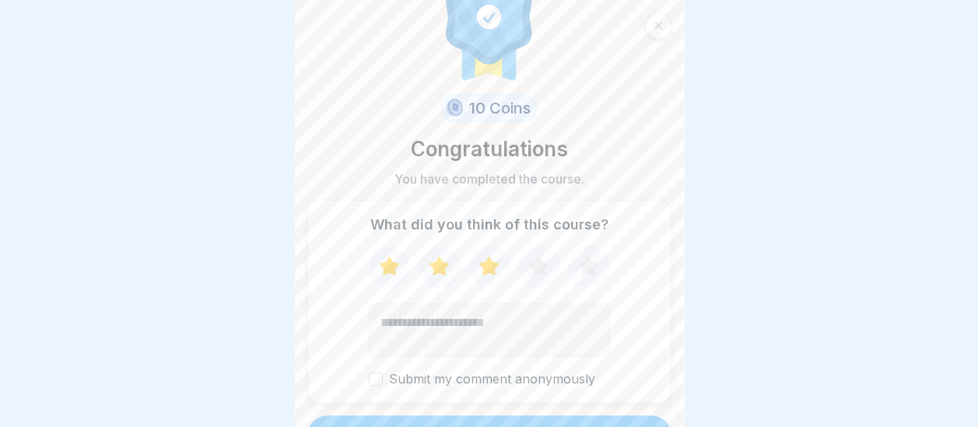
scroll to position [79, 0]
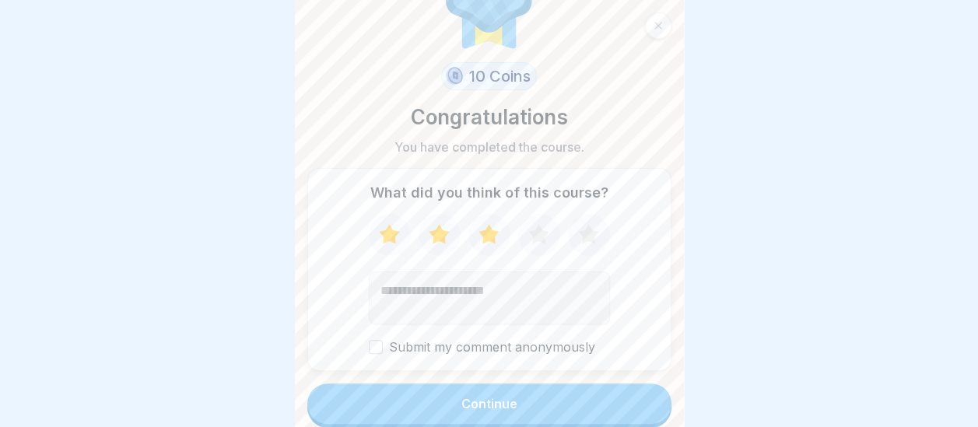
click at [492, 401] on div "Continue" at bounding box center [489, 404] width 56 height 14
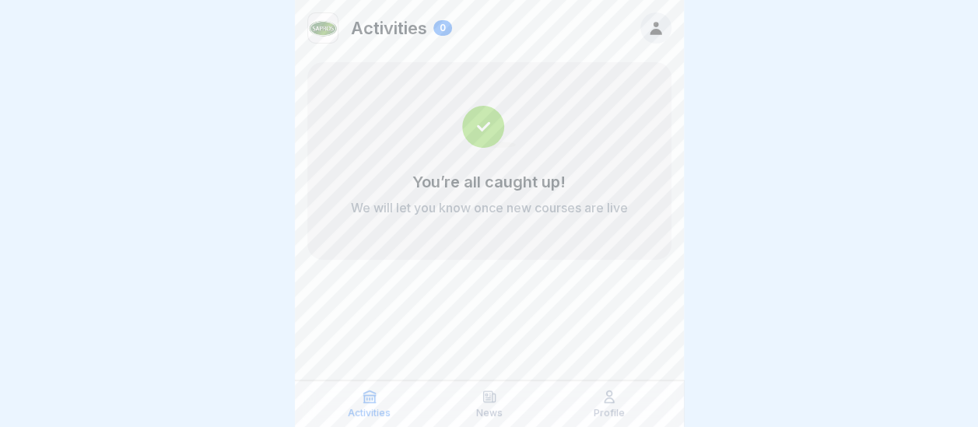
click at [480, 126] on img at bounding box center [489, 127] width 54 height 42
click at [456, 310] on div "Activities 0 You’re all caught up! We will let you know once new courses are li…" at bounding box center [489, 213] width 389 height 427
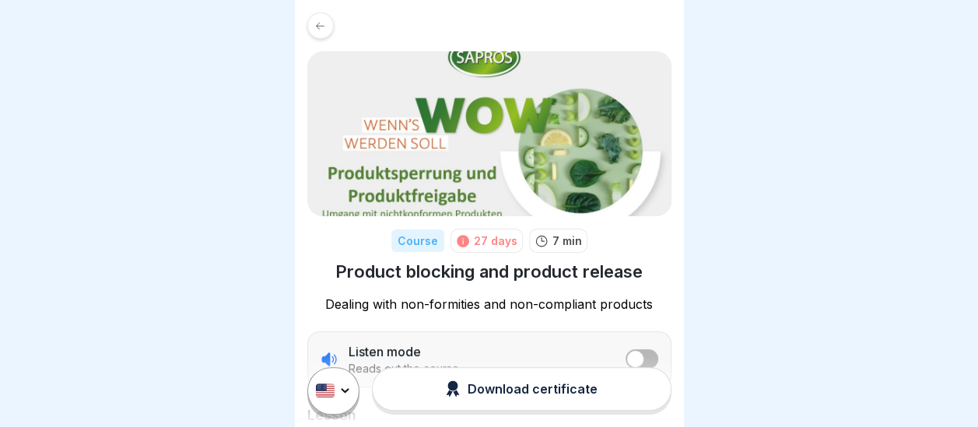
click at [496, 397] on div "Download certificate" at bounding box center [522, 388] width 152 height 17
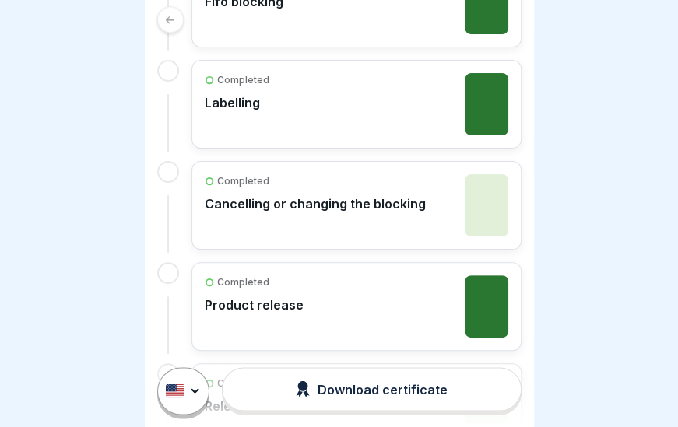
scroll to position [886, 0]
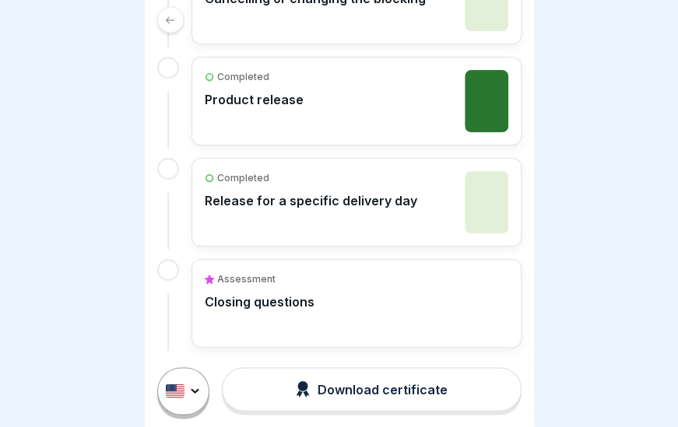
click at [261, 285] on div "Assessment Closing questions" at bounding box center [260, 290] width 110 height 37
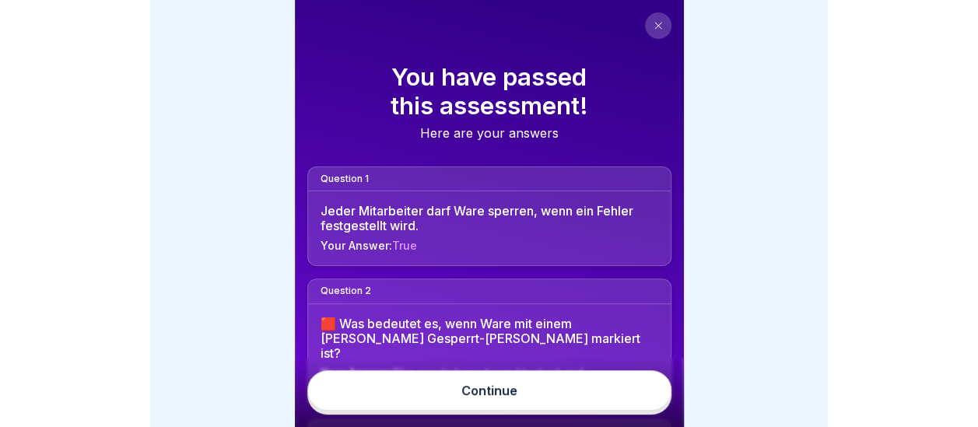
scroll to position [247, 0]
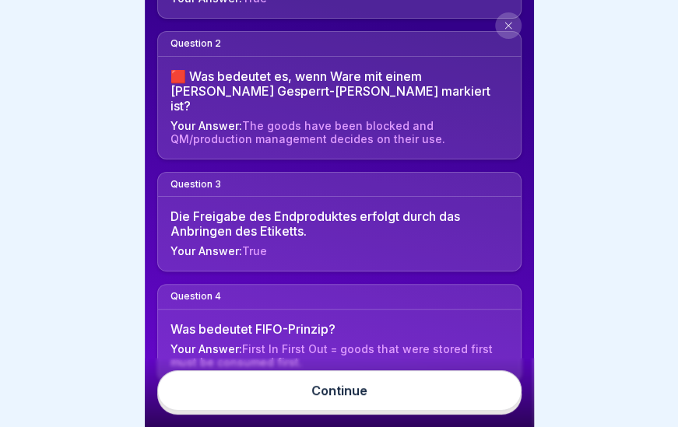
click at [404, 407] on link "Continue" at bounding box center [339, 390] width 364 height 40
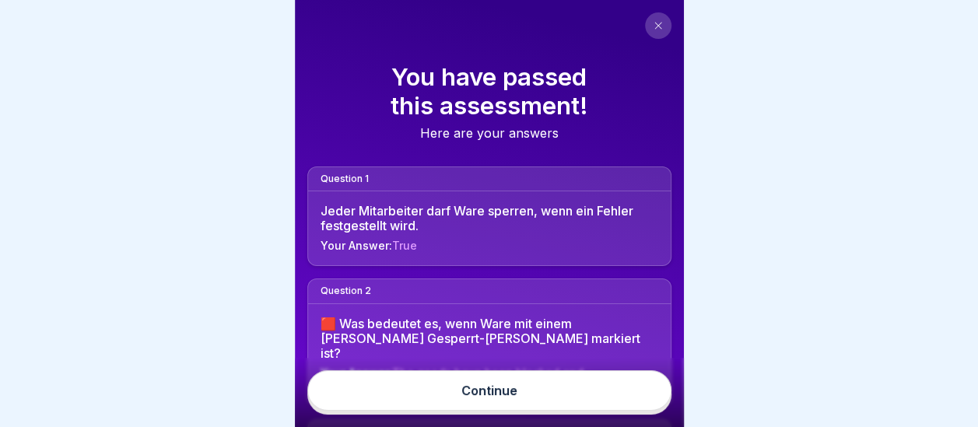
click at [653, 23] on icon at bounding box center [657, 25] width 9 height 9
click at [666, 16] on button at bounding box center [658, 25] width 26 height 26
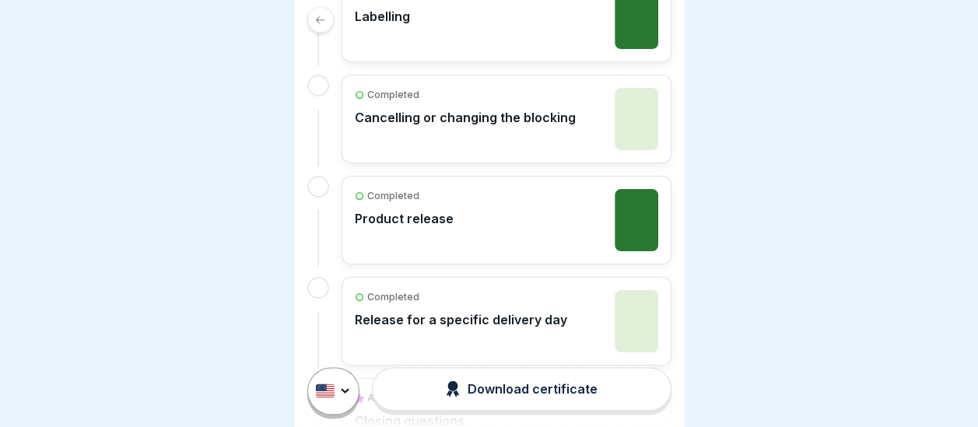
scroll to position [886, 0]
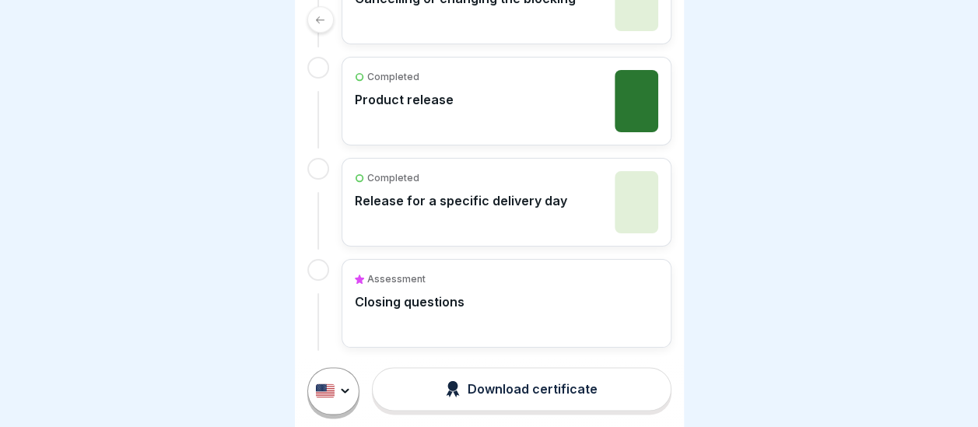
click at [538, 397] on div "Download certificate" at bounding box center [522, 388] width 152 height 17
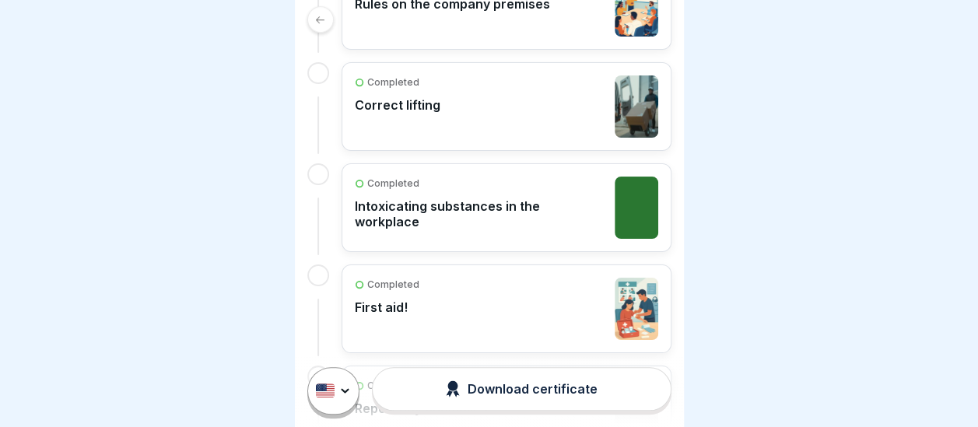
scroll to position [383, 0]
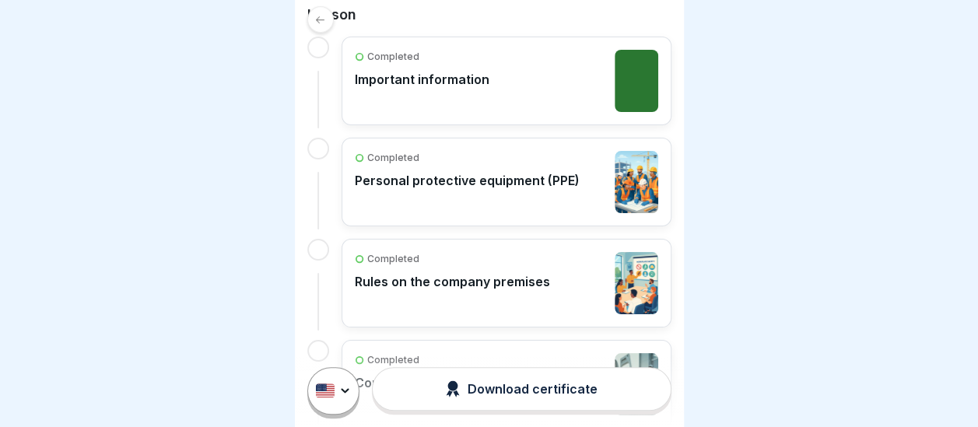
click at [494, 397] on div "Download certificate" at bounding box center [522, 388] width 152 height 17
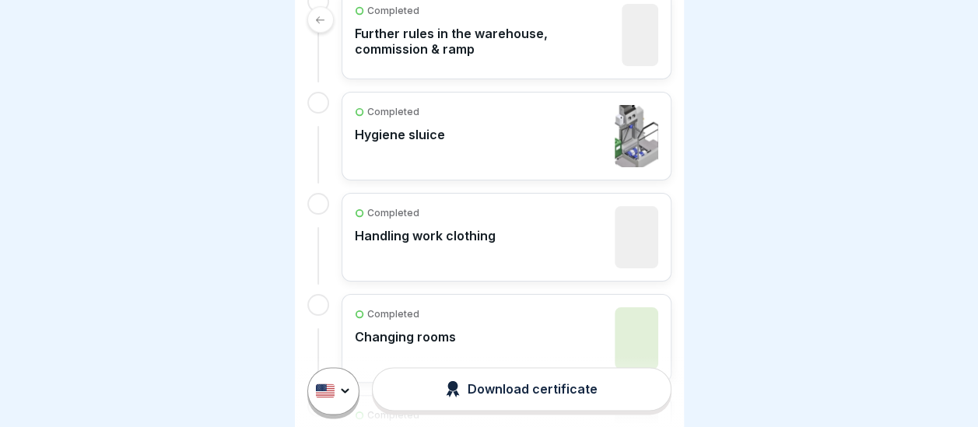
scroll to position [986, 0]
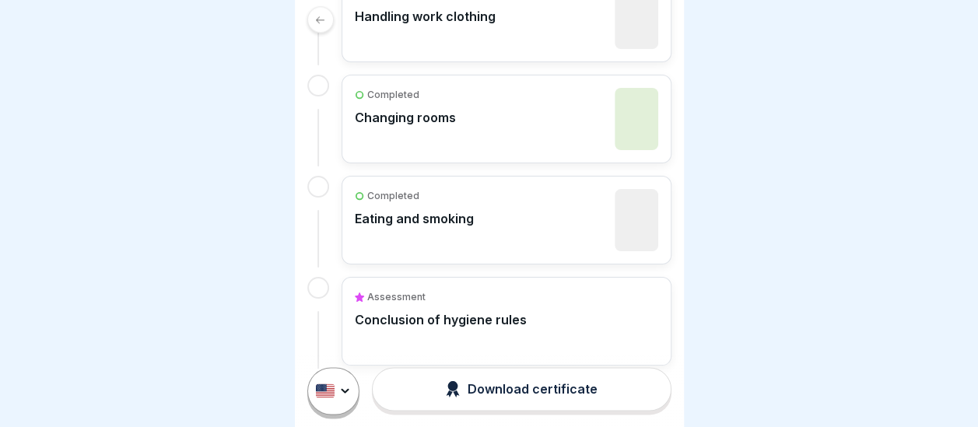
click at [418, 312] on p "Conclusion of hygiene rules" at bounding box center [441, 320] width 172 height 16
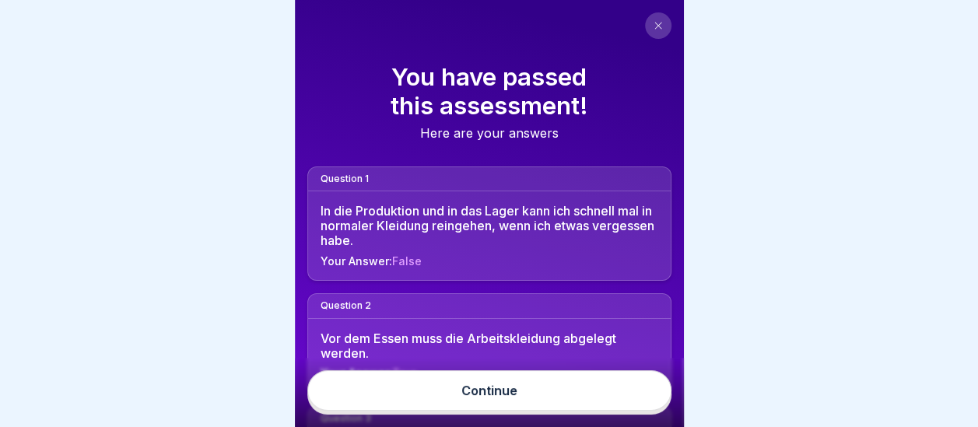
click at [651, 16] on button at bounding box center [658, 25] width 26 height 26
click at [656, 20] on button at bounding box center [658, 25] width 26 height 26
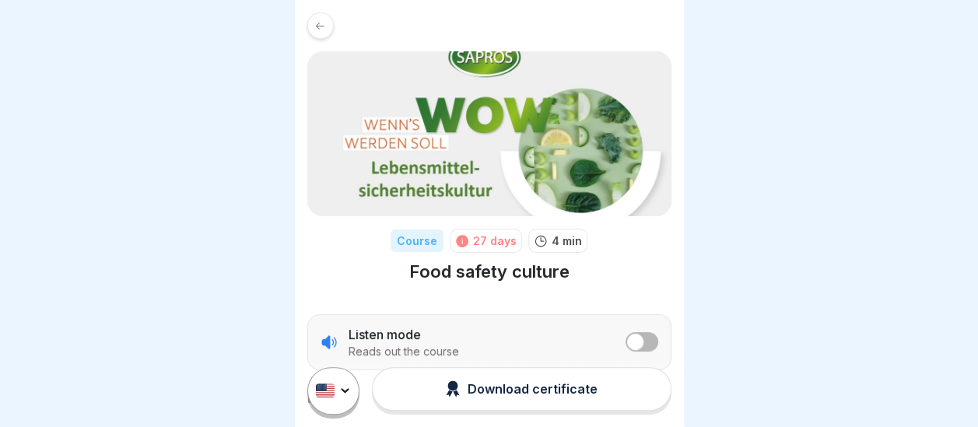
scroll to position [265, 0]
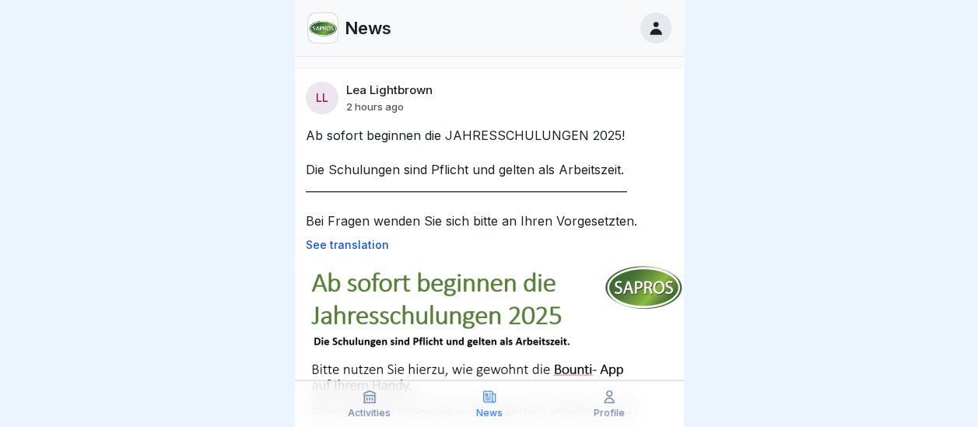
click at [514, 106] on div "LL Lea Lightbrown 2 hours ago" at bounding box center [489, 98] width 367 height 33
click at [515, 109] on div "LL Lea Lightbrown 2 hours ago" at bounding box center [489, 98] width 367 height 33
